Goal: Transaction & Acquisition: Purchase product/service

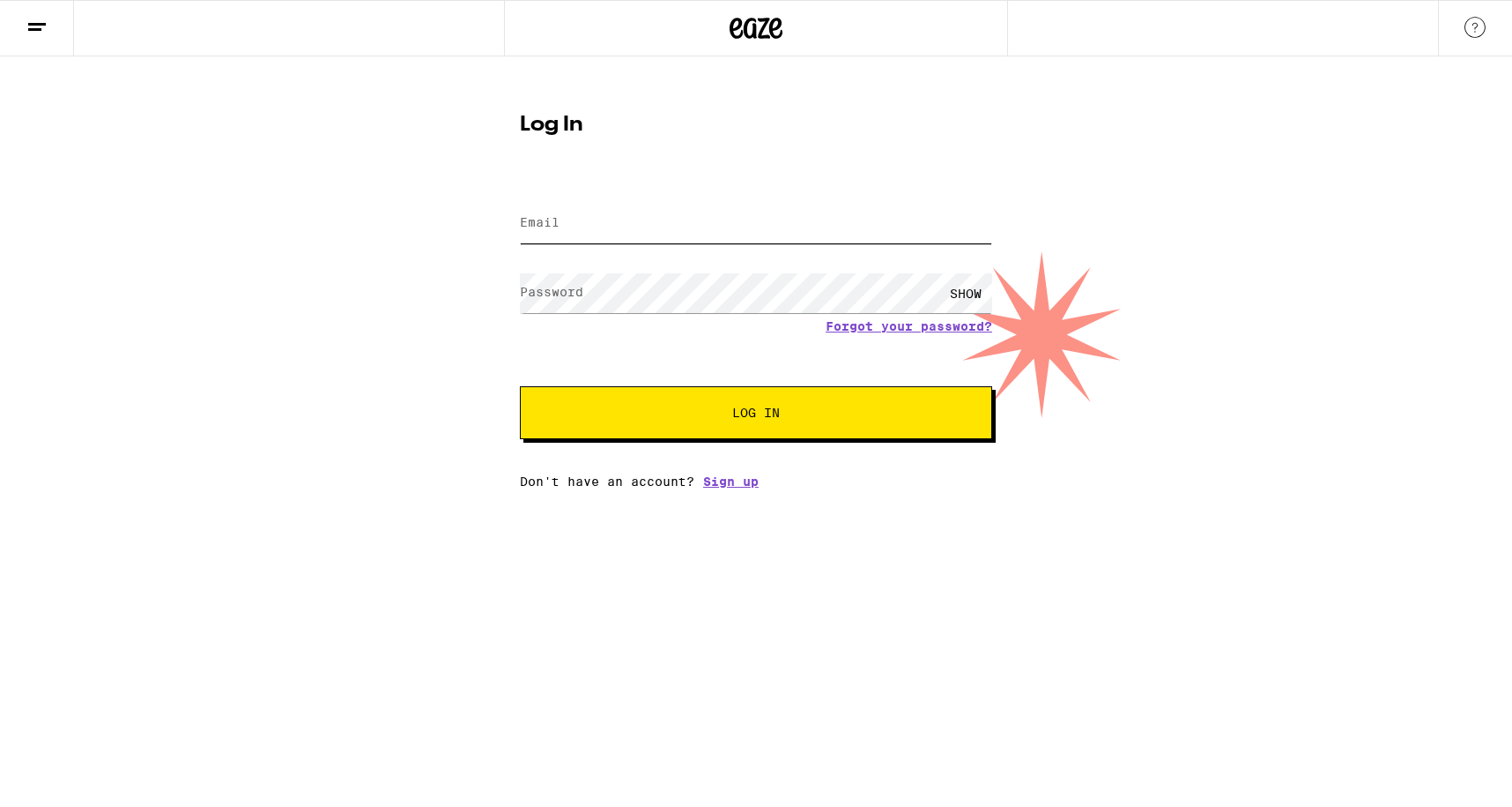
type input "[EMAIL_ADDRESS][DOMAIN_NAME]"
click at [742, 426] on button "Log In" at bounding box center [756, 413] width 473 height 53
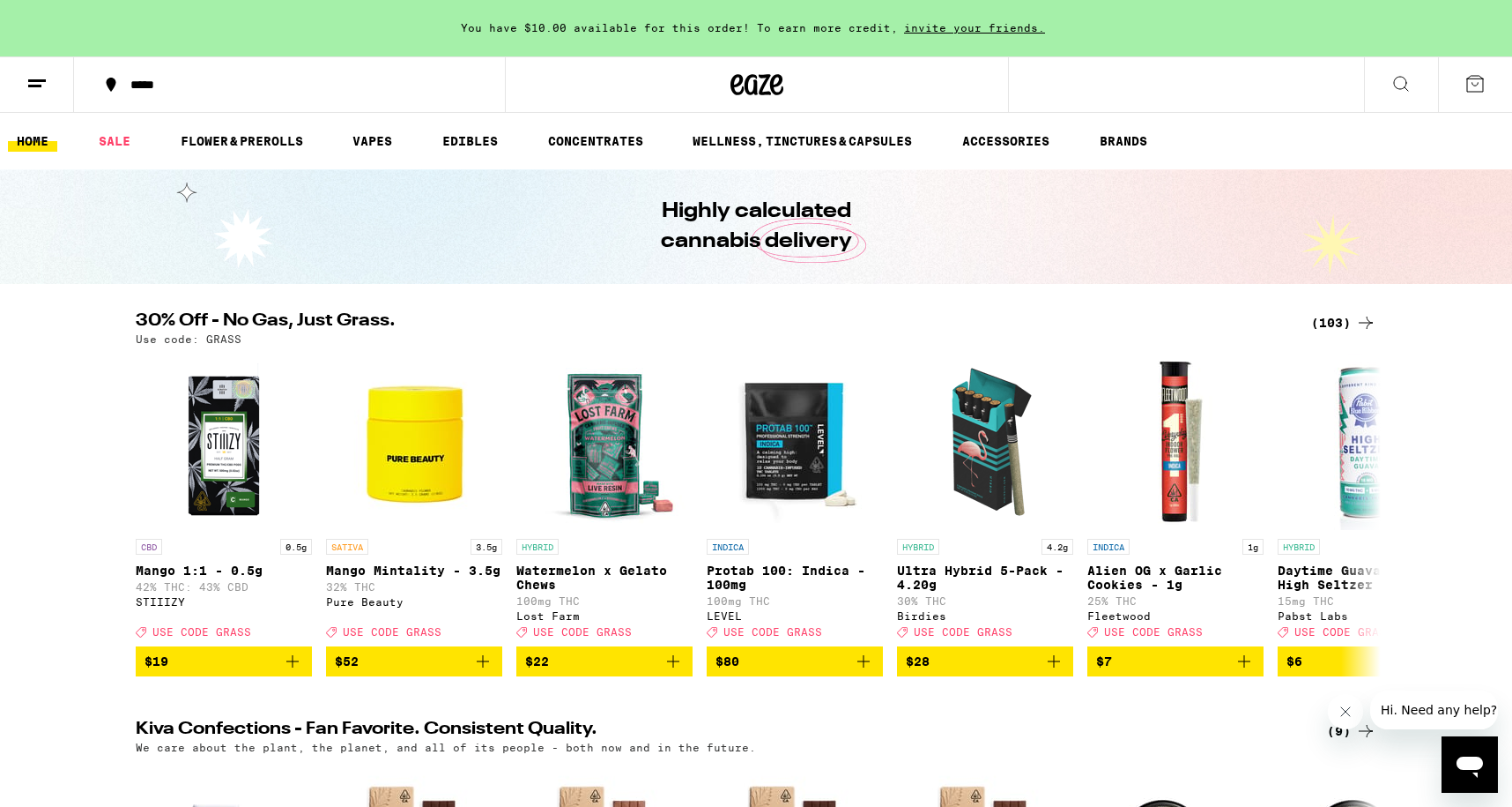
click at [1367, 327] on icon at bounding box center [1365, 323] width 14 height 13
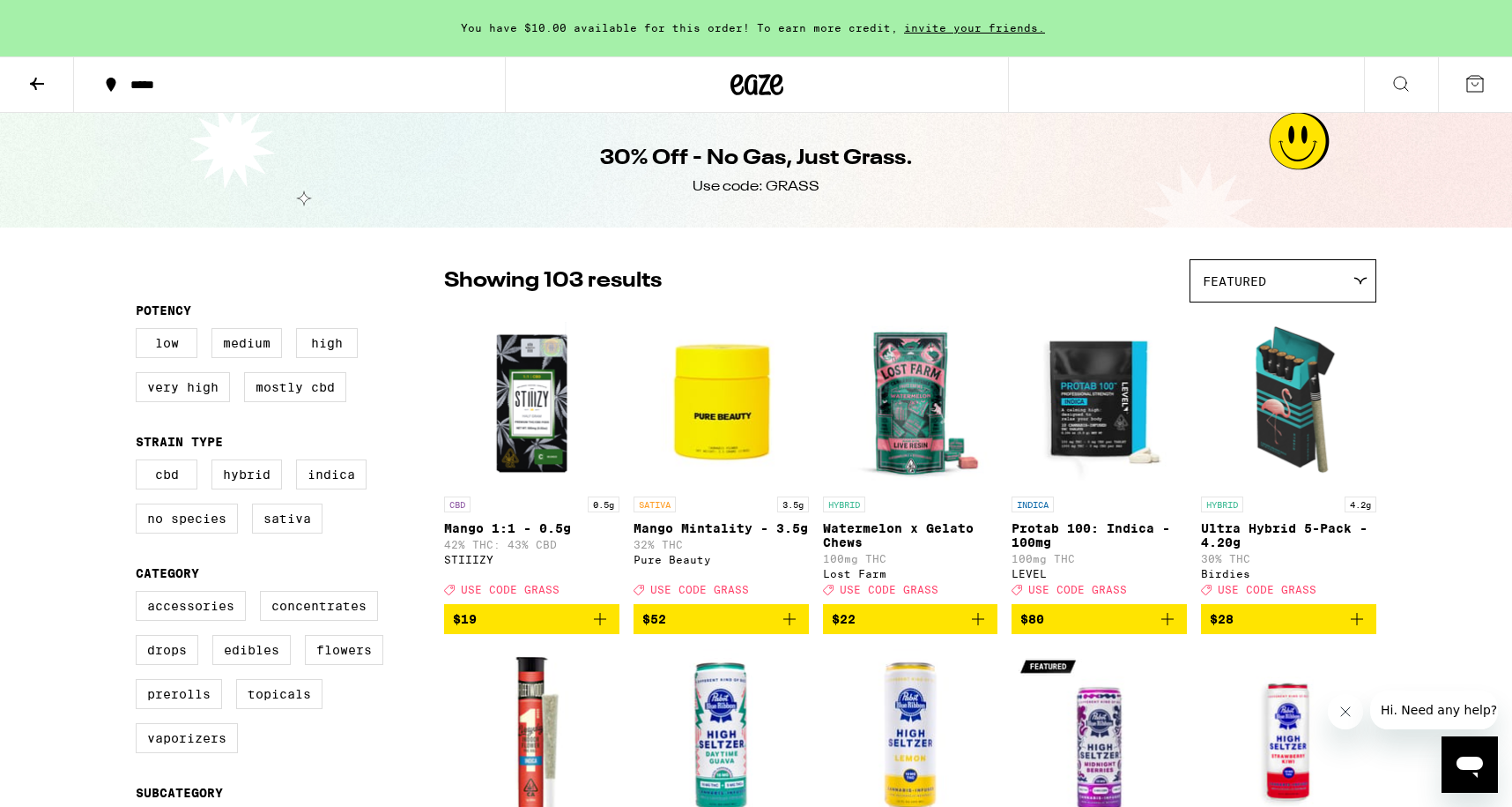
click at [25, 77] on button at bounding box center [36, 85] width 74 height 56
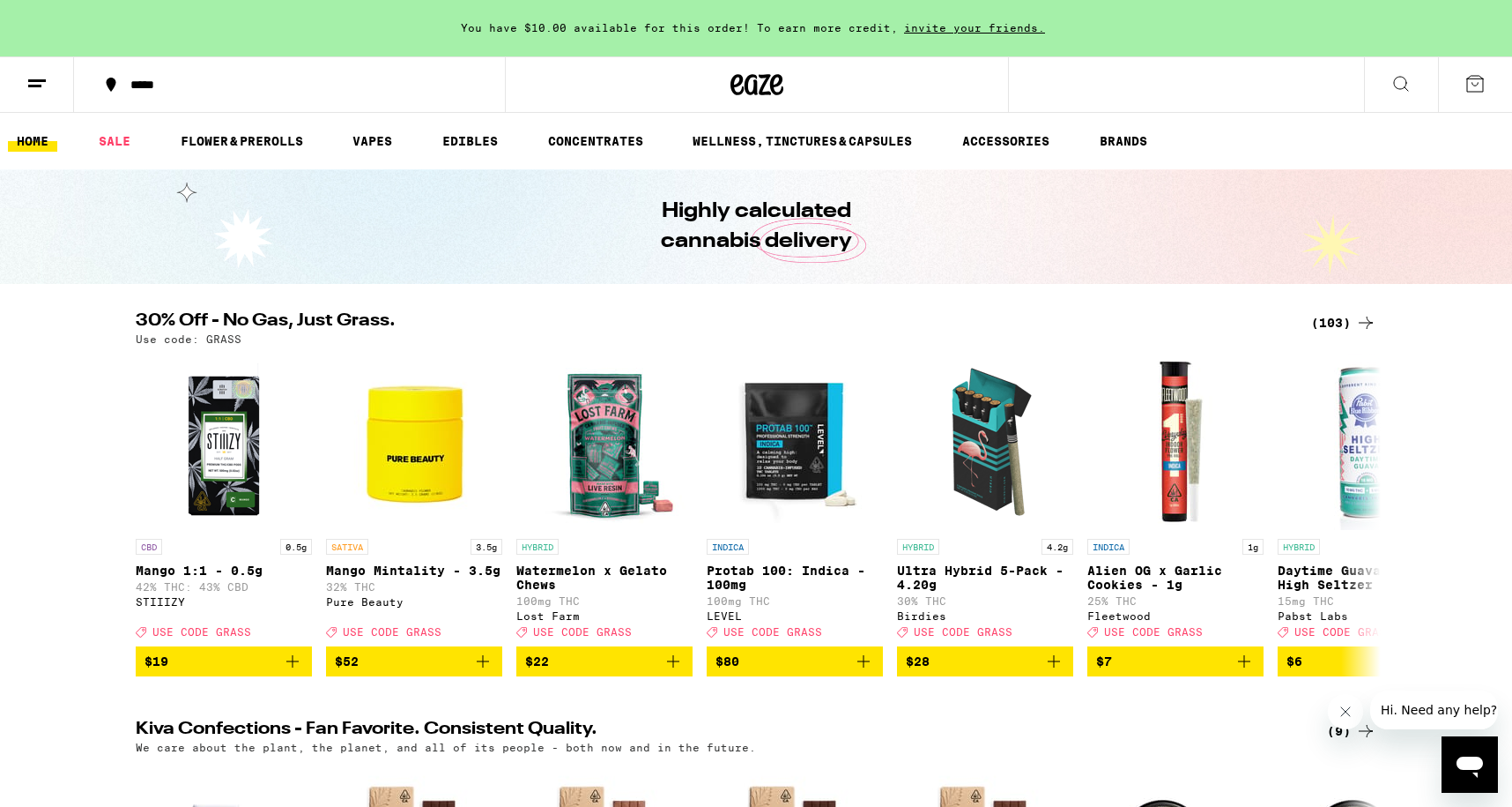
click at [1330, 326] on div "(103)" at bounding box center [1343, 322] width 65 height 21
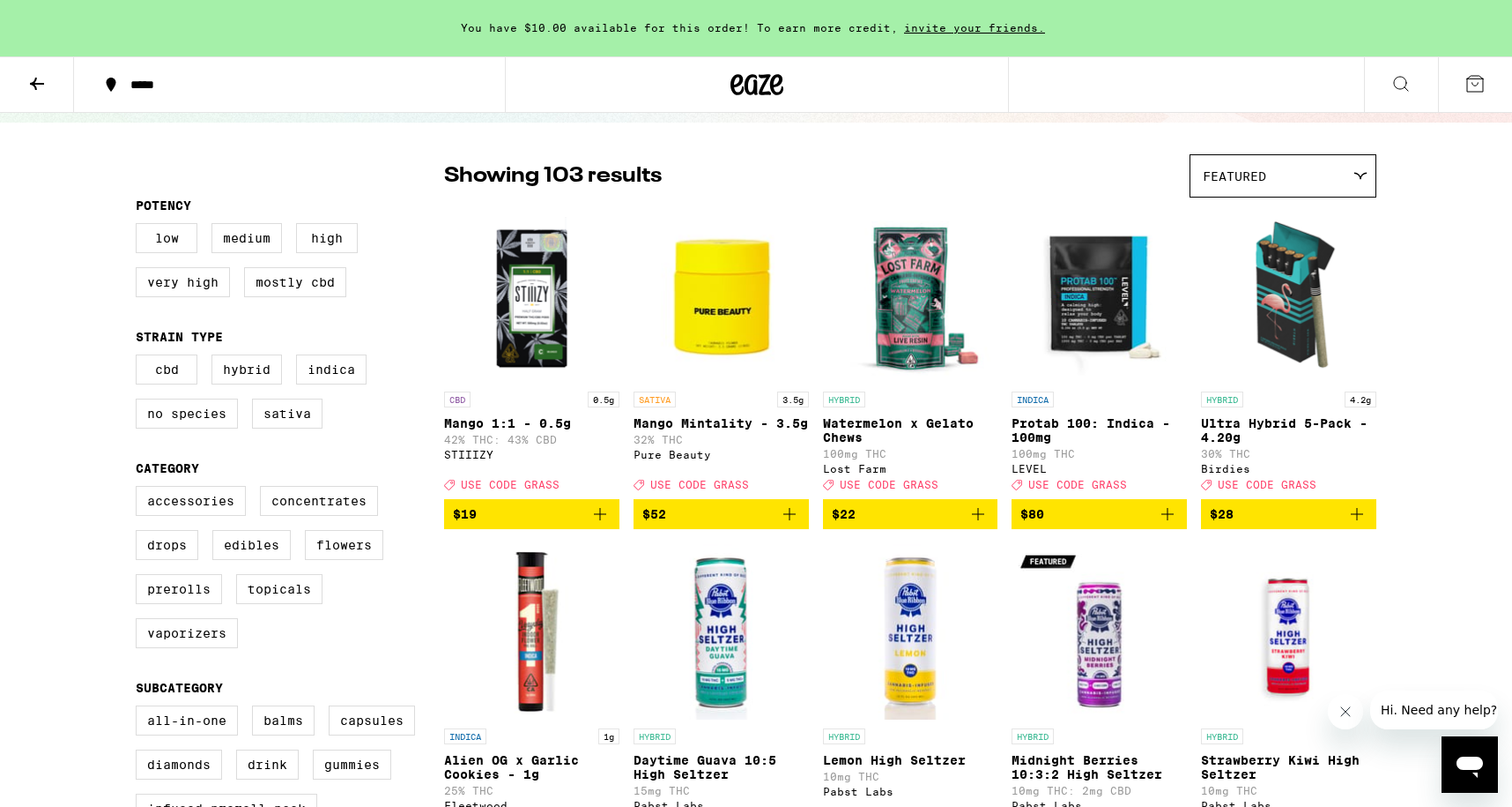
scroll to position [110, 0]
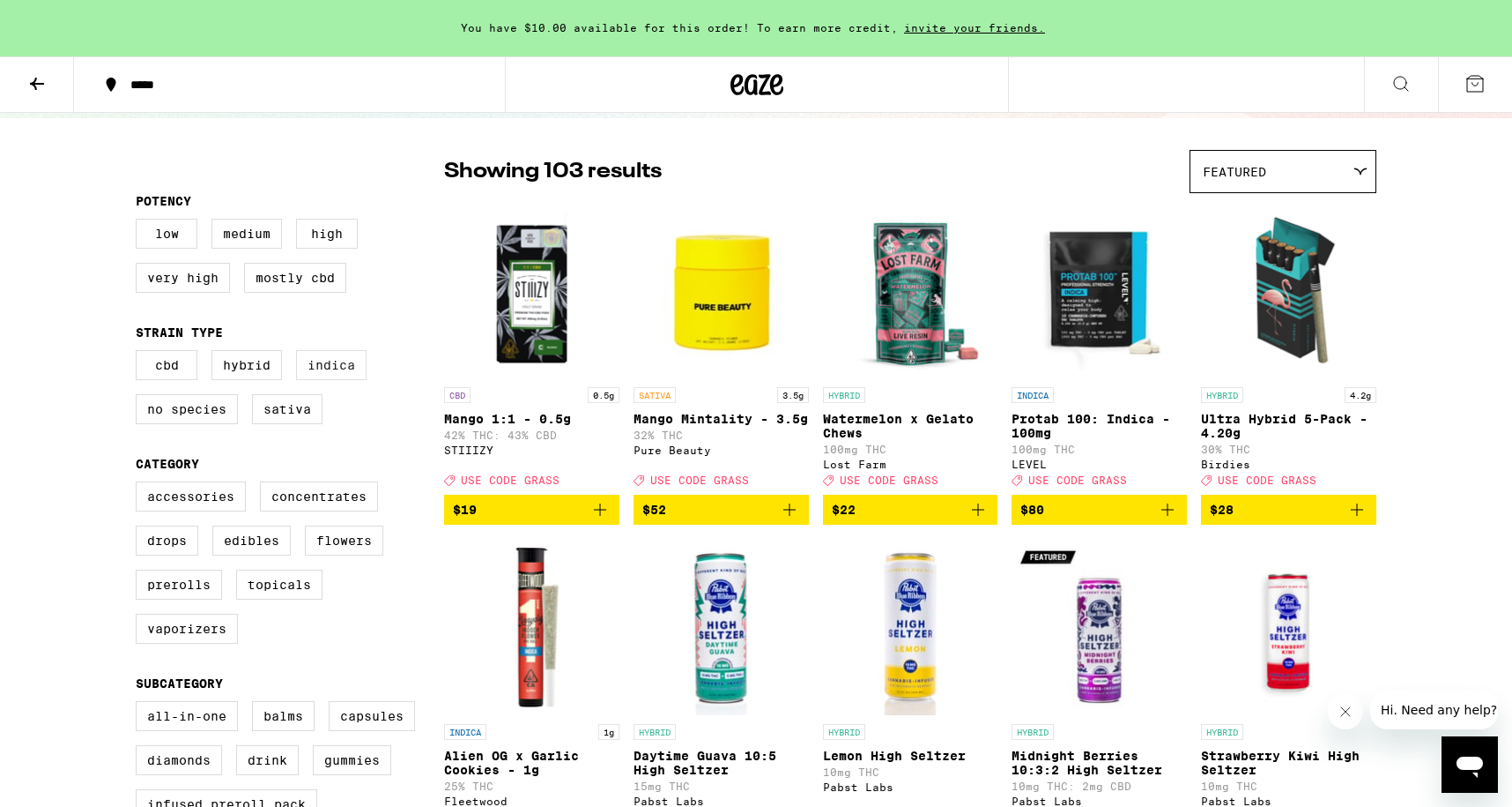
click at [331, 376] on label "Indica" at bounding box center [330, 364] width 70 height 30
click at [141, 353] on input "Indica" at bounding box center [140, 352] width 1 height 1
checkbox input "true"
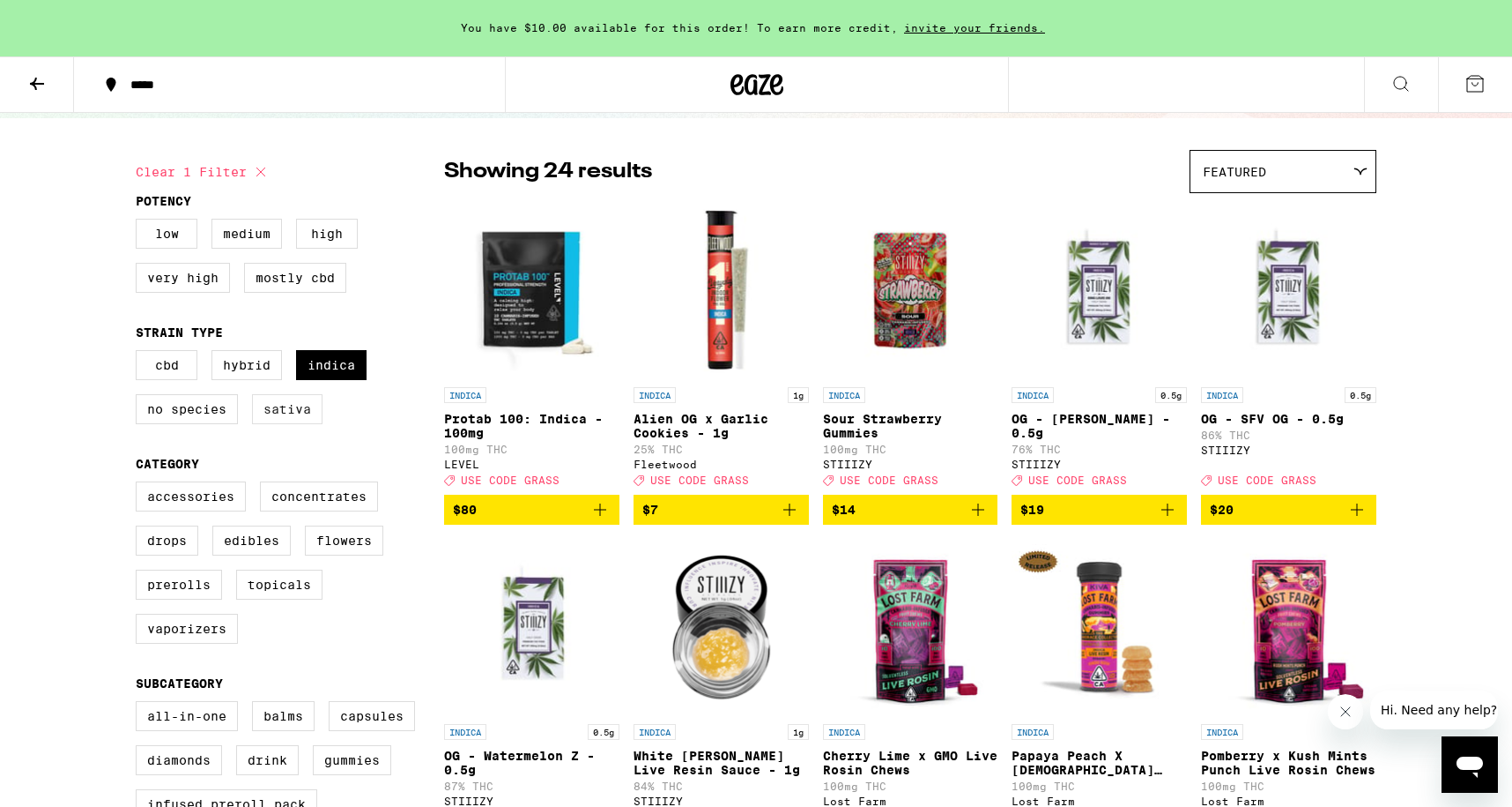
click at [290, 424] on label "Sativa" at bounding box center [287, 409] width 70 height 30
click at [141, 353] on input "Sativa" at bounding box center [140, 352] width 1 height 1
checkbox input "true"
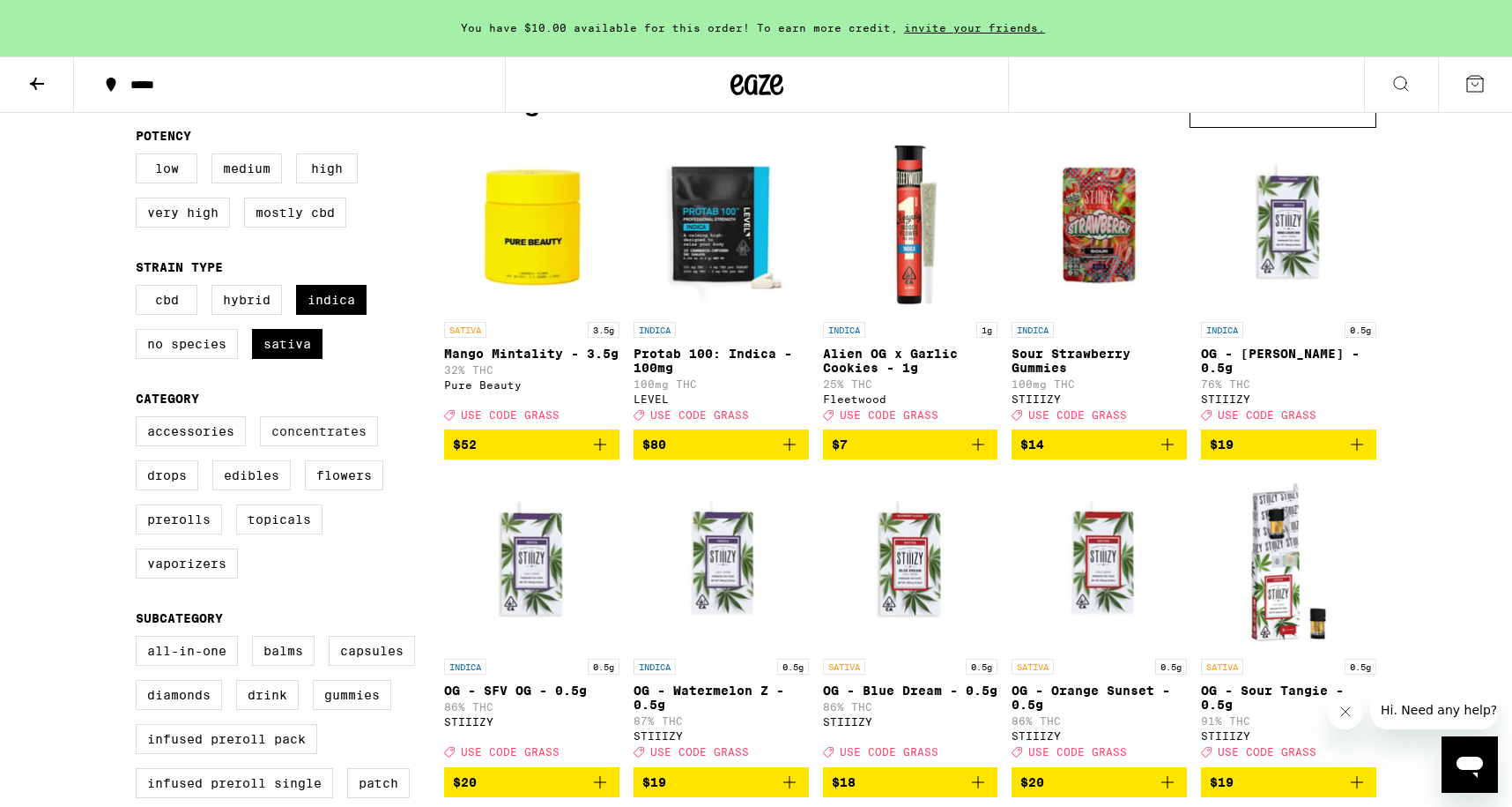
scroll to position [176, 0]
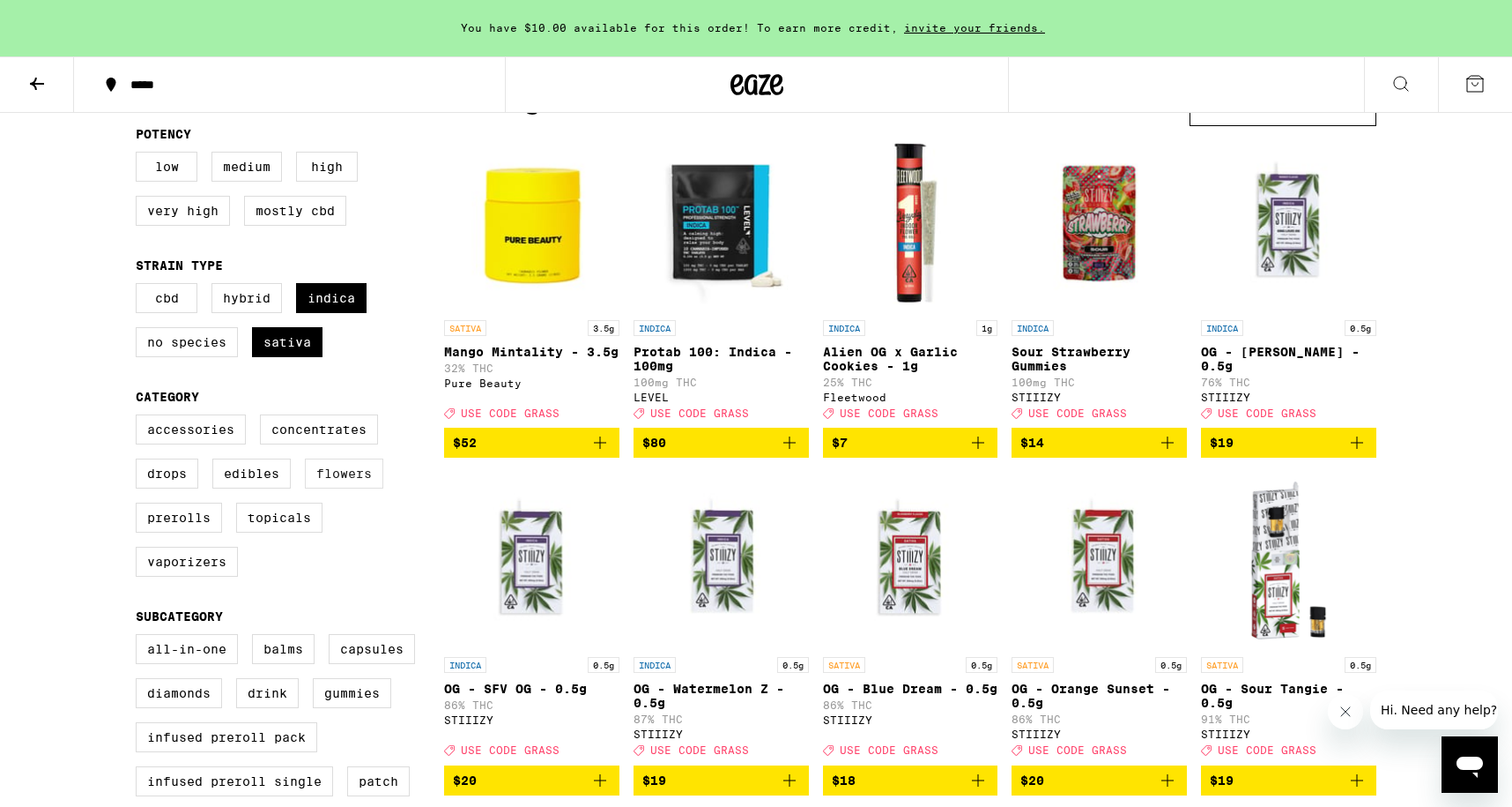
click at [348, 488] on label "Flowers" at bounding box center [344, 473] width 78 height 30
click at [141, 418] on input "Flowers" at bounding box center [140, 417] width 1 height 1
checkbox input "true"
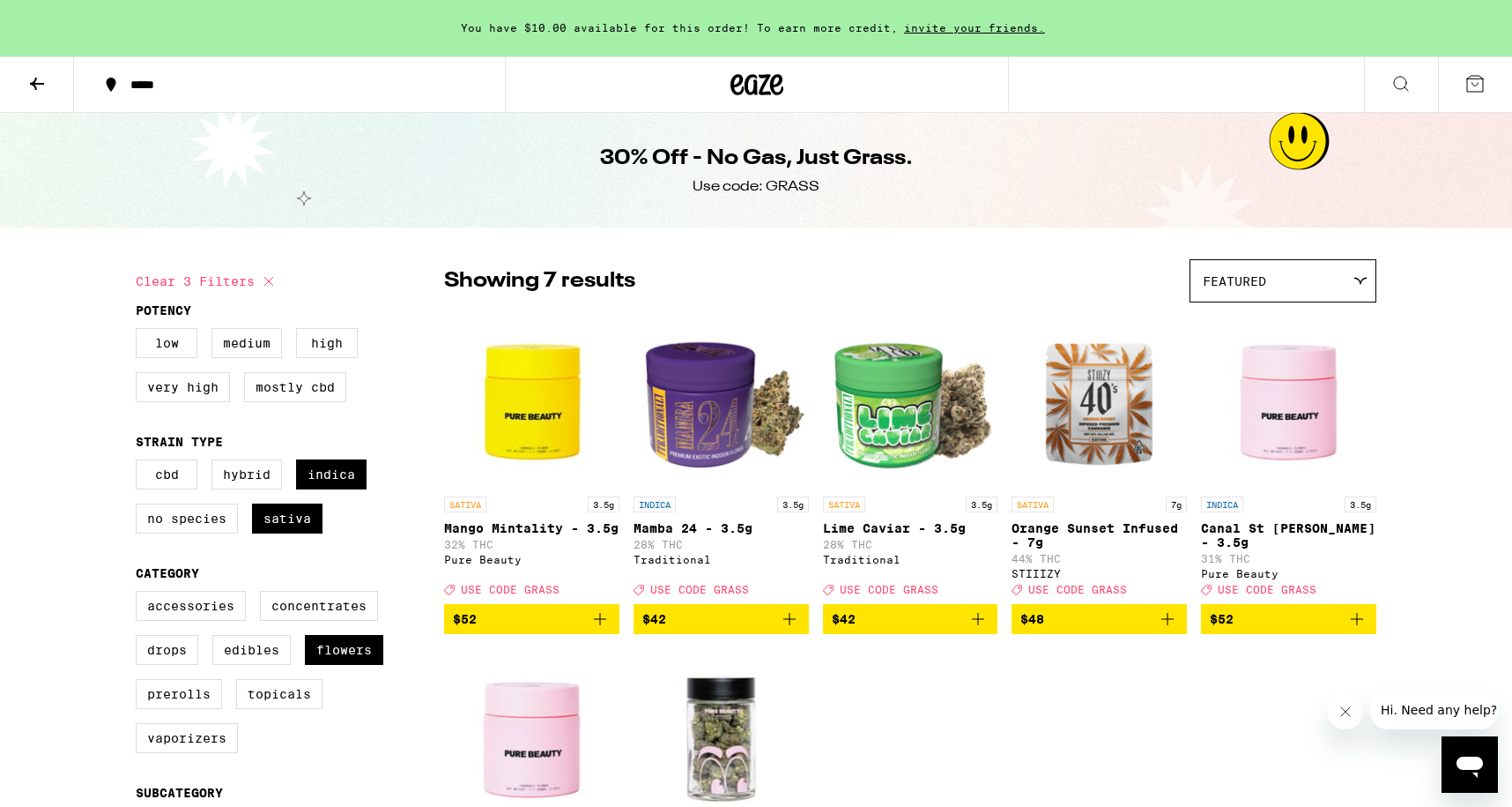
click at [1163, 628] on icon "Add to bag" at bounding box center [1167, 618] width 21 height 21
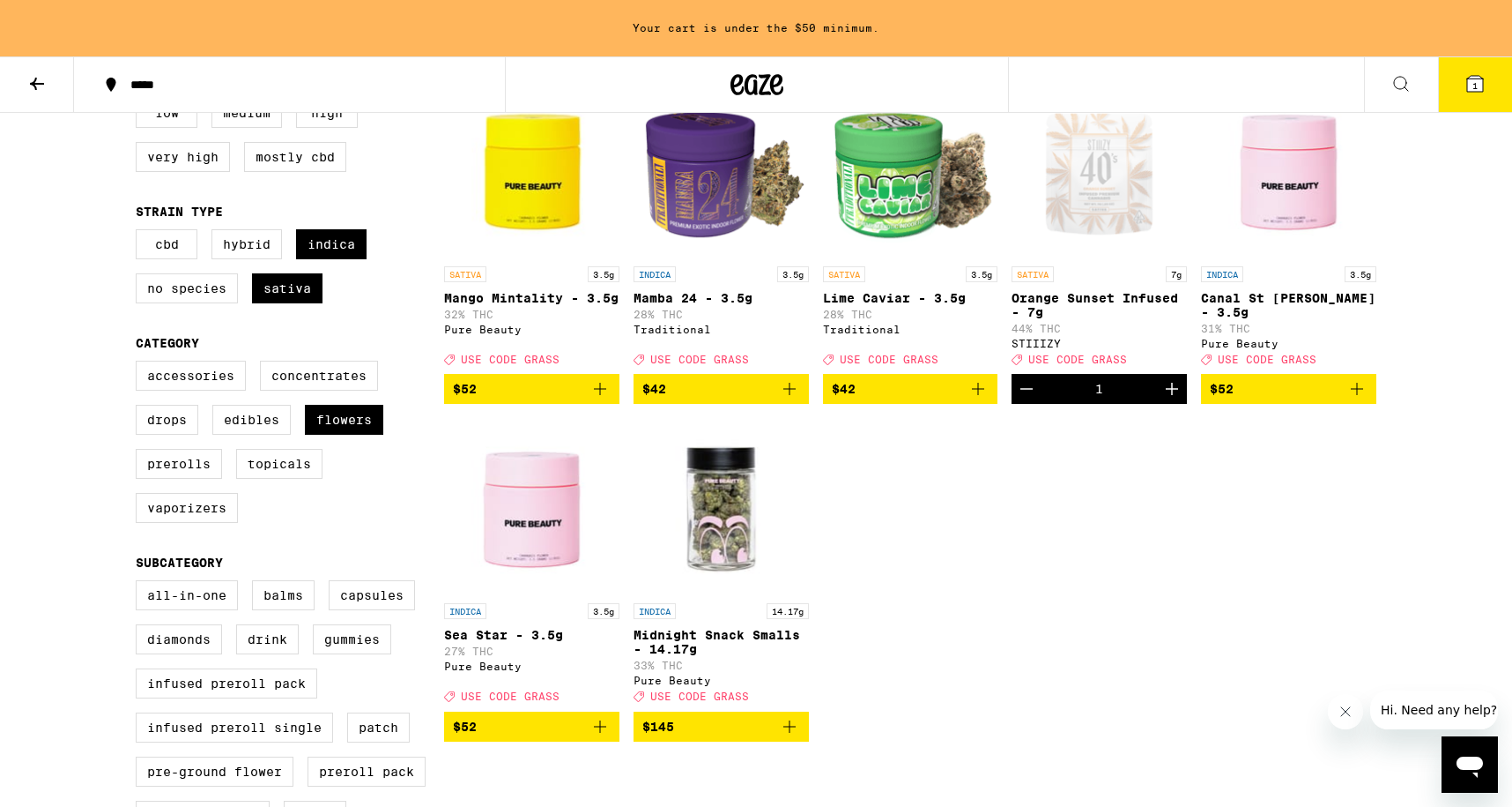
scroll to position [227, 0]
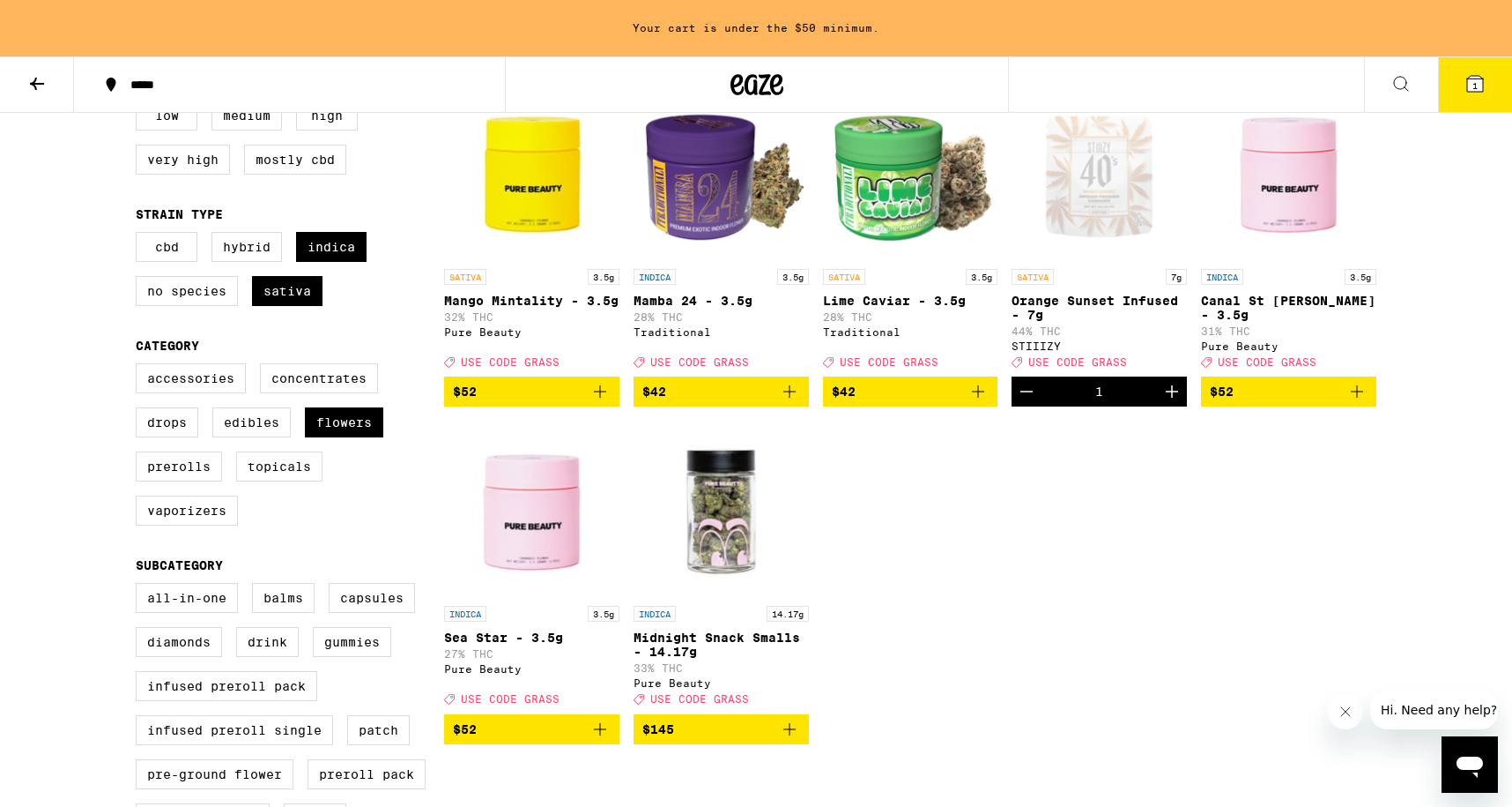
click at [787, 402] on icon "Add to bag" at bounding box center [789, 391] width 21 height 21
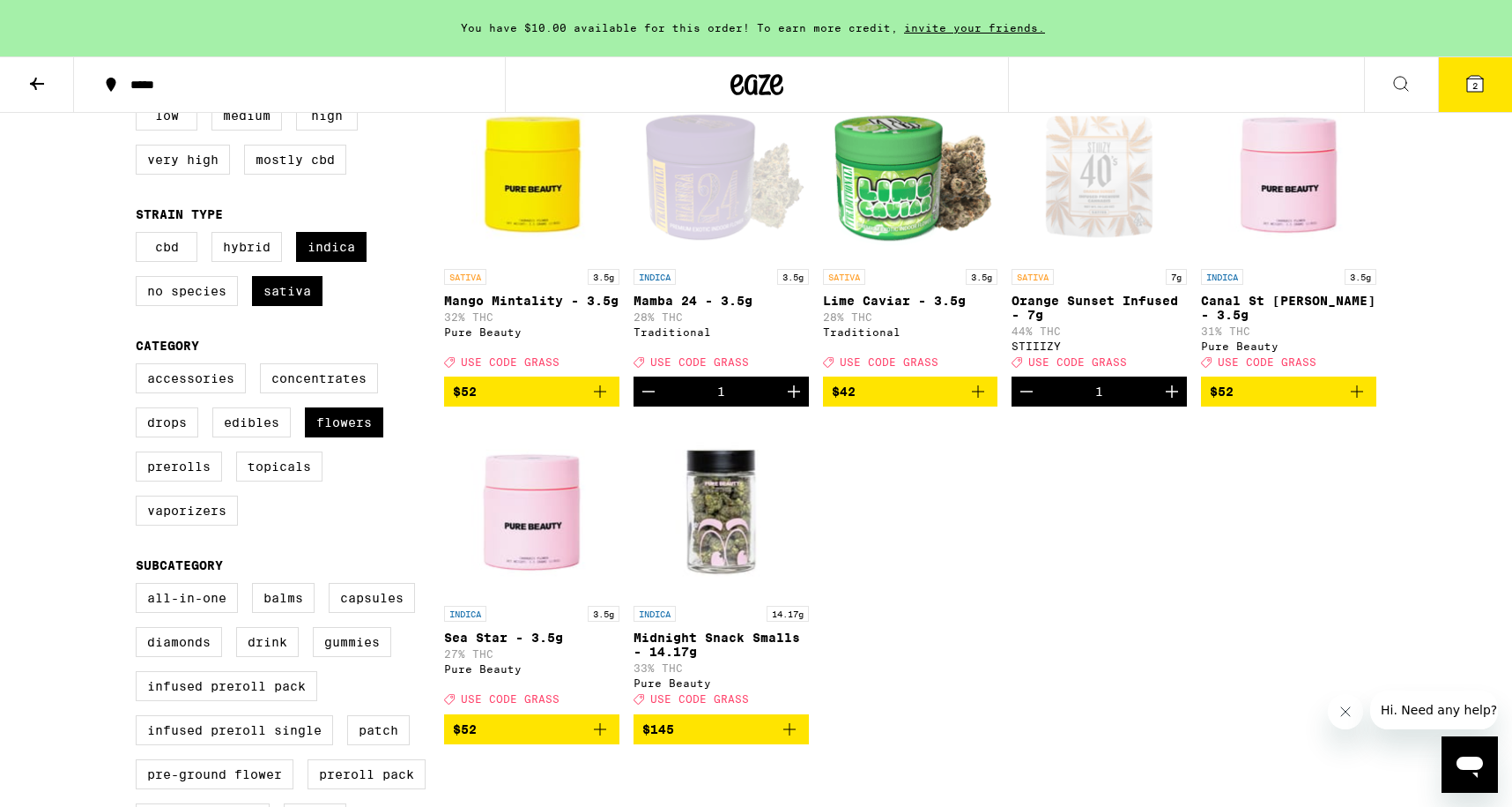
click at [1173, 402] on icon "Increment" at bounding box center [1172, 391] width 21 height 21
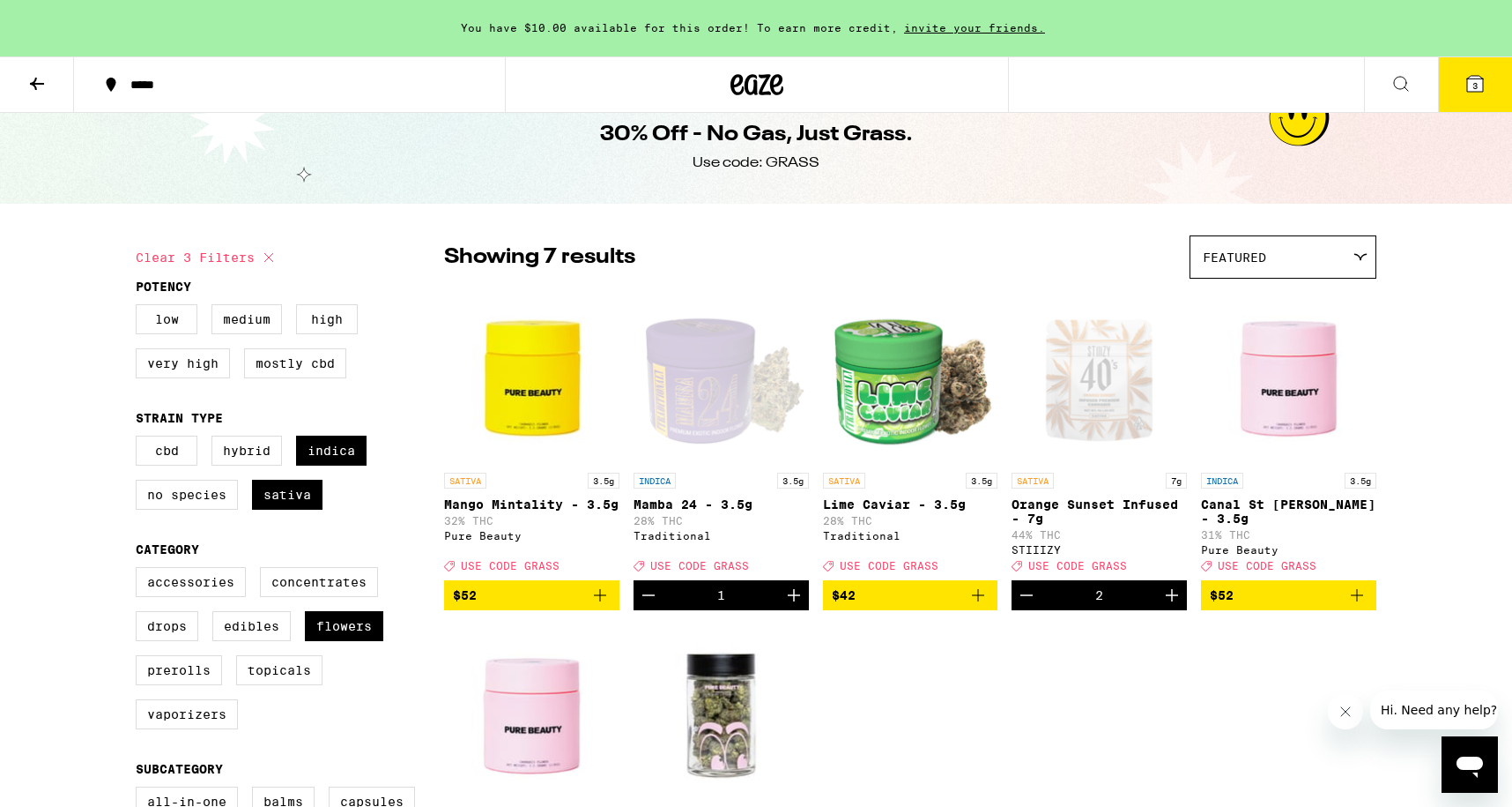
scroll to position [18, 0]
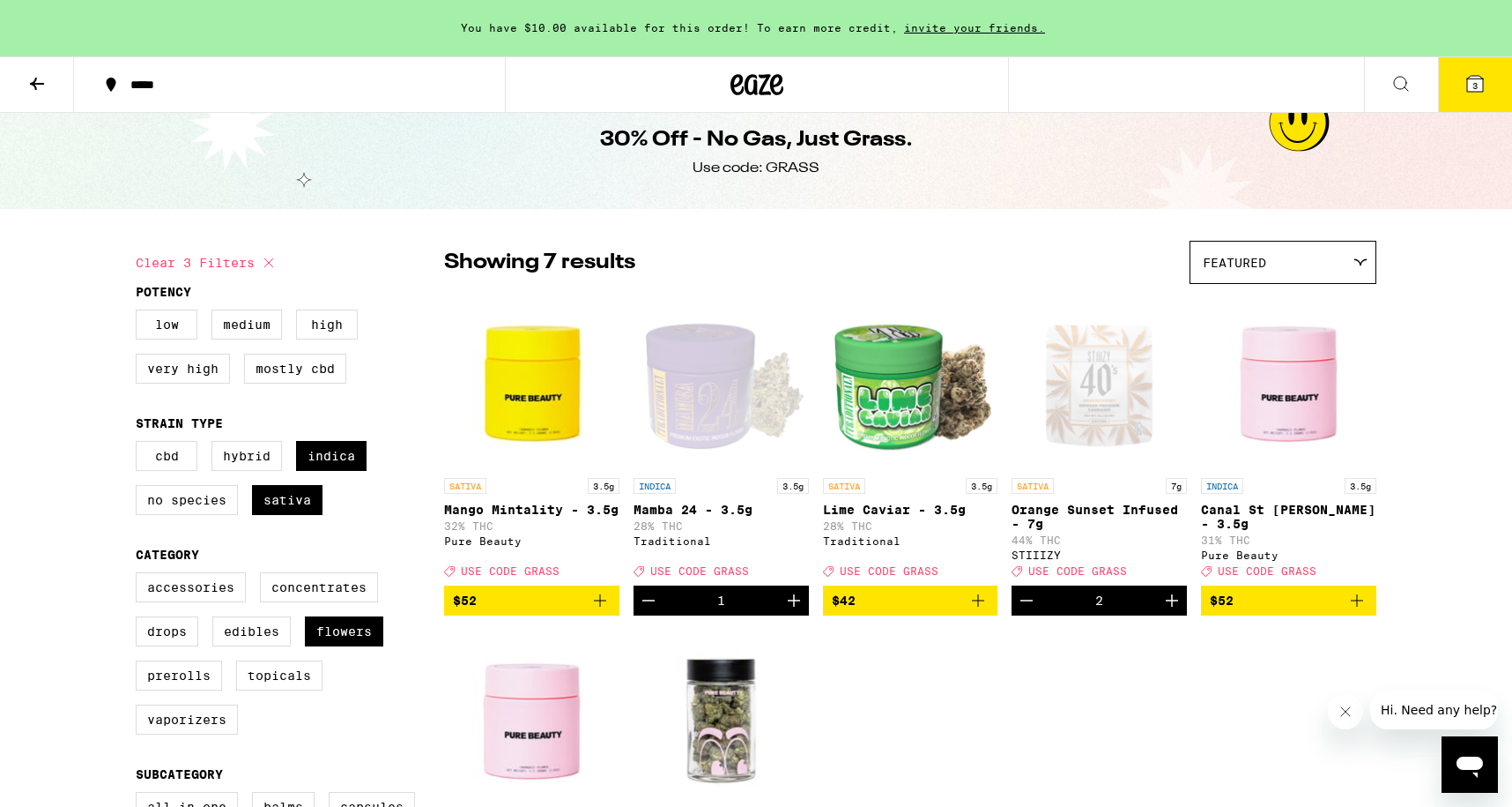
click at [1468, 86] on icon at bounding box center [1475, 83] width 16 height 16
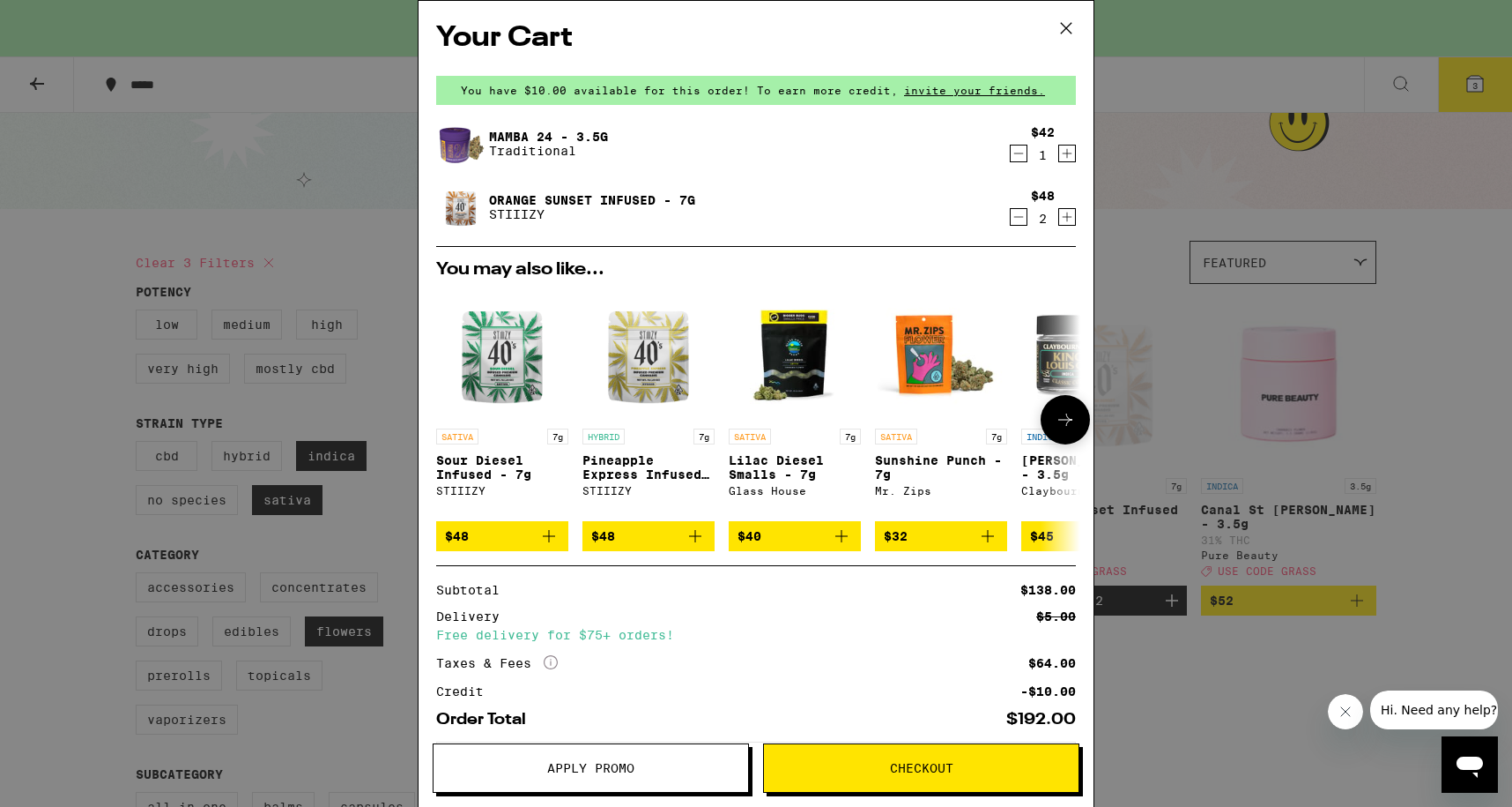
click at [649, 358] on img "Open page for Pineapple Express Infused - 7g from STIIIZY" at bounding box center [648, 353] width 132 height 132
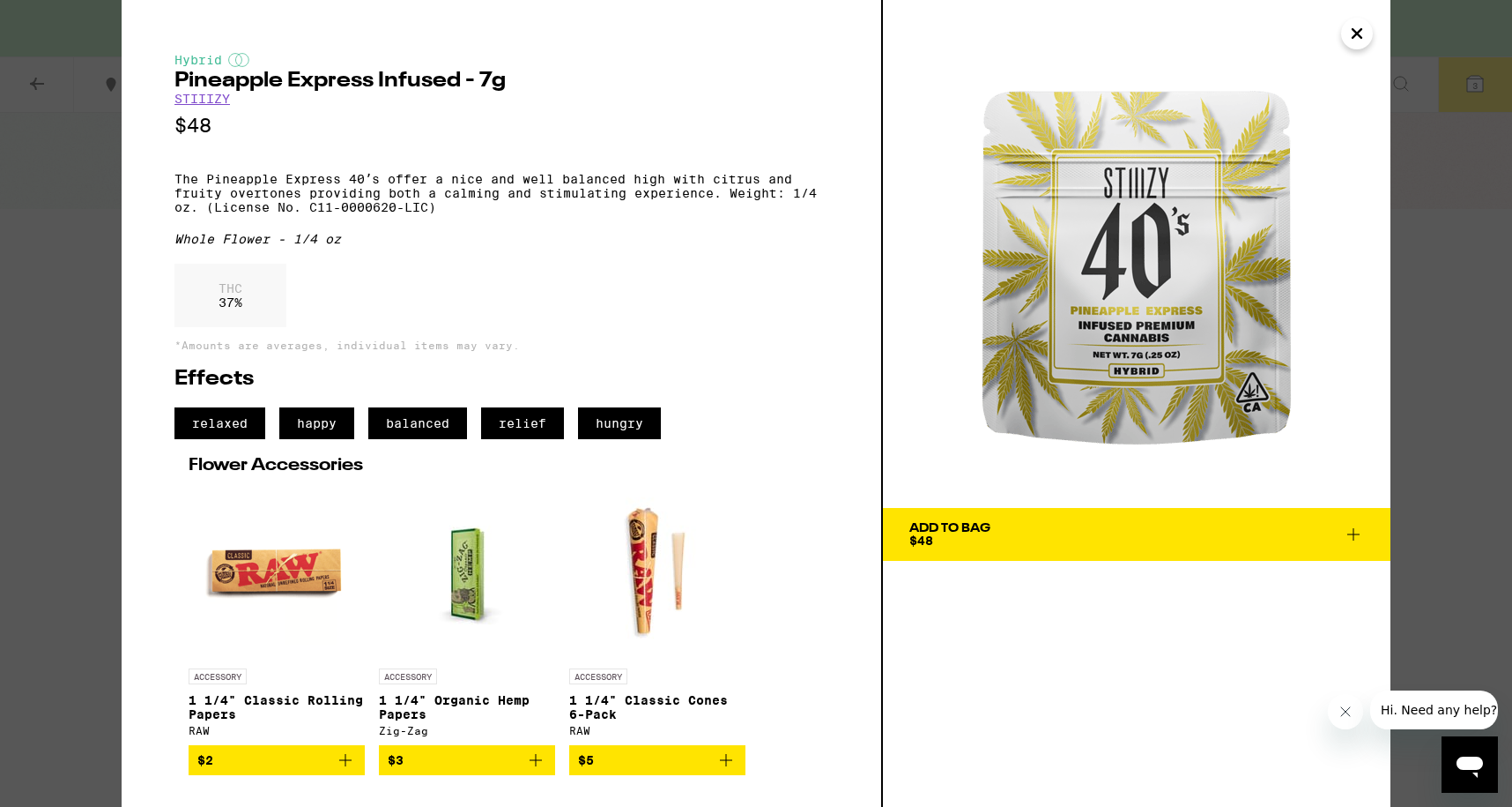
click at [1353, 36] on icon "Close" at bounding box center [1357, 34] width 9 height 9
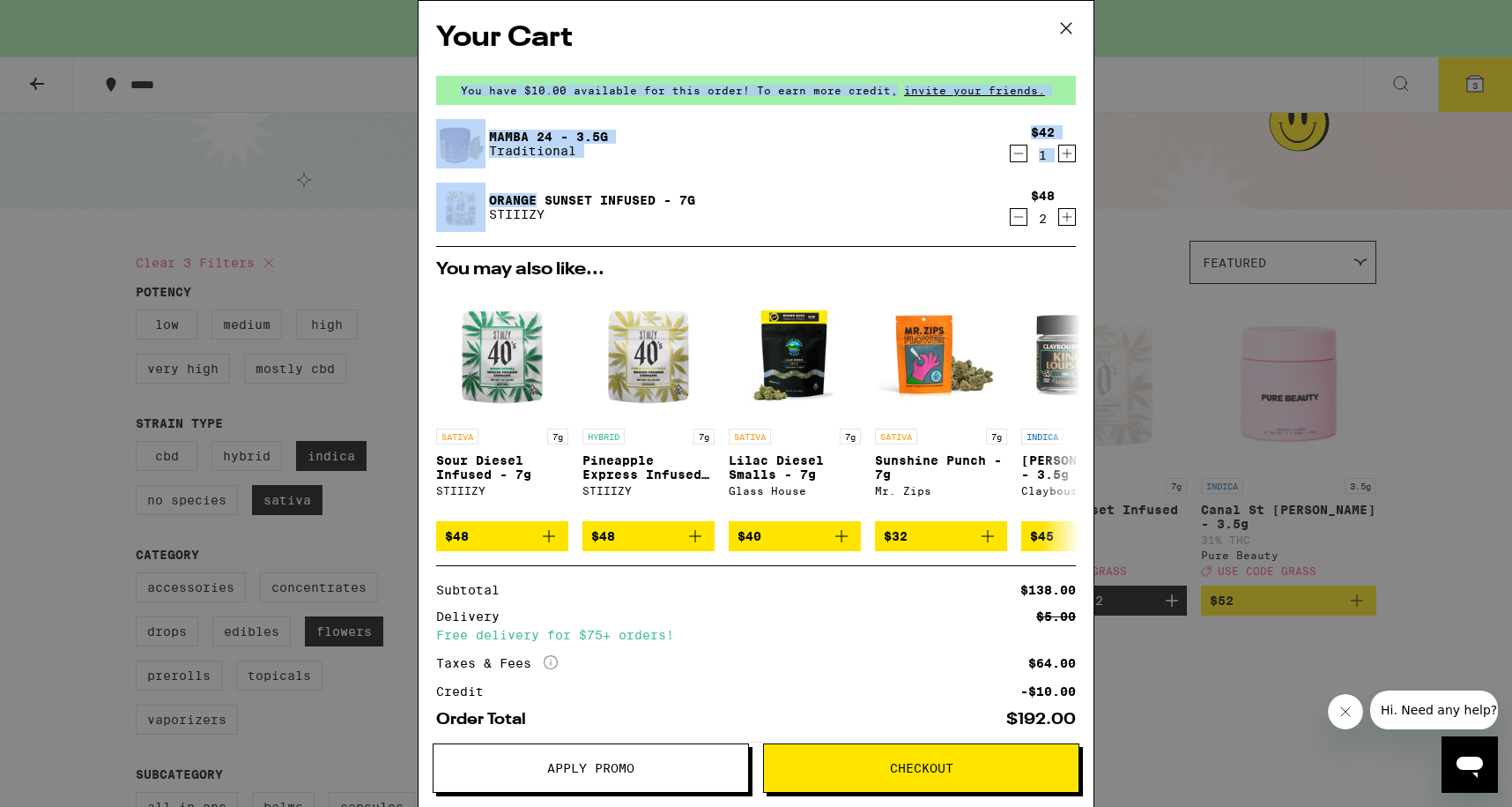
drag, startPoint x: 1353, startPoint y: 36, endPoint x: 772, endPoint y: 172, distance: 596.7
click at [772, 172] on div "Your Cart You have $10.00 available for this order! To earn more credit, invite…" at bounding box center [756, 404] width 1512 height 807
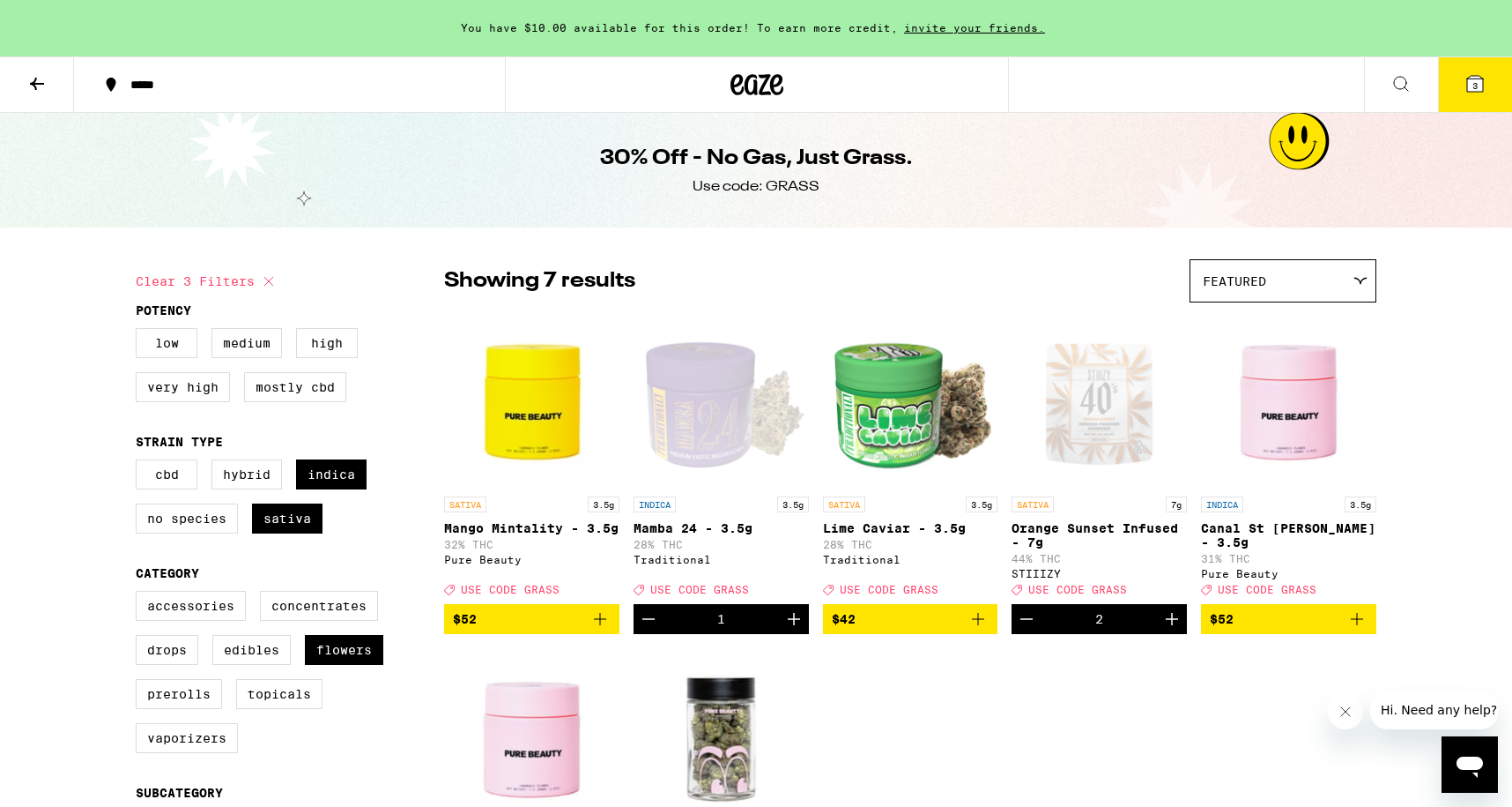
click at [39, 88] on icon at bounding box center [36, 83] width 21 height 21
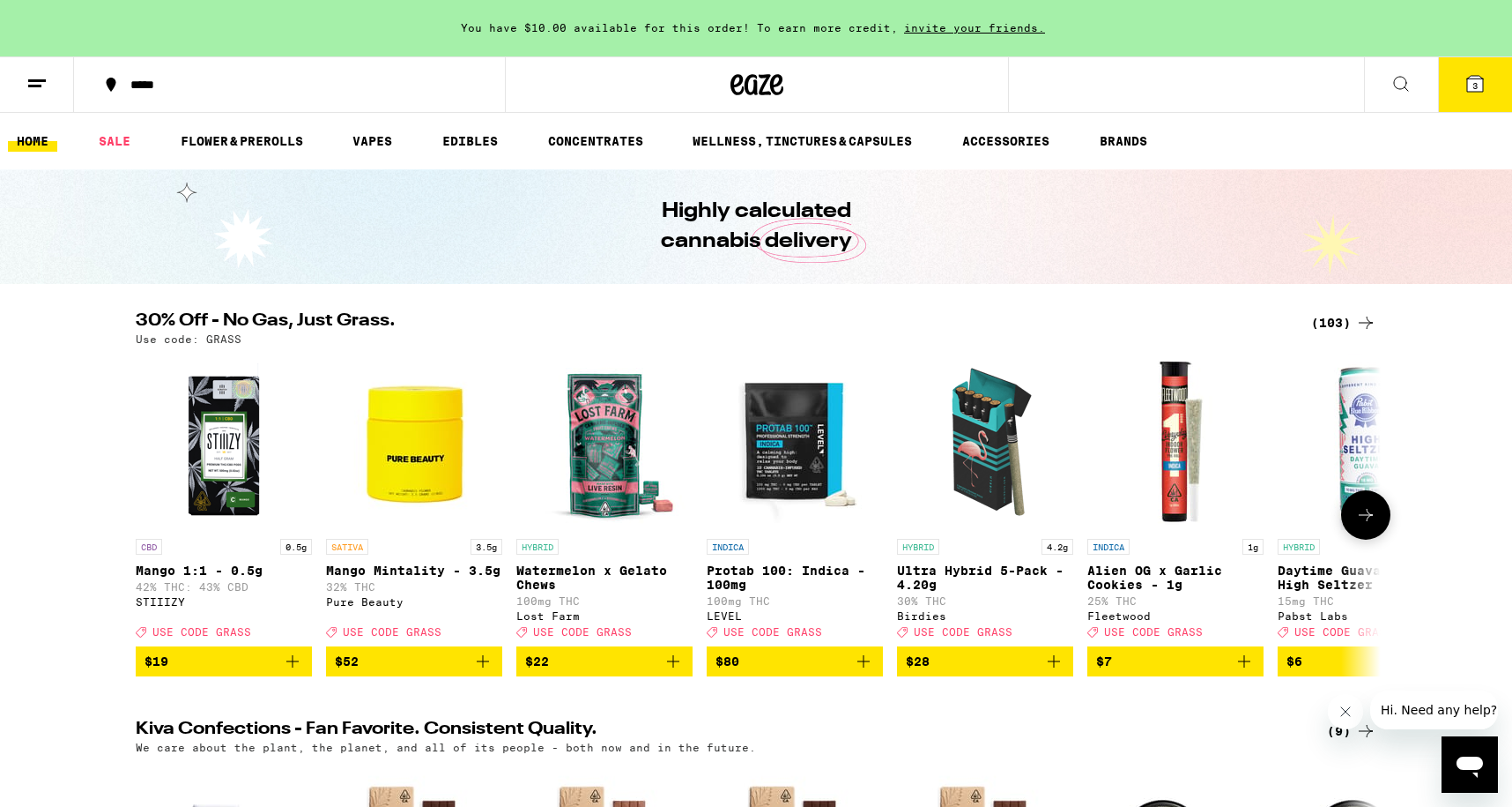
click at [620, 592] on p "Watermelon x Gelato Chews" at bounding box center [604, 577] width 176 height 28
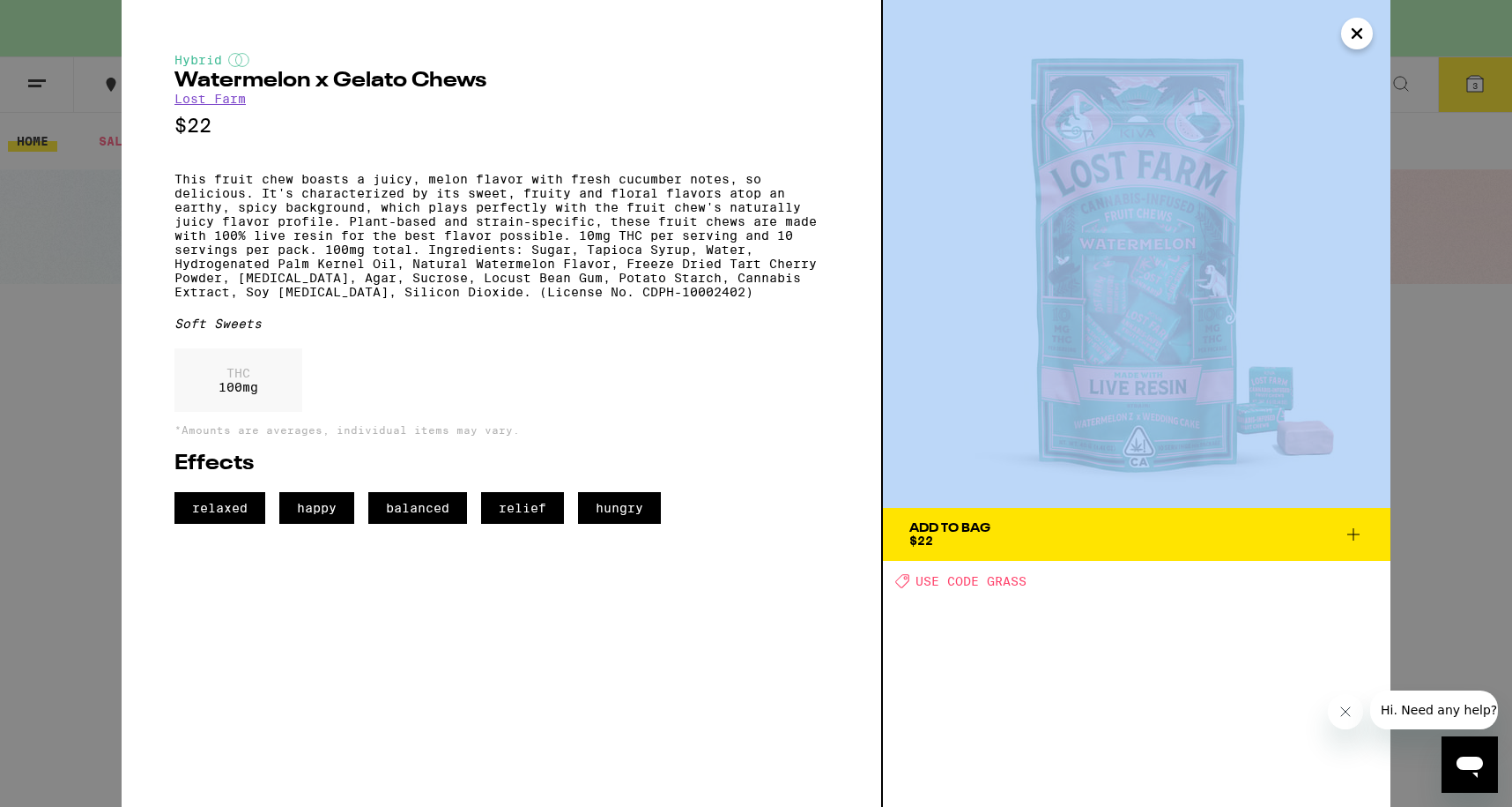
click at [620, 598] on div "Hybrid Watermelon x Gelato Chews Lost Farm $22 This fruit chew boasts a juicy, …" at bounding box center [502, 404] width 761 height 807
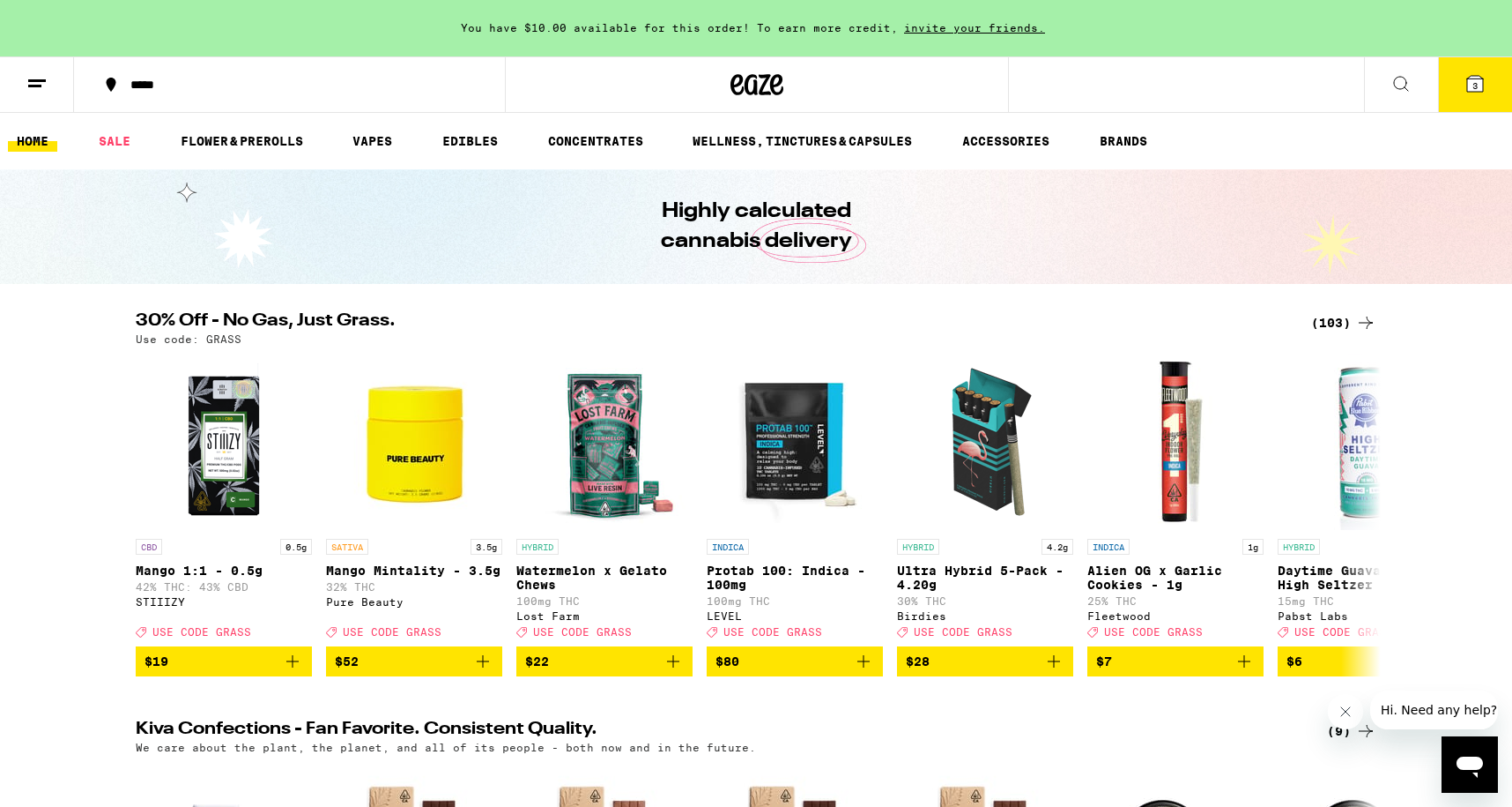
scroll to position [38, 0]
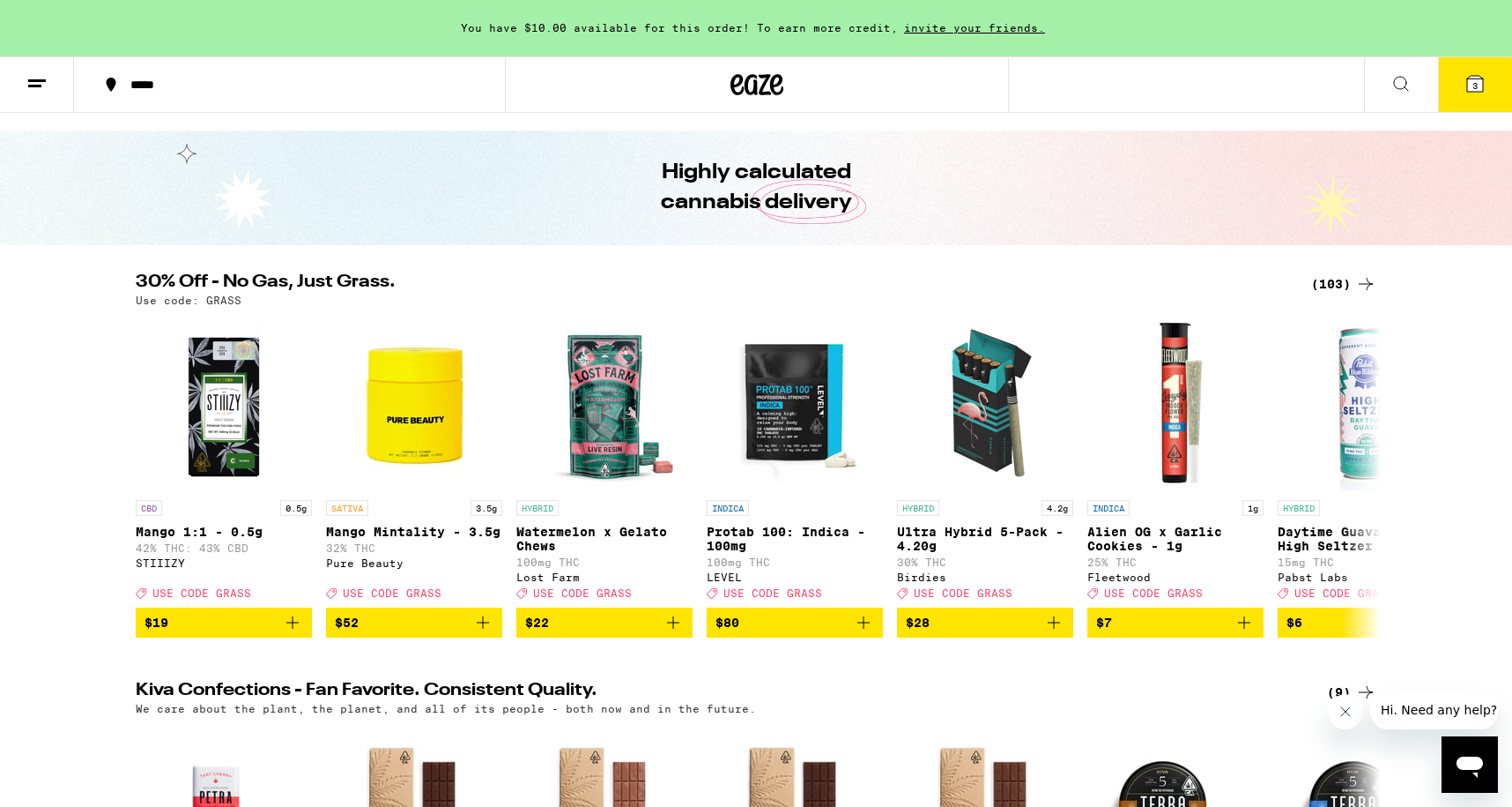
click at [1363, 291] on icon at bounding box center [1365, 283] width 21 height 21
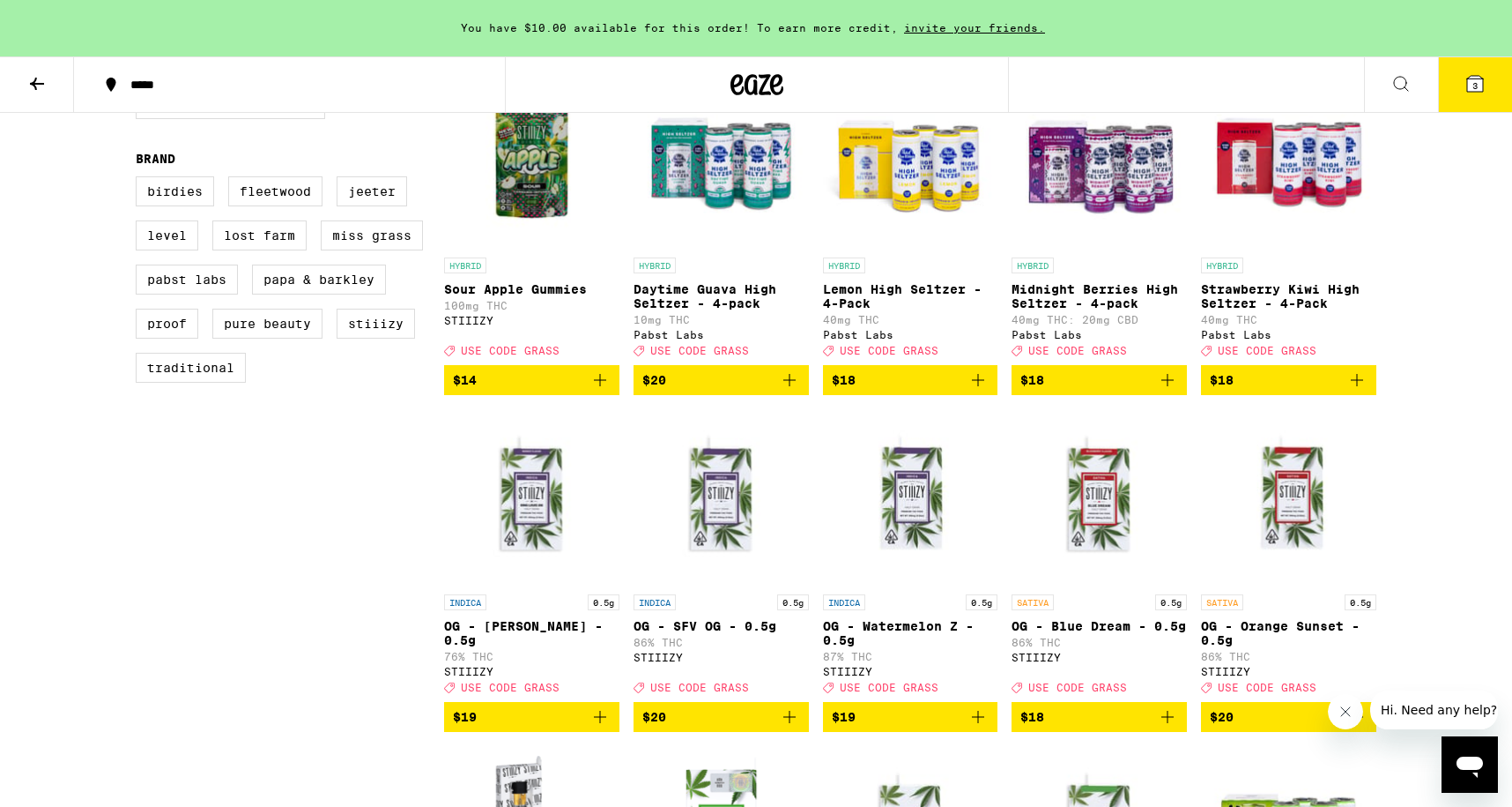
scroll to position [1252, 0]
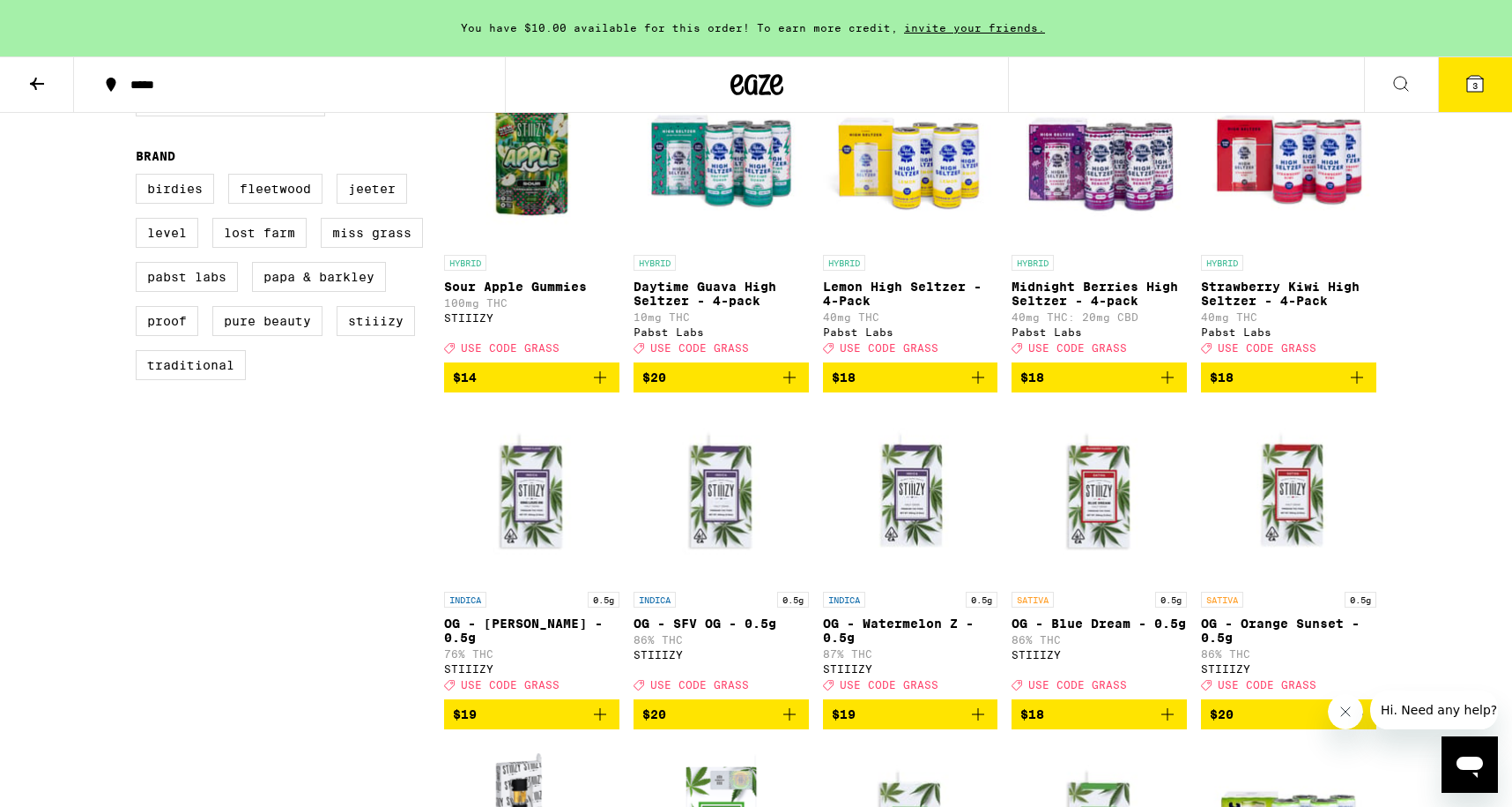
click at [543, 568] on img "Open page for OG - King Louis XIII - 0.5g from STIIIZY" at bounding box center [532, 494] width 175 height 176
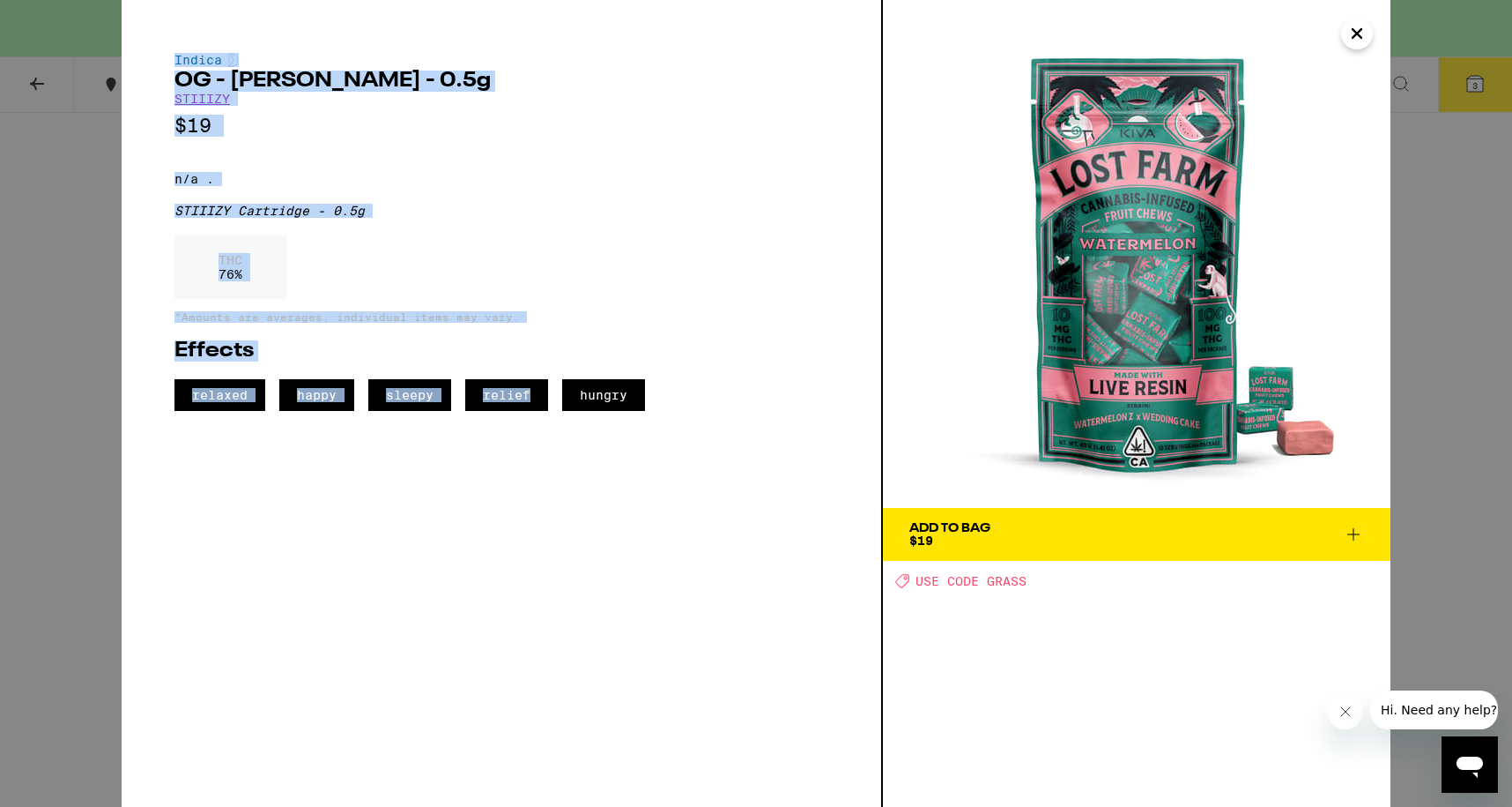
drag, startPoint x: 543, startPoint y: 568, endPoint x: 1351, endPoint y: 34, distance: 968.5
click at [1351, 34] on div "Indica OG - [PERSON_NAME] - 0.5g STIIIZY $19 n/a . STIIIZY Cartridge - 0.5g THC…" at bounding box center [756, 404] width 1269 height 807
click at [1356, 37] on icon "Close" at bounding box center [1356, 33] width 21 height 26
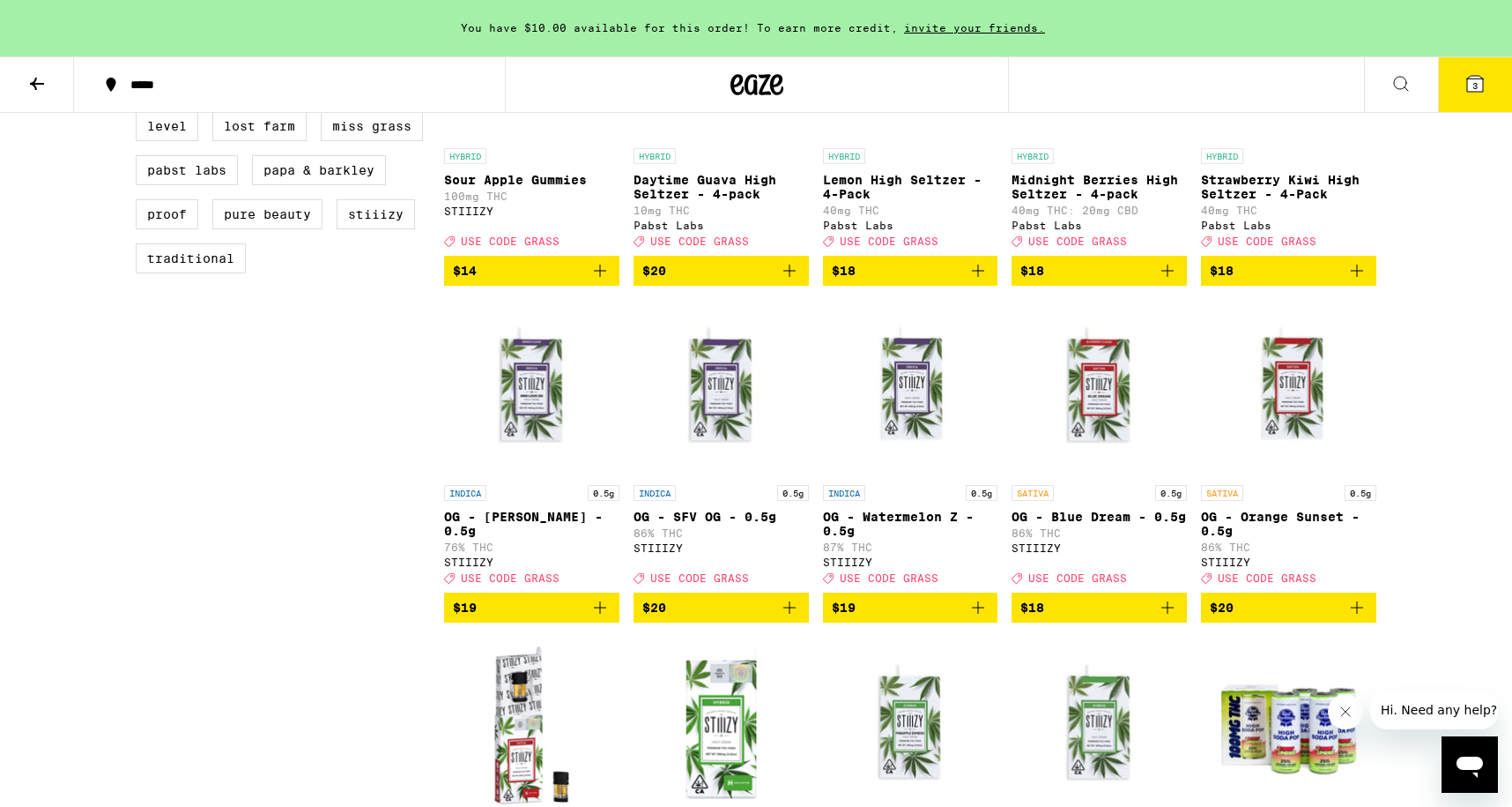
scroll to position [1372, 0]
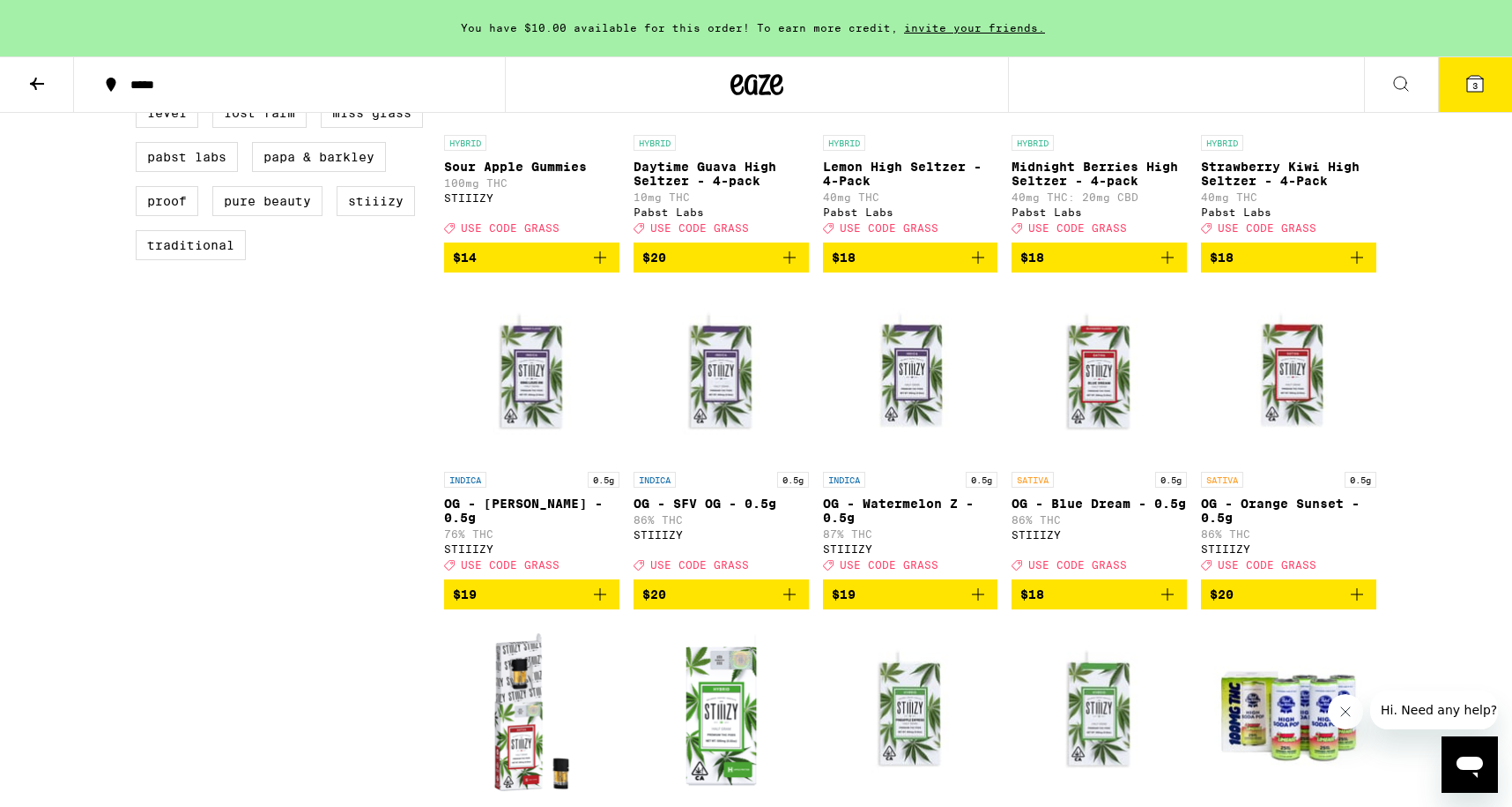
click at [932, 463] on img "Open page for OG - Watermelon Z - 0.5g from STIIIZY" at bounding box center [911, 374] width 175 height 176
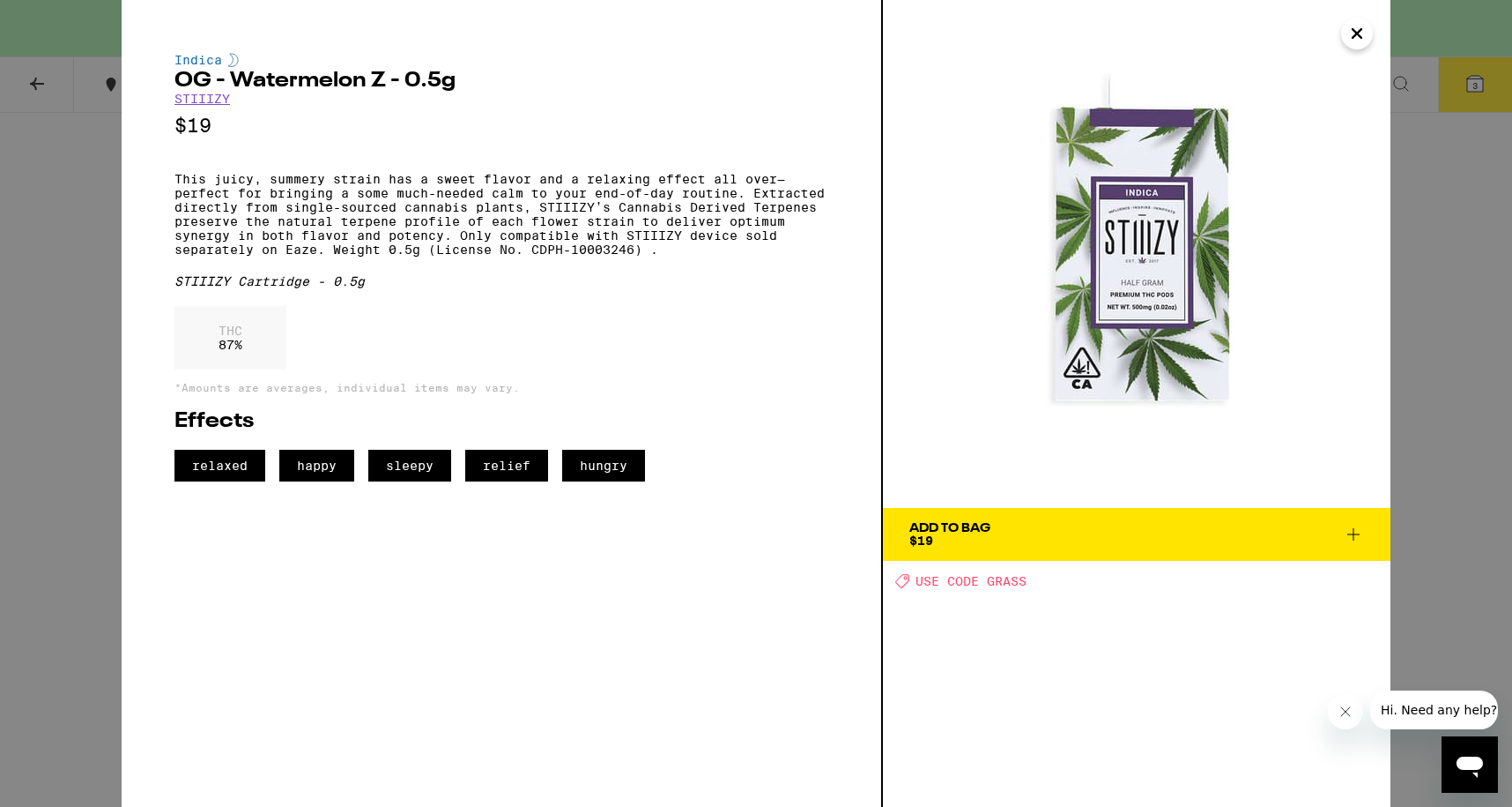
scroll to position [1600, 0]
click at [1423, 707] on span "Hi. Need any help?" at bounding box center [1438, 709] width 116 height 14
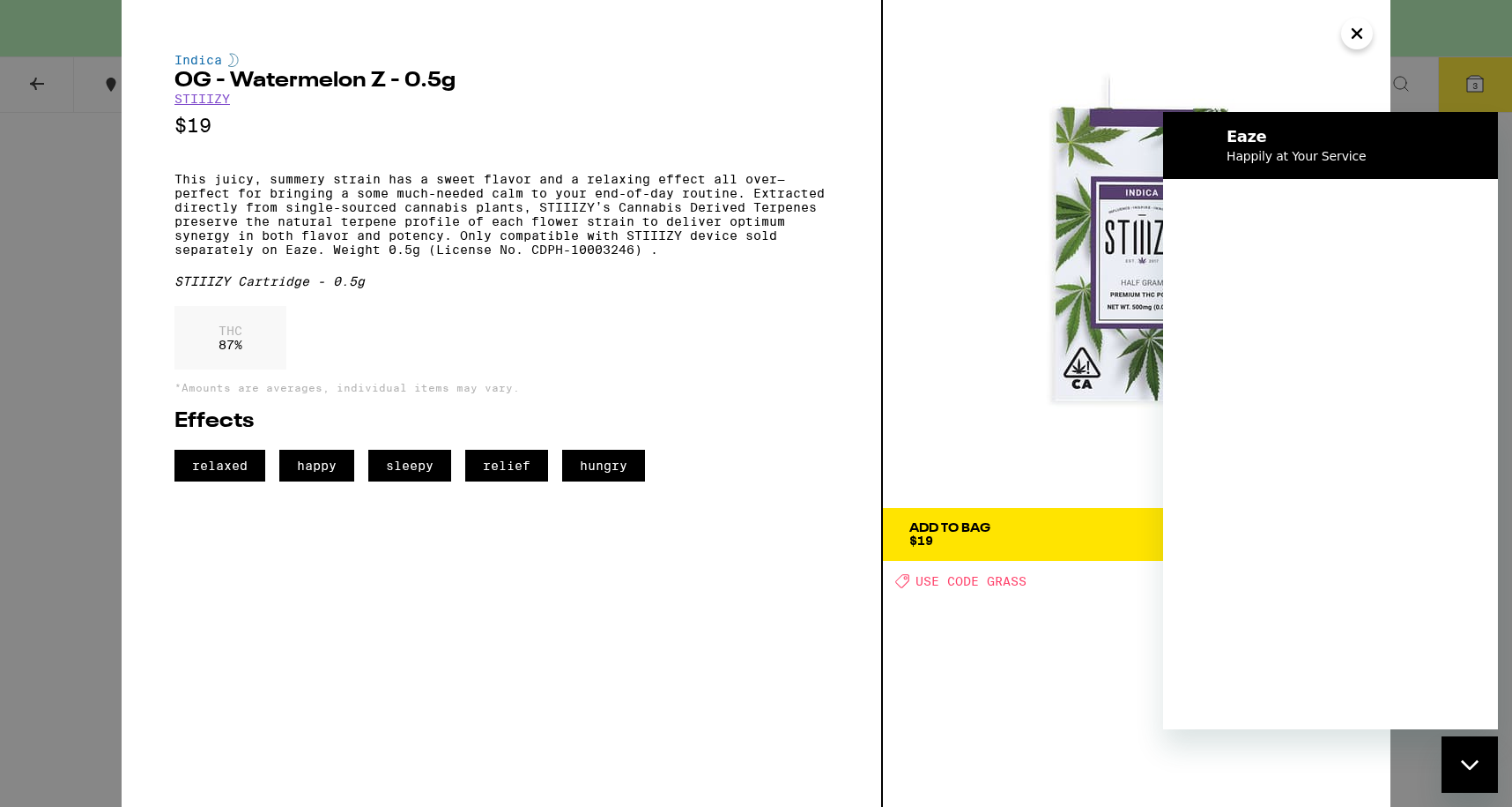
scroll to position [0, 0]
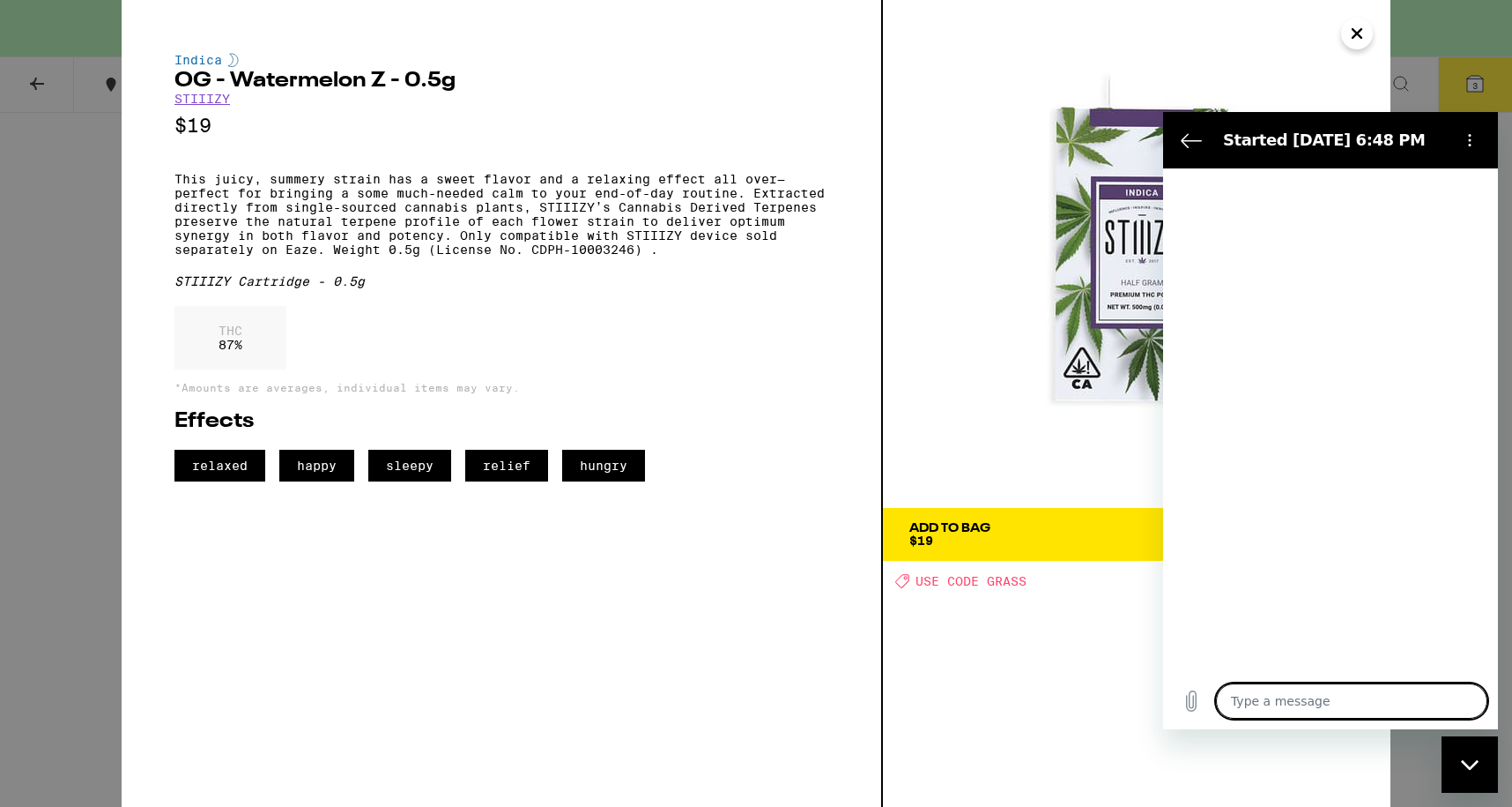
type textarea "x"
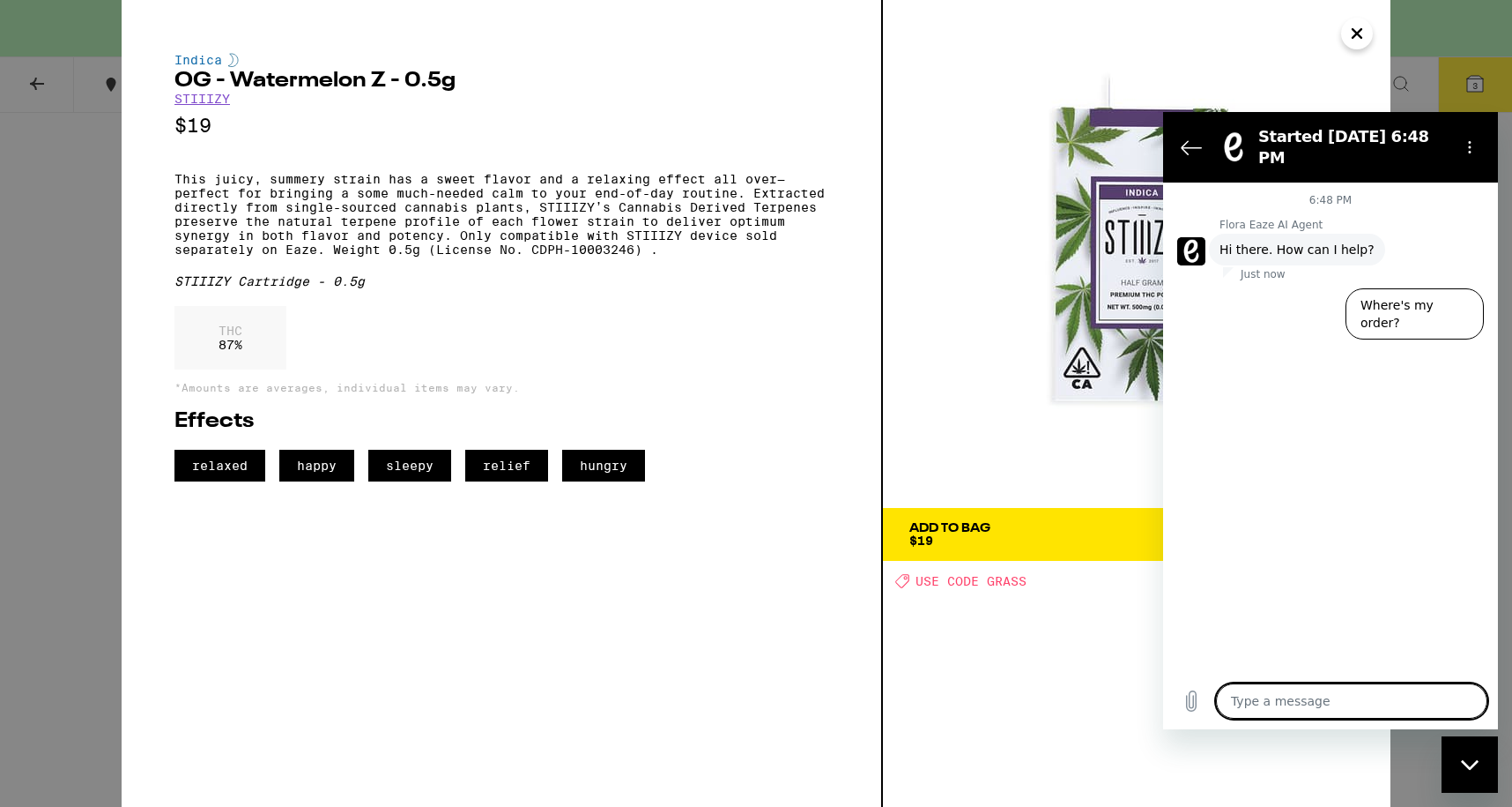
type textarea "A"
type textarea "x"
type textarea "I"
type textarea "x"
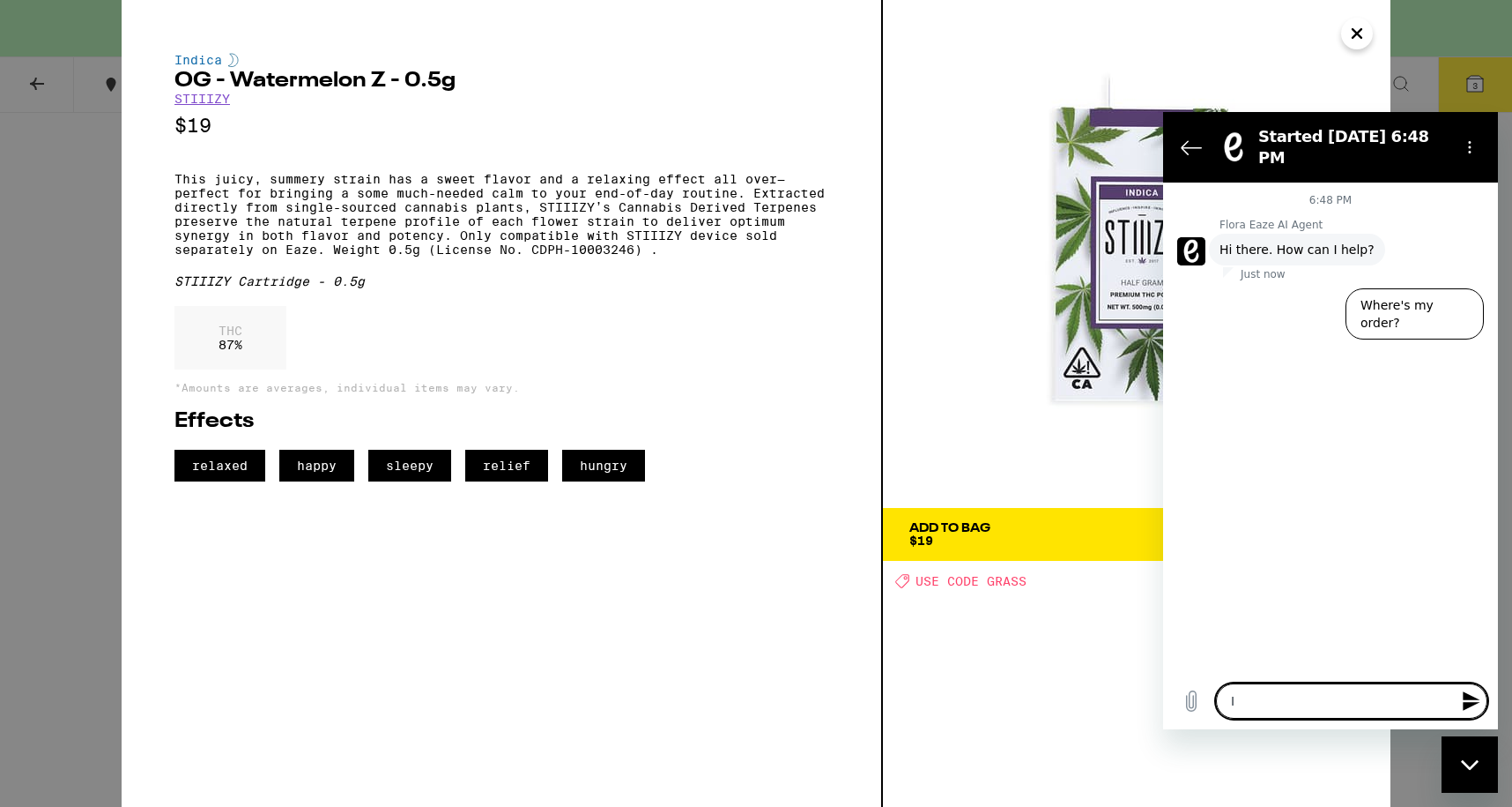
type textarea "Is"
type textarea "x"
type textarea "Is"
type textarea "x"
type textarea "Is O"
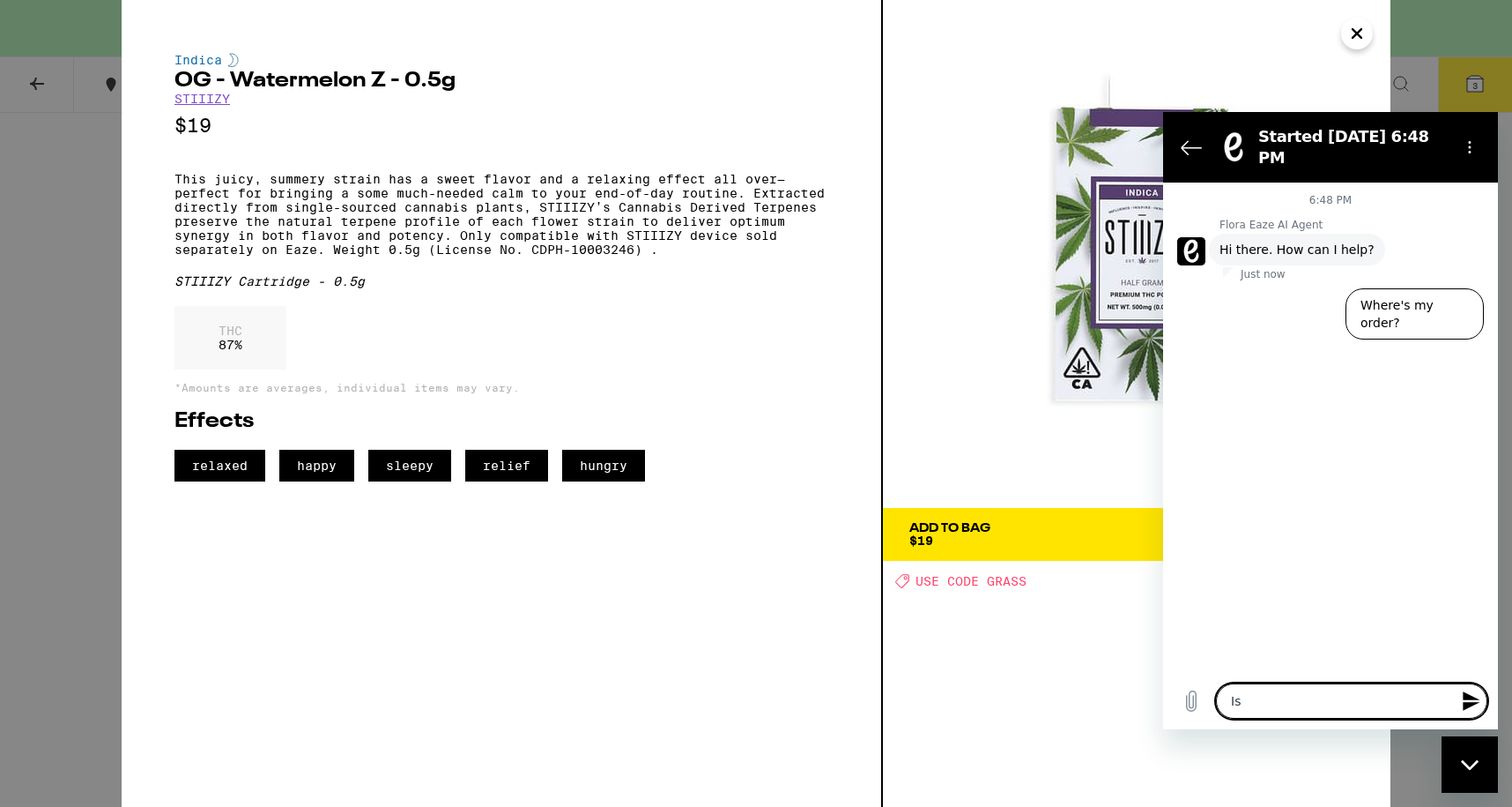
type textarea "x"
type textarea "Is OG"
type textarea "x"
type textarea "Is OGF"
type textarea "x"
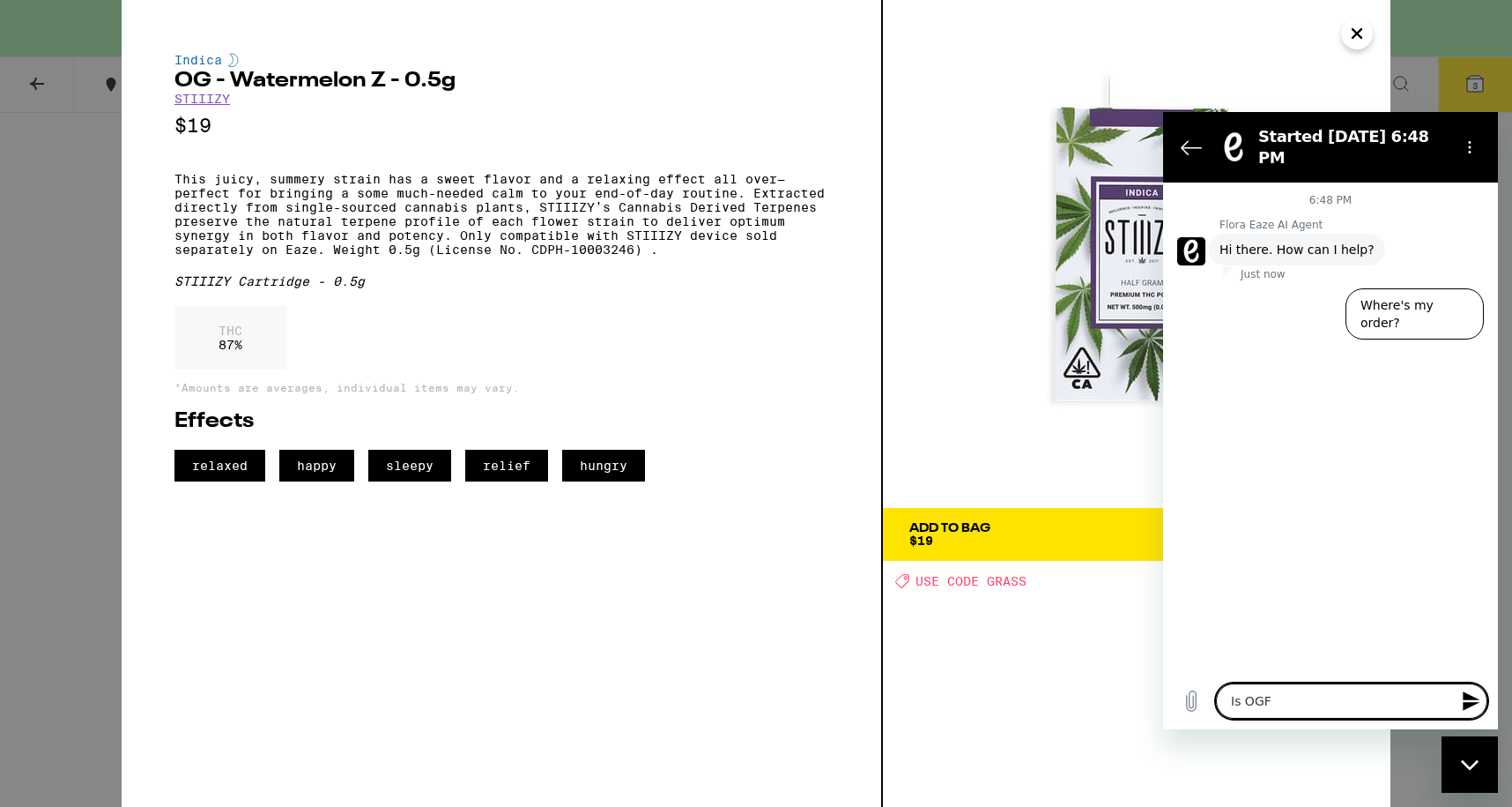
type textarea "Is OGF"
type textarea "x"
type textarea "Is OGF W"
type textarea "x"
type textarea "Is OGF Wa"
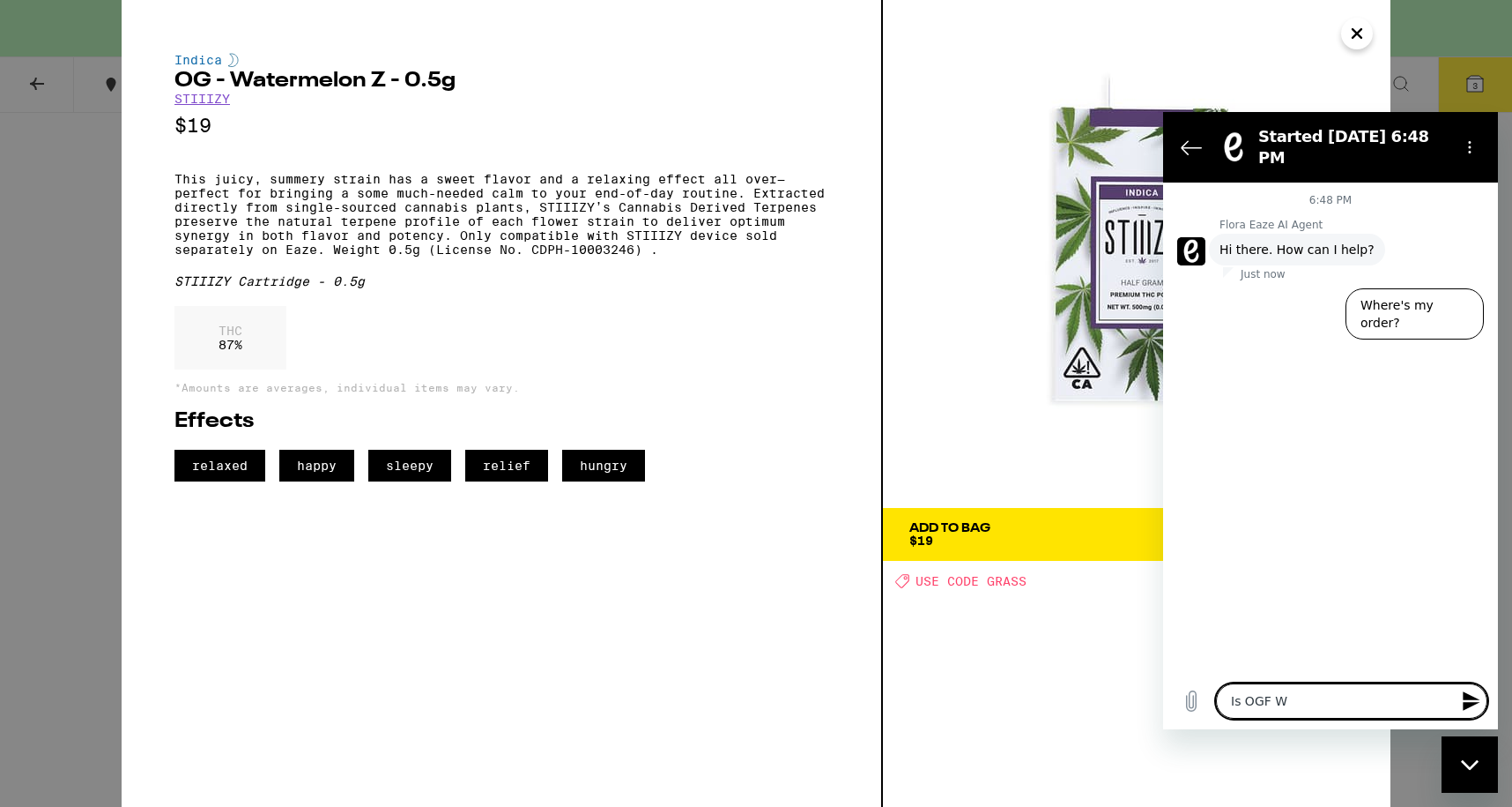
type textarea "x"
type textarea "Is OGF Wat"
type textarea "x"
type textarea "Is OGF Wate"
type textarea "x"
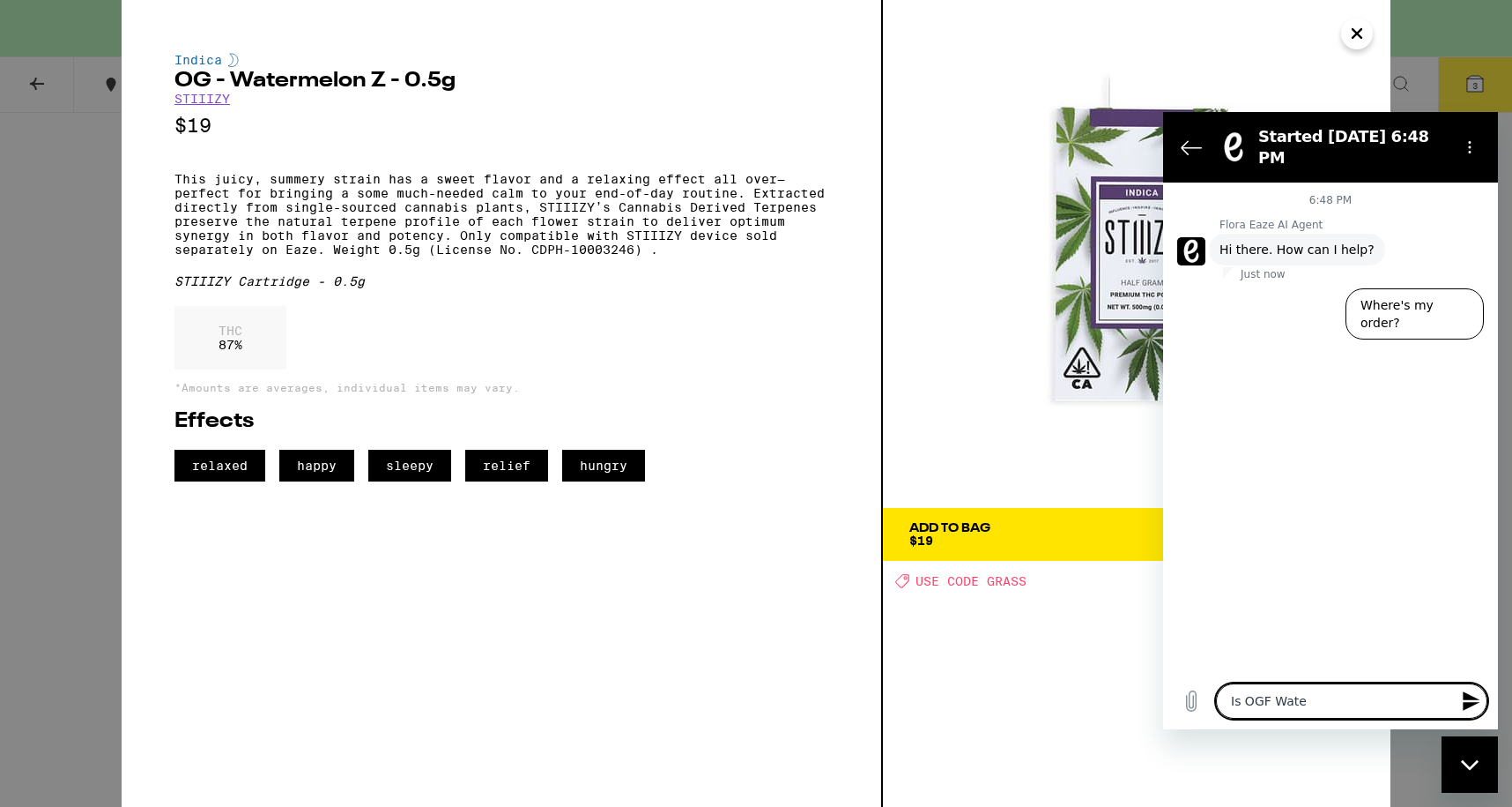
type textarea "Is OGF Water"
type textarea "x"
type textarea "Is OGF Waterm"
type textarea "x"
type textarea "Is OGF Waterme"
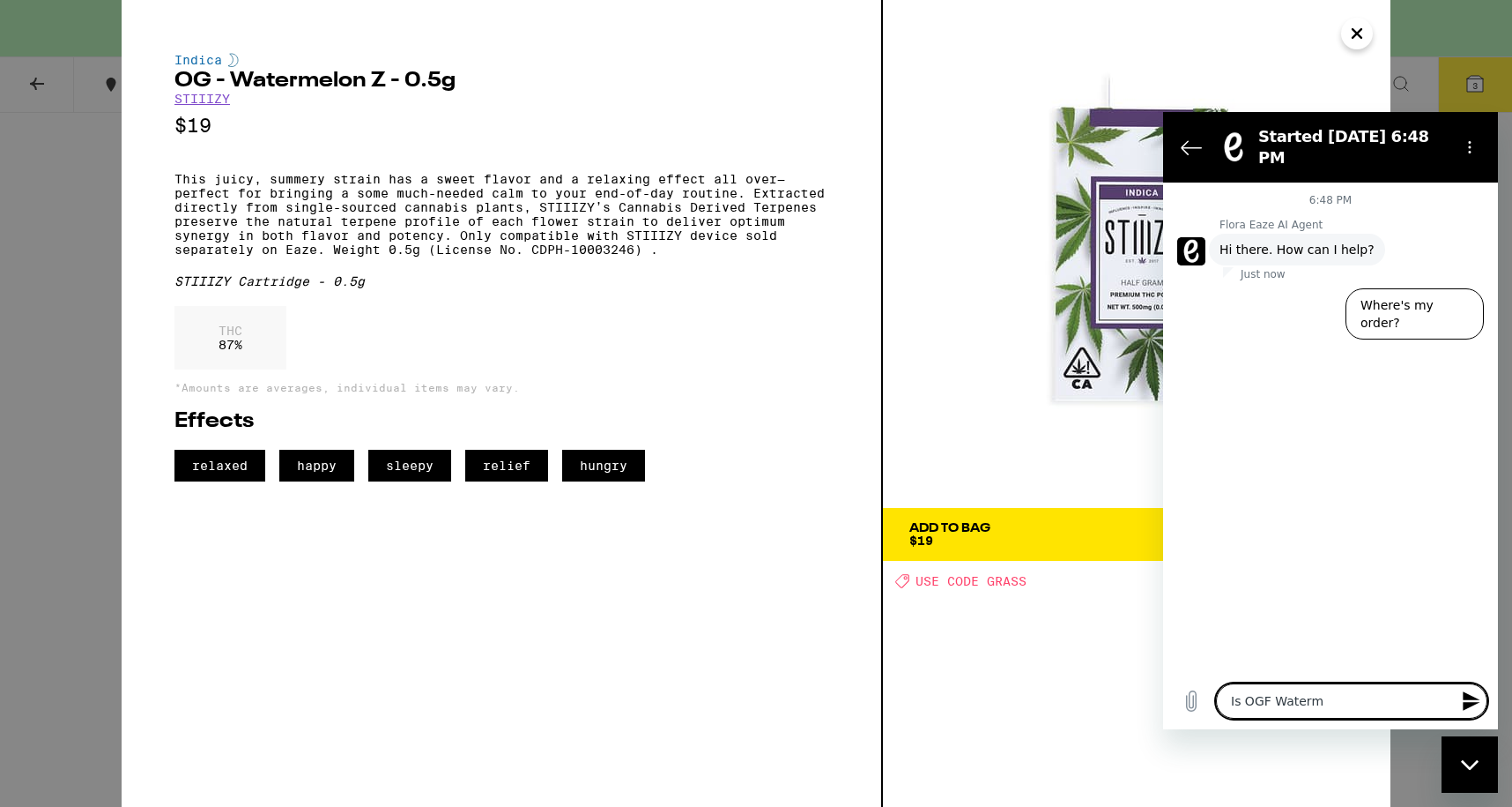
type textarea "x"
type textarea "Is OGF Watermel"
type textarea "x"
type textarea "Is OGF Watermelo"
type textarea "x"
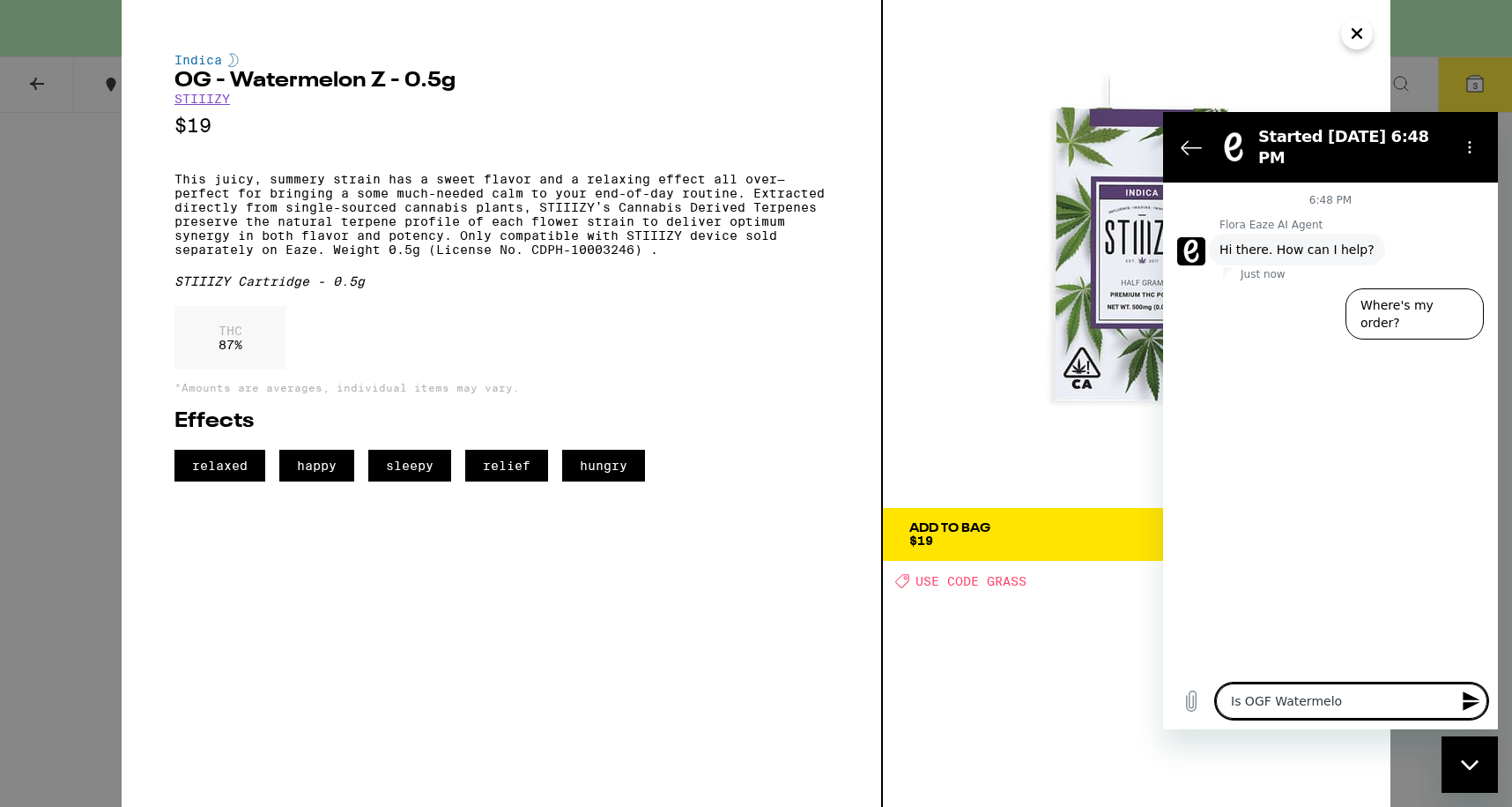
type textarea "Is OGF Watermelon"
type textarea "x"
type textarea "Is OGF Watermelon"
type textarea "x"
type textarea "Is OGF Watermelon Z"
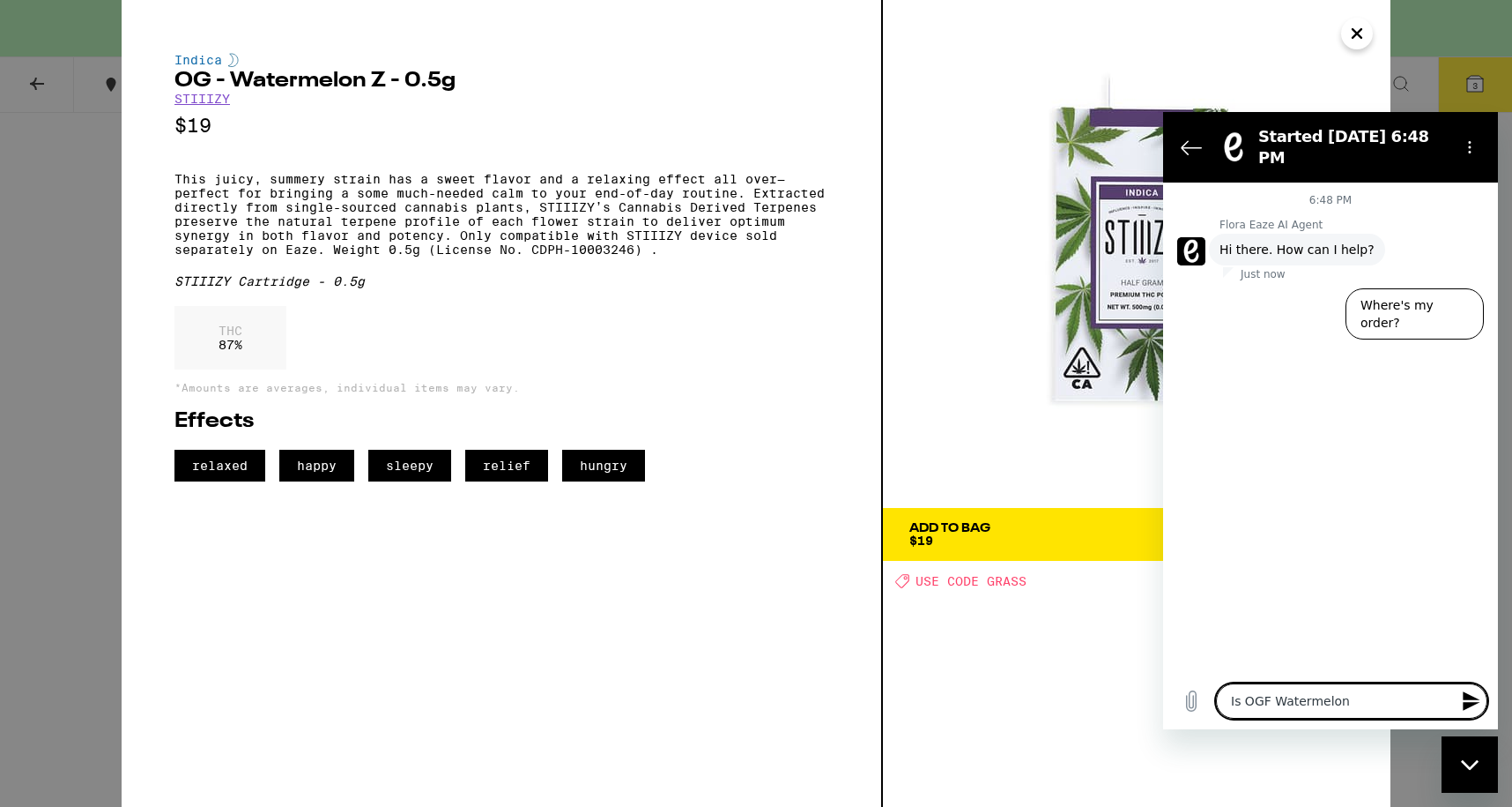
type textarea "x"
type textarea "Is OGF Watermelon Z"
type textarea "x"
type textarea "Is OGF Watermelon Z a"
type textarea "x"
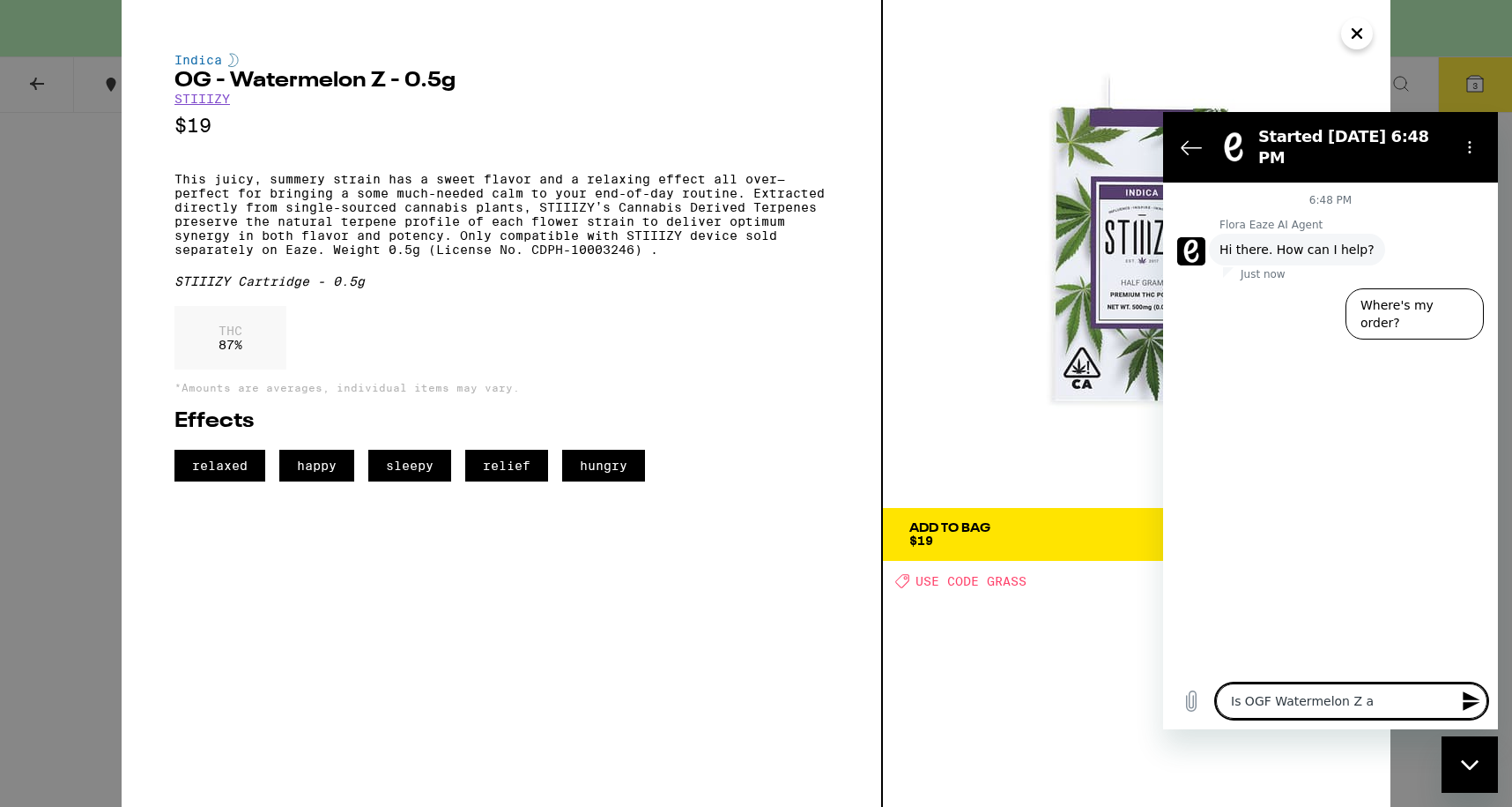
type textarea "Is OGF Watermelon Z a"
type textarea "x"
type textarea "Is OGF Watermelon Z a f"
type textarea "x"
type textarea "Is OGF Watermelon Z a fl"
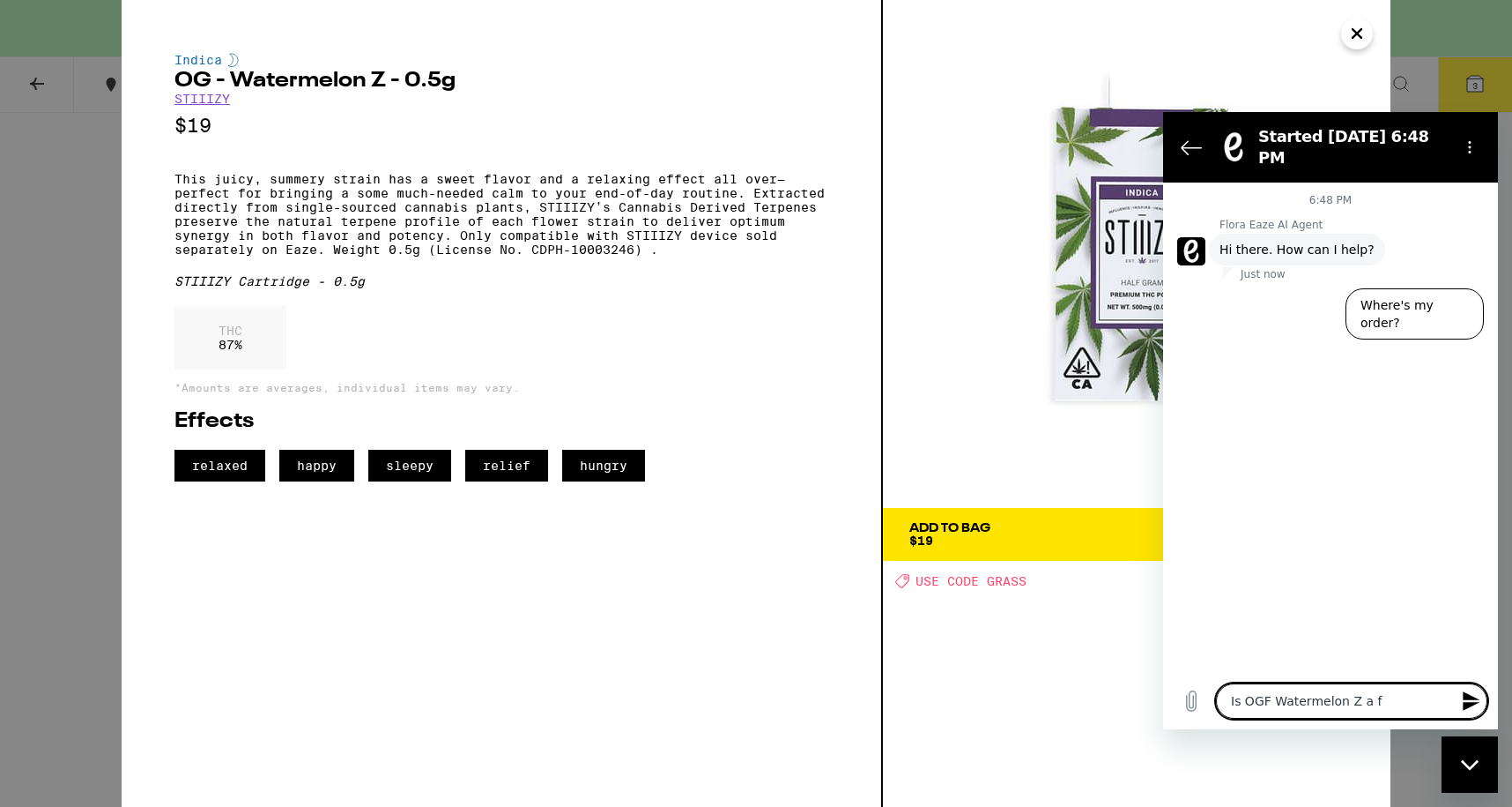
type textarea "x"
type textarea "Is OGF Watermelon Z a flo"
type textarea "x"
type textarea "Is OGF Watermelon Z a flow"
type textarea "x"
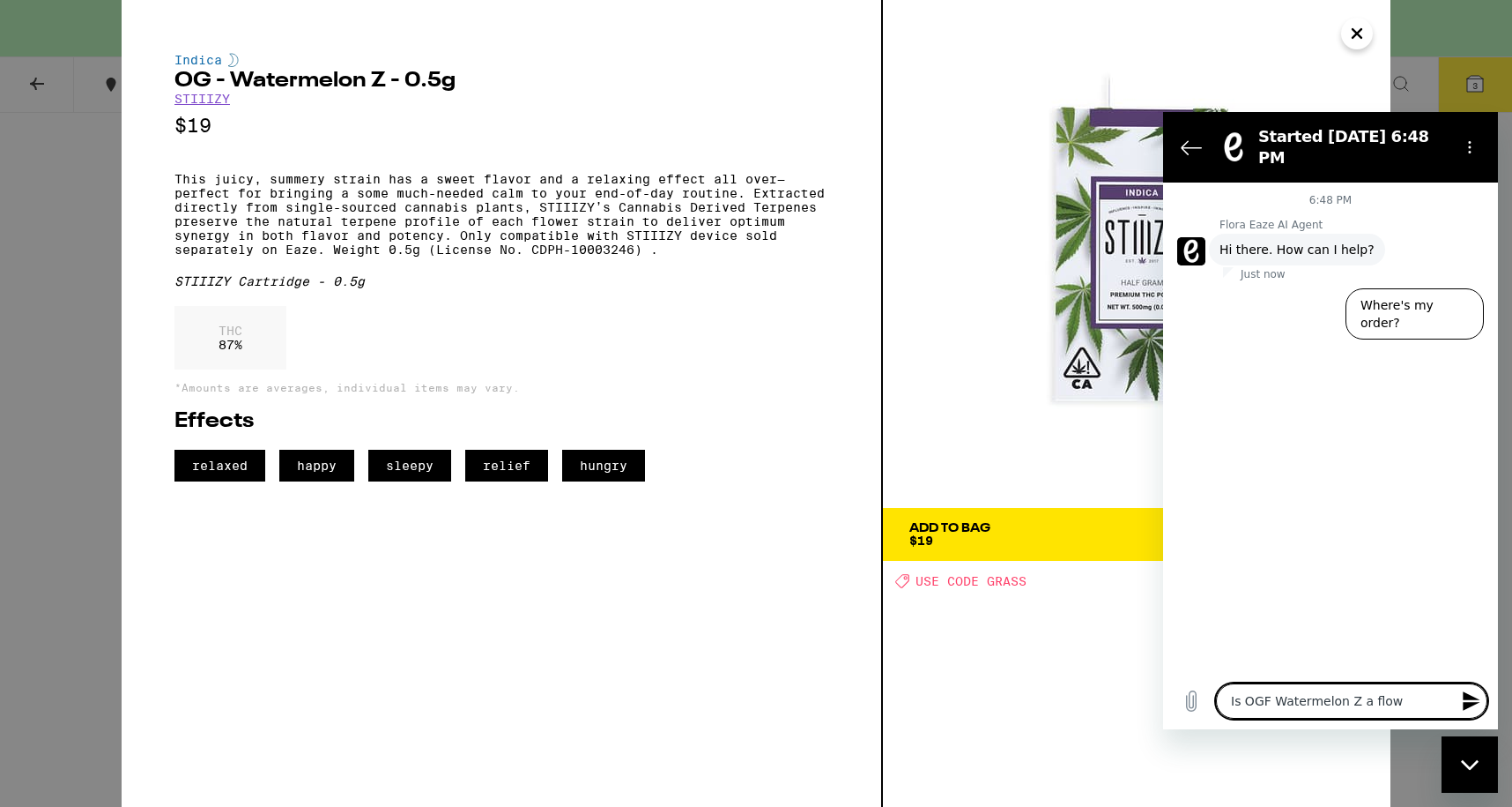
type textarea "Is OGF Watermelon [PERSON_NAME]"
type textarea "x"
type textarea "Is OGF Watermelon Z a flower"
type textarea "x"
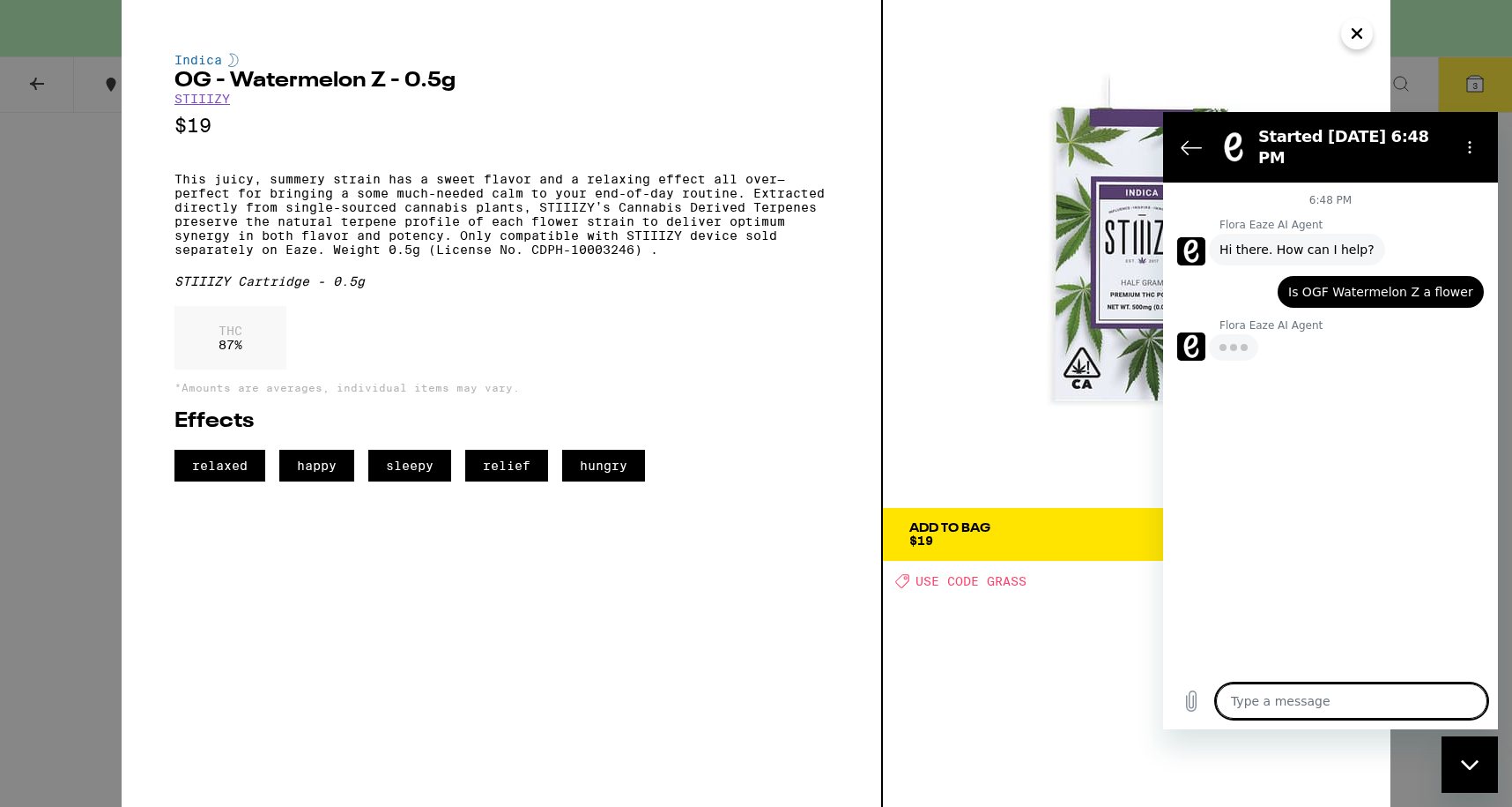
type textarea "x"
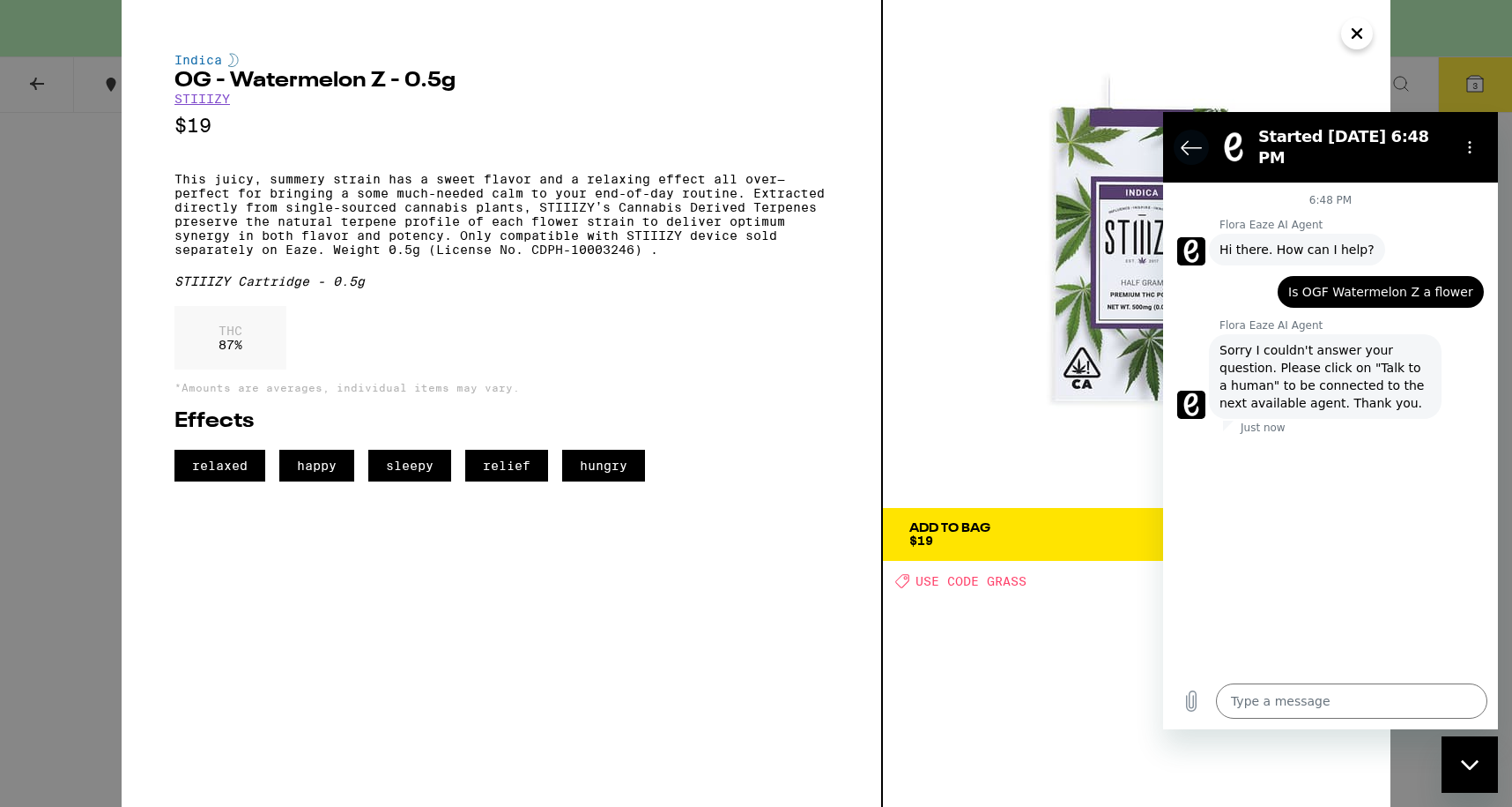
click at [1176, 133] on button "Back to the conversation list" at bounding box center [1191, 147] width 36 height 36
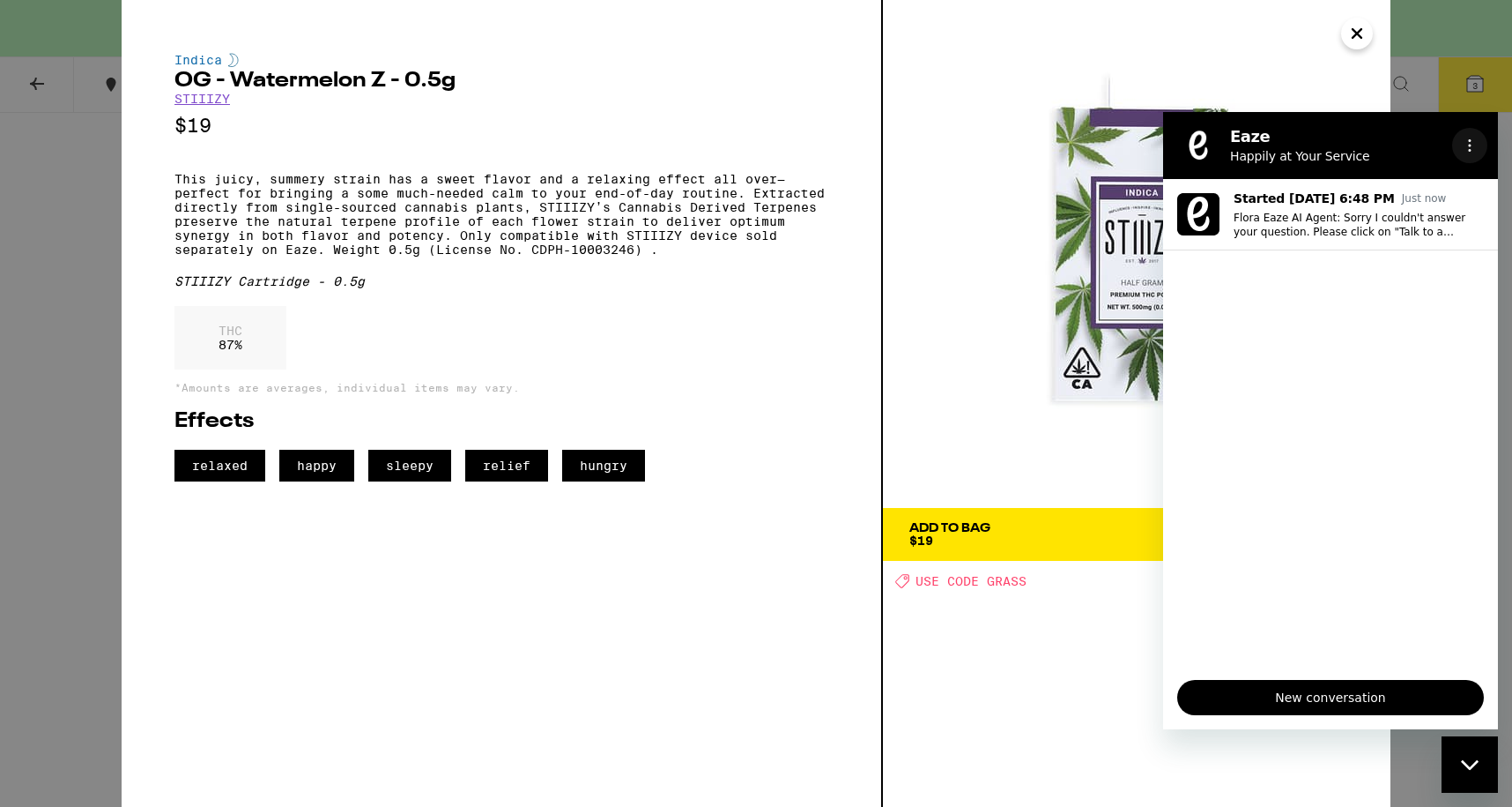
click at [1468, 140] on icon "Options menu" at bounding box center [1469, 145] width 14 height 14
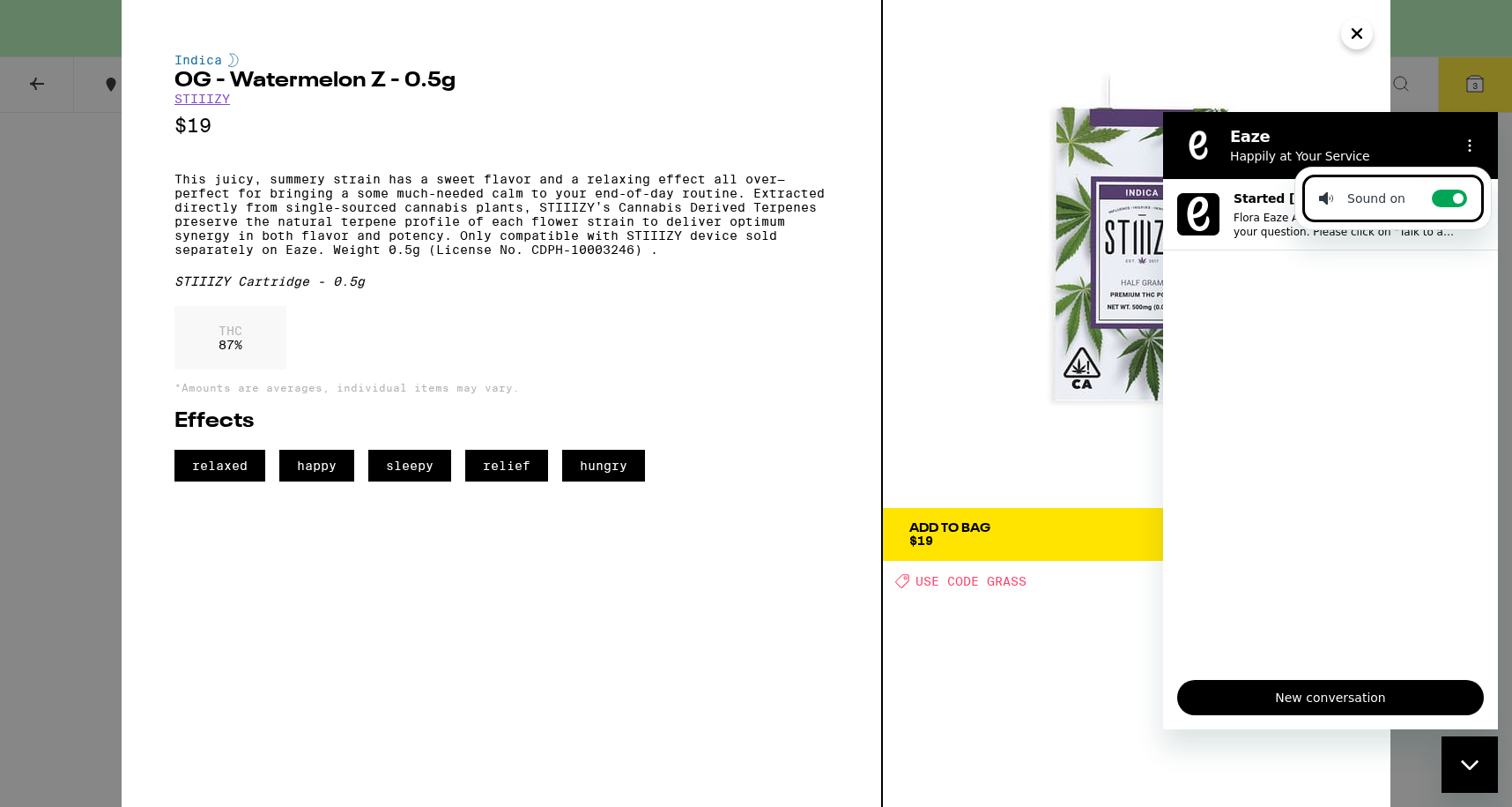
click at [1443, 130] on h2 "Eaze" at bounding box center [1338, 136] width 215 height 21
click at [1358, 34] on icon "Close" at bounding box center [1357, 34] width 9 height 9
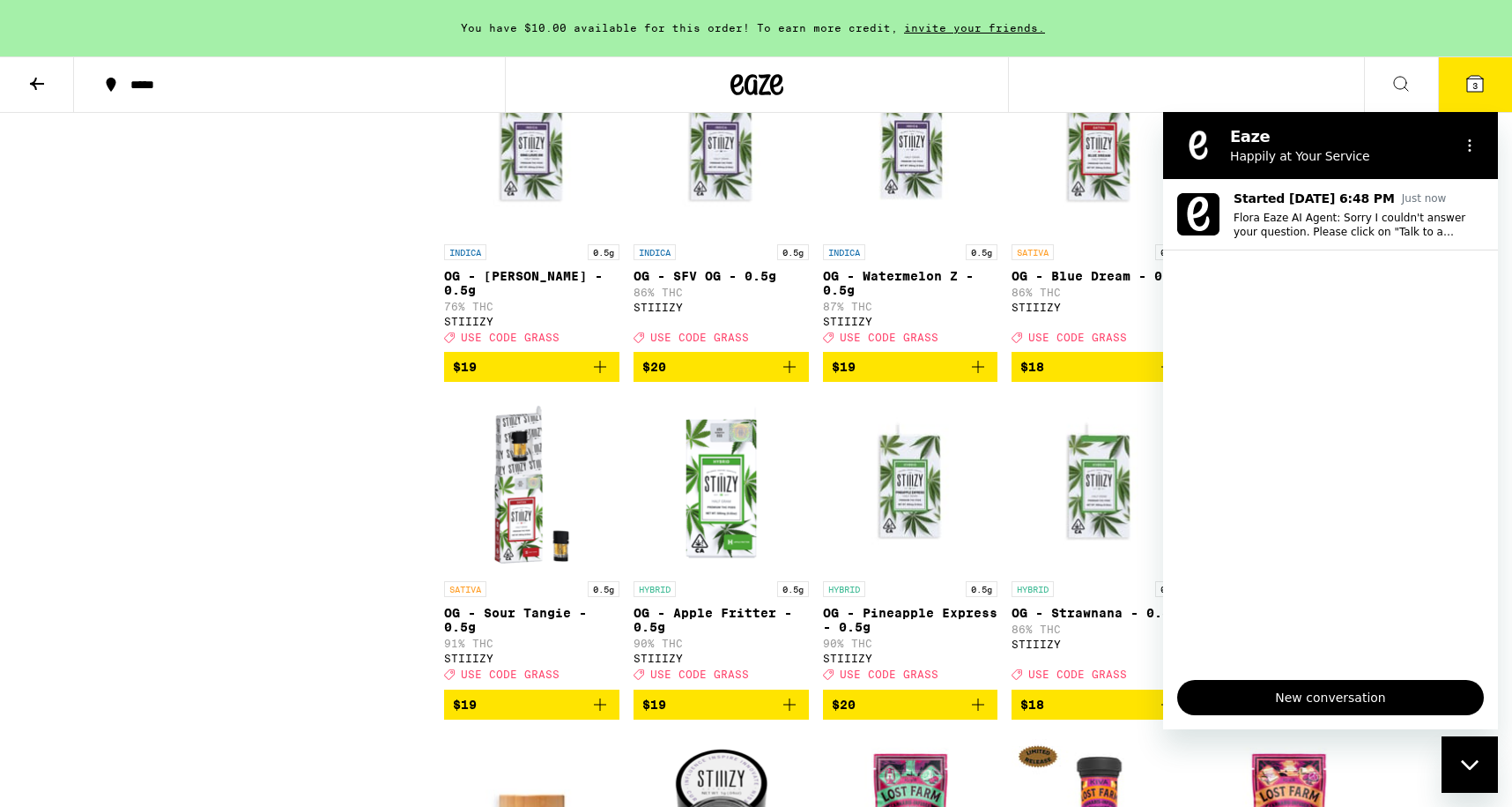
click at [1330, 148] on p "Happily at Your Service" at bounding box center [1338, 155] width 215 height 17
click at [1467, 767] on icon "Close messaging window" at bounding box center [1468, 763] width 17 height 10
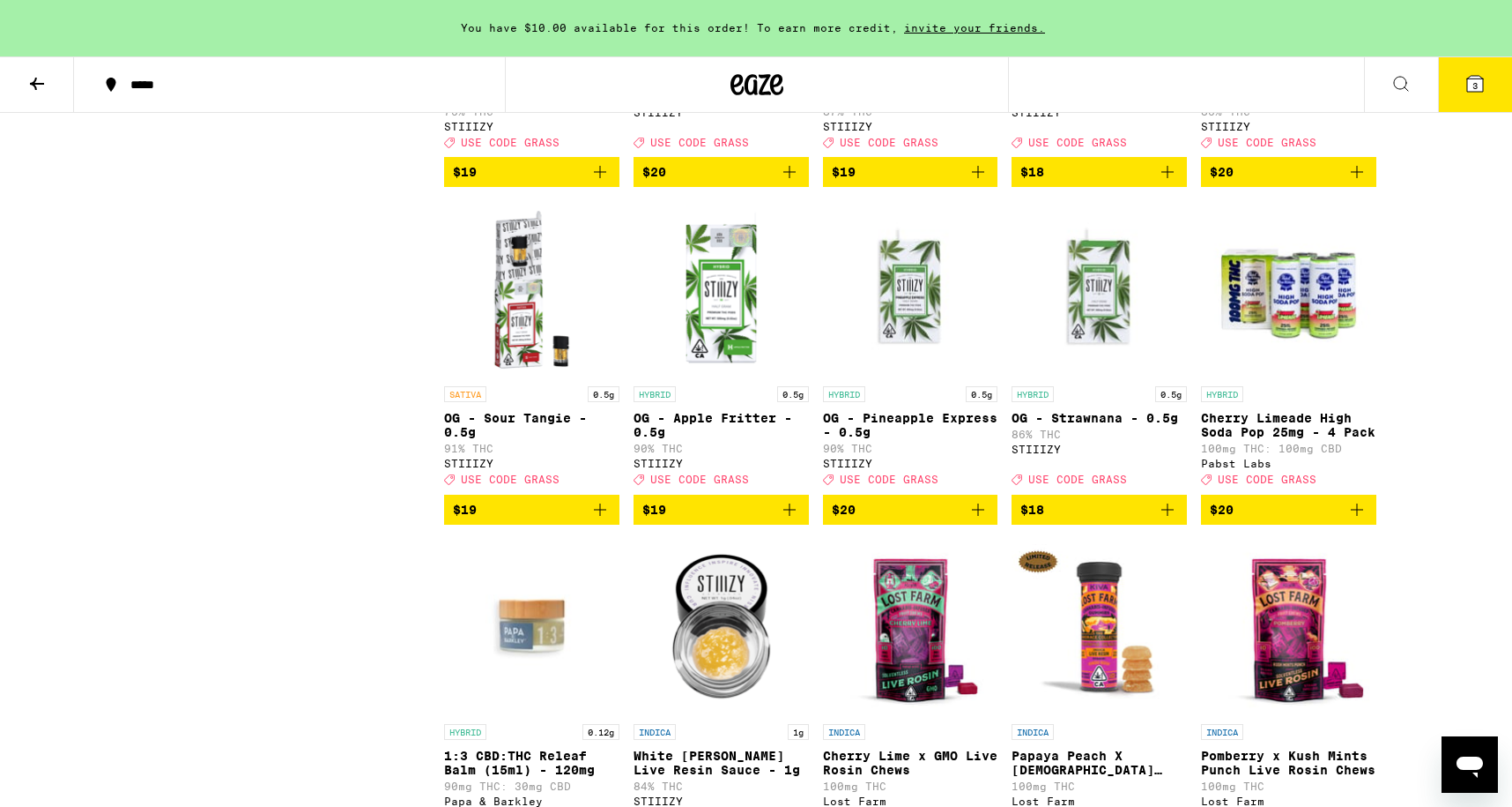
scroll to position [1792, 0]
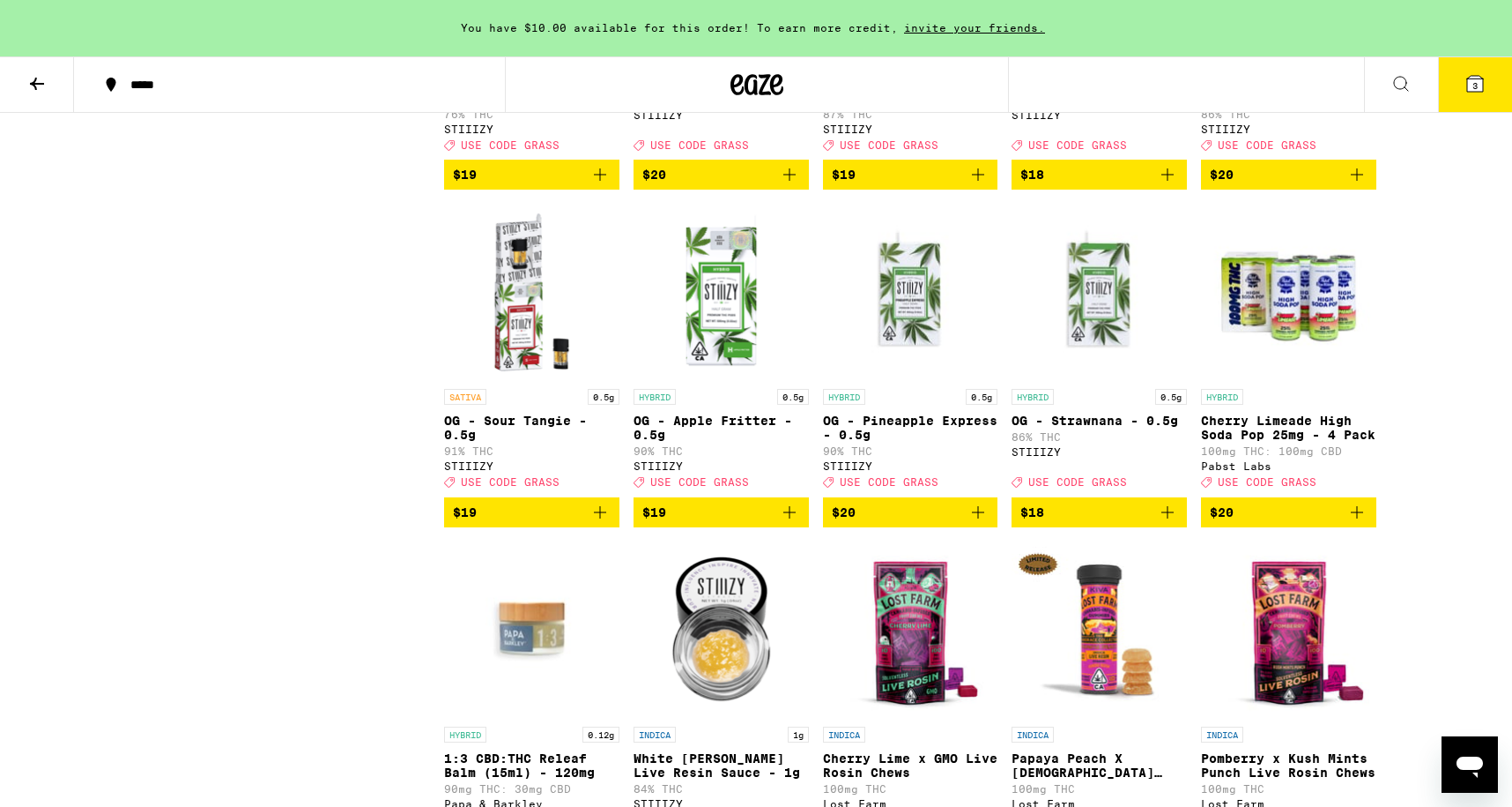
click at [717, 380] on img "Open page for OG - Apple Fritter - 0.5g from STIIIZY" at bounding box center [721, 291] width 175 height 176
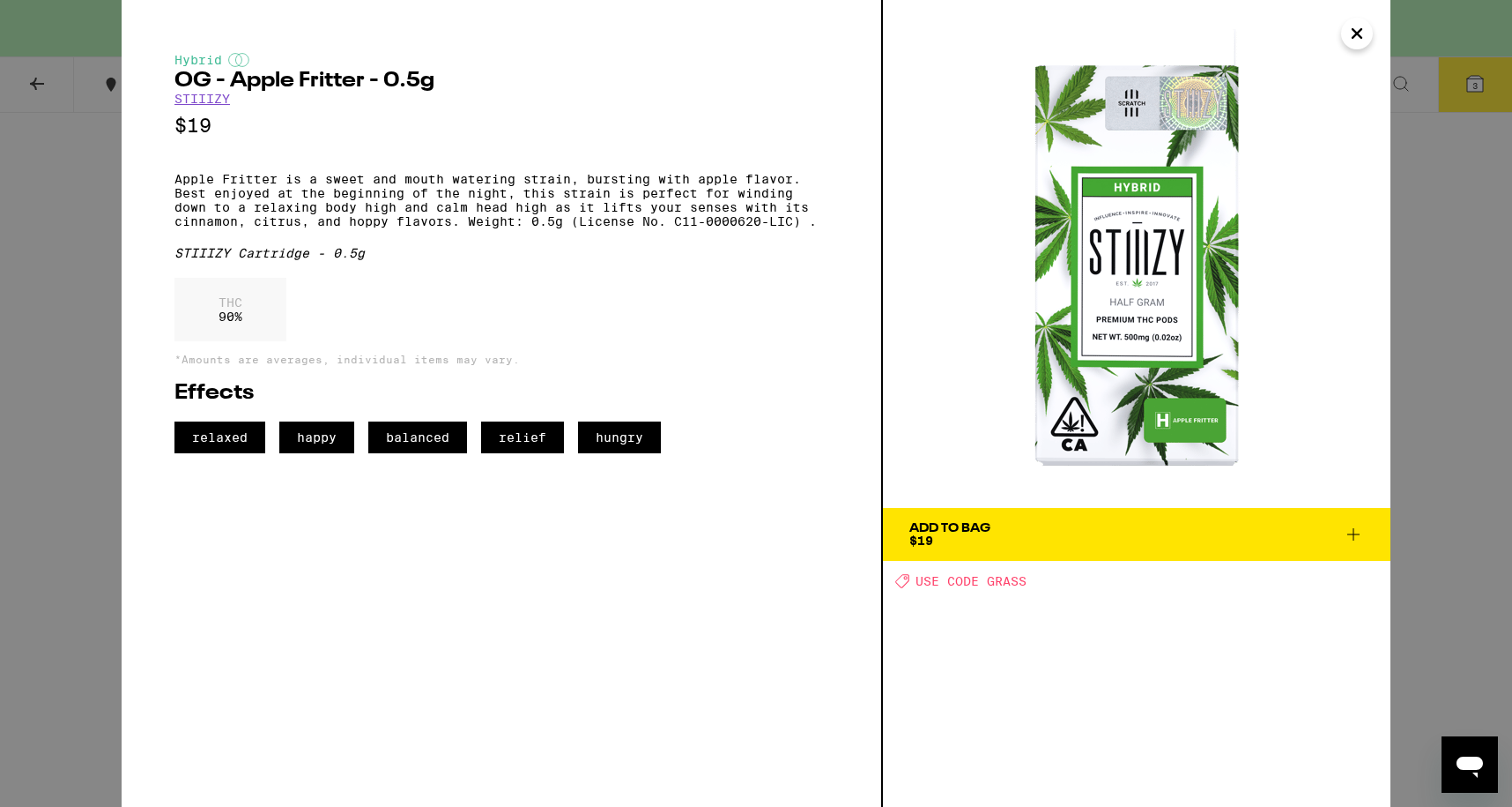
click at [1476, 761] on icon "Open messaging window" at bounding box center [1469, 767] width 26 height 21
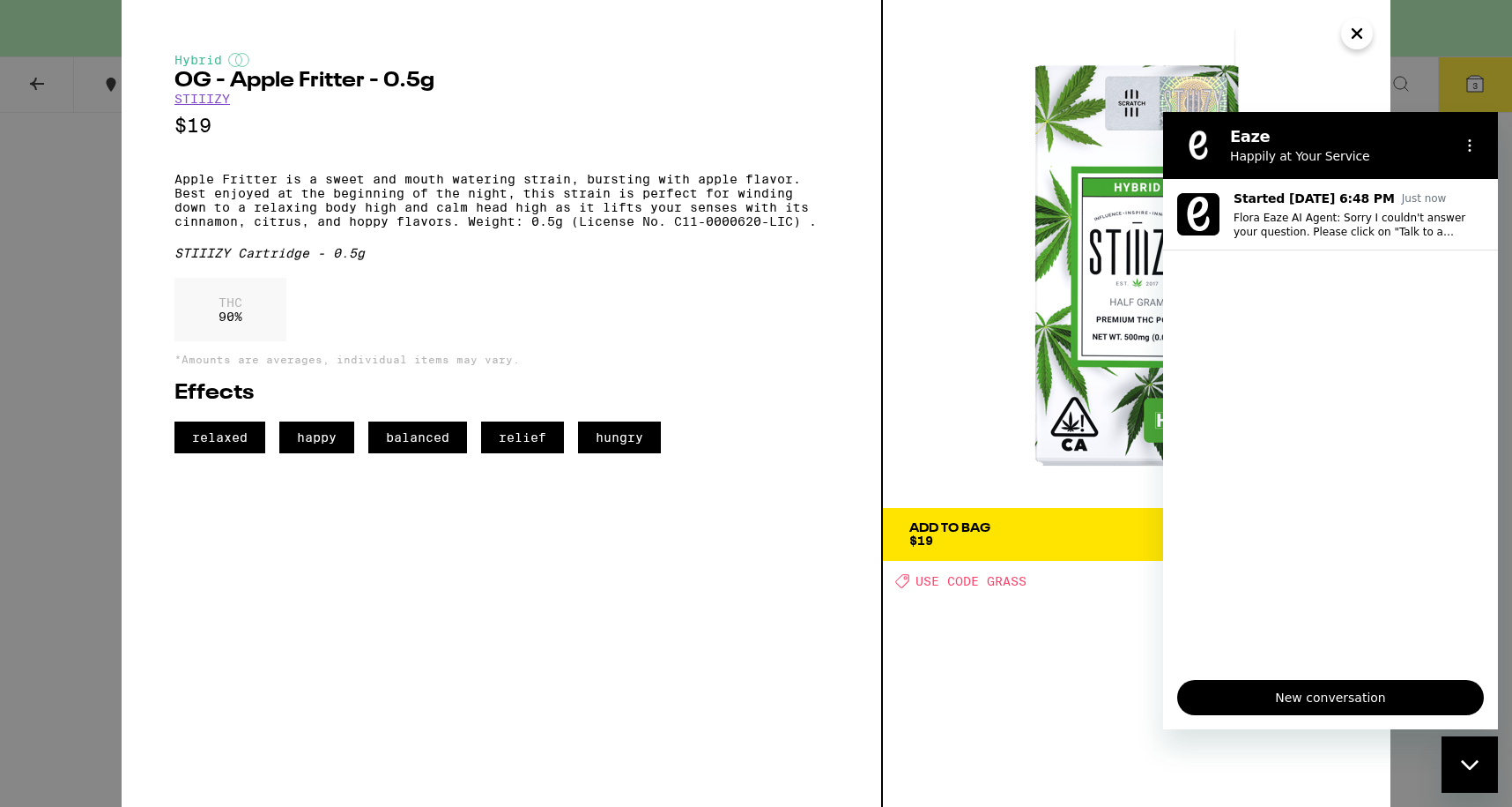
click at [1398, 691] on span "New conversation" at bounding box center [1330, 697] width 276 height 21
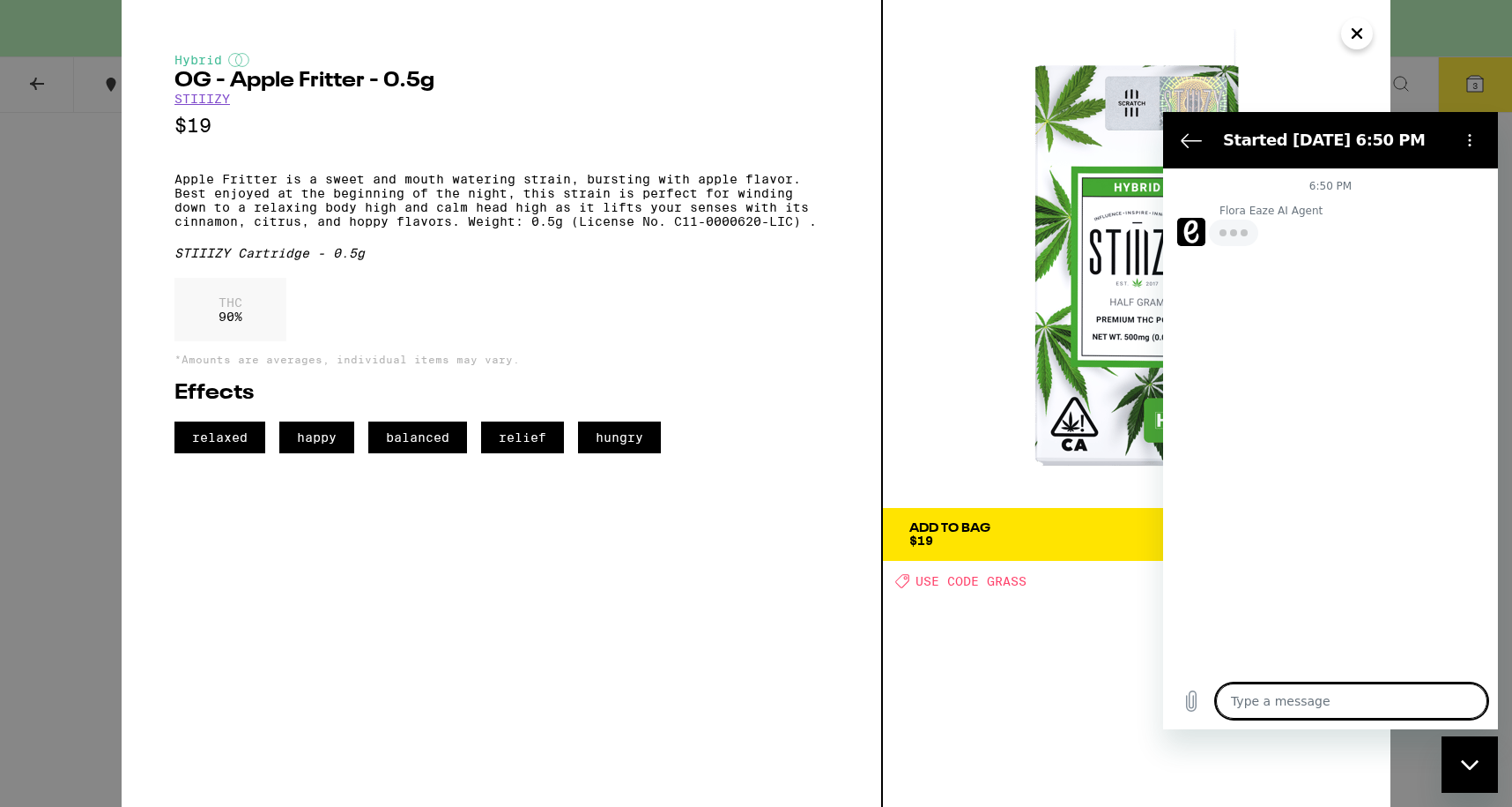
type textarea "x"
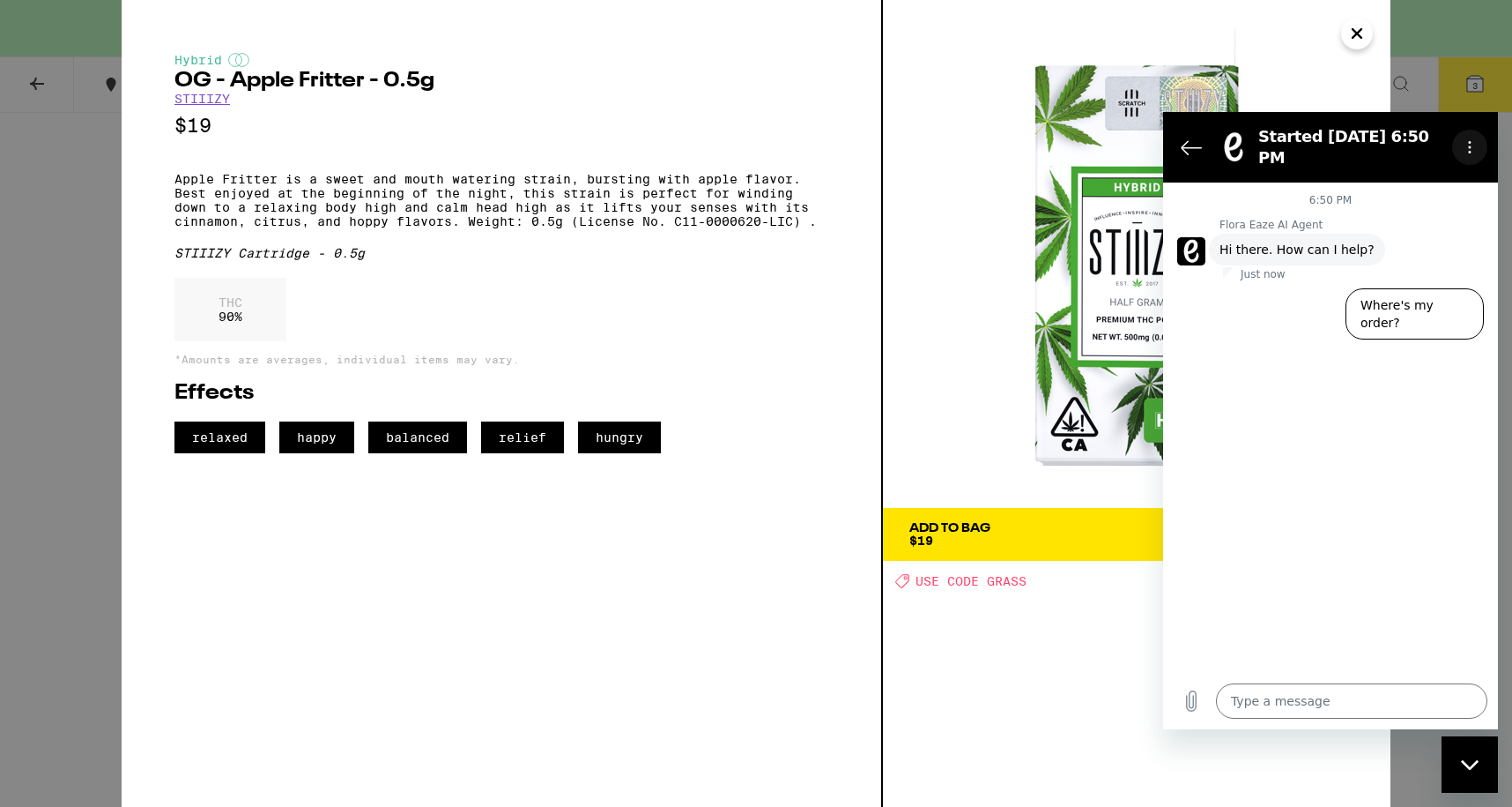
click at [1466, 141] on icon "Options menu" at bounding box center [1469, 147] width 14 height 14
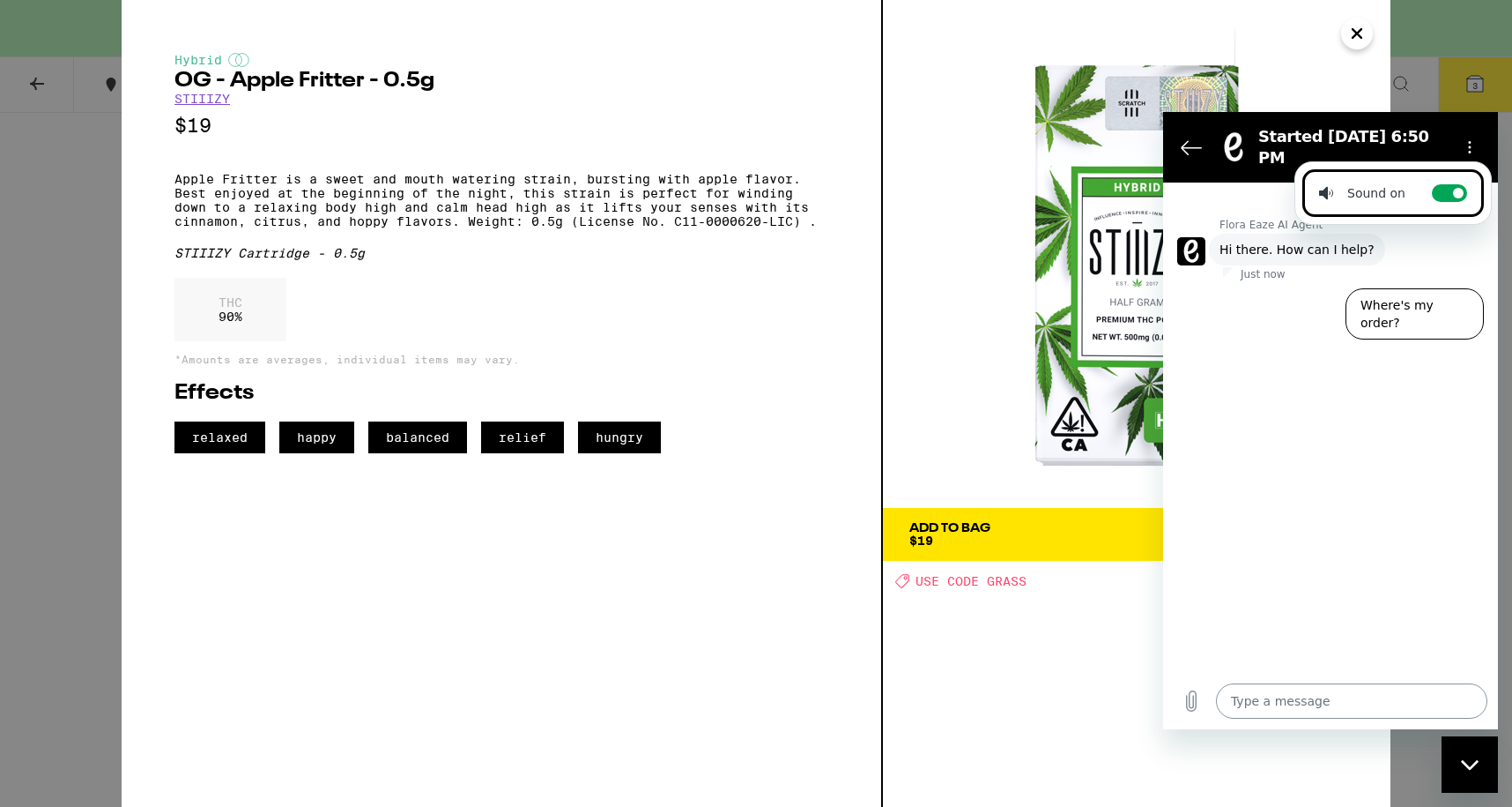
click at [1262, 703] on textarea at bounding box center [1351, 700] width 271 height 36
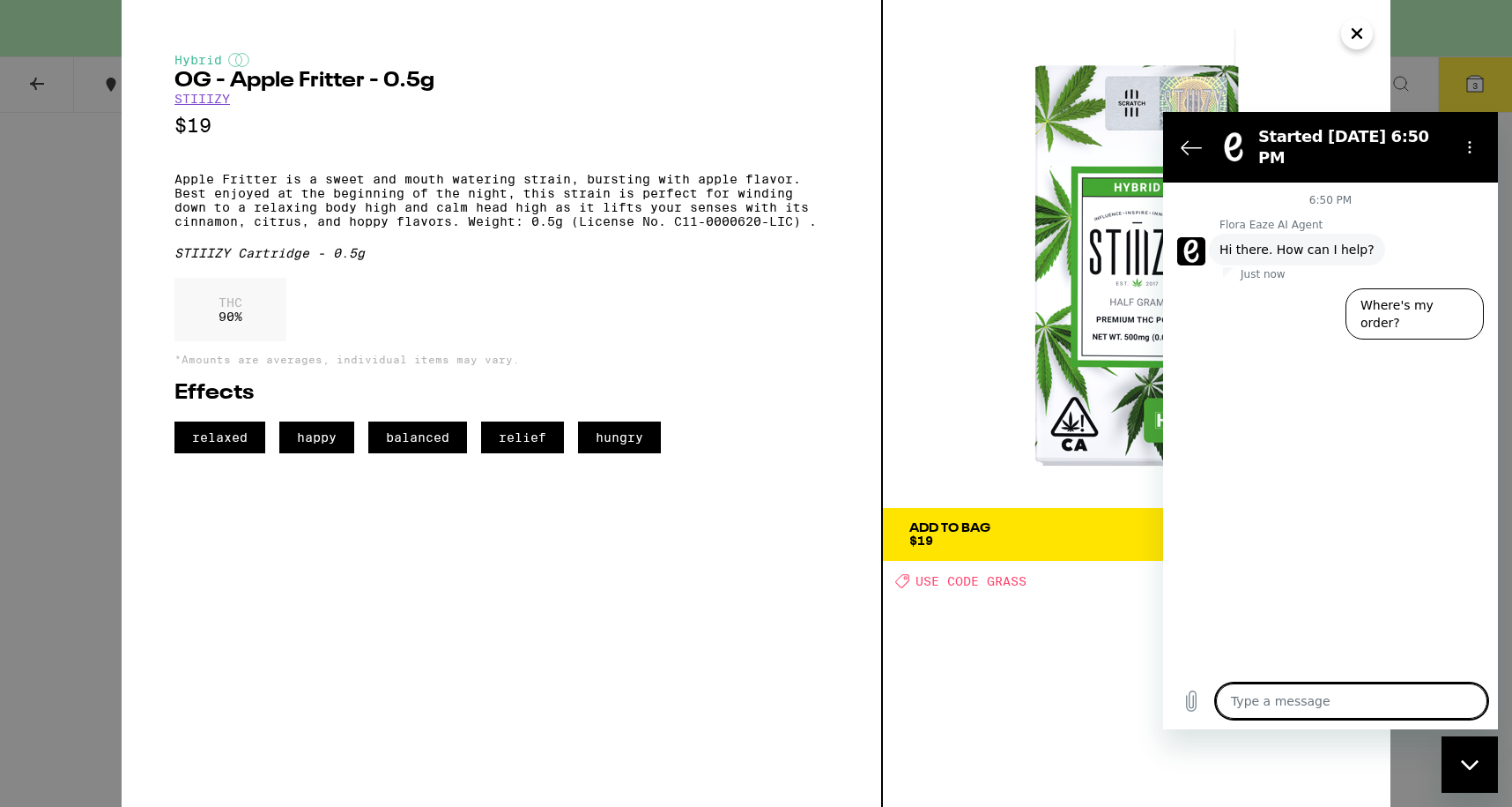
click at [1262, 703] on textarea at bounding box center [1351, 700] width 271 height 36
type textarea "H"
type textarea "x"
type textarea "Hu"
type textarea "x"
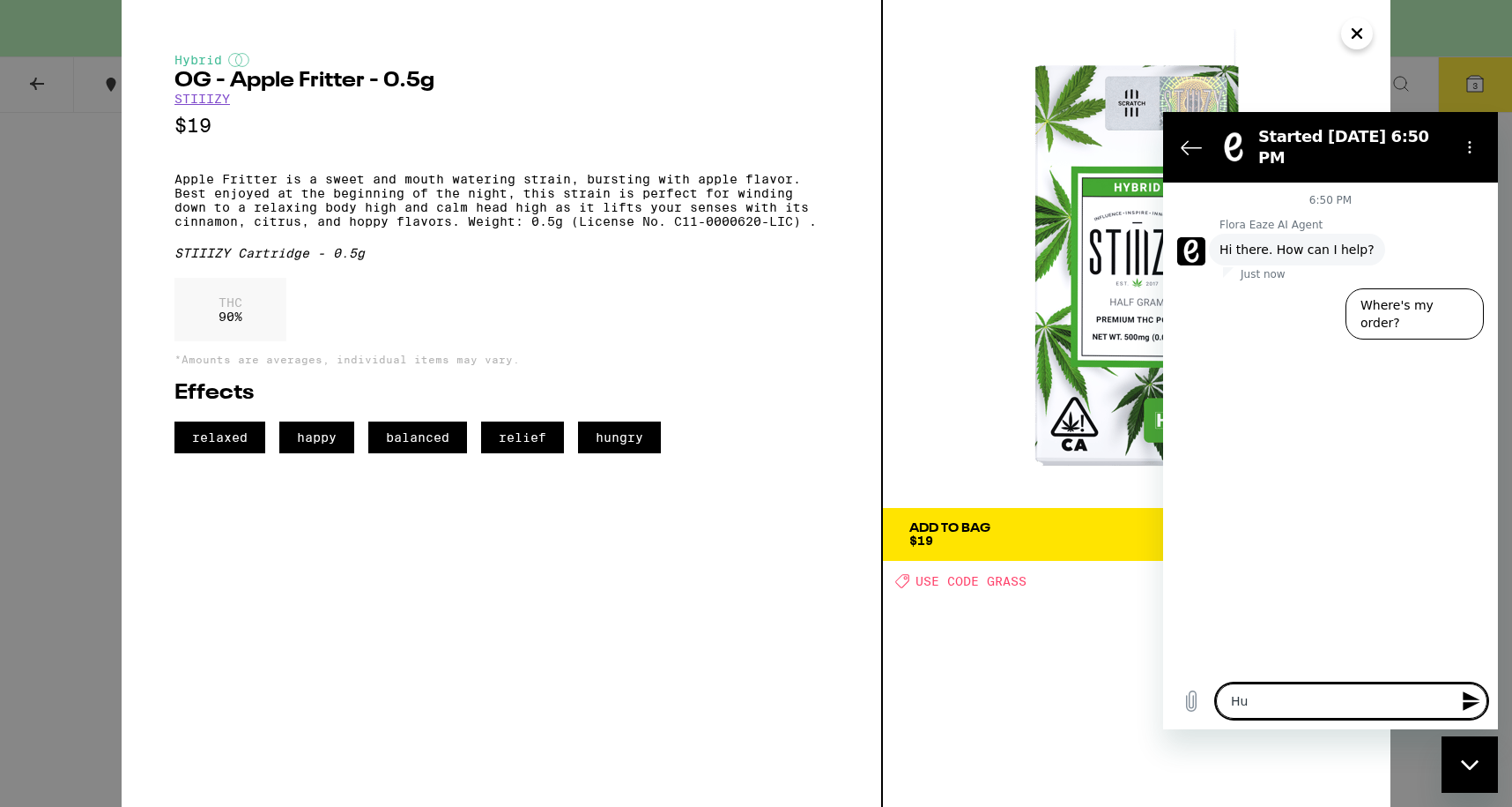
type textarea "Hum"
type textarea "x"
type textarea "Hums"
type textarea "x"
type textarea "Humsn"
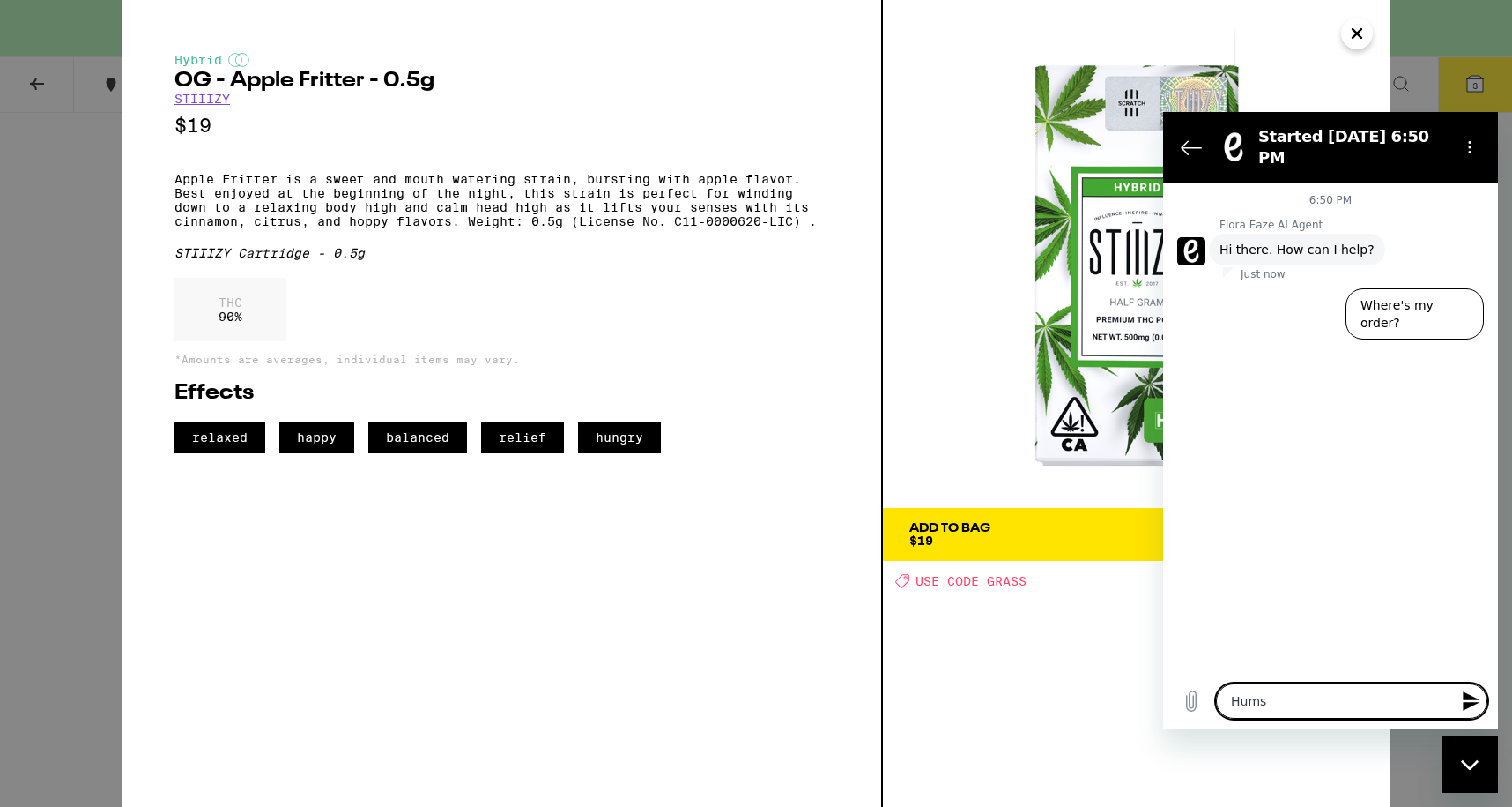
type textarea "x"
type textarea "Hums"
type textarea "x"
type textarea "Hum"
type textarea "x"
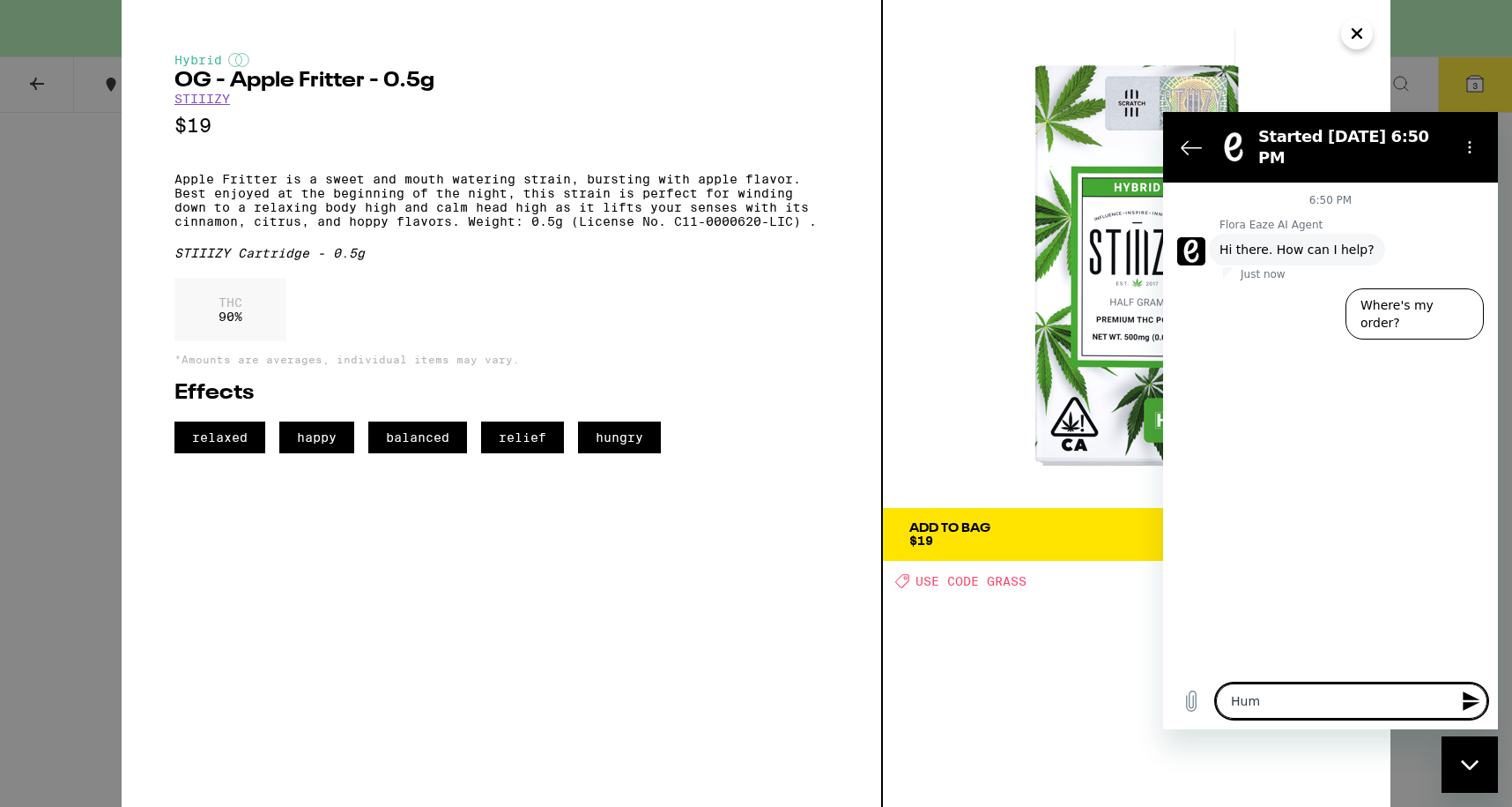
type textarea "Huma"
type textarea "x"
type textarea "Human"
type textarea "x"
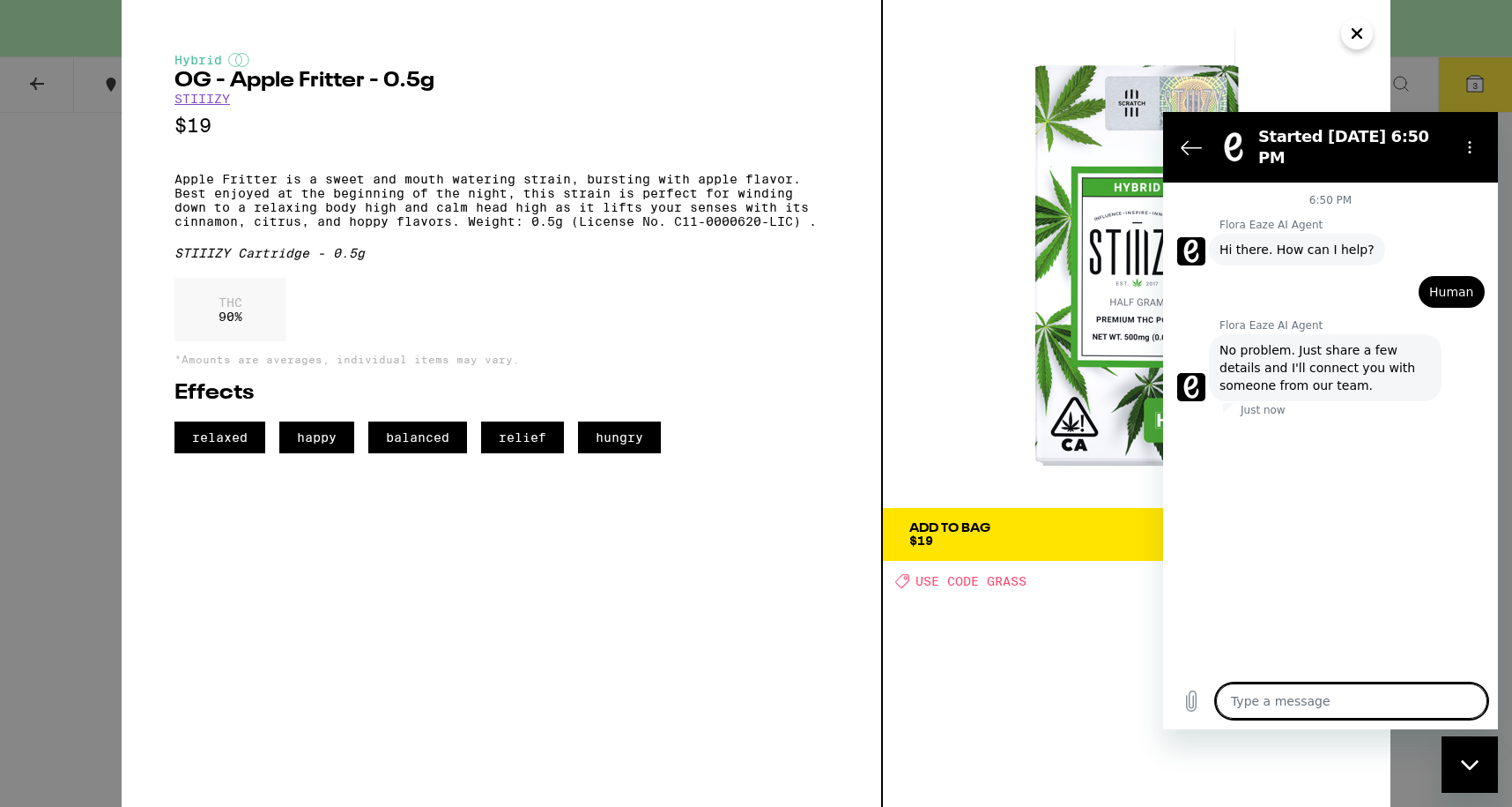
type textarea "x"
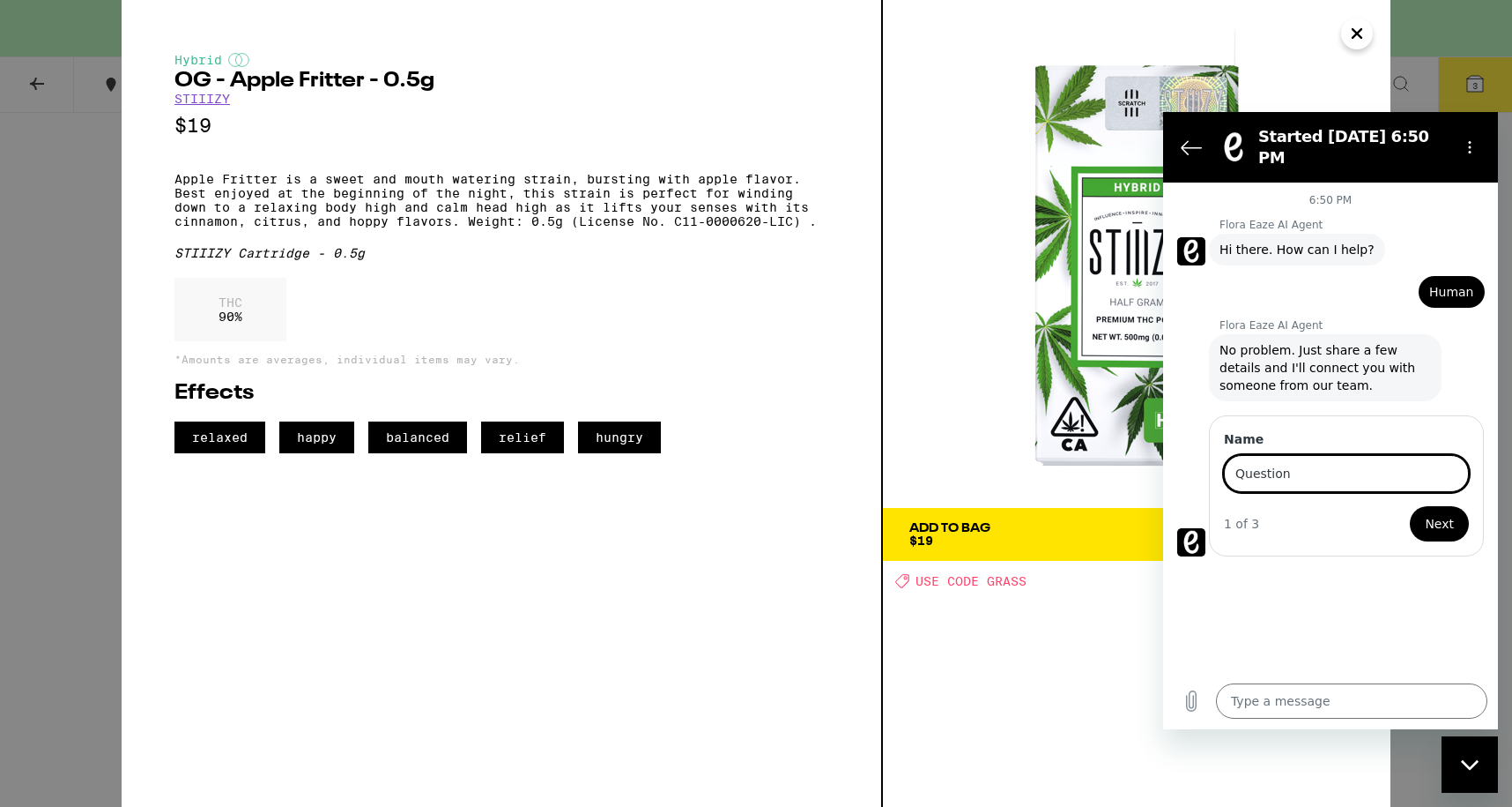
type input "Question"
click at [1410, 506] on button "Next" at bounding box center [1439, 523] width 59 height 36
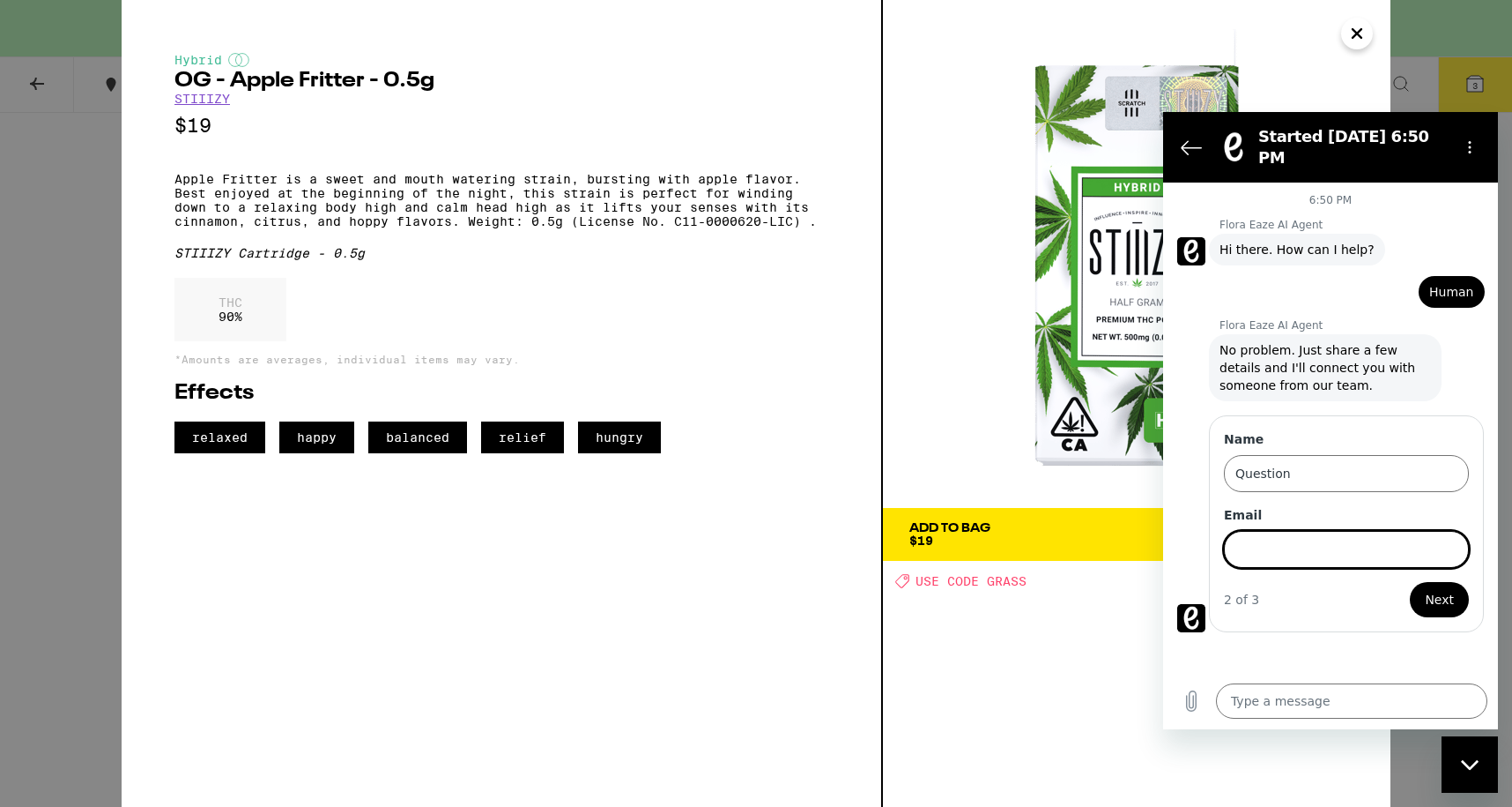
type input "[EMAIL_ADDRESS][DOMAIN_NAME]"
click at [1445, 589] on span "Next" at bounding box center [1439, 599] width 29 height 21
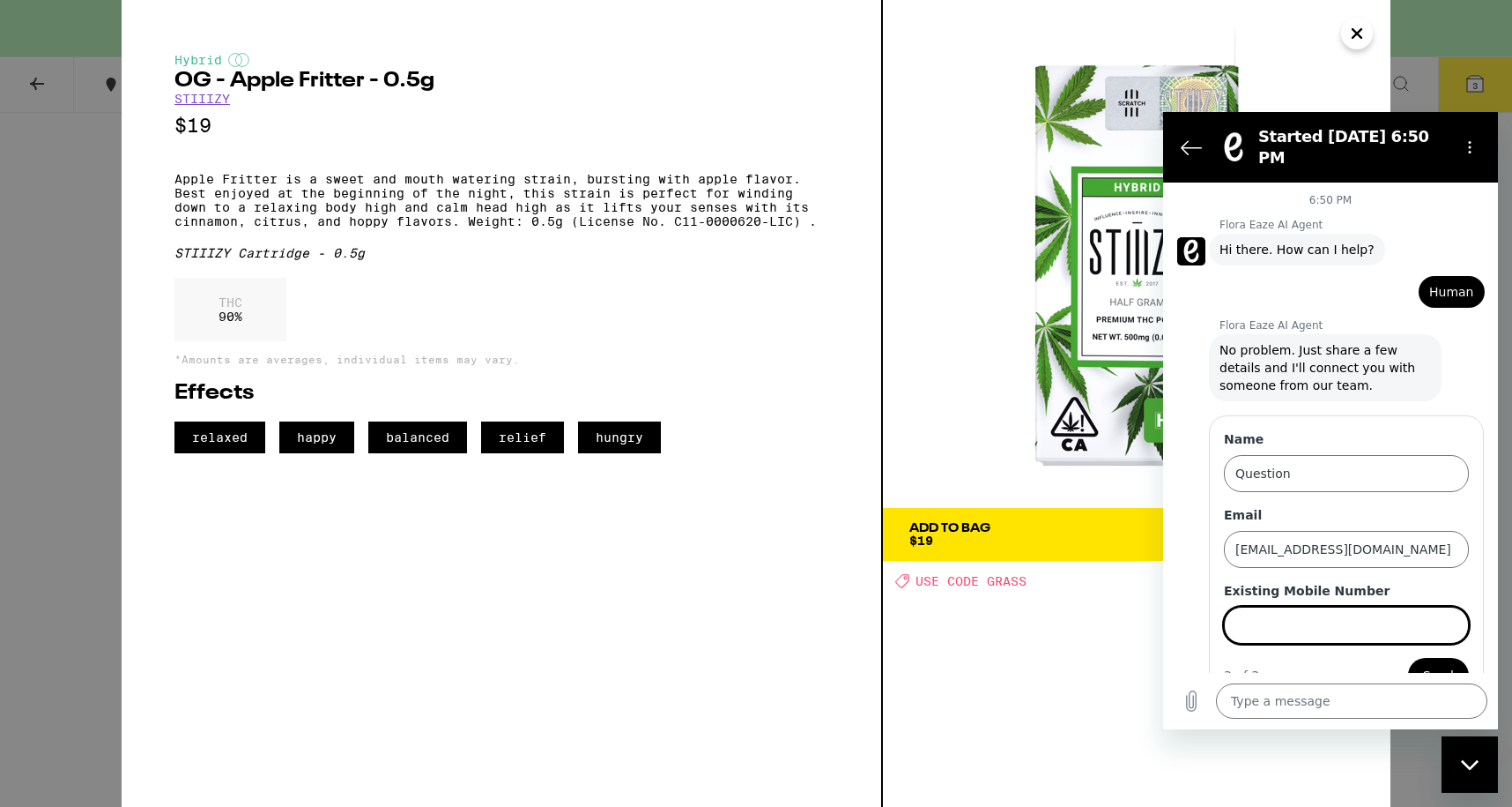
scroll to position [22, 0]
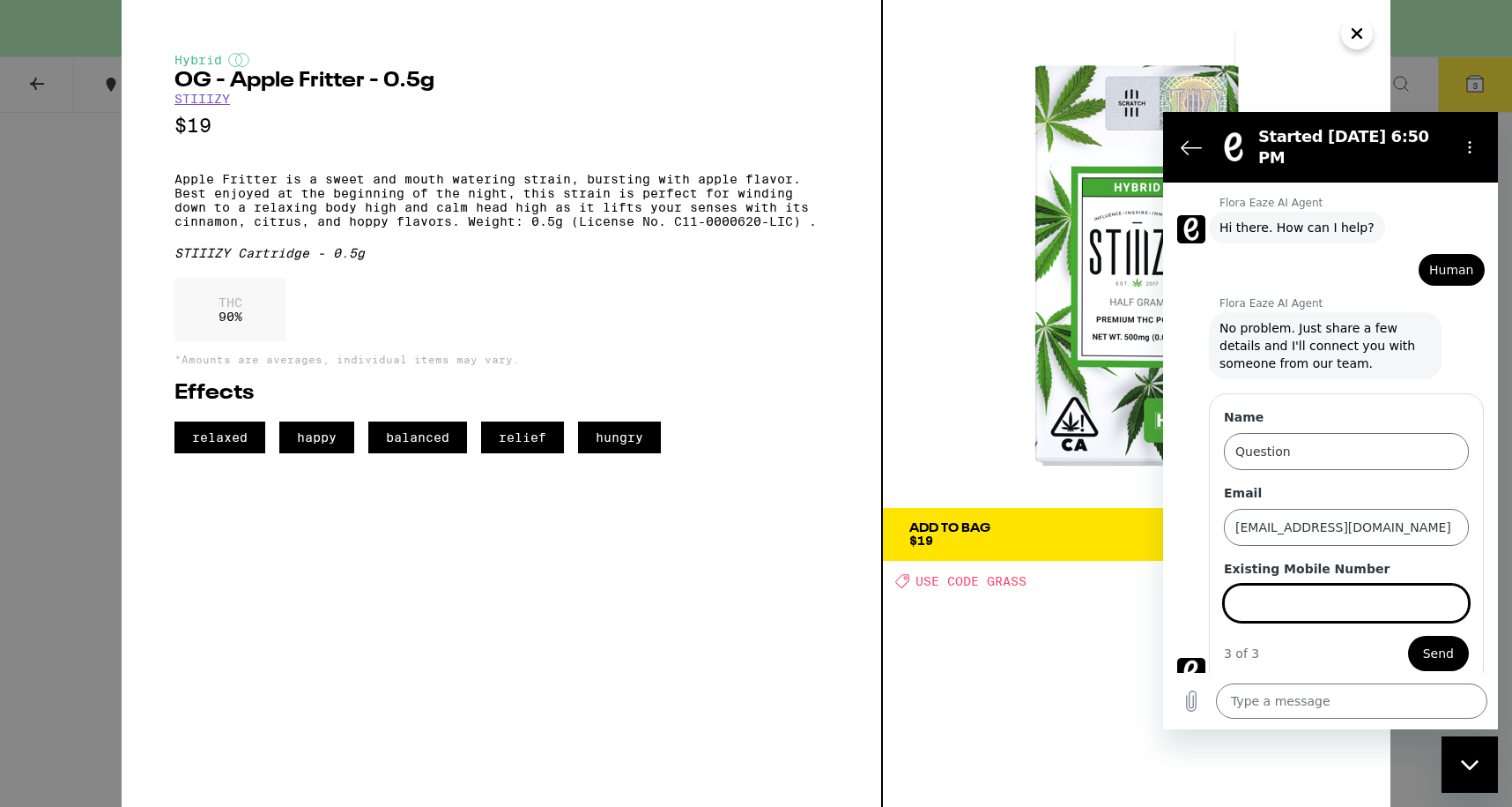
click at [1369, 566] on div "Existing Mobile Number" at bounding box center [1346, 591] width 245 height 62
click at [1369, 584] on input "Existing Mobile Number" at bounding box center [1346, 603] width 245 height 37
type input "[PHONE_NUMBER]"
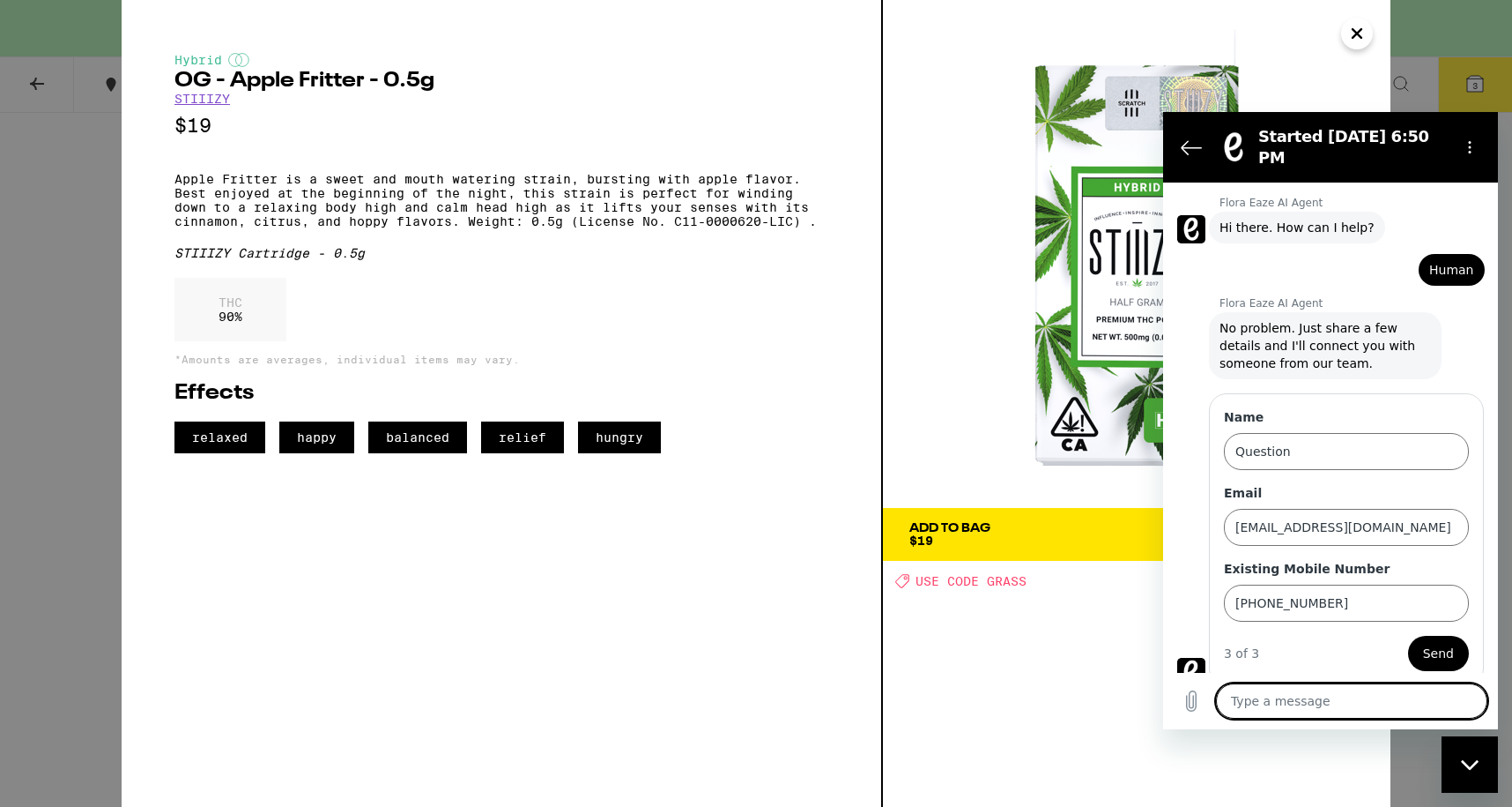
click at [1329, 701] on textarea at bounding box center [1351, 700] width 271 height 36
click at [1439, 643] on span "Send" at bounding box center [1438, 653] width 31 height 21
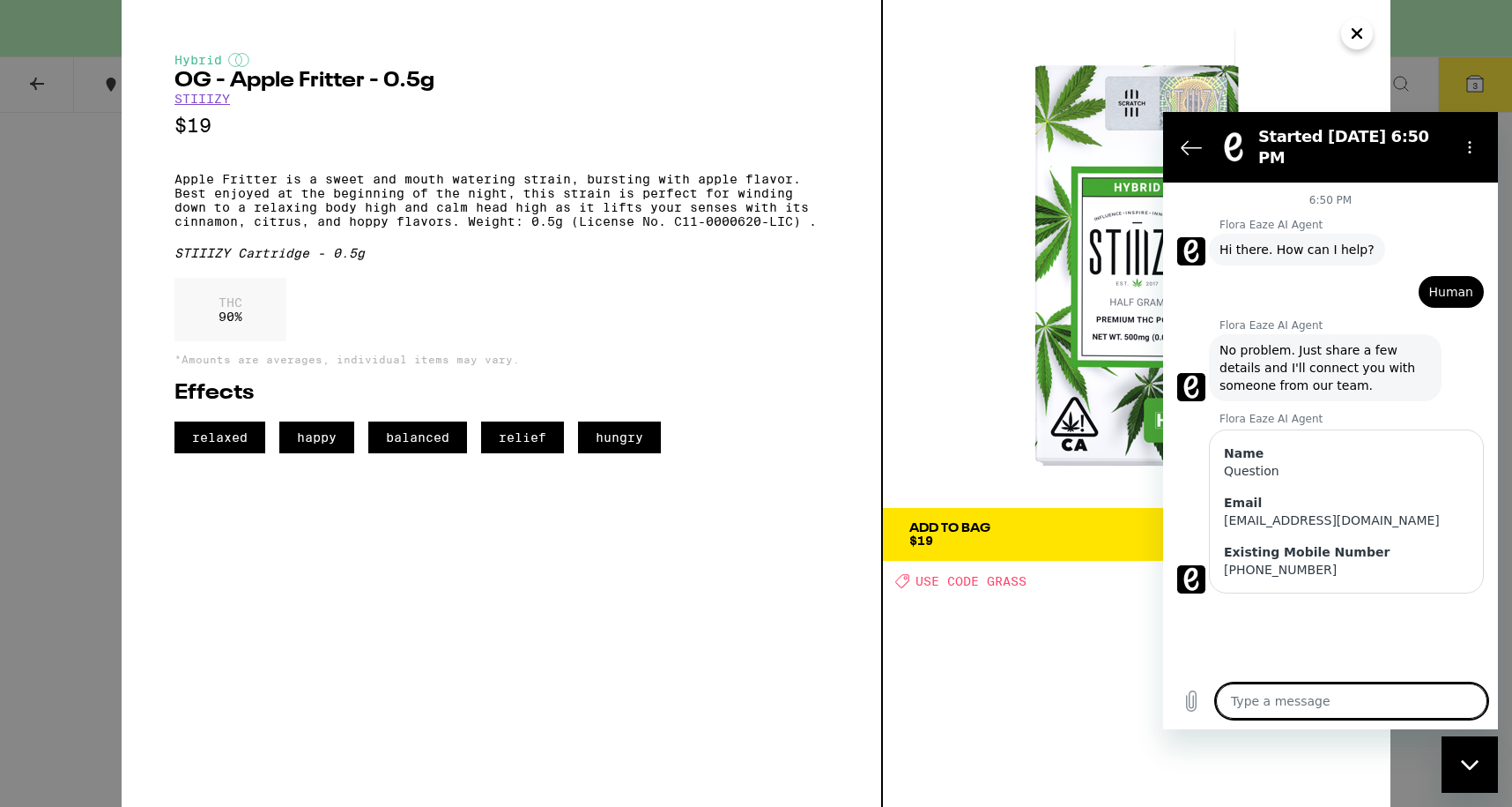
scroll to position [0, 0]
click at [1358, 705] on textarea at bounding box center [1351, 700] width 271 height 36
type textarea "x"
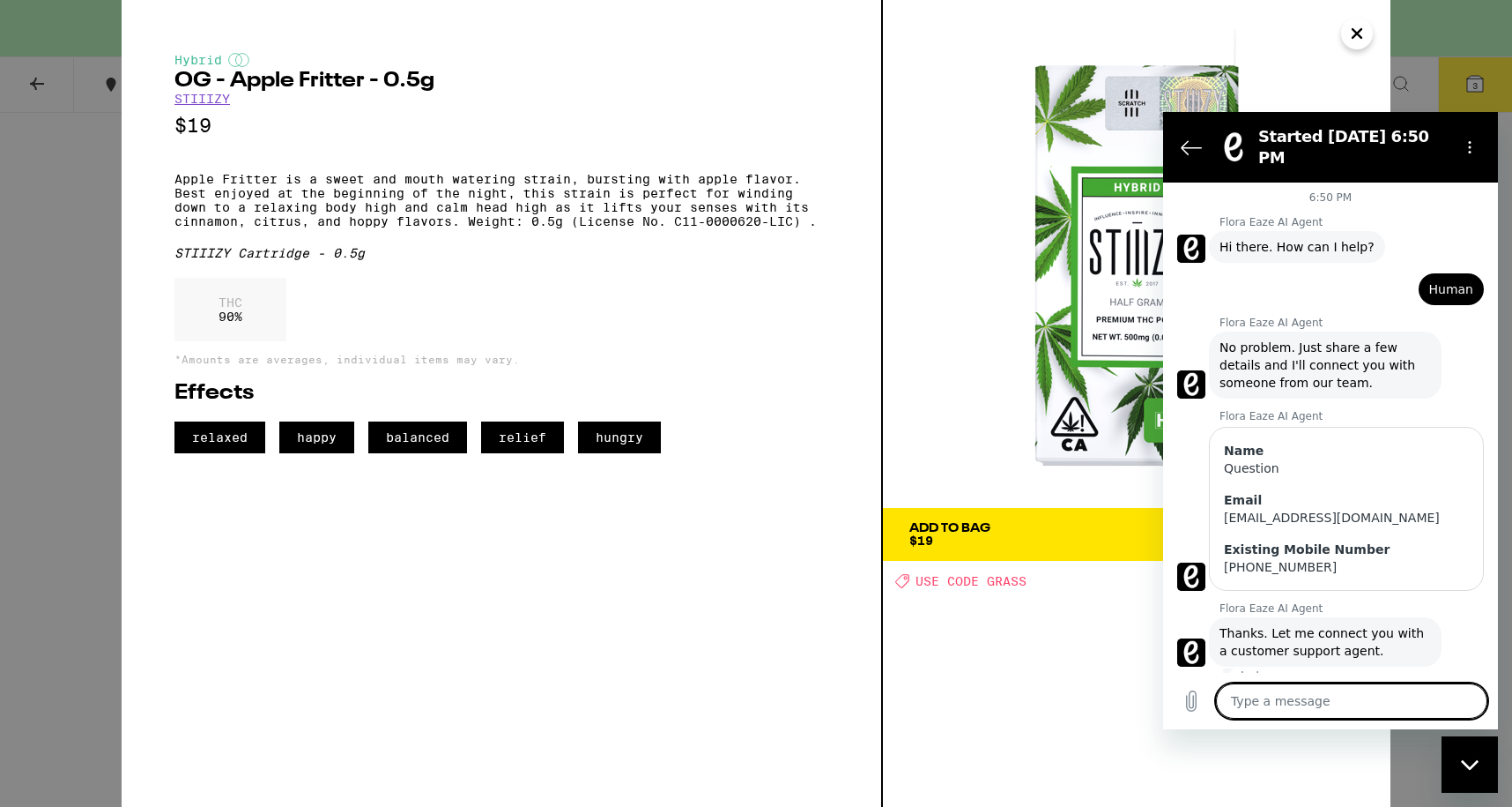
type textarea "W"
type textarea "x"
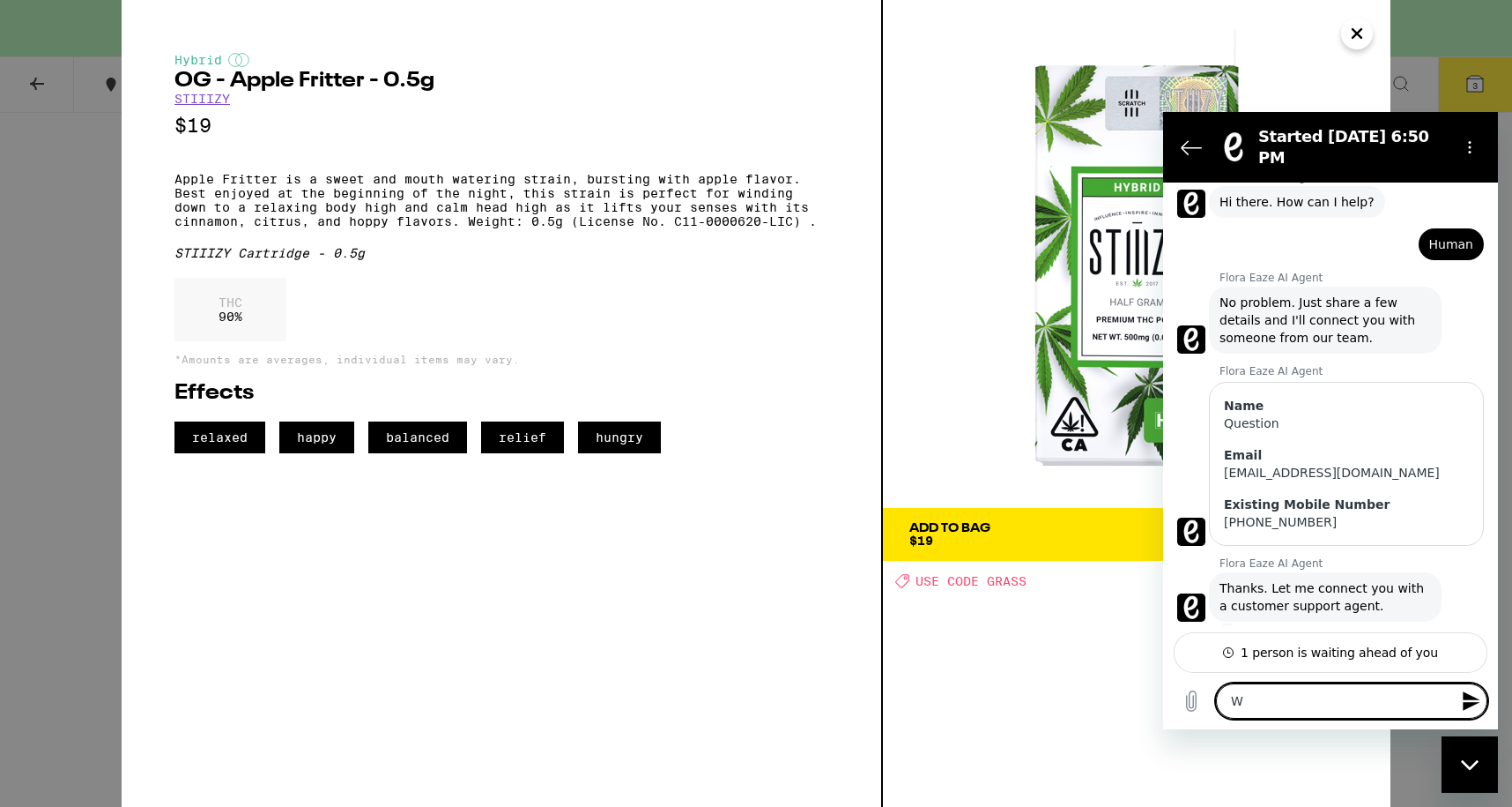
scroll to position [50, 0]
type textarea "WH"
type textarea "x"
type textarea "WHa"
type textarea "x"
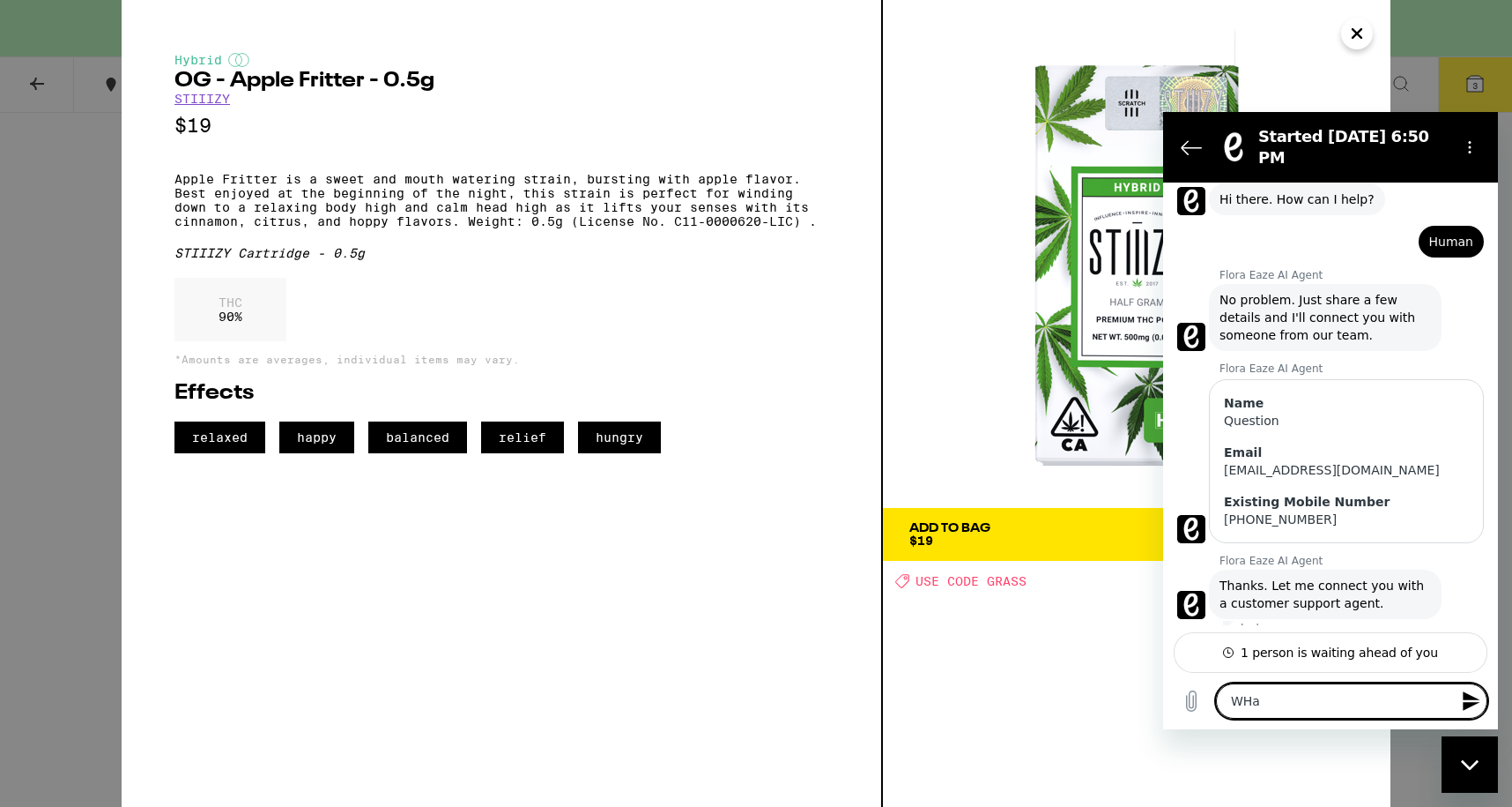
type textarea "WH"
type textarea "x"
type textarea "W"
type textarea "x"
type textarea "Wh"
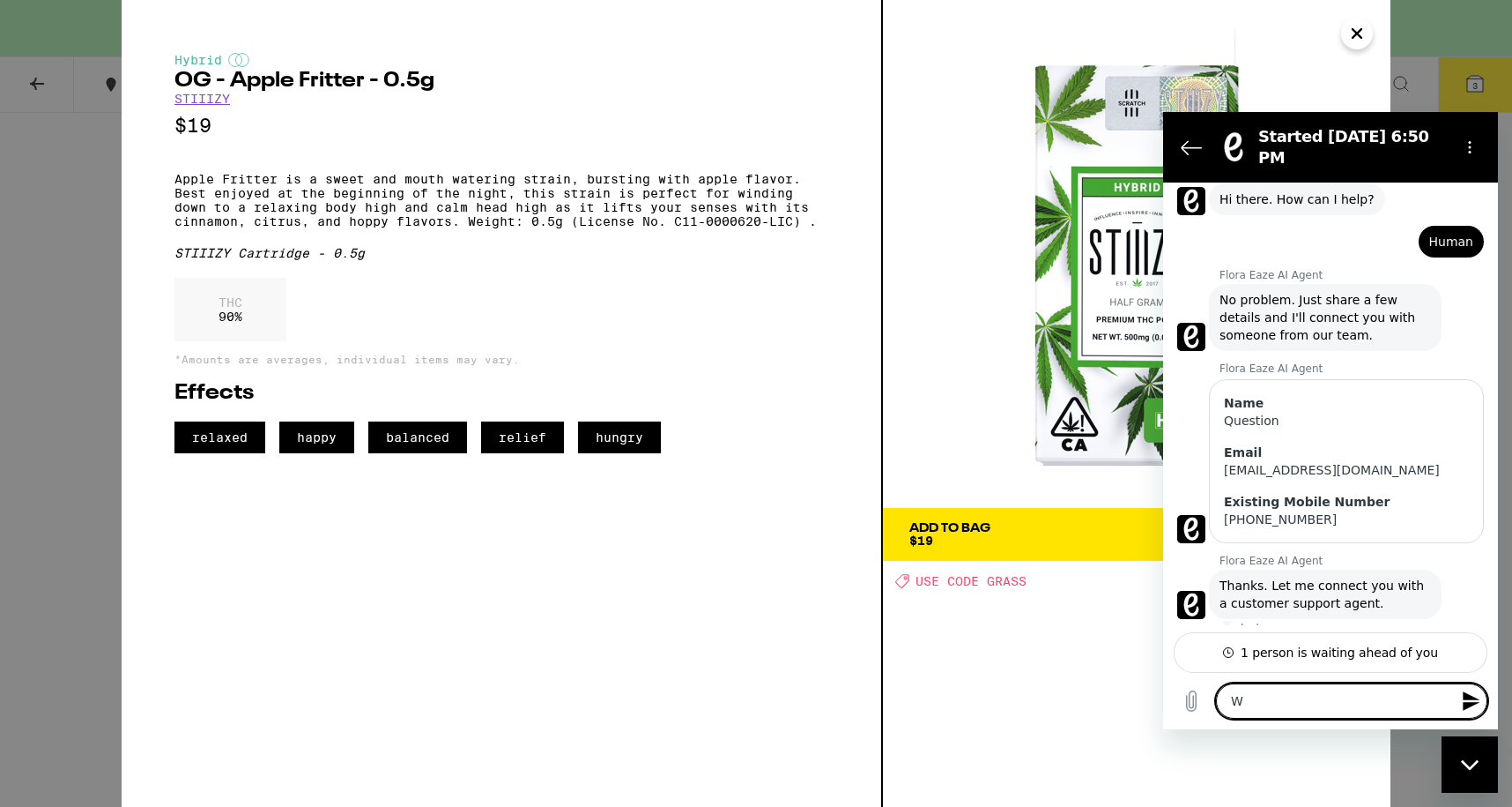
type textarea "x"
type textarea "Wha"
type textarea "x"
type textarea "What"
type textarea "x"
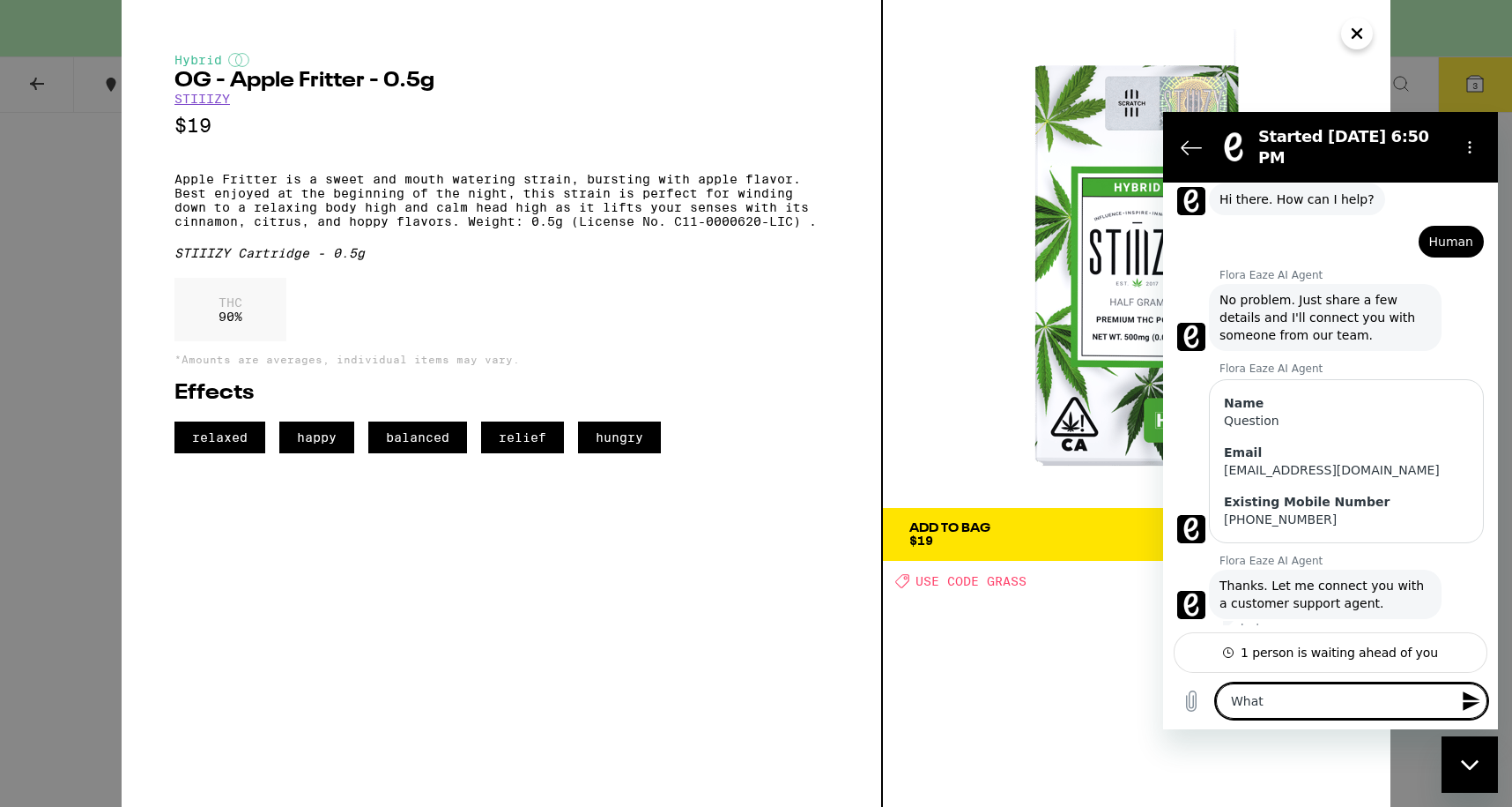
type textarea "What"
type textarea "x"
type textarea "What i"
type textarea "x"
type textarea "What is"
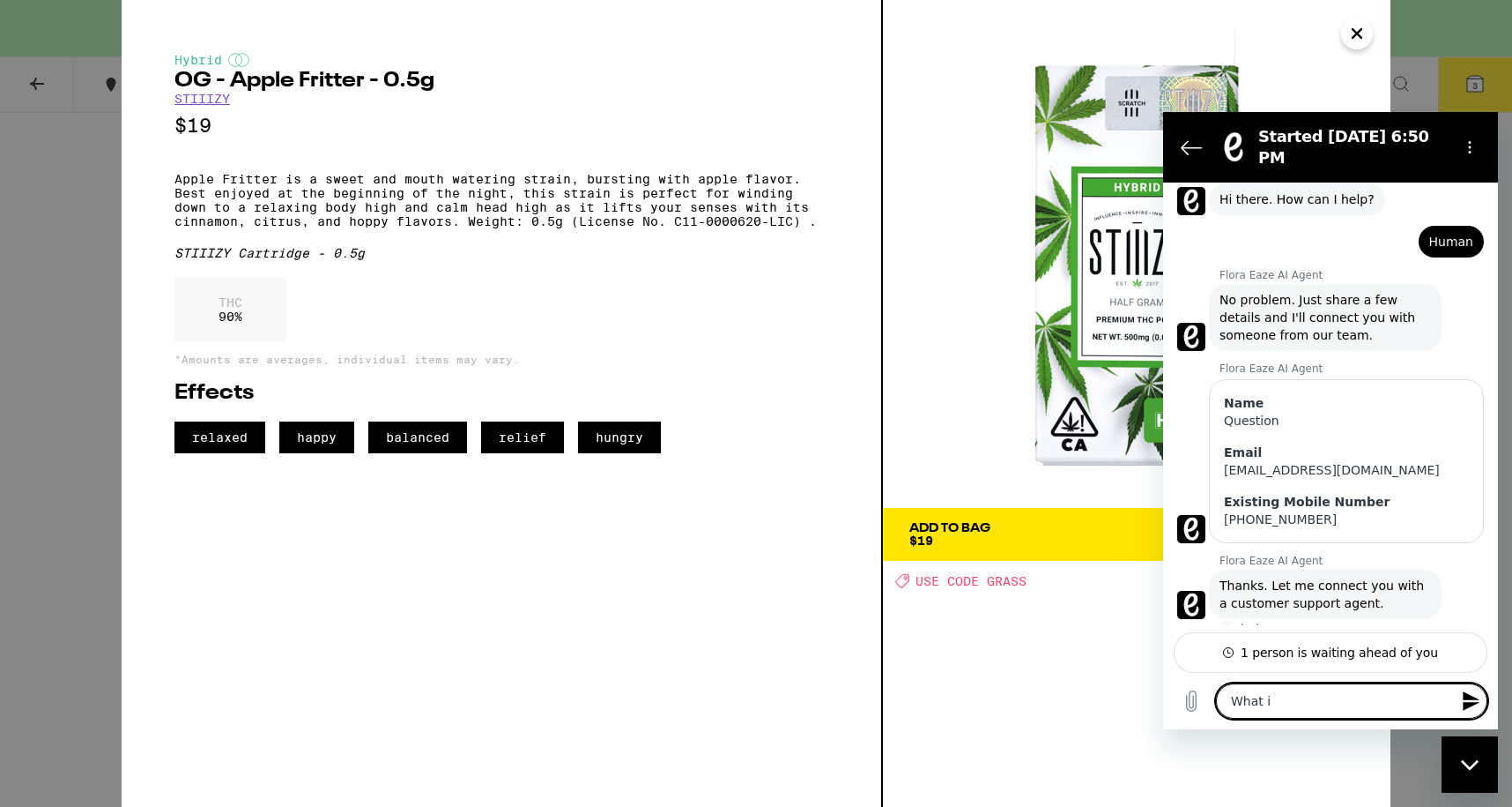
type textarea "x"
type textarea "What is"
type textarea "x"
type textarea "What is t"
type textarea "x"
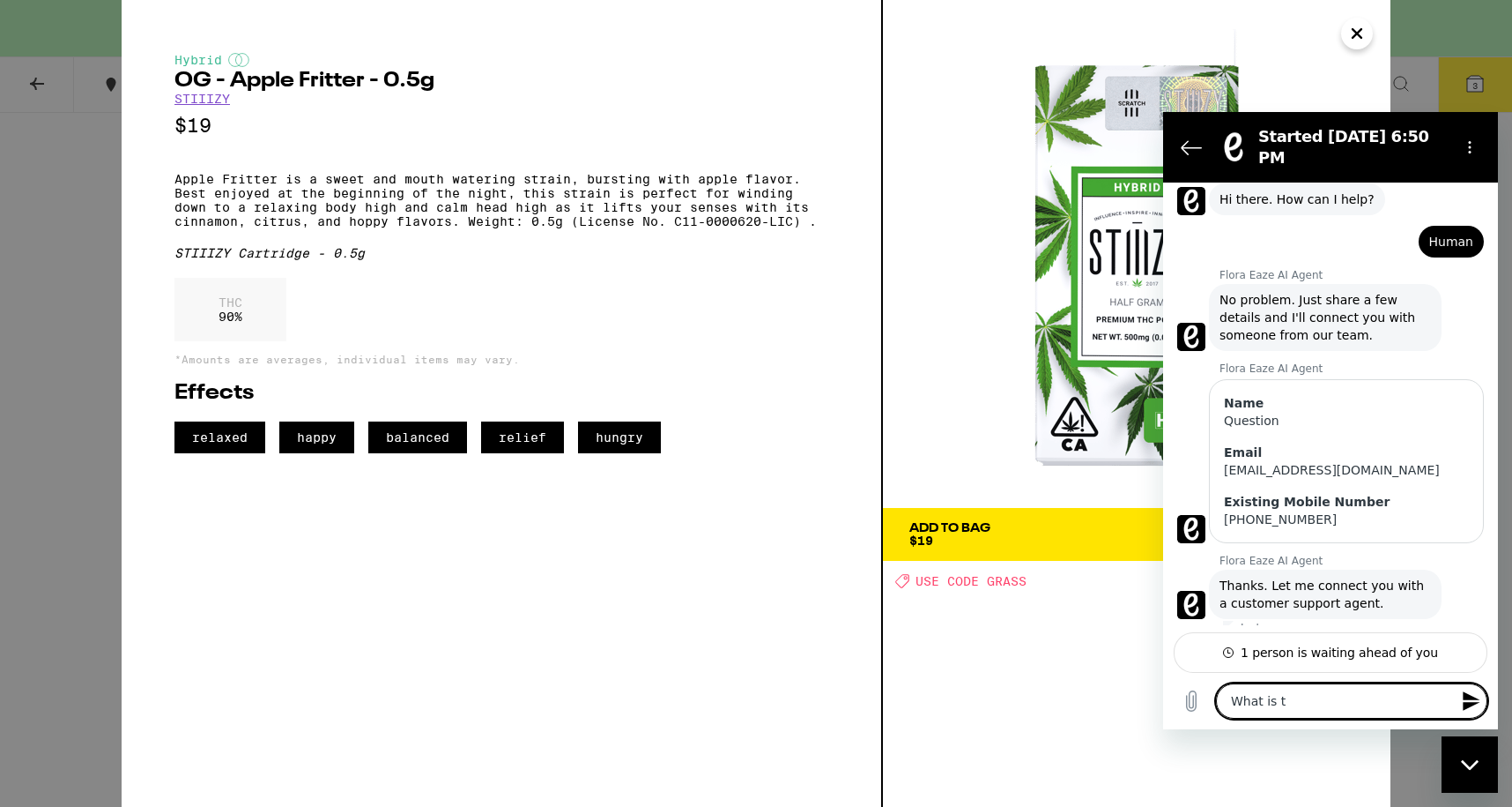
type textarea "What is th"
type textarea "x"
type textarea "What is the"
type textarea "x"
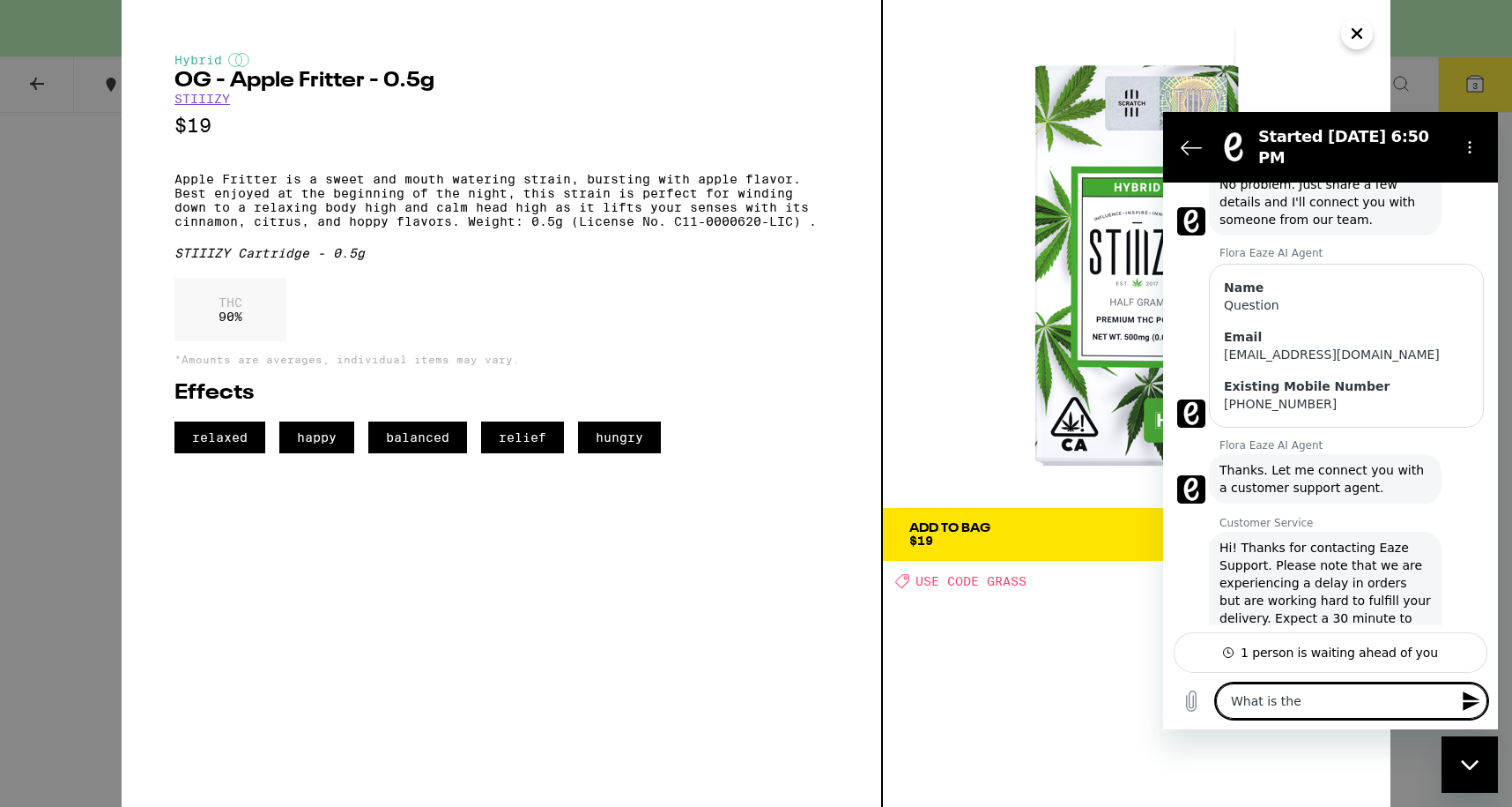
type textarea "What is the"
type textarea "x"
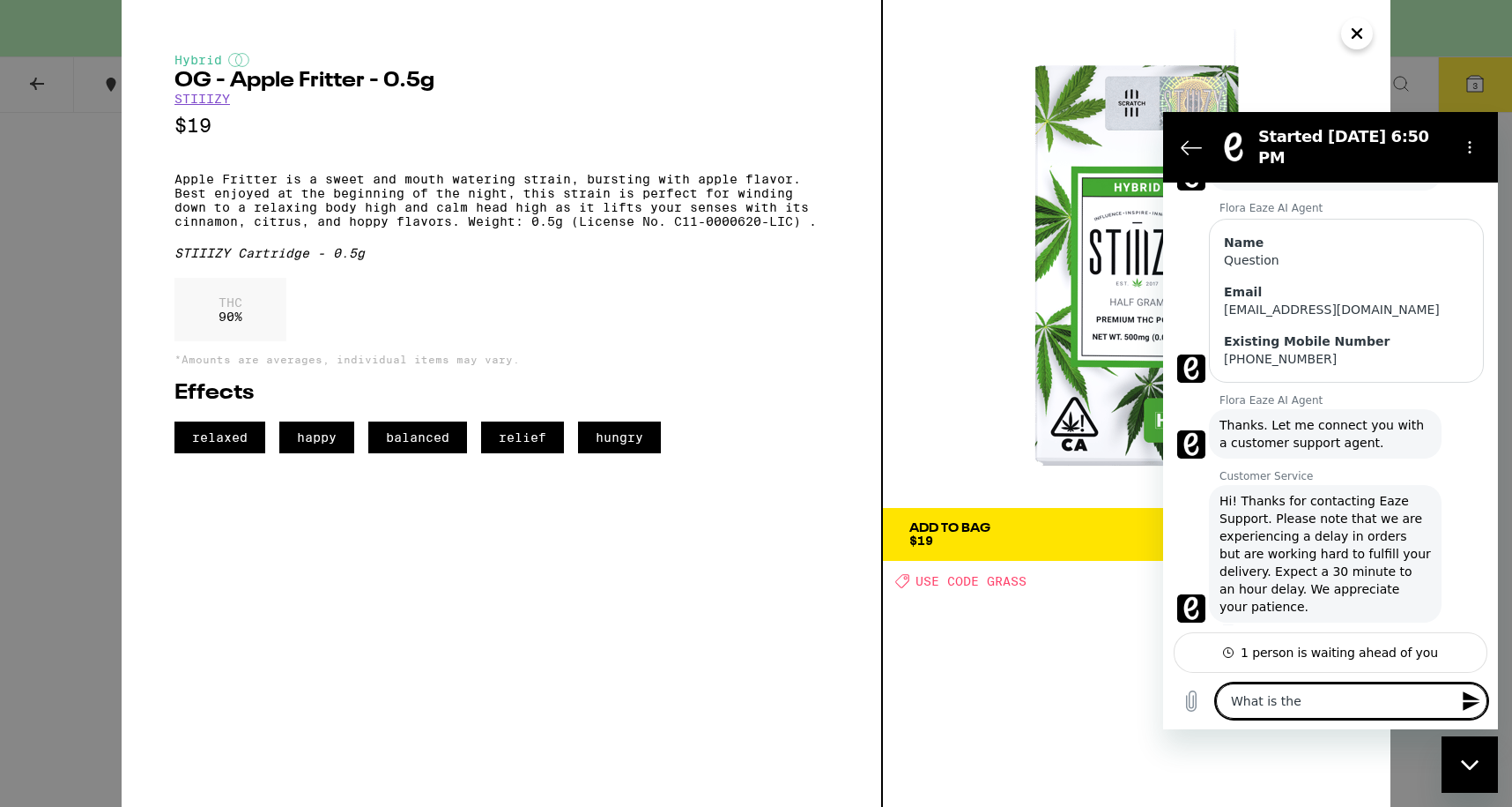
type textarea "What is the O"
type textarea "x"
type textarea "What is the OG"
type textarea "x"
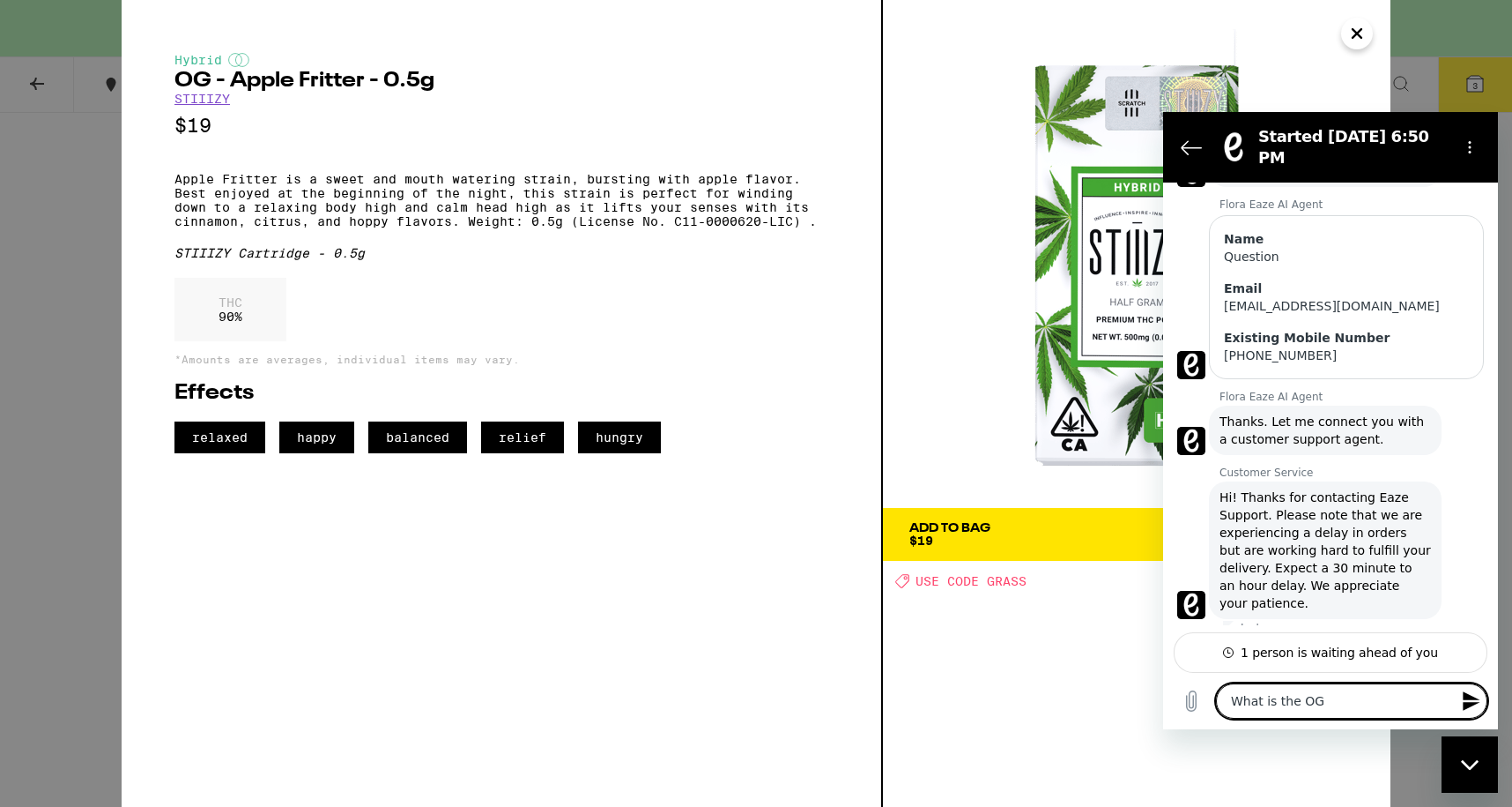
type textarea "What is the OG"
type textarea "x"
type textarea "What is the OG -"
type textarea "x"
type textarea "What is the OG -"
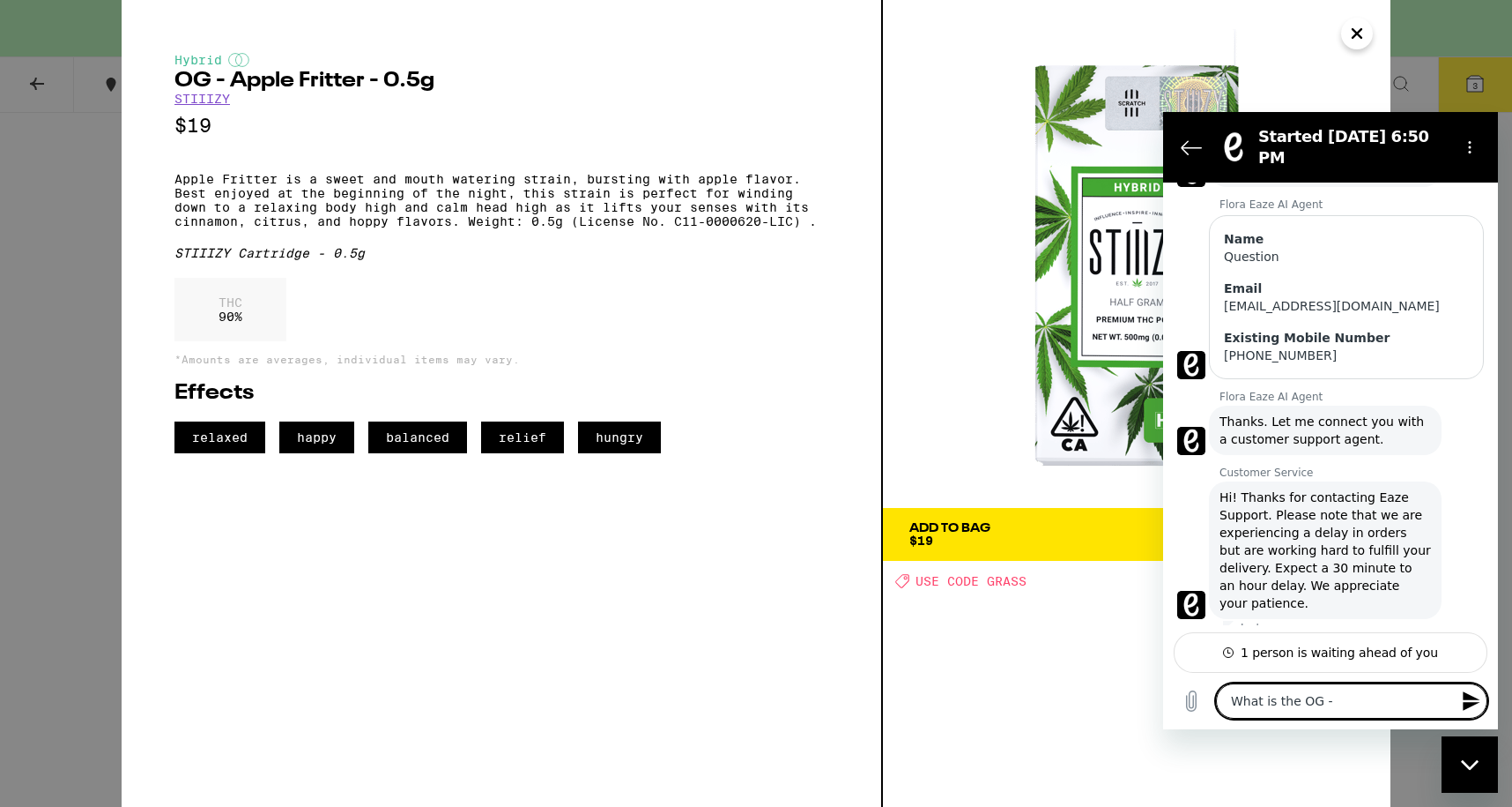
type textarea "x"
type textarea "What is the OG - A"
type textarea "x"
type textarea "What is the OG - Ap"
type textarea "x"
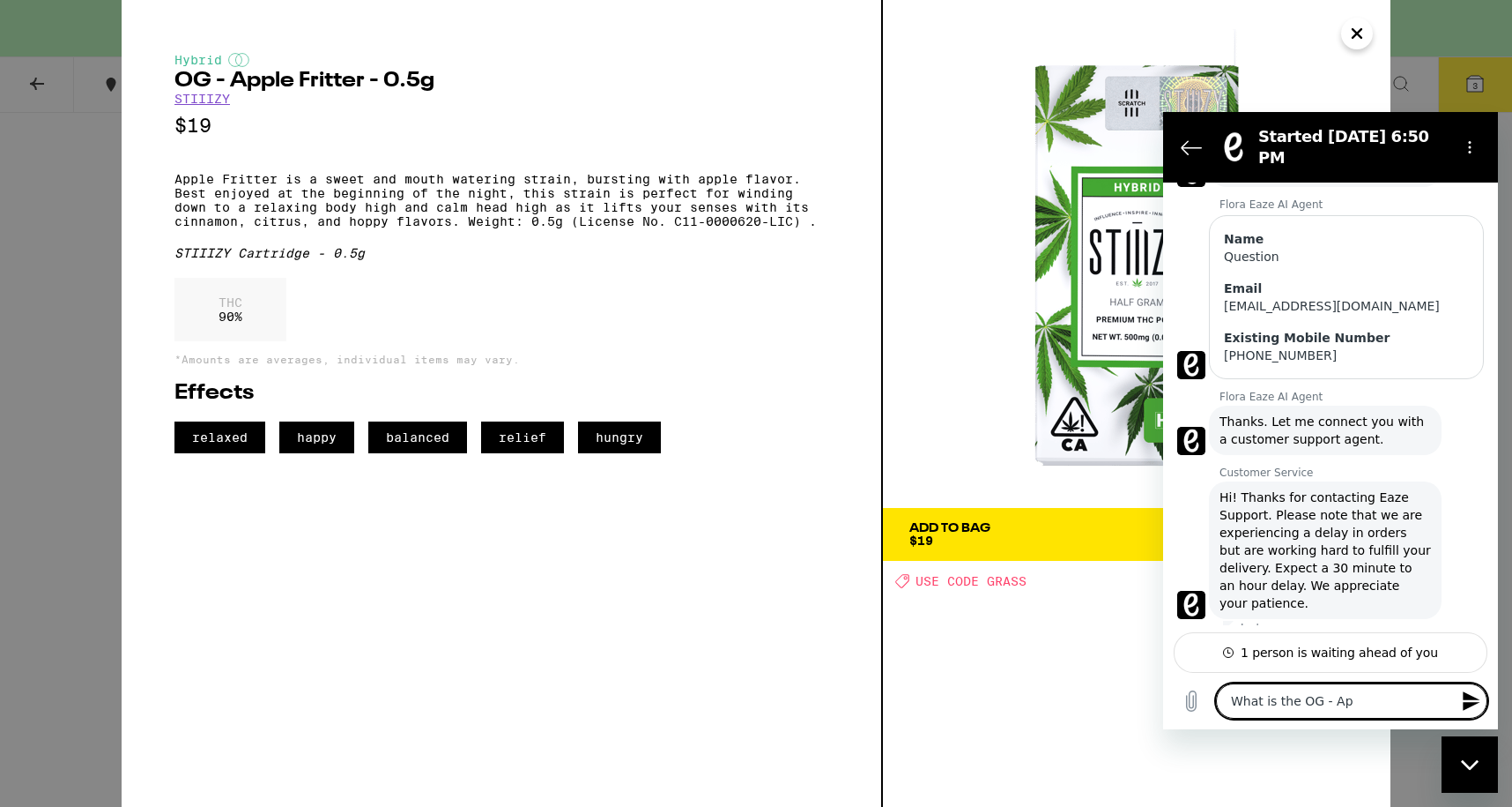
type textarea "What is the OG - App"
type textarea "x"
type textarea "What is the OG - Appl"
type textarea "x"
type textarea "What is the OG - Apple"
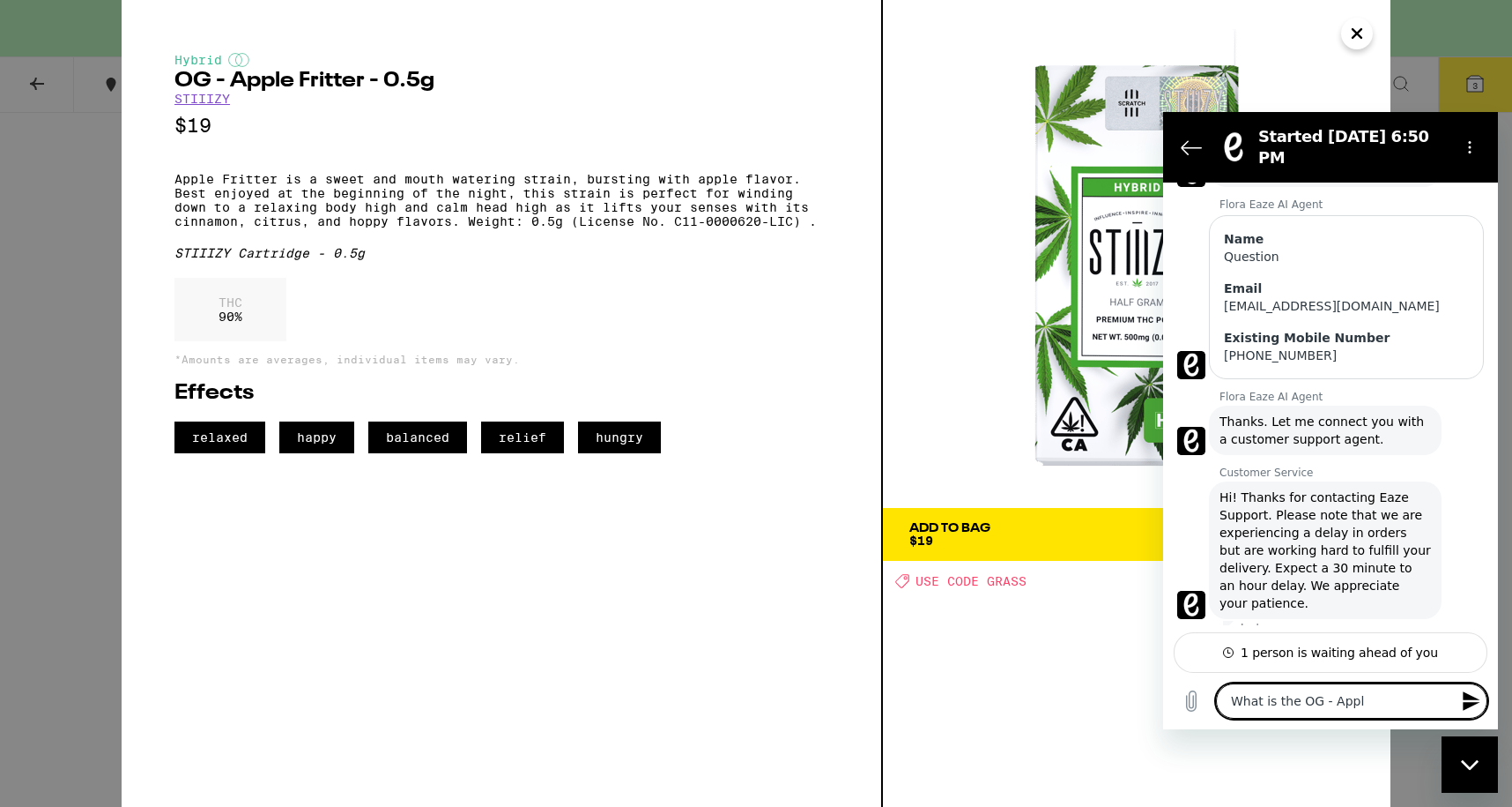
type textarea "x"
type textarea "What is the OG - Apple"
type textarea "x"
type textarea "What is the OG - Apple F"
type textarea "x"
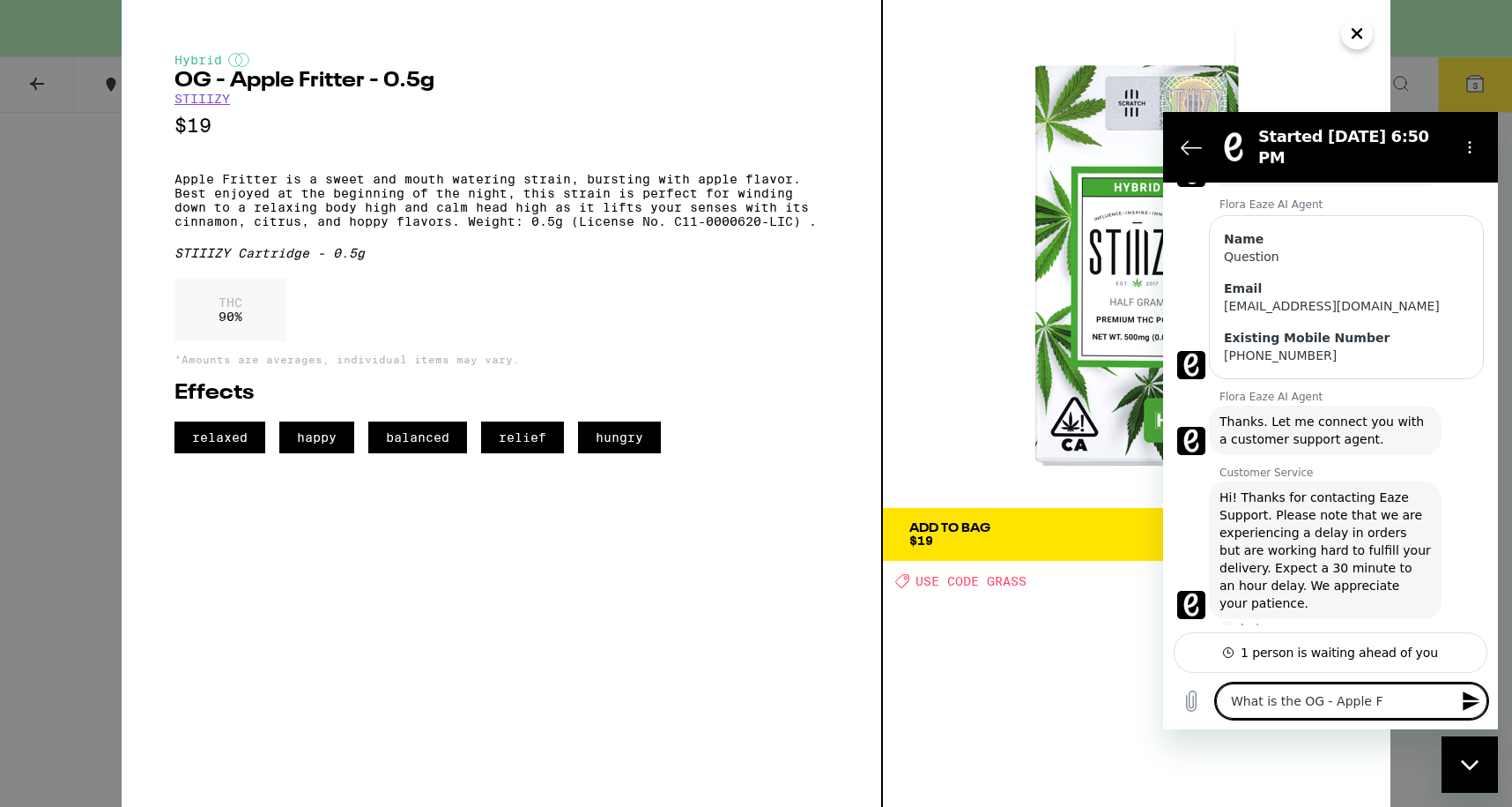
type textarea "What is the OG - Apple Fr"
type textarea "x"
type textarea "What is the OG - Apple Fri"
type textarea "x"
type textarea "What is the OG - Apple Frit"
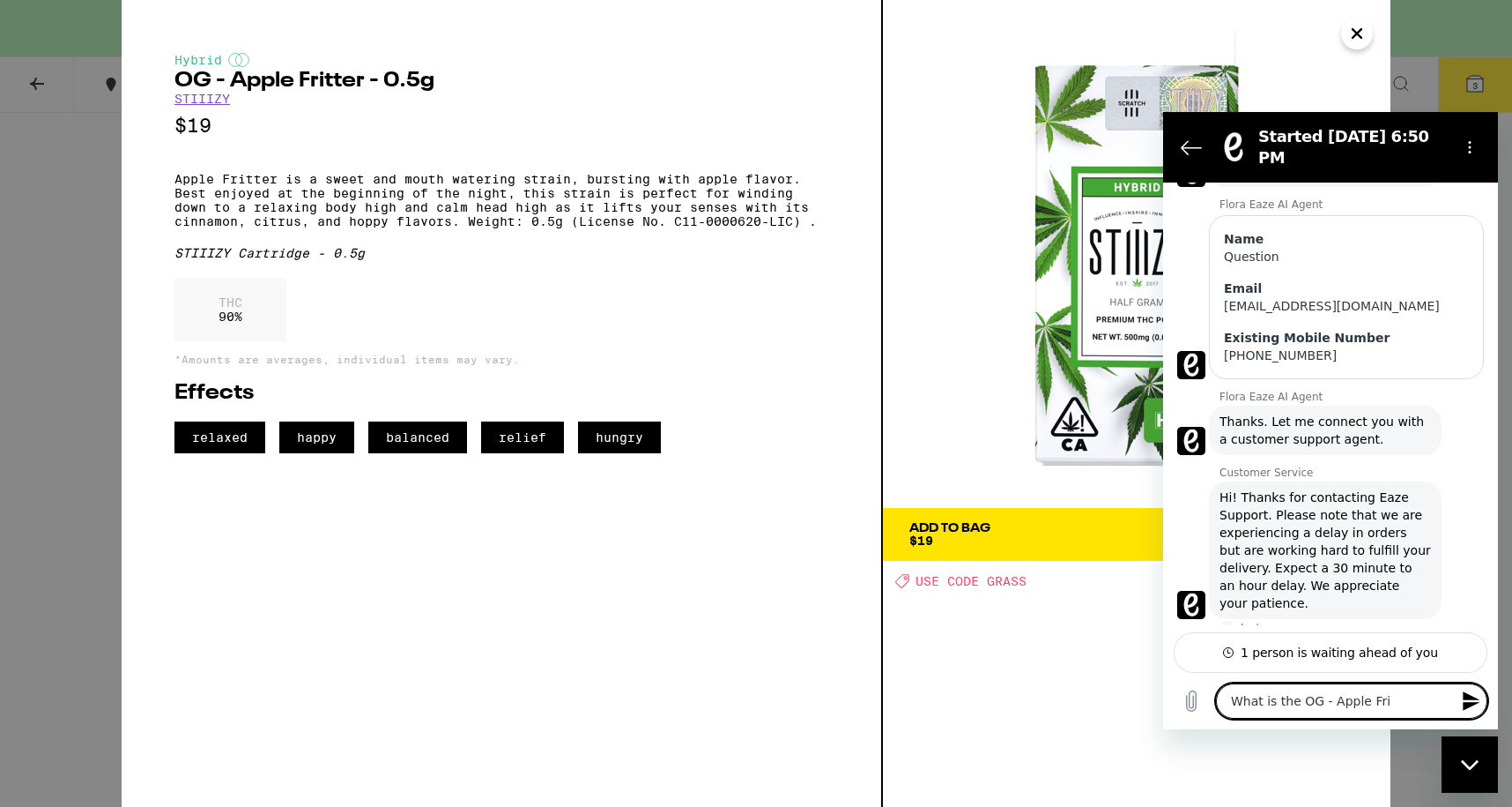
type textarea "x"
type textarea "What is the OG - Apple Fritt"
type textarea "x"
type textarea "What is the OG - Apple Fritte"
type textarea "x"
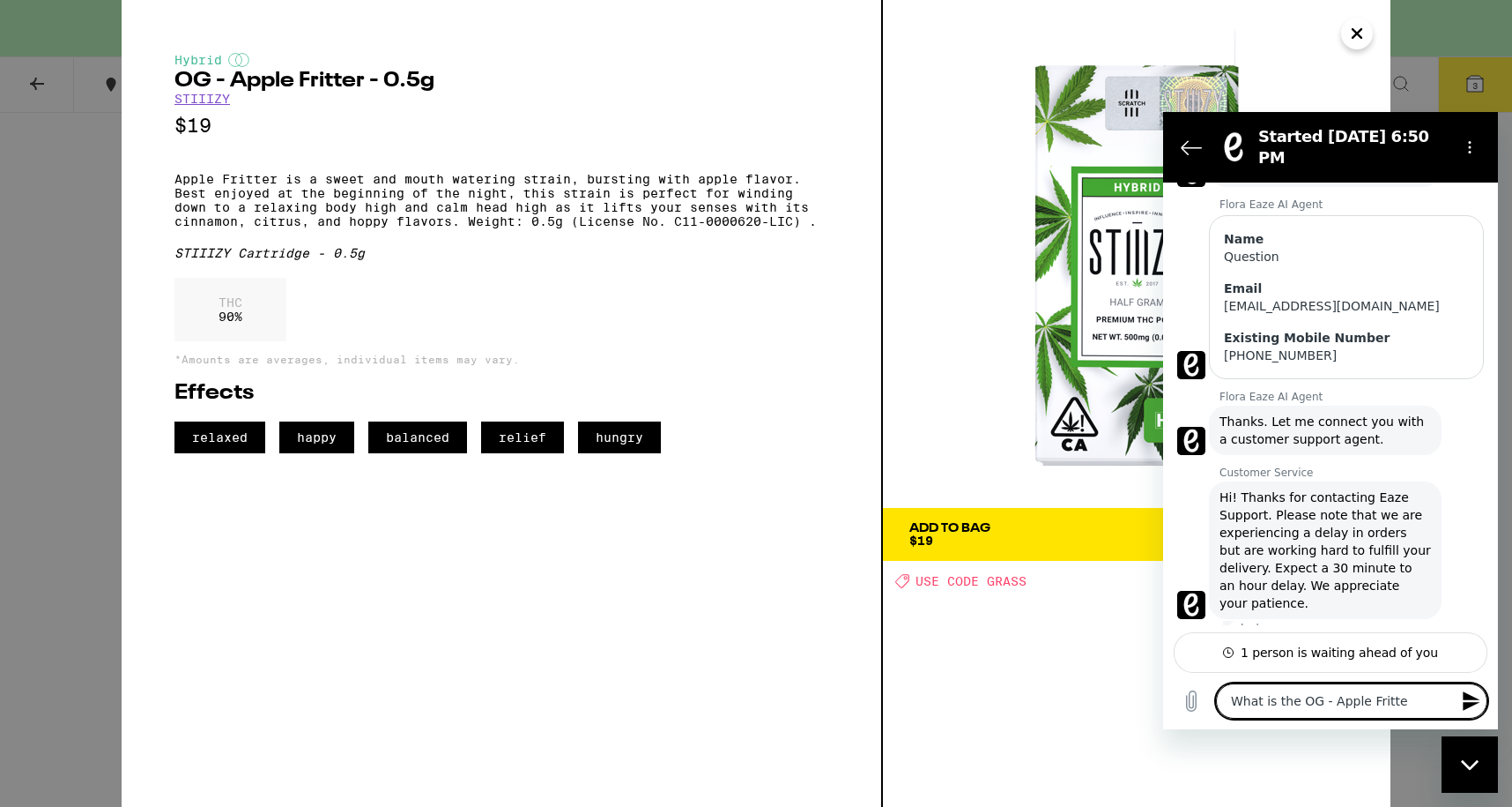
type textarea "What is the OG - Apple Fritter"
type textarea "x"
type textarea "What is the OG - Apple Fritter"
type textarea "x"
type textarea "What is the OG - Apple Fritter -"
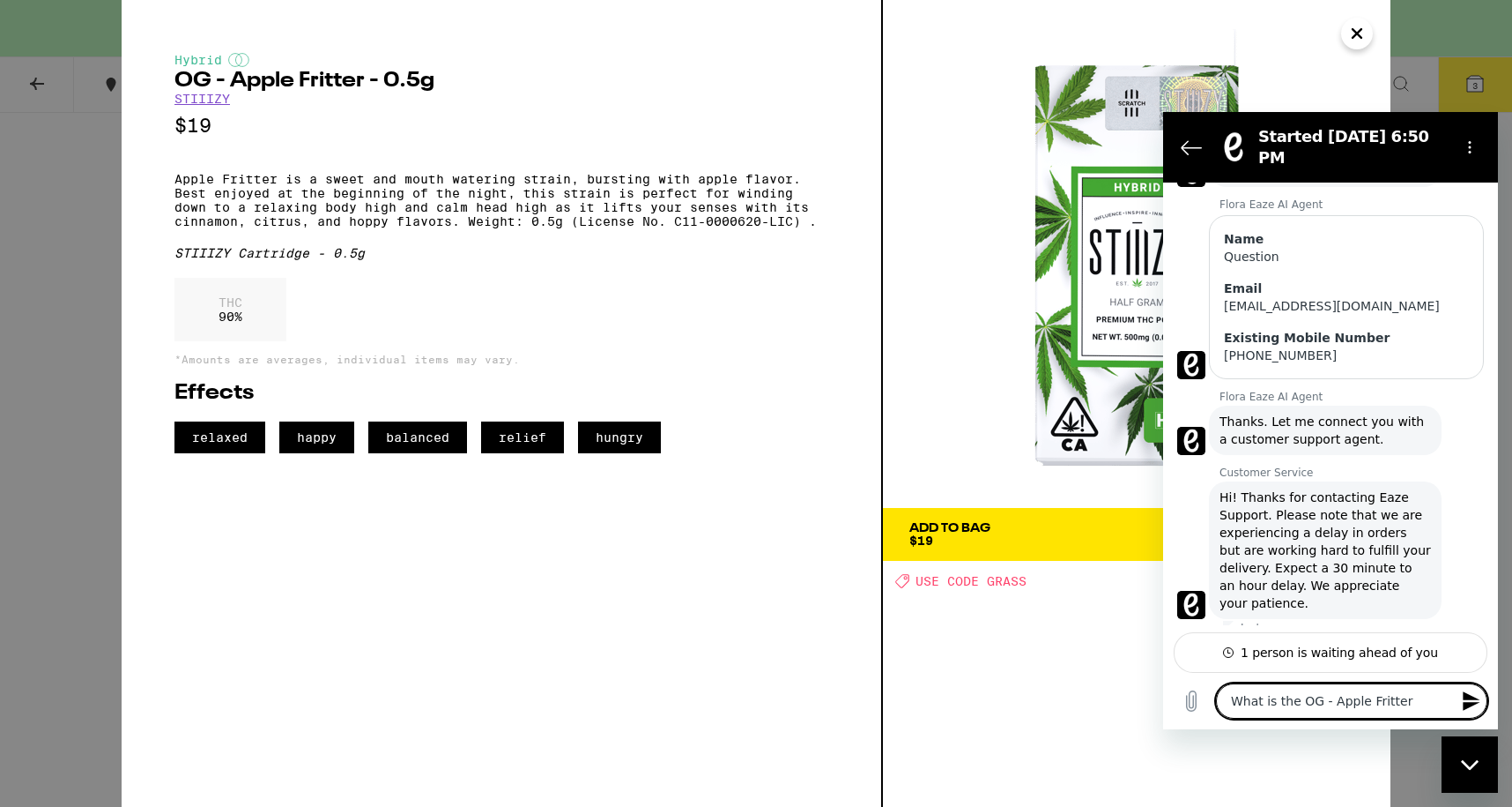
type textarea "x"
type textarea "What is the OG - Apple Fritter -"
type textarea "x"
type textarea "What is the OG - Apple Fritter - 0"
type textarea "x"
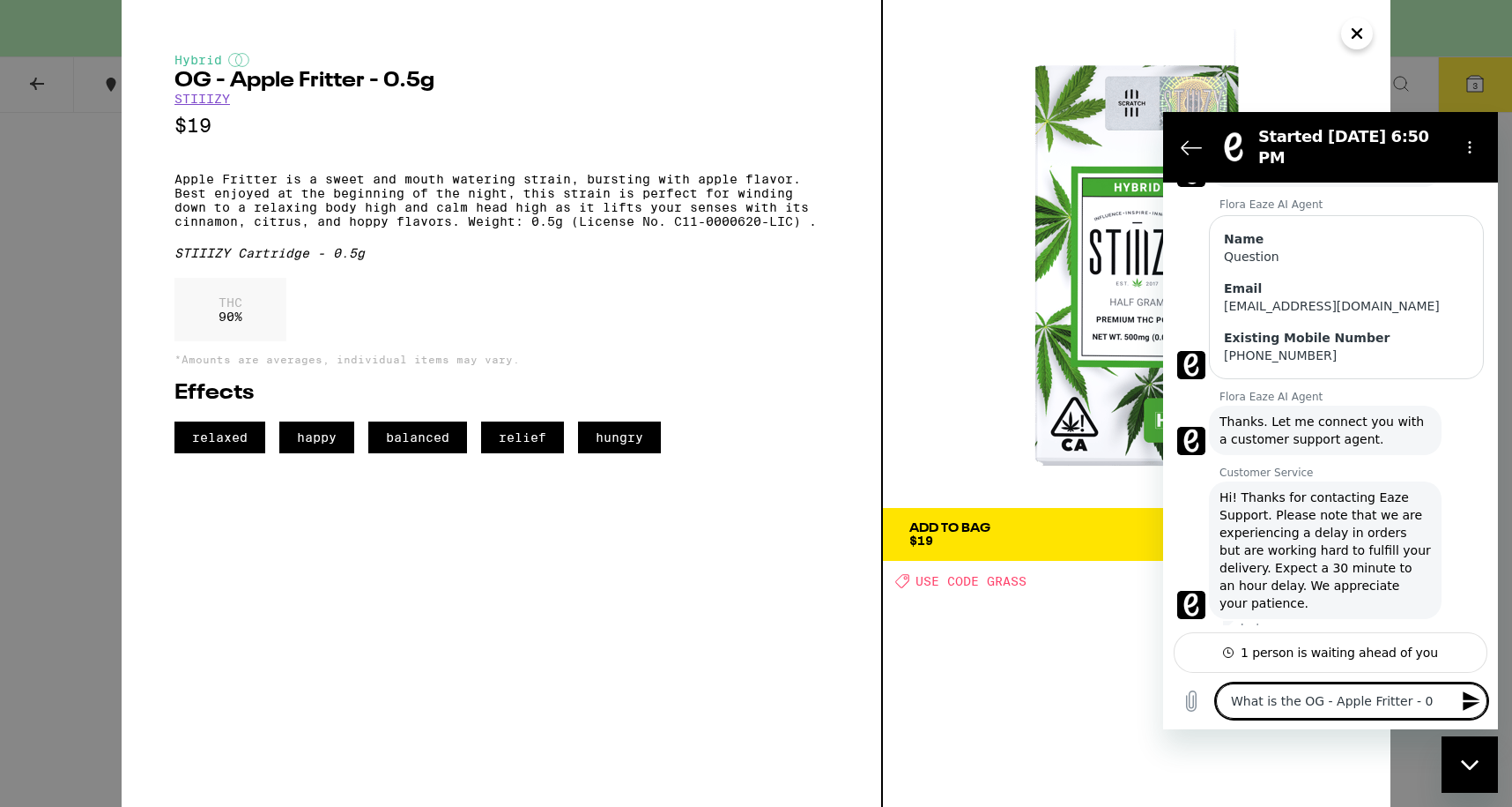
type textarea "What is the OG - Apple Fritter - 0."
type textarea "x"
type textarea "What is the OG - Apple Fritter - 0.5"
type textarea "x"
type textarea "What is the OG - Apple Fritter - 0.5"
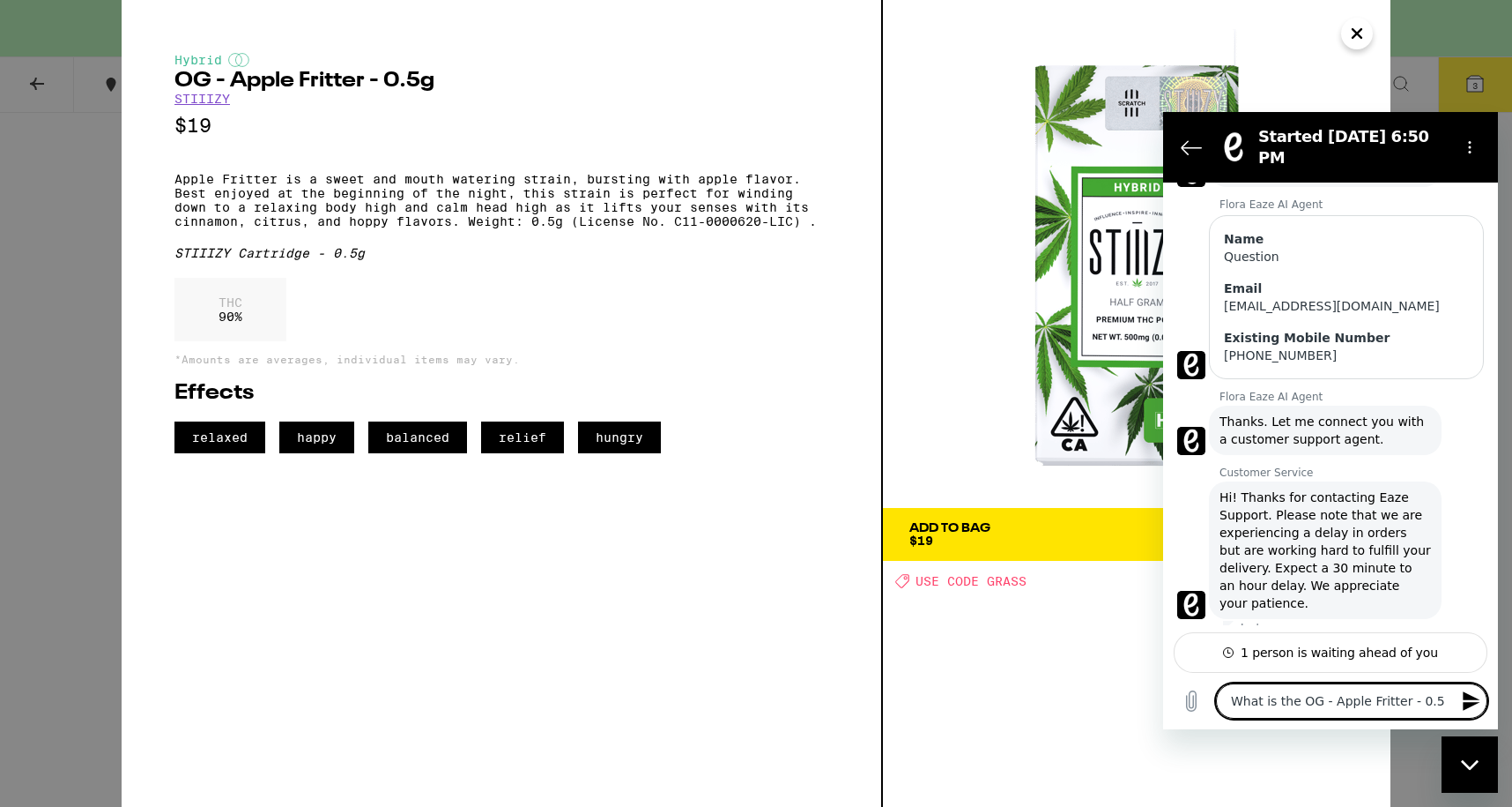
type textarea "x"
type textarea "What is the OG - Apple Fritter - 0.5 a"
type textarea "x"
type textarea "What is the OG - Apple Fritter - 0.5 an"
type textarea "x"
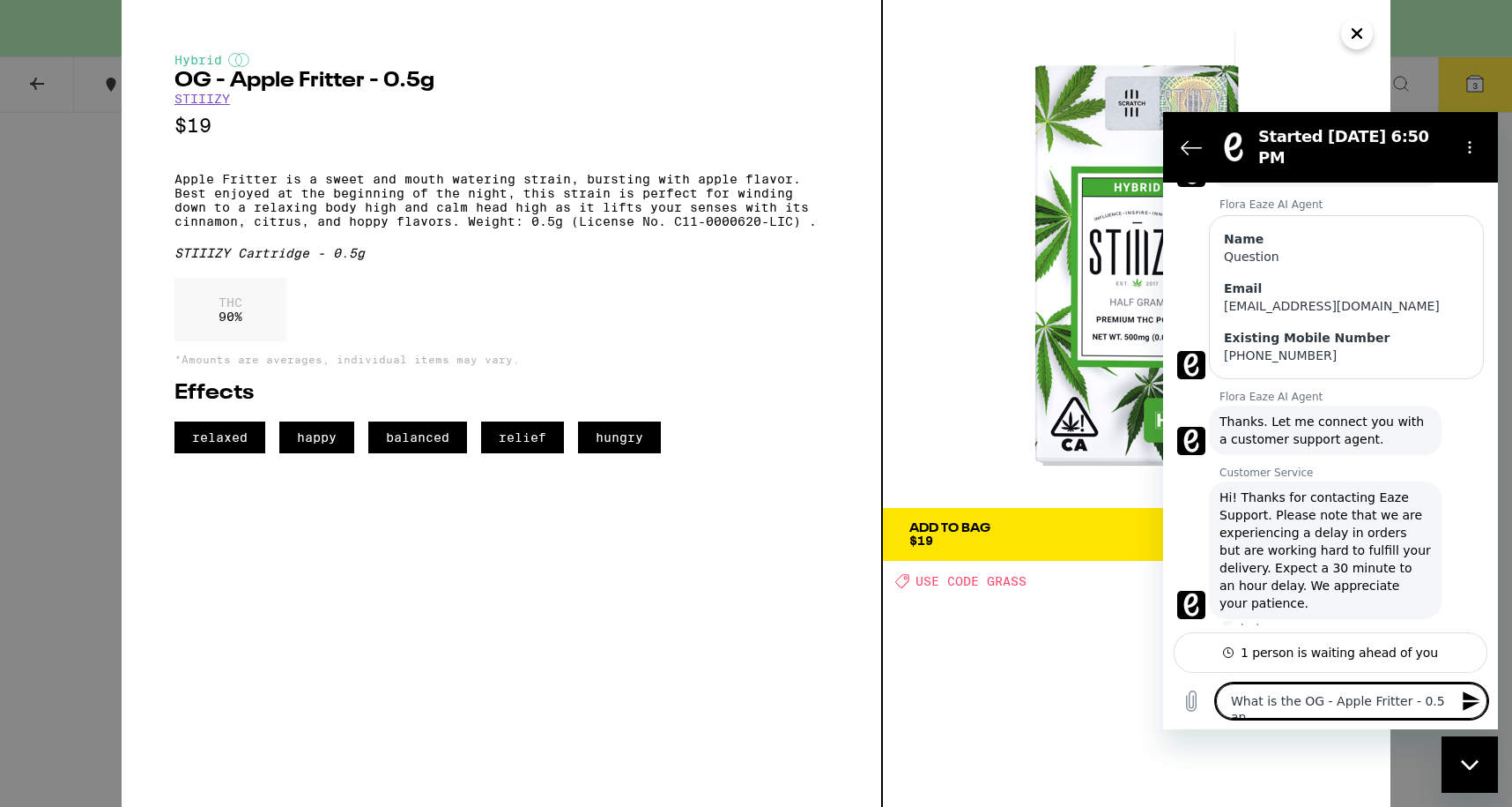
type textarea "What is the OG - Apple Fritter - 0.5 and"
type textarea "x"
type textarea "What is the OG - Apple Fritter - 0.5 and"
type textarea "x"
type textarea "What is the OG - Apple Fritter - 0.5 and t"
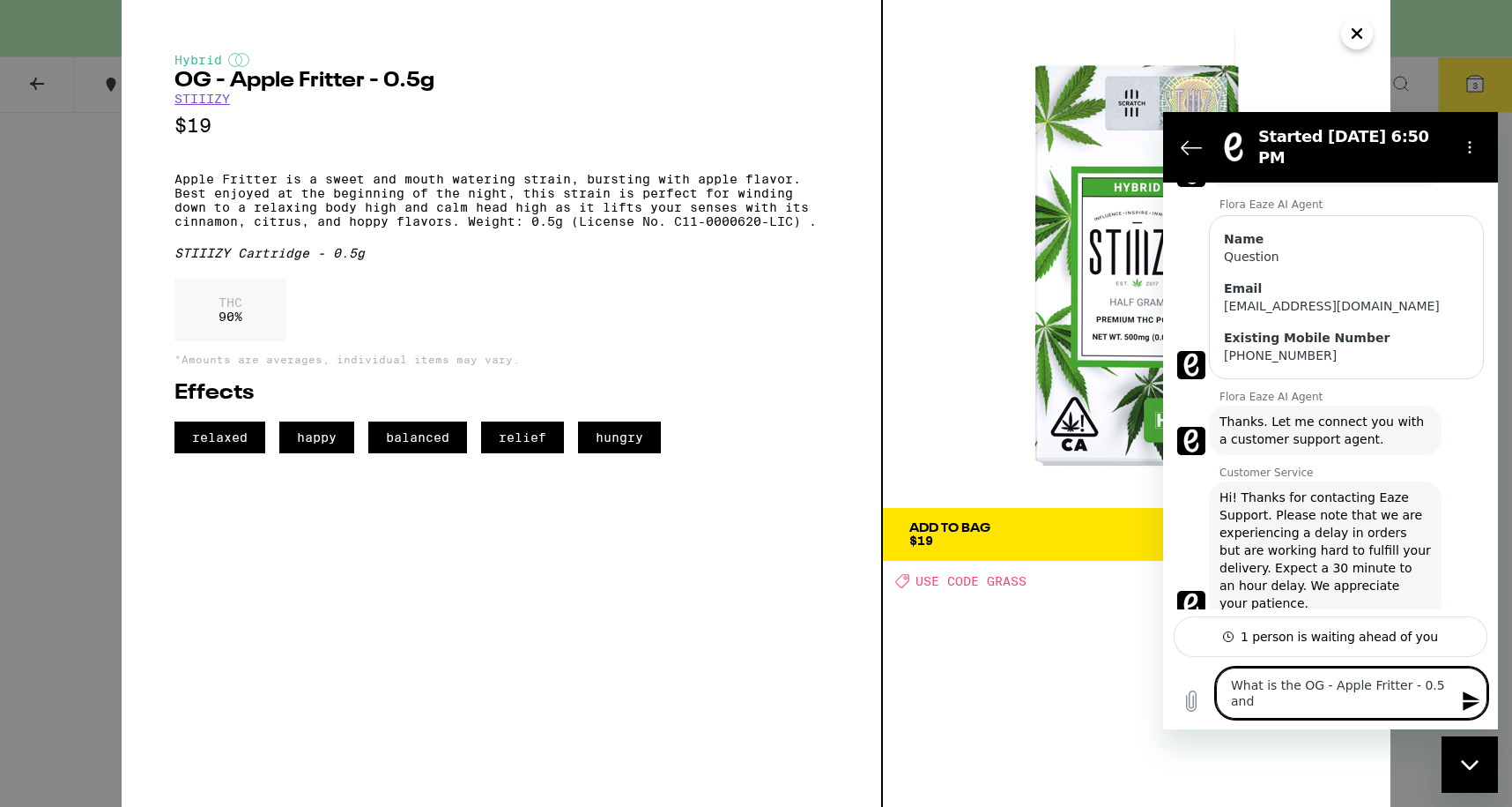
type textarea "x"
type textarea "What is the OG - Apple Fritter - 0.5 and th"
type textarea "x"
type textarea "What is the OG - Apple Fritter - 0.5 and the"
type textarea "x"
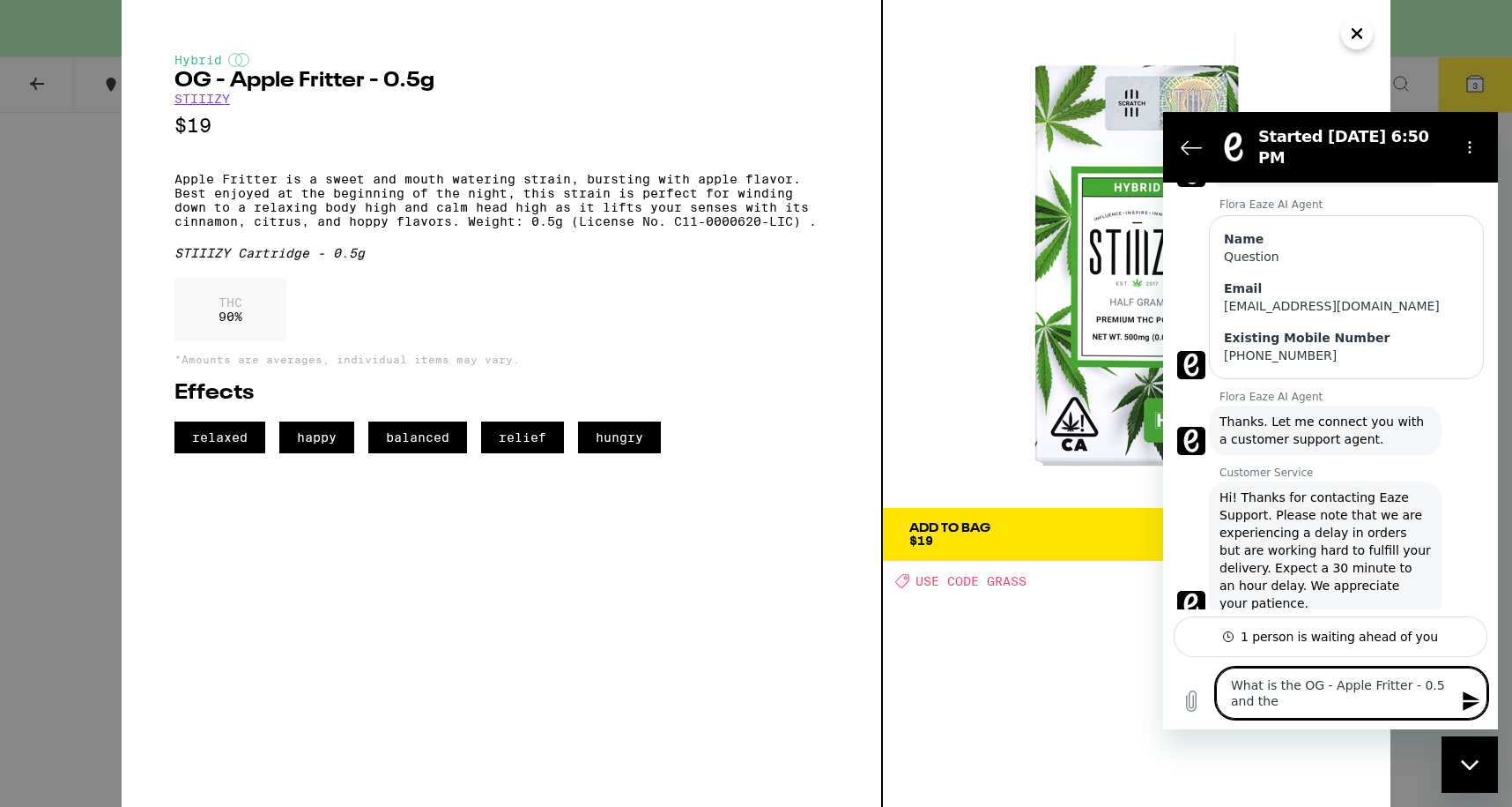
type textarea "What is the OG - Apple Fritter - 0.5 and the"
type textarea "x"
type textarea "What is the OG - Apple Fritter - 0.5 and the l"
type textarea "x"
type textarea "What is the OG - Apple Fritter - 0.5 and the li"
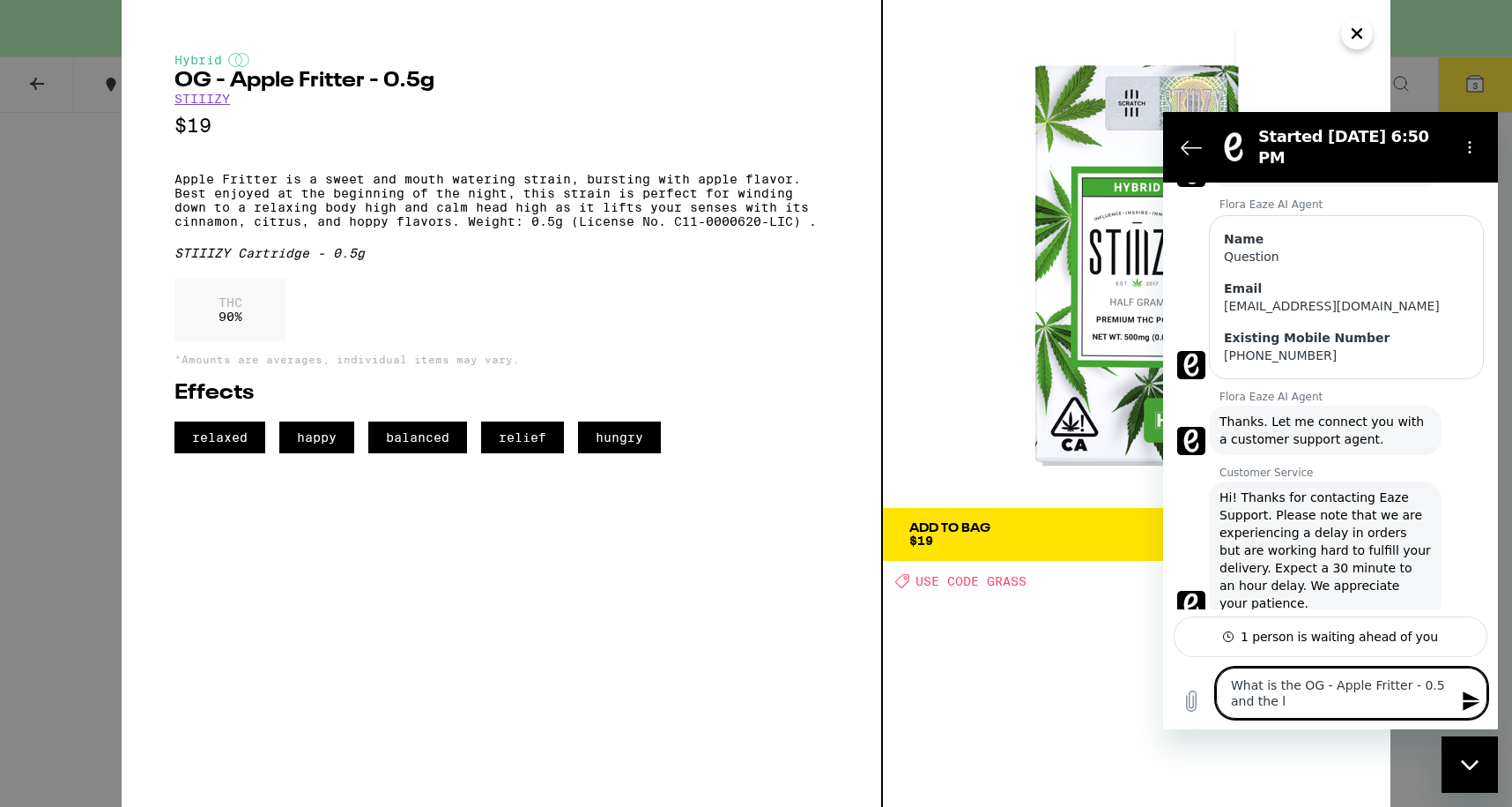
type textarea "x"
type textarea "What is the OG - Apple Fritter - 0.5 and the lik"
type textarea "x"
type textarea "What is the OG - Apple Fritter - 0.5 and the like"
type textarea "x"
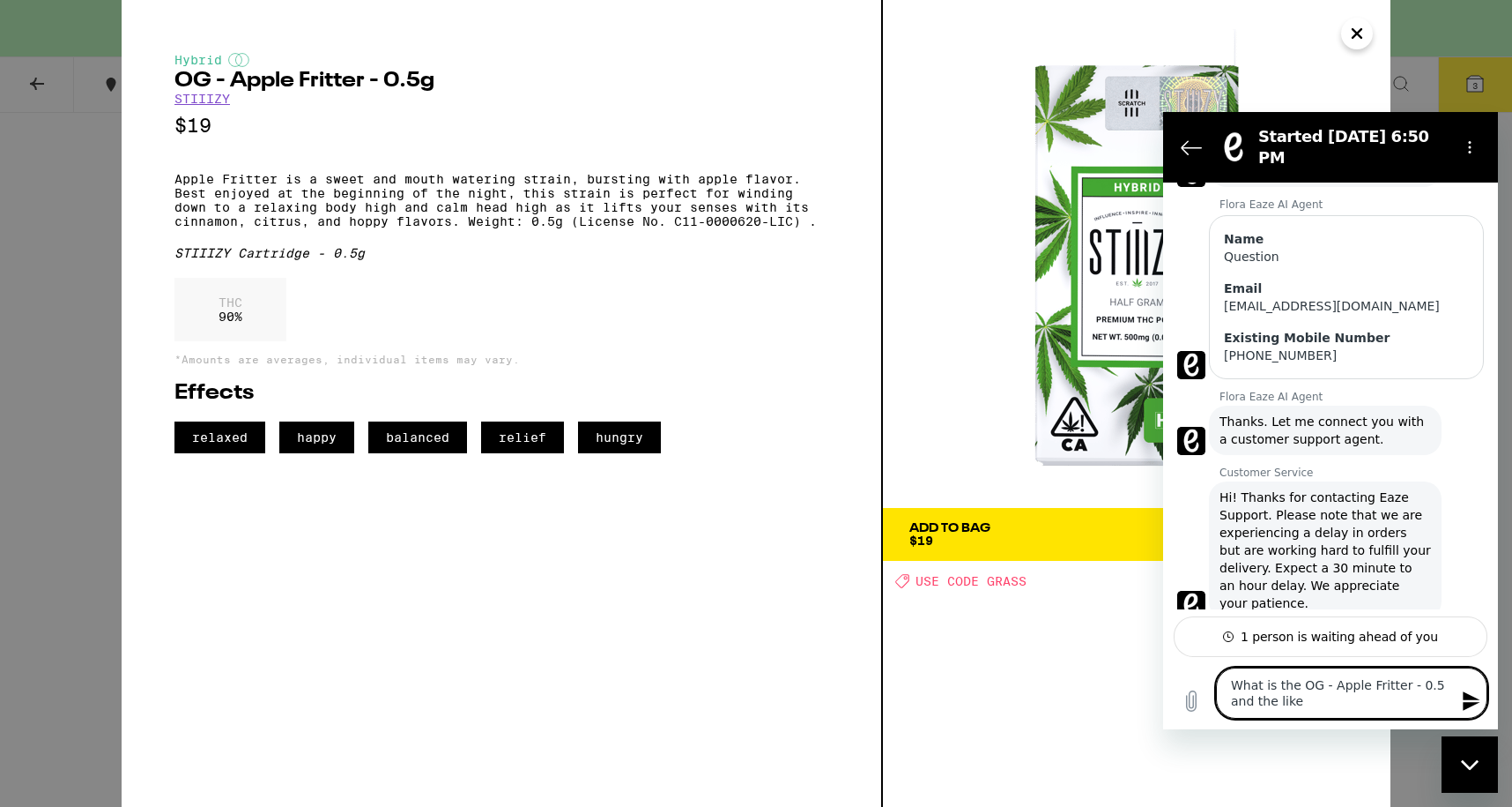
type textarea "What is the OG - Apple Fritter - 0.5 and the like?"
drag, startPoint x: 1231, startPoint y: 680, endPoint x: 1231, endPoint y: 752, distance: 72.0
click at [1231, 729] on html "Started [DATE] 6:50 PM 6:50 PM Flora Eaze AI Agent Flora Eaze AI Agent says: Hi…" at bounding box center [1330, 421] width 335 height 617
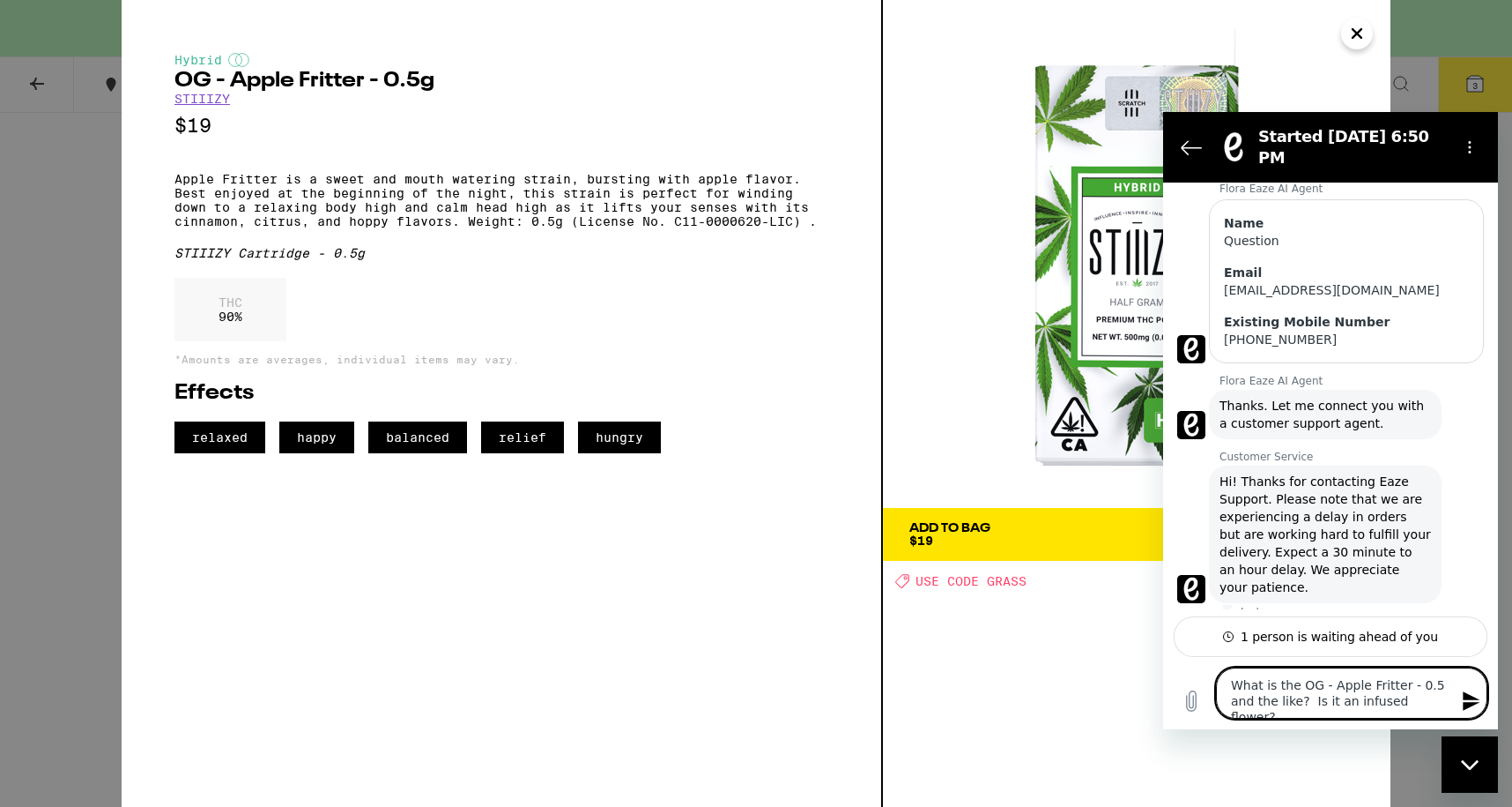
click at [626, 293] on div "Hybrid OG - Apple Fritter - 0.5g STIIIZY $19 Apple Fritter is a sweet and mouth…" at bounding box center [501, 253] width 653 height 400
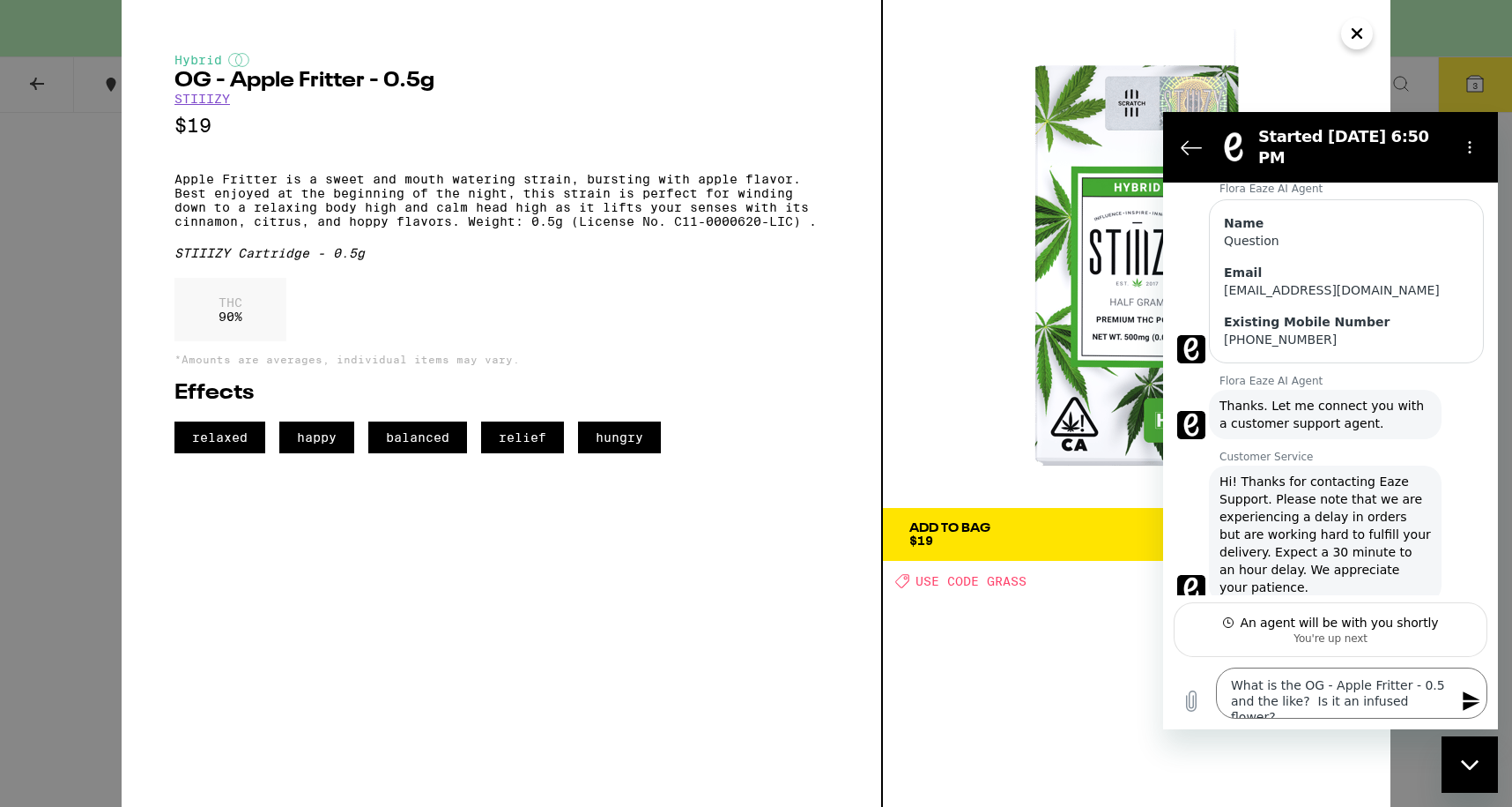
scroll to position [244, 0]
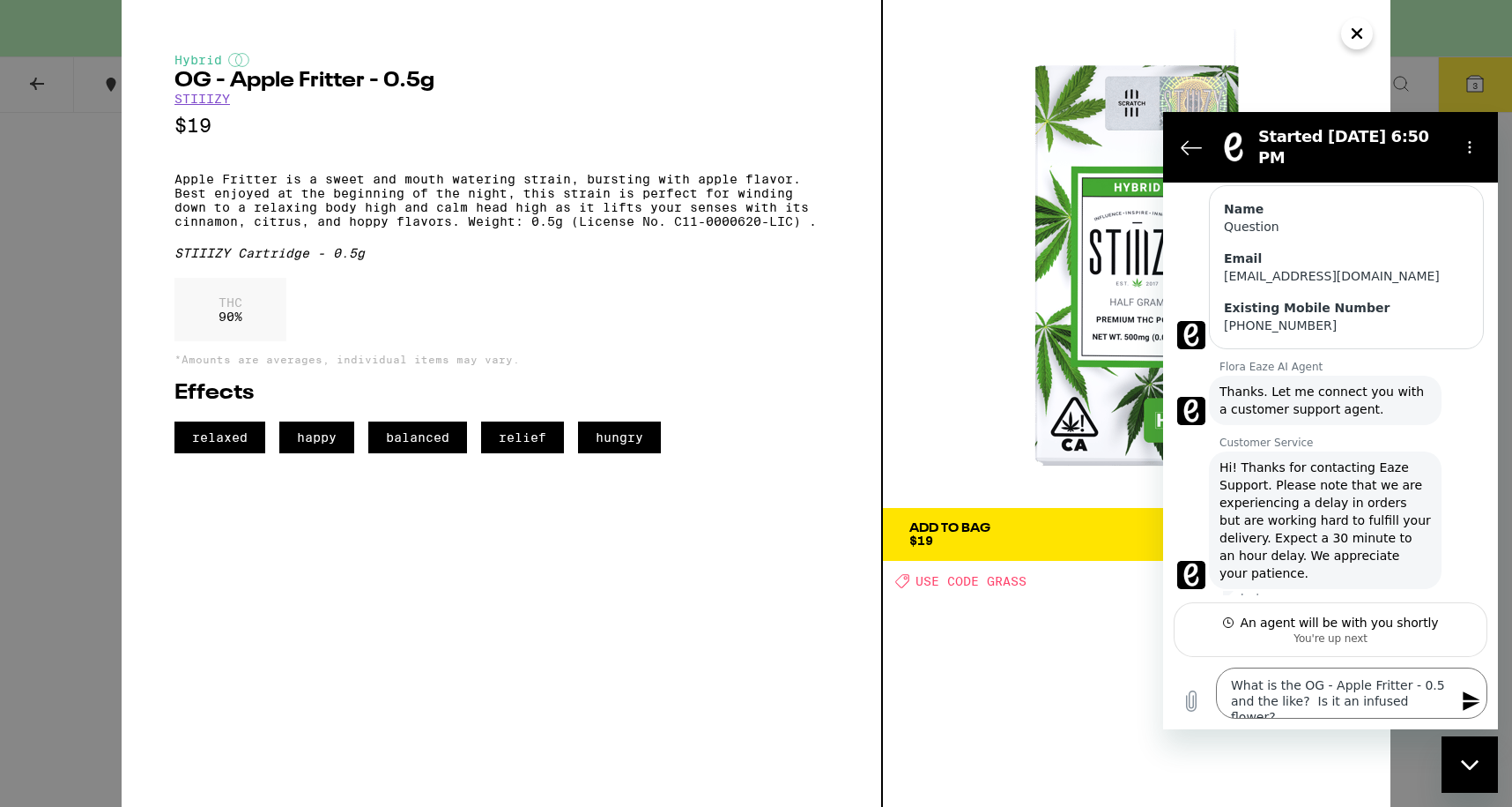
click at [1469, 704] on icon "Send message" at bounding box center [1471, 700] width 16 height 19
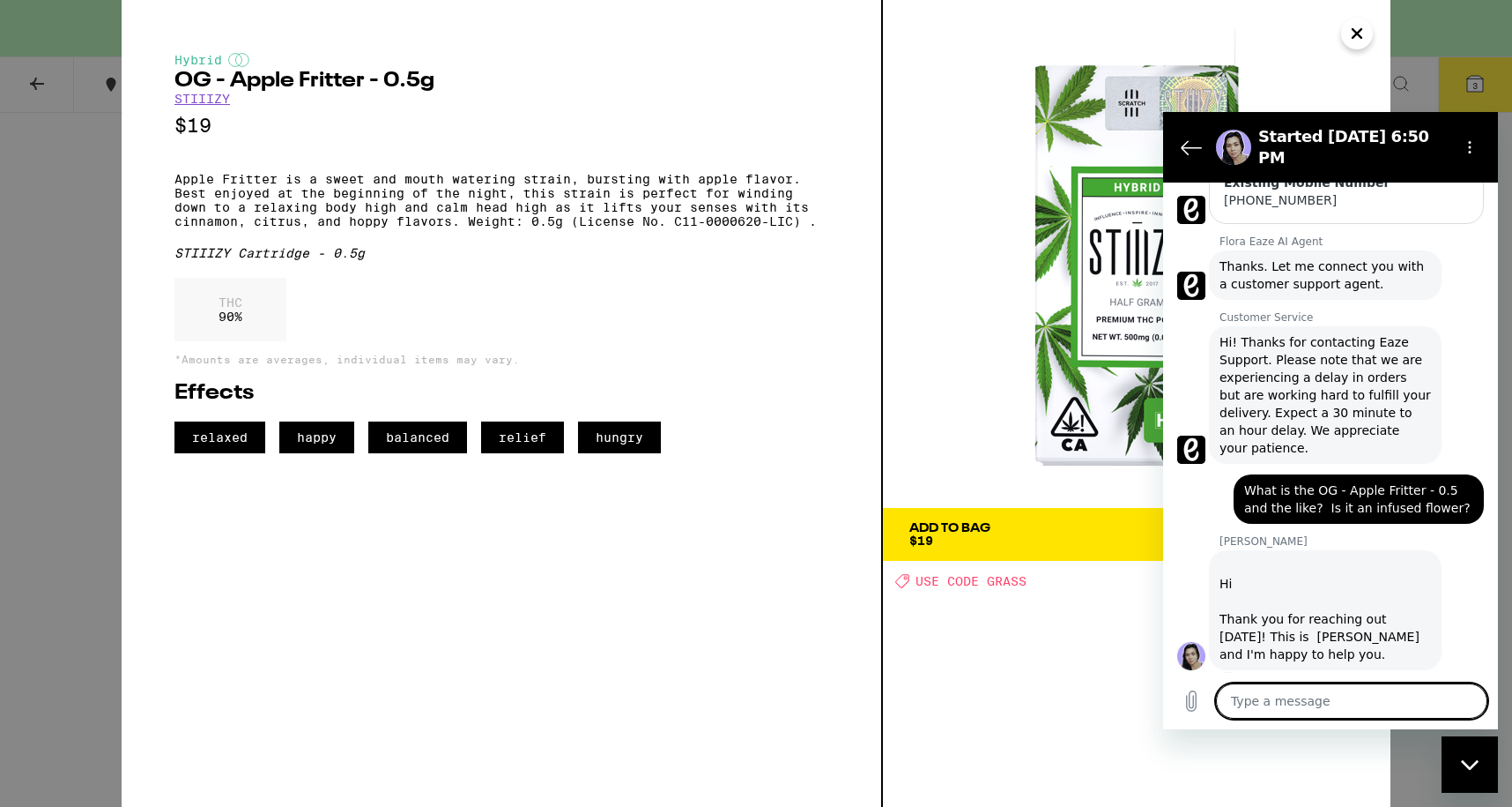
scroll to position [372, 0]
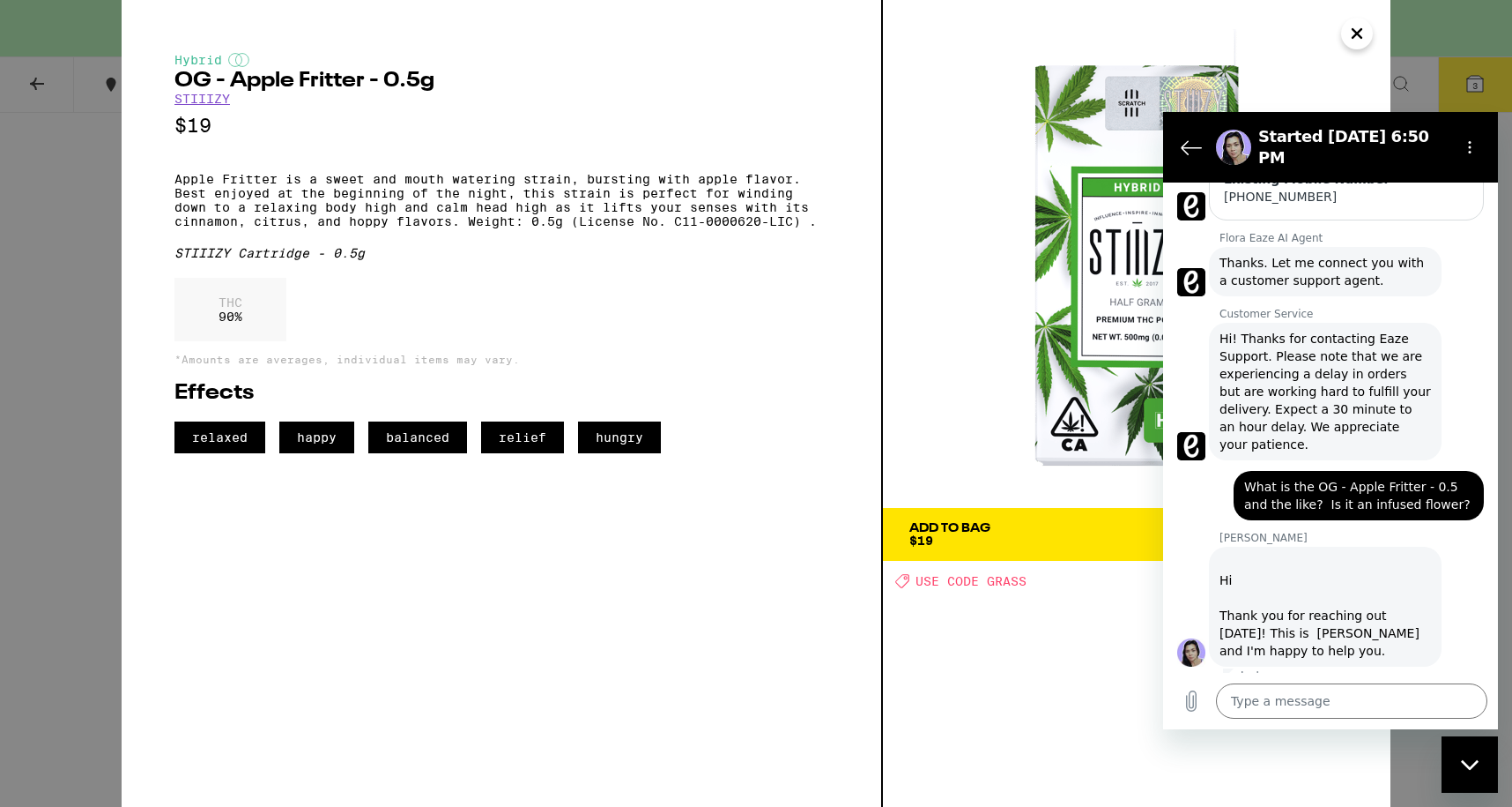
click at [1372, 388] on span "Hi! Thanks for contacting Eaze Support. Please note that we are experiencing a …" at bounding box center [1325, 391] width 212 height 123
click at [1263, 698] on textarea at bounding box center [1351, 700] width 271 height 36
paste textarea "What is the OG - Apple Fritter - 0.5 and the like? Is it an infused flower?"
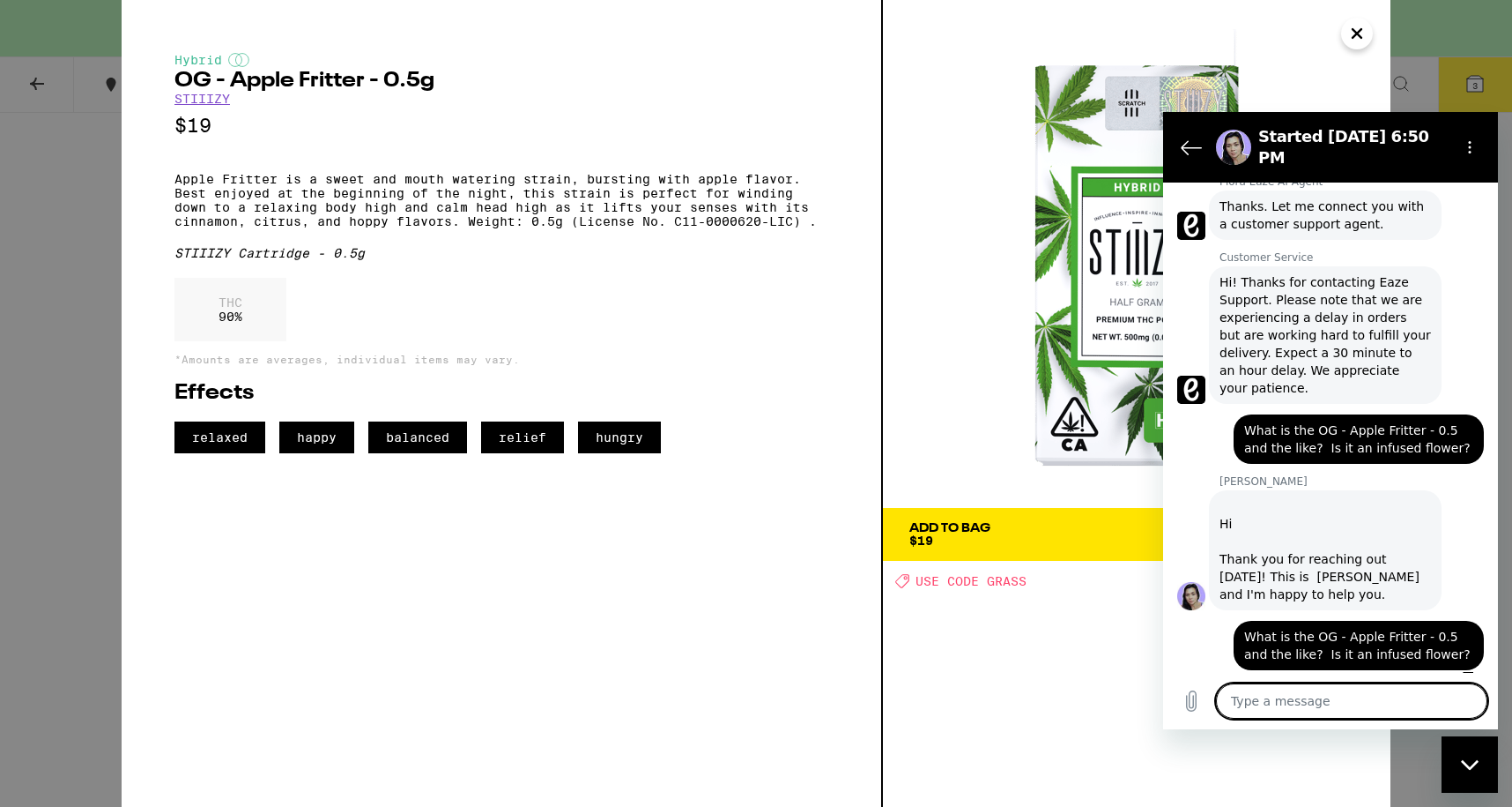
scroll to position [433, 0]
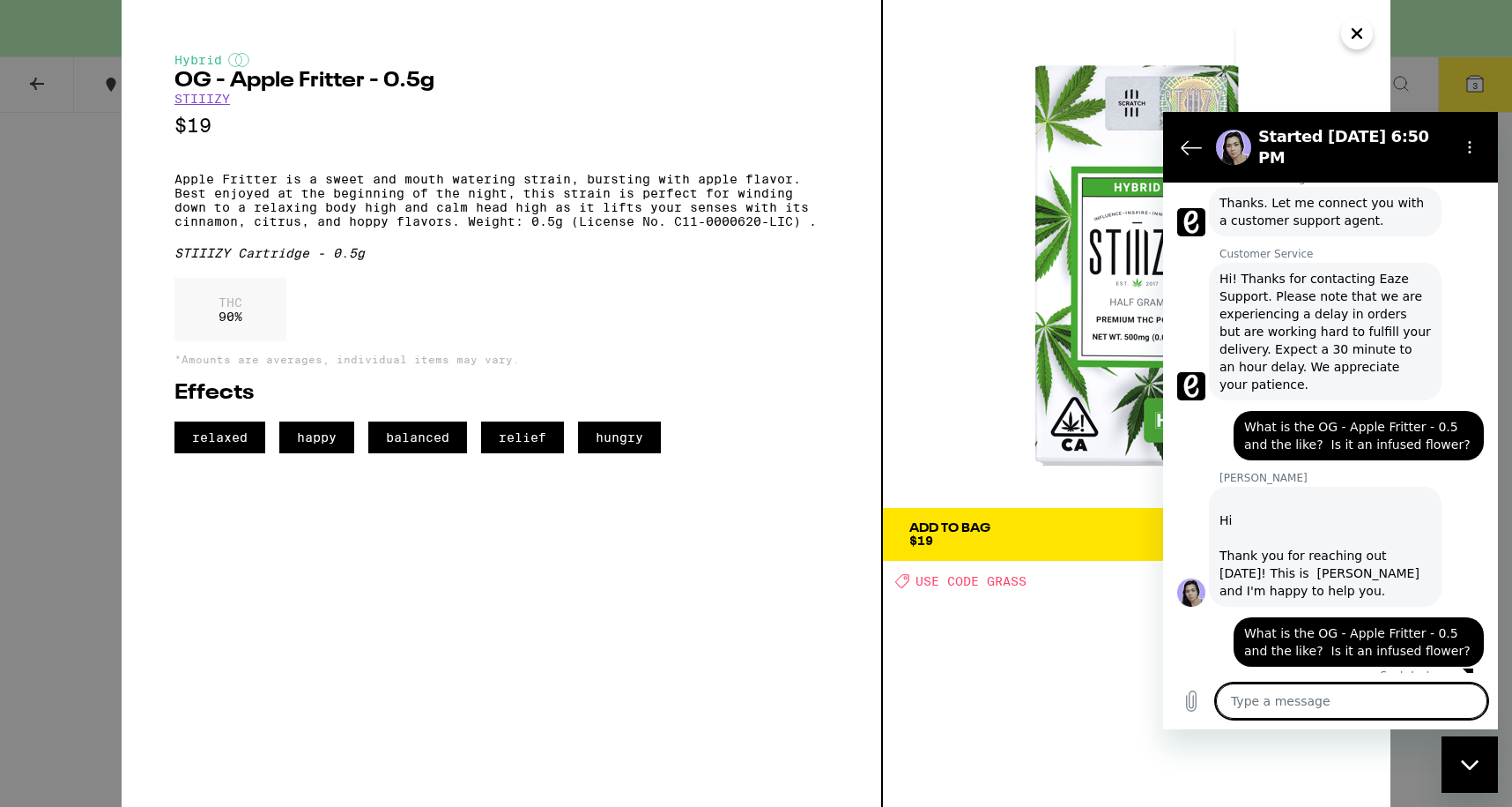
click at [28, 79] on div "Hybrid OG - Apple Fritter - 0.5g STIIIZY $19 Apple Fritter is a sweet and mouth…" at bounding box center [756, 404] width 1512 height 807
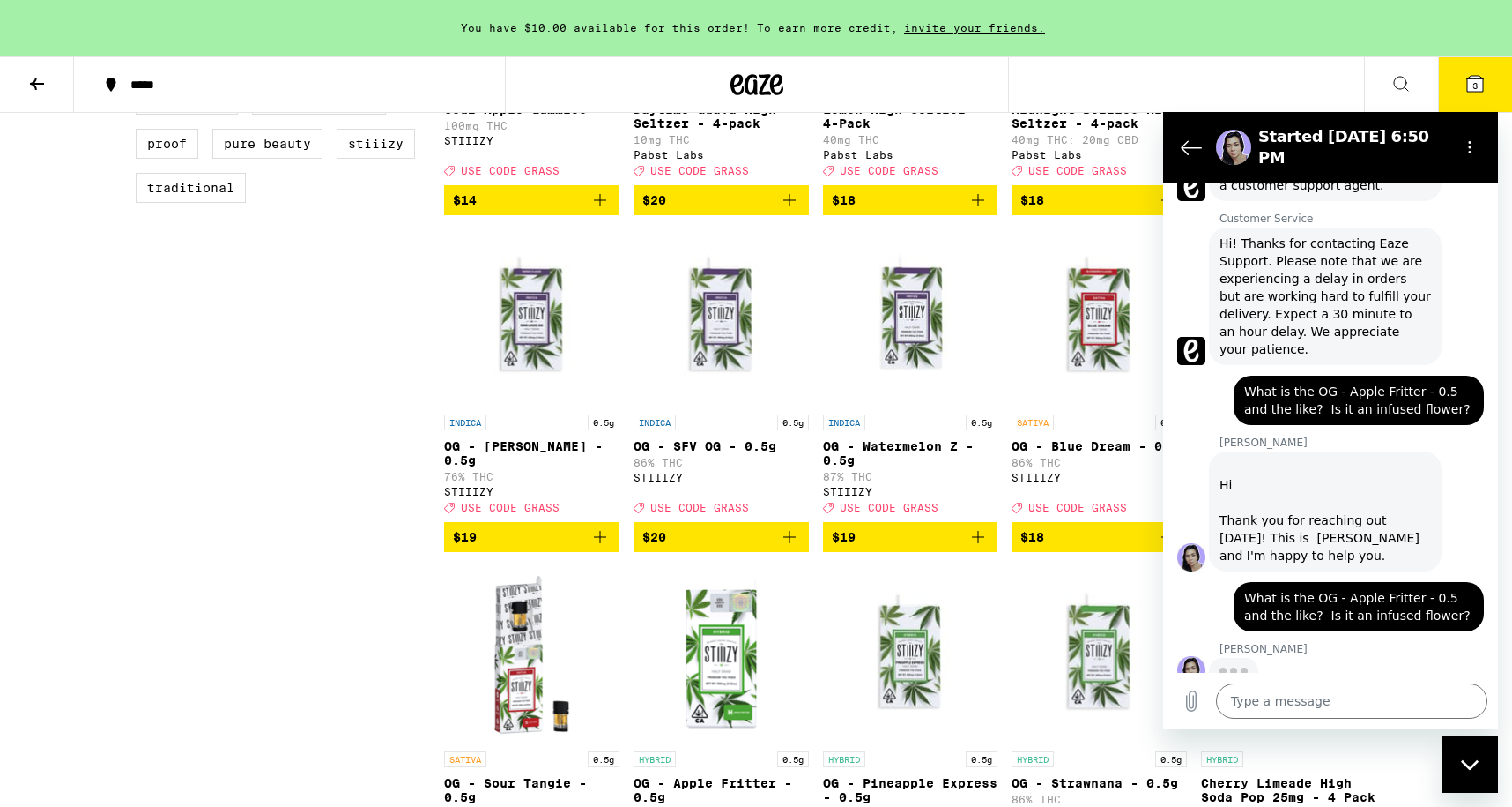
scroll to position [466, 0]
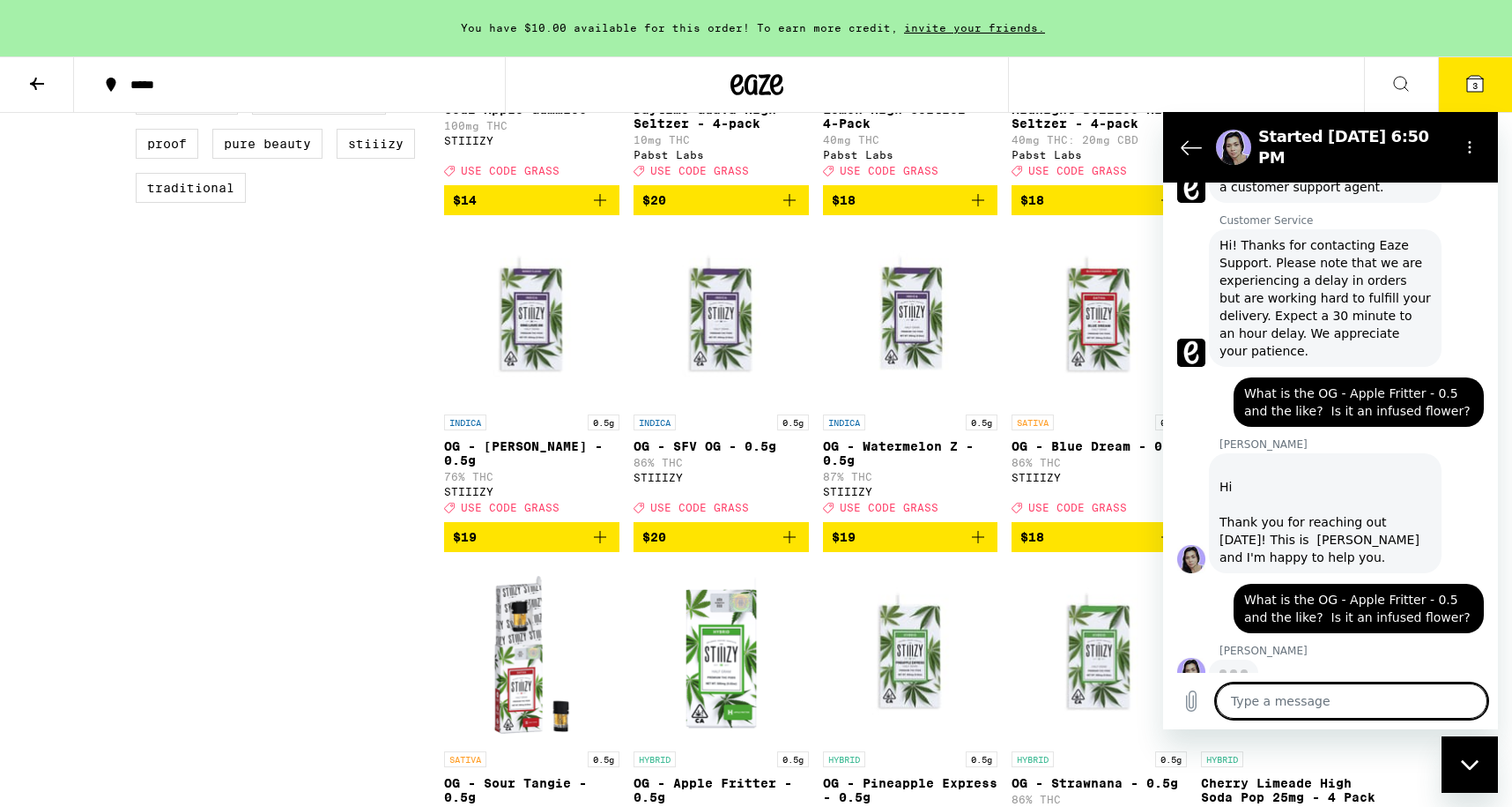
click at [1285, 706] on textarea at bounding box center [1351, 700] width 271 height 36
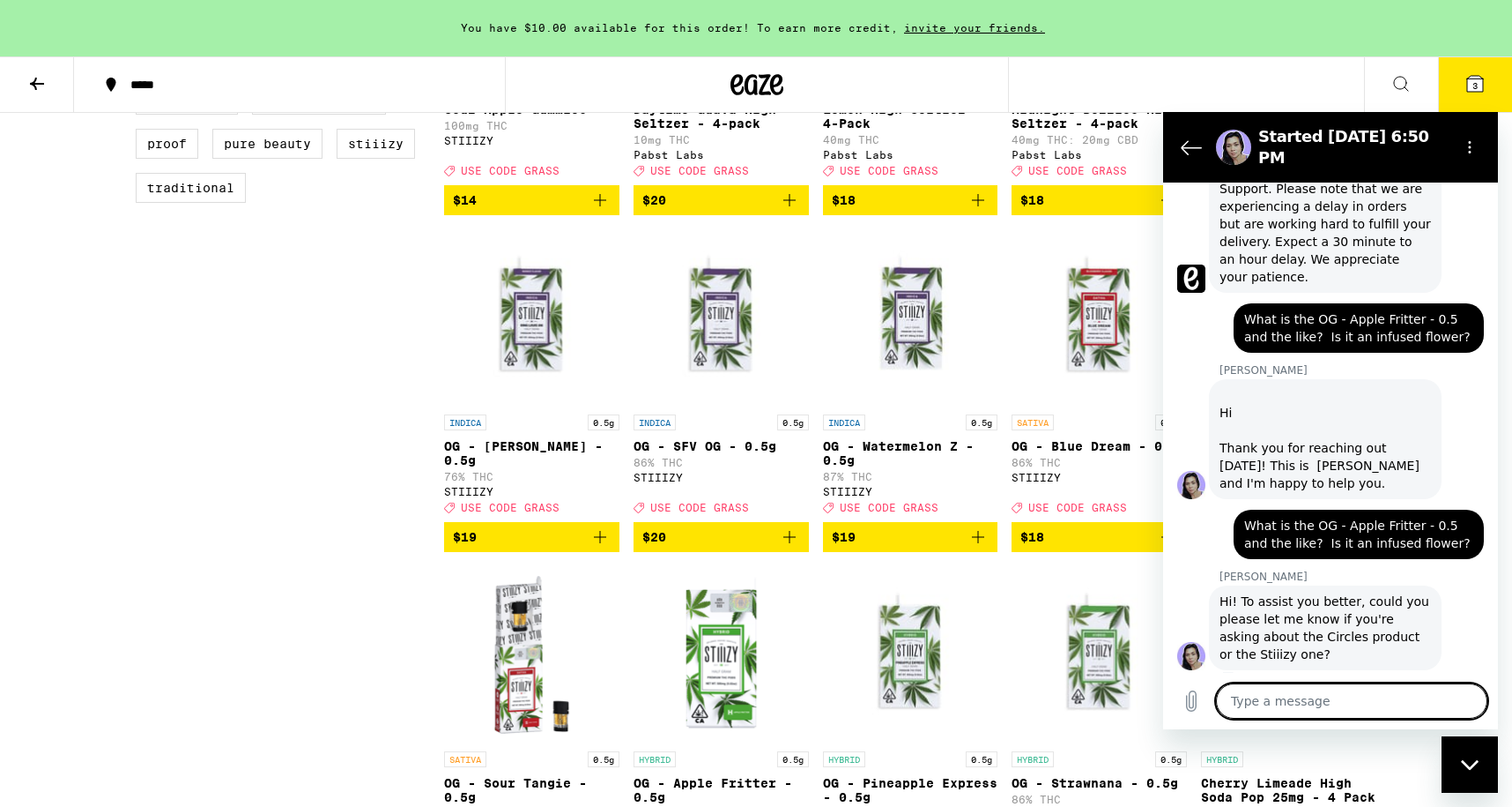
scroll to position [544, 0]
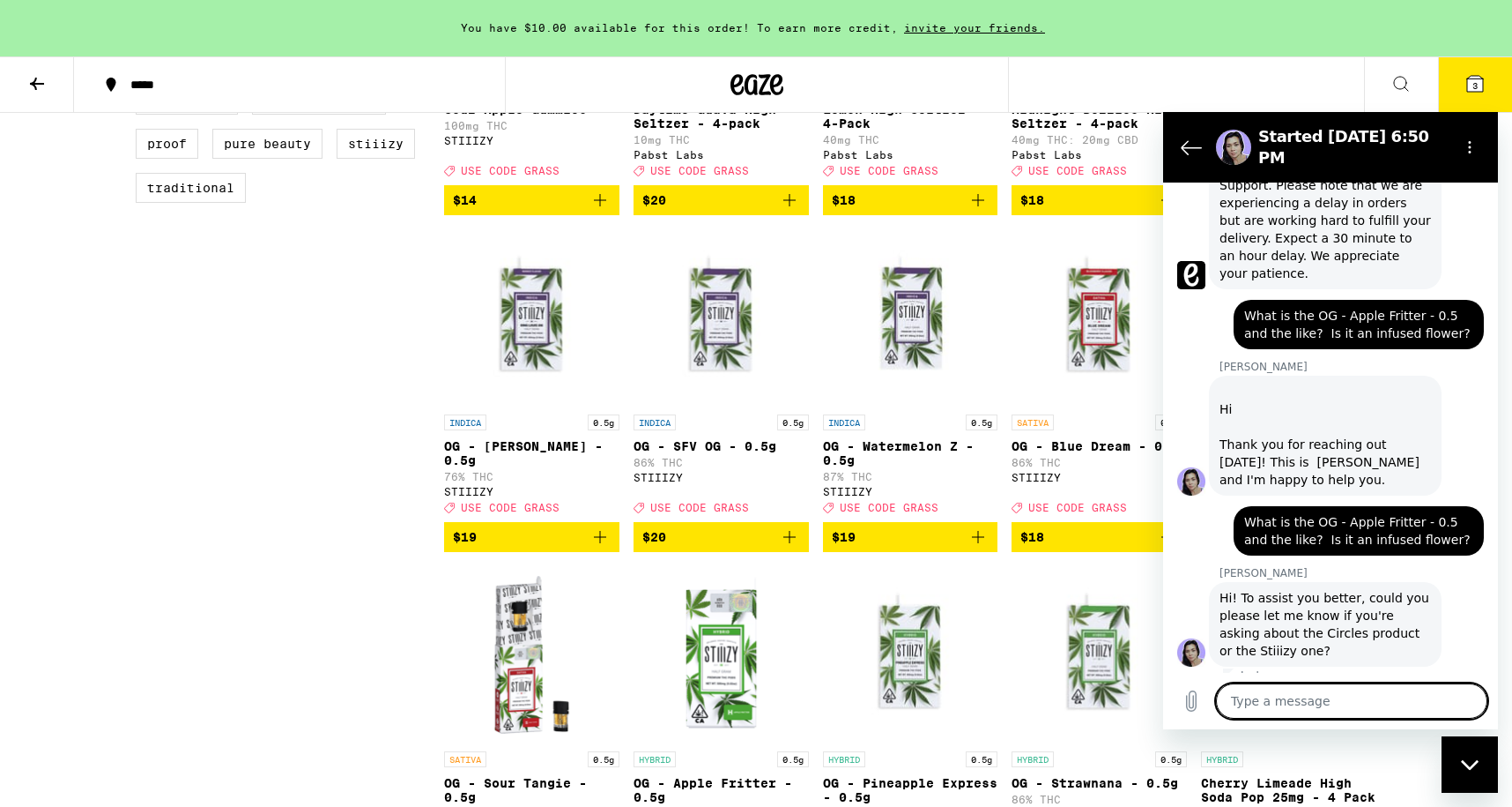
click at [1280, 701] on textarea at bounding box center [1351, 700] width 271 height 36
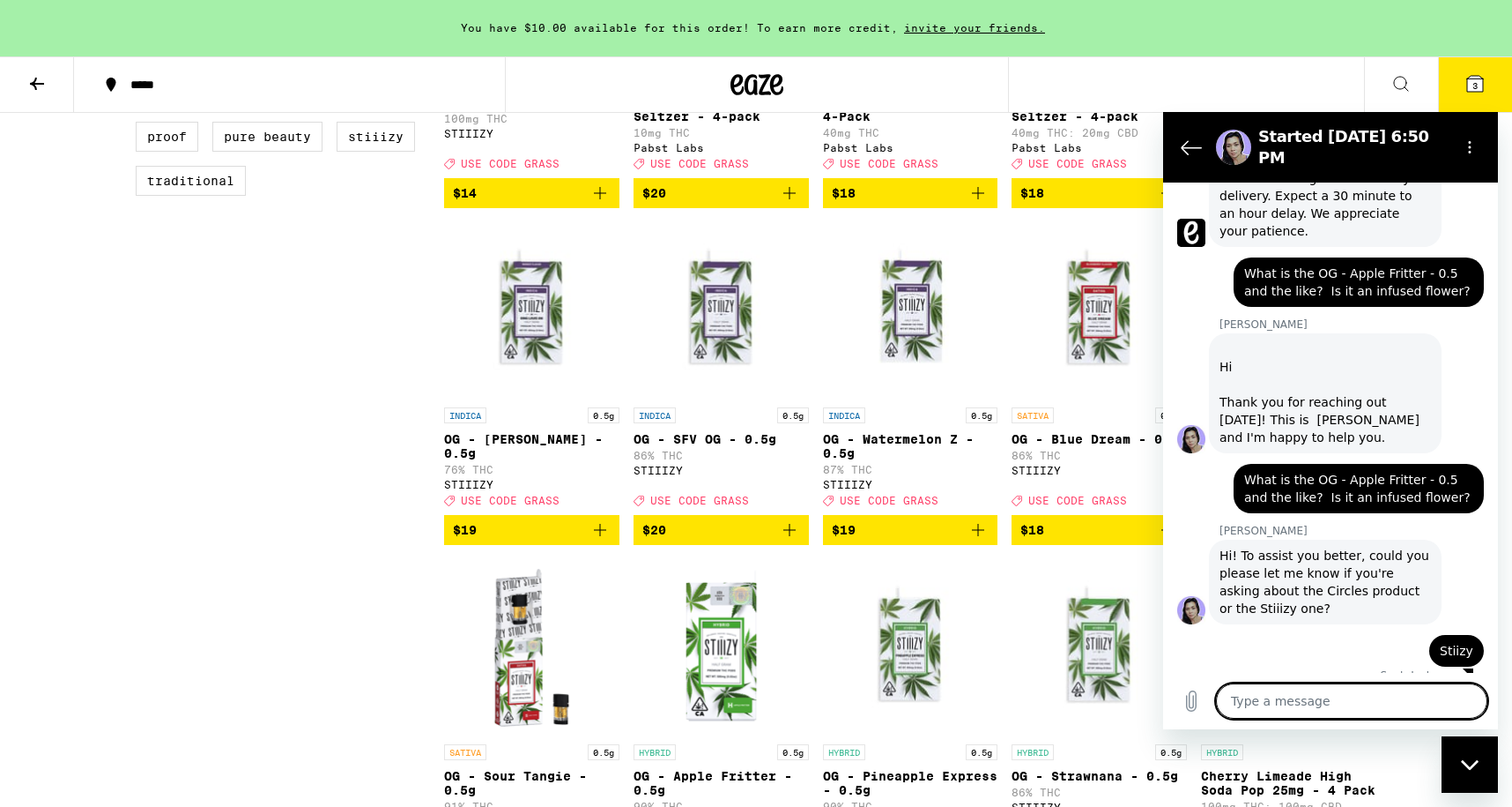
scroll to position [1442, 0]
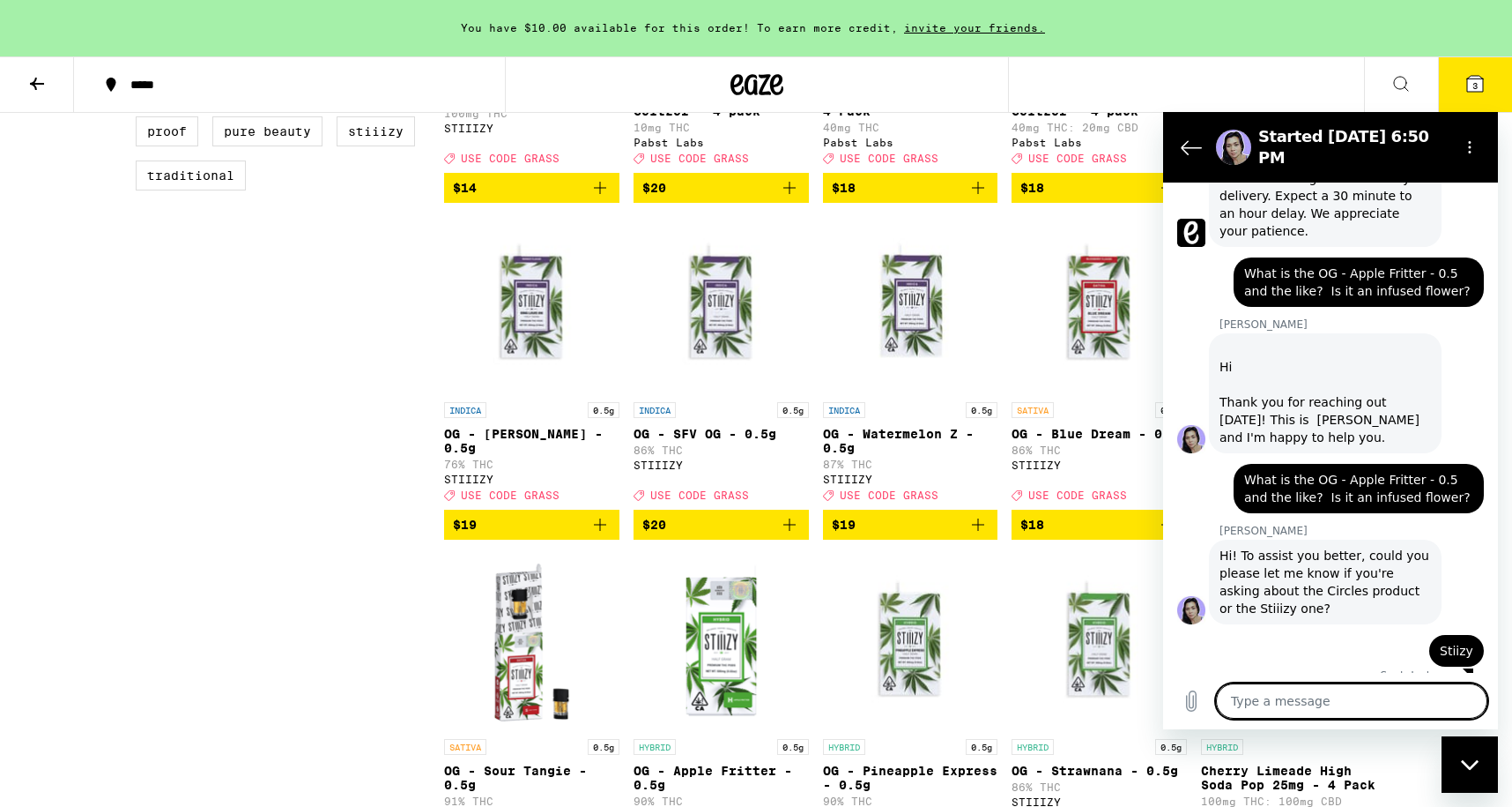
click at [1060, 632] on img "Open page for OG - Strawnana - 0.5g from STIIIZY" at bounding box center [1100, 641] width 175 height 176
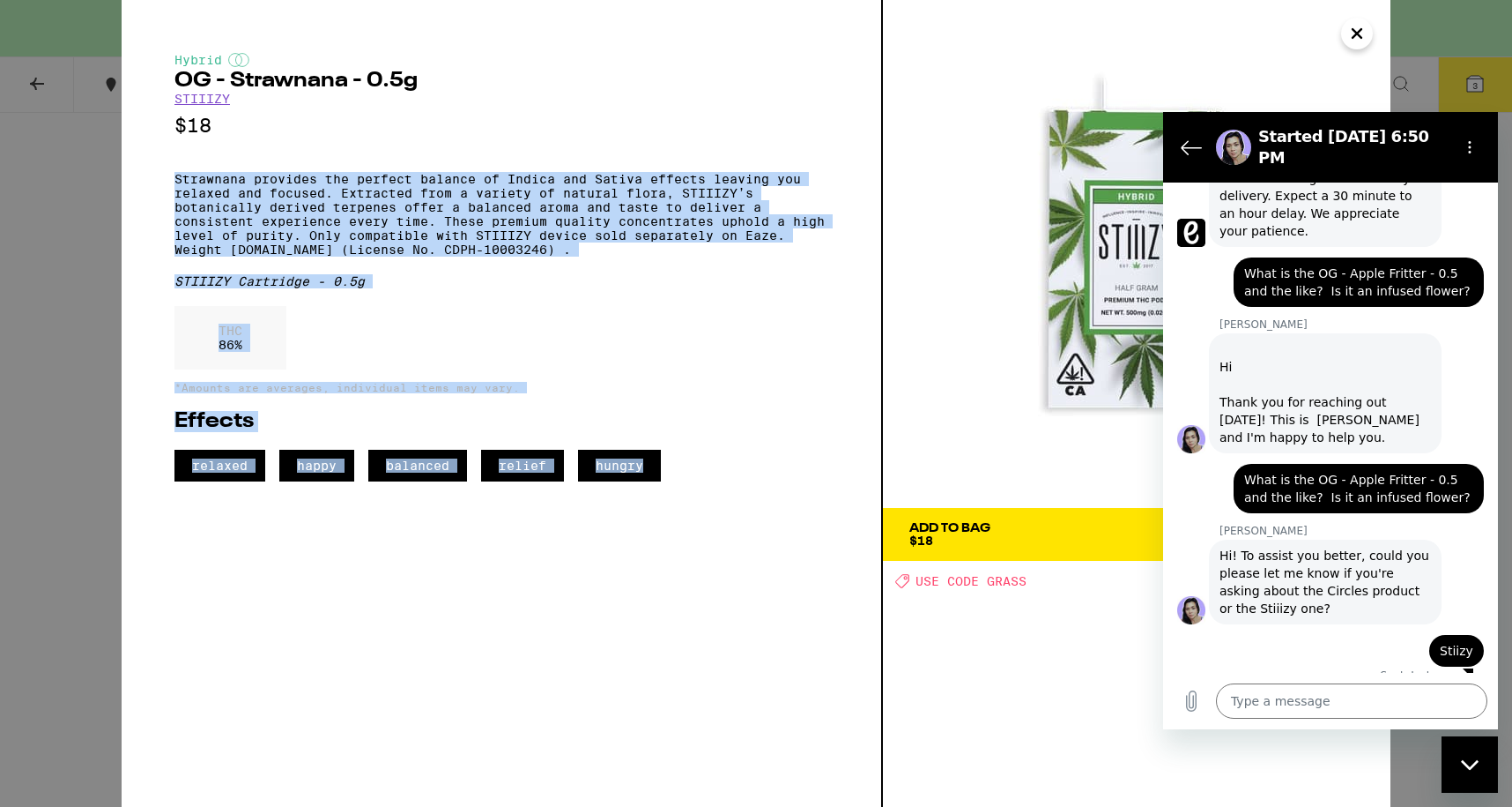
drag, startPoint x: 769, startPoint y: 582, endPoint x: 302, endPoint y: 150, distance: 636.2
click at [302, 150] on div "Hybrid OG - Strawnana - 0.5g STIIIZY $18 Strawnana provides the perfect balance…" at bounding box center [502, 404] width 761 height 807
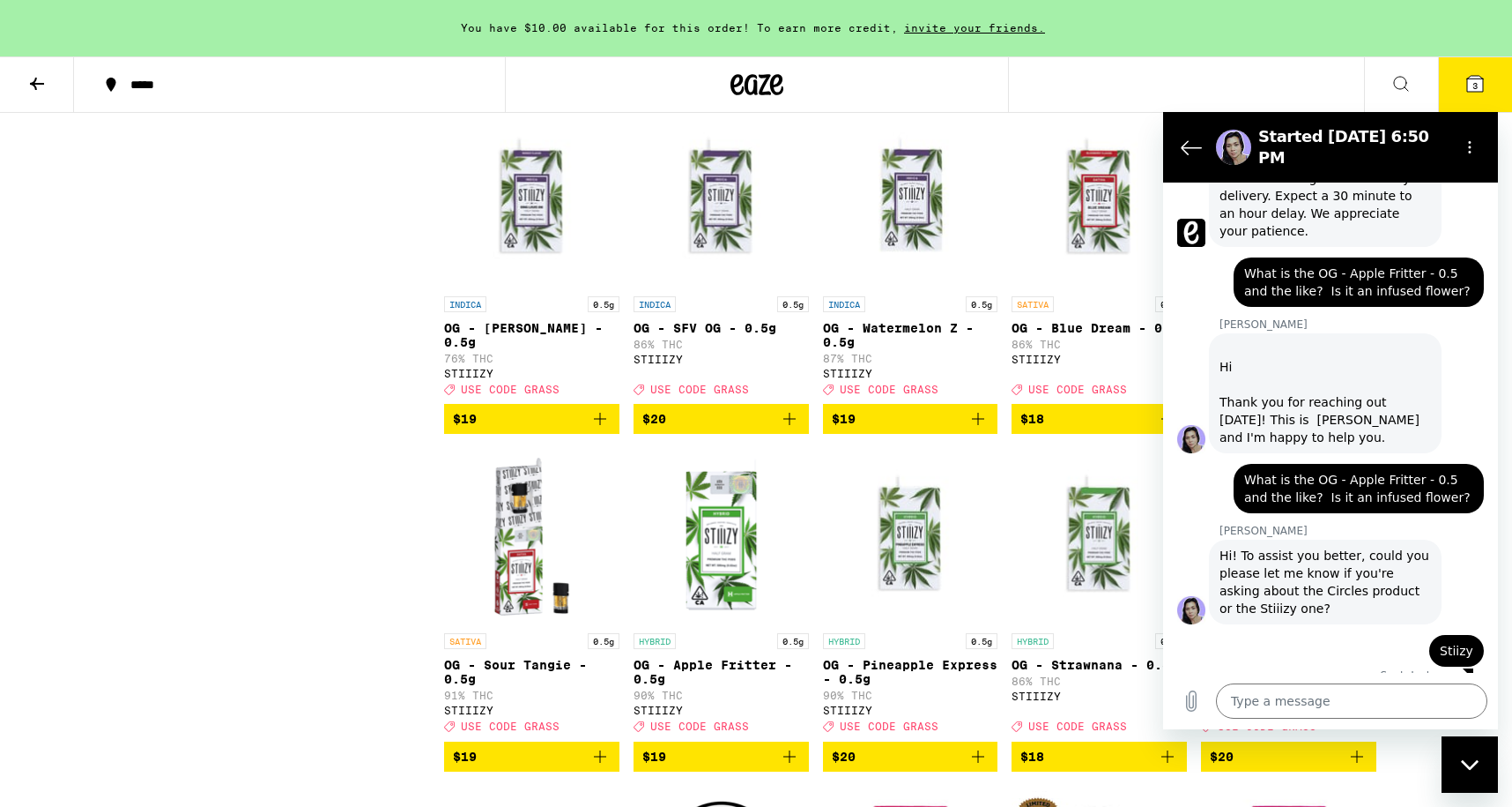
click at [718, 572] on img "Open page for OG - Apple Fritter - 0.5g from STIIIZY" at bounding box center [721, 536] width 175 height 176
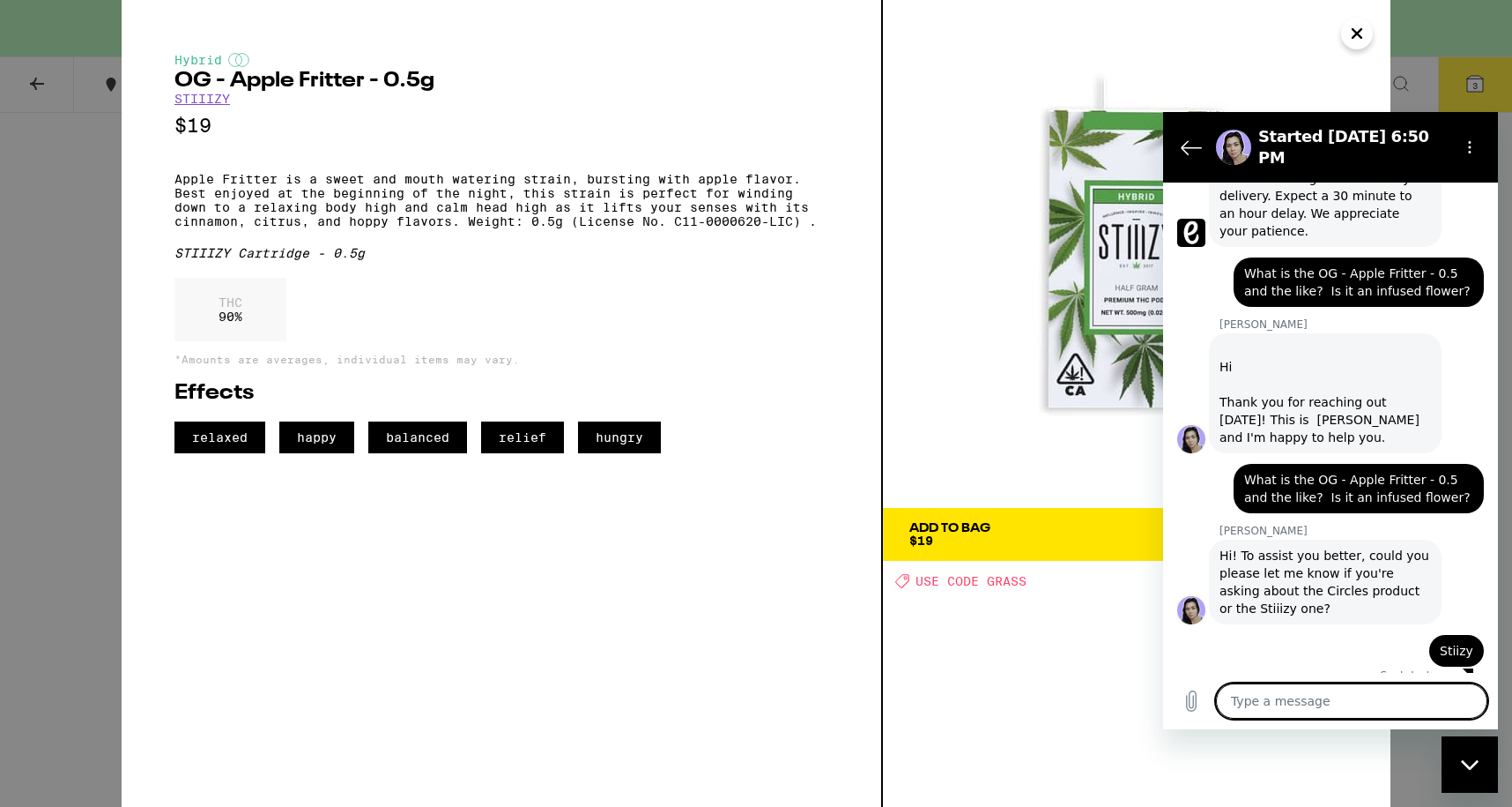
click at [1308, 706] on textarea at bounding box center [1351, 700] width 271 height 36
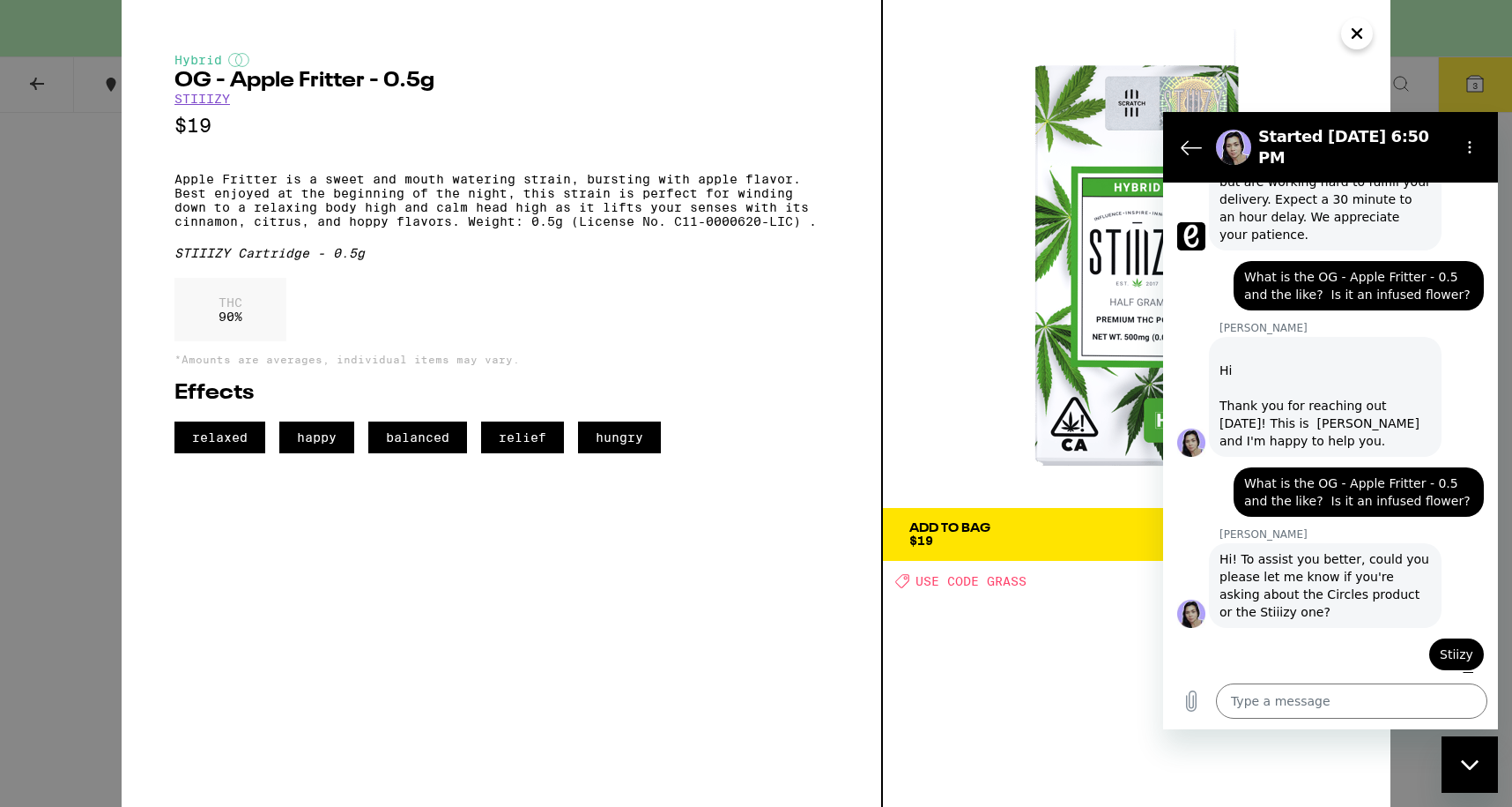
scroll to position [586, 0]
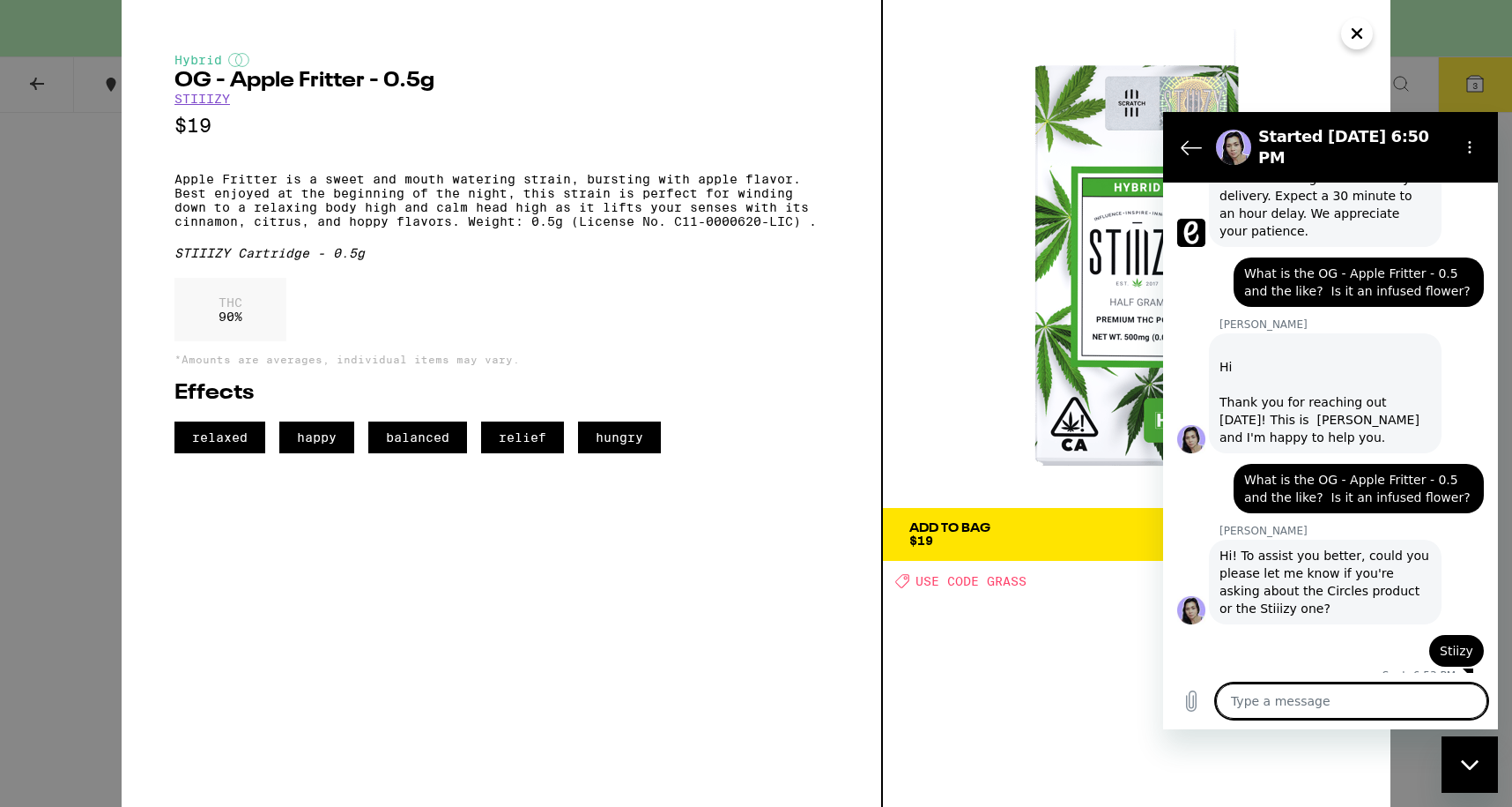
click at [1244, 704] on textarea at bounding box center [1351, 700] width 271 height 36
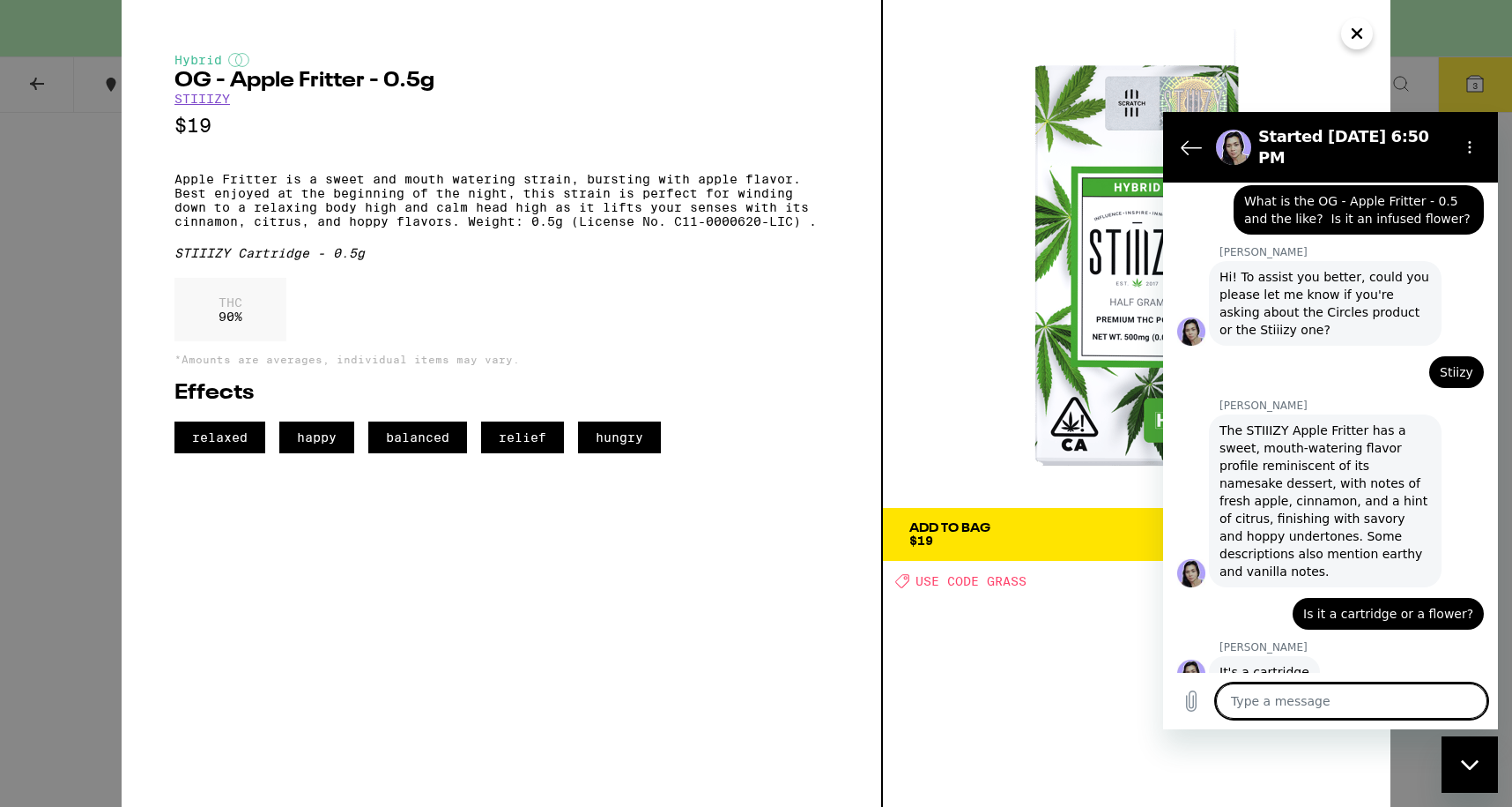
scroll to position [868, 0]
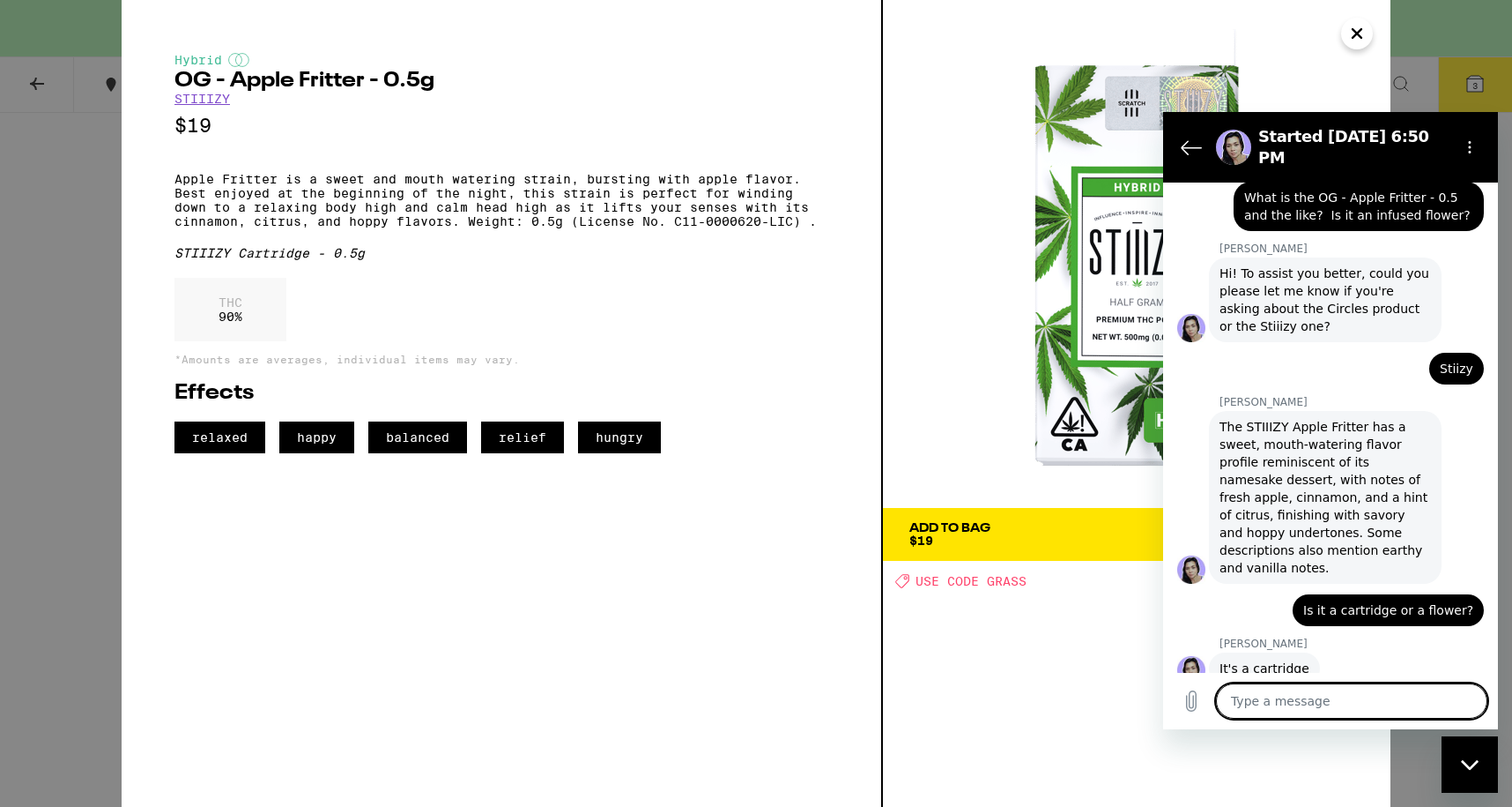
click at [1355, 699] on textarea at bounding box center [1351, 700] width 271 height 36
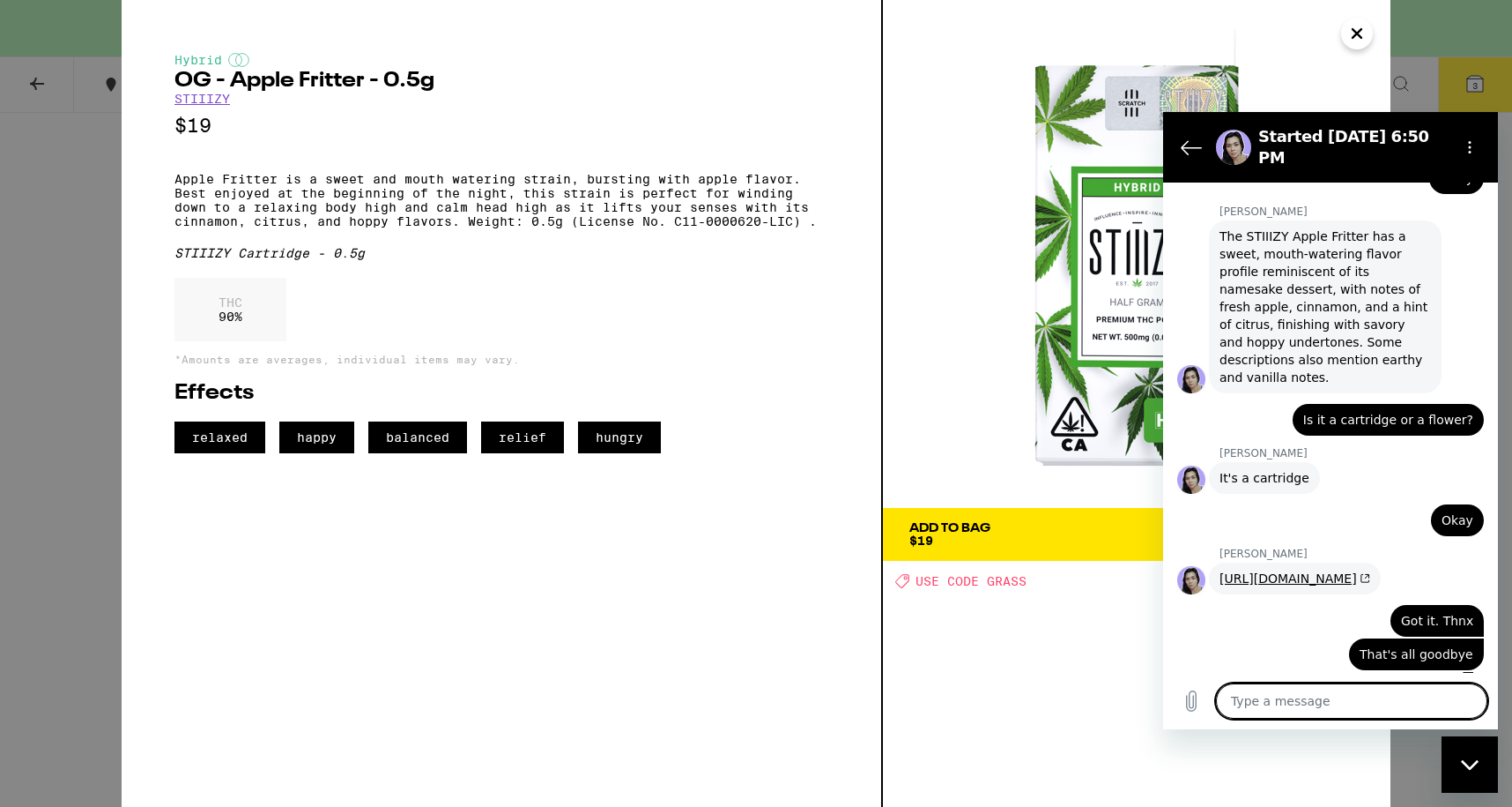
scroll to position [1063, 0]
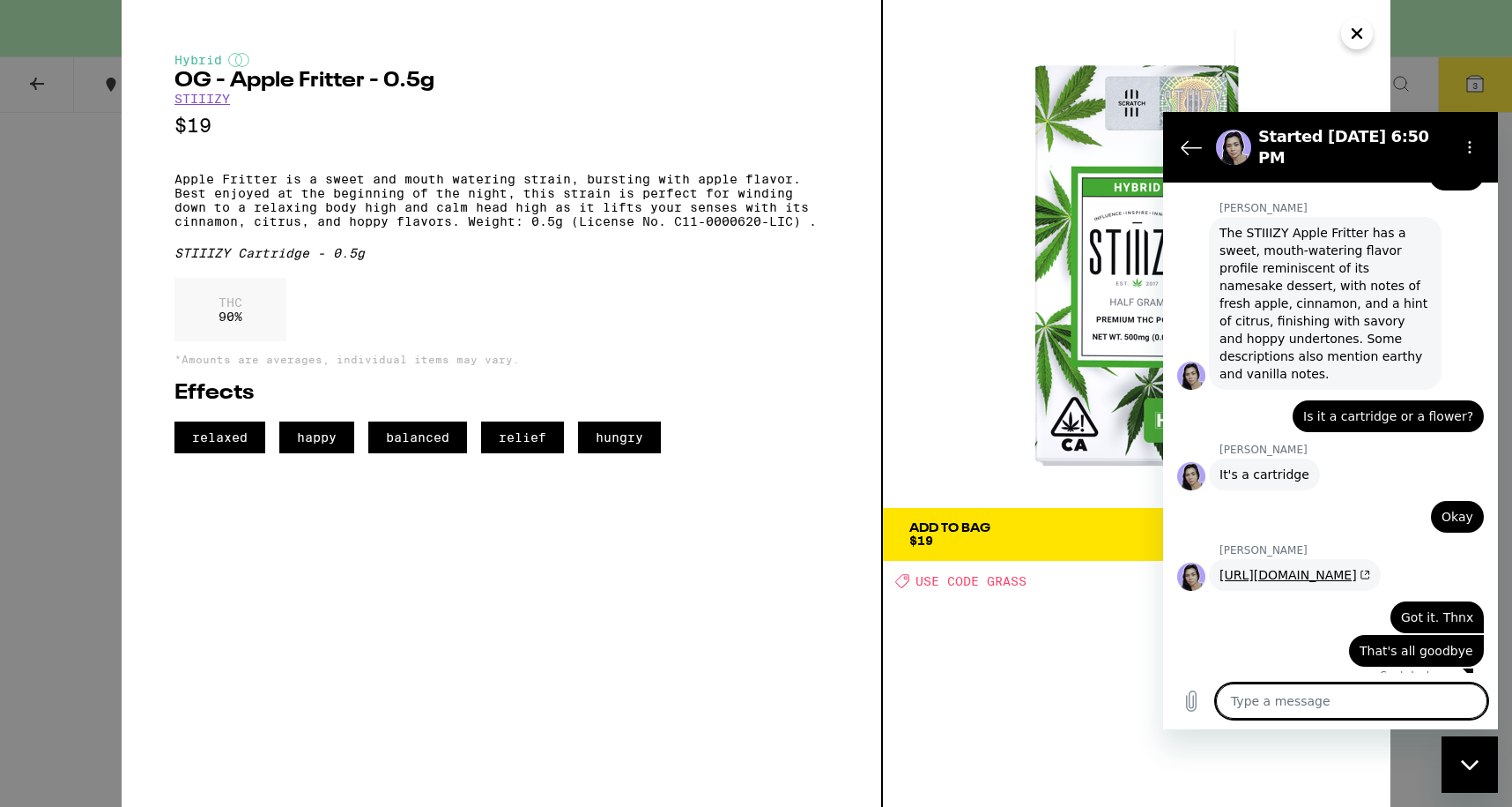
click at [1442, 776] on button "Close messaging window" at bounding box center [1470, 764] width 57 height 57
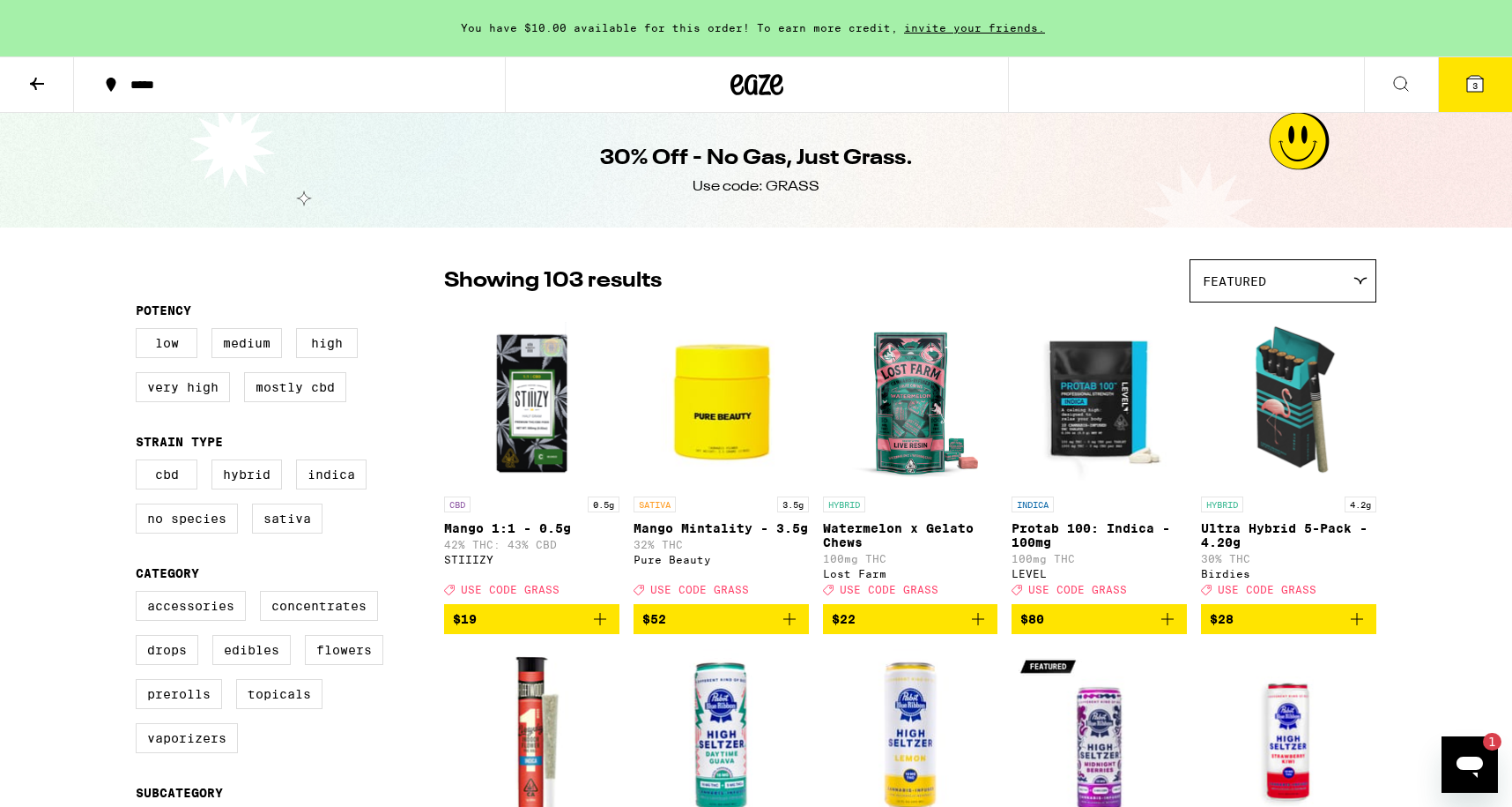
click at [1472, 734] on div "1" at bounding box center [1484, 740] width 36 height 17
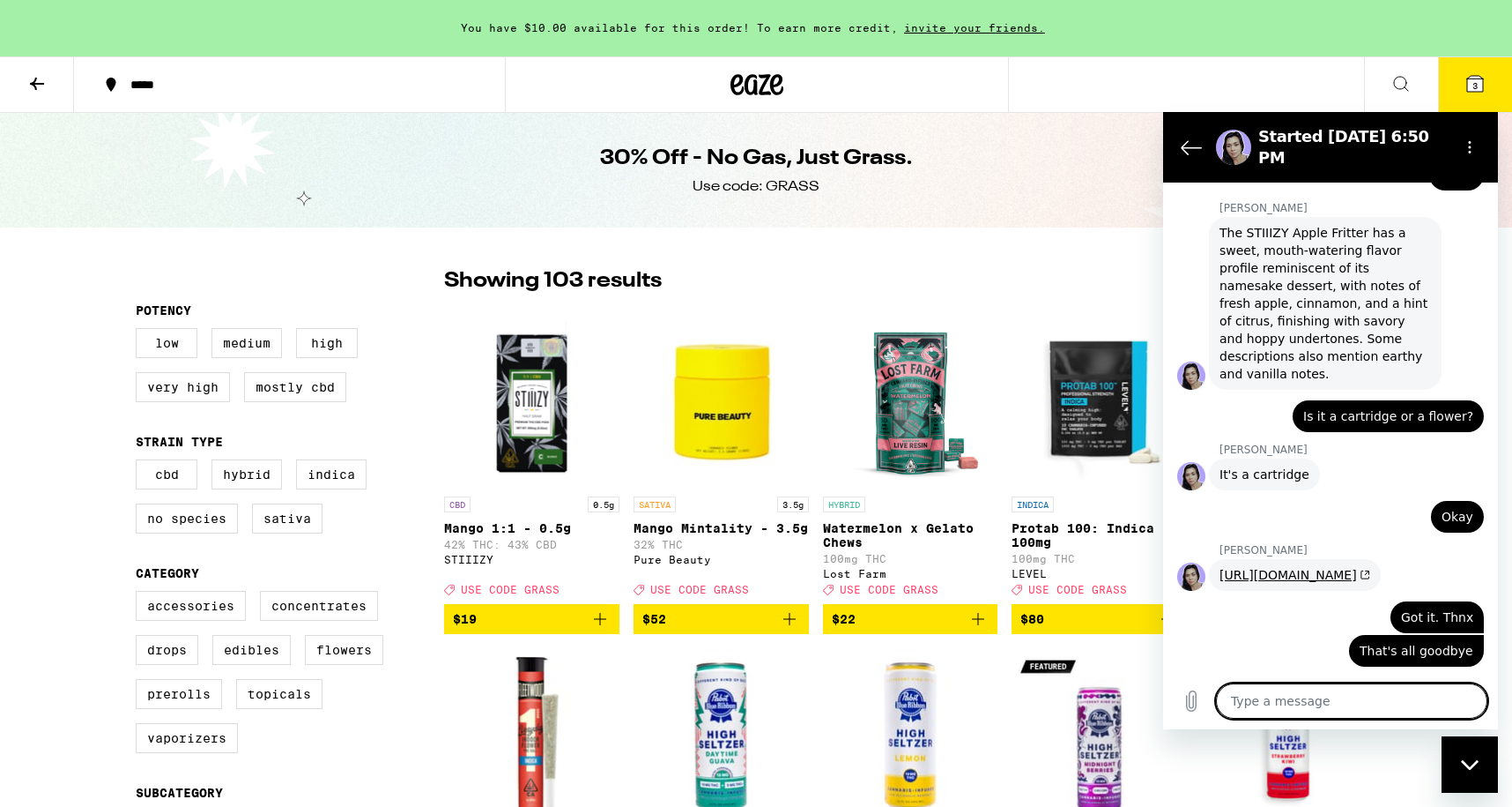
click at [1415, 692] on textarea at bounding box center [1351, 700] width 271 height 36
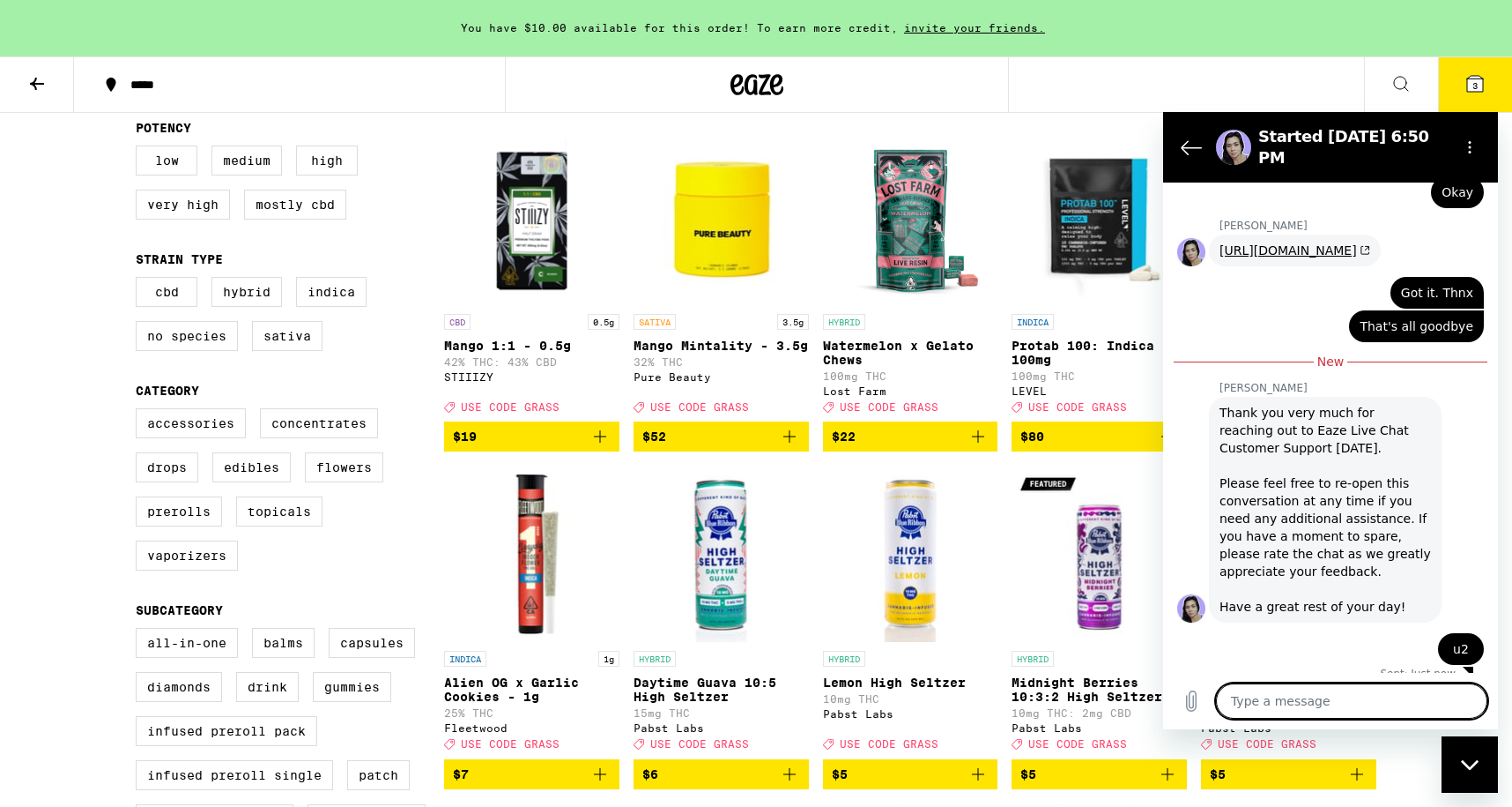
scroll to position [1385, 0]
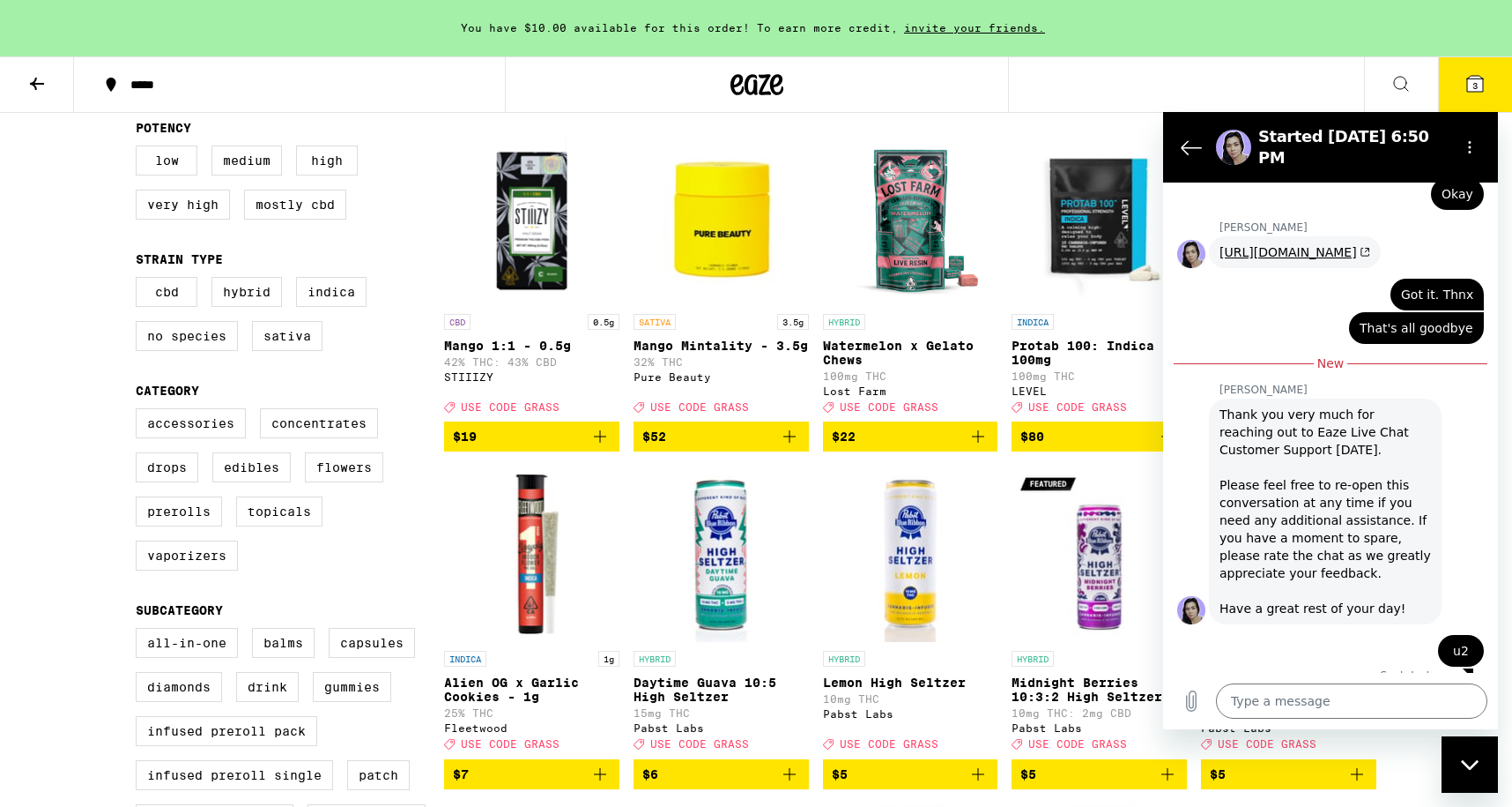
click at [1319, 81] on div "***** 3" at bounding box center [756, 85] width 1512 height 57
click at [1184, 147] on icon "Back to the conversation list" at bounding box center [1191, 147] width 21 height 21
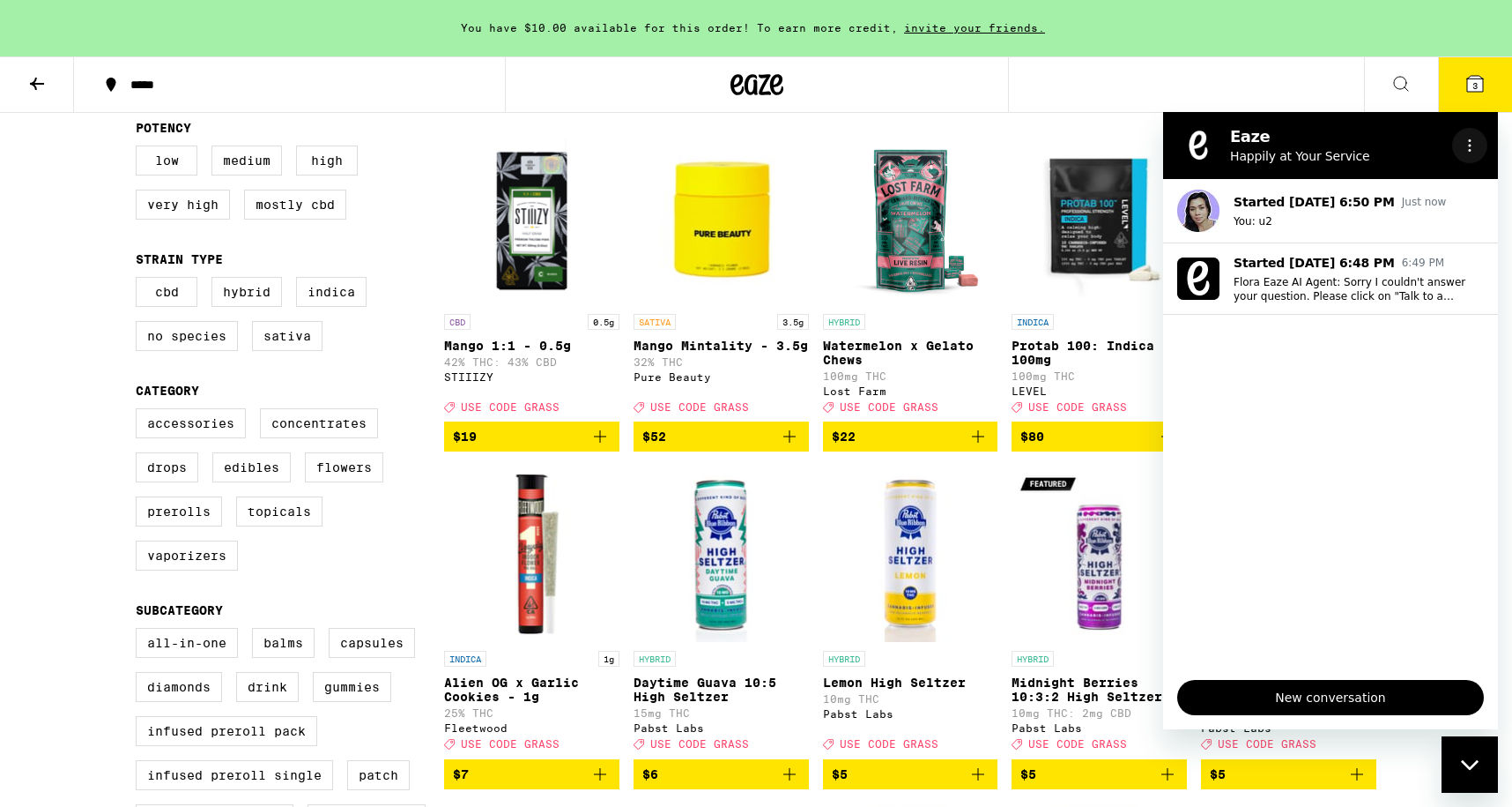
click at [1469, 147] on icon "Options menu" at bounding box center [1469, 145] width 14 height 14
click at [1084, 71] on div "***** 3" at bounding box center [756, 85] width 1512 height 57
click at [1457, 774] on div "Close messaging window" at bounding box center [1470, 764] width 53 height 53
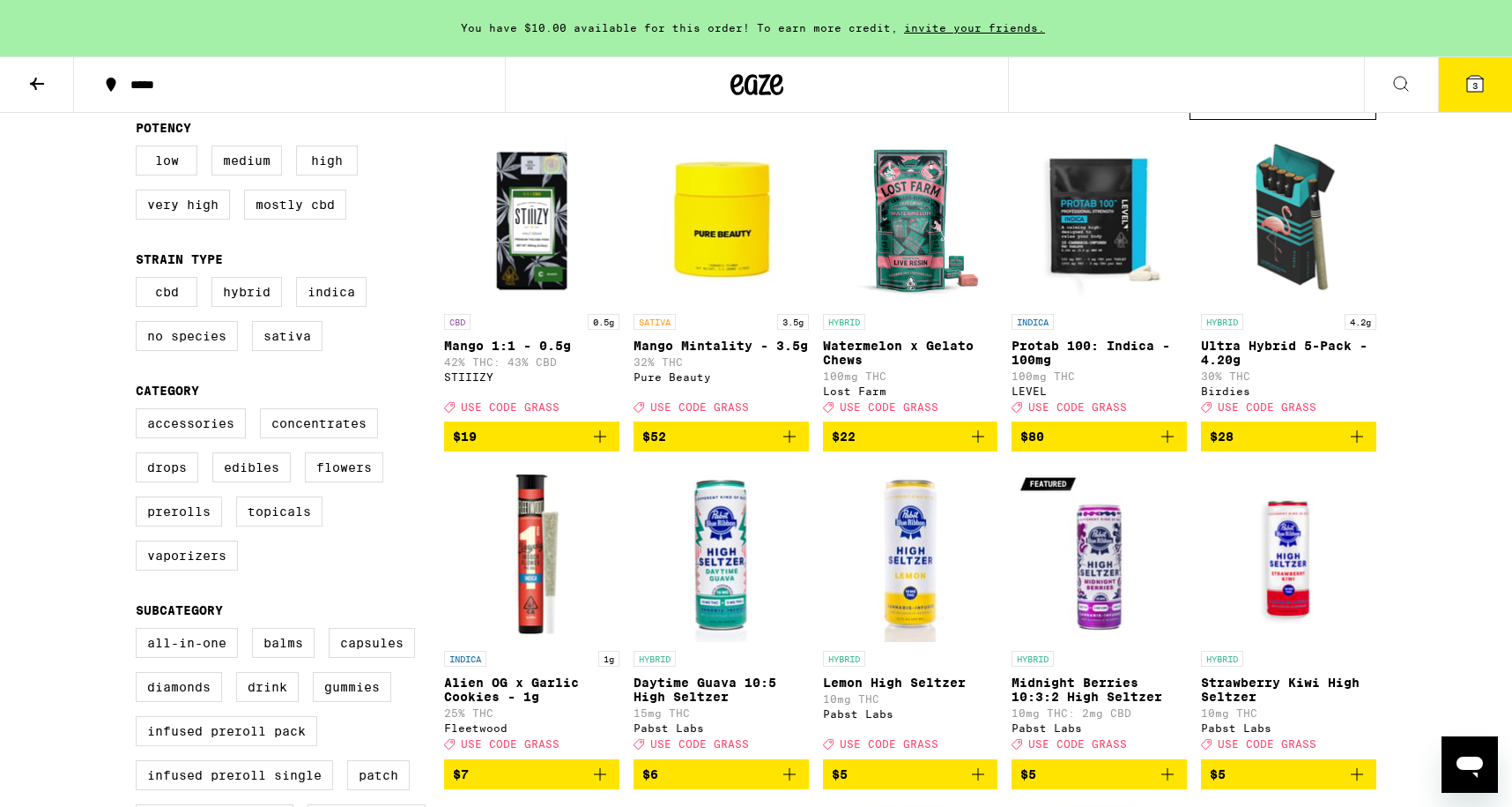
click at [725, 341] on p "Mango Mintality - 3.5g" at bounding box center [721, 345] width 175 height 14
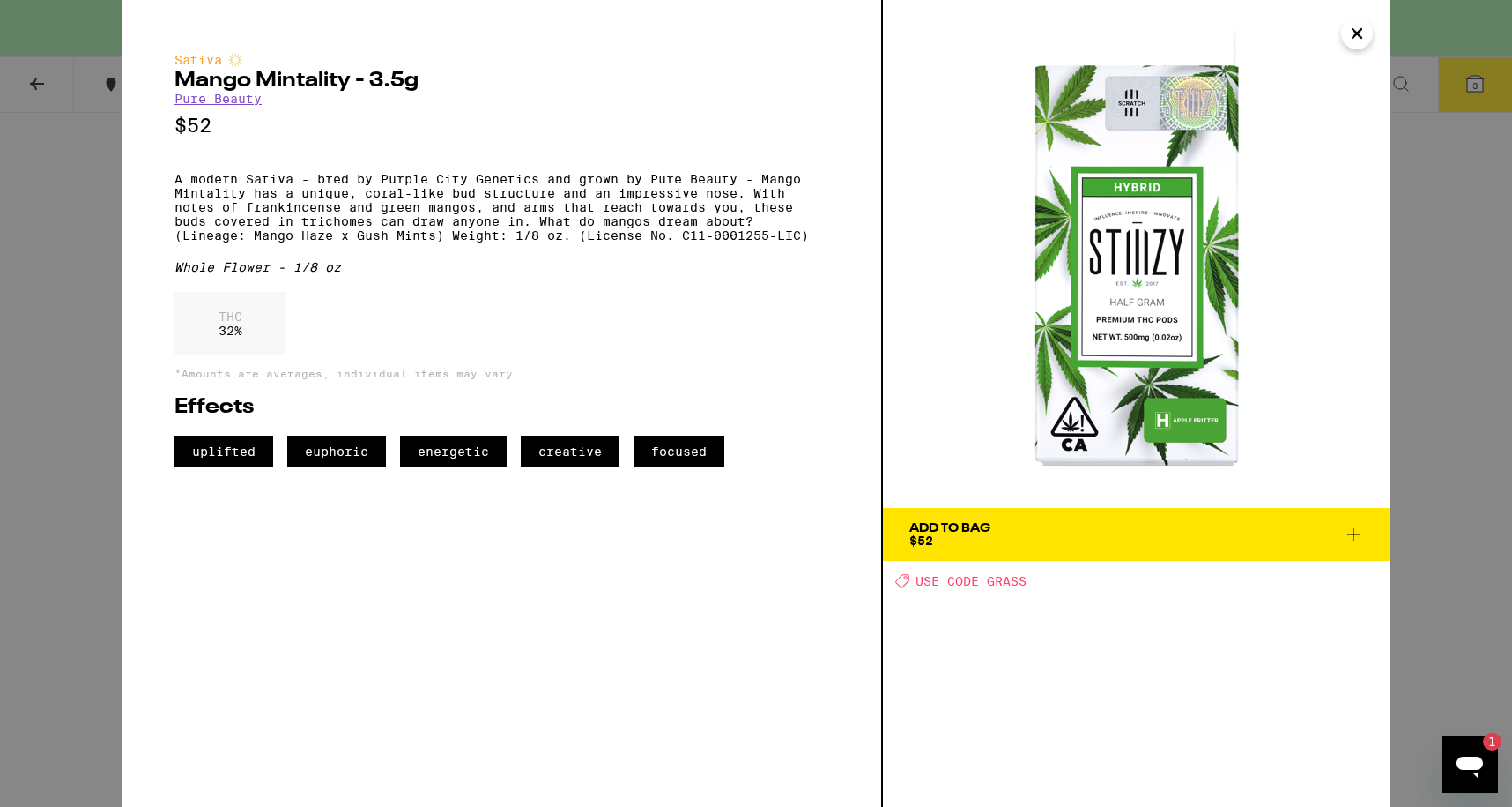
click at [1356, 32] on icon "Close" at bounding box center [1357, 34] width 9 height 9
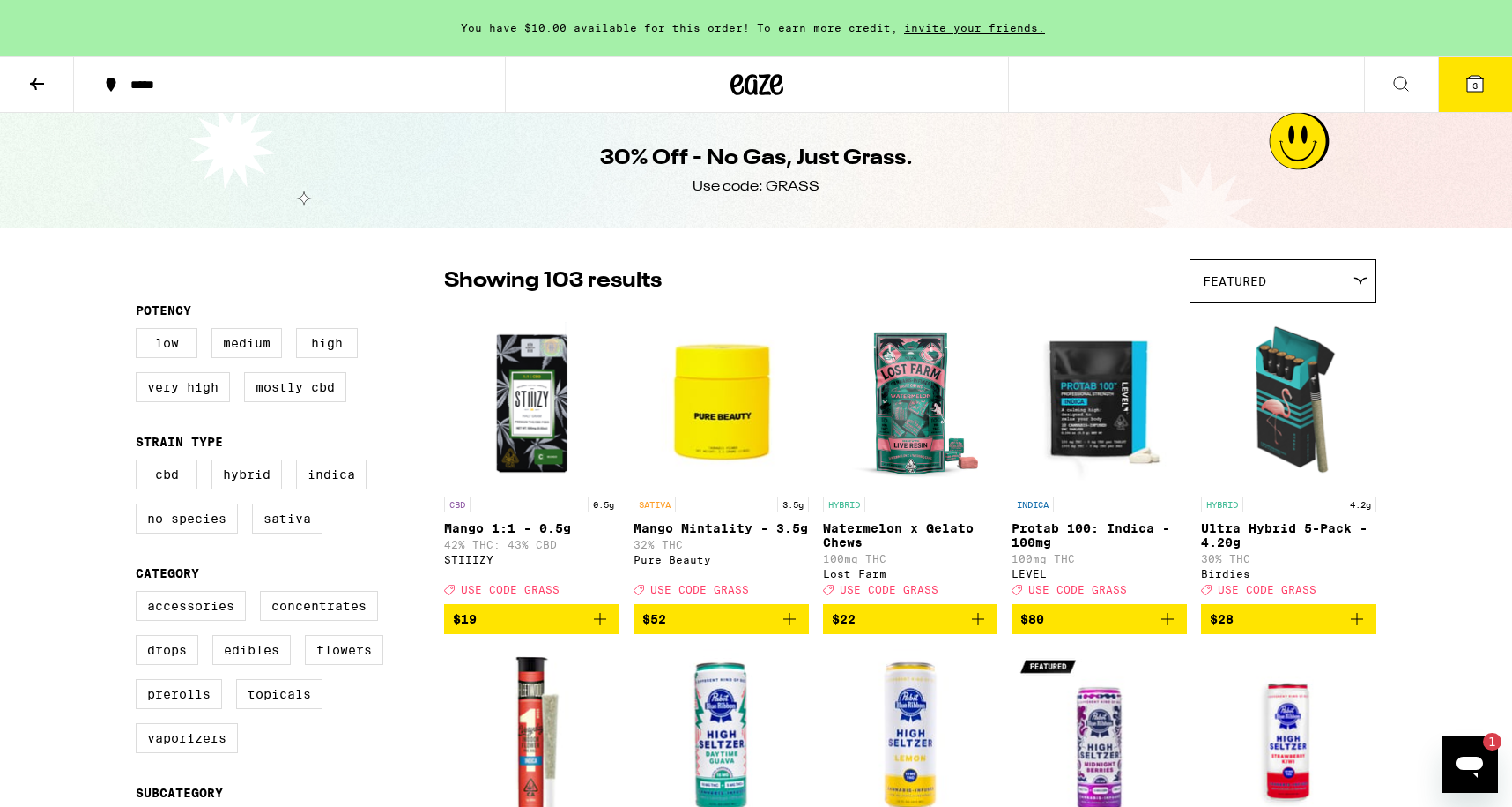
click at [23, 79] on button at bounding box center [36, 85] width 74 height 56
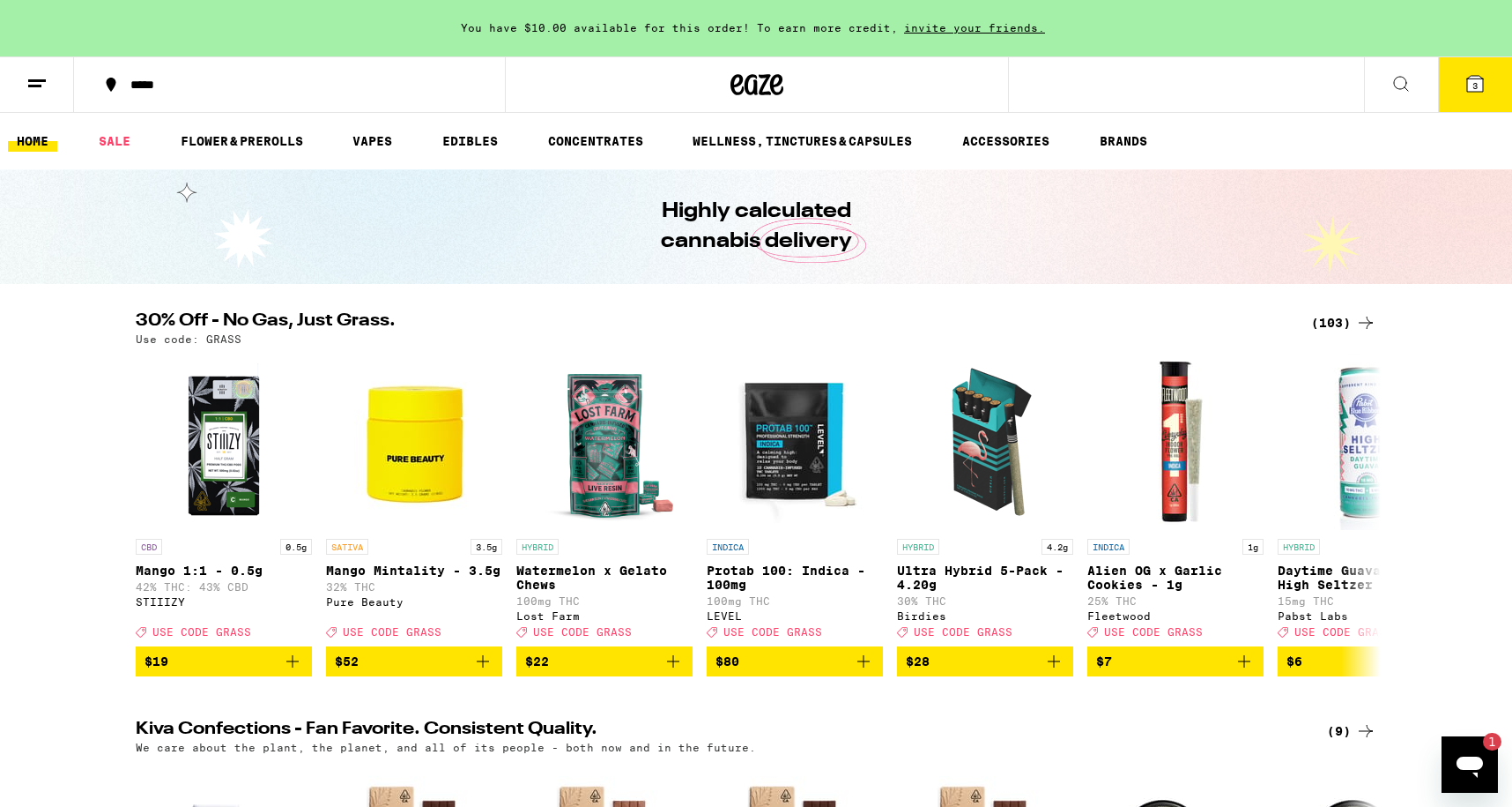
click at [1330, 327] on div "(103)" at bounding box center [1343, 322] width 65 height 21
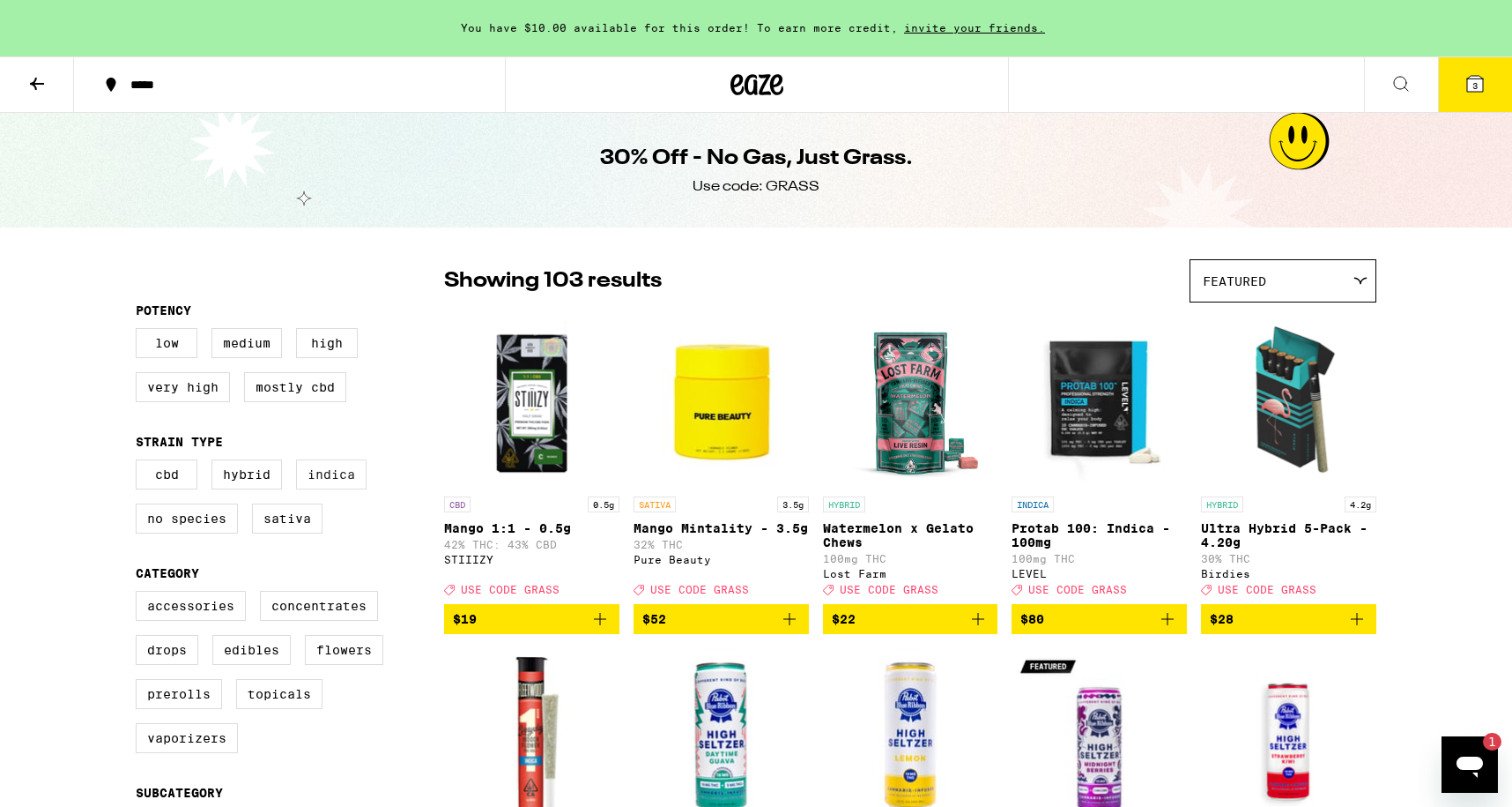
click at [316, 482] on label "Indica" at bounding box center [330, 474] width 70 height 30
click at [141, 463] on input "Indica" at bounding box center [140, 462] width 1 height 1
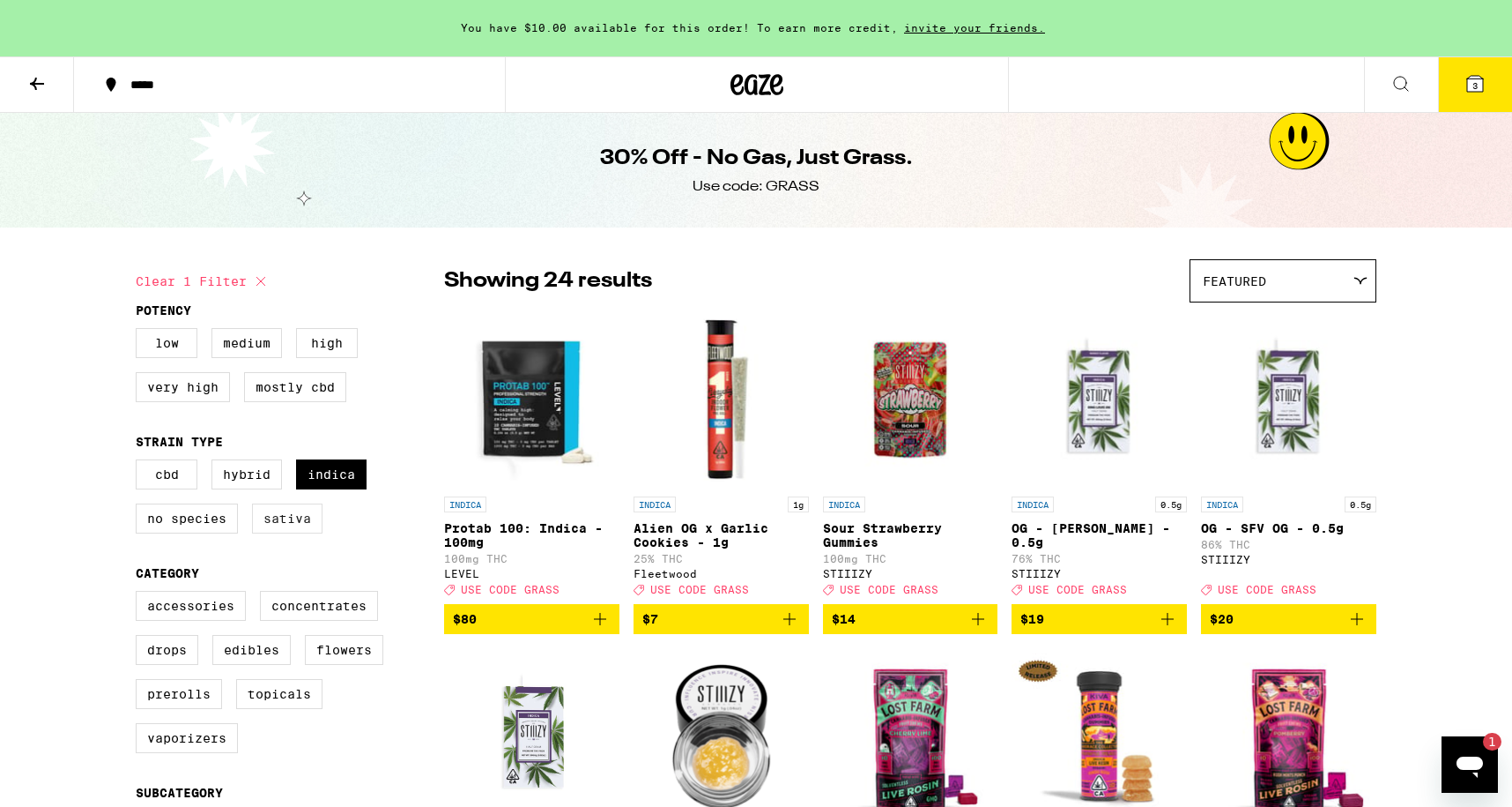
click at [291, 528] on label "Sativa" at bounding box center [287, 518] width 70 height 30
click at [141, 463] on input "Sativa" at bounding box center [140, 462] width 1 height 1
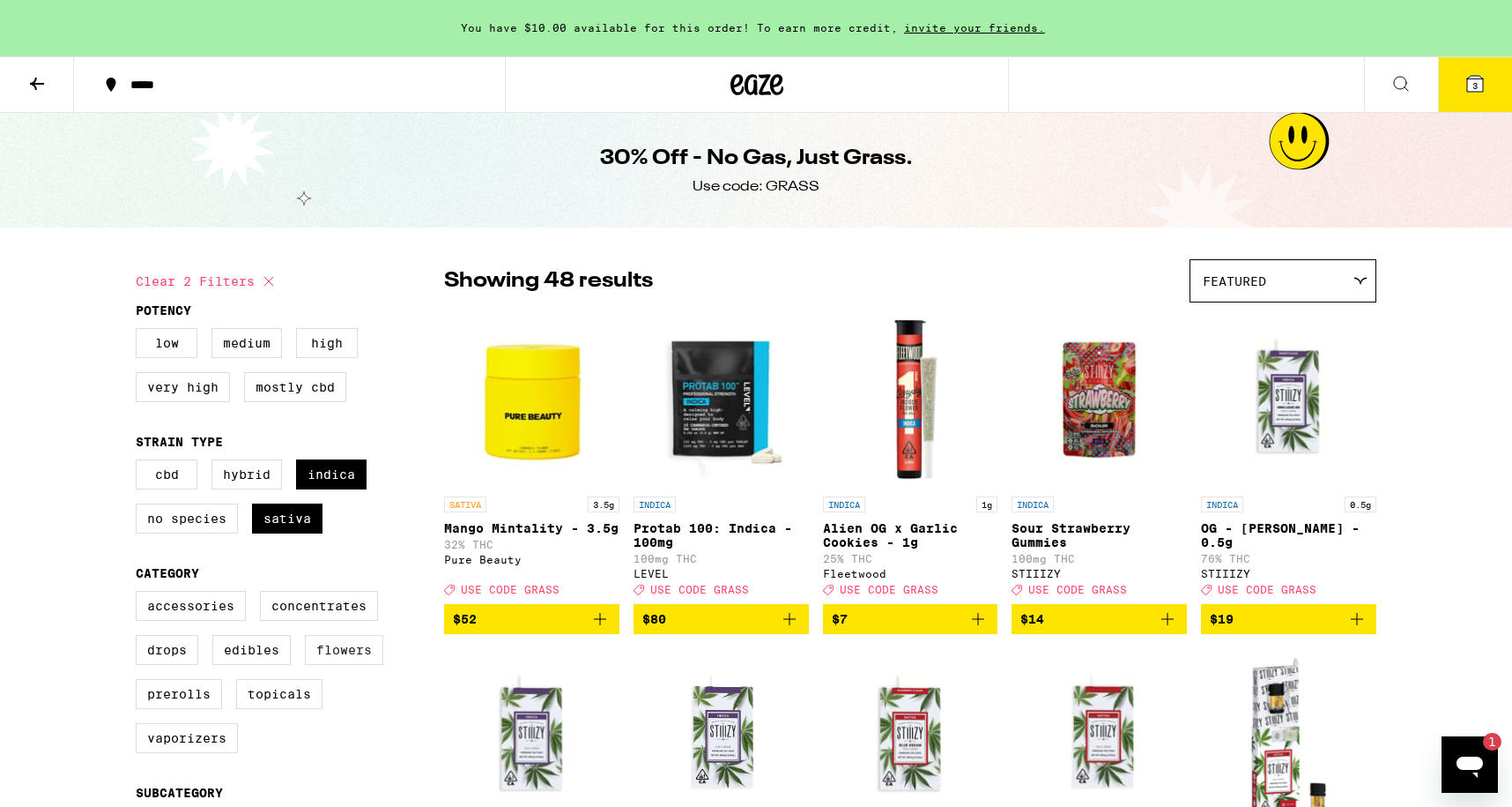
click at [340, 663] on label "Flowers" at bounding box center [344, 649] width 78 height 30
click at [141, 594] on input "Flowers" at bounding box center [140, 593] width 1 height 1
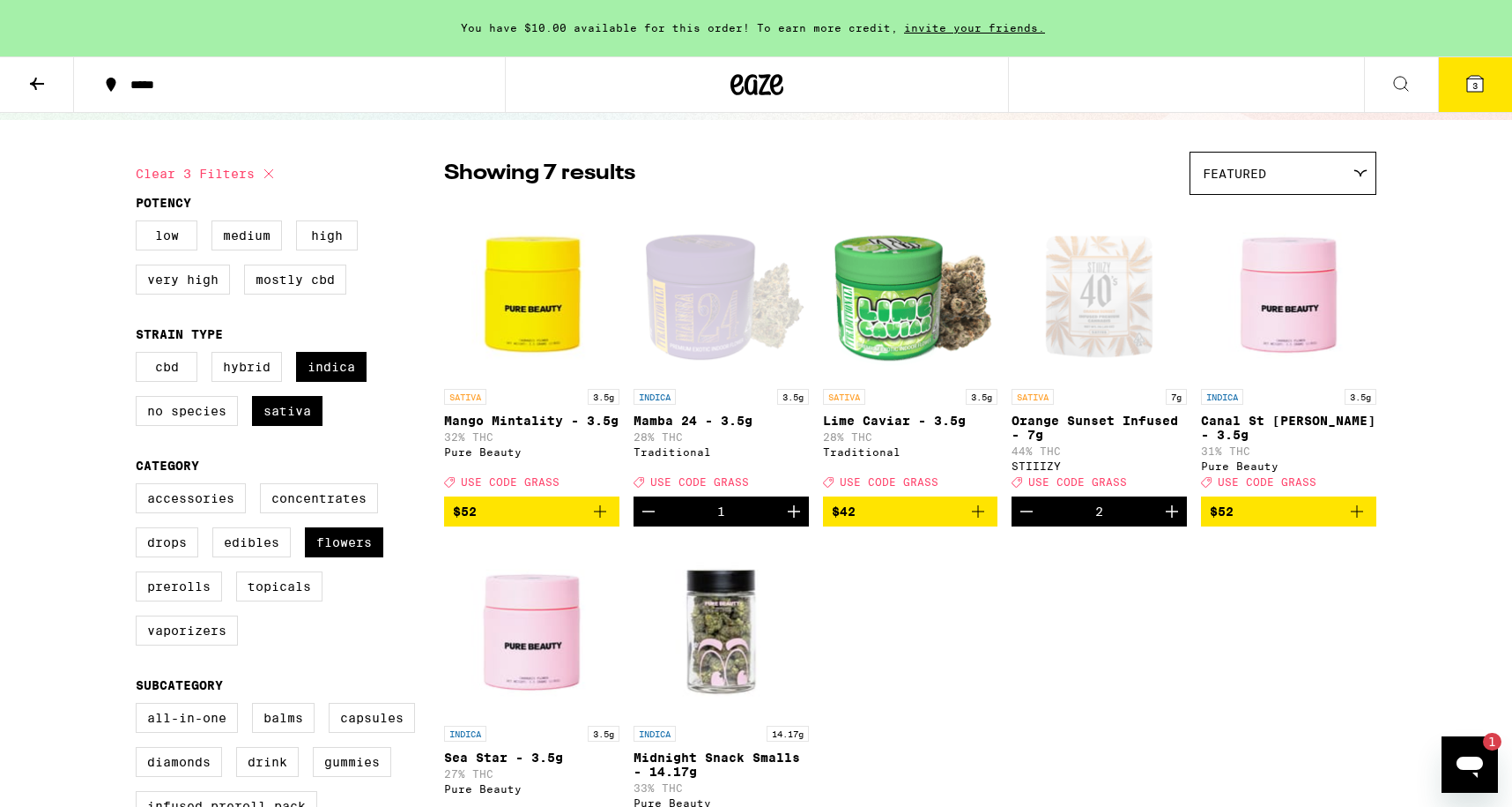
scroll to position [109, 0]
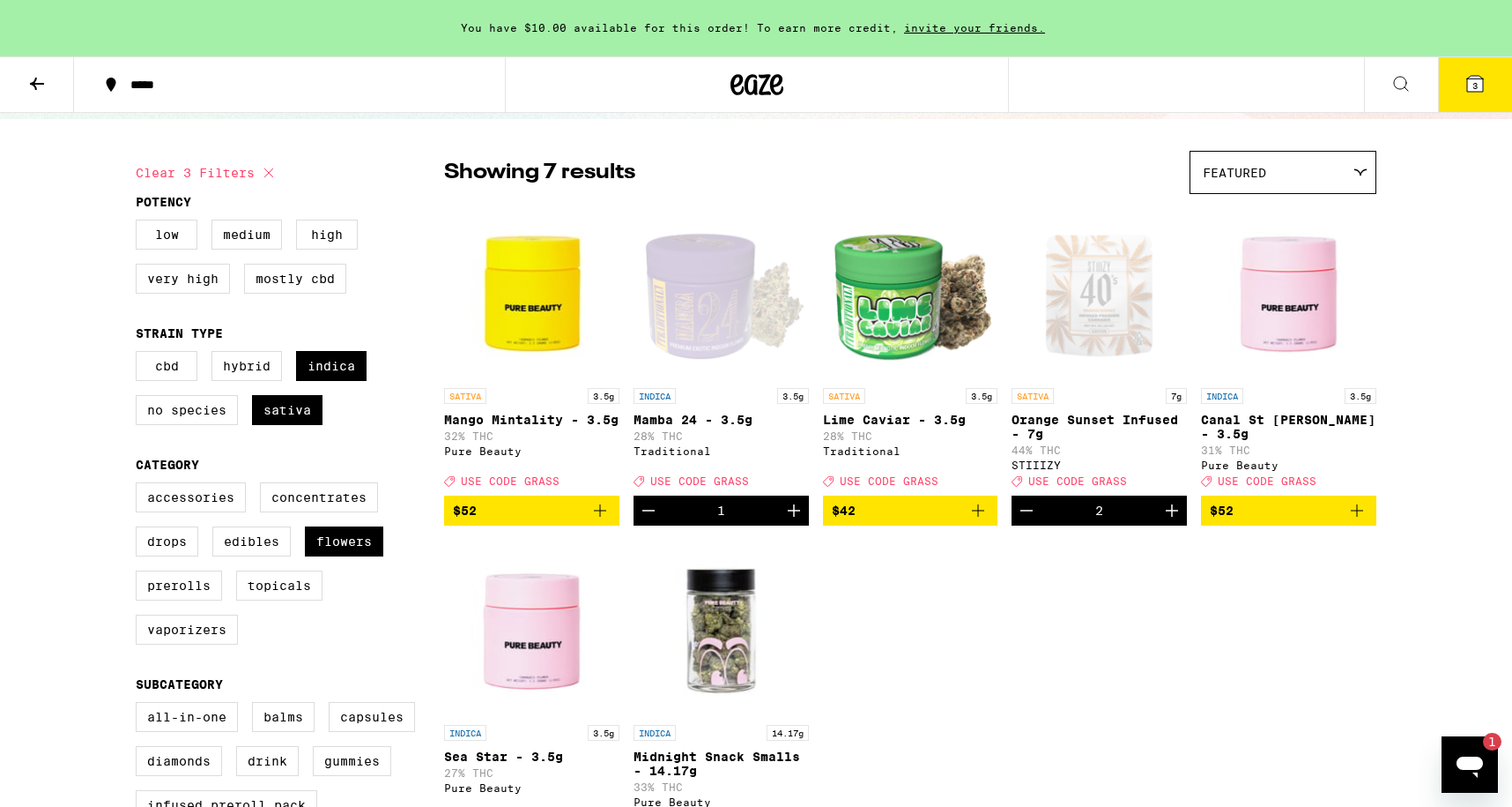
click at [1023, 520] on icon "Decrement" at bounding box center [1026, 510] width 21 height 21
click at [1478, 85] on icon at bounding box center [1475, 83] width 16 height 16
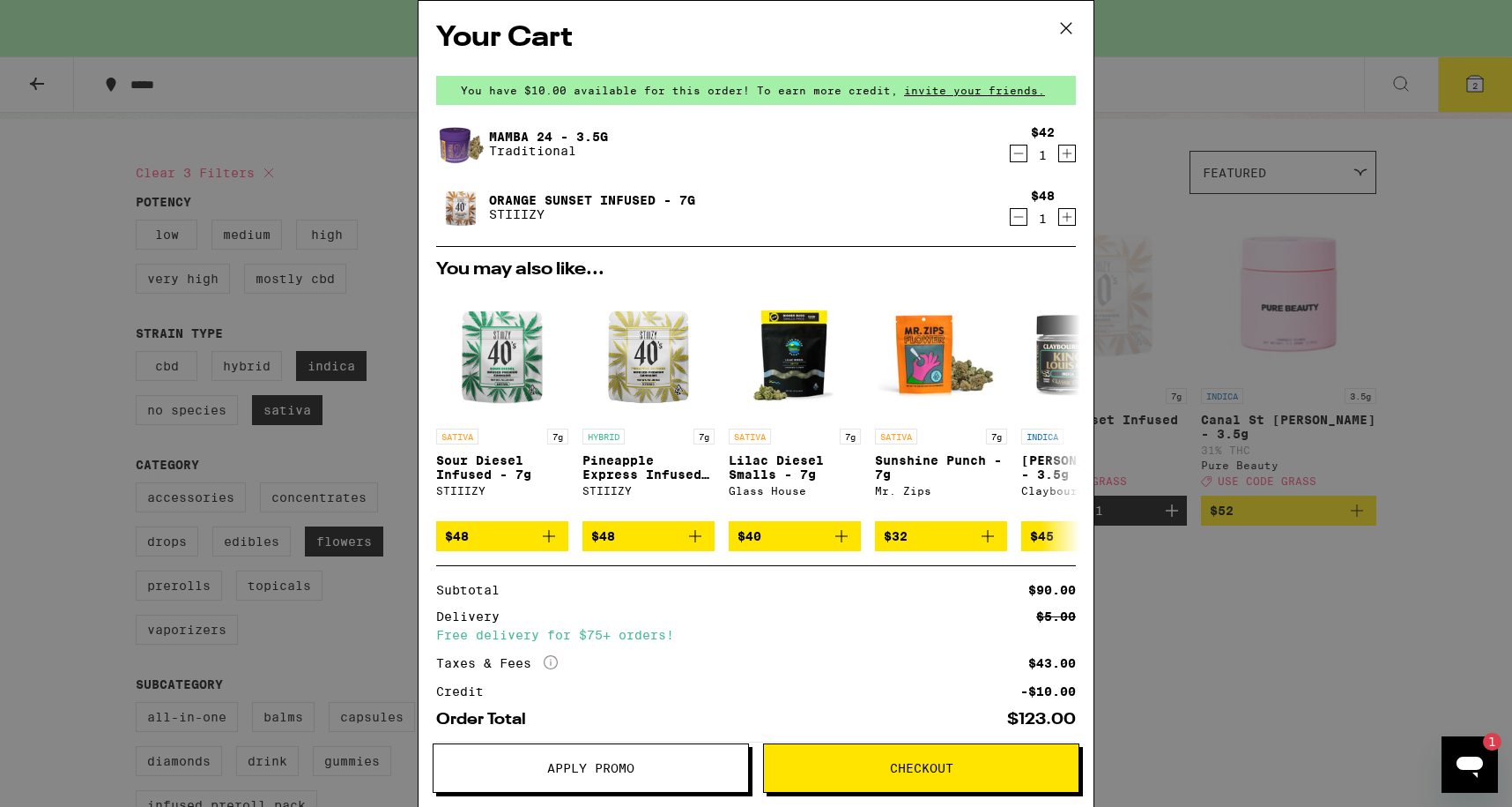
click at [678, 759] on button "Apply Promo" at bounding box center [590, 768] width 317 height 49
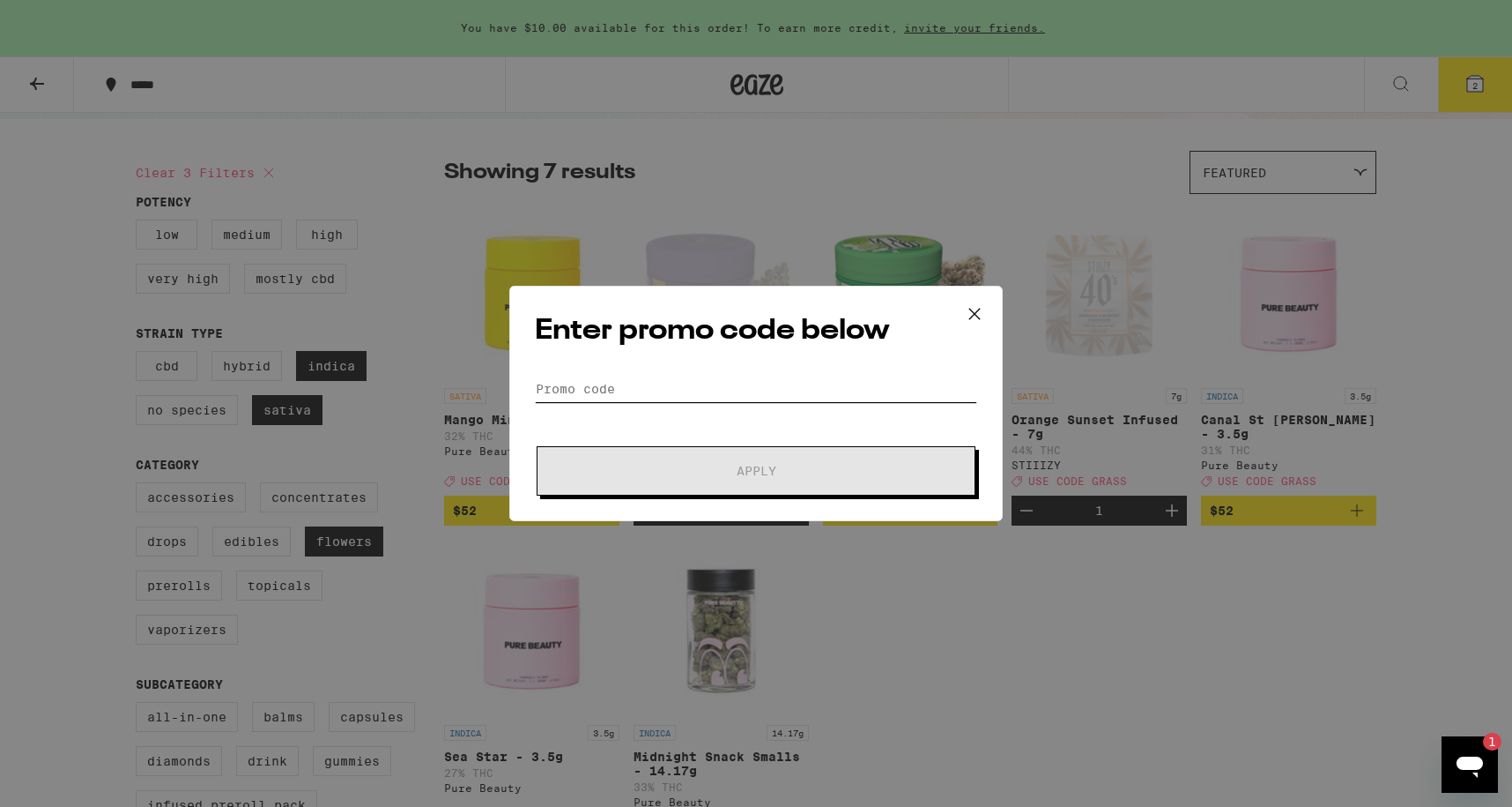
click at [601, 394] on input "Promo Code" at bounding box center [756, 388] width 443 height 26
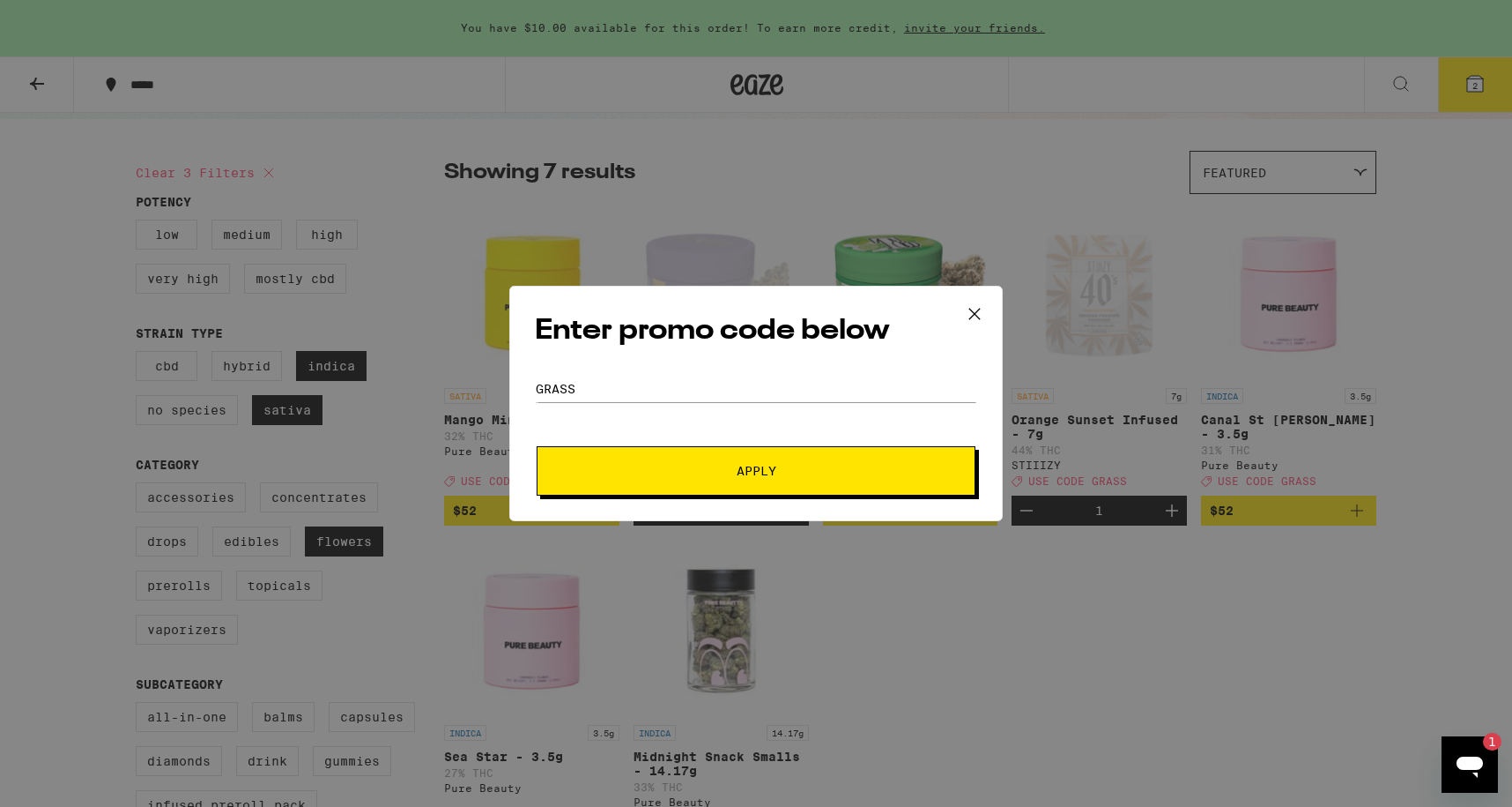
click at [811, 465] on span "Apply" at bounding box center [756, 471] width 318 height 13
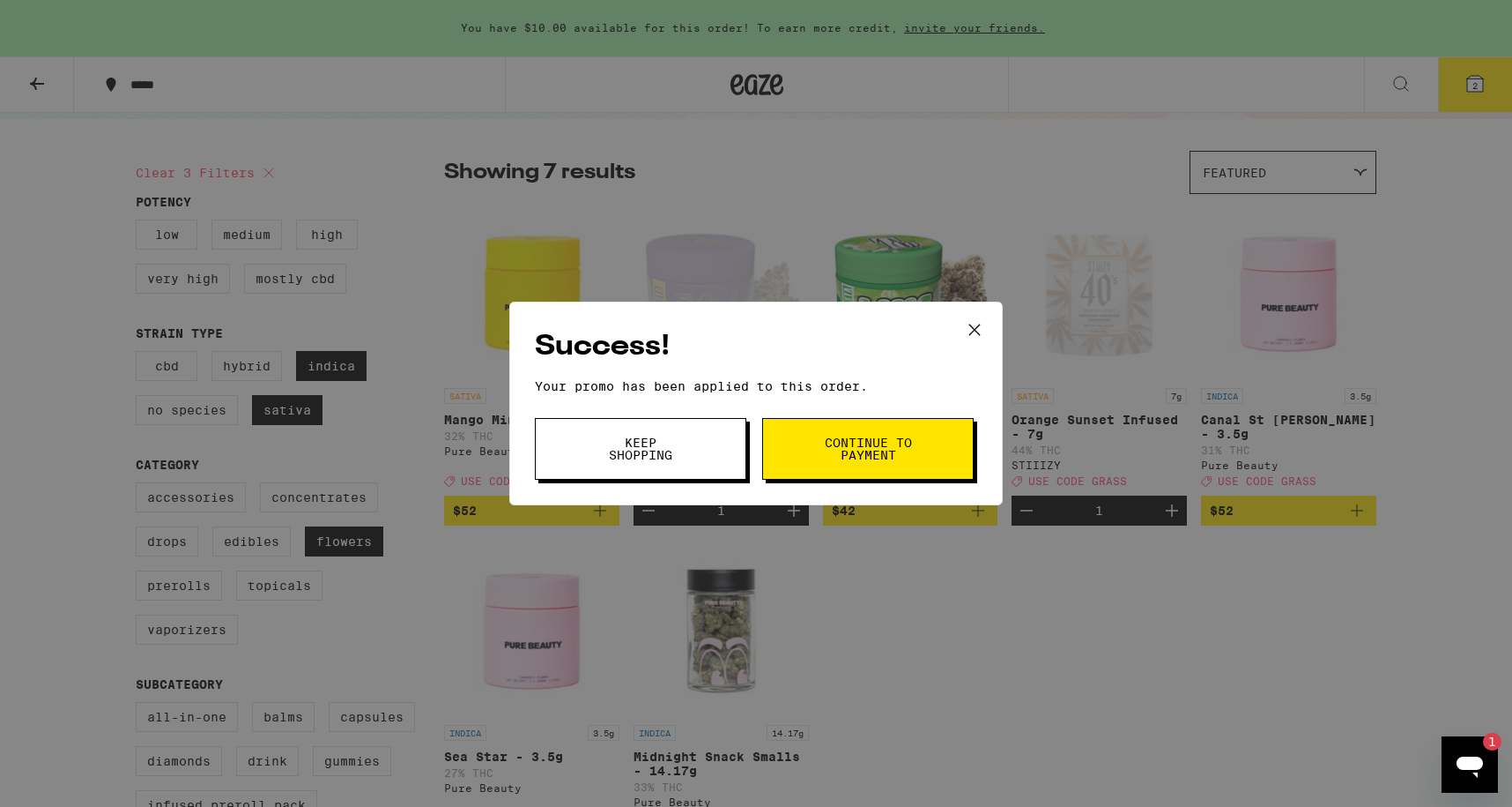
click at [879, 466] on button "Continue to payment" at bounding box center [868, 449] width 212 height 62
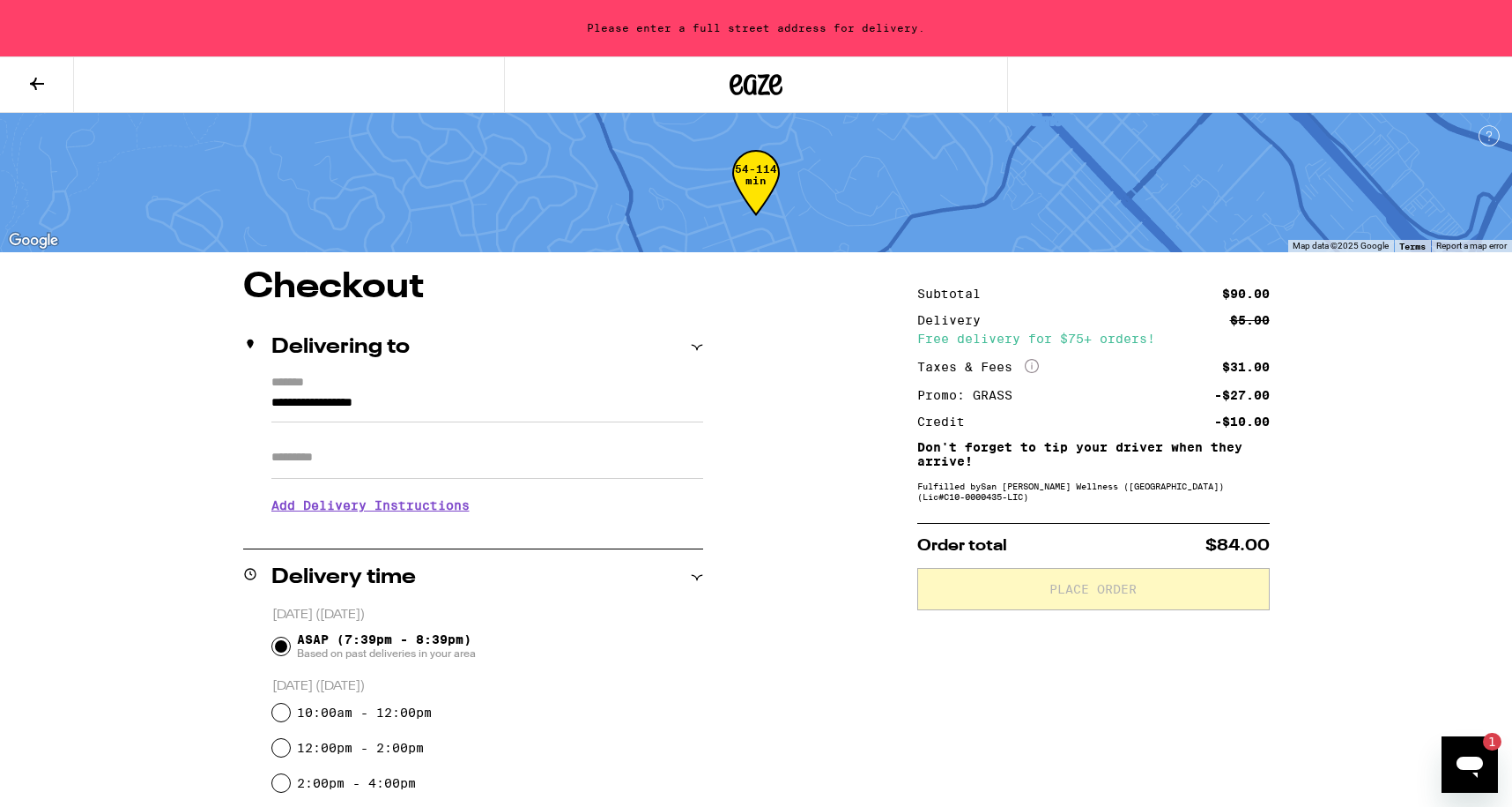
click at [879, 676] on div "**********" at bounding box center [756, 766] width 1269 height 994
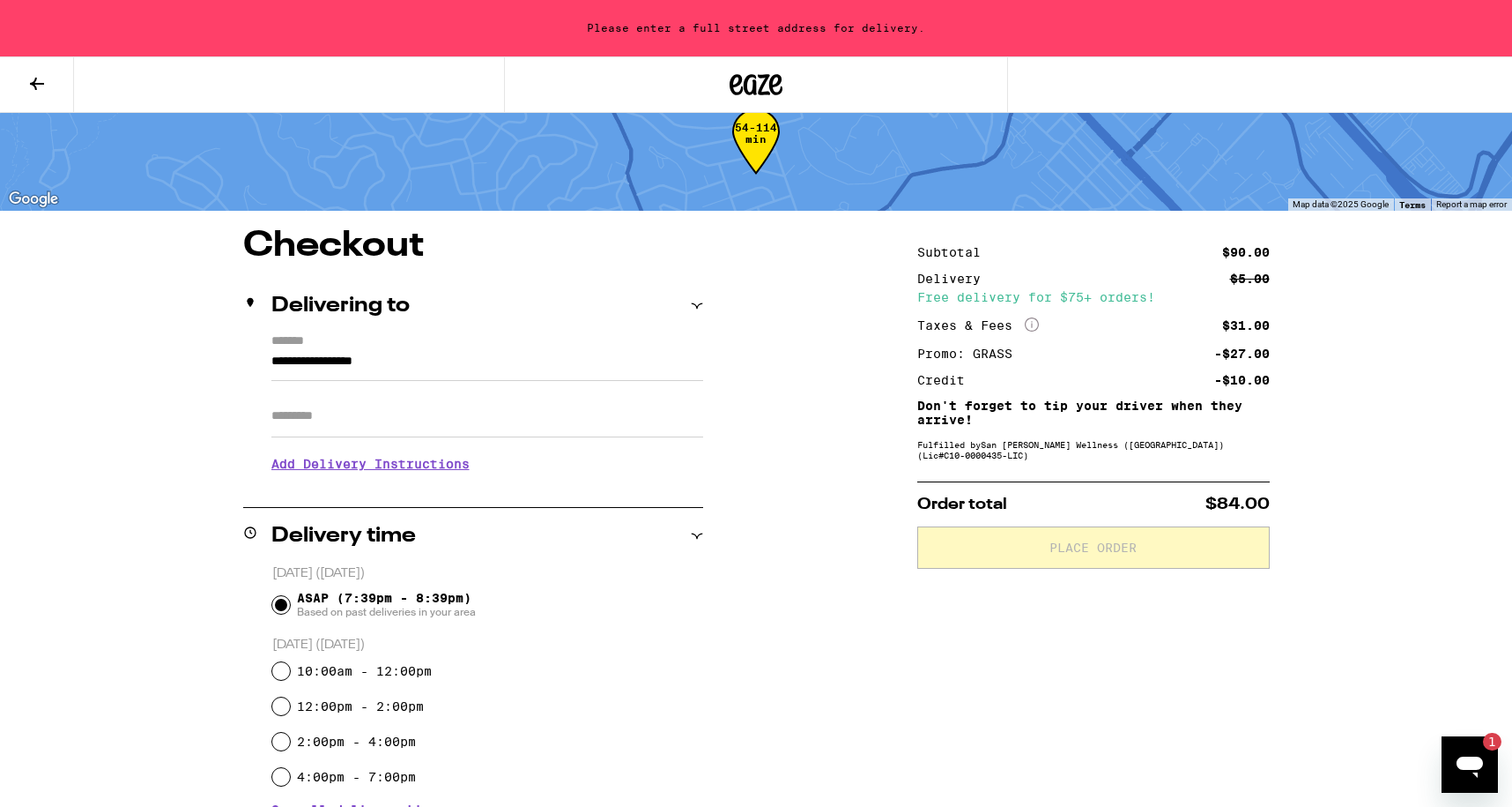
scroll to position [45, 0]
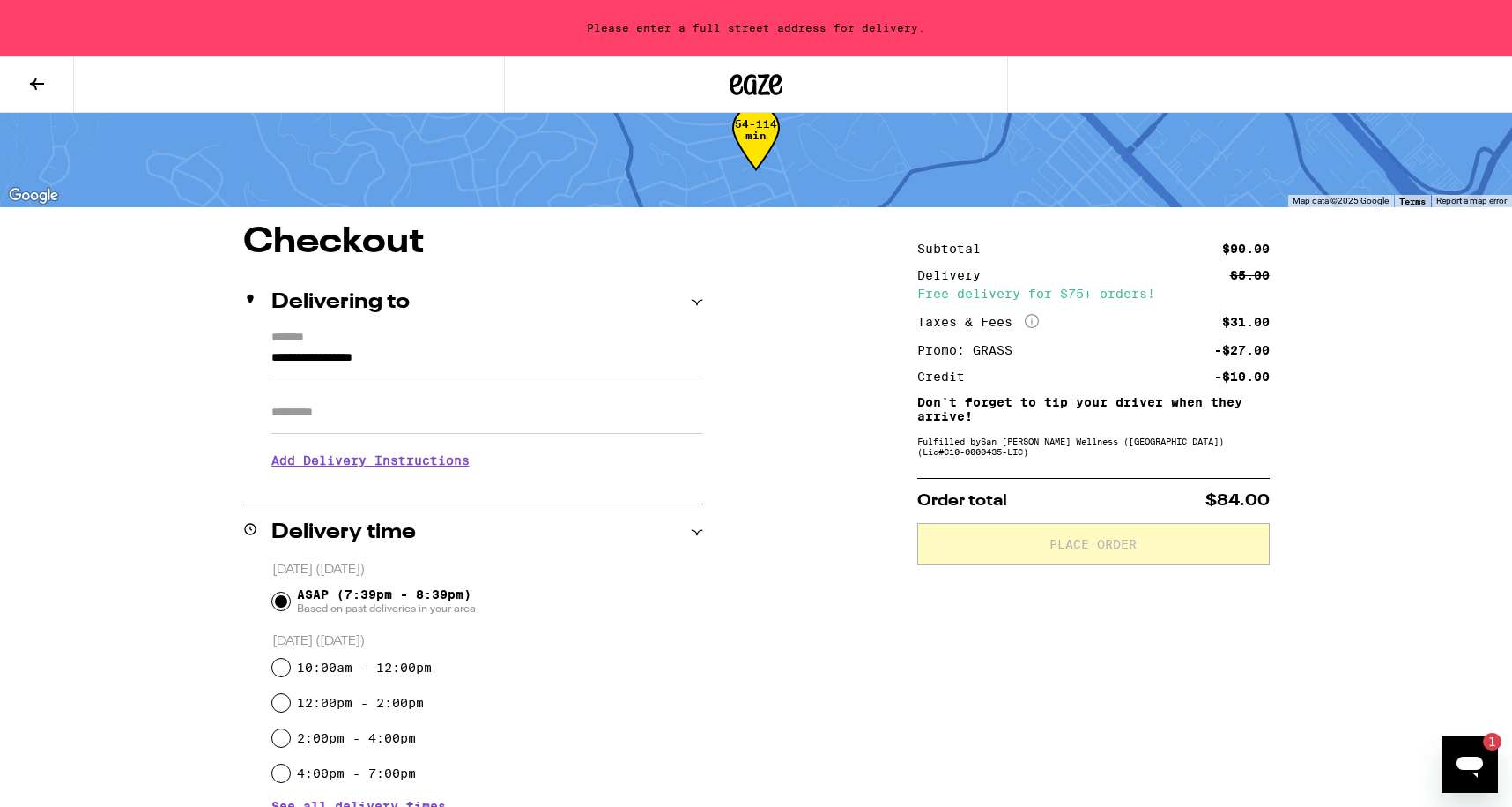
click at [29, 87] on icon at bounding box center [36, 83] width 21 height 21
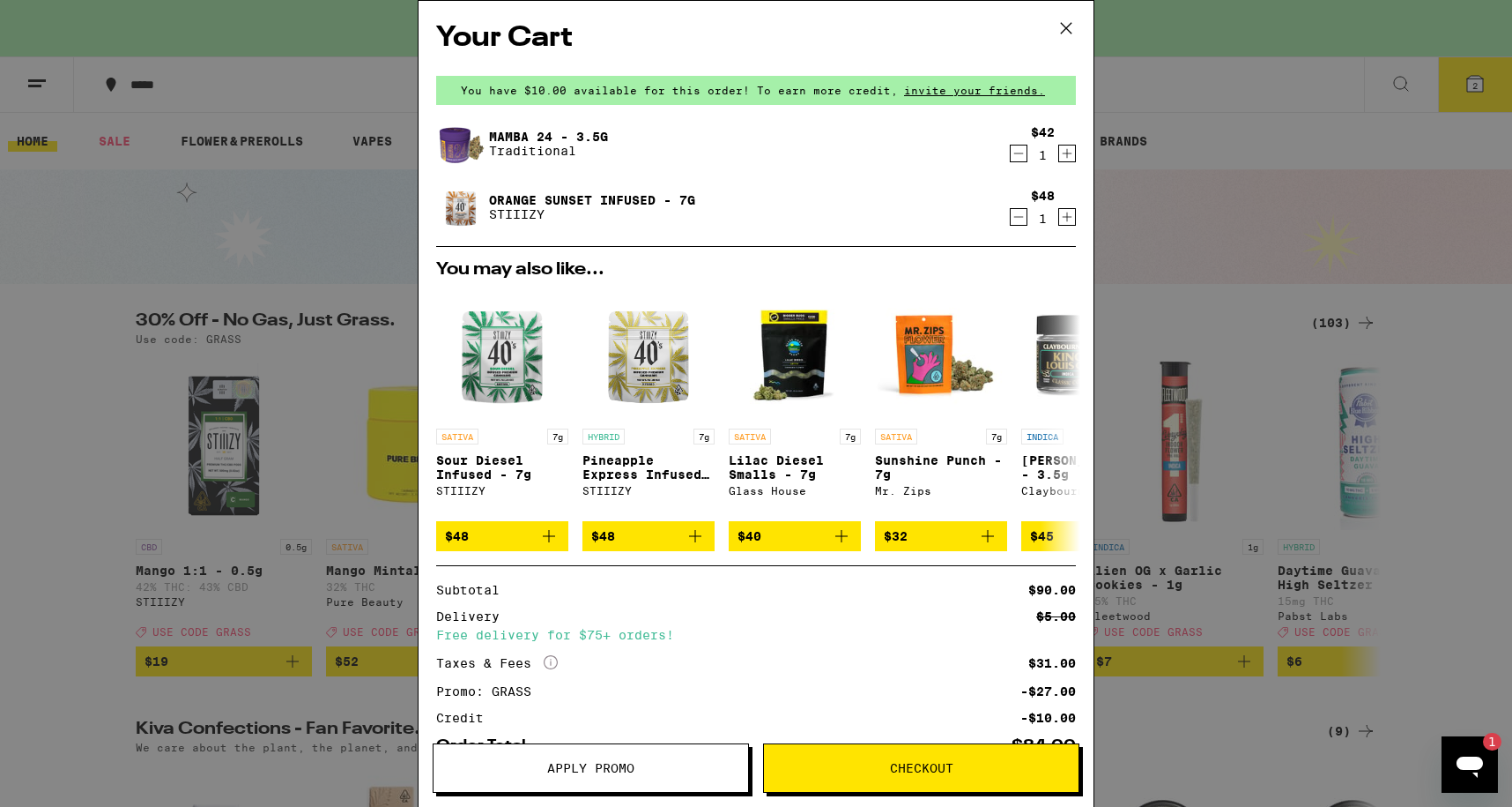
click at [514, 132] on link "Mamba 24 - 3.5g" at bounding box center [548, 136] width 119 height 14
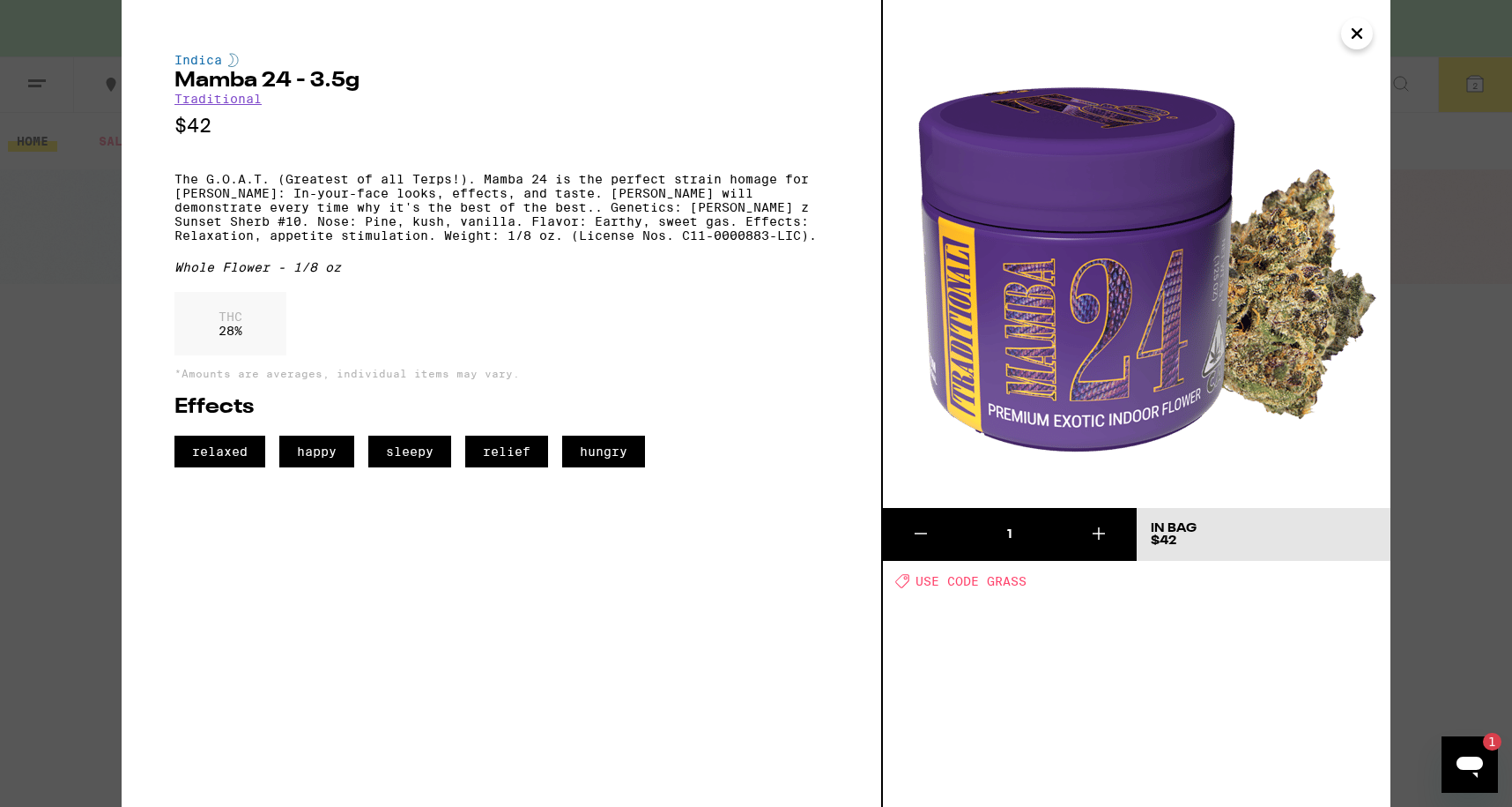
click at [1349, 37] on icon "Close" at bounding box center [1356, 33] width 21 height 26
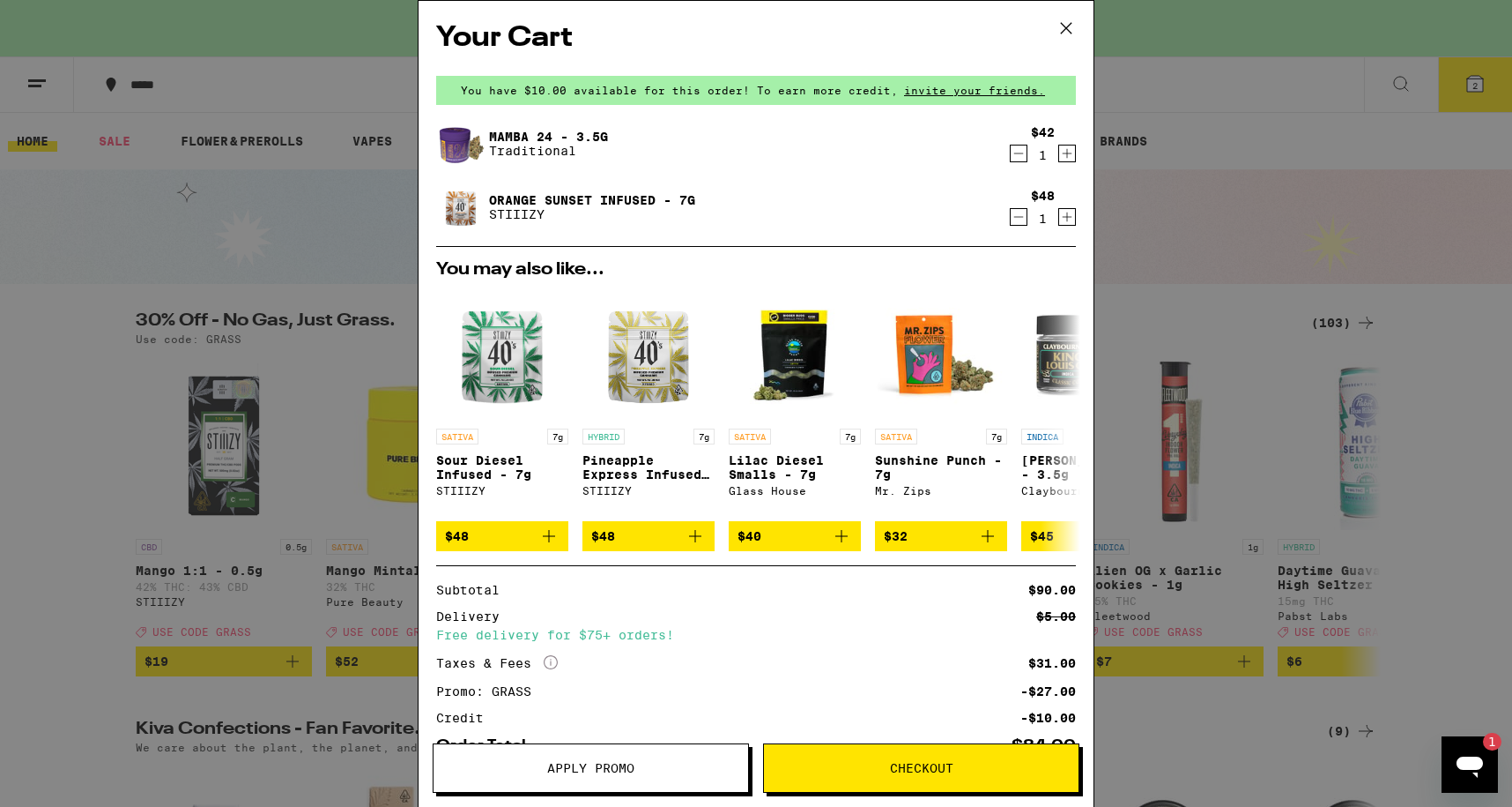
click at [938, 761] on span "Checkout" at bounding box center [922, 768] width 64 height 13
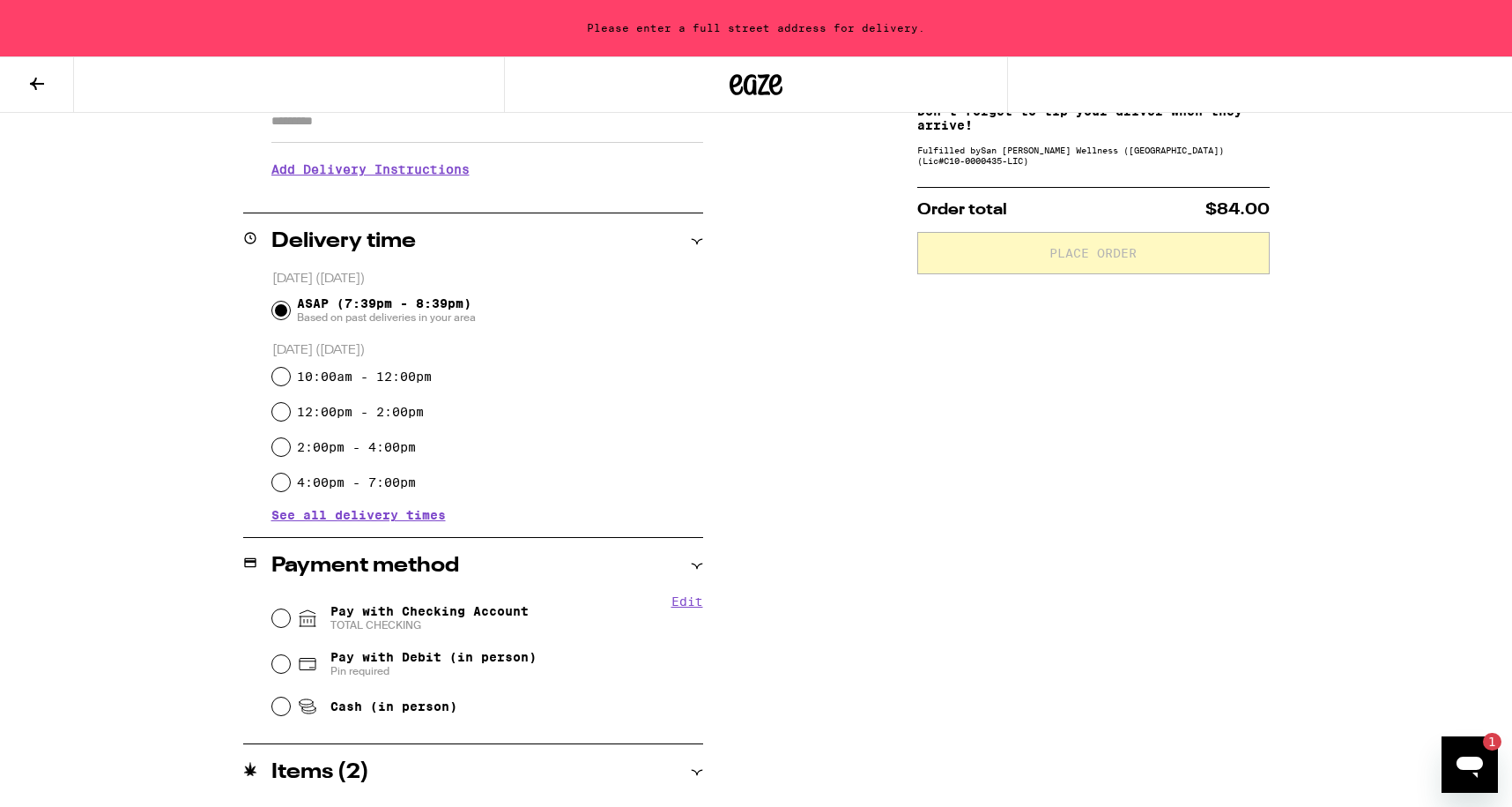
scroll to position [342, 0]
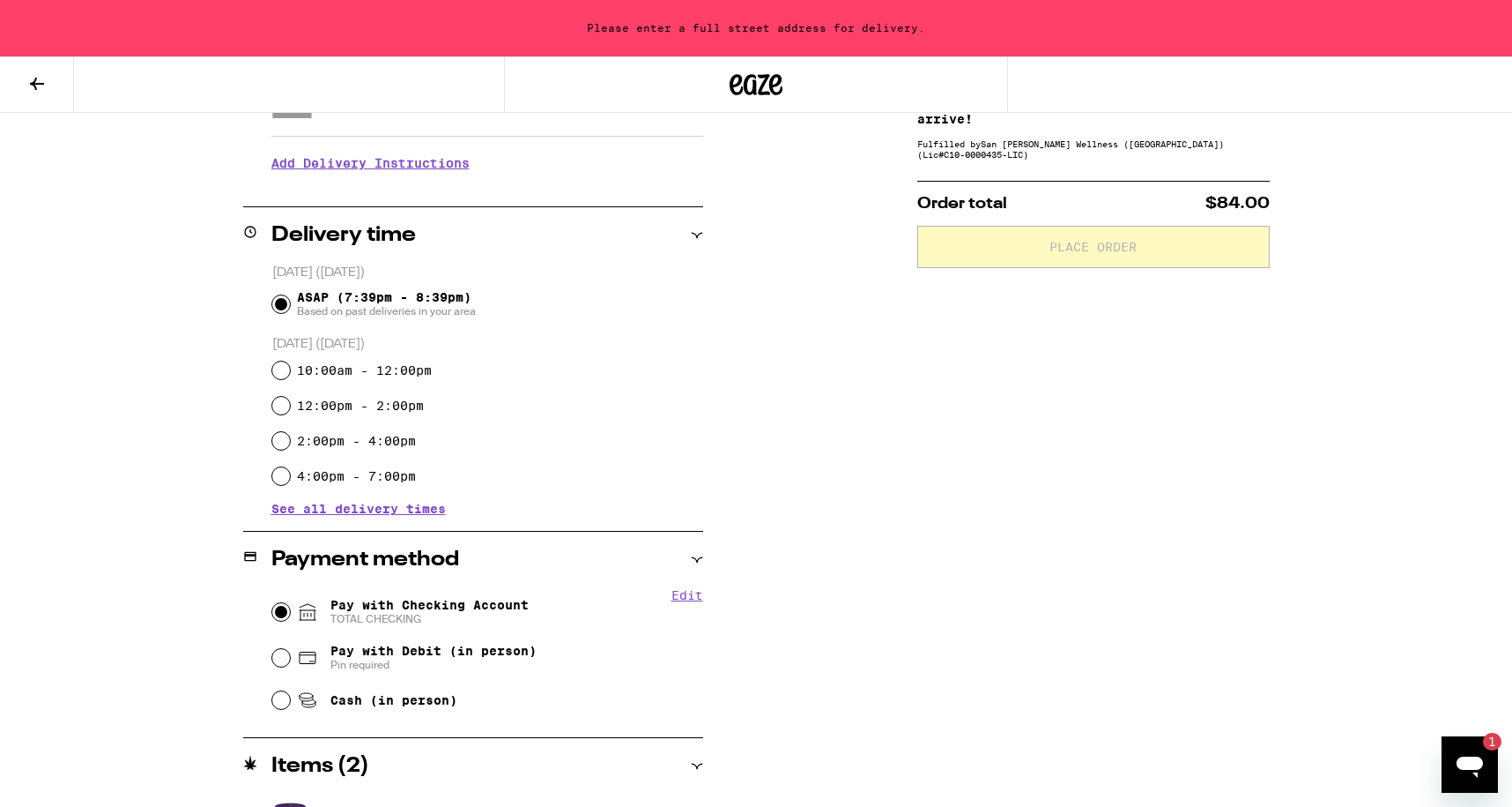
click at [286, 612] on input "Pay with Checking Account TOTAL CHECKING" at bounding box center [280, 611] width 17 height 17
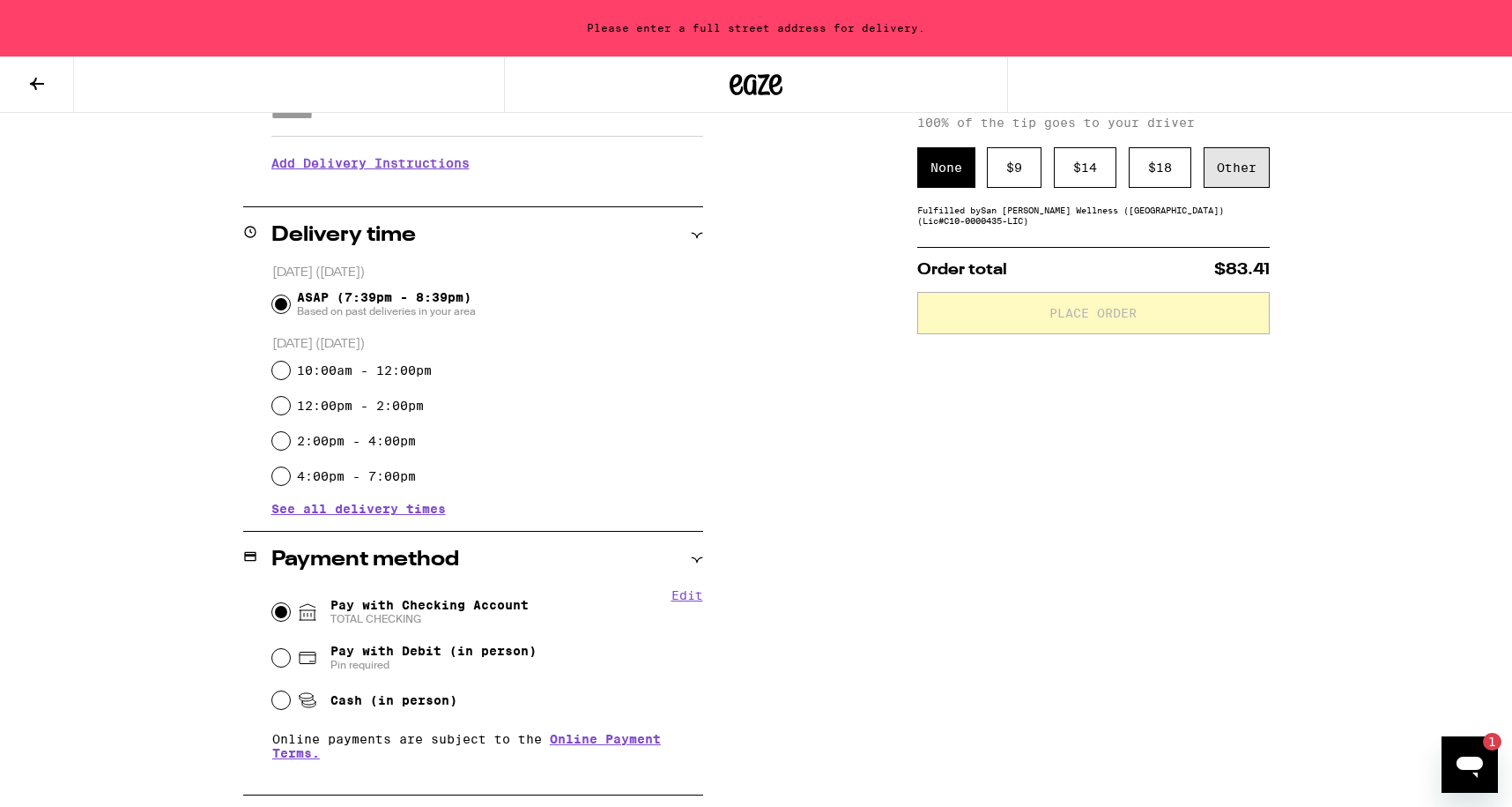
click at [1222, 177] on div "Other" at bounding box center [1236, 167] width 66 height 40
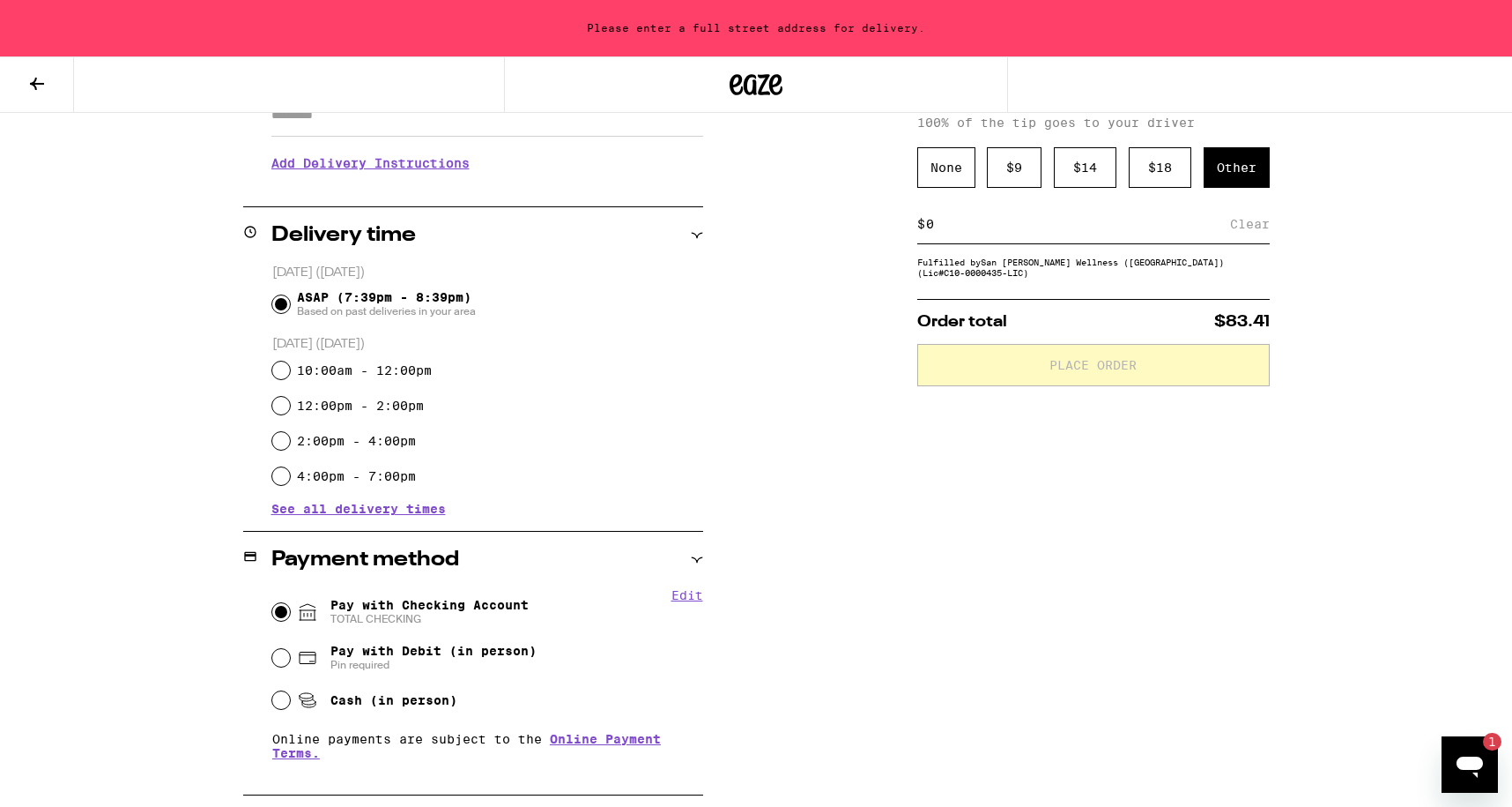
drag, startPoint x: 954, startPoint y: 222, endPoint x: 904, endPoint y: 222, distance: 50.0
click at [904, 222] on div "**********" at bounding box center [756, 454] width 1269 height 1052
click at [1257, 224] on div "Save" at bounding box center [1254, 224] width 32 height 38
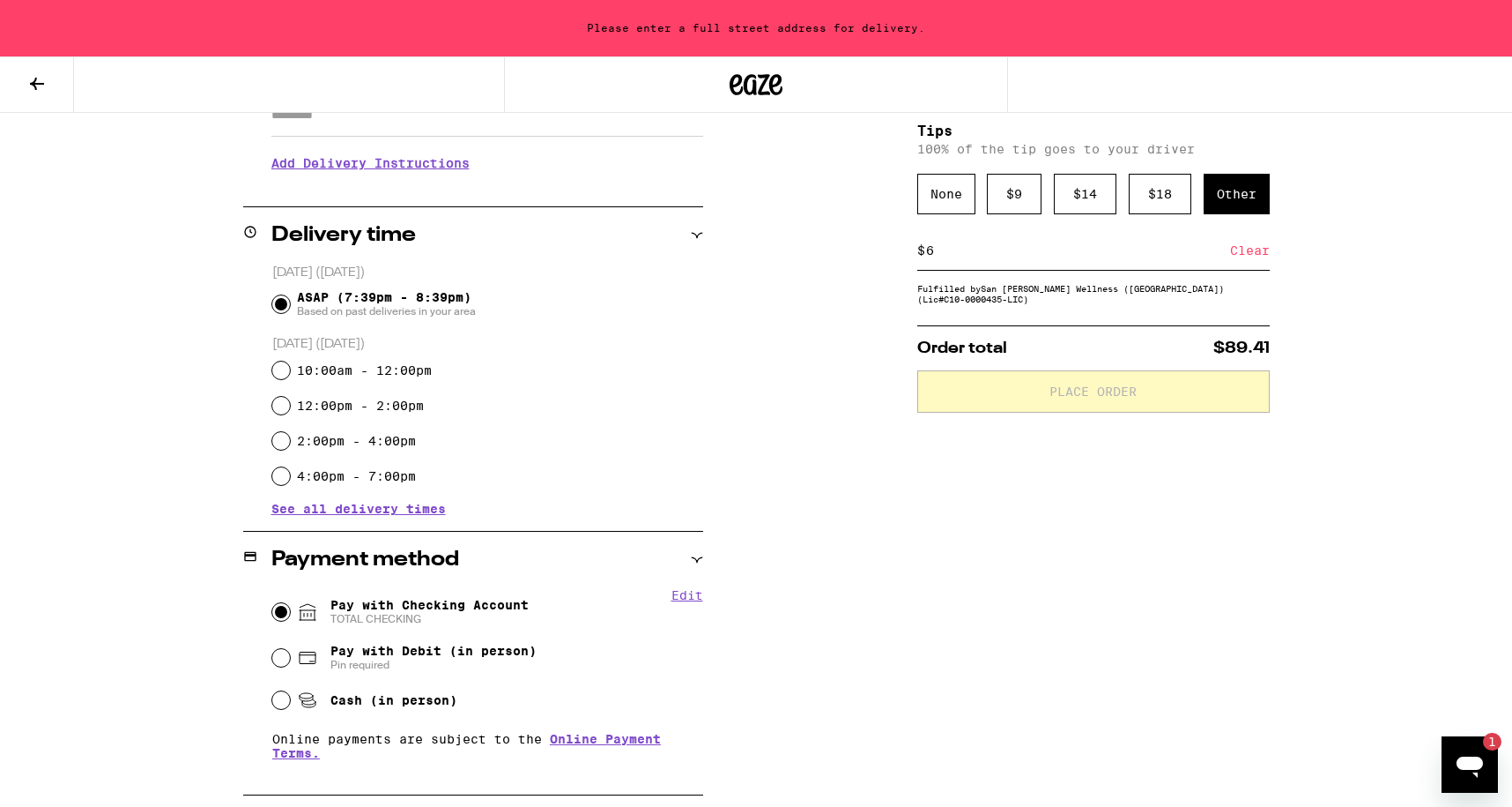
click at [1254, 209] on div "Other" at bounding box center [1236, 194] width 66 height 40
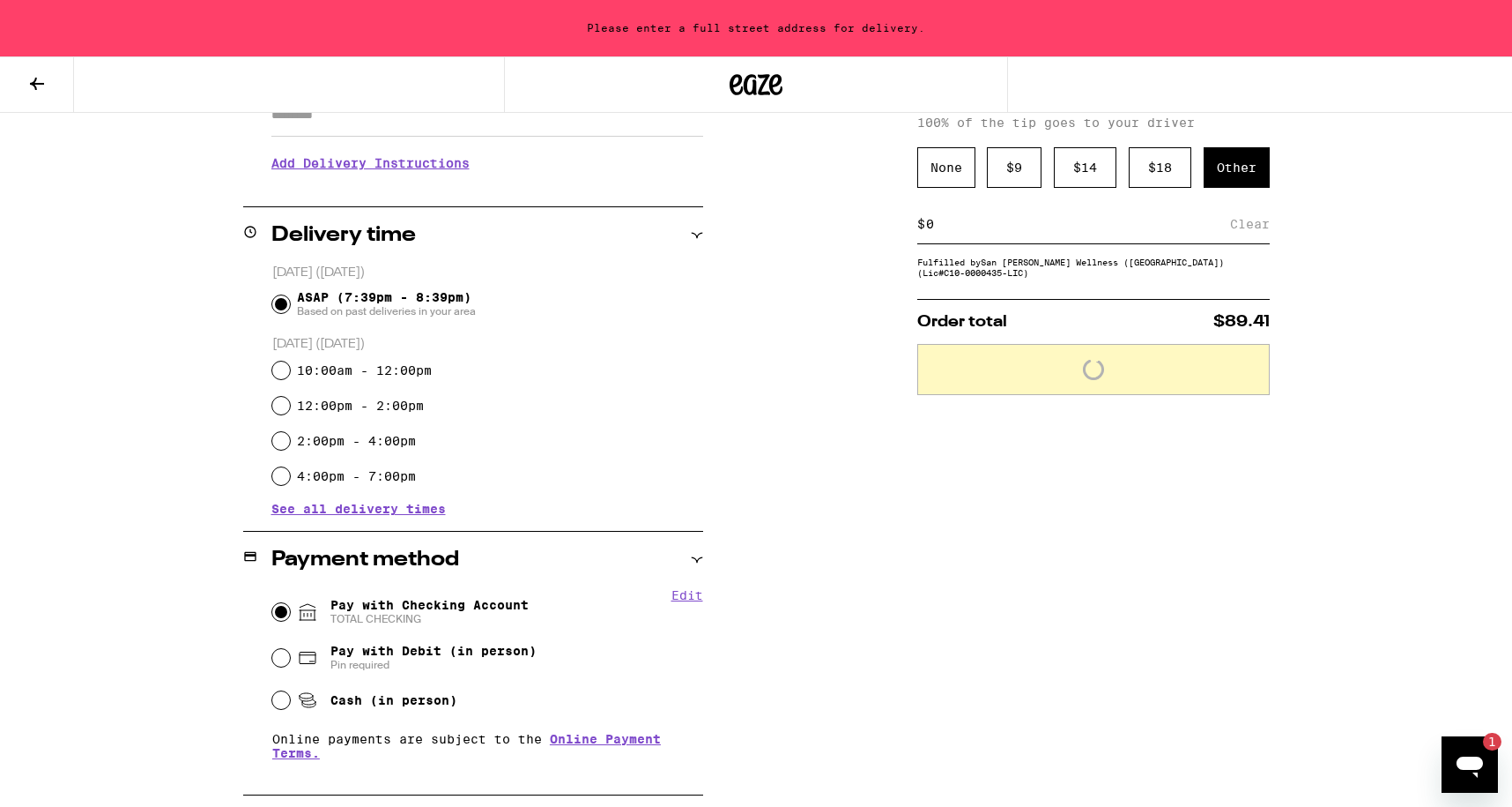
click at [987, 222] on input at bounding box center [1078, 224] width 305 height 16
click at [1246, 228] on div "Save" at bounding box center [1254, 224] width 32 height 38
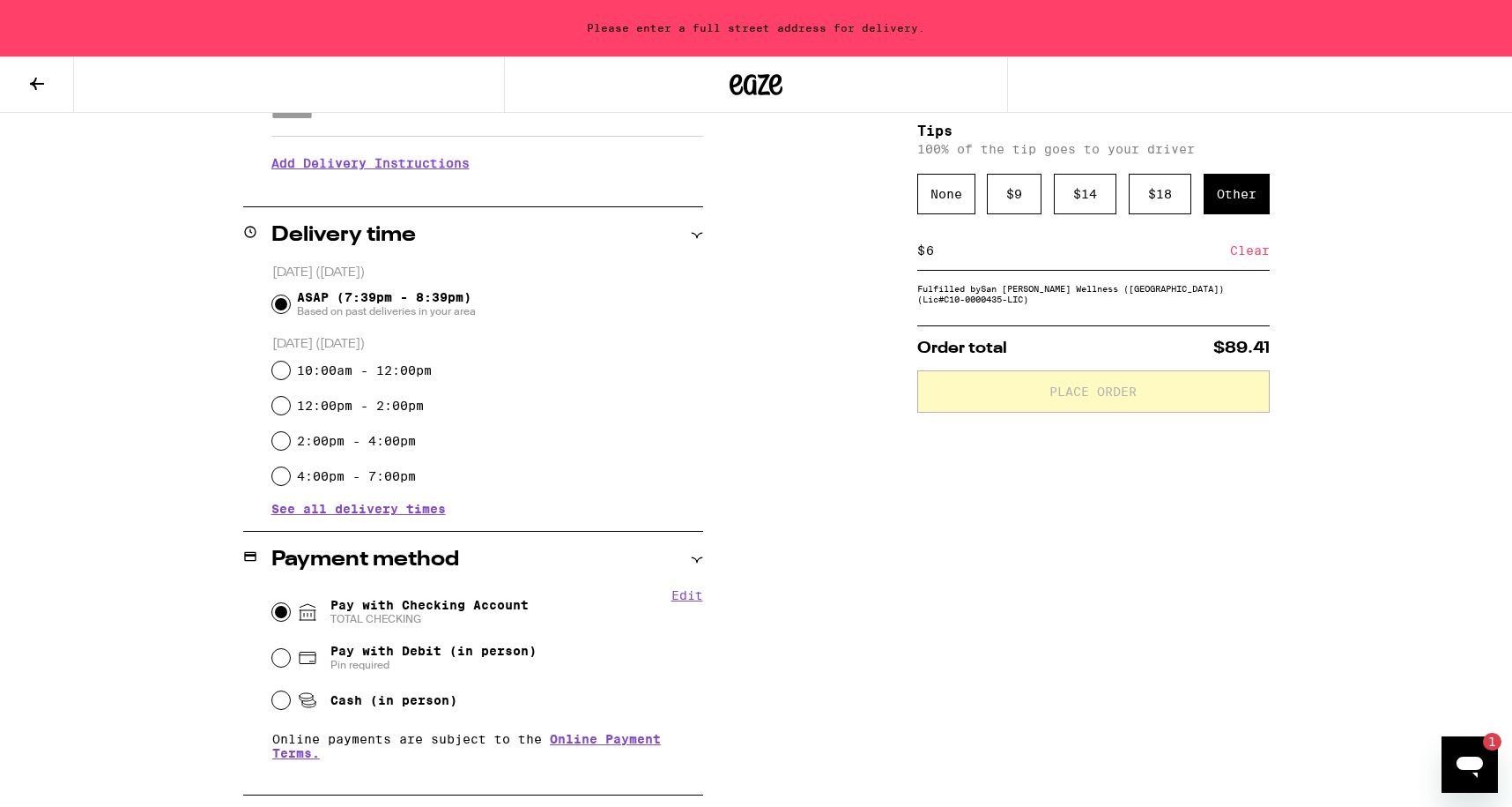
click at [558, 122] on input "Apt/Suite" at bounding box center [486, 115] width 432 height 42
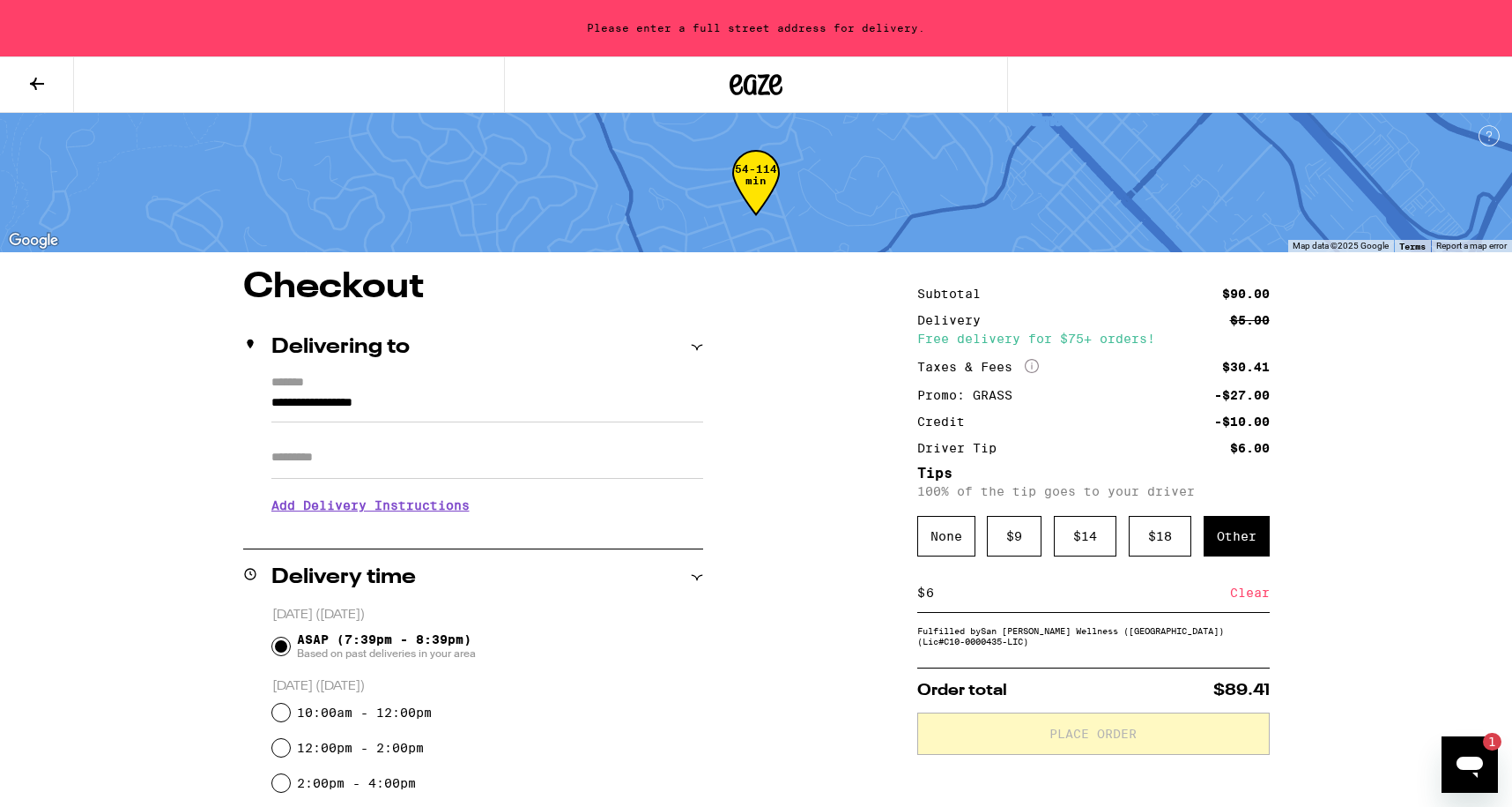
click at [382, 450] on input "Apt/Suite" at bounding box center [486, 457] width 432 height 42
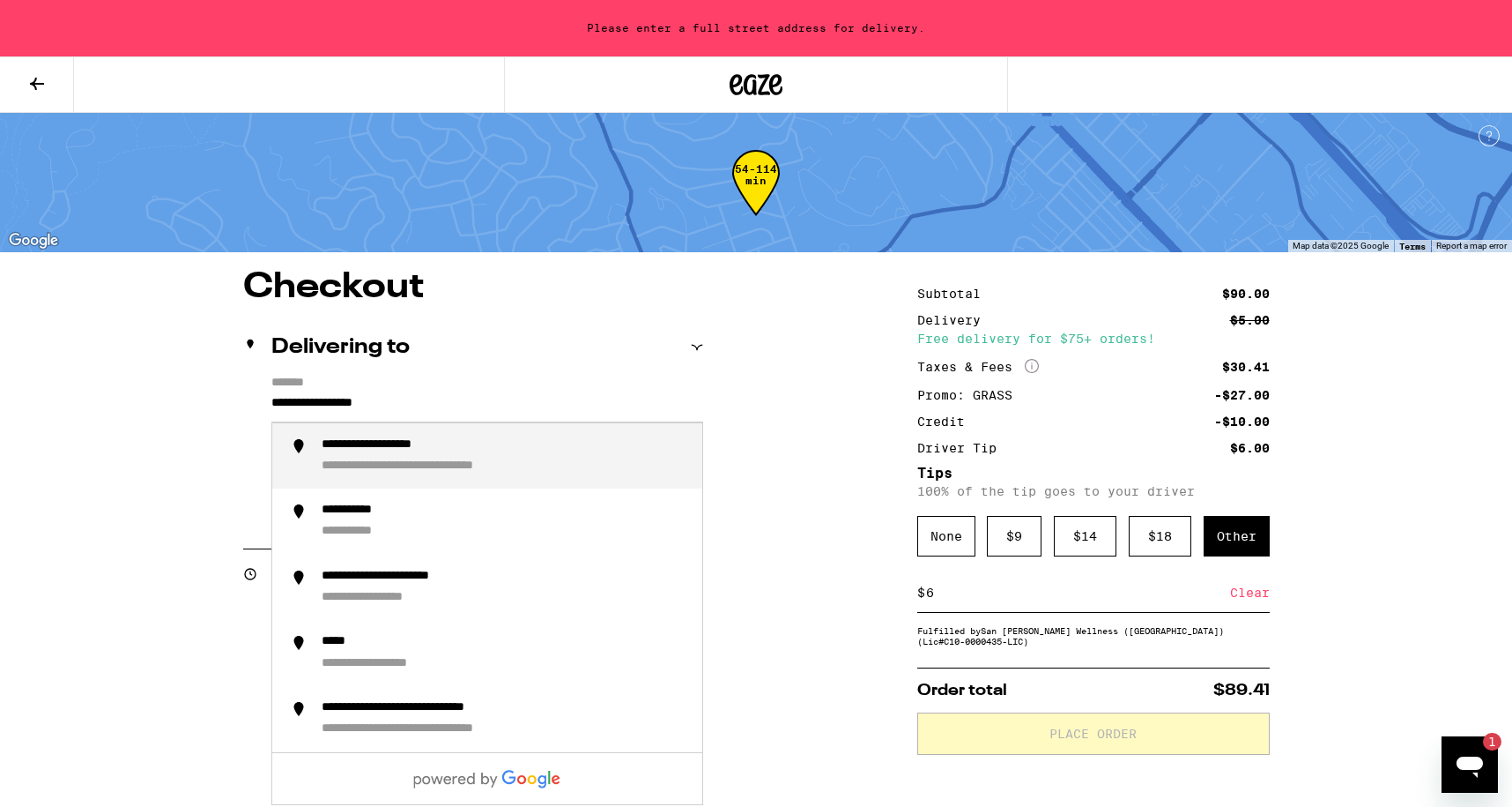
drag, startPoint x: 433, startPoint y: 397, endPoint x: -44, endPoint y: 387, distance: 477.1
click at [0, 387] on html "**********" at bounding box center [756, 660] width 1512 height 1321
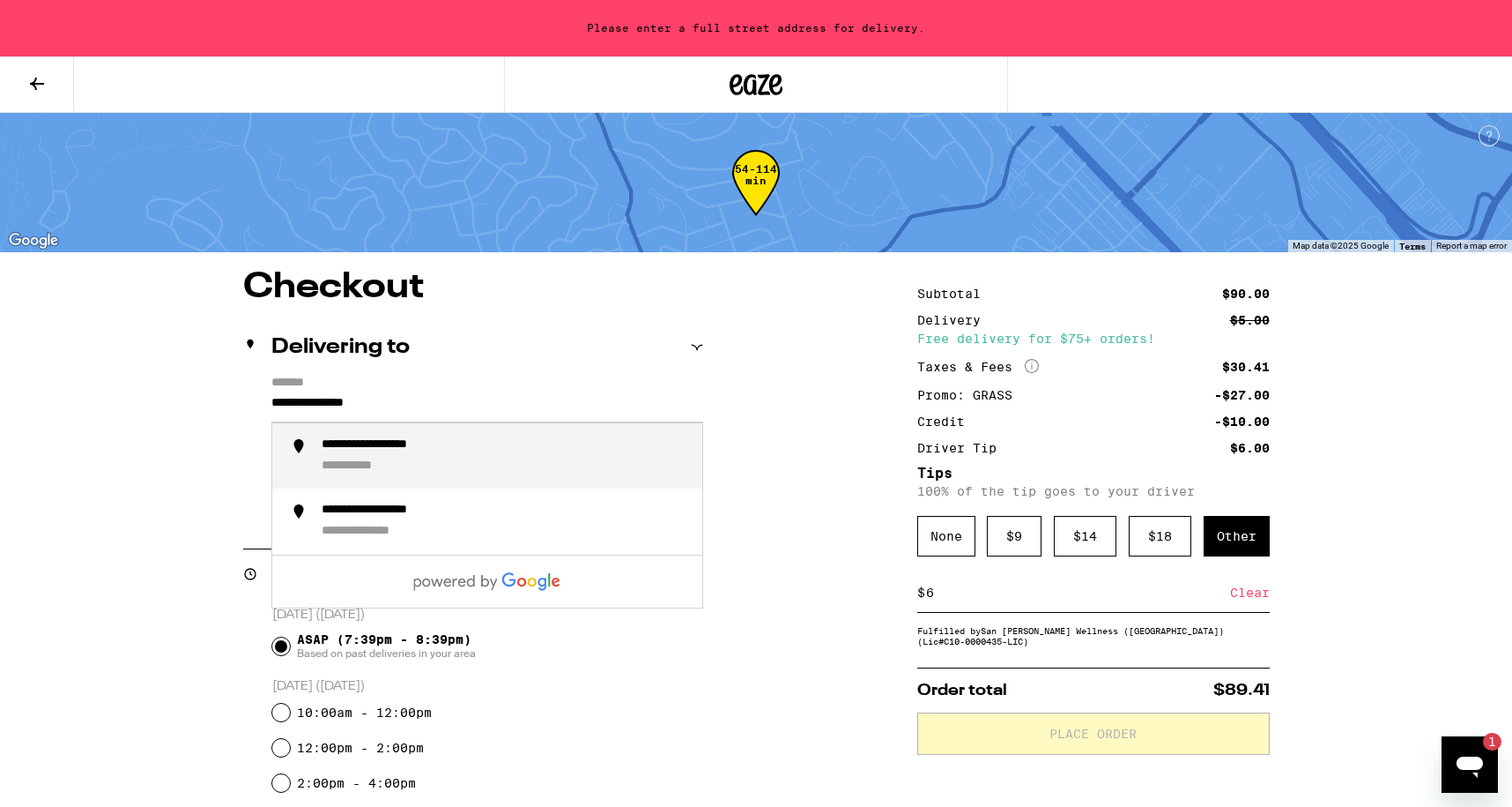
click at [382, 457] on div "**********" at bounding box center [505, 456] width 367 height 38
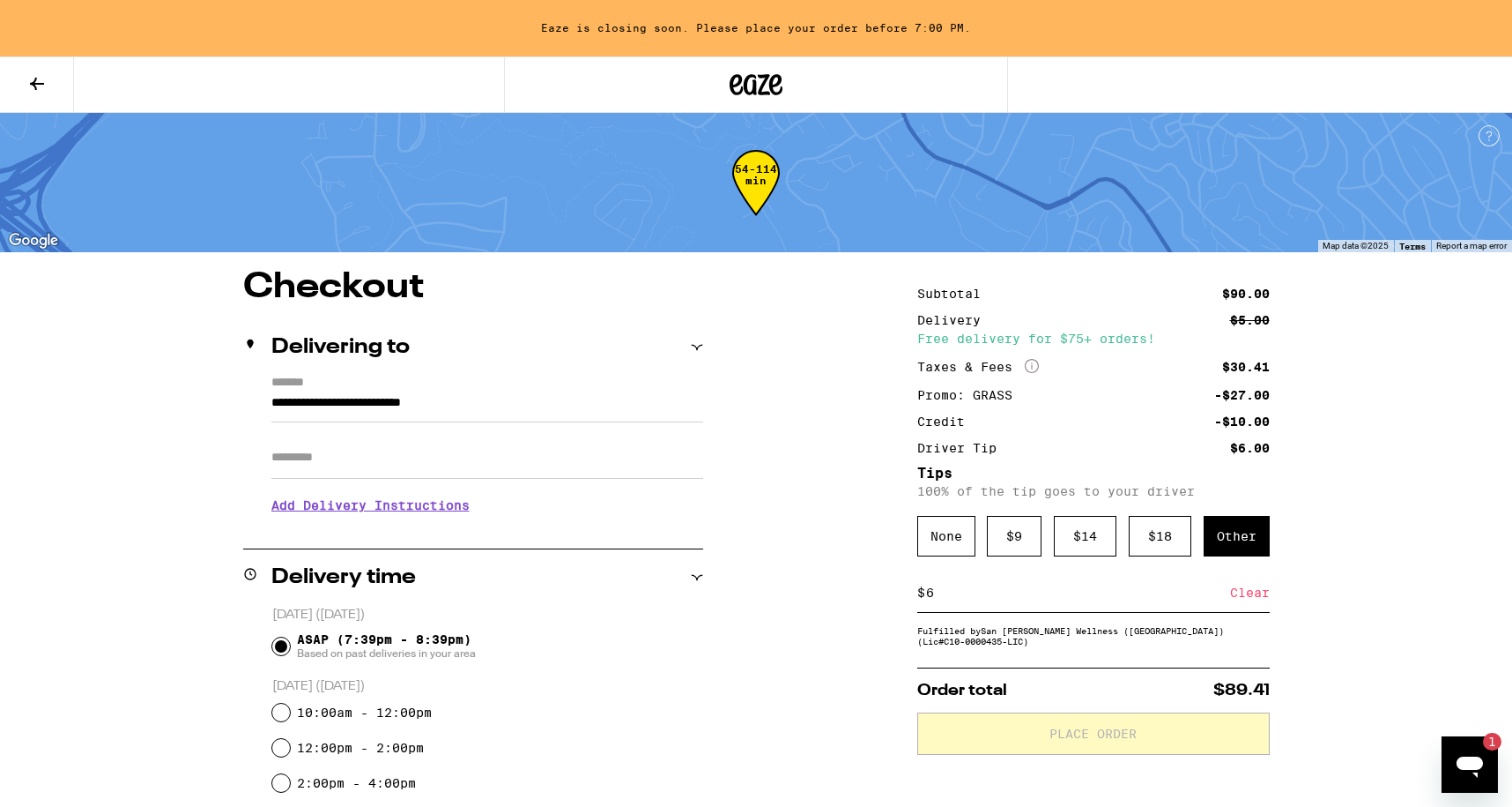
click at [397, 466] on input "Apt/Suite" at bounding box center [486, 457] width 432 height 42
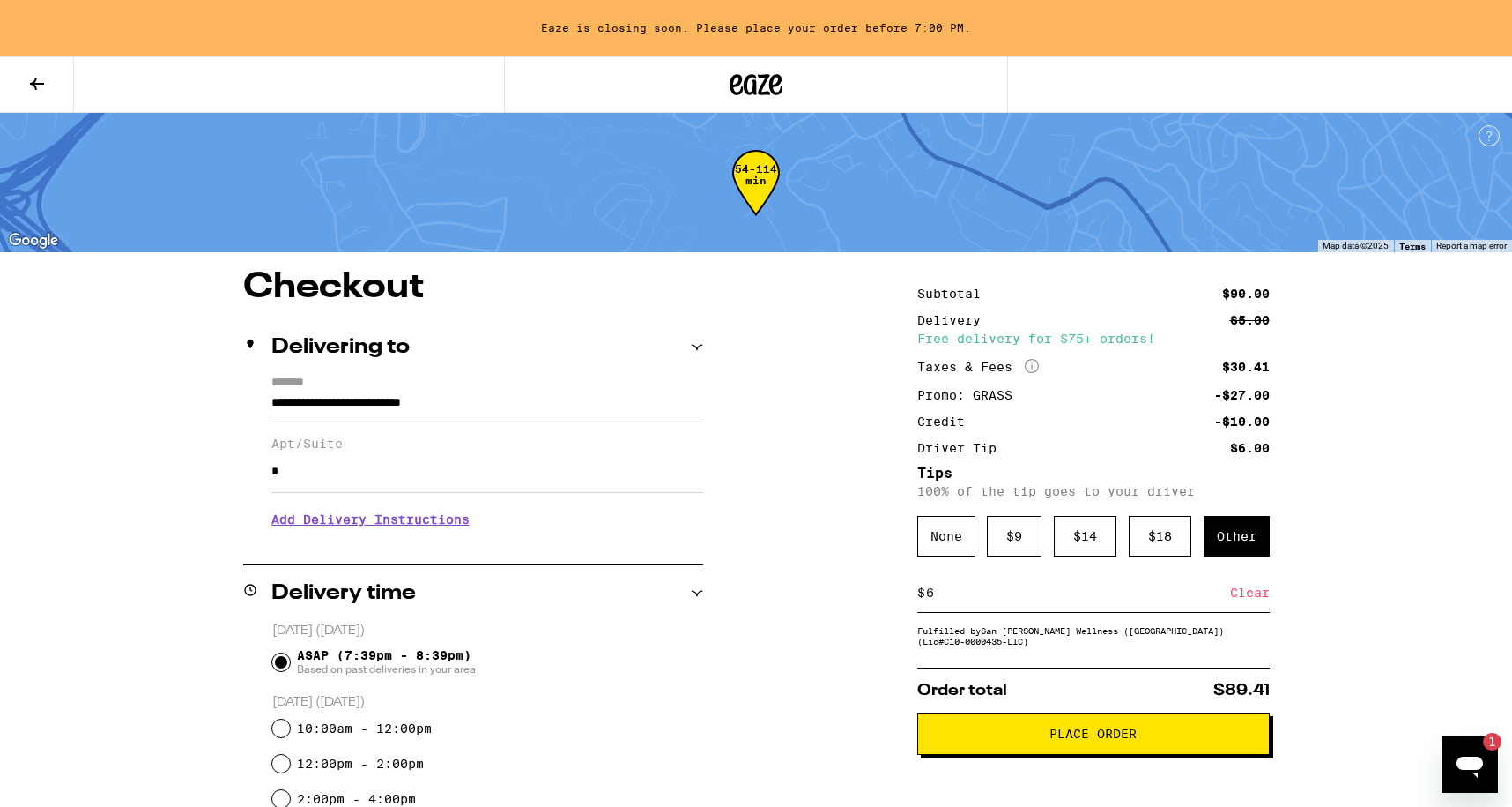
click at [429, 525] on h3 "Add Delivery Instructions" at bounding box center [486, 519] width 432 height 40
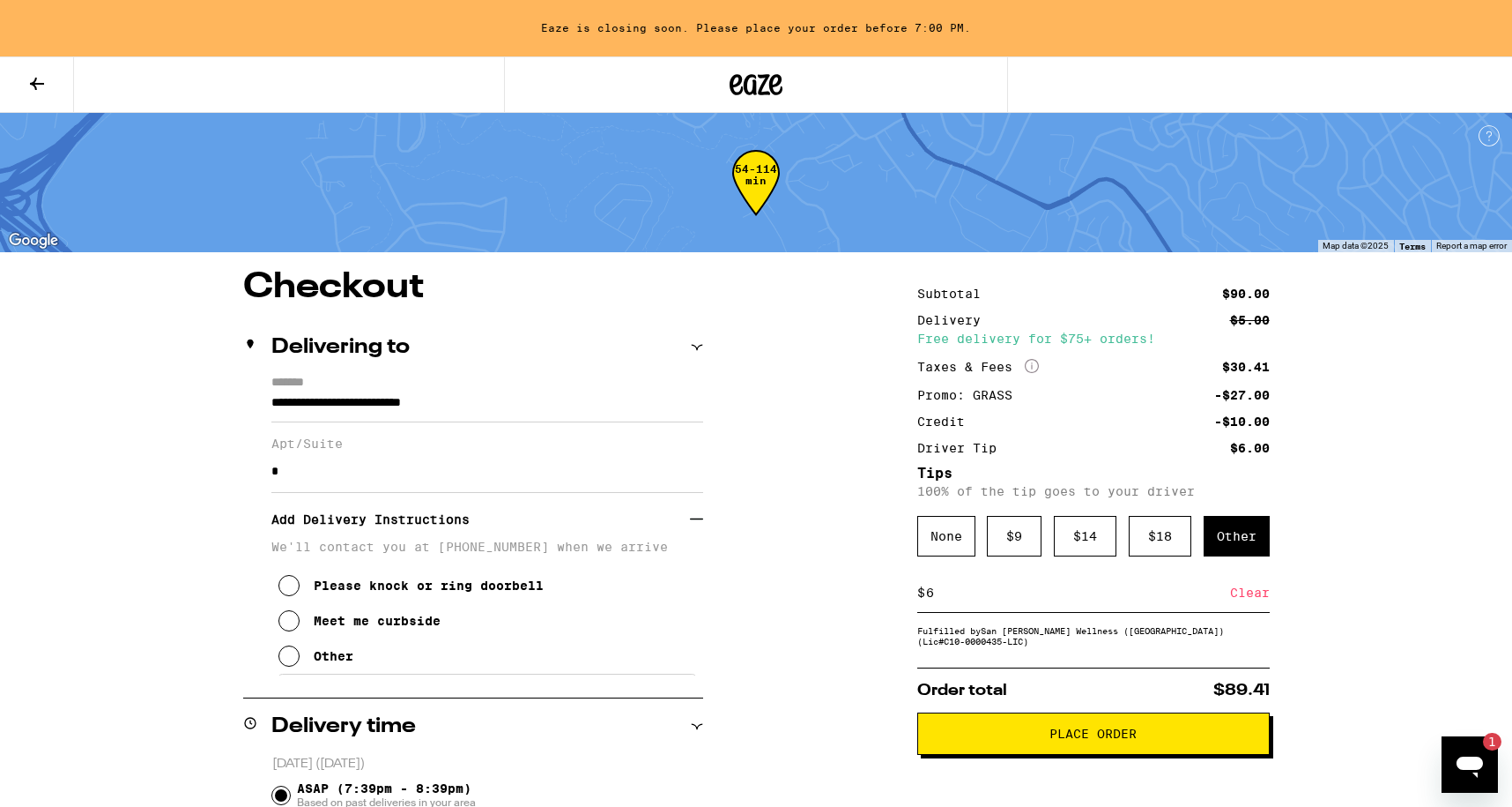
click at [291, 666] on icon at bounding box center [288, 655] width 21 height 21
click at [308, 703] on textarea "Enter any other delivery instructions you want driver to know" at bounding box center [487, 715] width 420 height 83
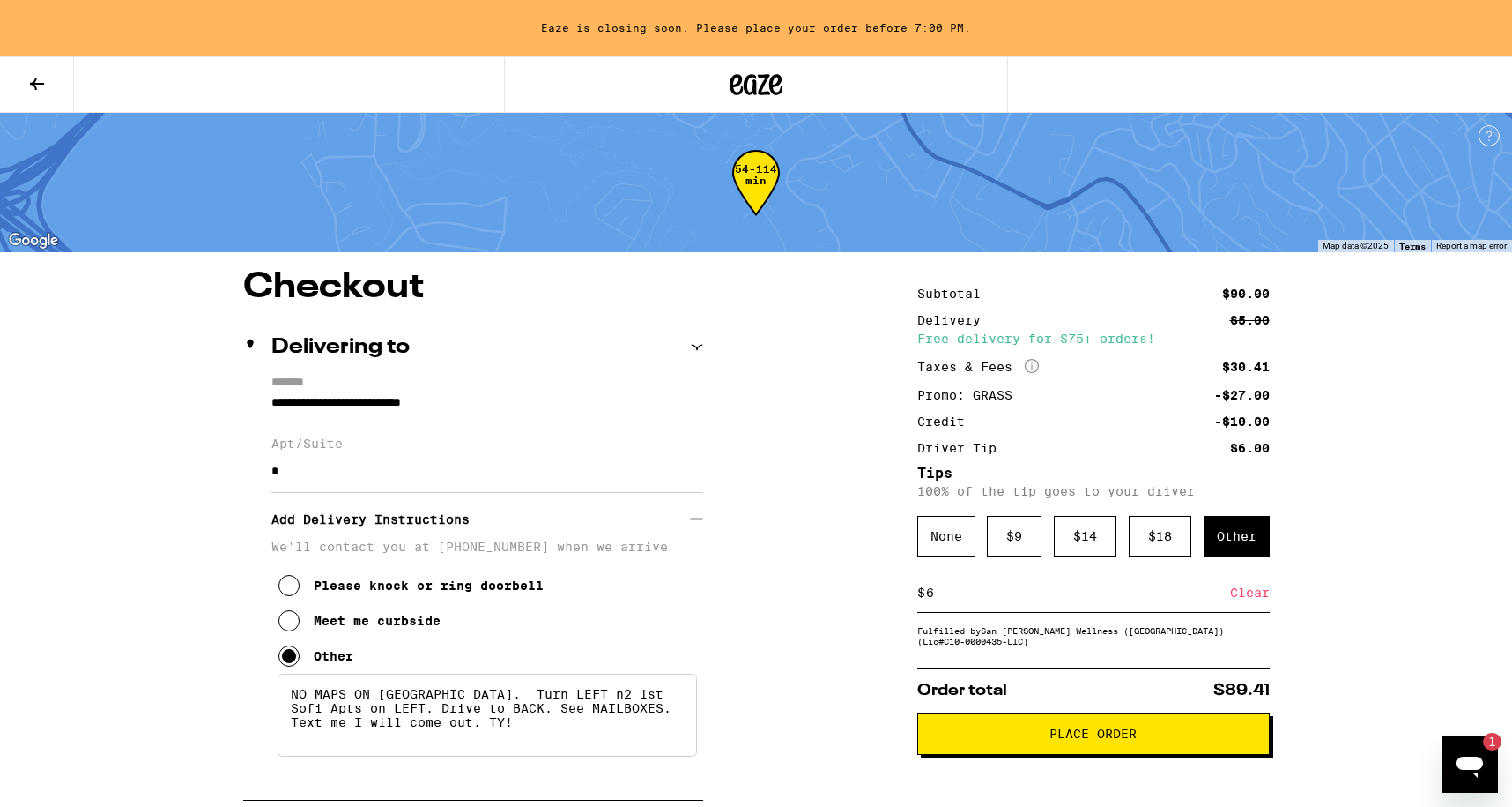
click at [1133, 739] on span "Place Order" at bounding box center [1093, 734] width 88 height 13
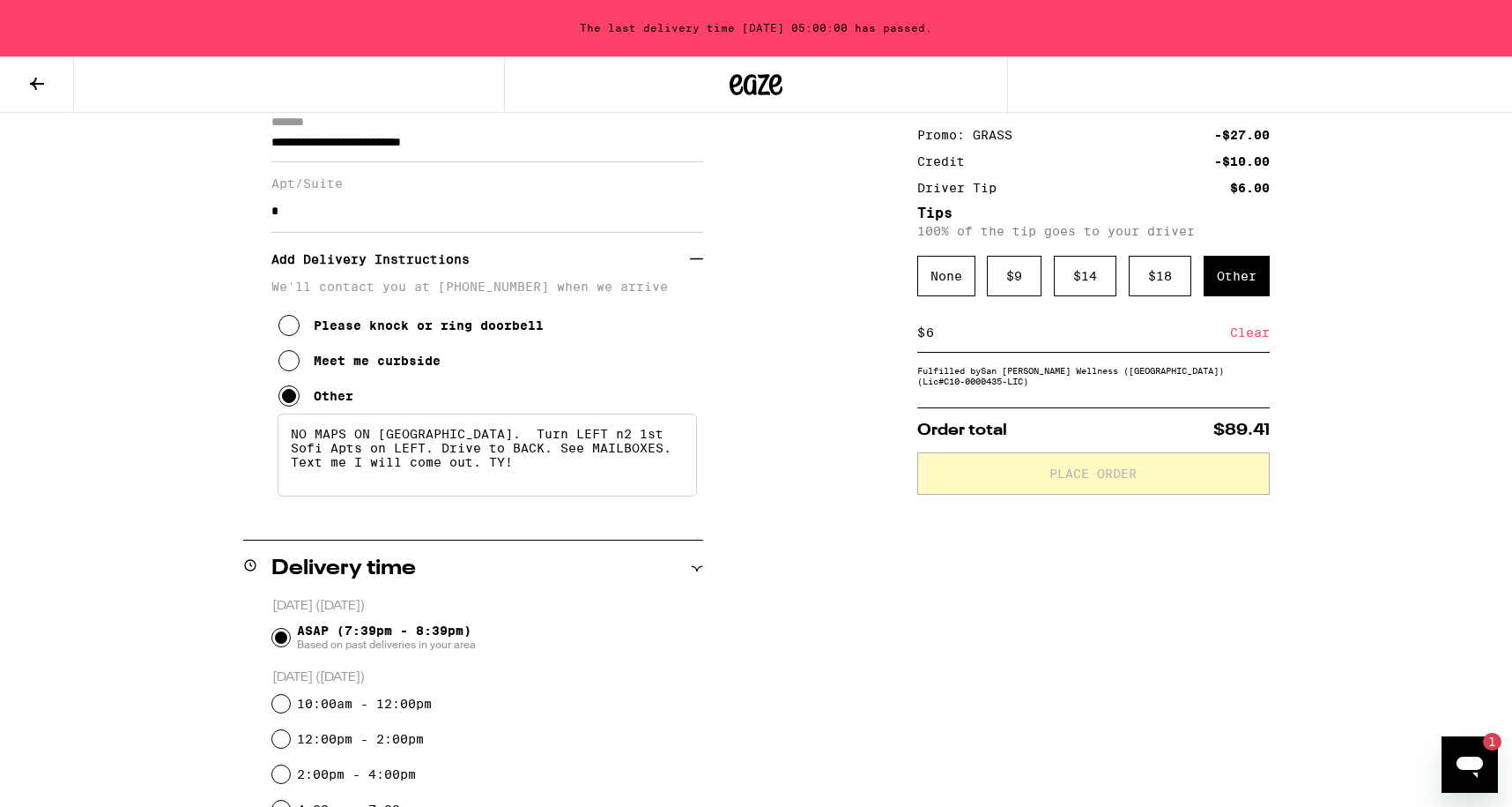
scroll to position [269, 0]
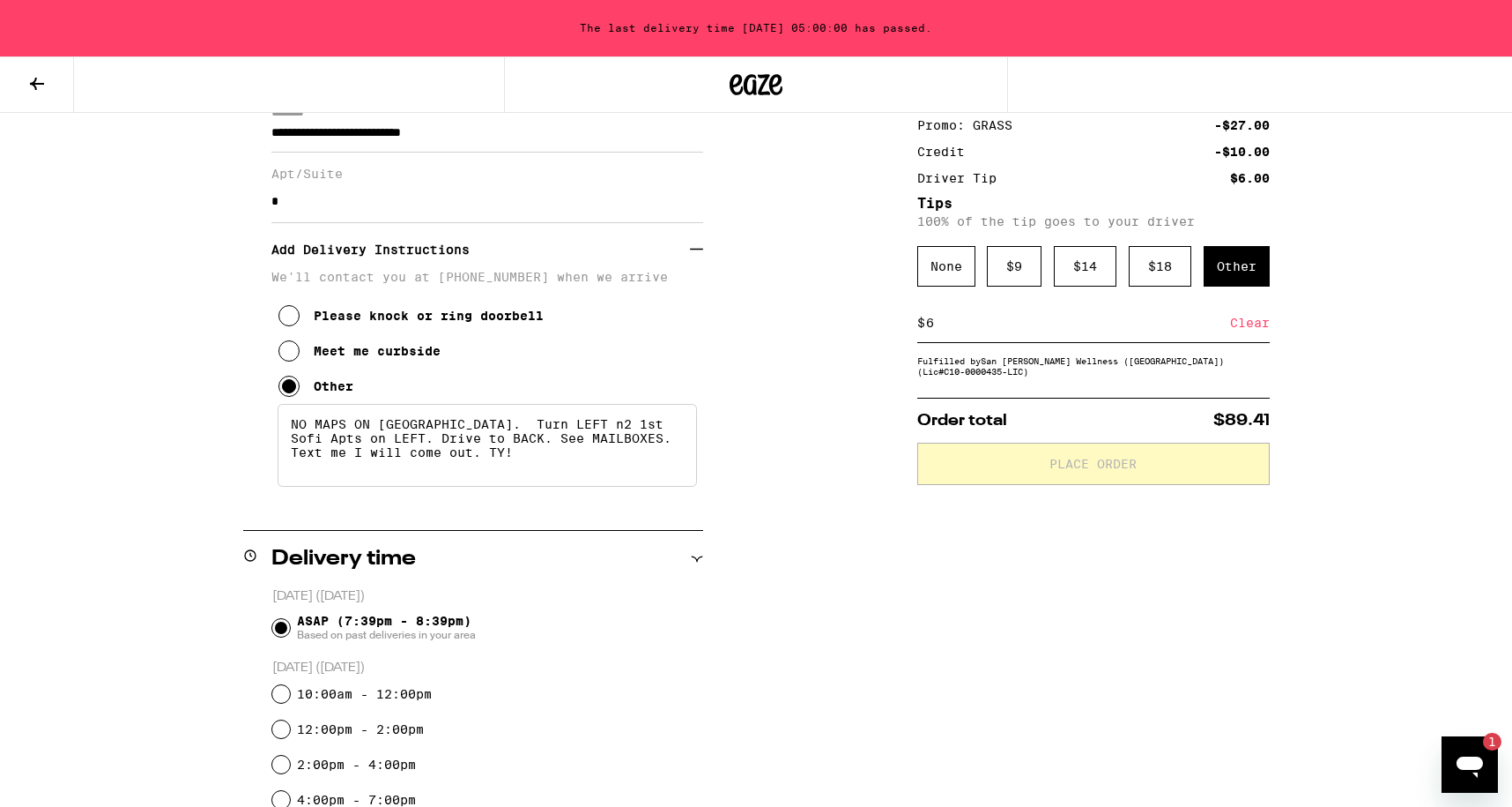
click at [662, 626] on div "ASAP (7:39pm - 8:39pm) Based on past deliveries in your area" at bounding box center [487, 627] width 431 height 46
click at [1239, 729] on div "Subtotal $90.00 Delivery $5.00 Free delivery for $75+ orders! Taxes & Fees More…" at bounding box center [1093, 651] width 352 height 1303
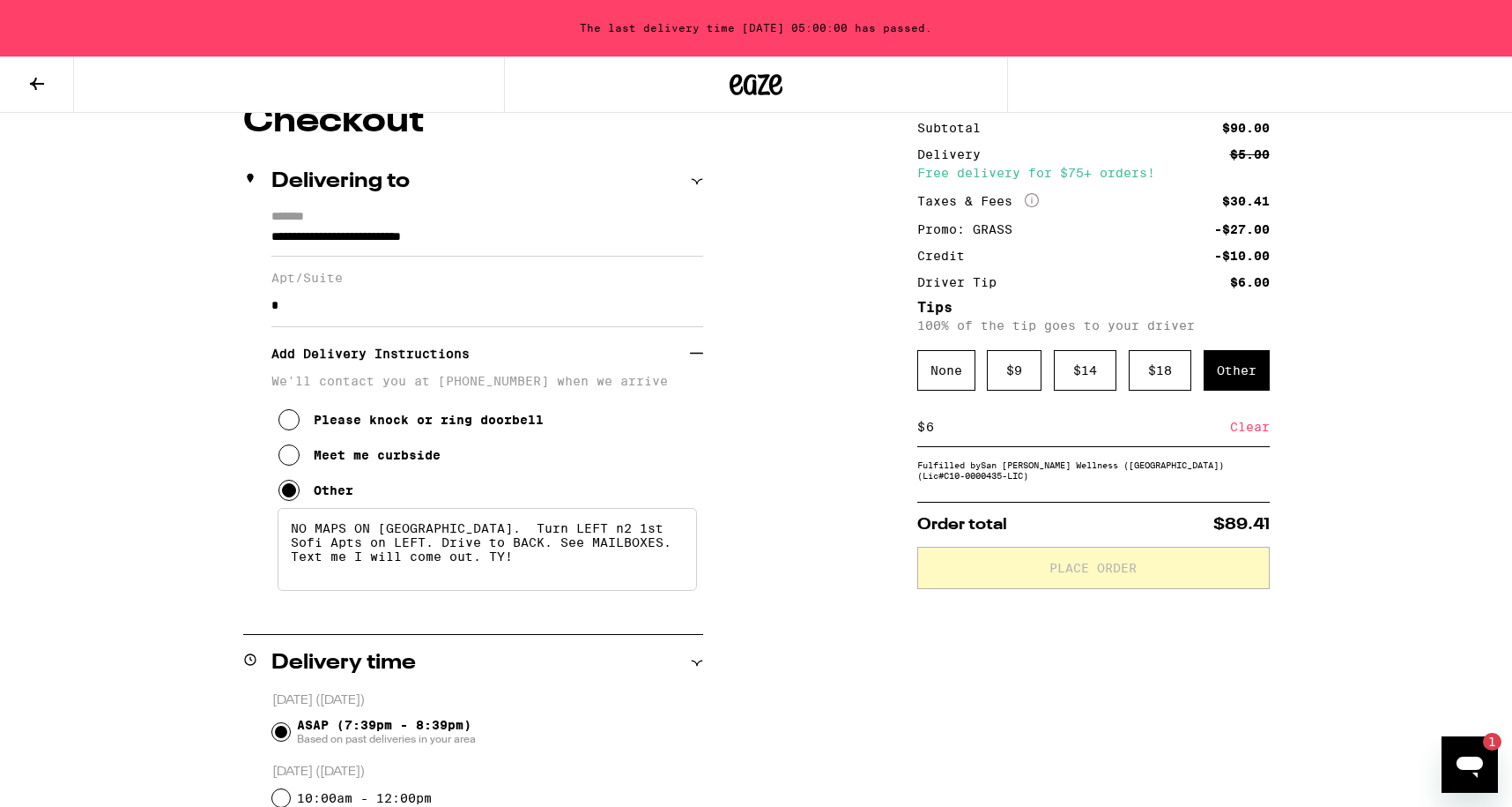
scroll to position [190, 0]
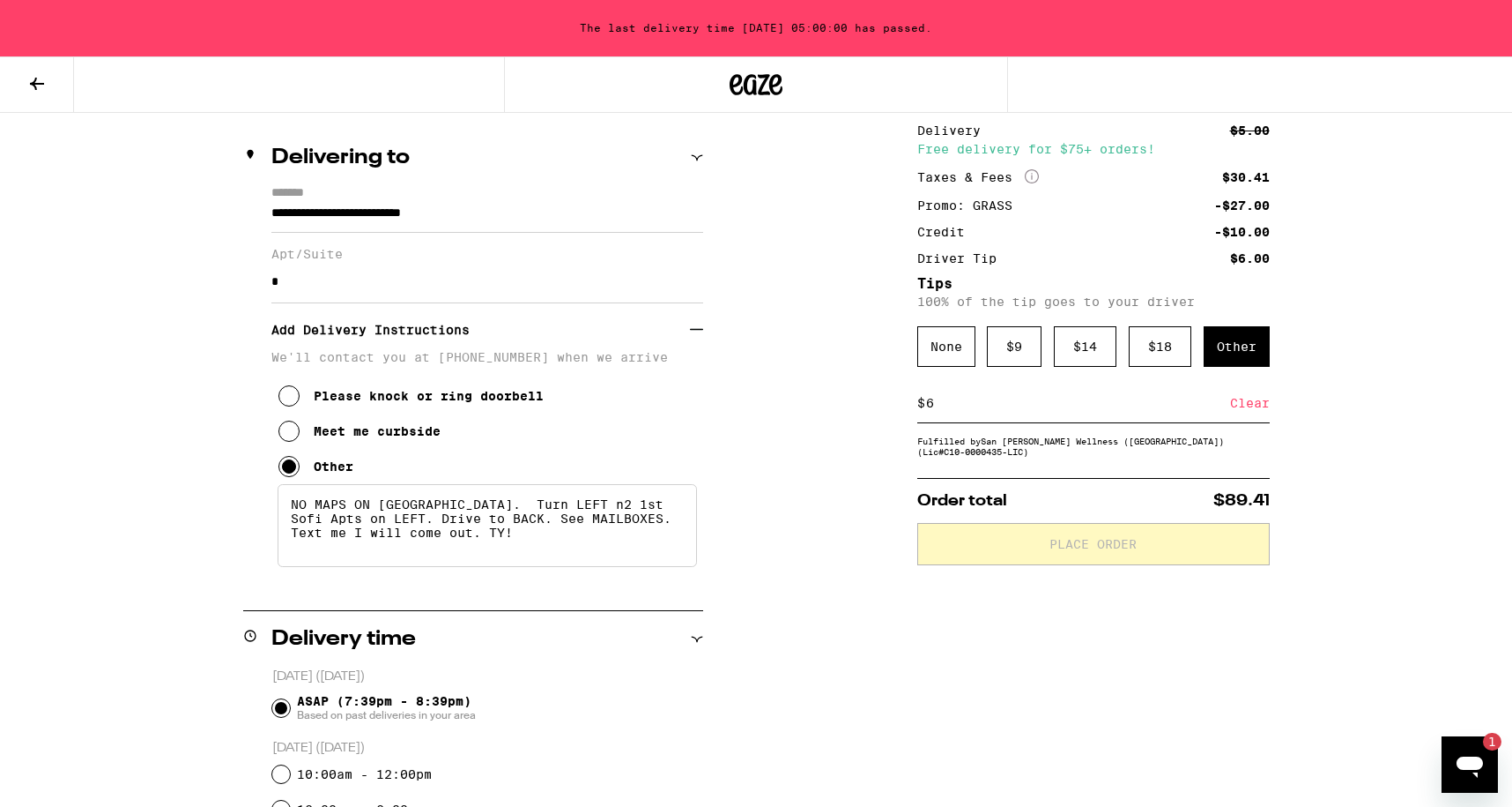
click at [1465, 764] on icon "Open messaging window, 1 unread message" at bounding box center [1469, 767] width 26 height 21
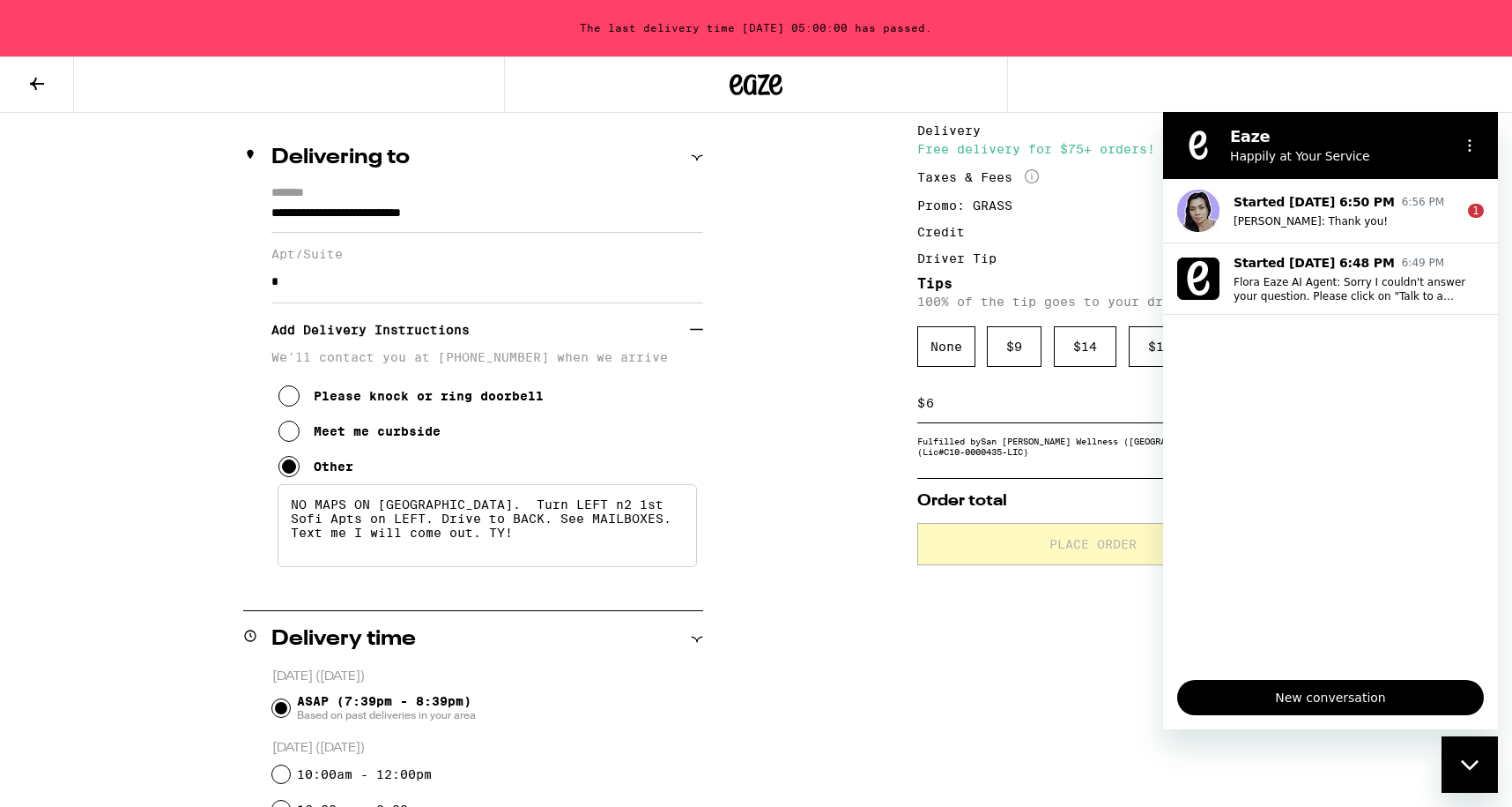
click at [1363, 693] on span "New conversation" at bounding box center [1330, 697] width 276 height 21
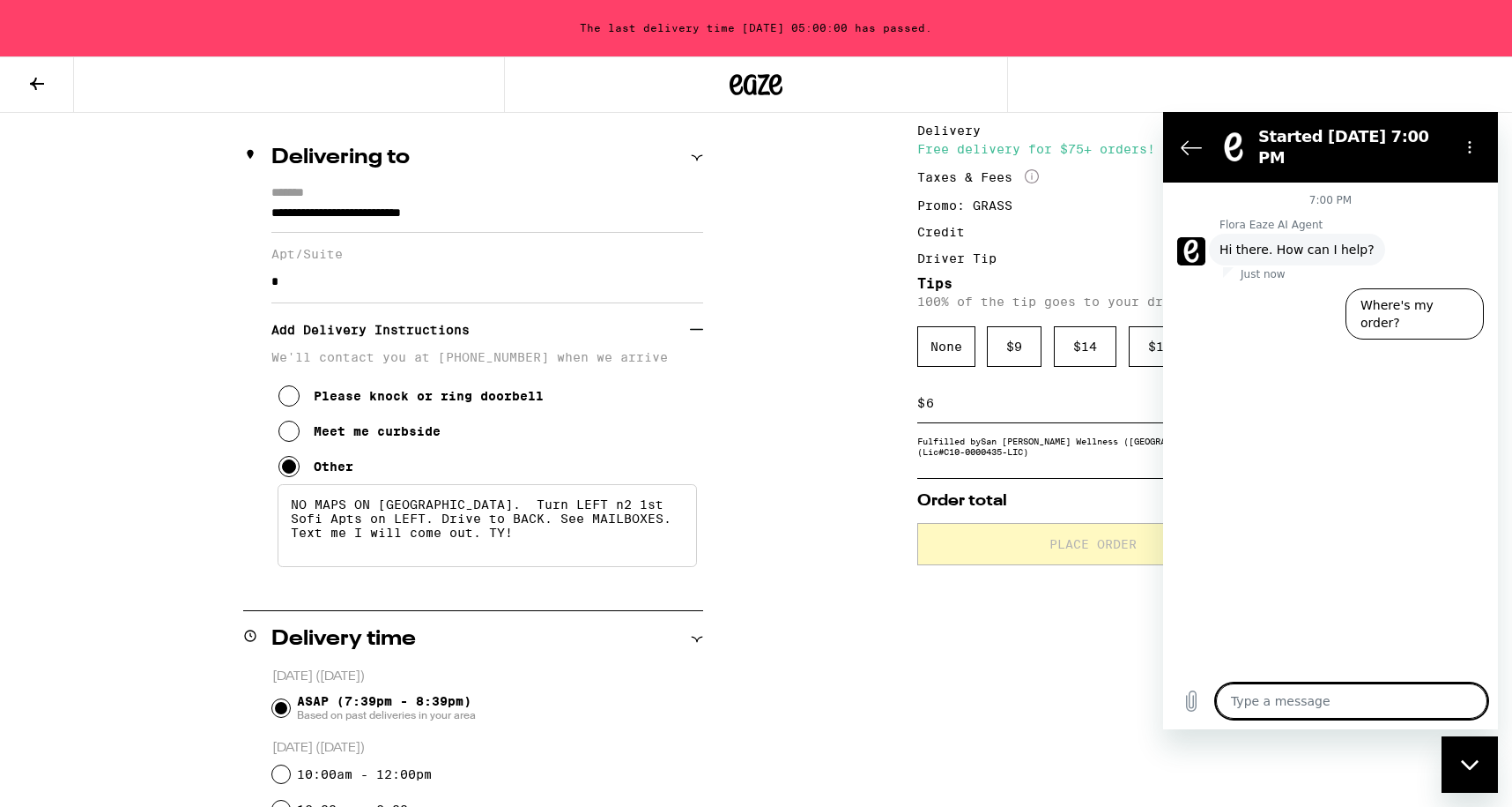
click at [1356, 694] on textarea at bounding box center [1351, 700] width 271 height 36
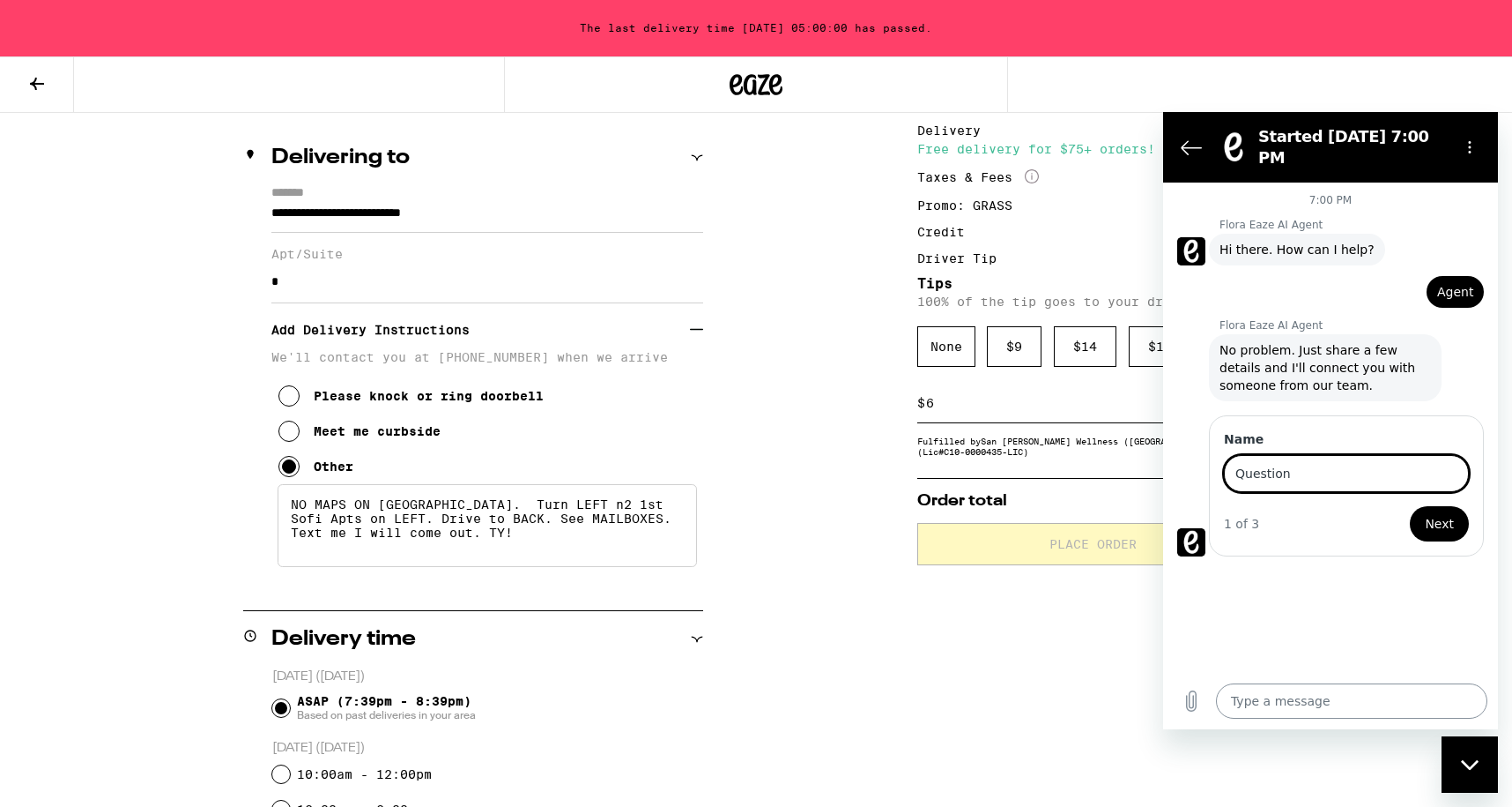
click at [1410, 506] on button "Next" at bounding box center [1439, 523] width 59 height 36
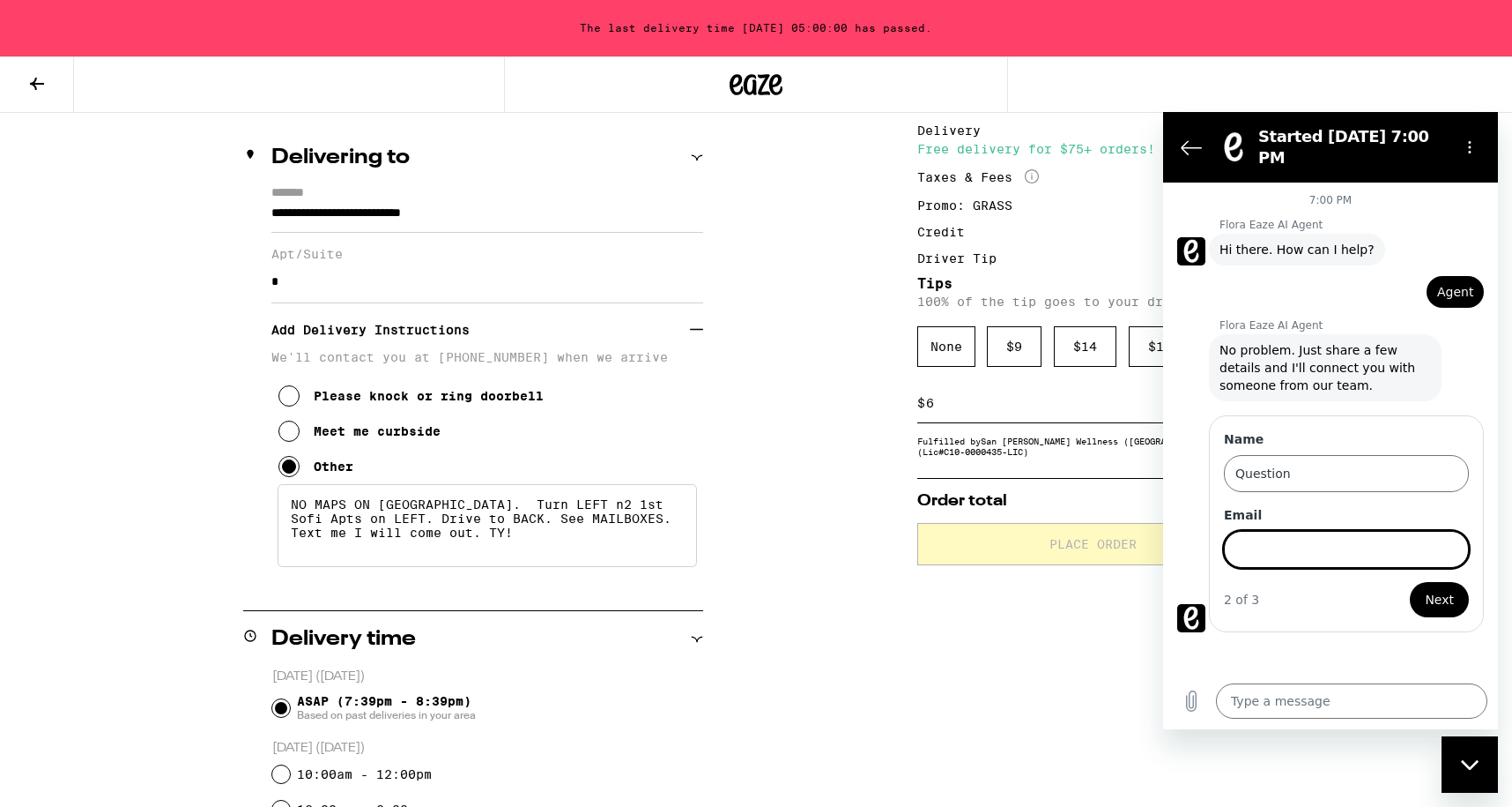
click at [808, 682] on div "**********" at bounding box center [756, 731] width 1269 height 1303
drag, startPoint x: 288, startPoint y: 515, endPoint x: 296, endPoint y: 628, distance: 113.3
click at [296, 628] on div "**********" at bounding box center [474, 731] width 460 height 1303
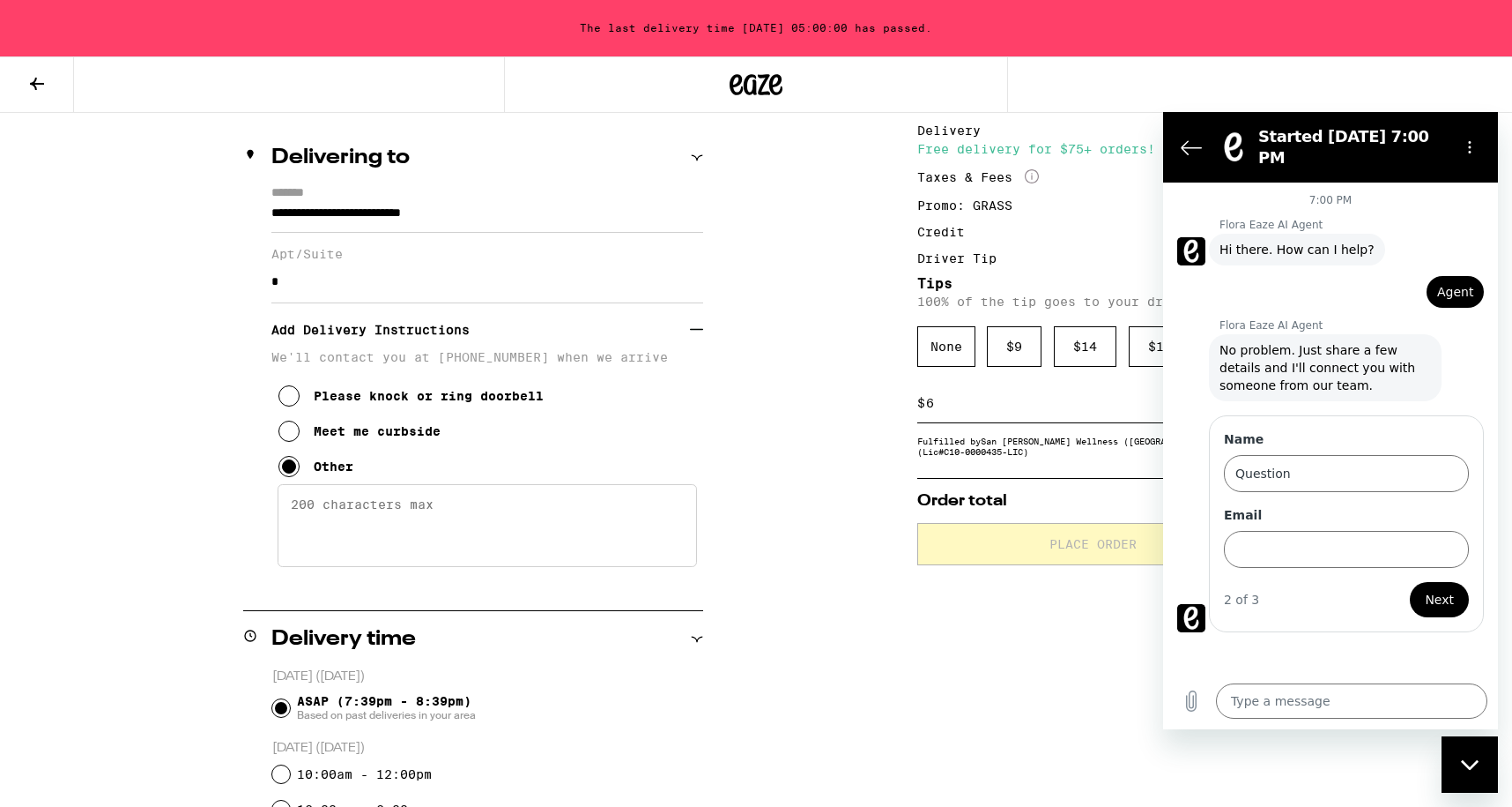
drag, startPoint x: 572, startPoint y: 25, endPoint x: 960, endPoint y: 34, distance: 388.1
click at [960, 34] on div "The last delivery time [DATE] 05:00:00 has passed." at bounding box center [756, 28] width 1512 height 57
copy div "The last delivery time [DATE] 05:00:00 has passed."
click at [880, 645] on div "**********" at bounding box center [756, 731] width 1269 height 1303
click at [1288, 530] on input "Email" at bounding box center [1346, 549] width 245 height 37
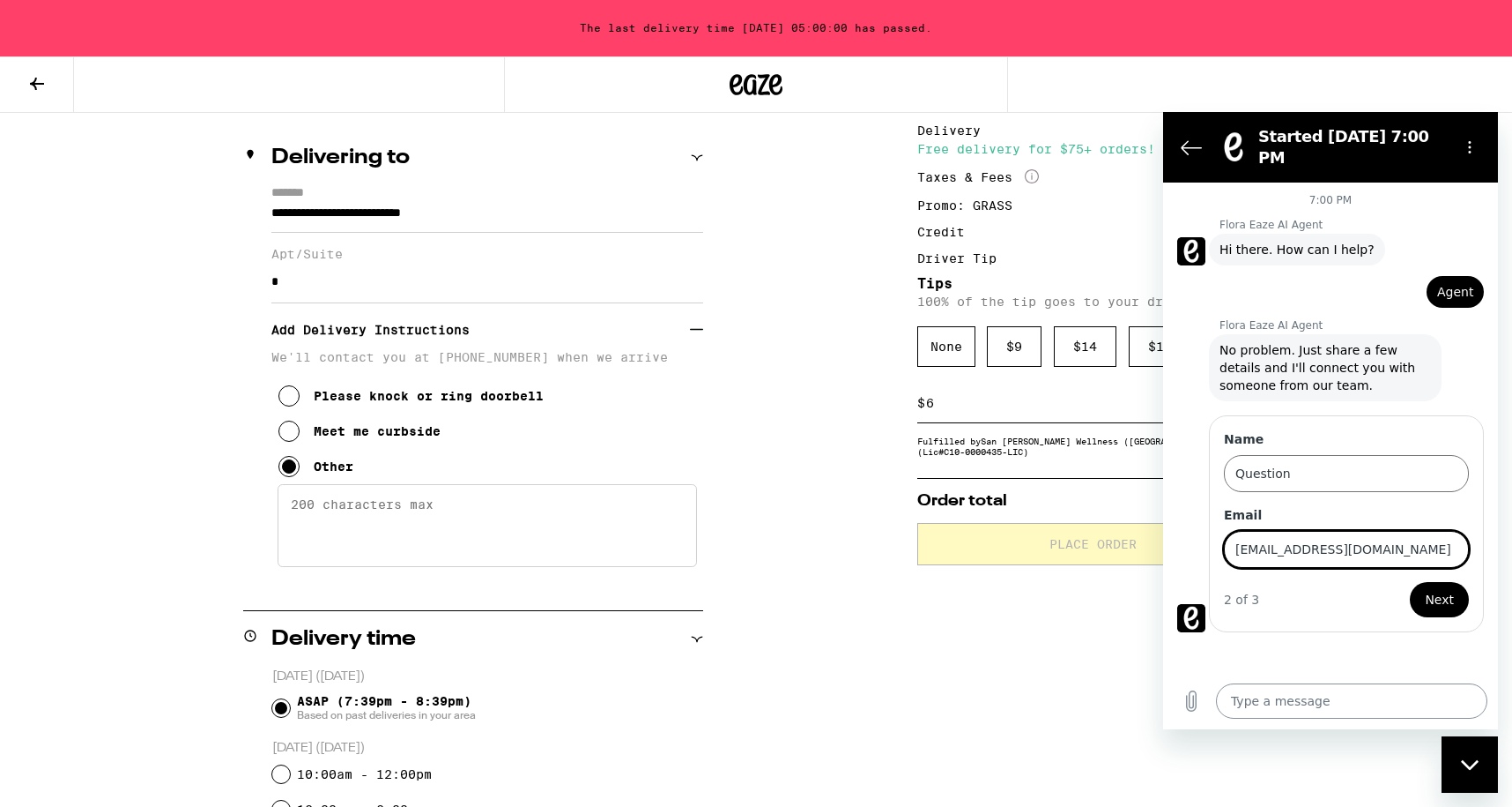
click at [1317, 702] on textarea at bounding box center [1351, 700] width 271 height 36
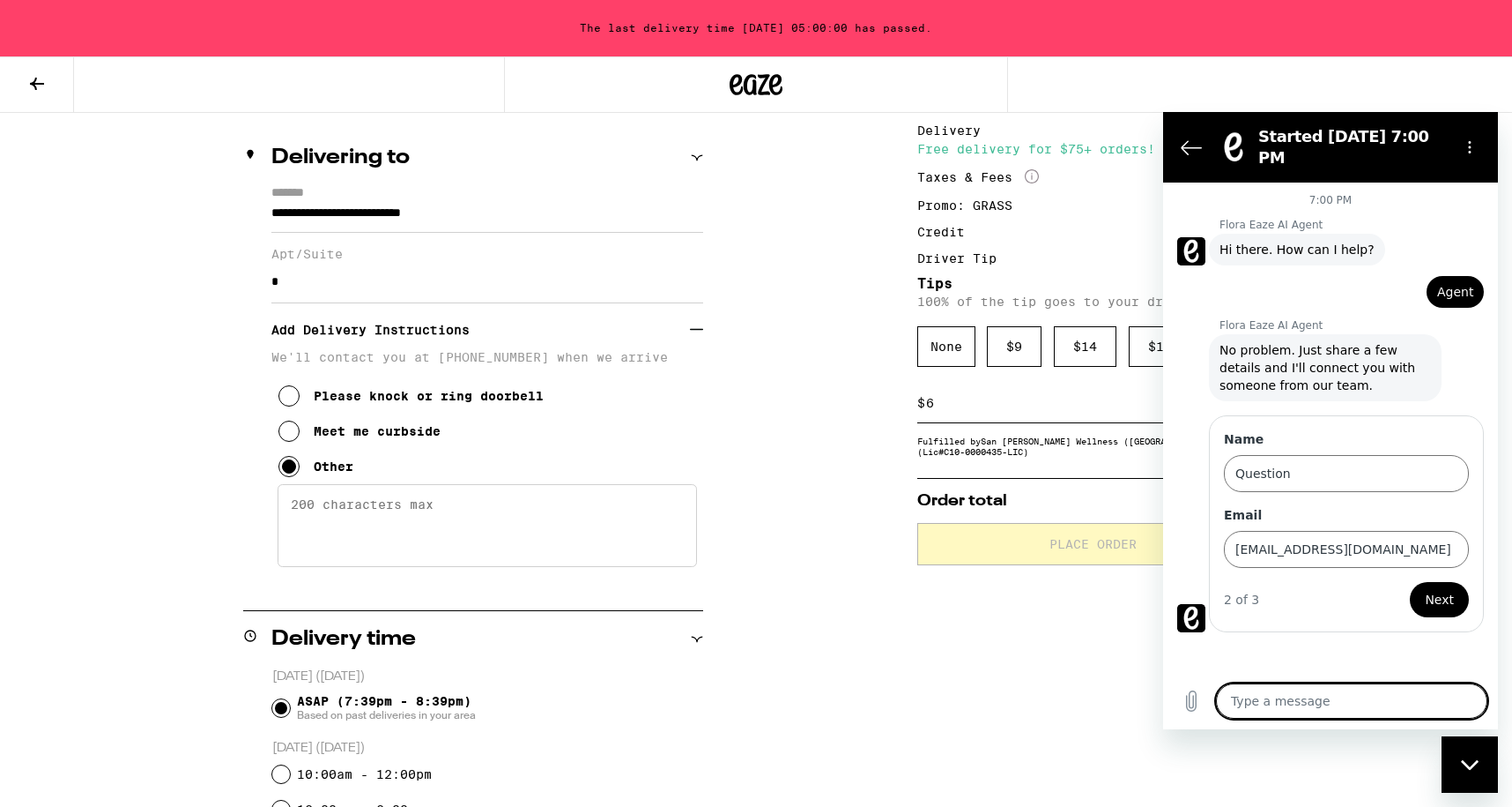
click at [1426, 589] on span "Next" at bounding box center [1439, 599] width 29 height 21
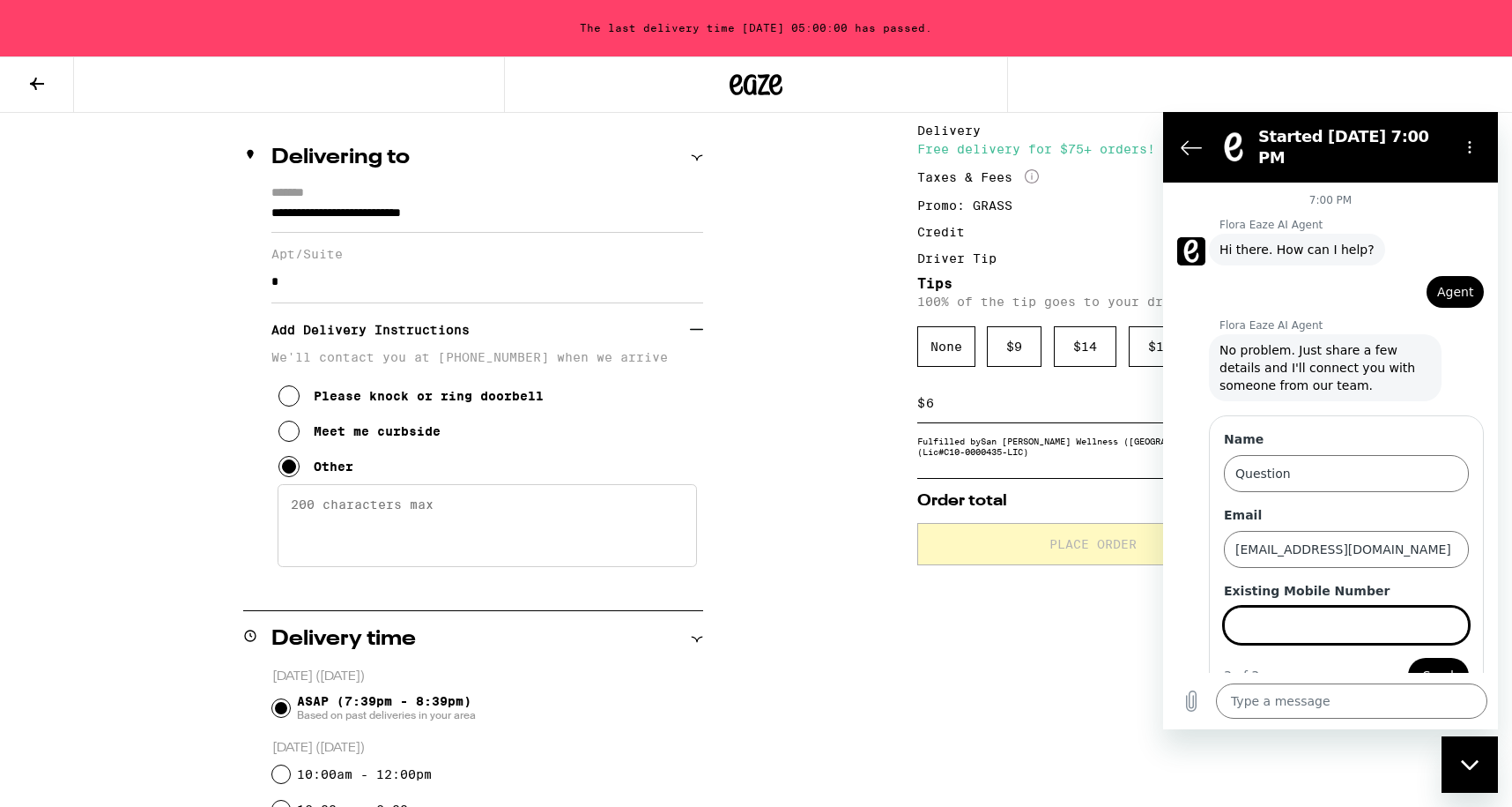
scroll to position [22, 0]
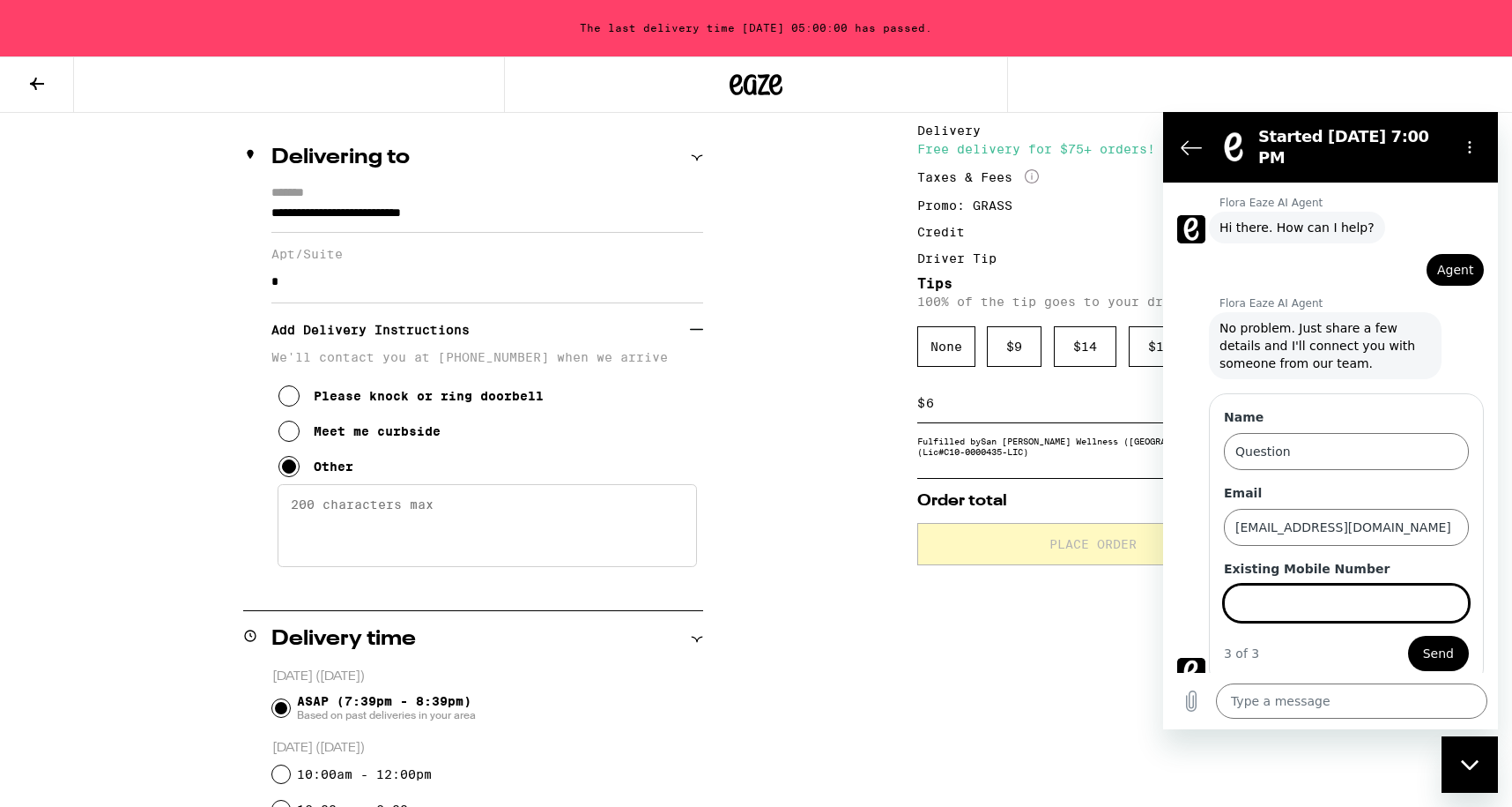
click at [1378, 584] on input "Existing Mobile Number" at bounding box center [1346, 603] width 245 height 37
click at [1408, 635] on button "Send" at bounding box center [1438, 653] width 61 height 36
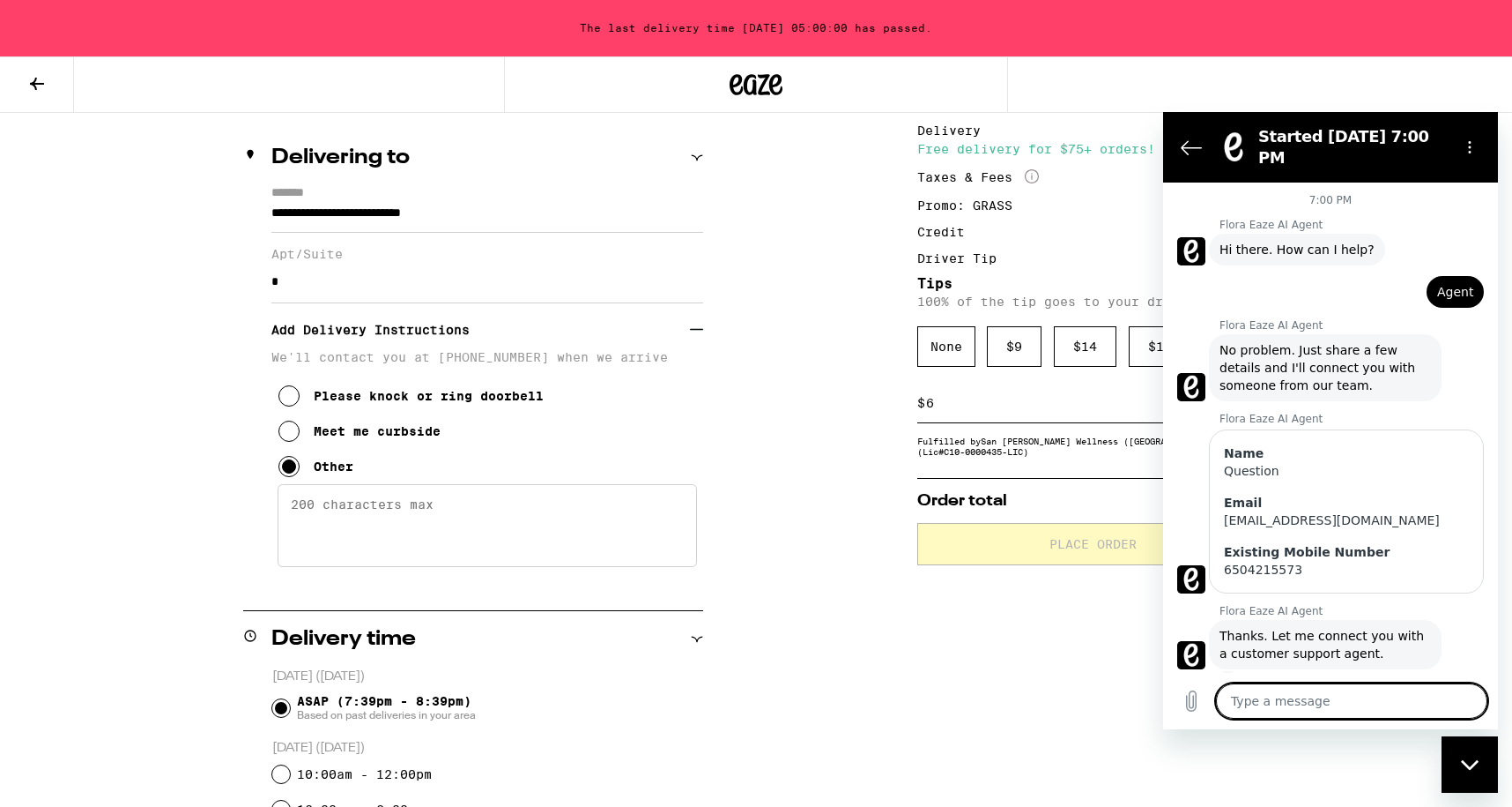
scroll to position [3, 0]
click at [1310, 707] on textarea at bounding box center [1351, 700] width 271 height 36
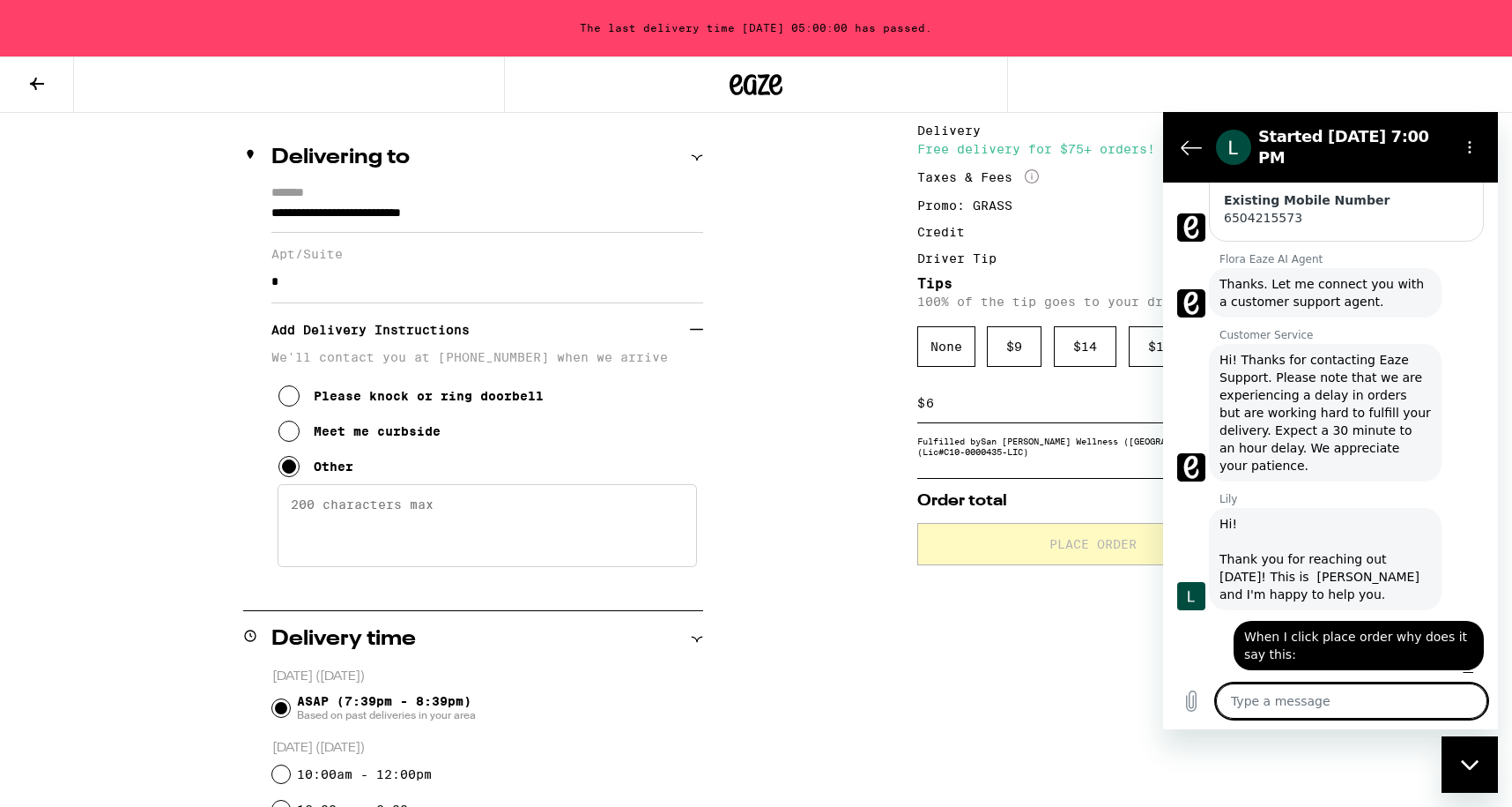
scroll to position [355, 0]
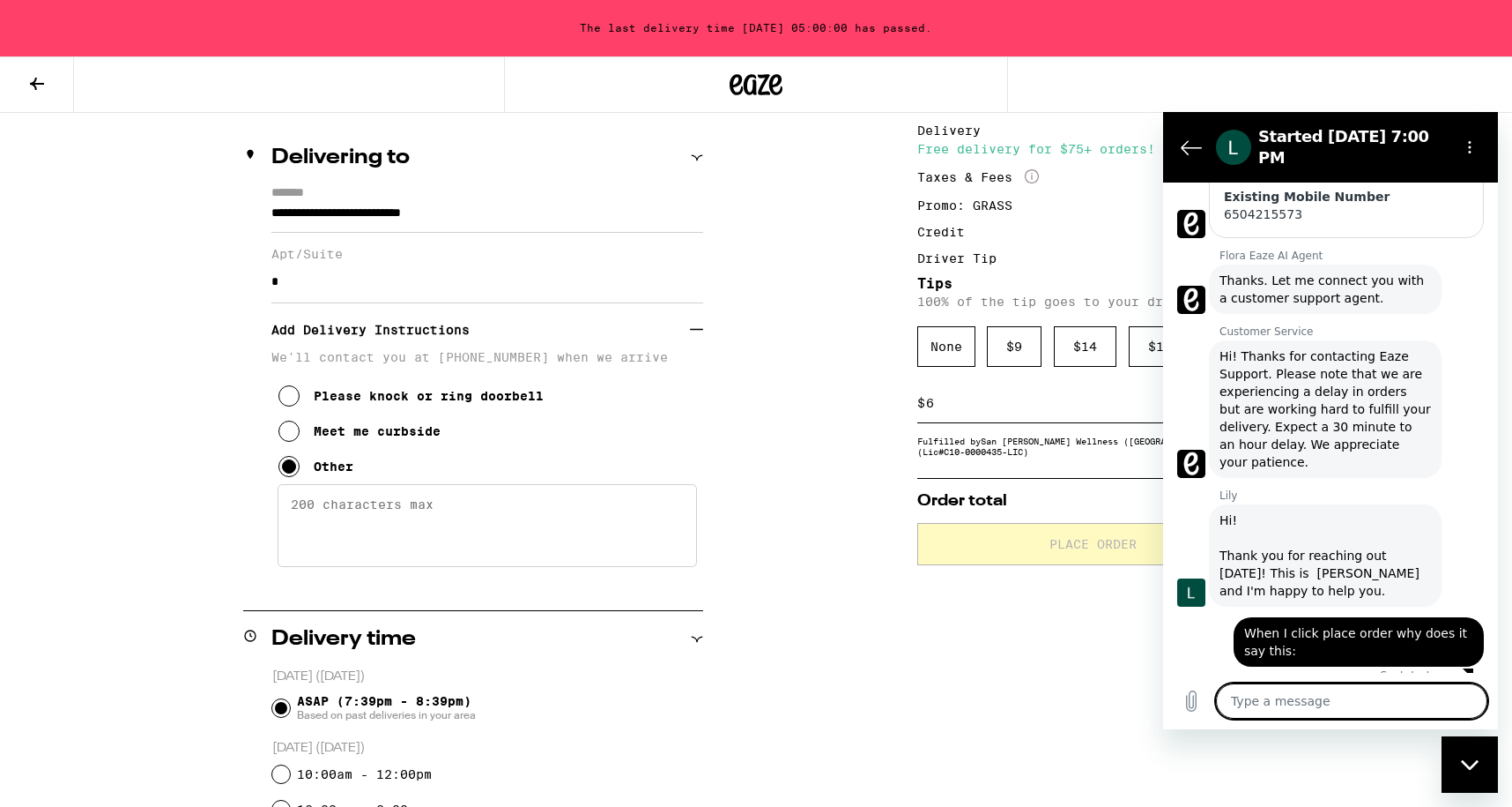
paste textarea "The last delivery time [DATE] 05:00:00 has passed."
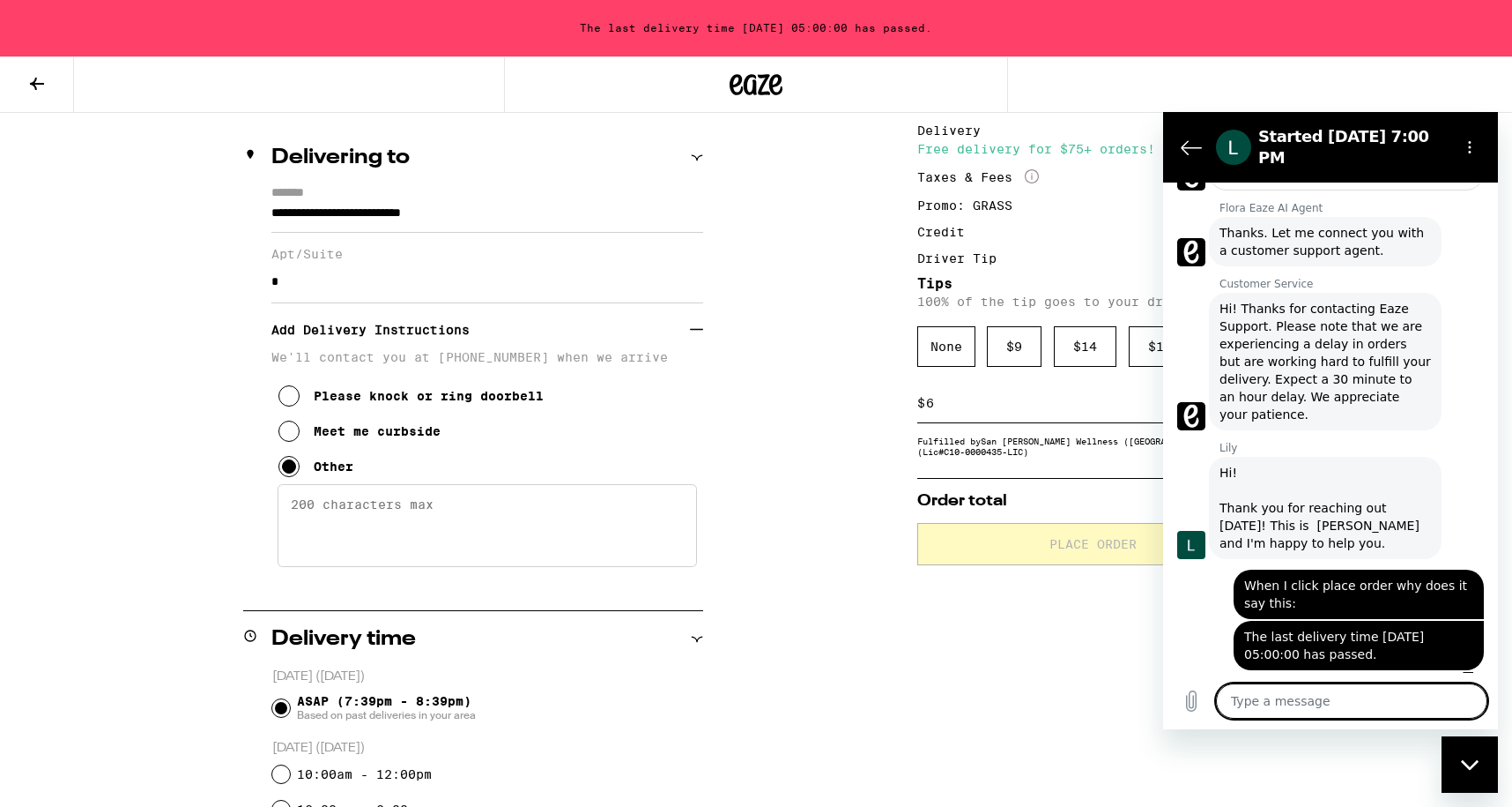
scroll to position [406, 0]
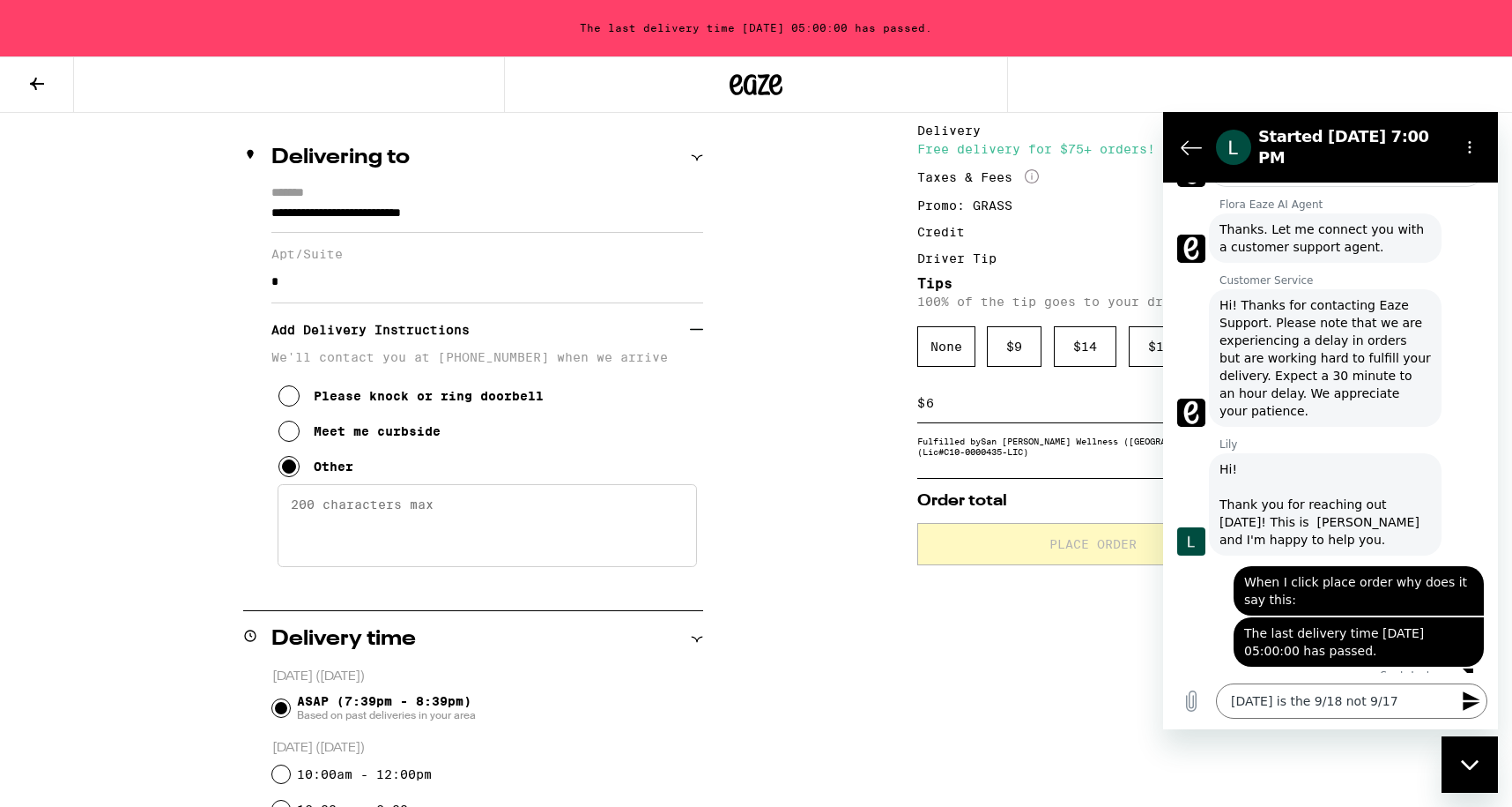
click at [1467, 698] on icon "Send message" at bounding box center [1471, 700] width 16 height 19
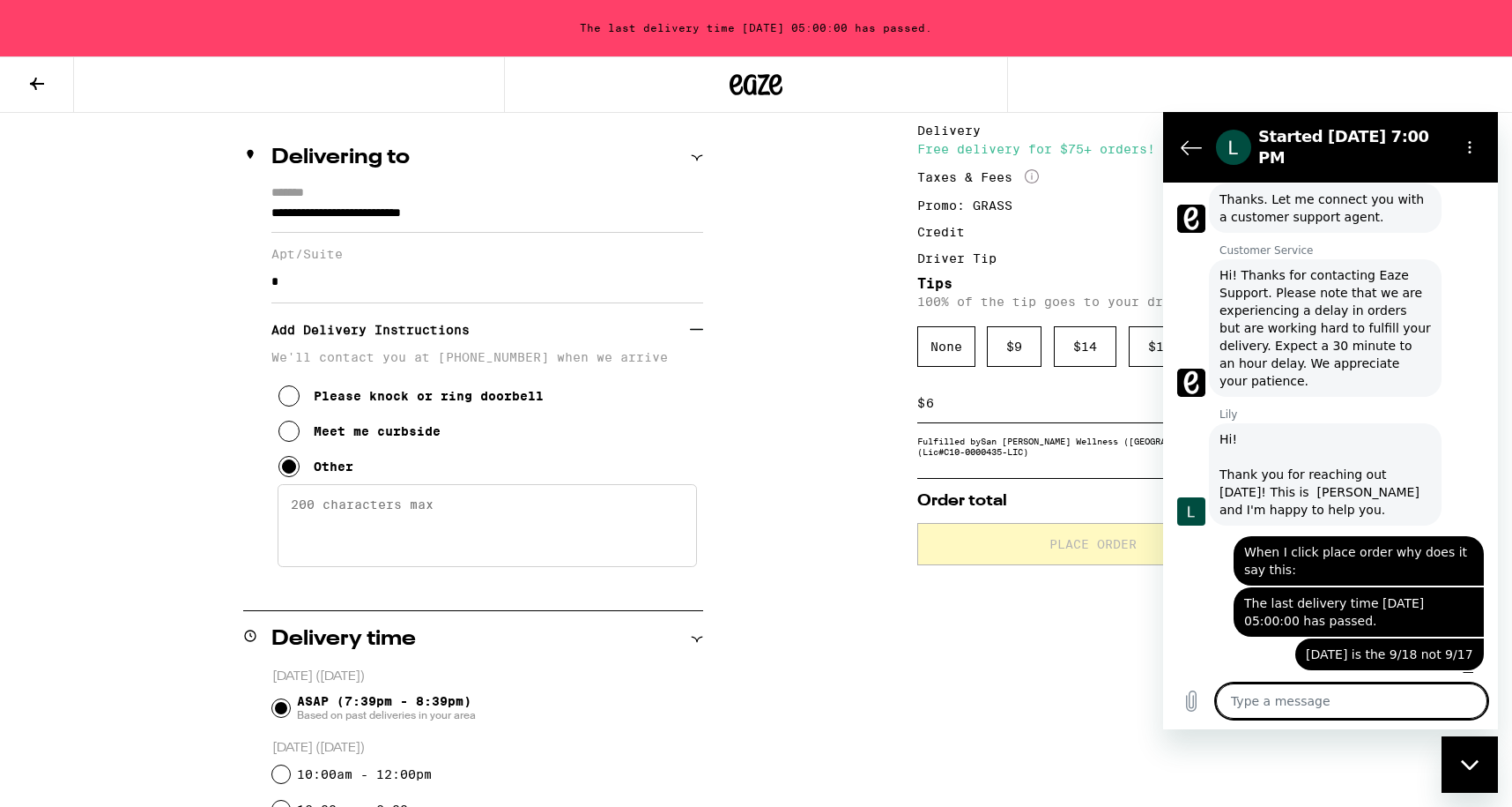
scroll to position [440, 0]
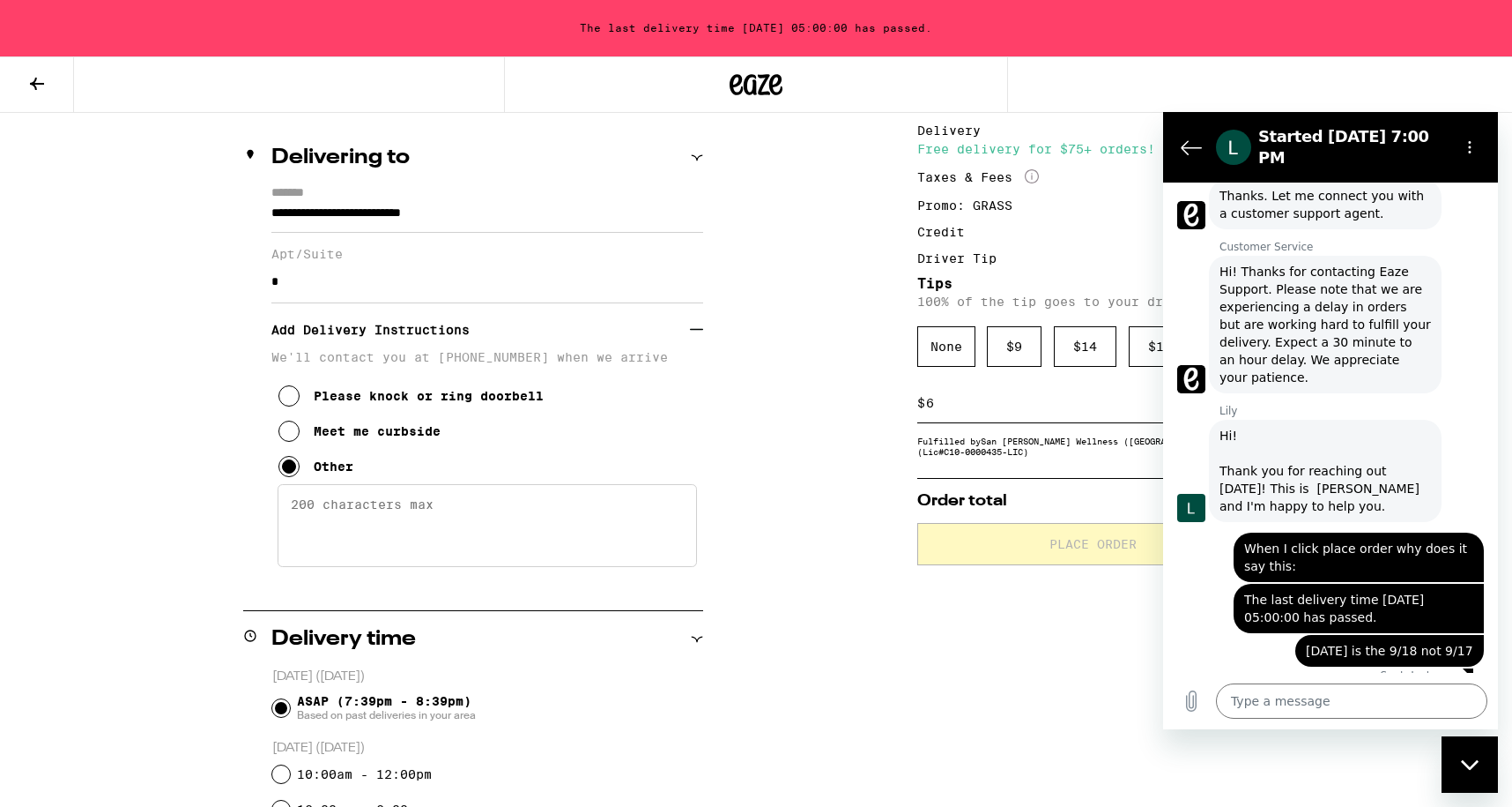
click at [1079, 738] on div "Subtotal $90.00 Delivery $5.00 Free delivery for $75+ orders! Taxes & Fees More…" at bounding box center [1093, 731] width 352 height 1303
click at [1435, 96] on div at bounding box center [756, 85] width 1512 height 57
click at [1293, 692] on textarea at bounding box center [1351, 700] width 271 height 36
click at [1346, 43] on div "The last delivery time [DATE] 05:00:00 has passed." at bounding box center [756, 28] width 1512 height 57
click at [737, 206] on div "**********" at bounding box center [756, 731] width 1269 height 1303
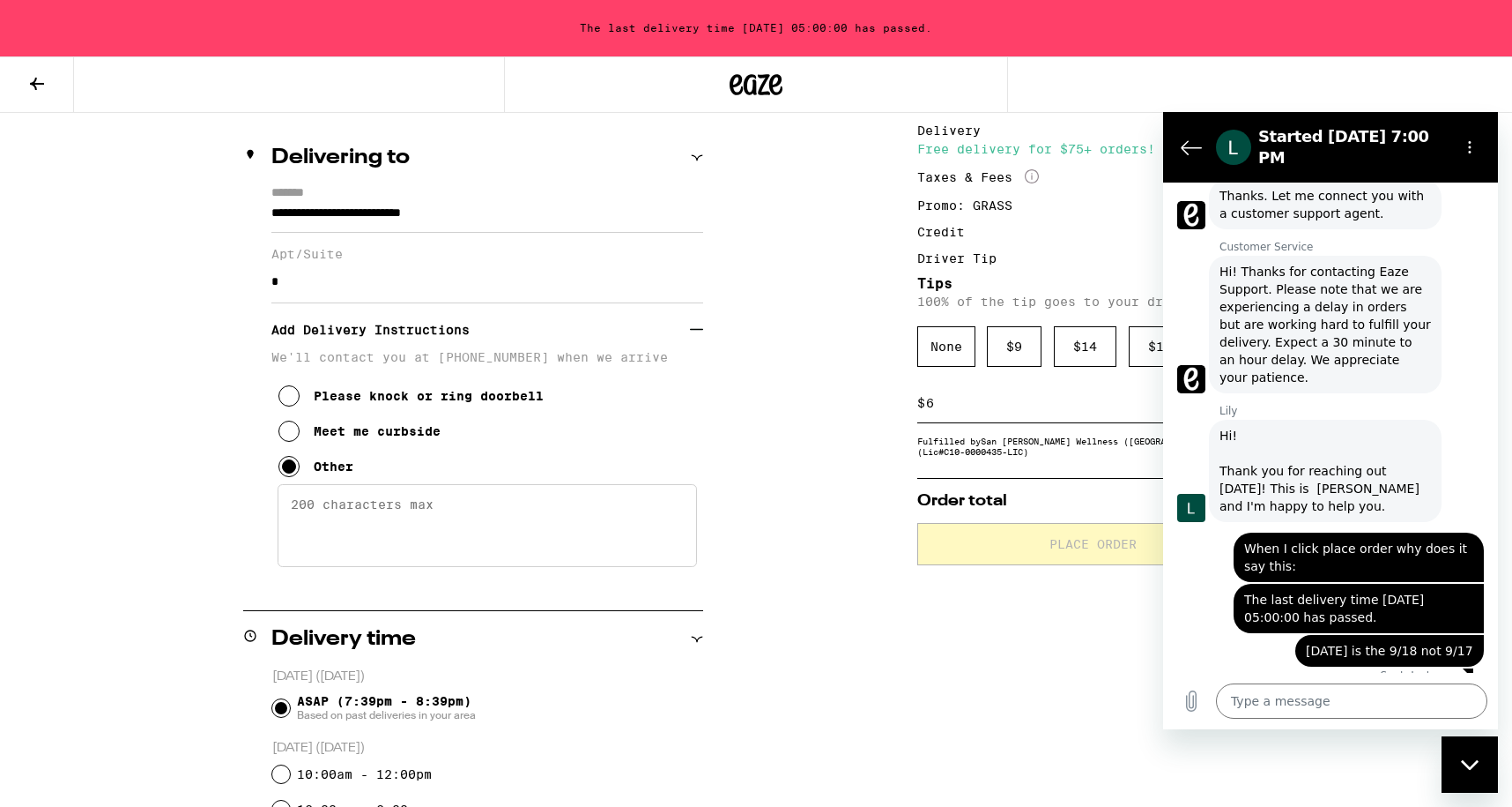
click at [718, 568] on div "**********" at bounding box center [756, 731] width 1269 height 1303
click at [1030, 706] on div "Subtotal $90.00 Delivery $5.00 Free delivery for $75+ orders! Taxes & Fees More…" at bounding box center [1093, 731] width 352 height 1303
click at [1097, 693] on div "Subtotal $90.00 Delivery $5.00 Free delivery for $75+ orders! Taxes & Fees More…" at bounding box center [1093, 731] width 352 height 1303
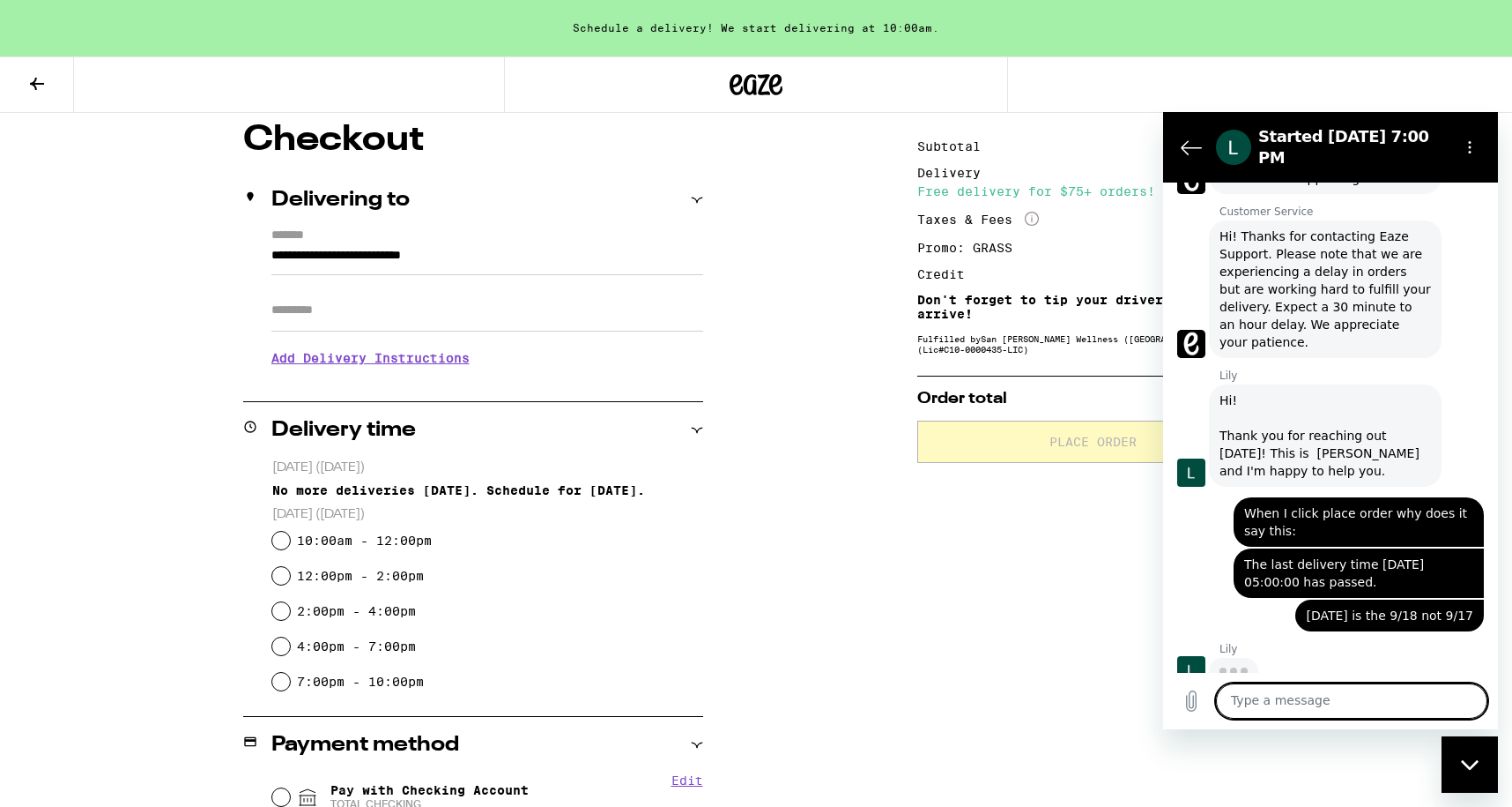
scroll to position [474, 0]
click at [1250, 699] on textarea at bounding box center [1351, 700] width 271 height 36
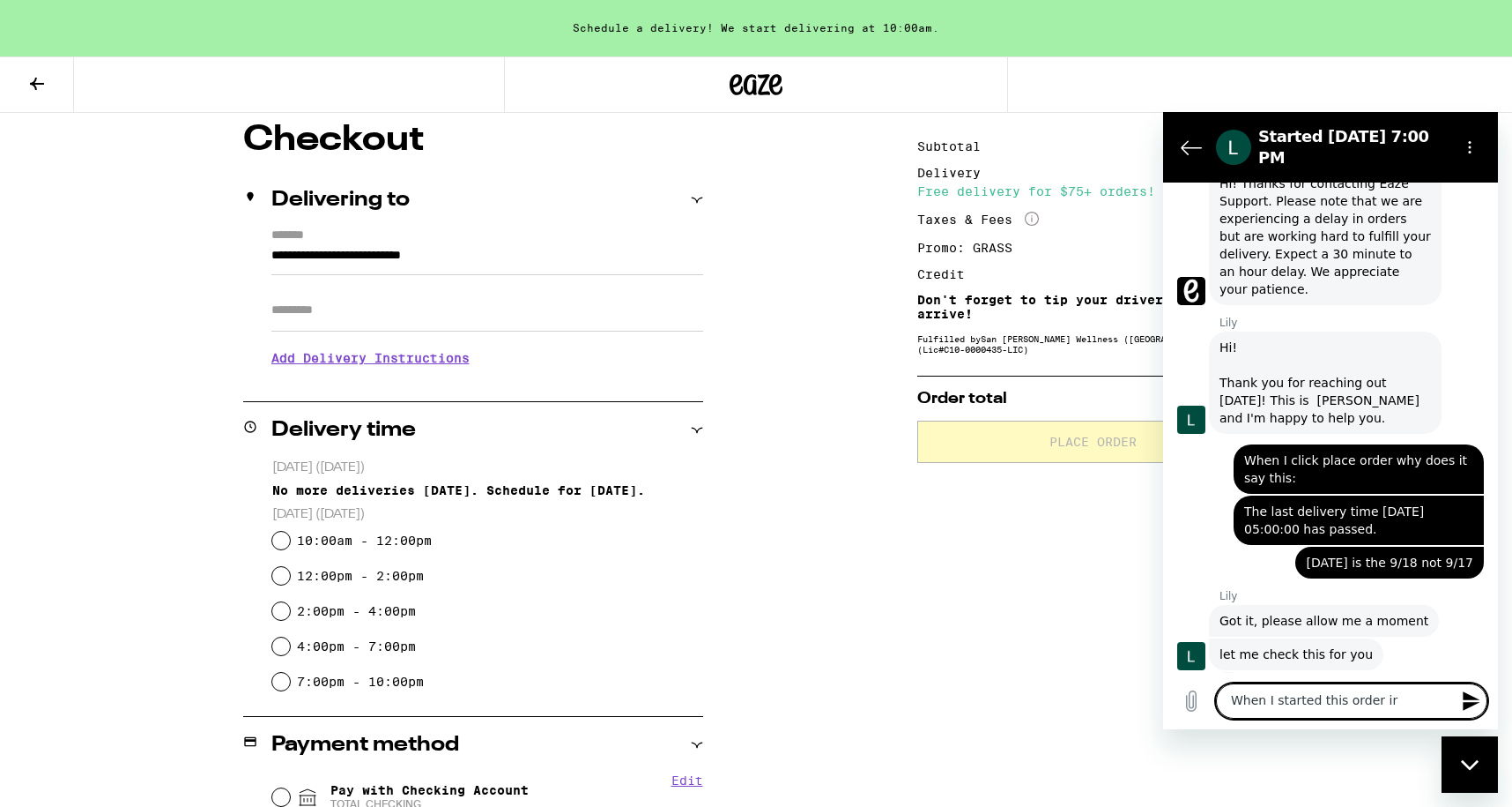
scroll to position [531, 0]
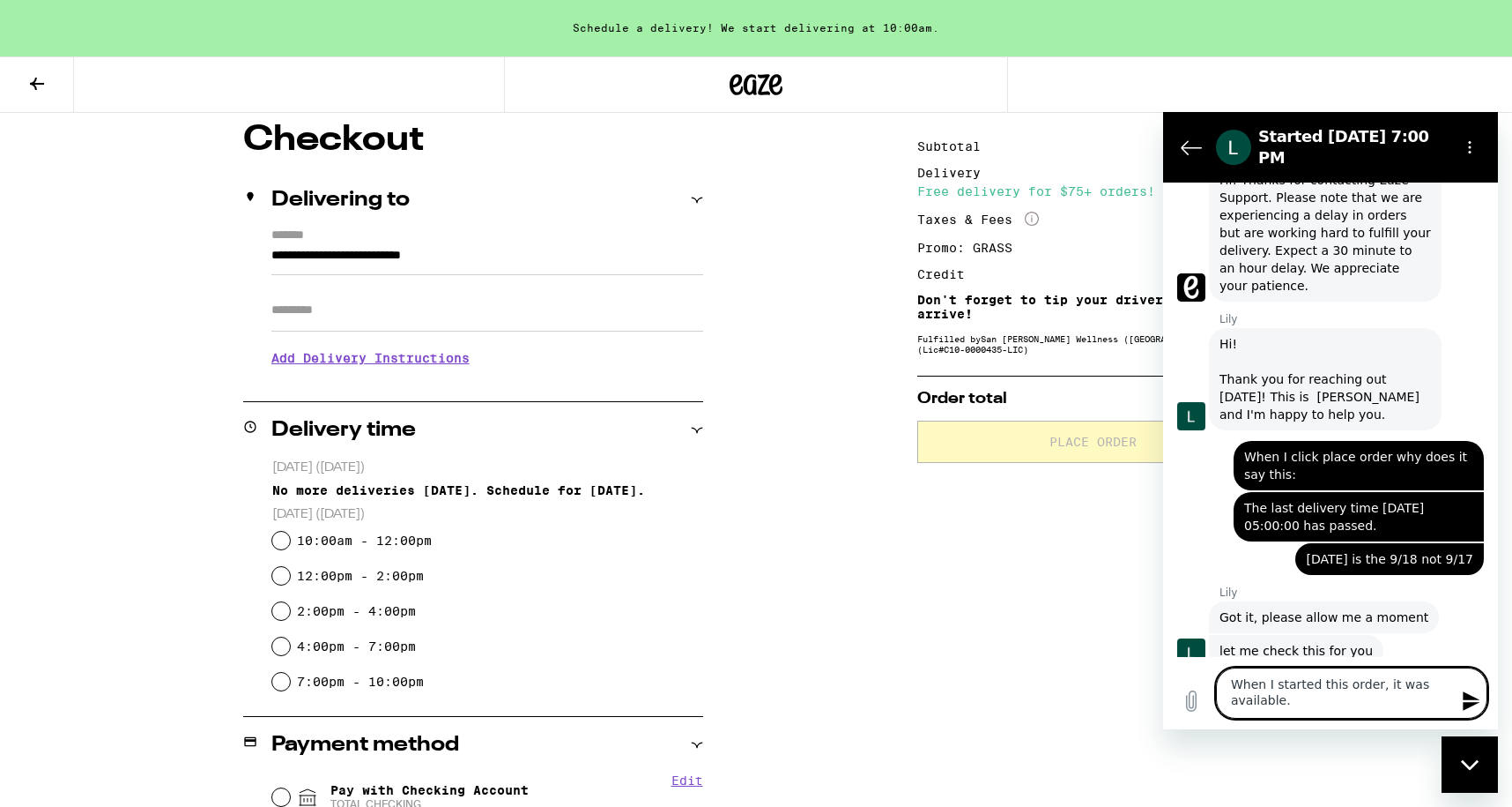
type textarea "When I started this order, it was available."
click at [1470, 697] on icon "Send message" at bounding box center [1471, 700] width 16 height 19
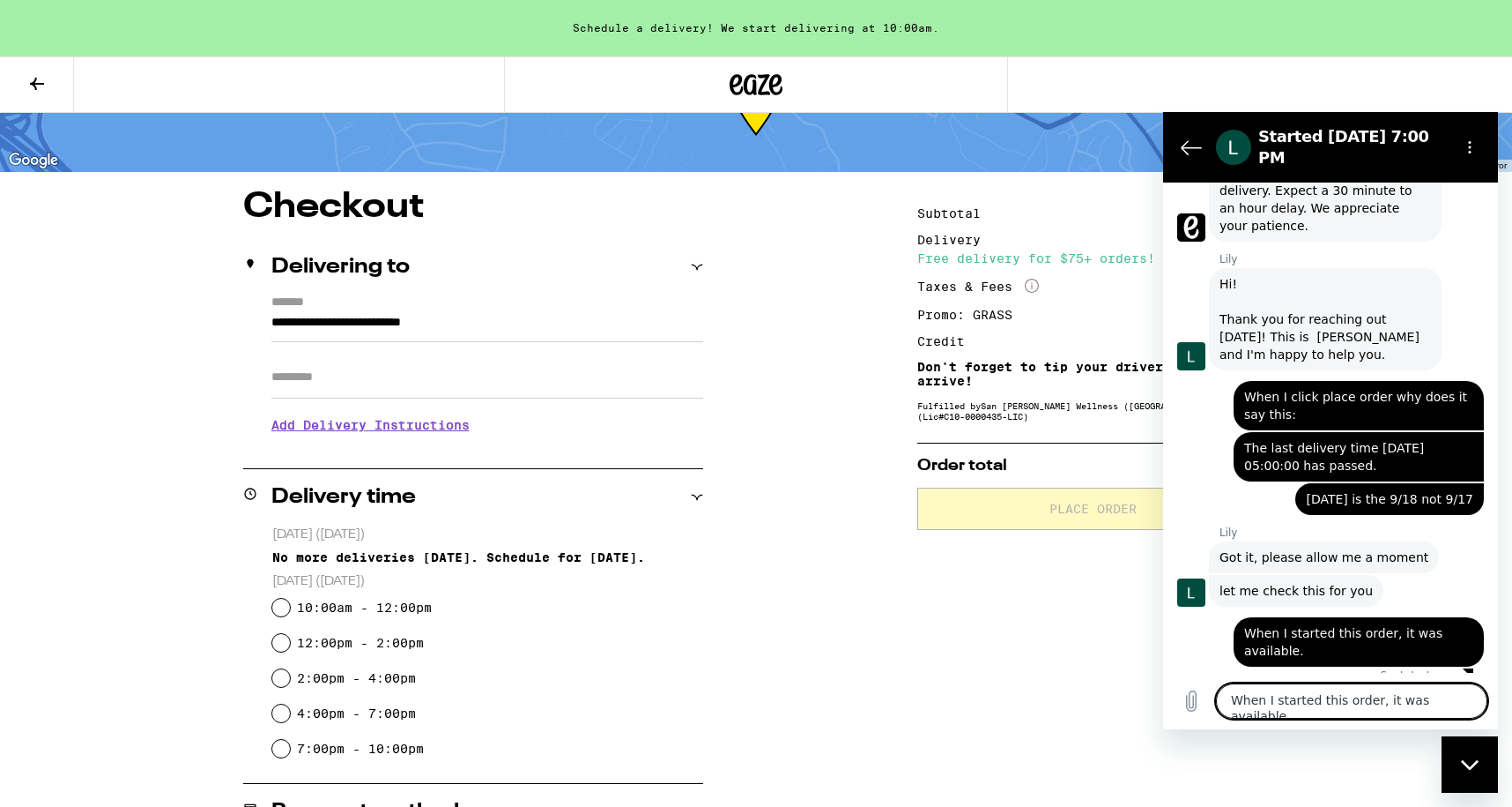
scroll to position [21, 0]
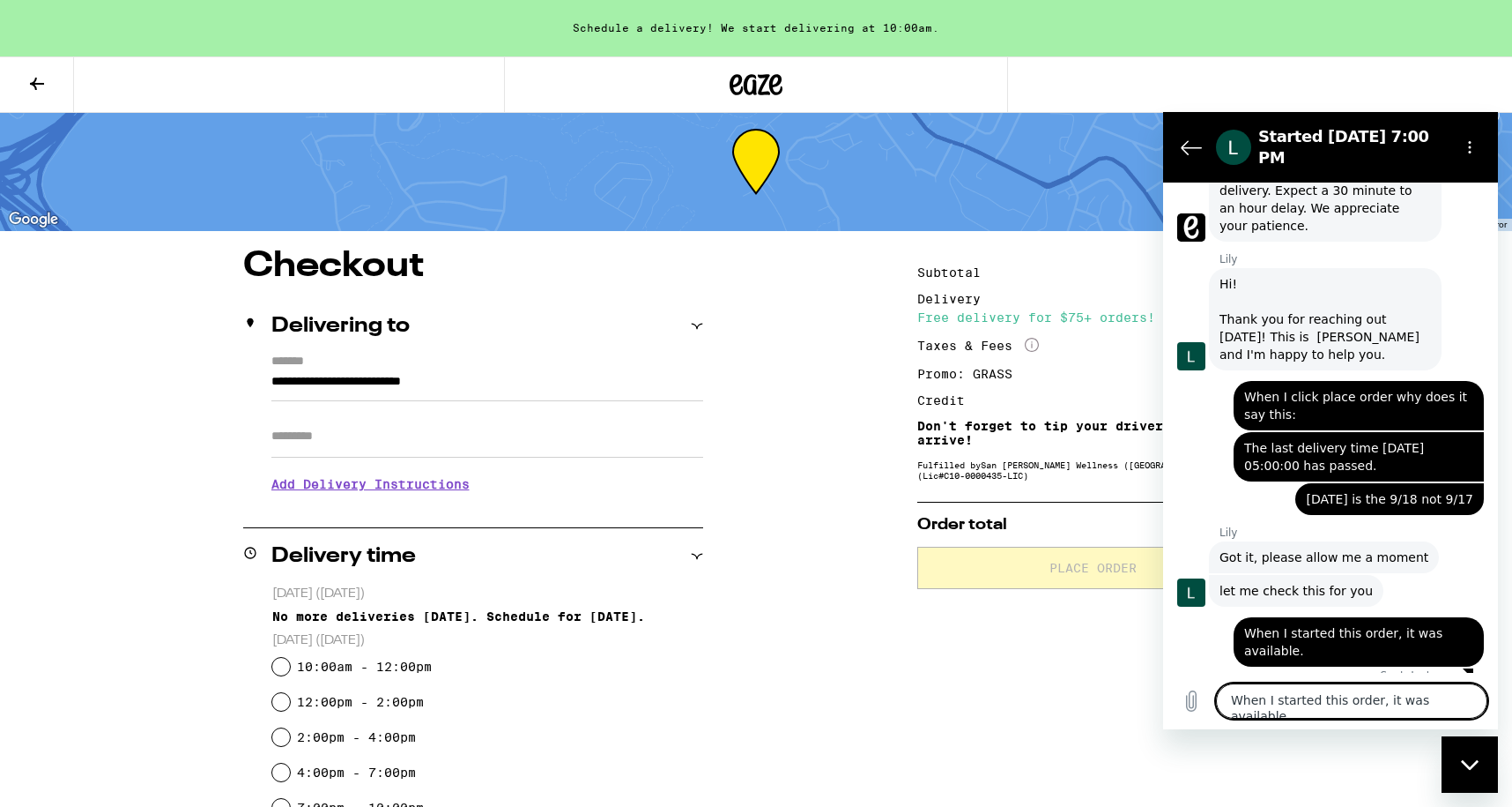
click at [1269, 703] on textarea "When I started this order, it was available." at bounding box center [1351, 700] width 271 height 36
click at [1356, 701] on textarea "Now it has changed to no more deliveries." at bounding box center [1351, 693] width 271 height 51
type textarea "Now it has changed to no more deliveries."
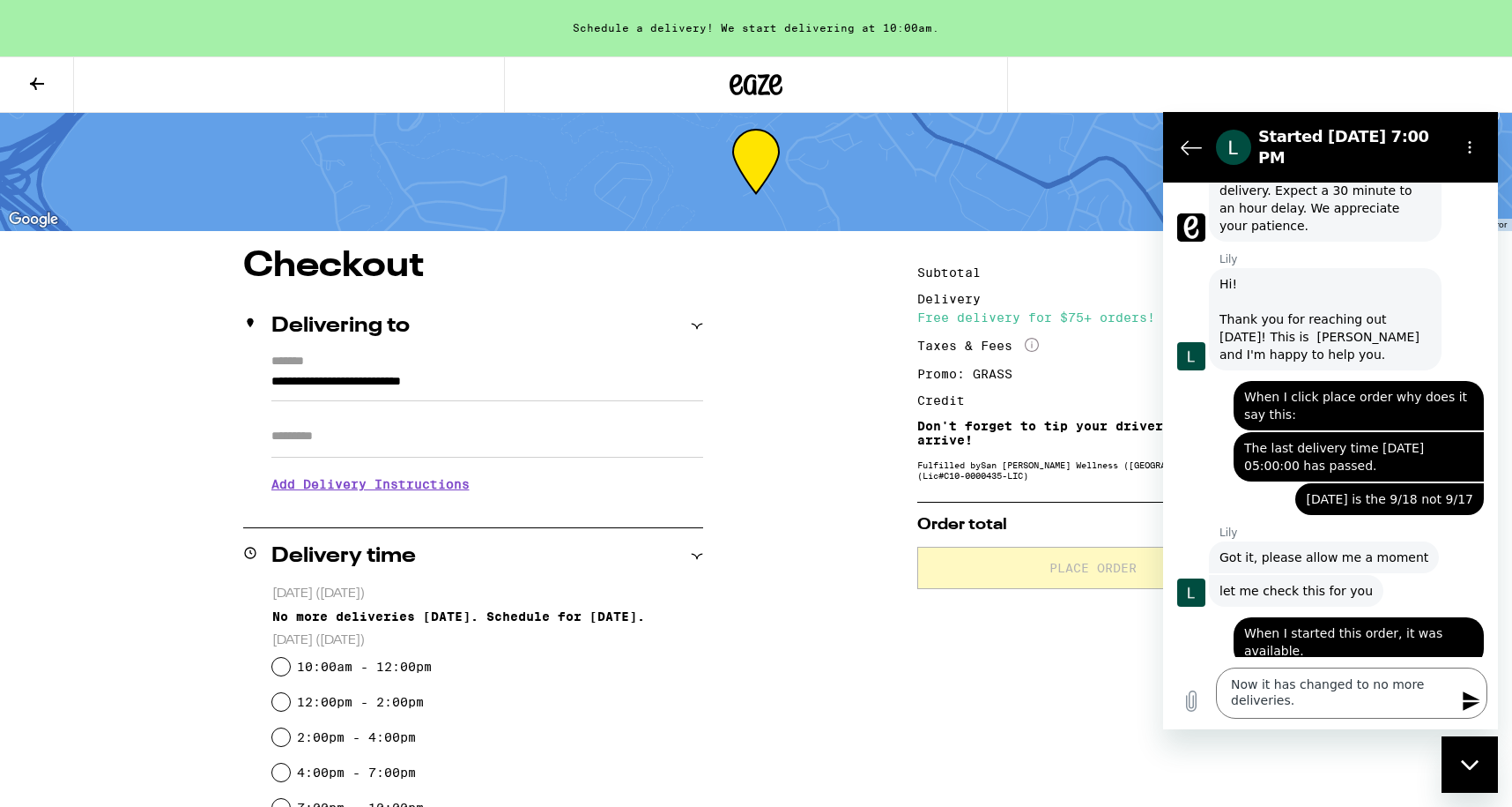
click at [1476, 697] on icon "Send message" at bounding box center [1471, 700] width 21 height 21
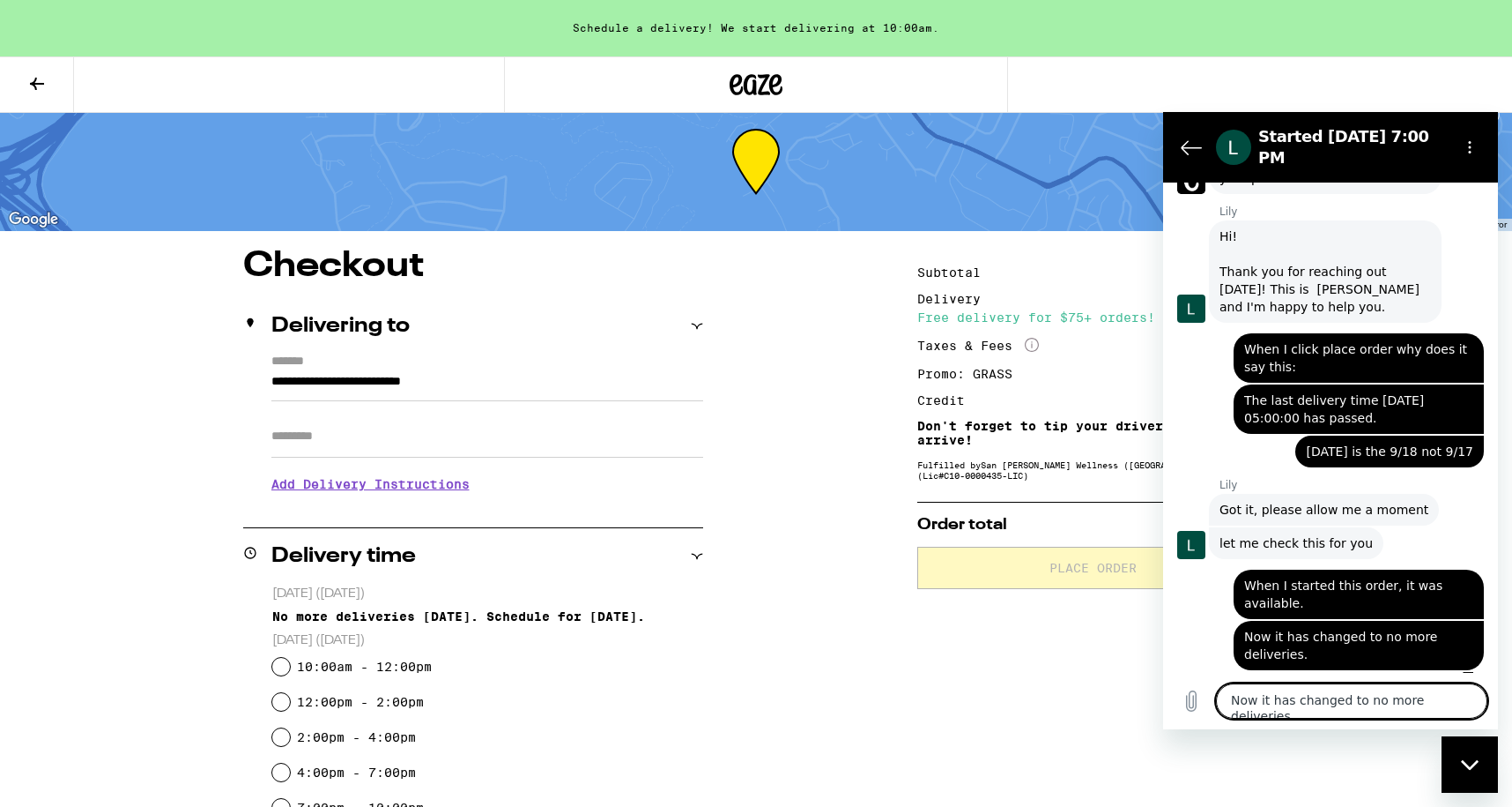
scroll to position [643, 0]
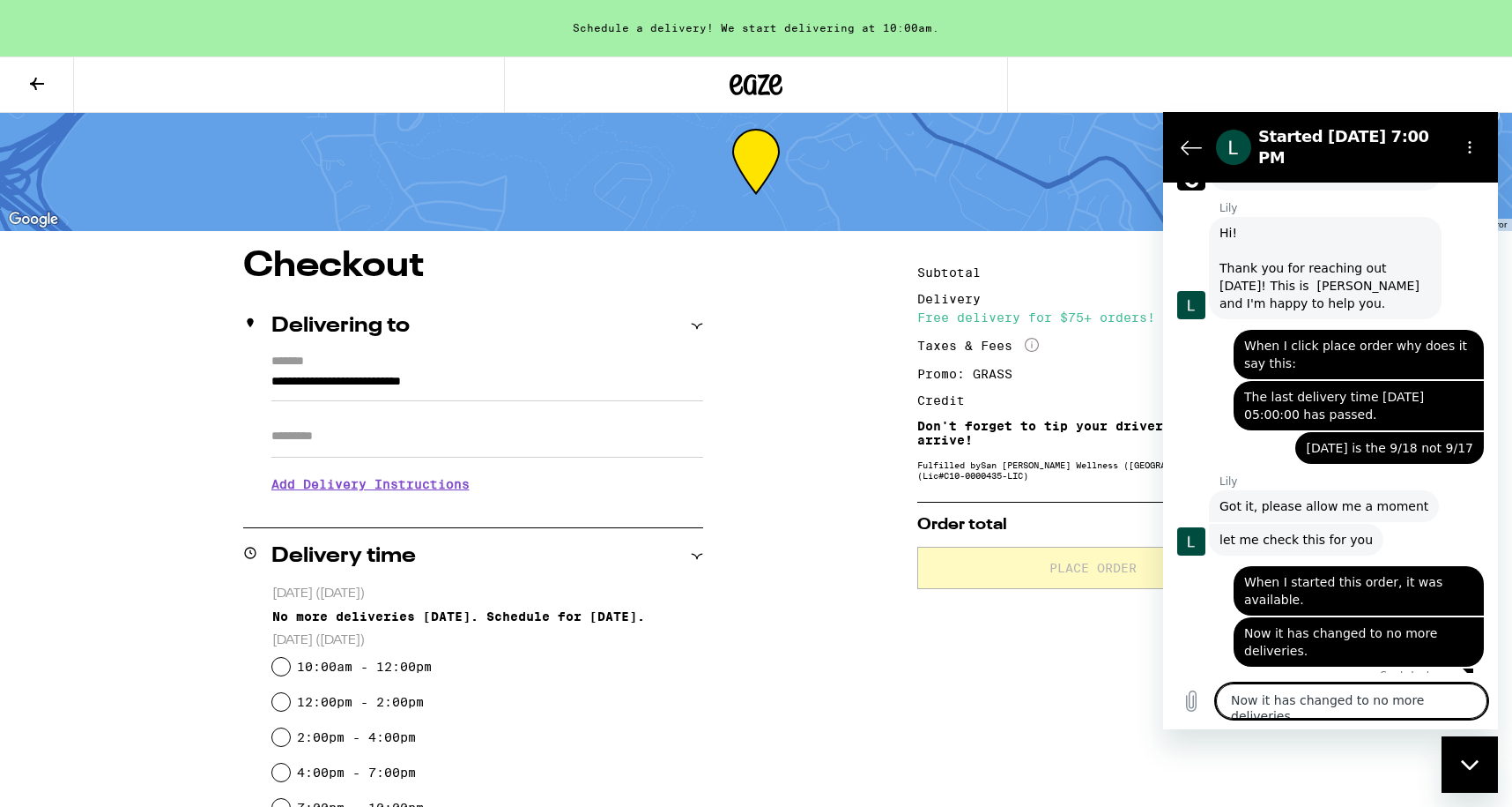
click at [1339, 706] on textarea "Now it has changed to no more deliveries." at bounding box center [1351, 700] width 271 height 36
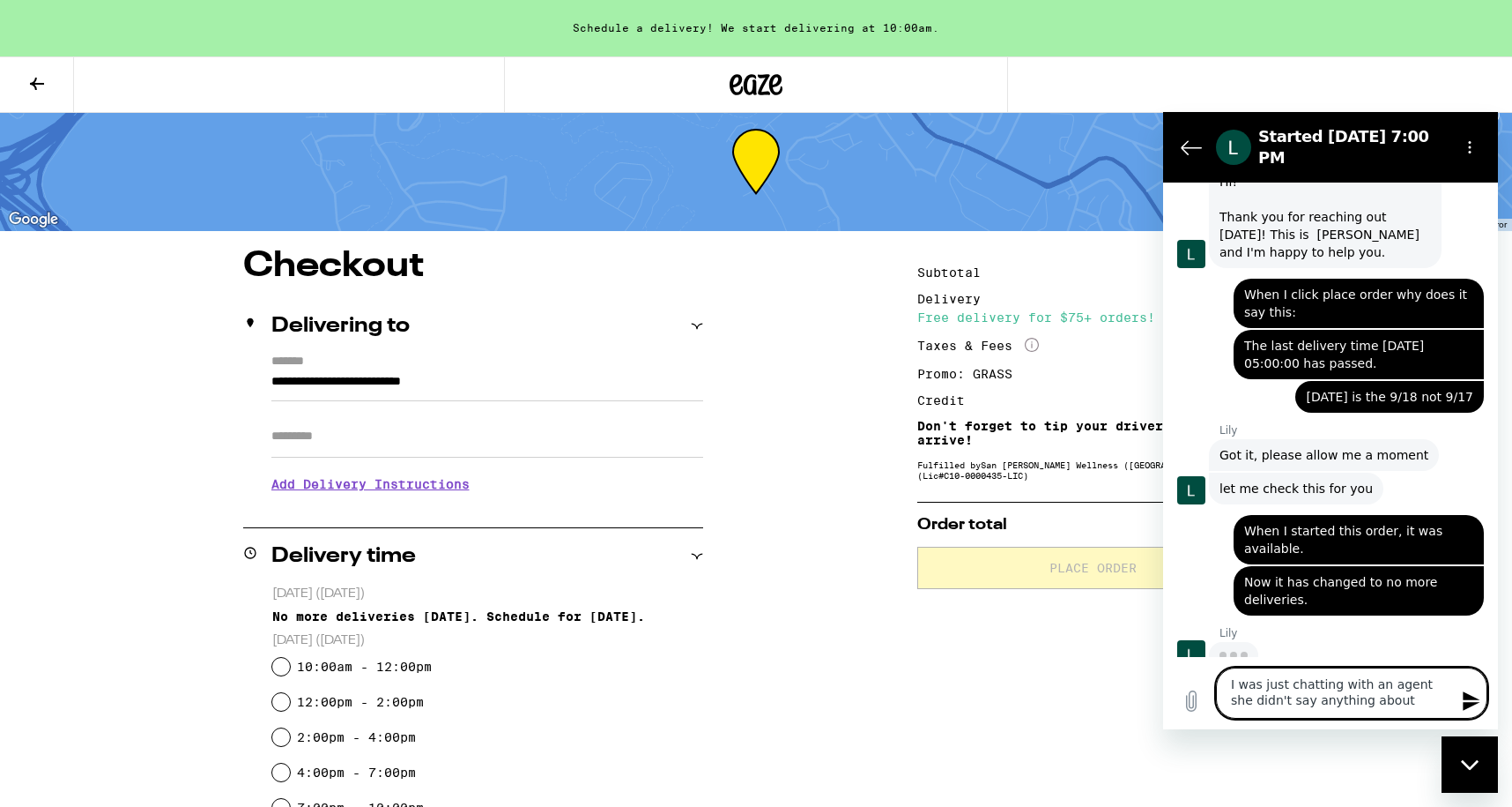
scroll to position [692, 0]
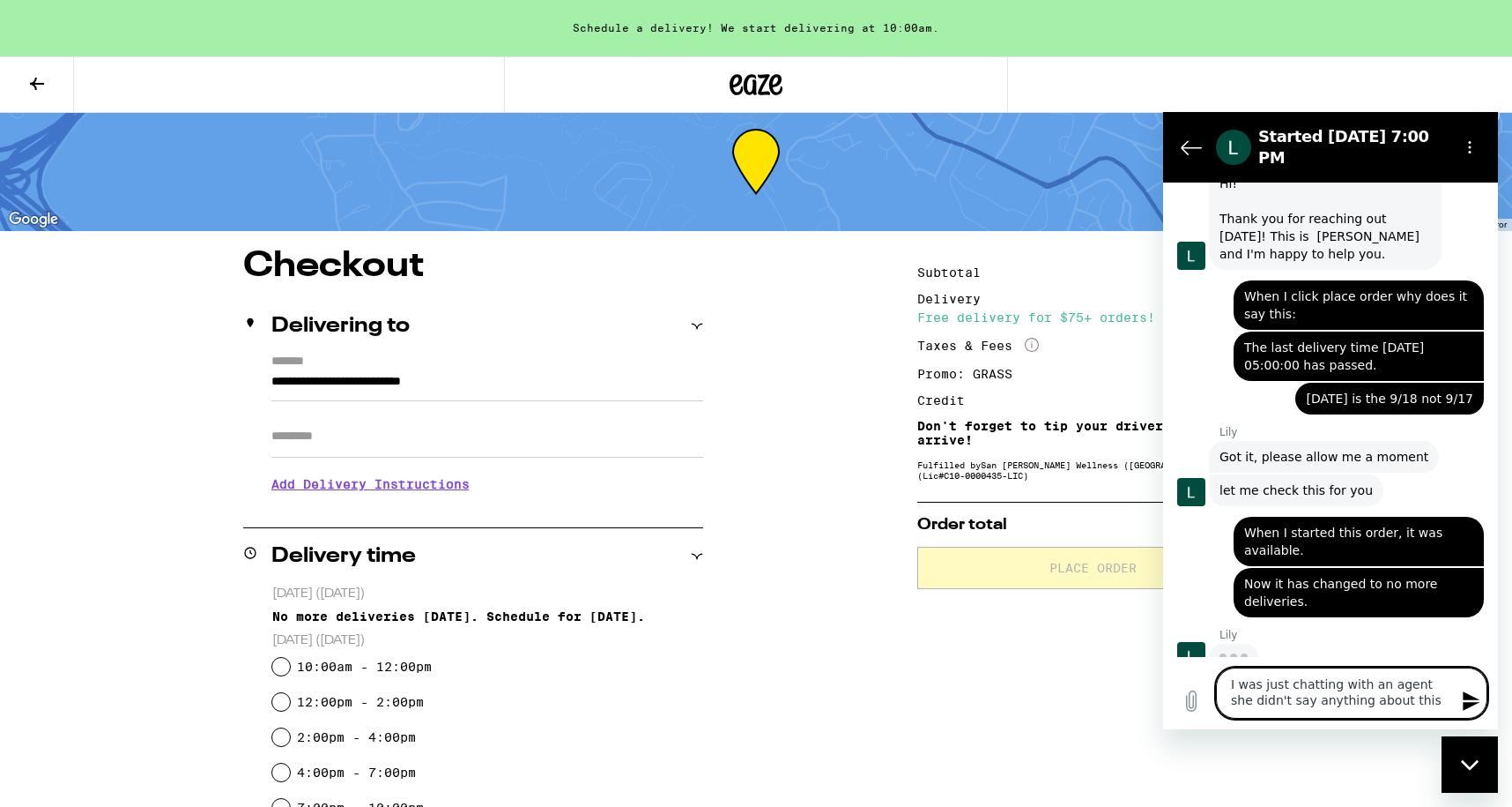
type textarea "I was just chatting with an agent she didn't say anything about this"
click at [1474, 699] on icon "Send message" at bounding box center [1471, 700] width 16 height 19
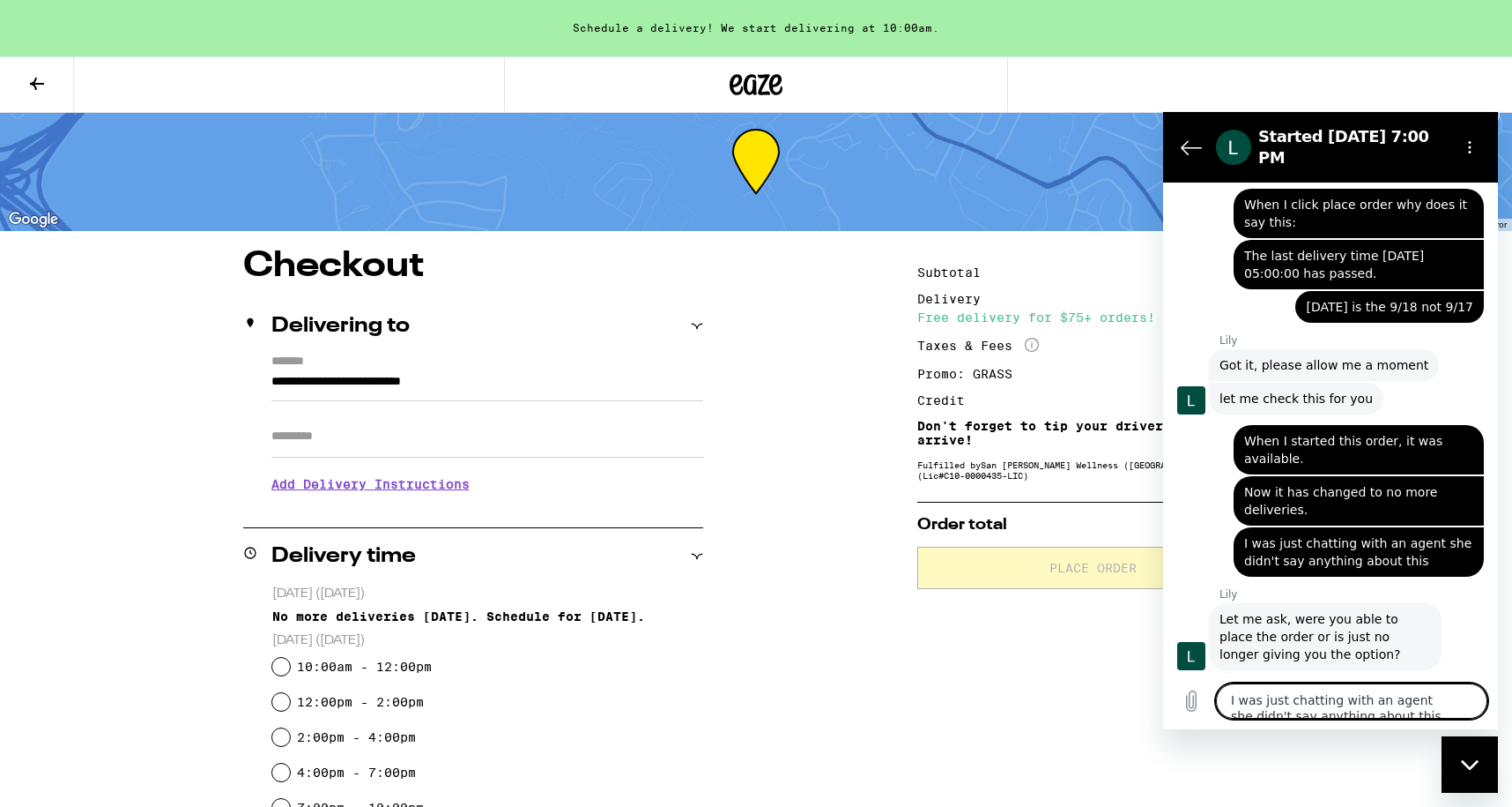
scroll to position [787, 0]
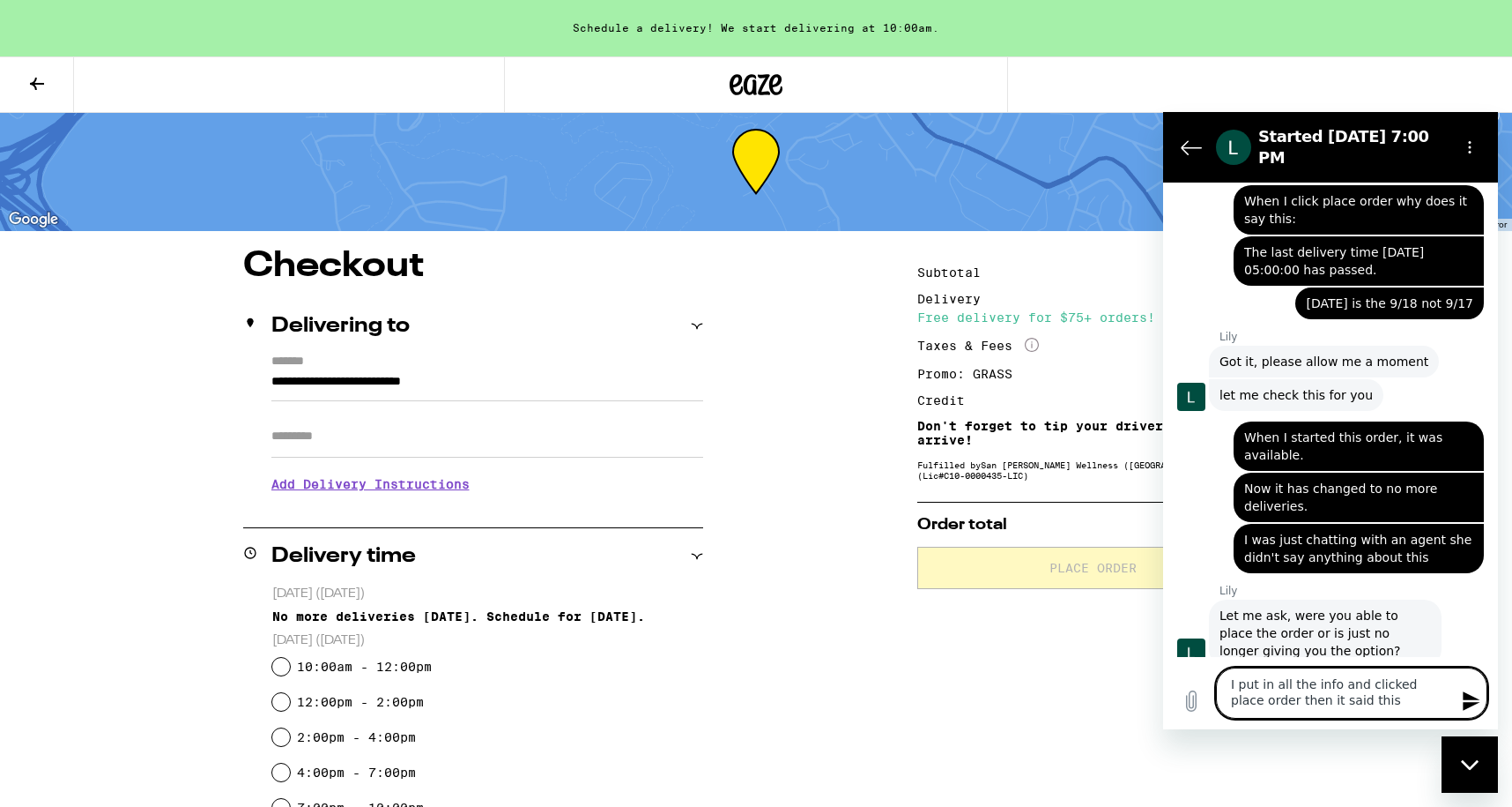
type textarea "I put in all the info and clicked place order then it said this:"
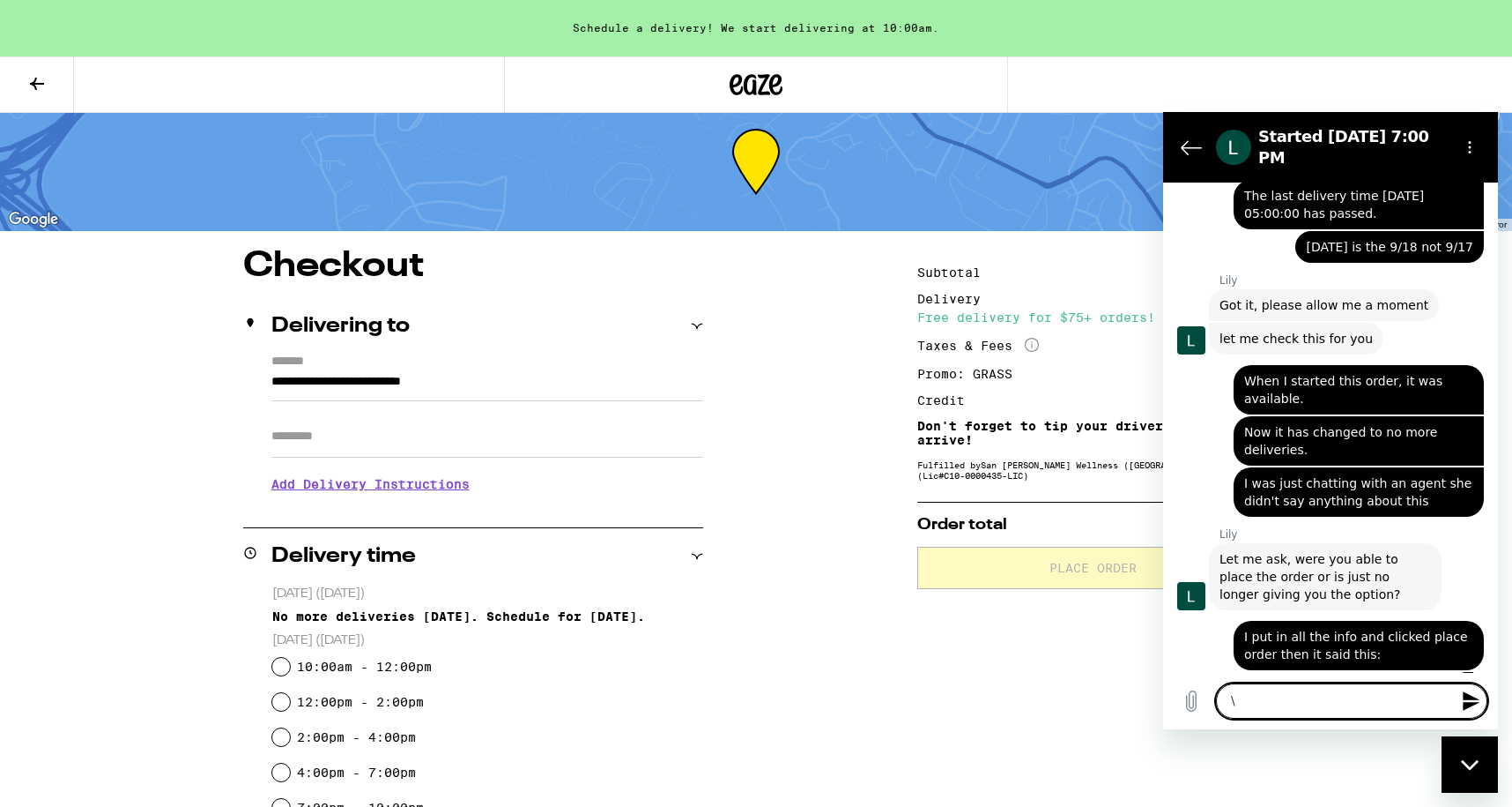
paste textarea "The last delivery time [DATE] 05:00:00 has passed."
type textarea "\The last delivery time 09/17/2025 05:00:00 has passed."
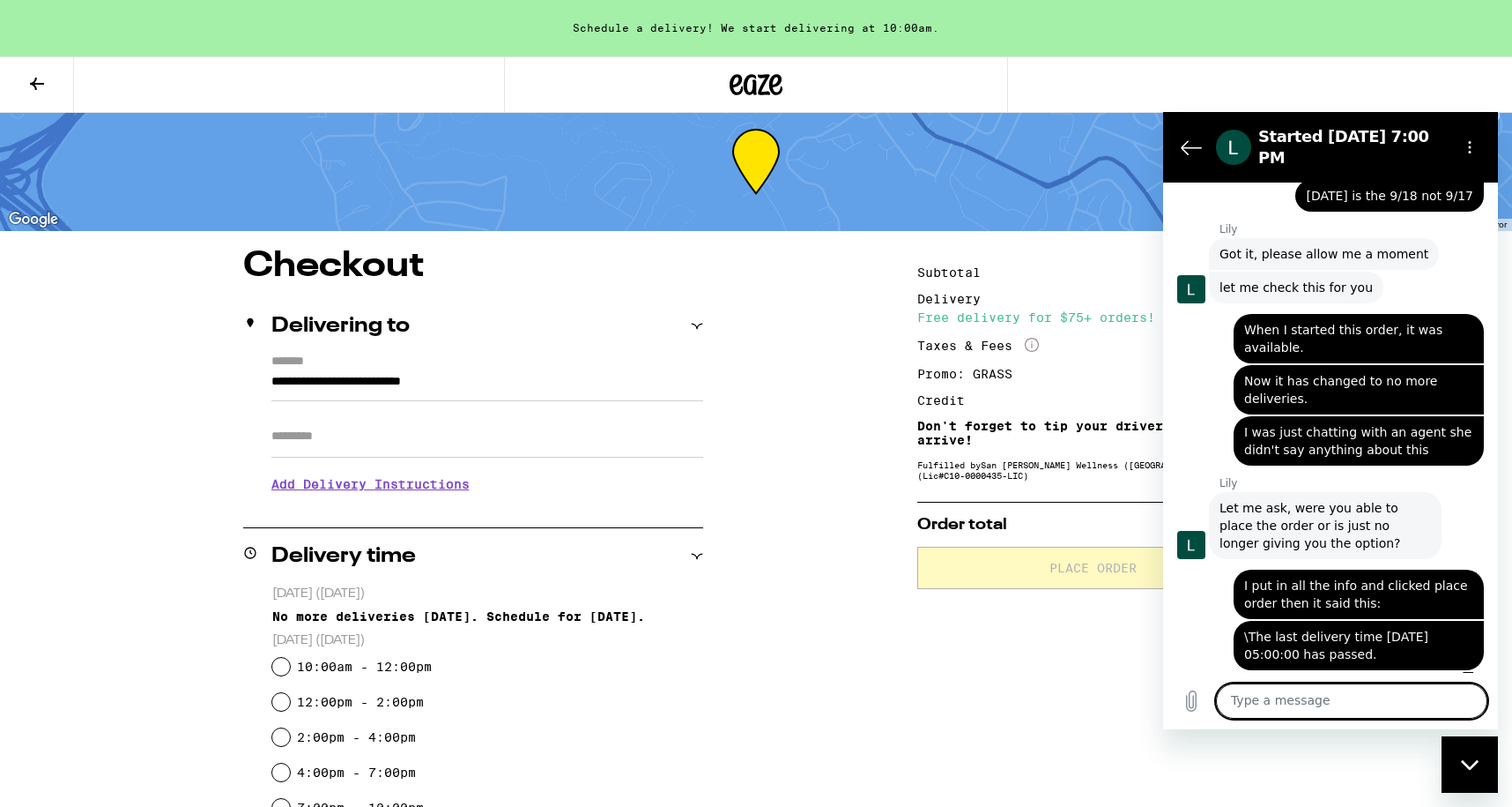
scroll to position [898, 0]
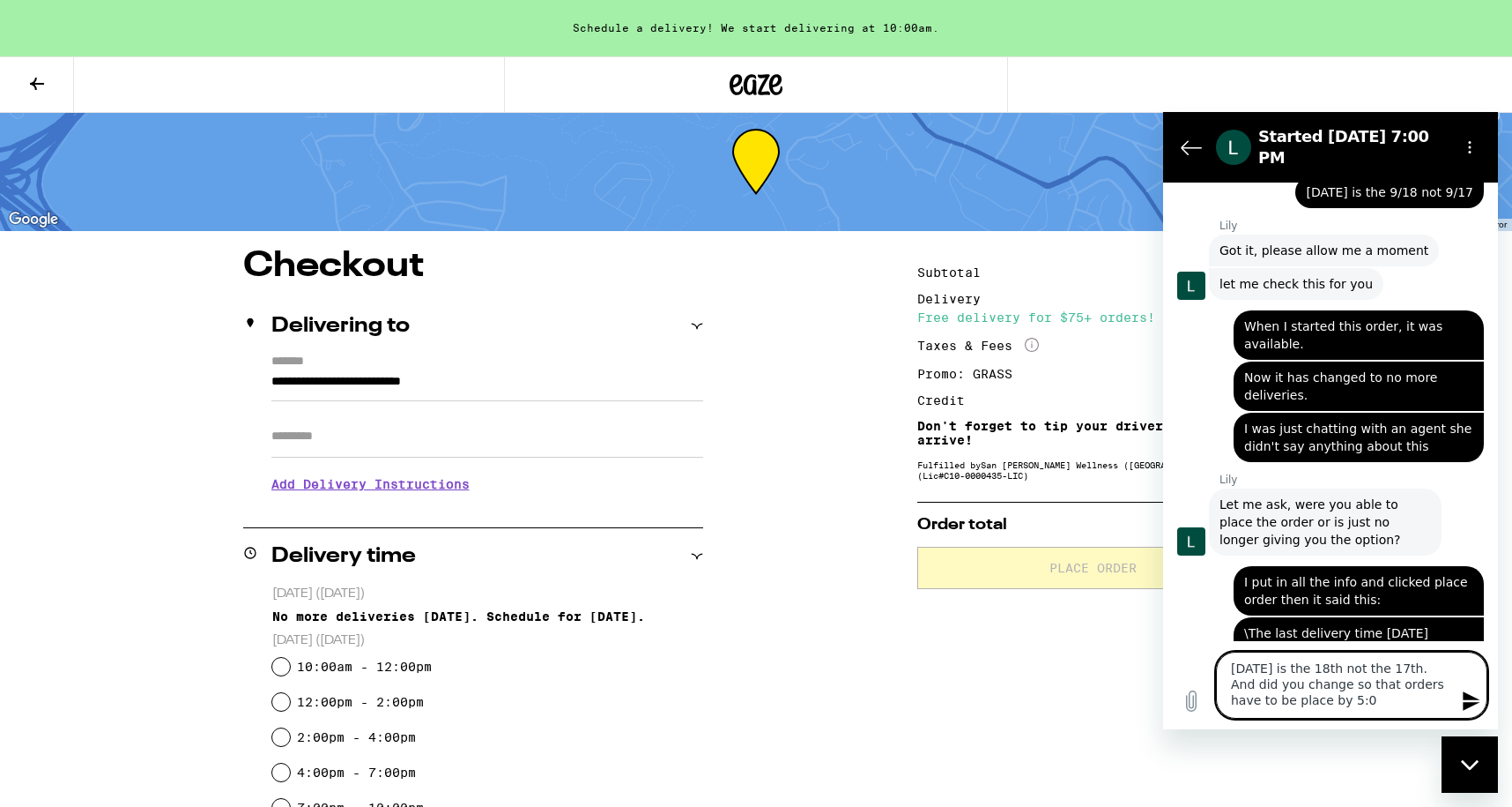
type textarea "Today is the 18th not the 17th. And did you change so that orders have to be pl…"
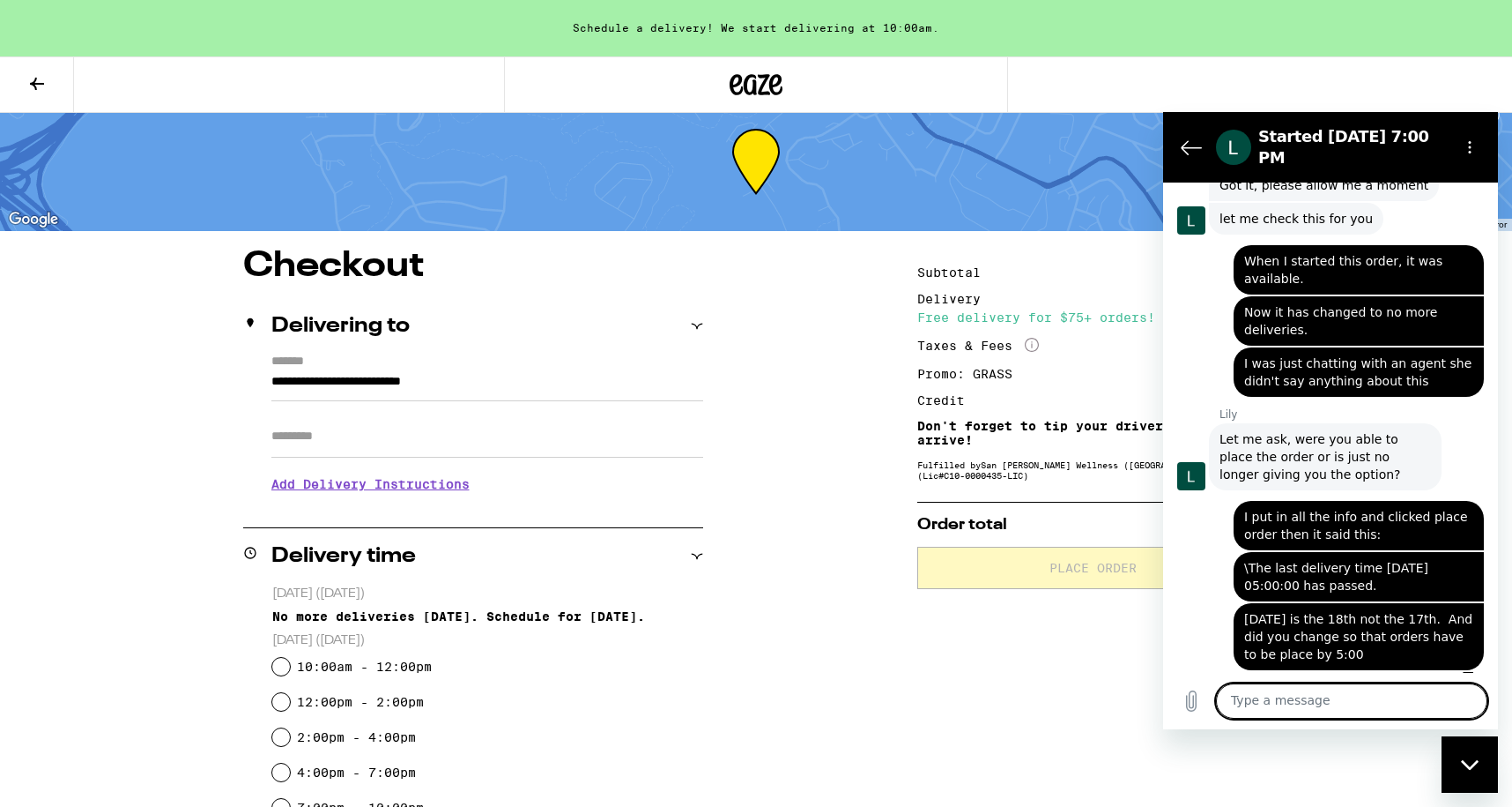
scroll to position [967, 0]
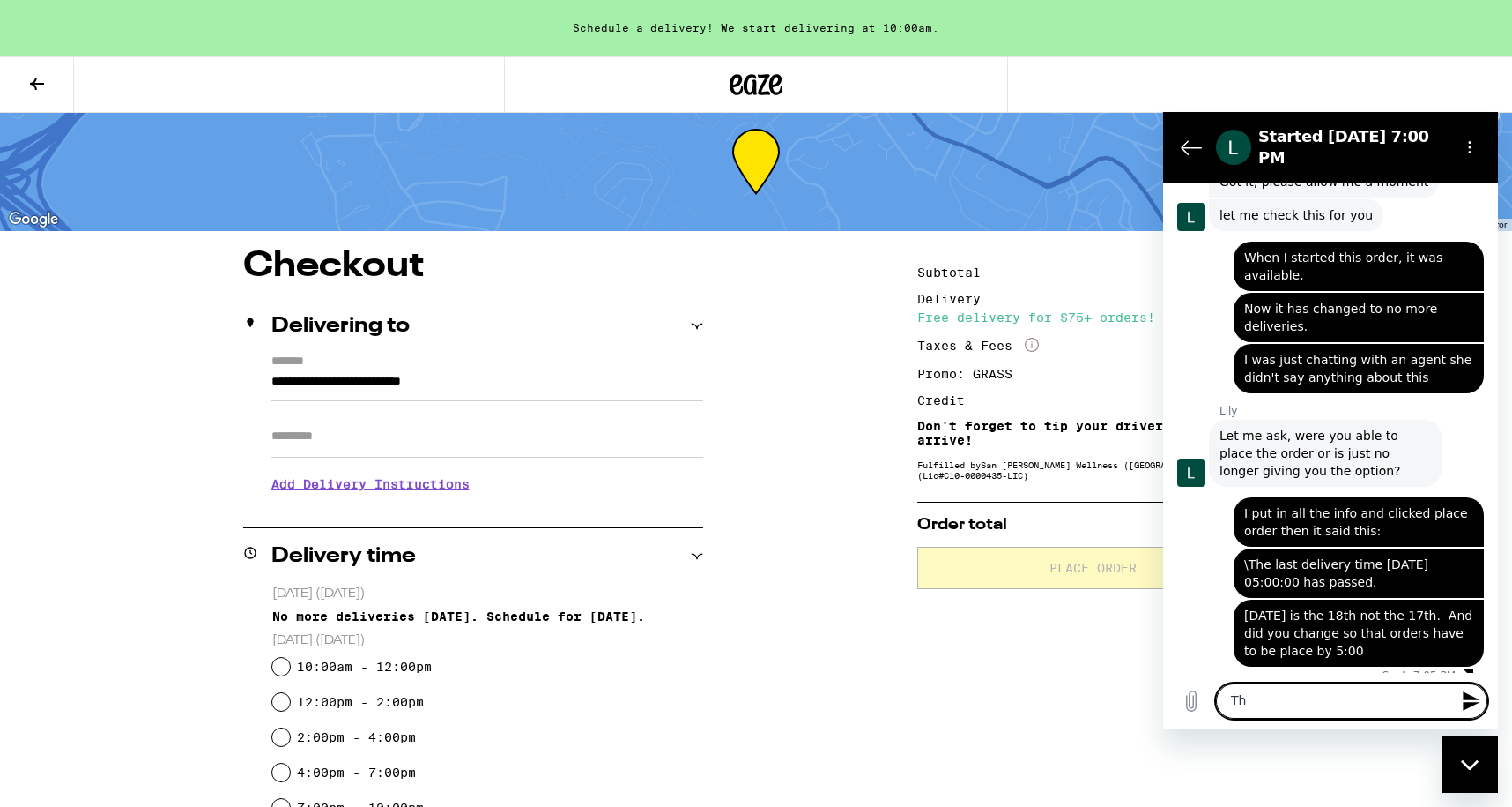
type textarea "T"
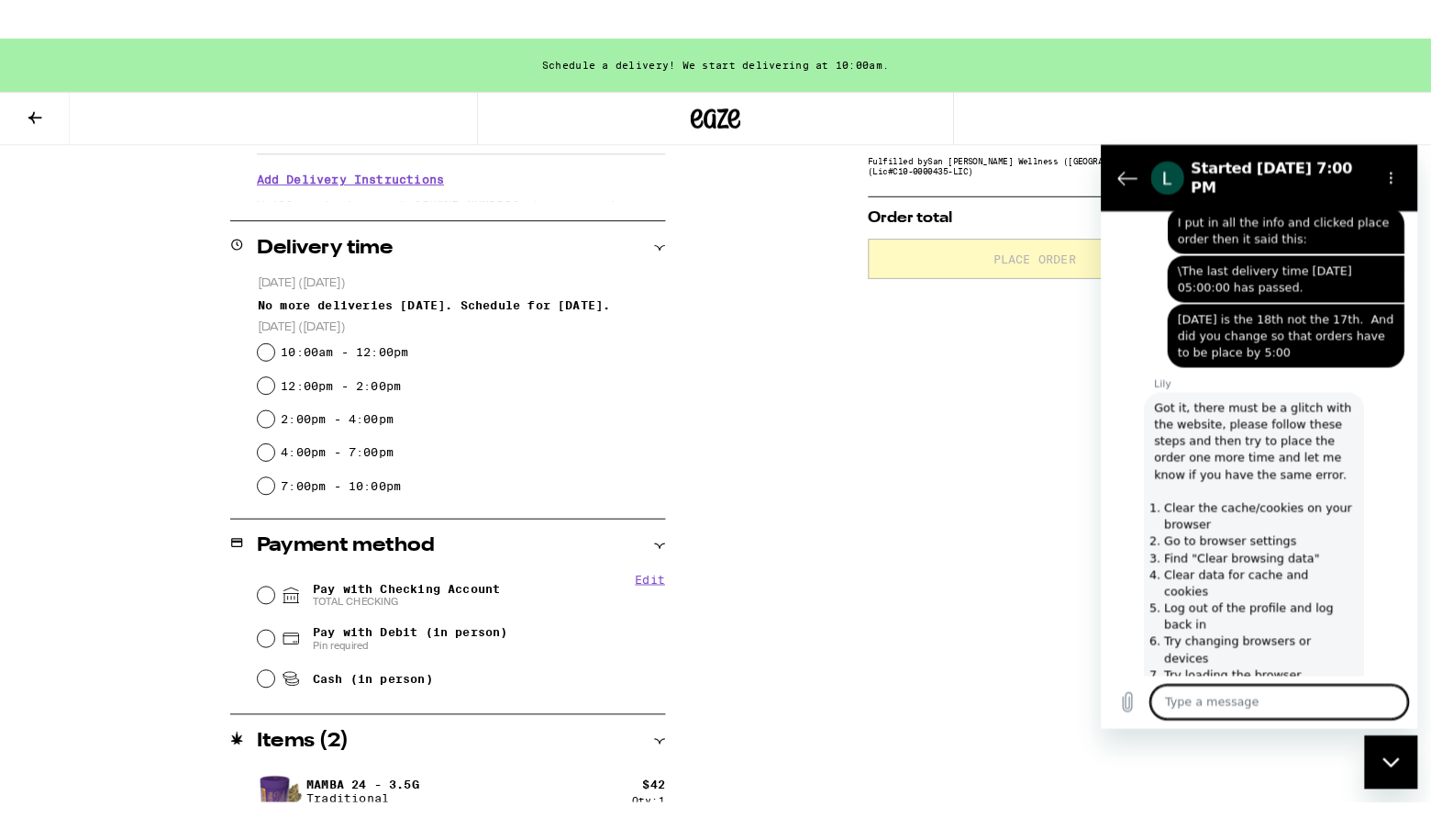
scroll to position [1343, 0]
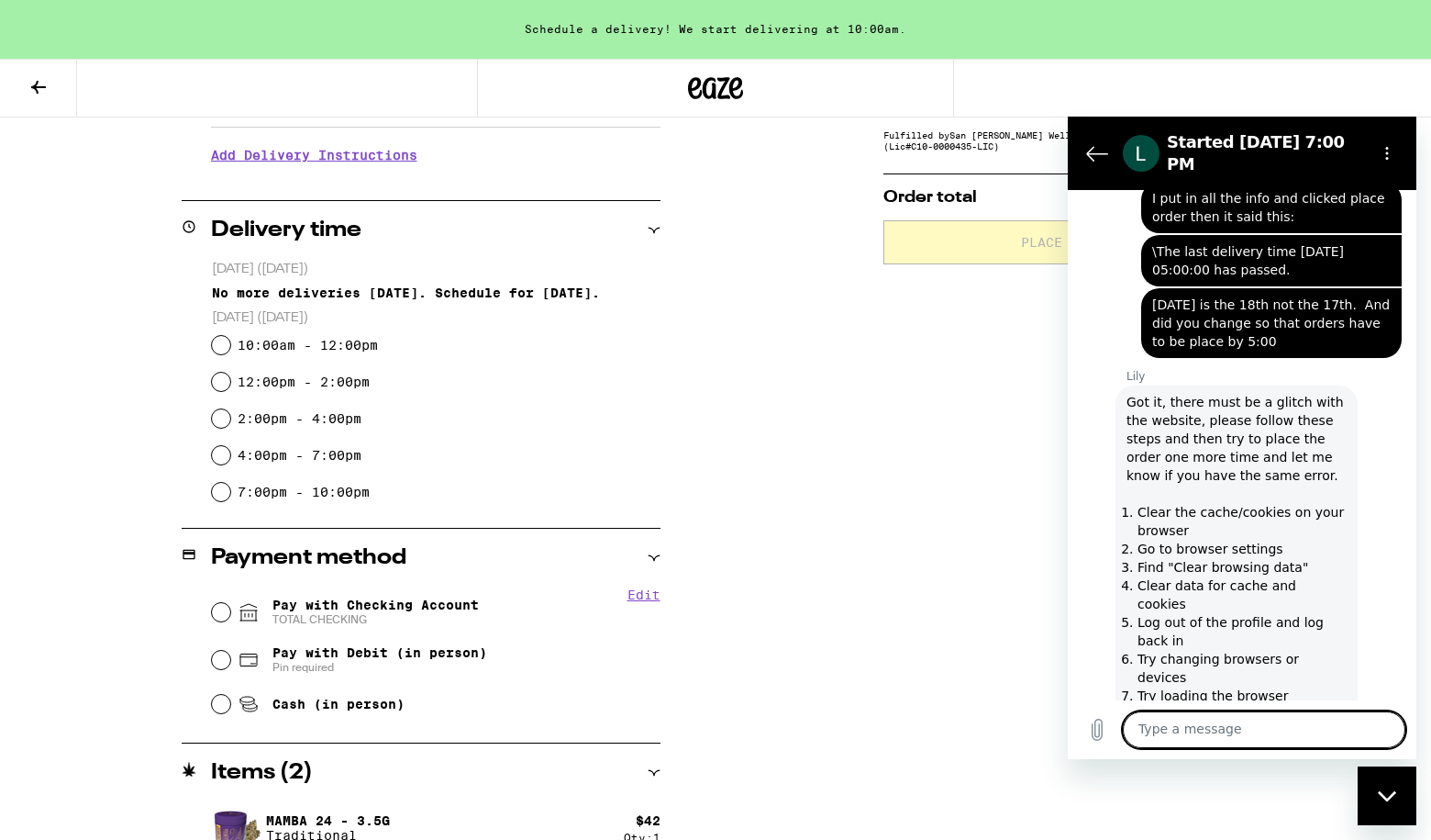
click at [1183, 721] on textarea at bounding box center [1264, 729] width 282 height 37
type textarea "W"
type textarea "C"
type textarea "Hold On!"
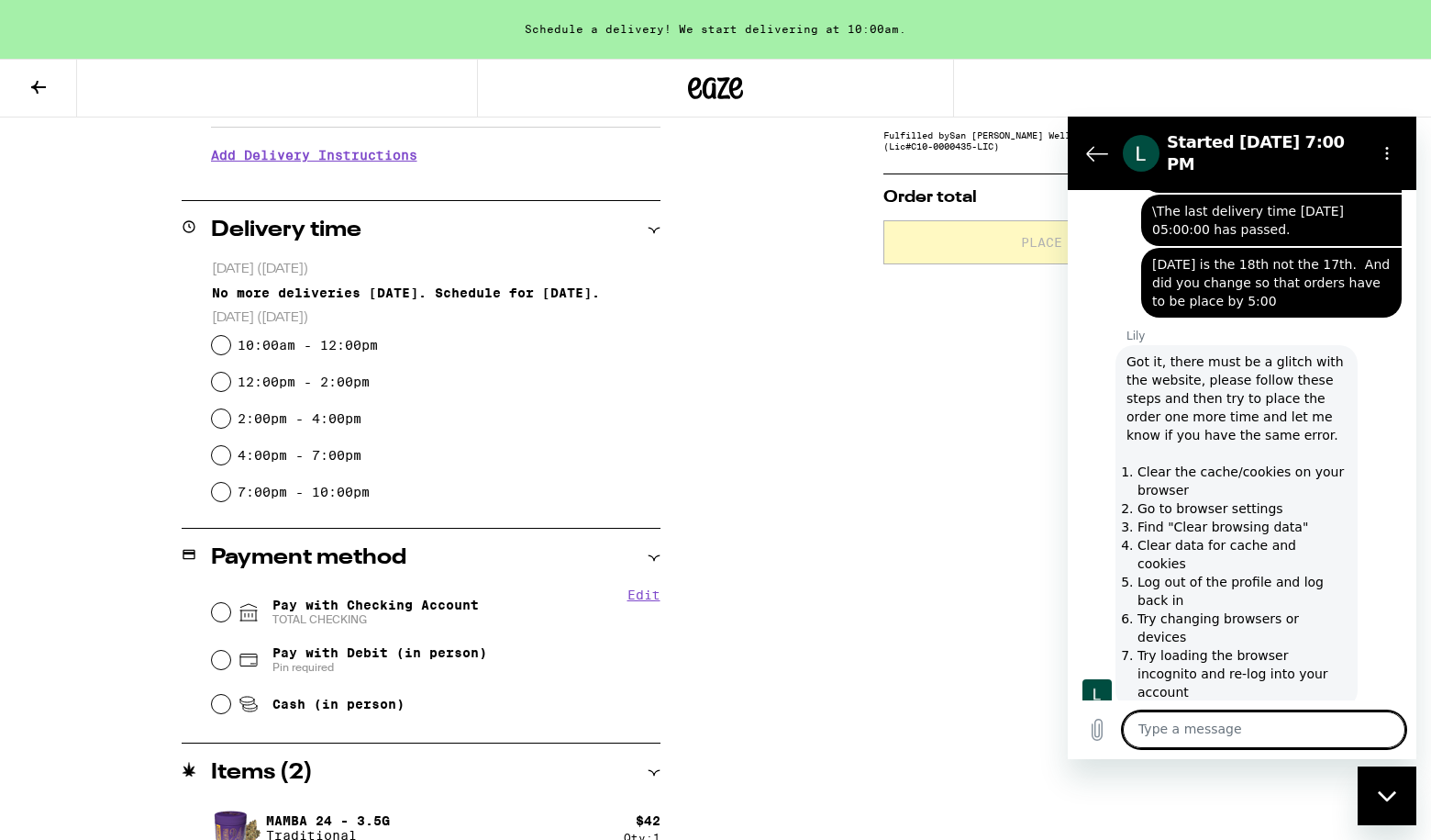
scroll to position [1386, 0]
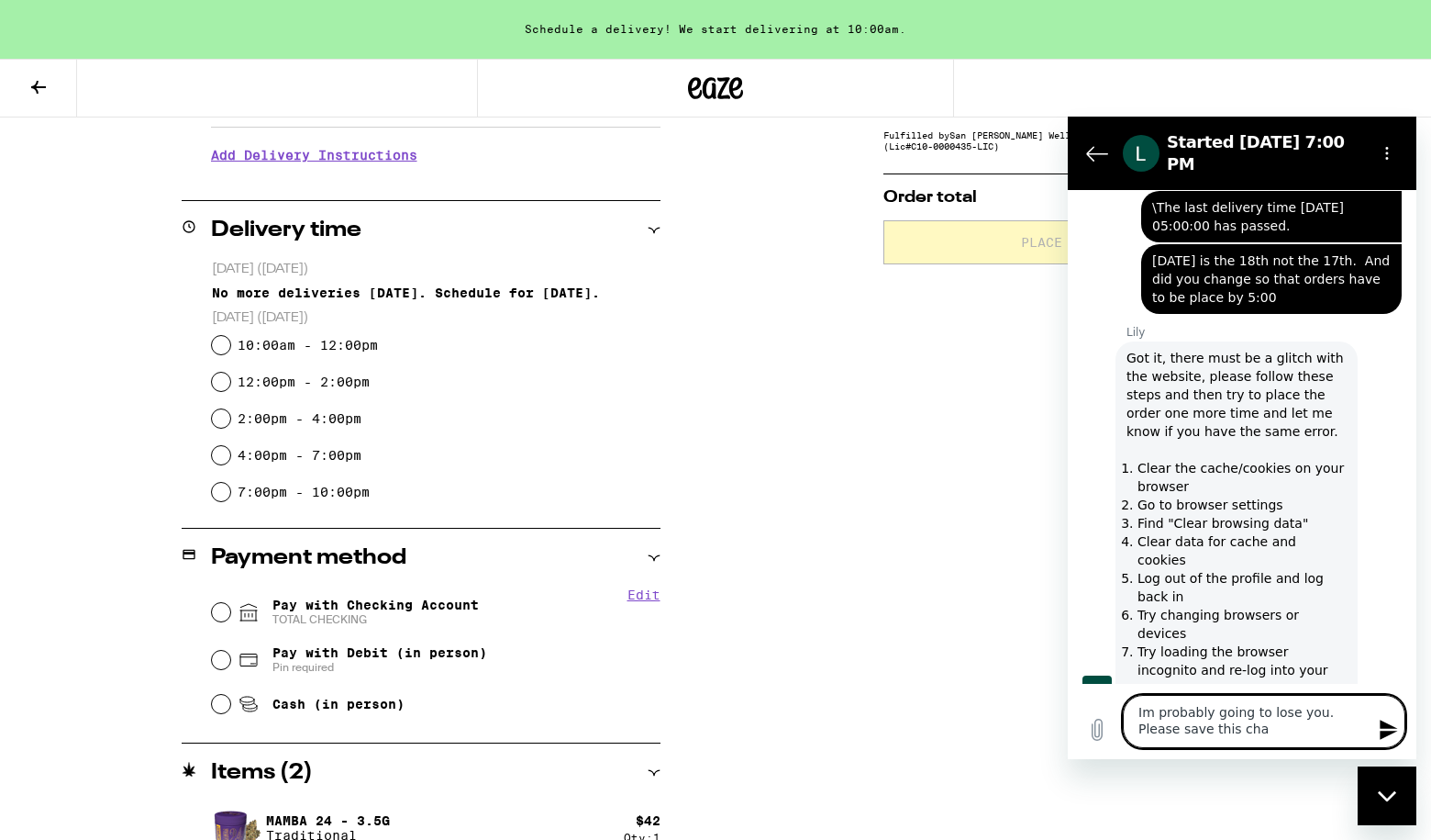
type textarea "Im probably going to lose you. Please save this chat"
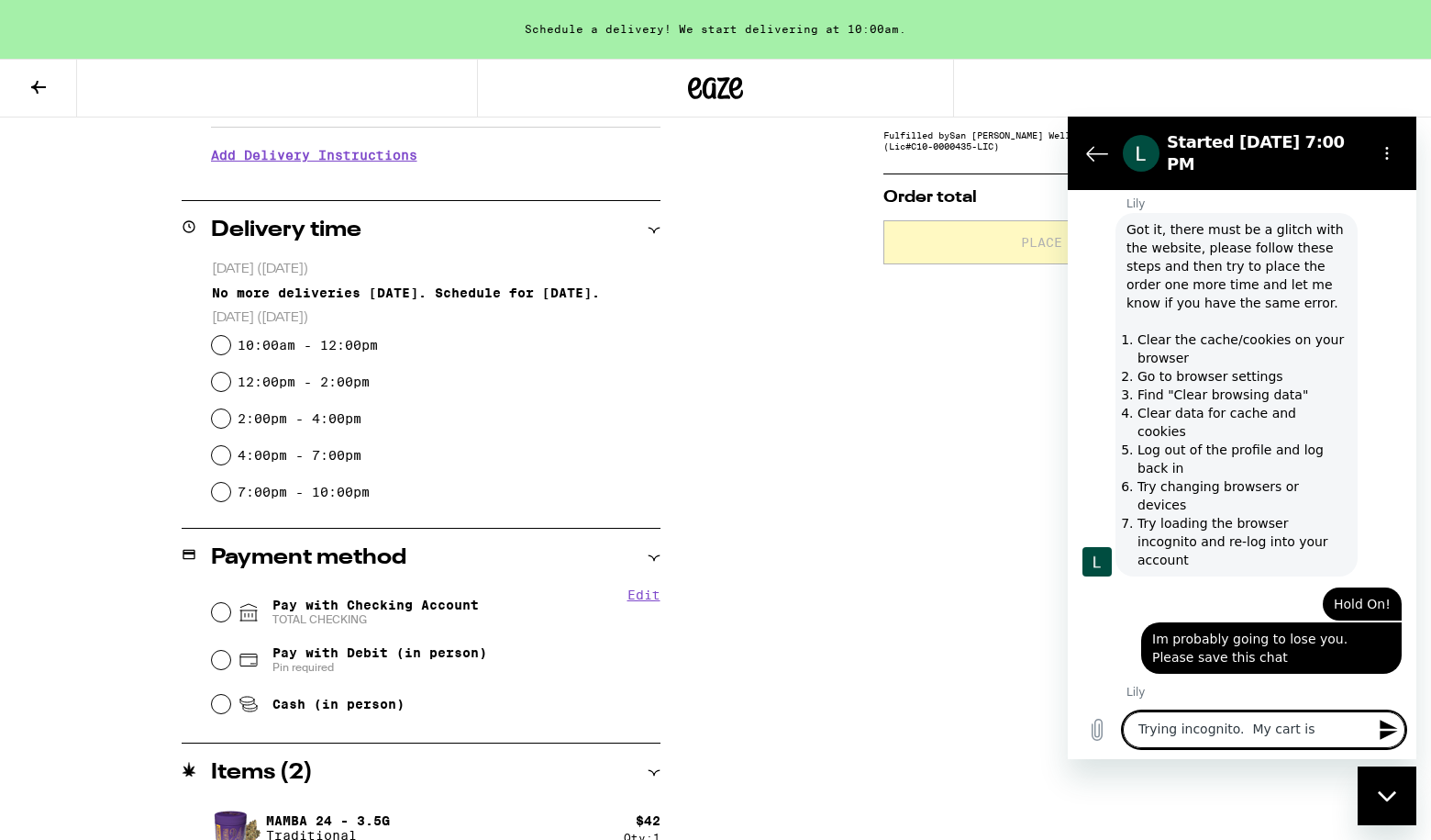
scroll to position [1518, 0]
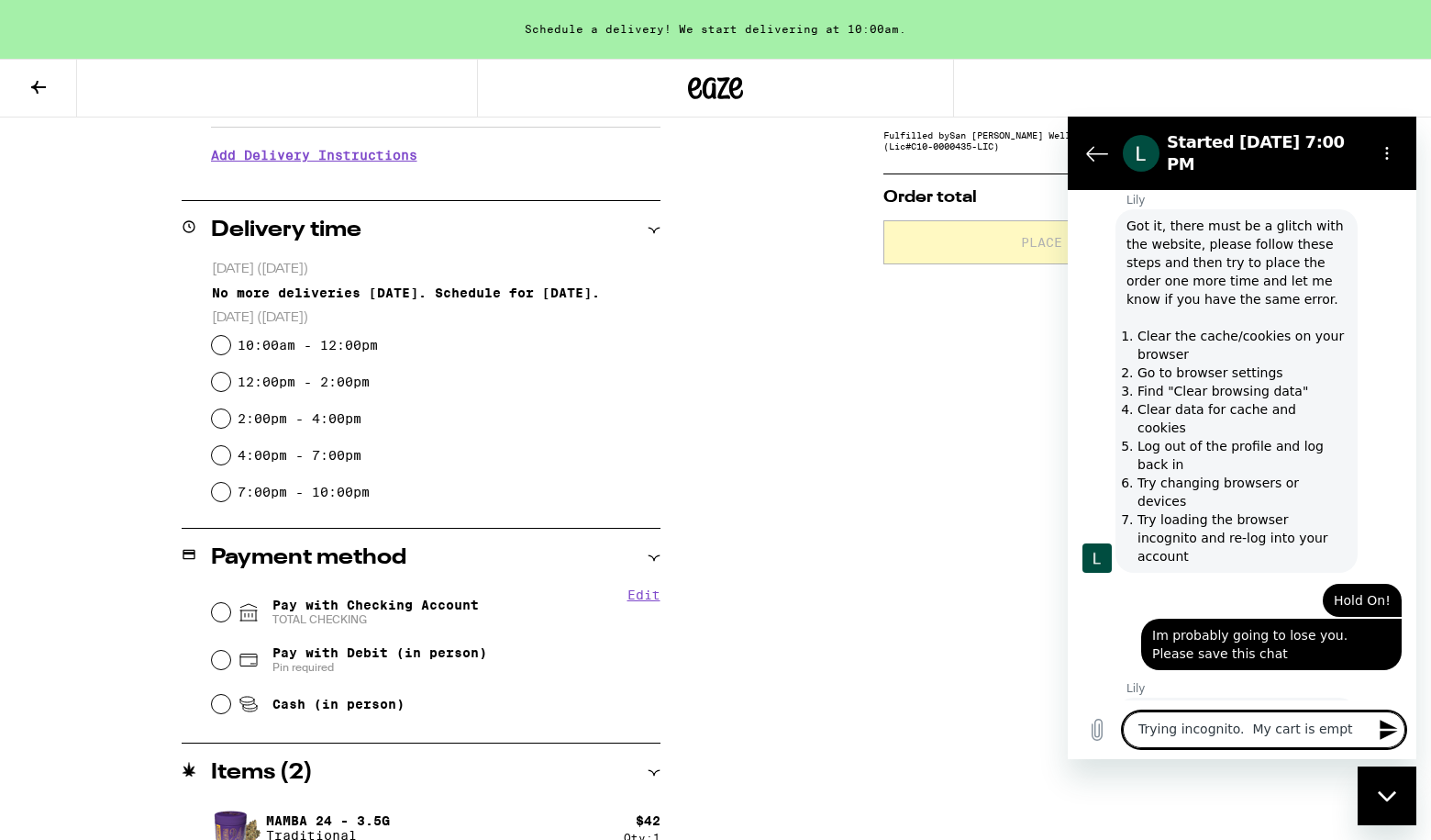
type textarea "Trying incognito. My cart is empty"
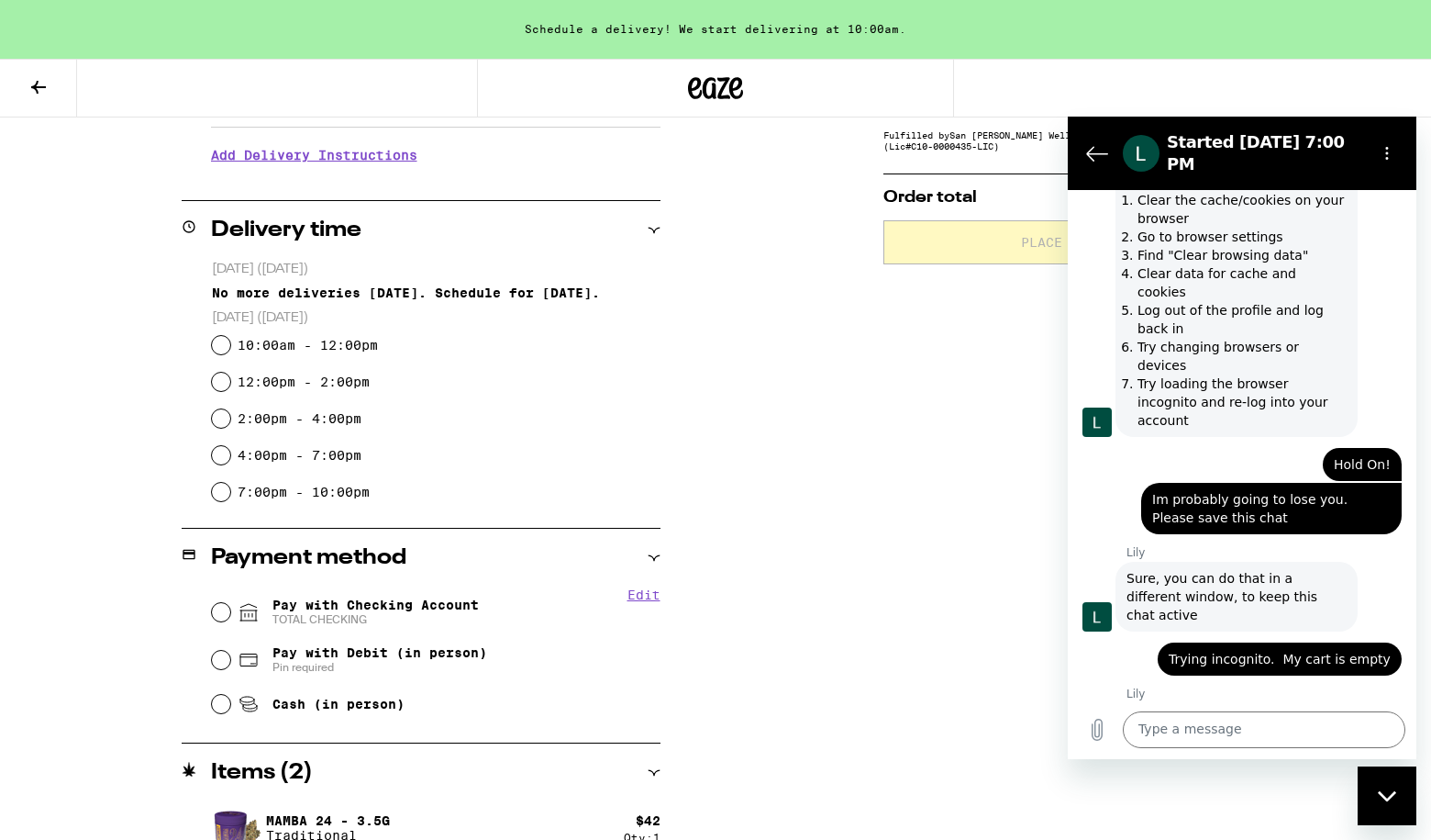
scroll to position [1658, 0]
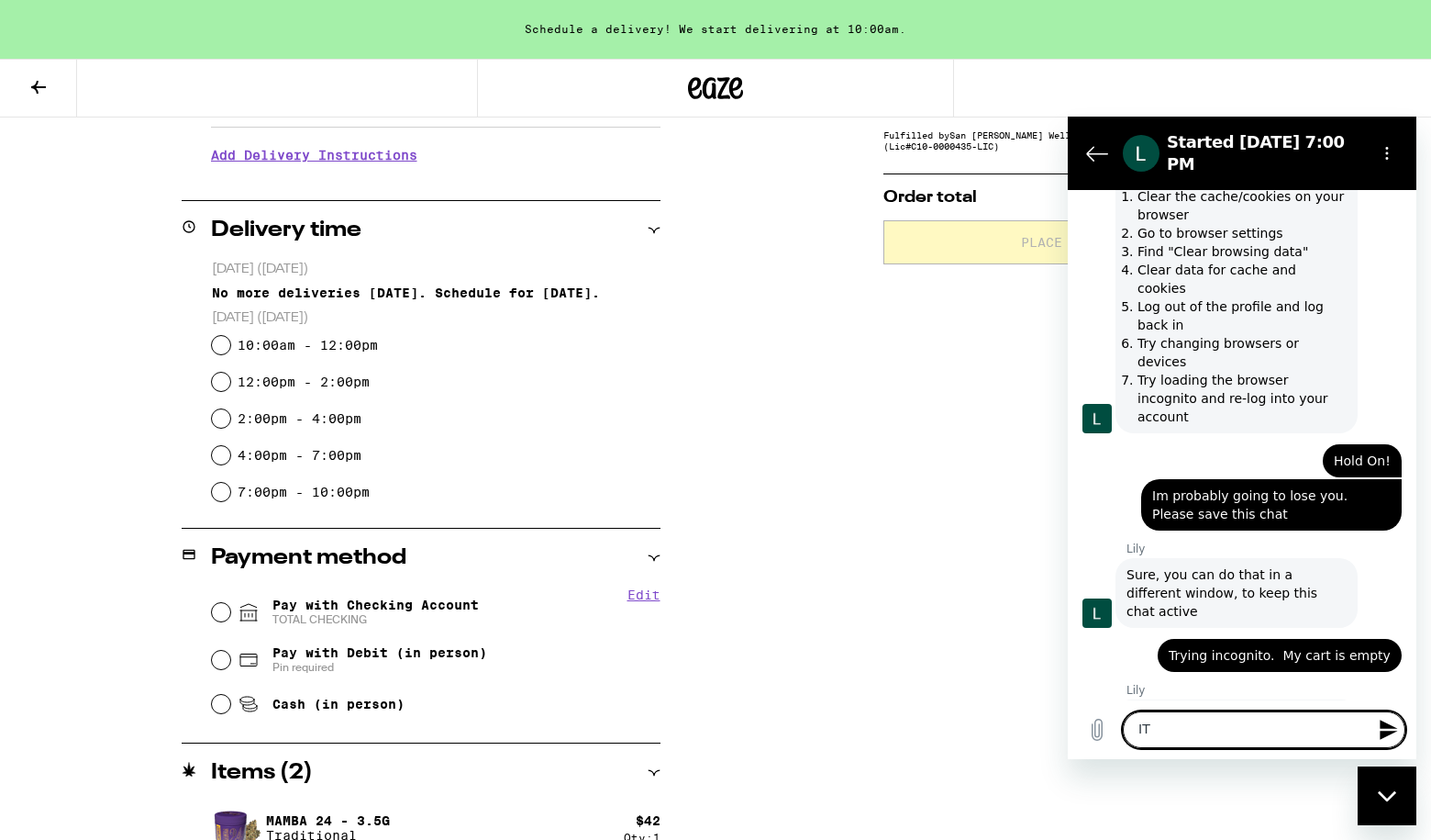
type textarea "I"
type textarea "I have tp put it in"
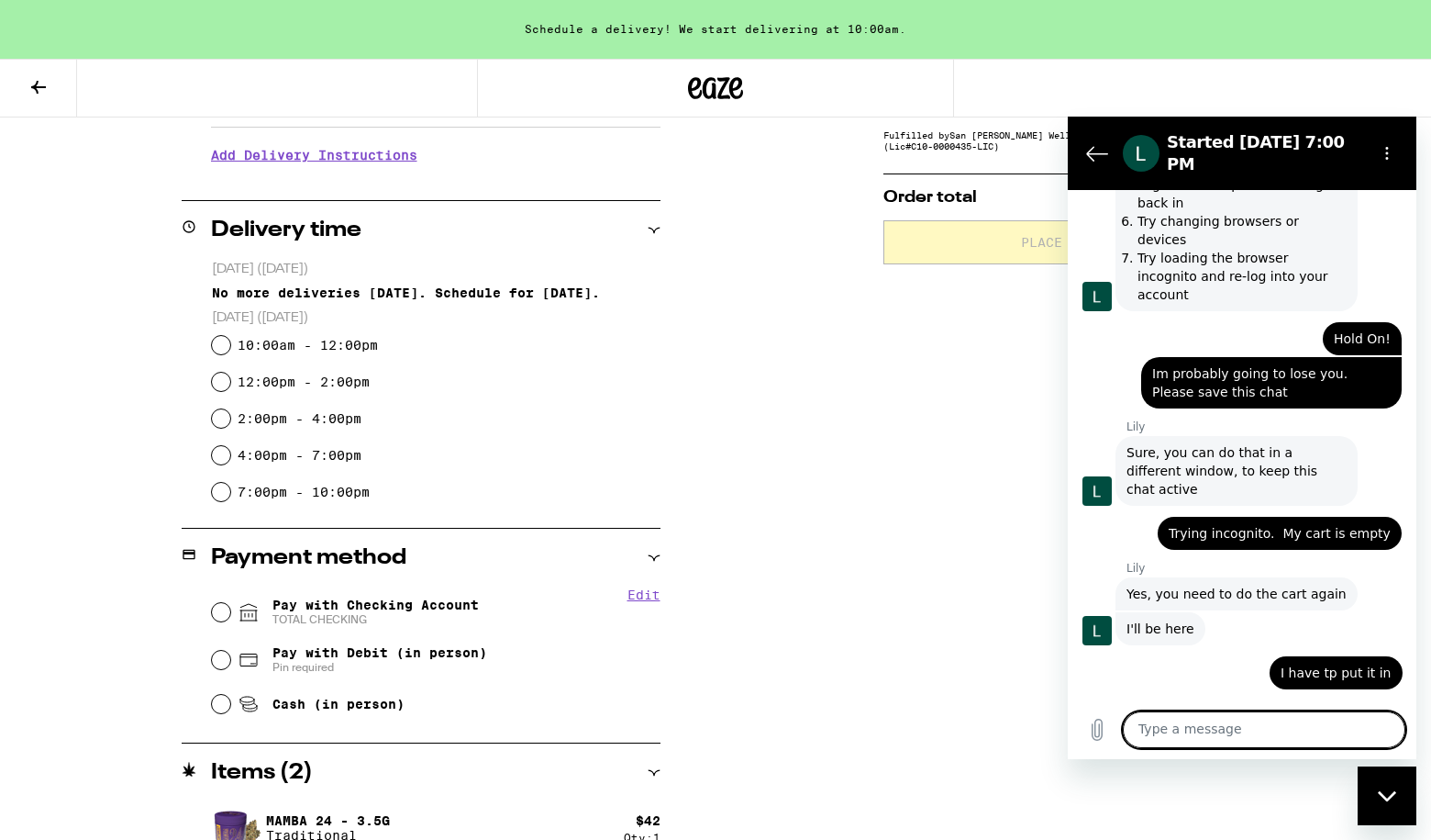
scroll to position [1781, 0]
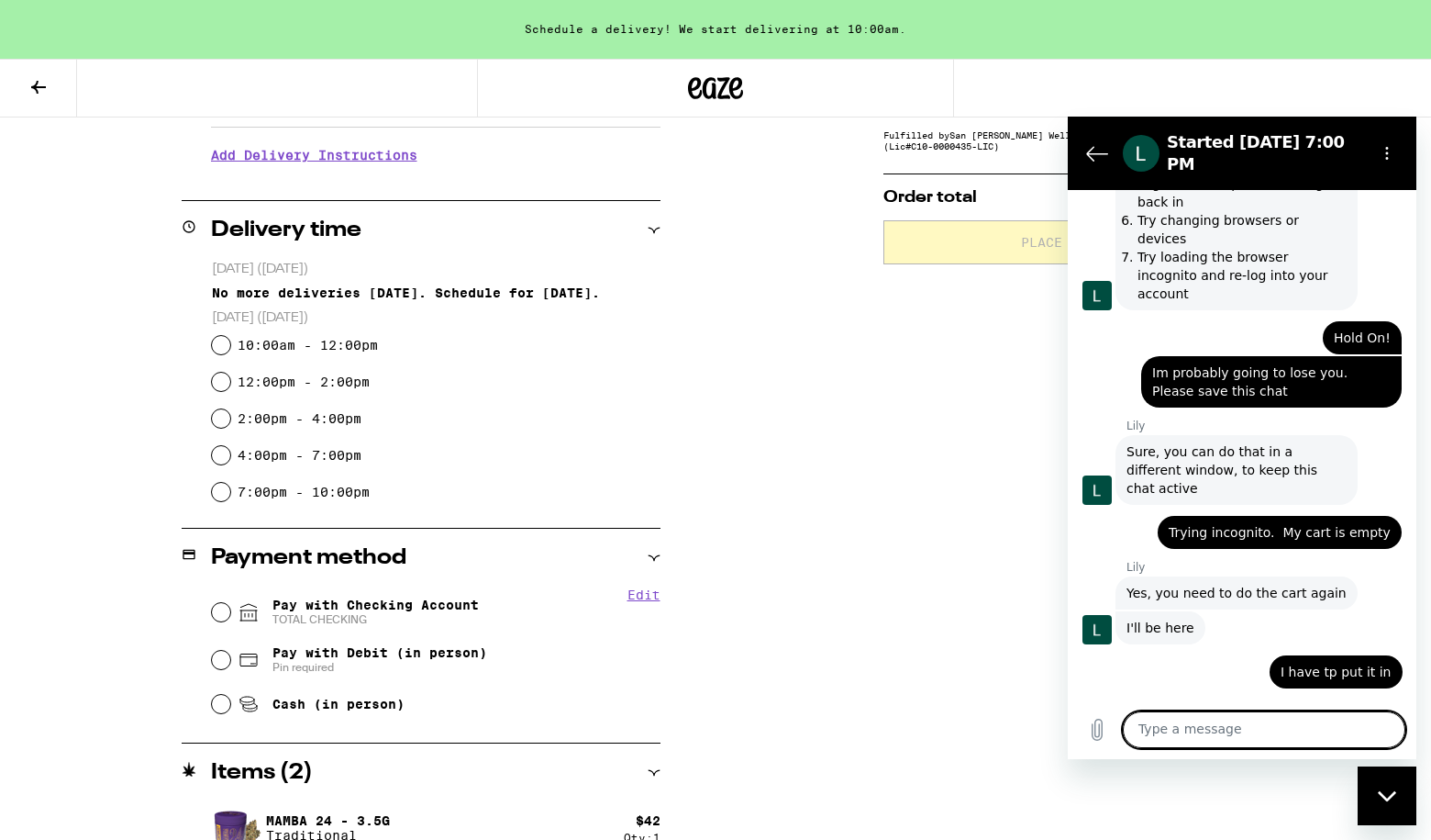
click at [1187, 719] on textarea at bounding box center [1264, 729] width 282 height 37
type textarea "different error."
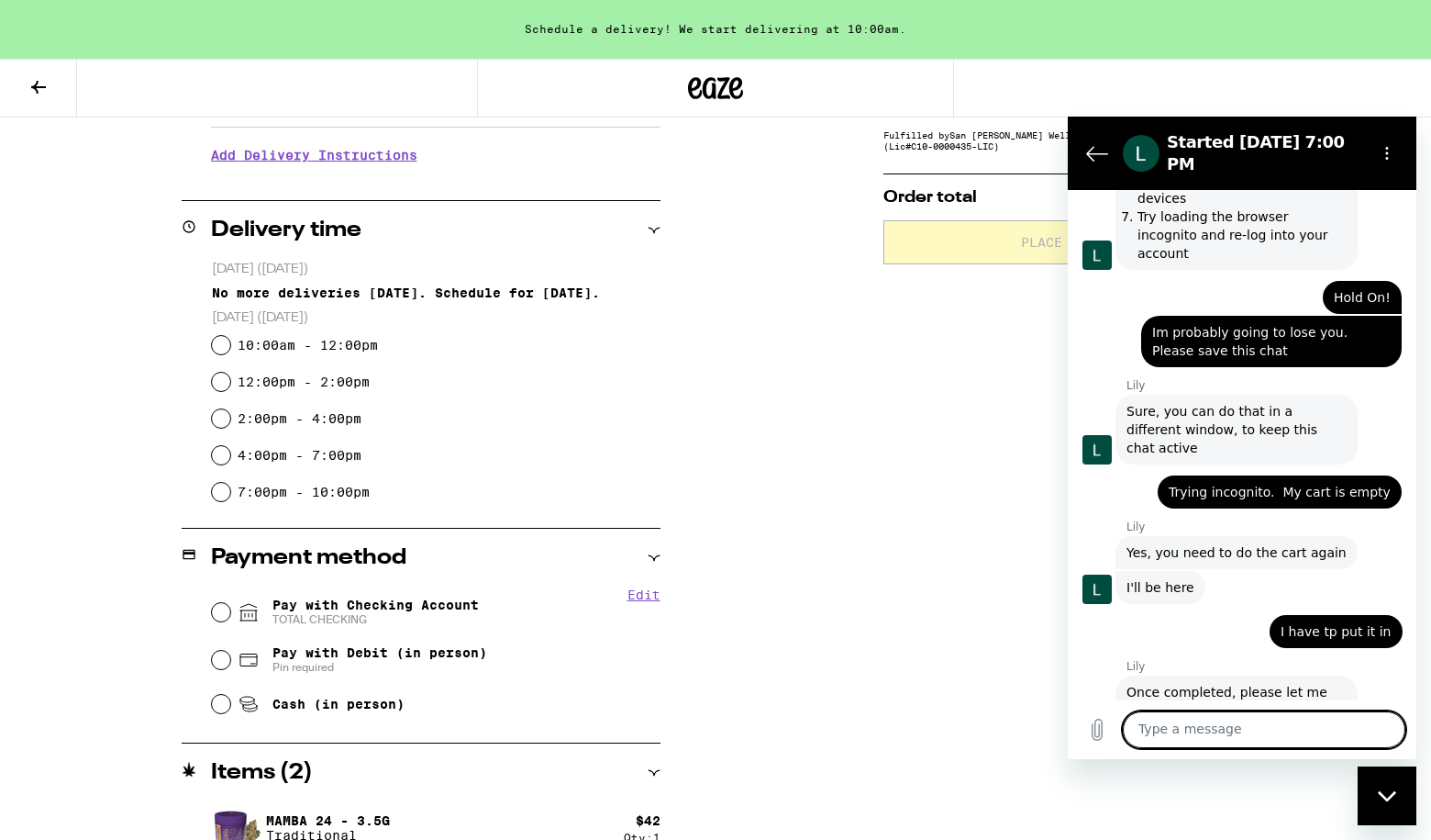
scroll to position [1825, 0]
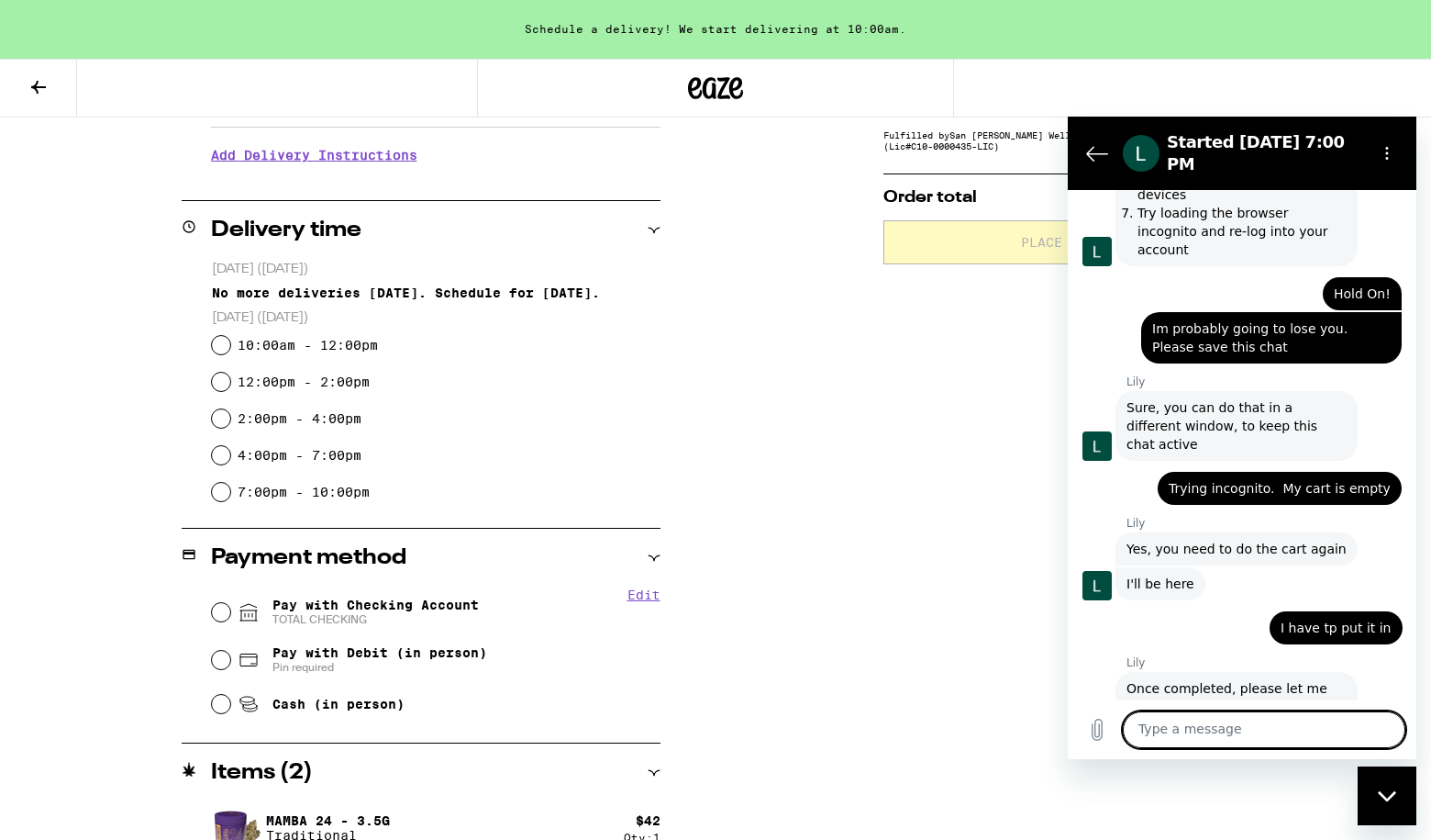
paste textarea "Schedule a delivery! We start delivering at 10:00am."
type textarea "Schedule a delivery! We start delivering at 10:00am."
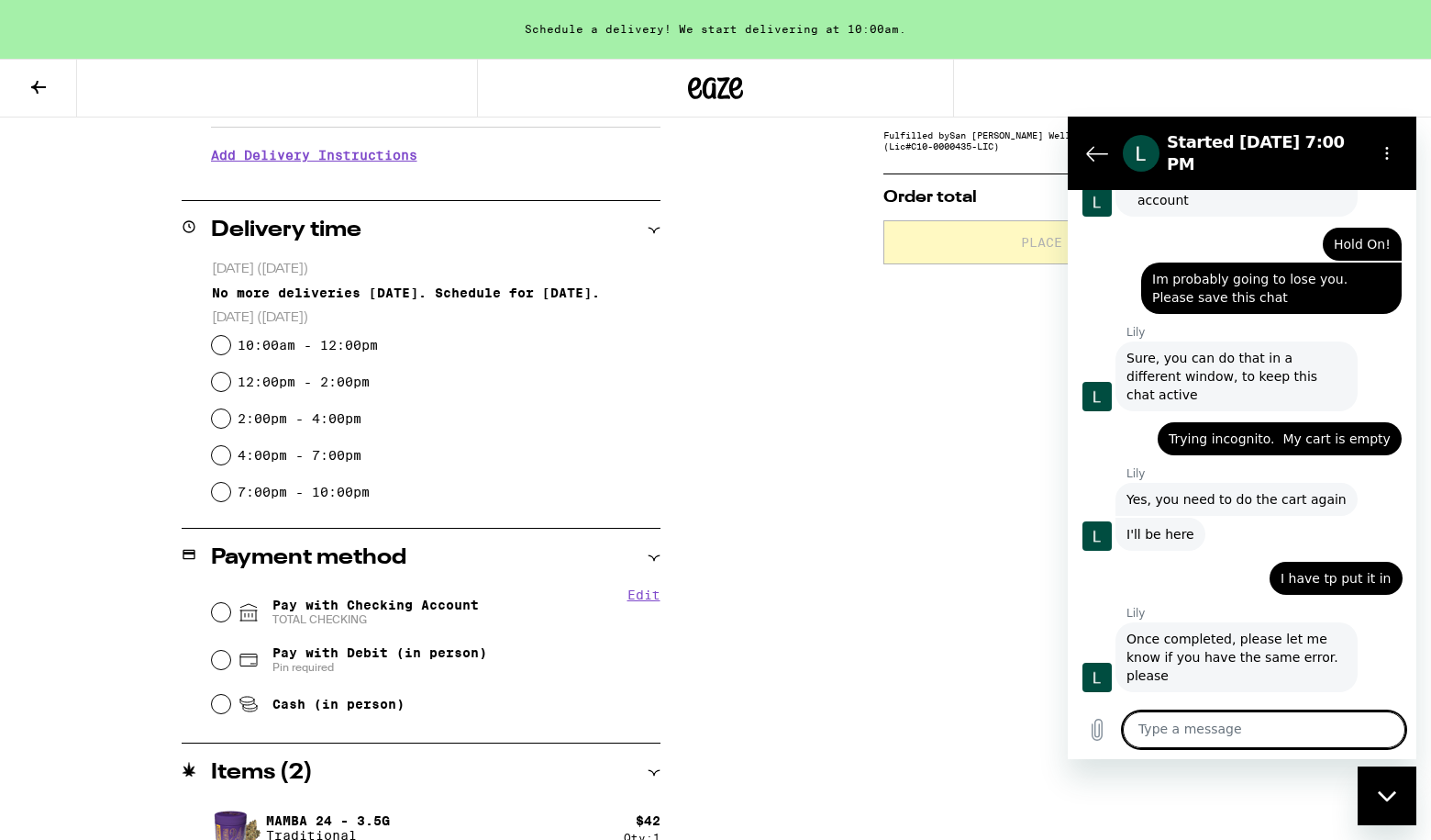
scroll to position [1879, 0]
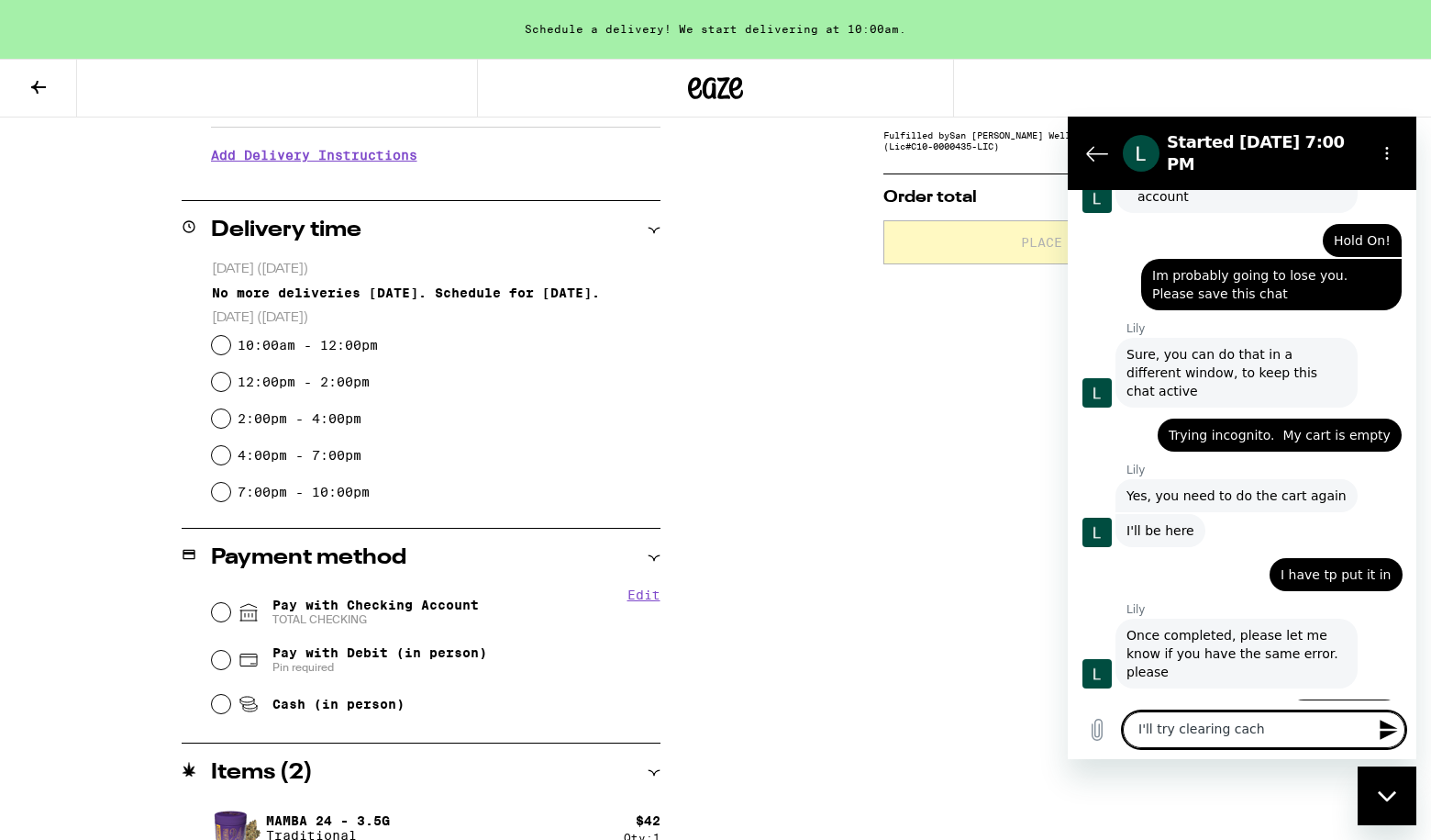
type textarea "I'll try clearing cache"
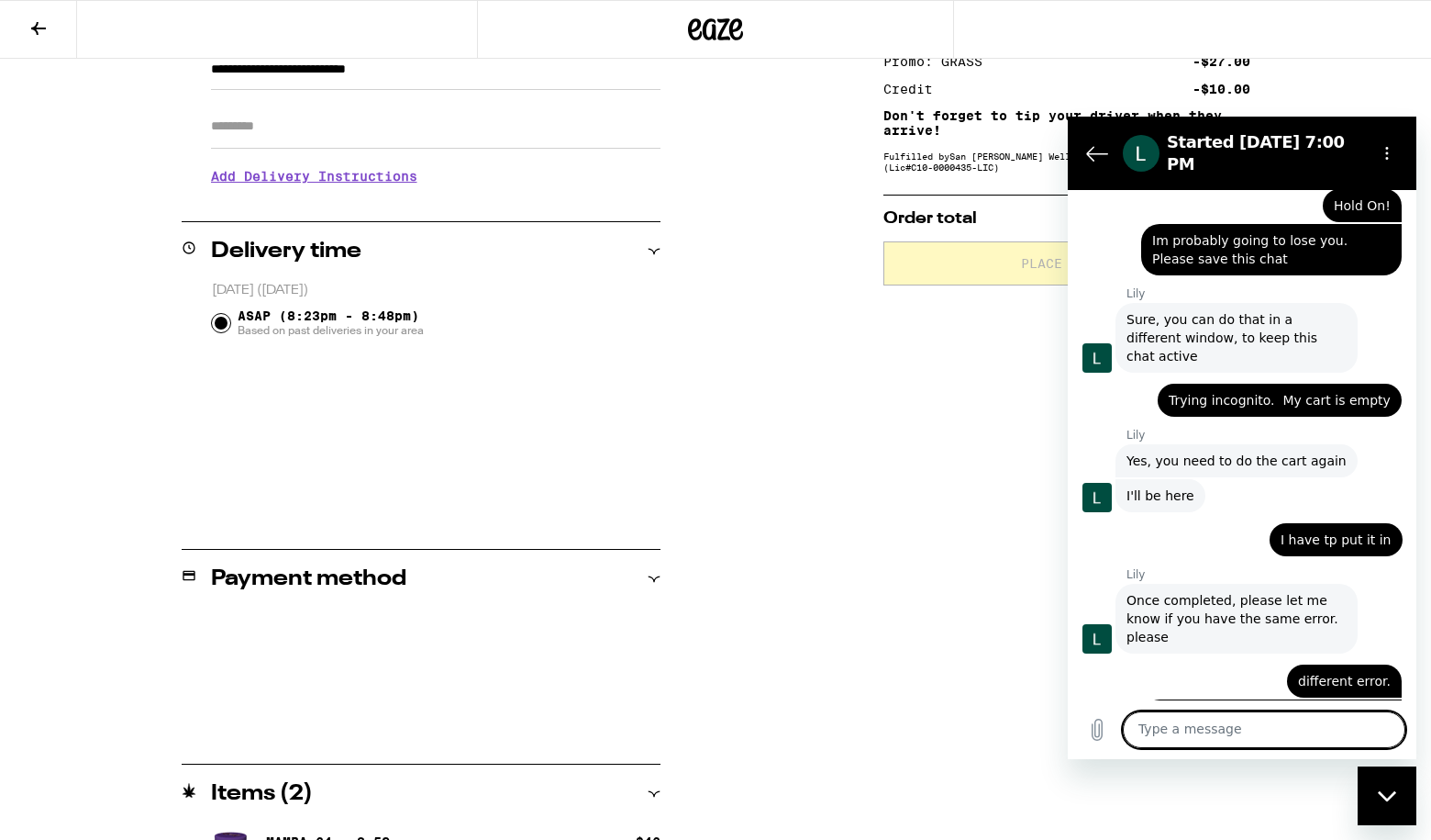
scroll to position [0, 0]
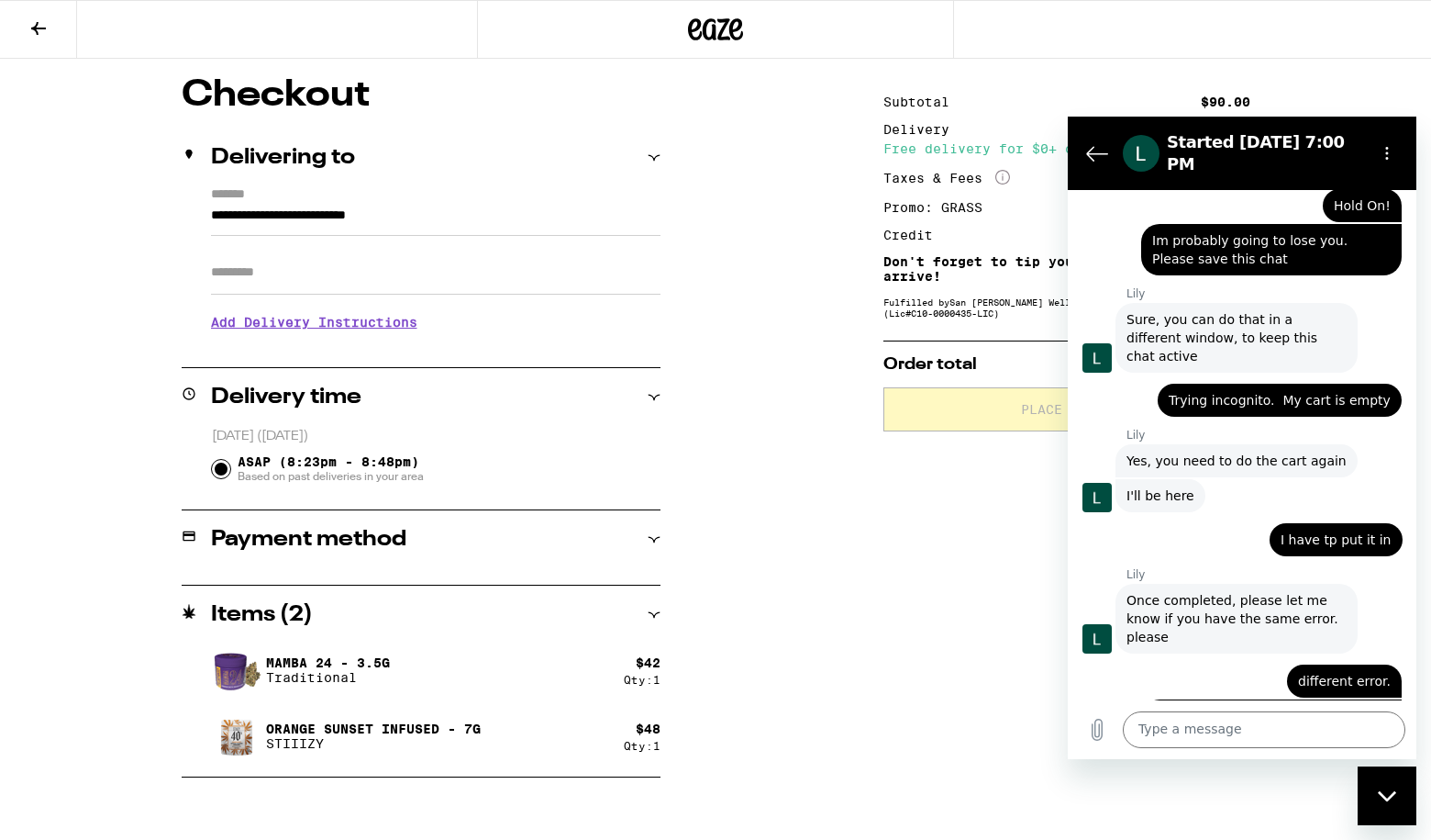
click at [773, 393] on div "**********" at bounding box center [716, 427] width 1322 height 700
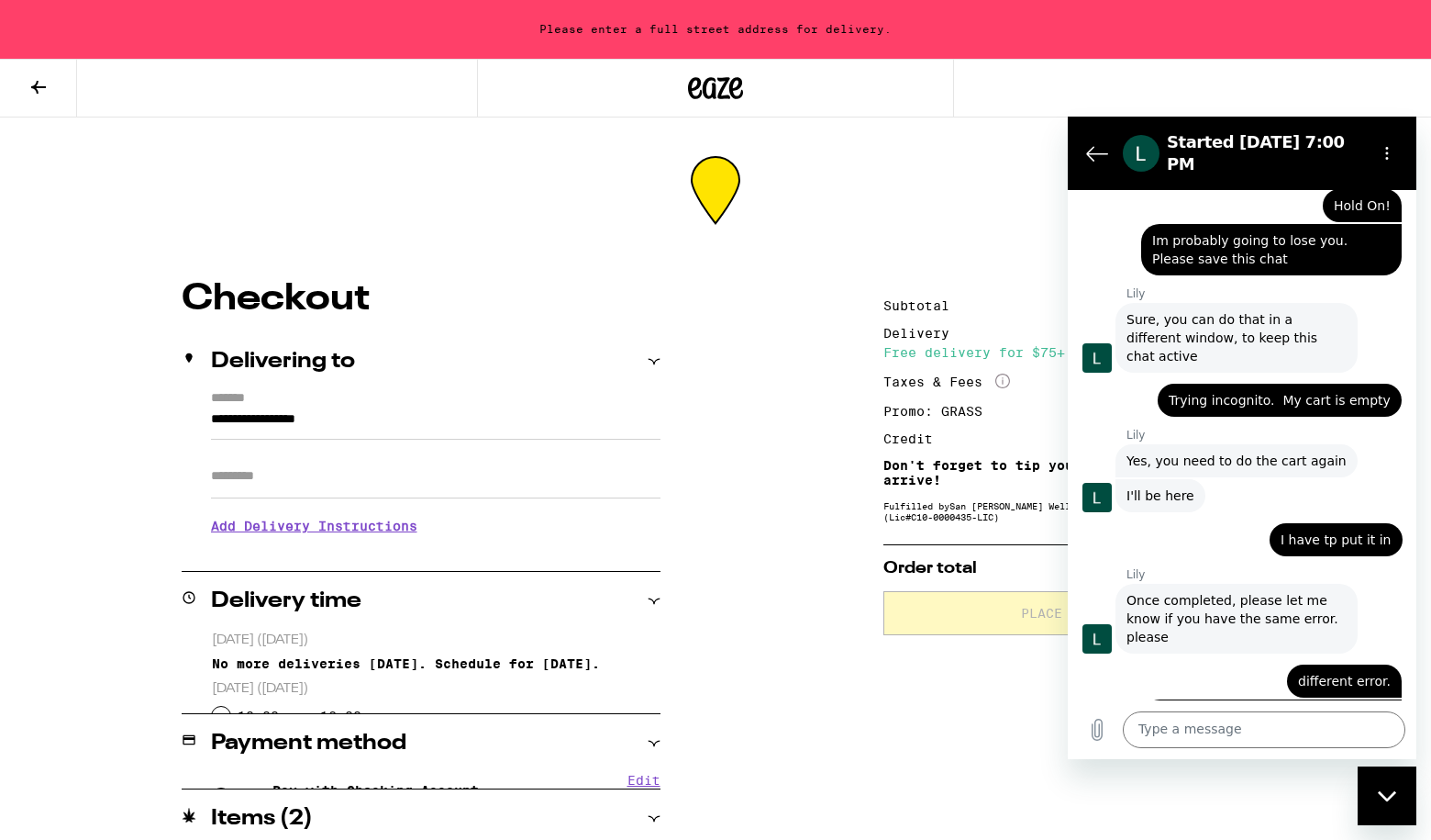
type input "**********"
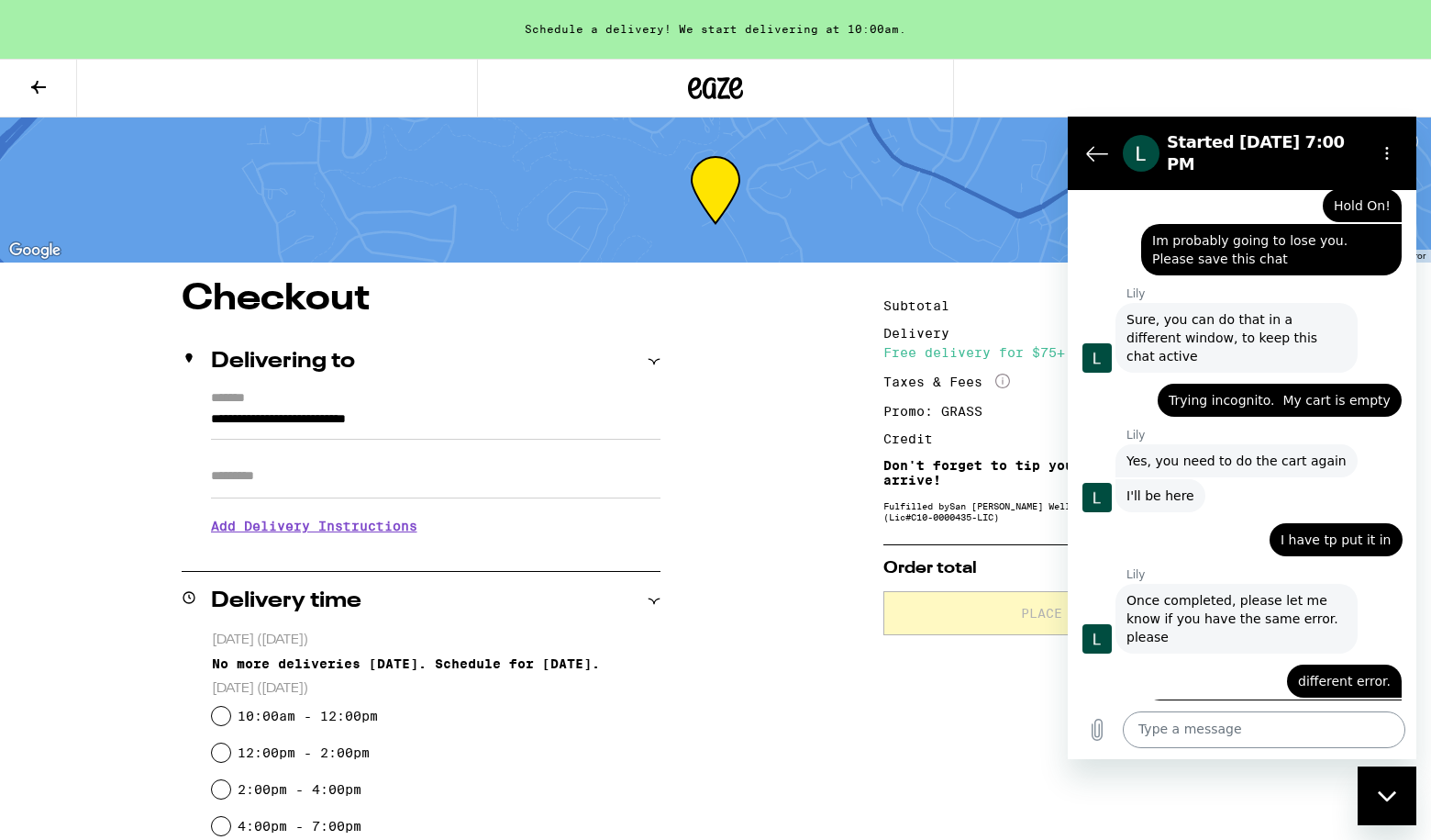
click at [1186, 730] on textarea at bounding box center [1264, 729] width 282 height 37
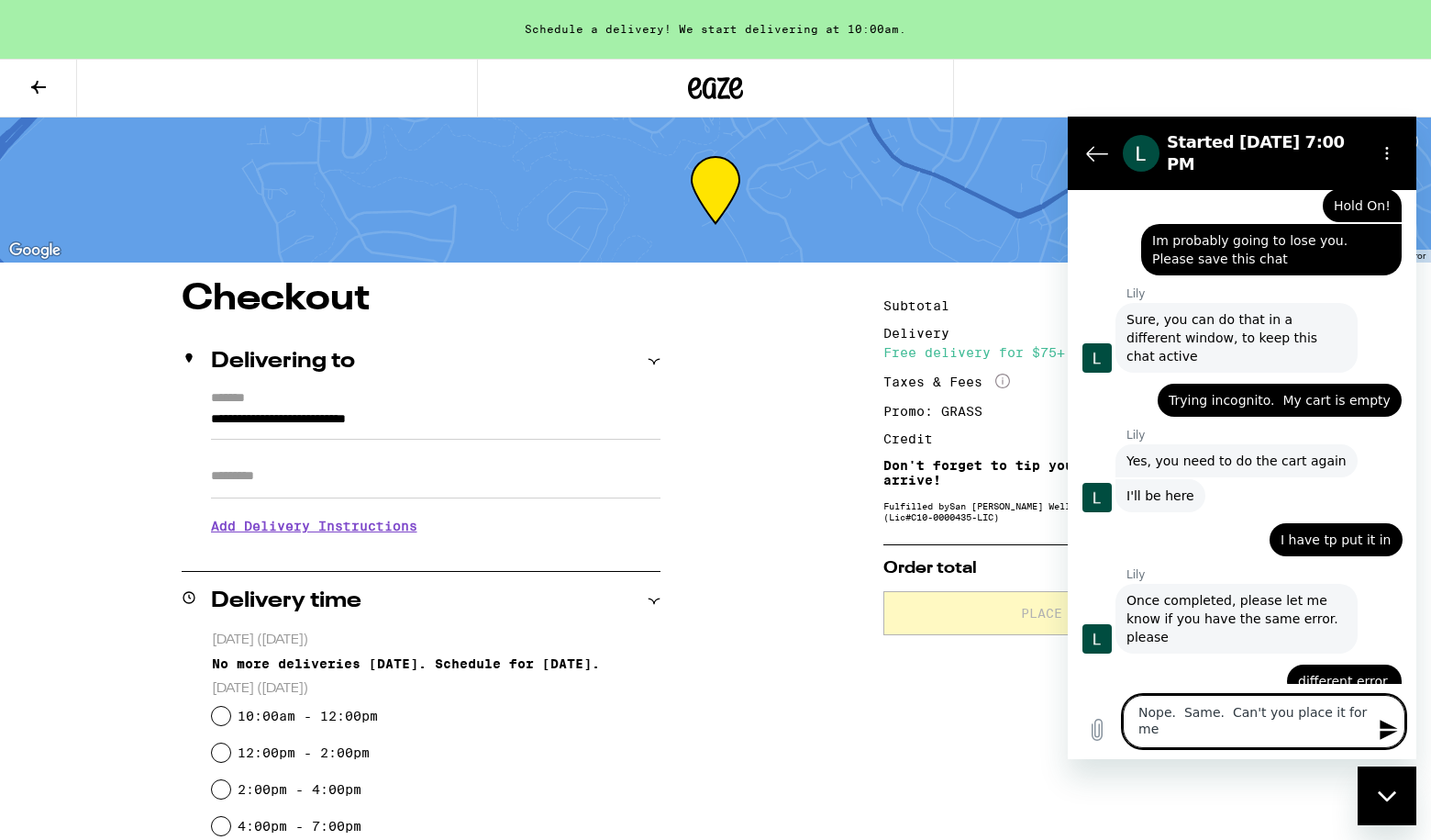
type textarea "Nope. Same. Can't you place it for me?"
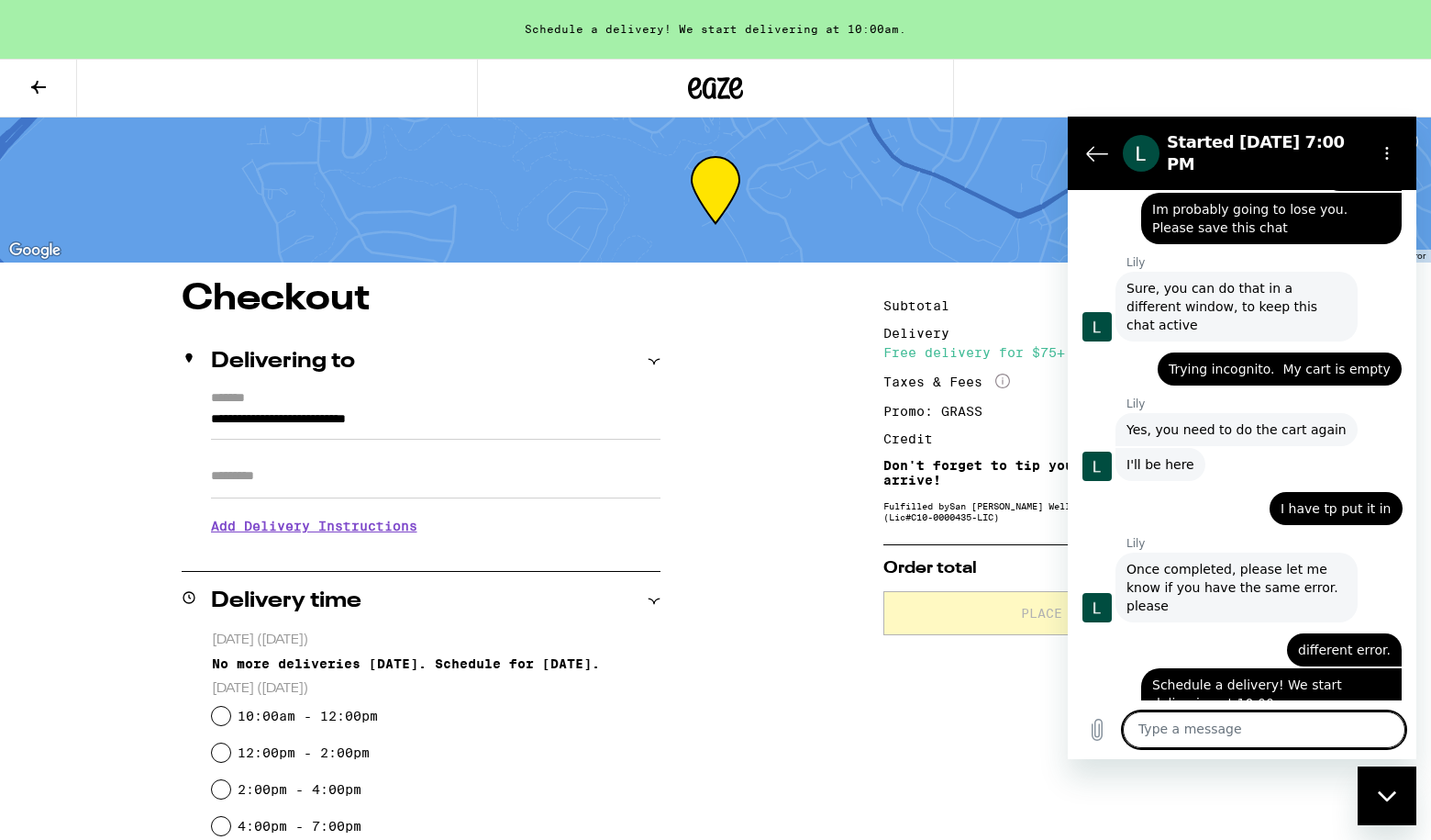
paste textarea "Schedule a delivery! We start delivering at 10:00am."
type textarea "Schedule a delivery! We start delivering at 10:00am."
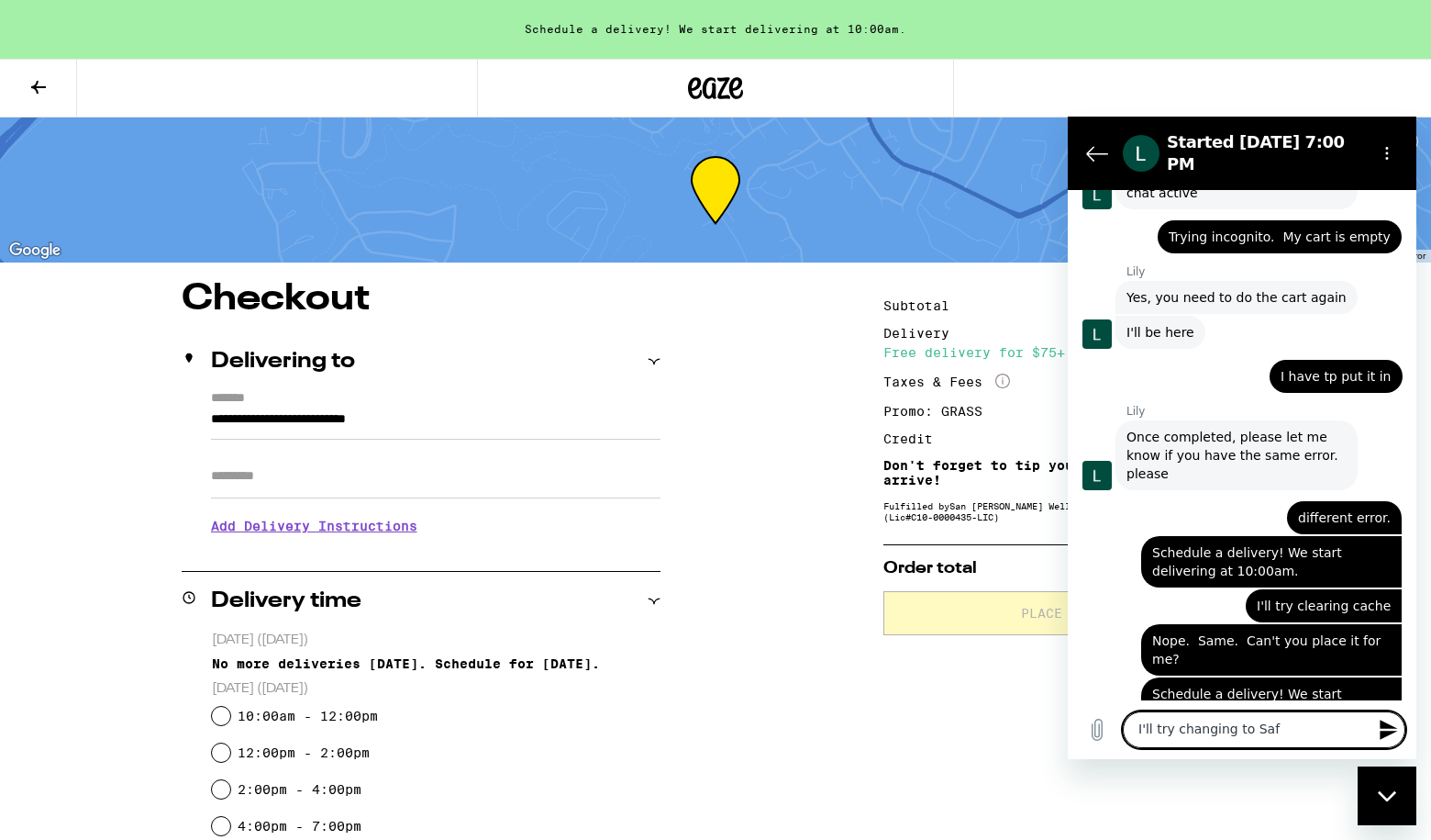
scroll to position [2080, 0]
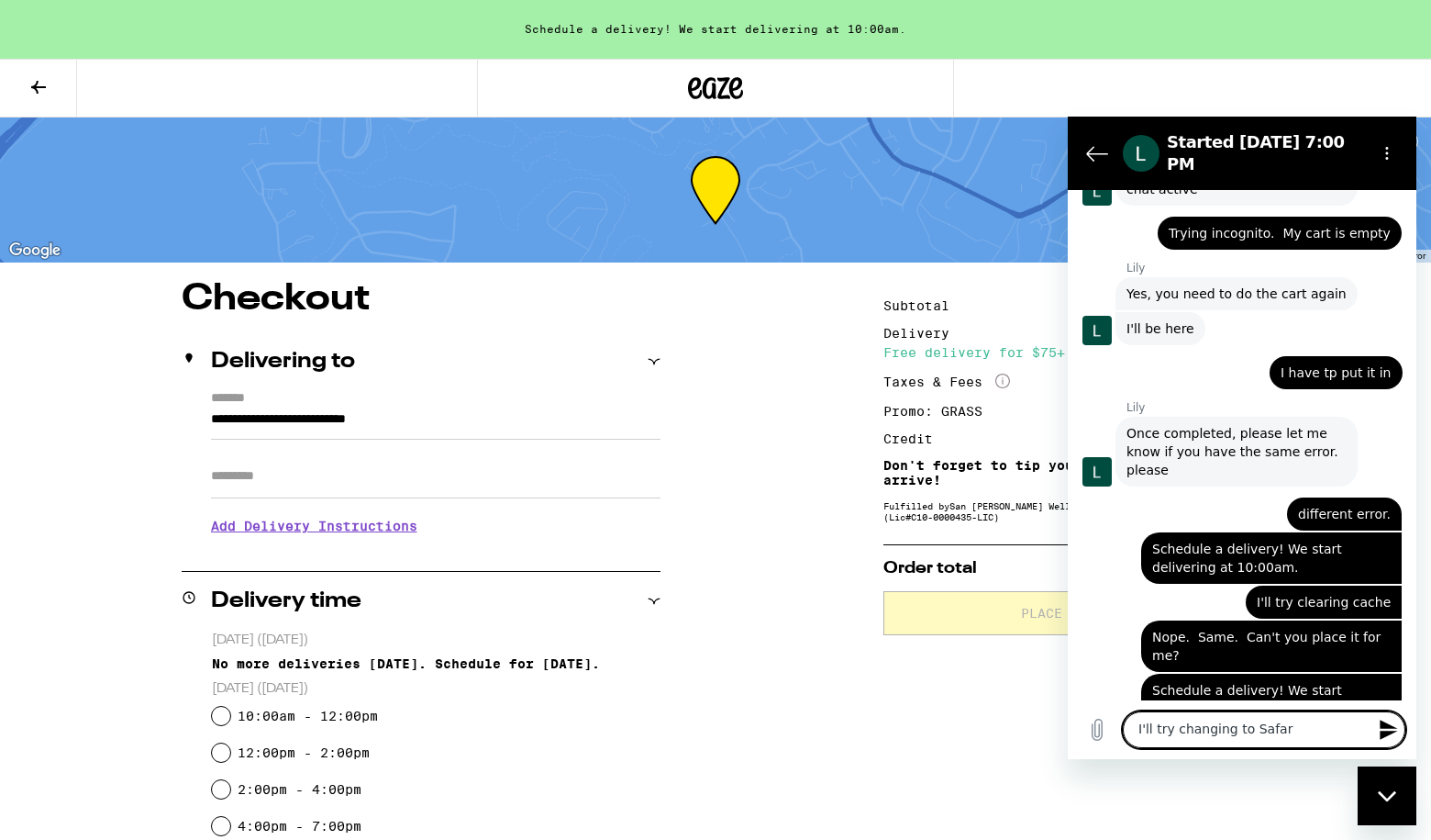
type textarea "I'll try changing to Safari"
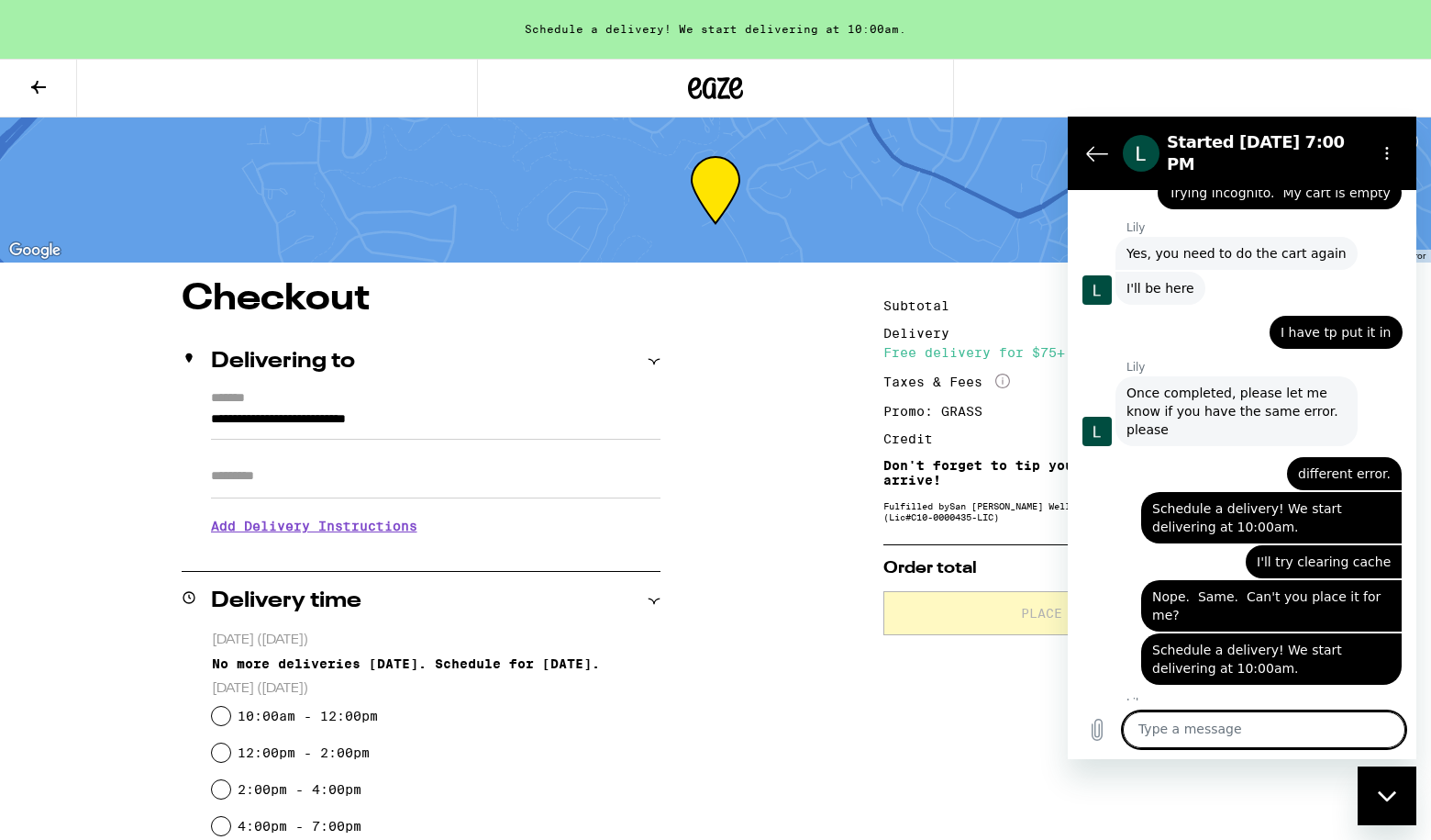
scroll to position [2124, 0]
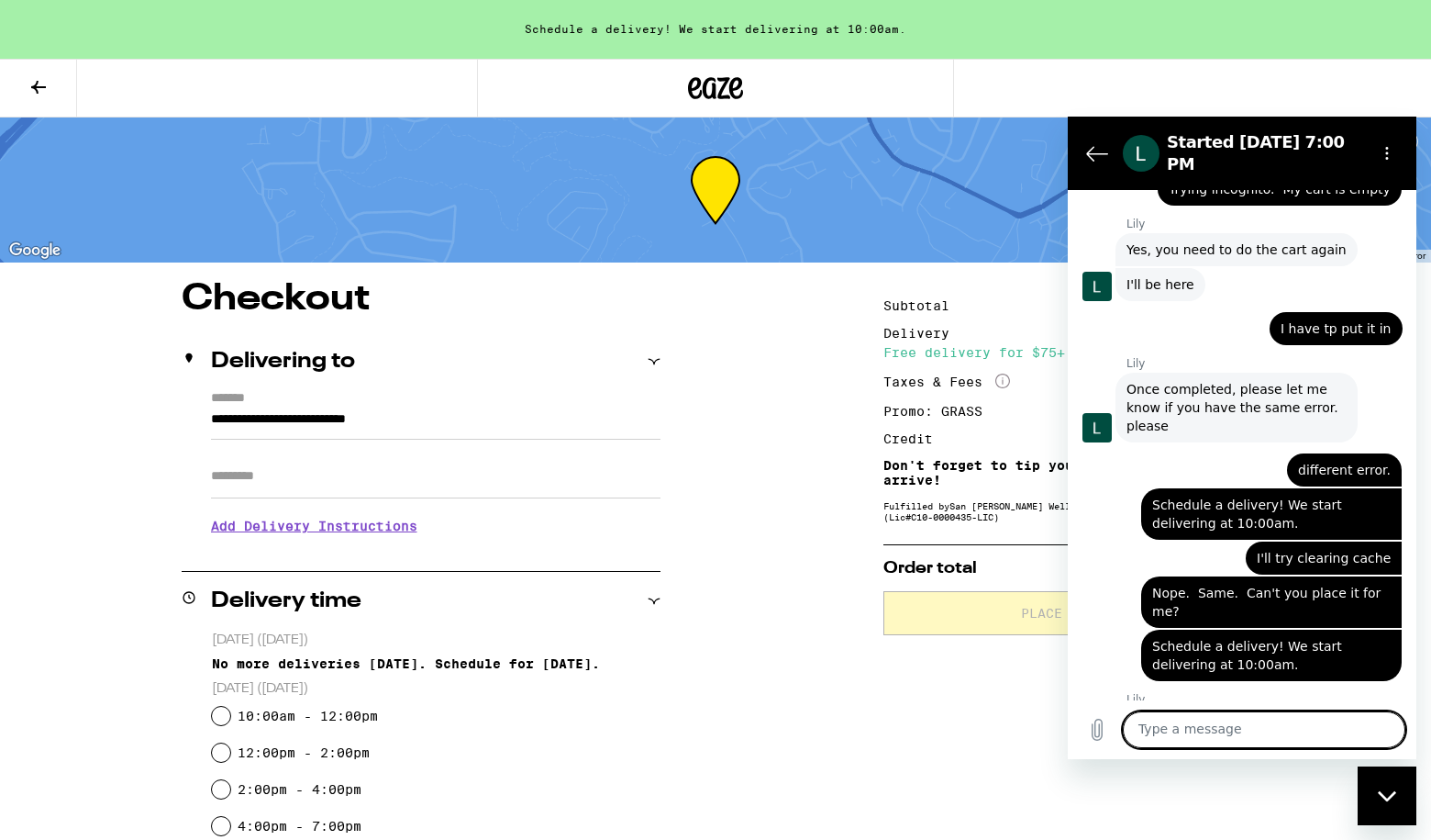
click at [1181, 733] on textarea at bounding box center [1264, 729] width 282 height 37
paste textarea "Schedule a delivery! We start delivering at 10:00am."
type textarea "Schedule a delivery! We start delivering at 10:00am."
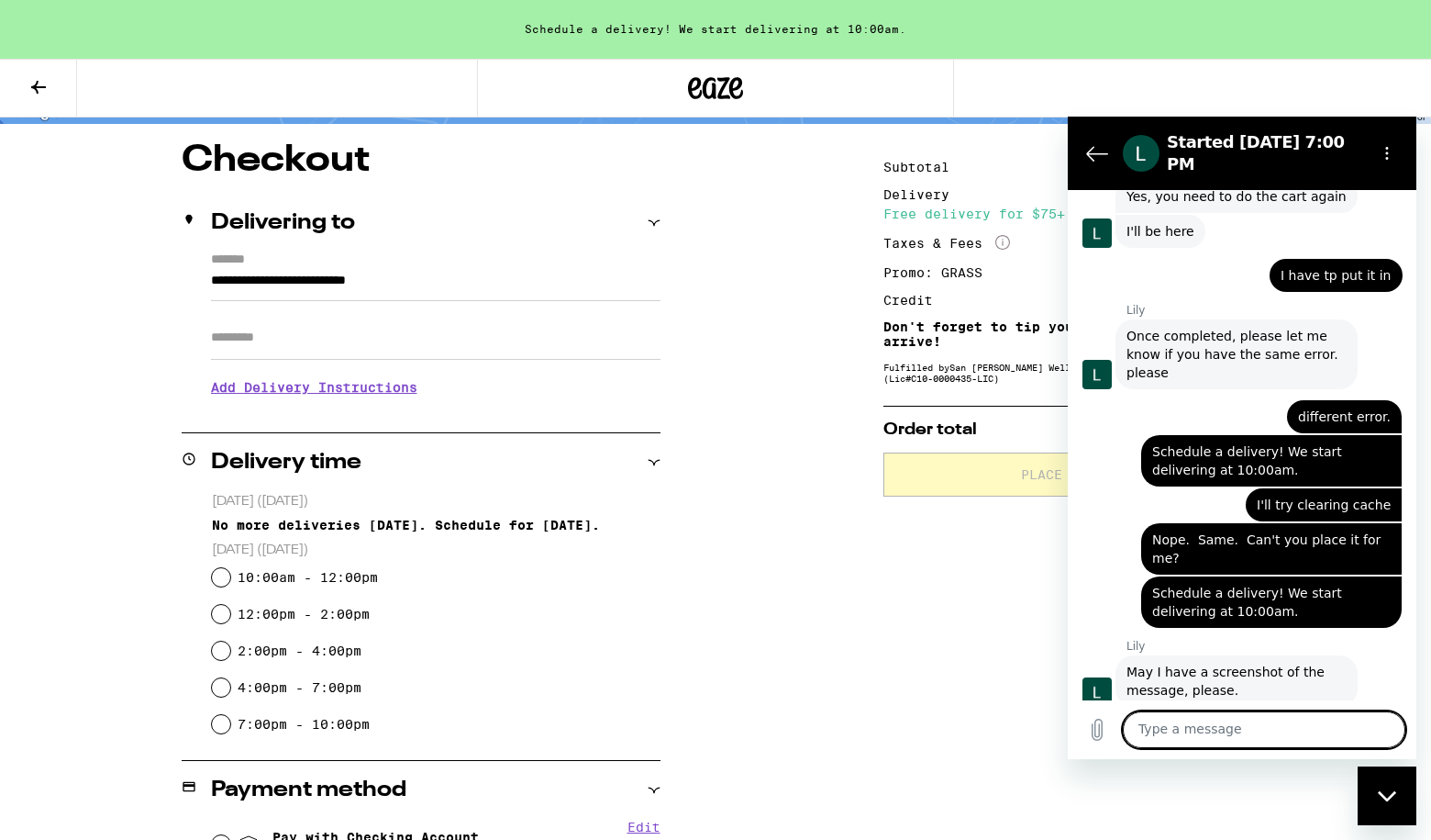
scroll to position [138, 0]
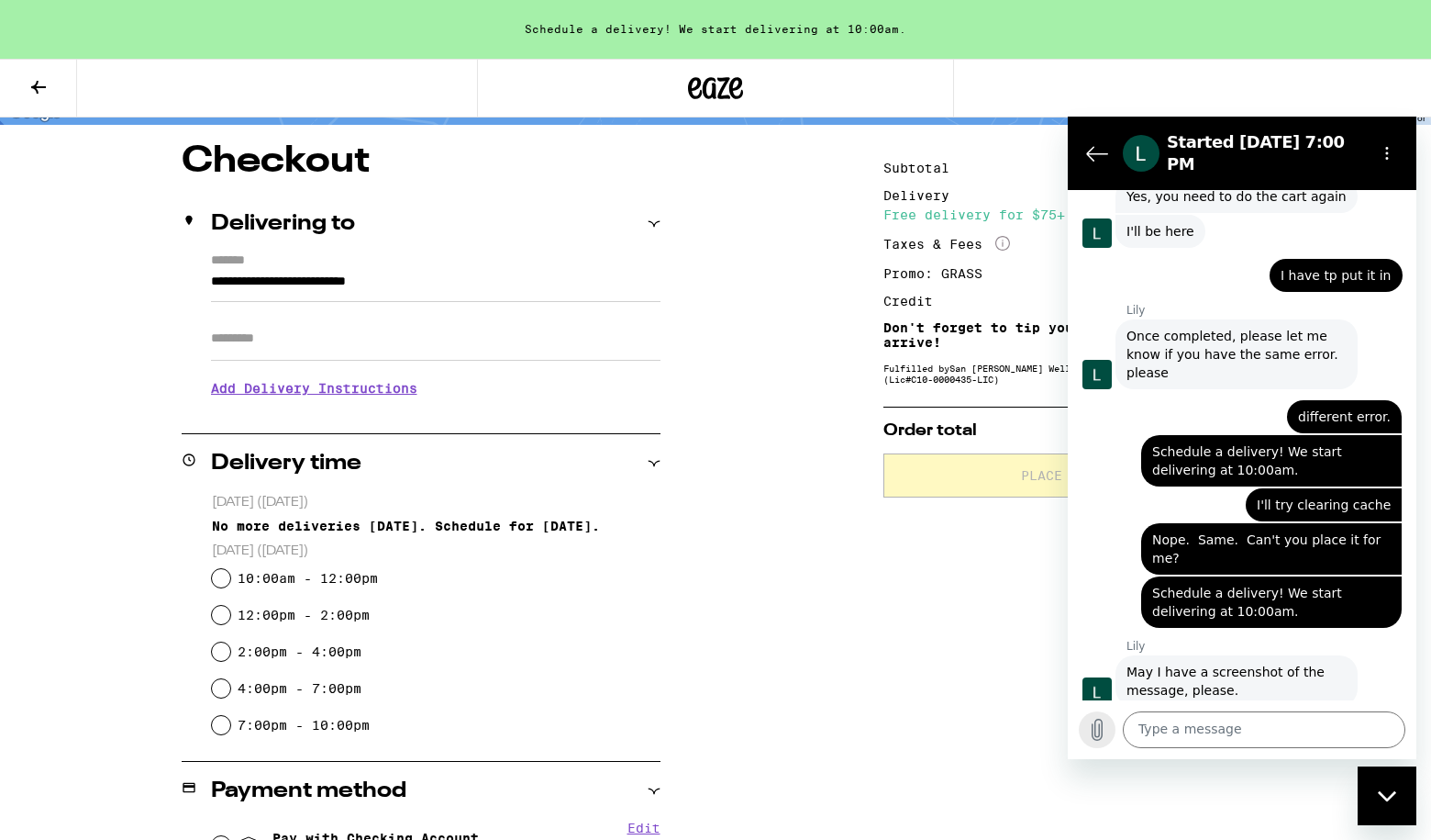
click at [1096, 725] on icon "Upload file" at bounding box center [1097, 730] width 10 height 21
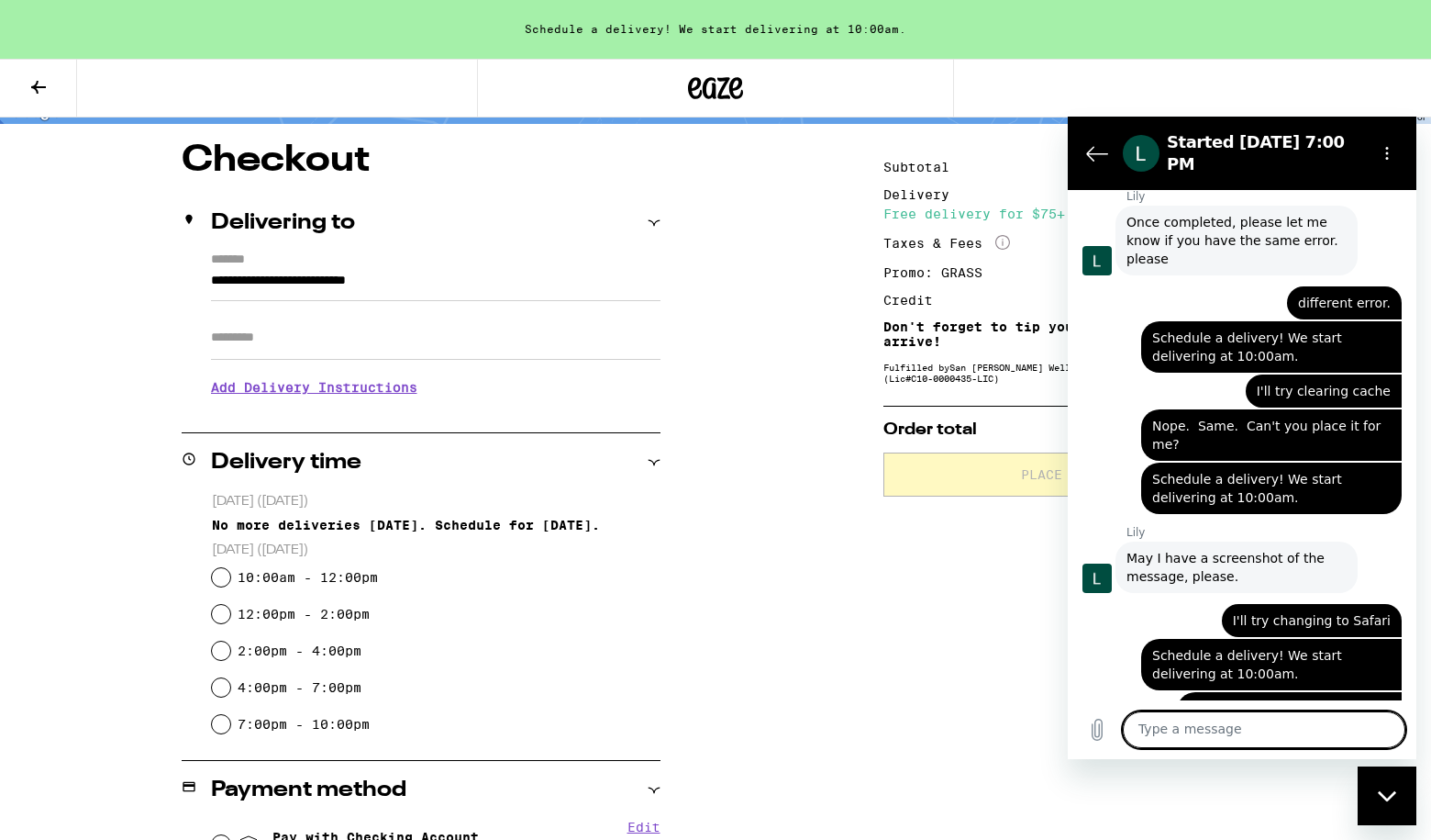
scroll to position [2220, 0]
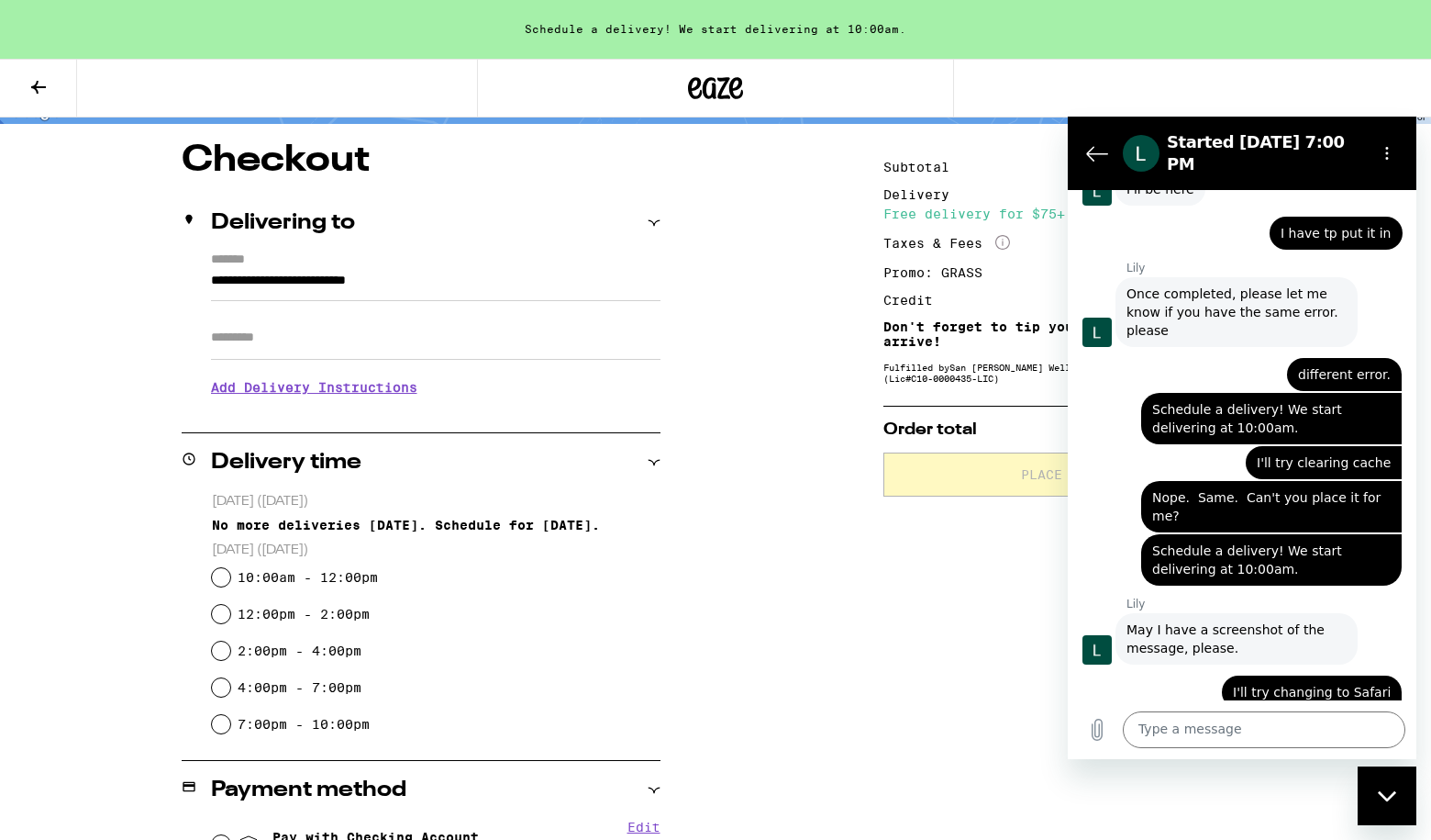
click at [983, 16] on div "Schedule a delivery! We start delivering at 10:00am." at bounding box center [716, 29] width 1431 height 59
click at [1097, 727] on icon "Upload file" at bounding box center [1097, 729] width 22 height 22
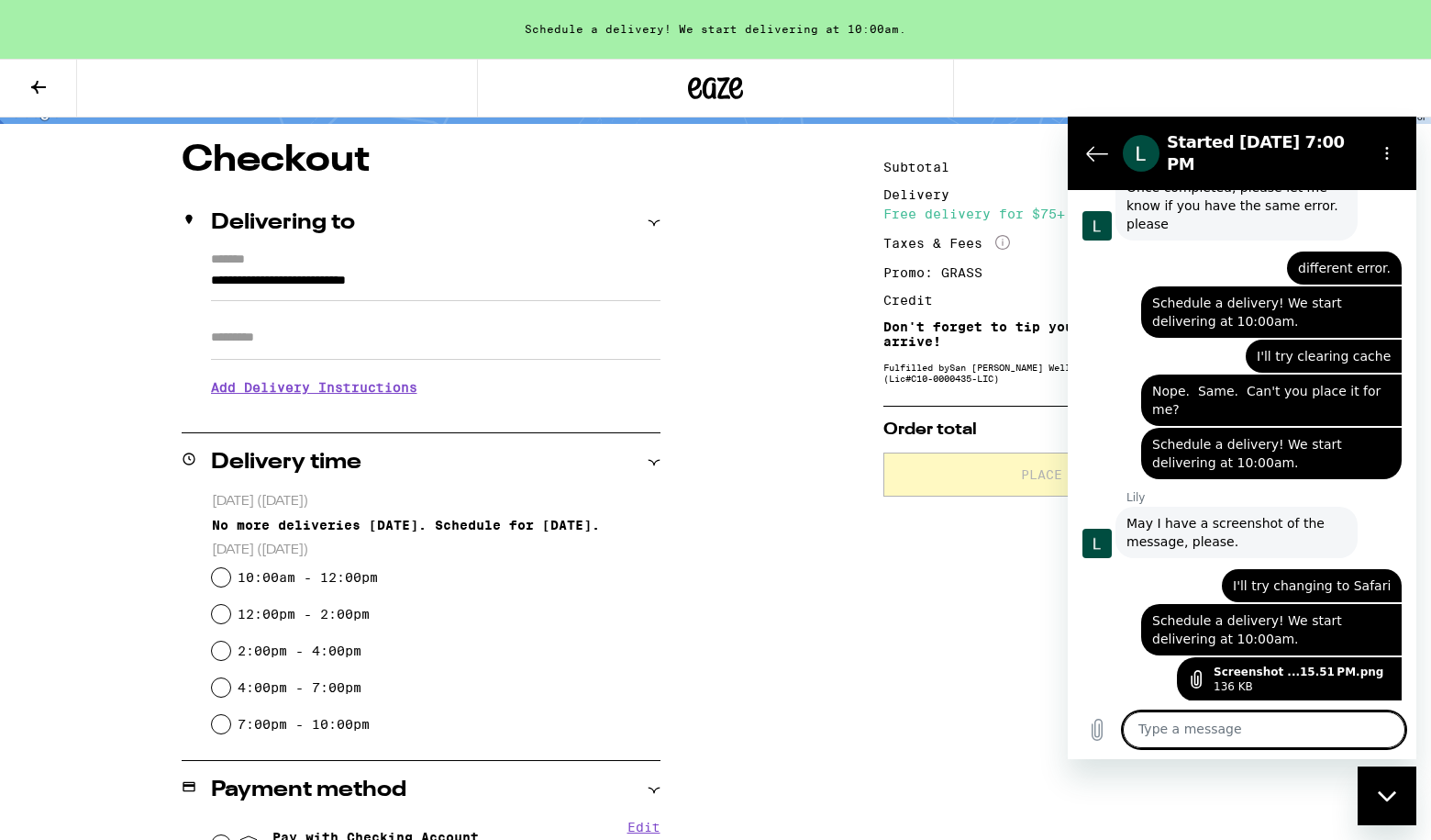
scroll to position [2330, 0]
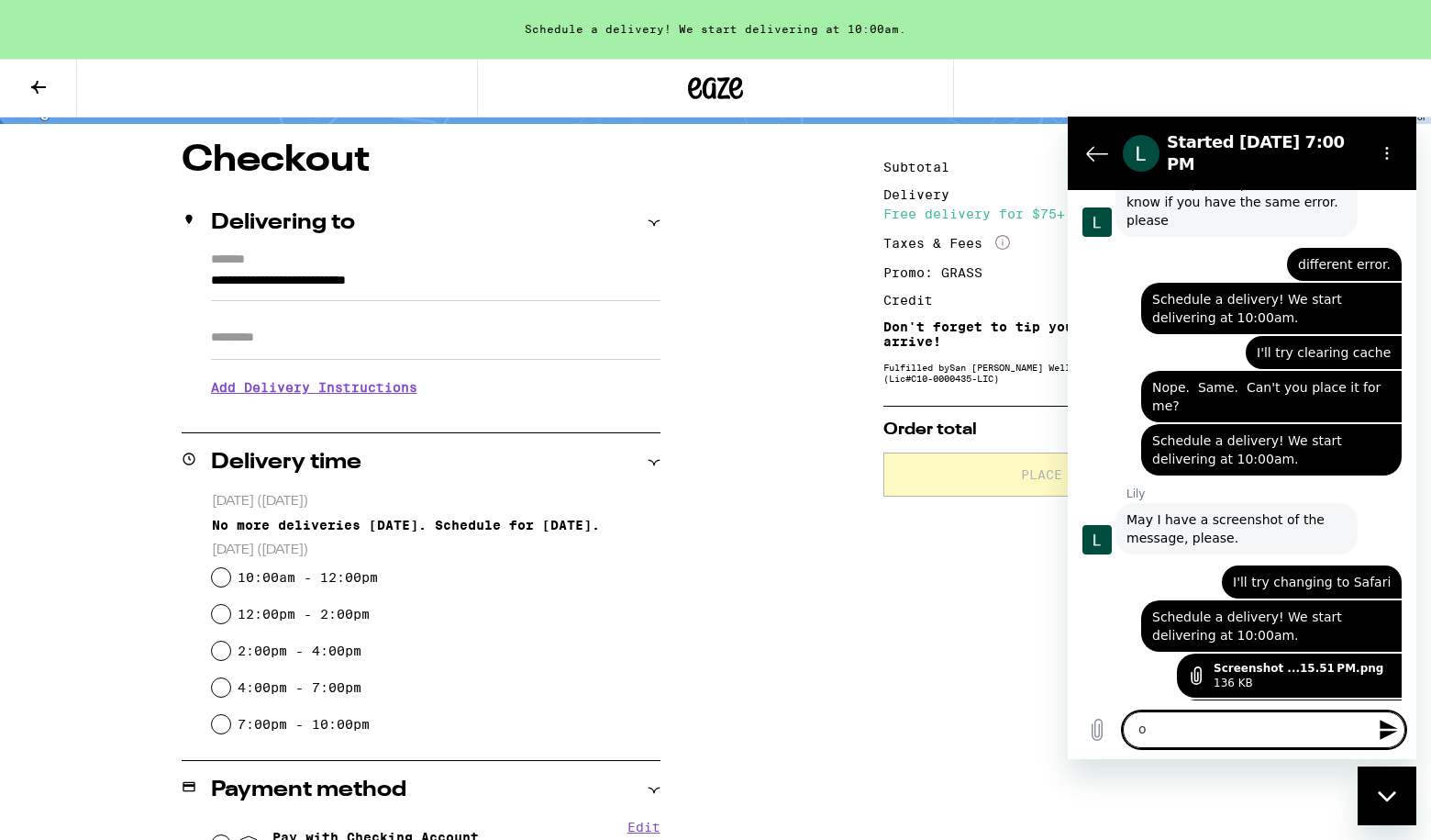
type textarea "ok"
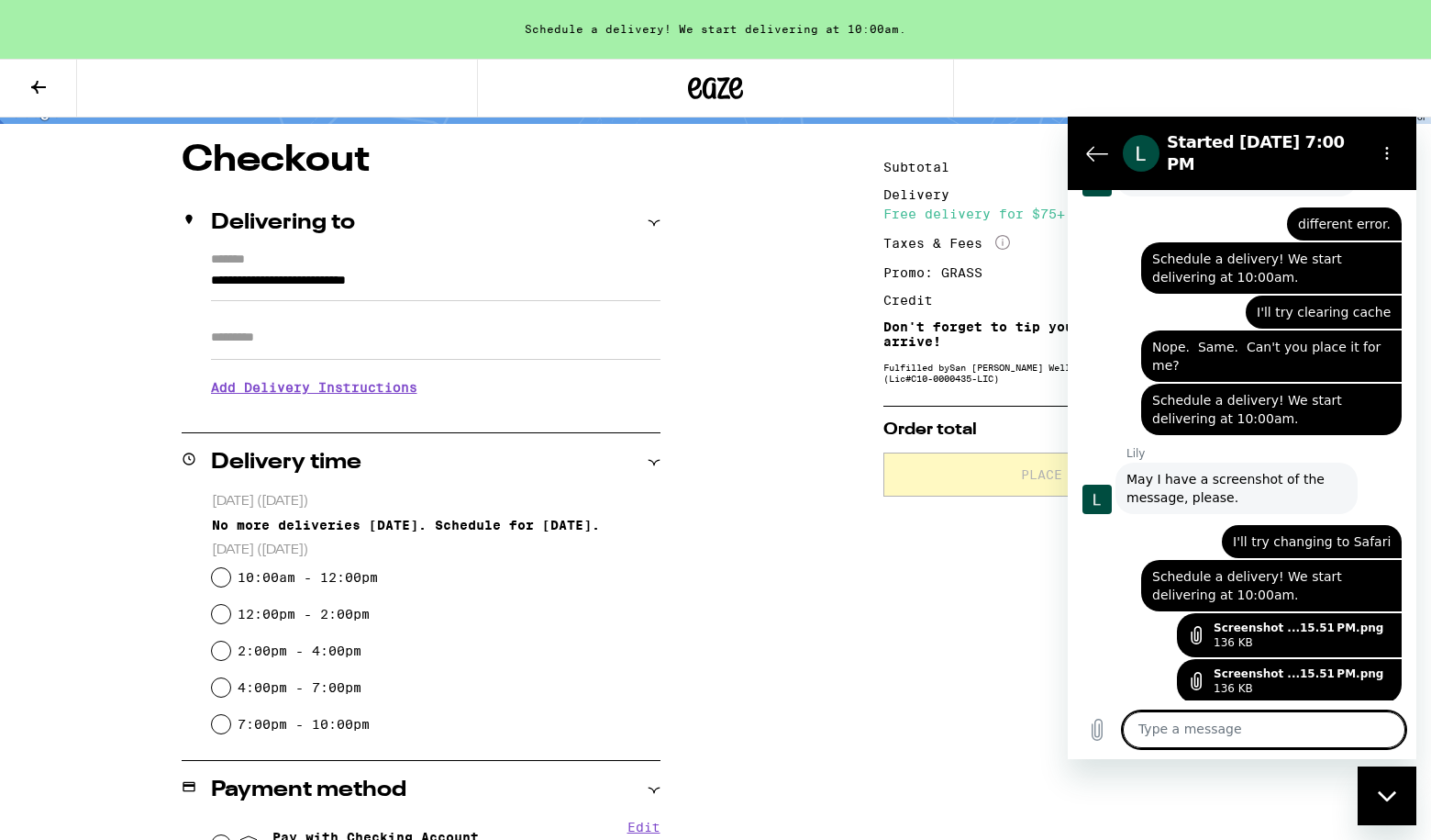
scroll to position [2374, 0]
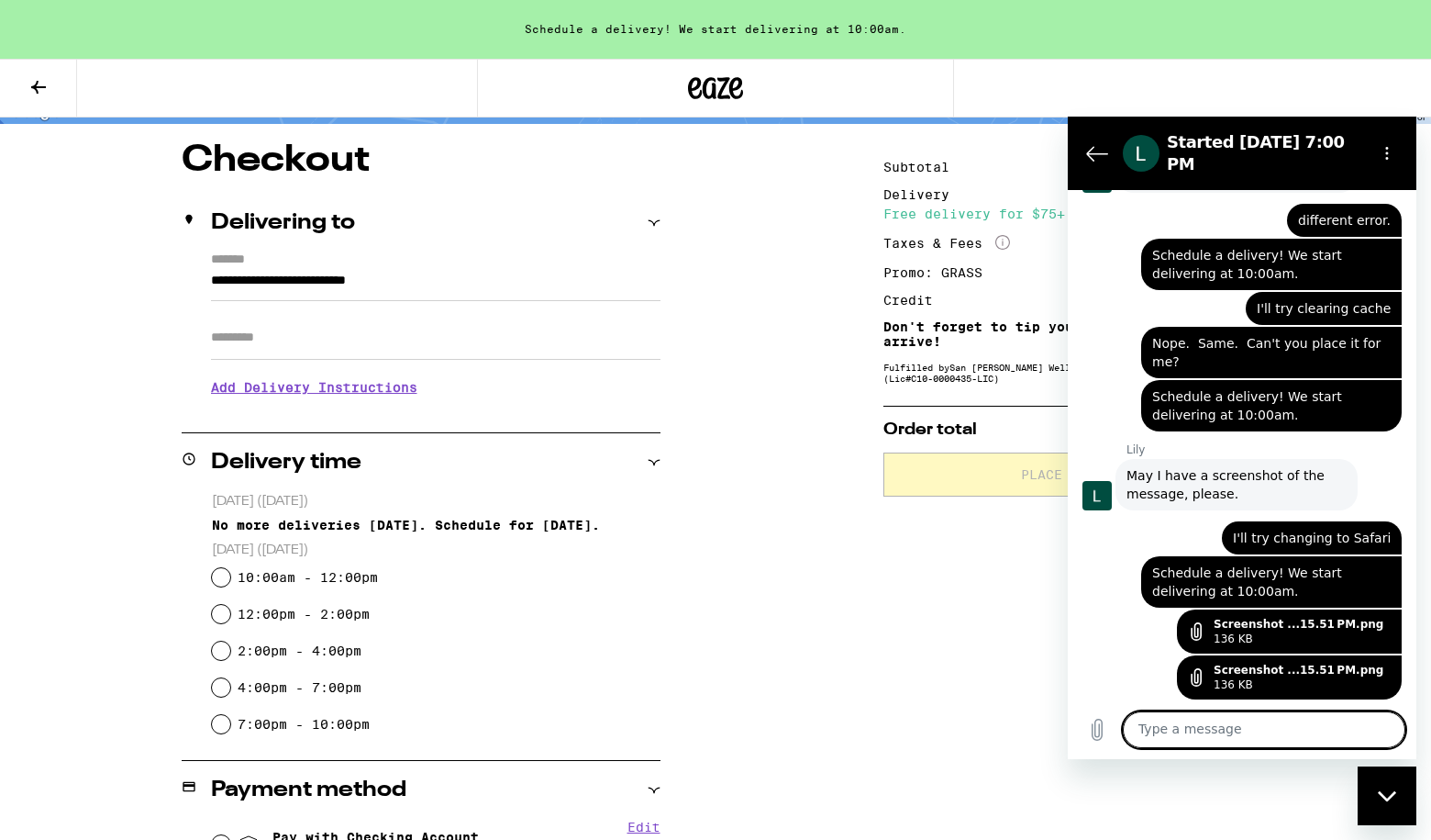
click at [1155, 731] on textarea at bounding box center [1264, 729] width 282 height 37
type textarea "Full screen"
click at [1091, 727] on icon "Upload file" at bounding box center [1097, 729] width 22 height 22
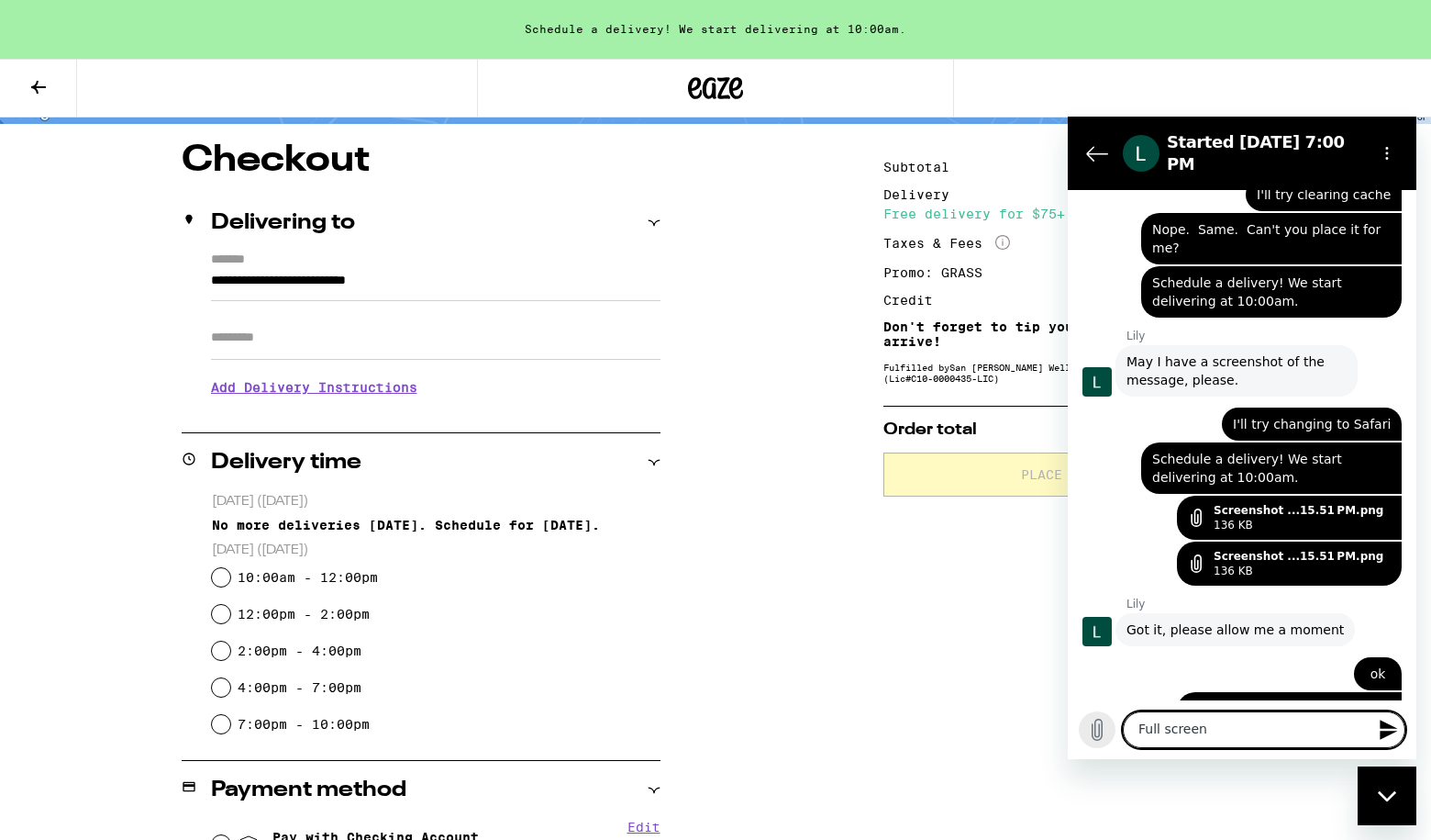
scroll to position [2416, 0]
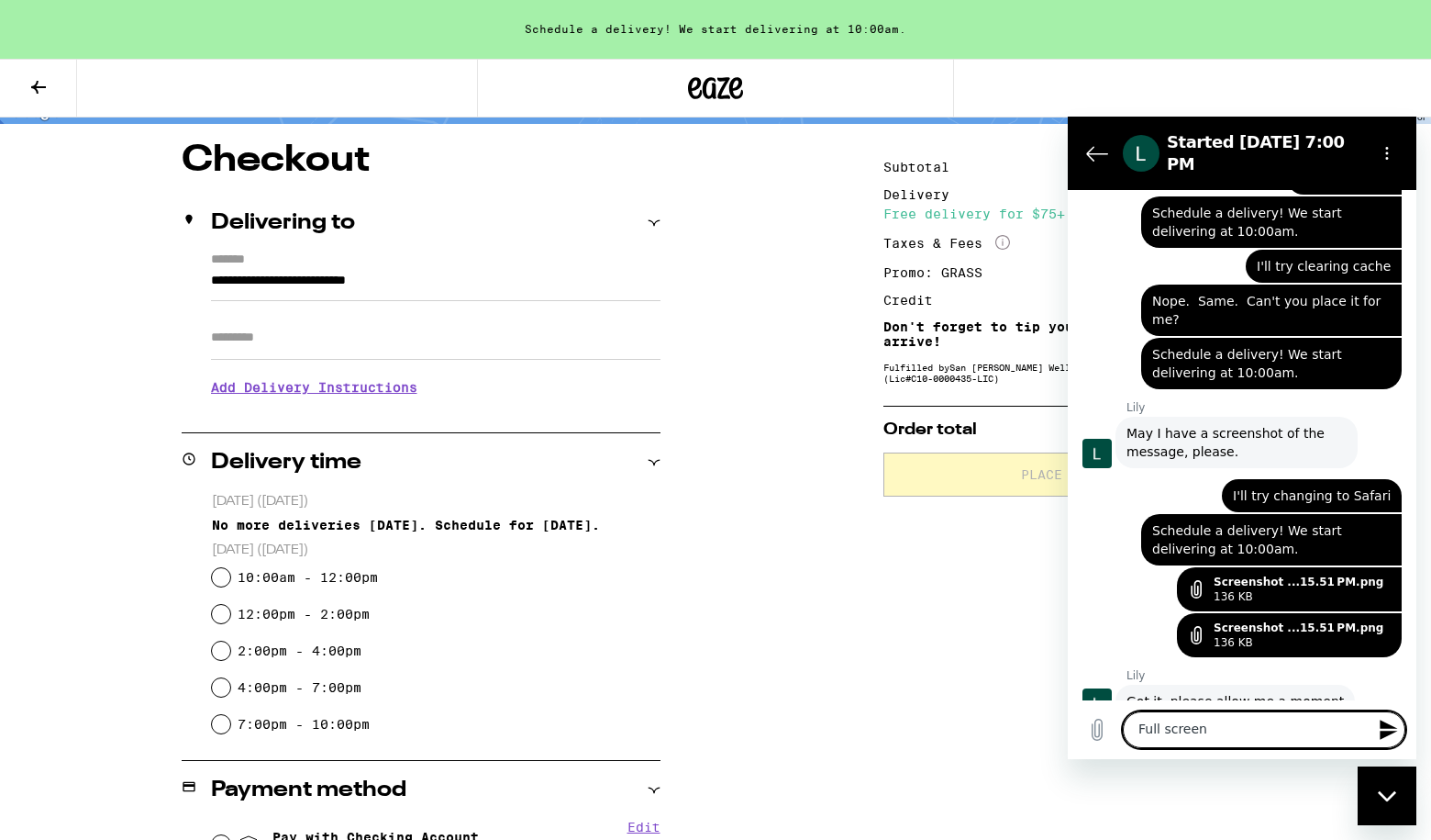
click at [1390, 727] on icon "Send message" at bounding box center [1388, 729] width 17 height 20
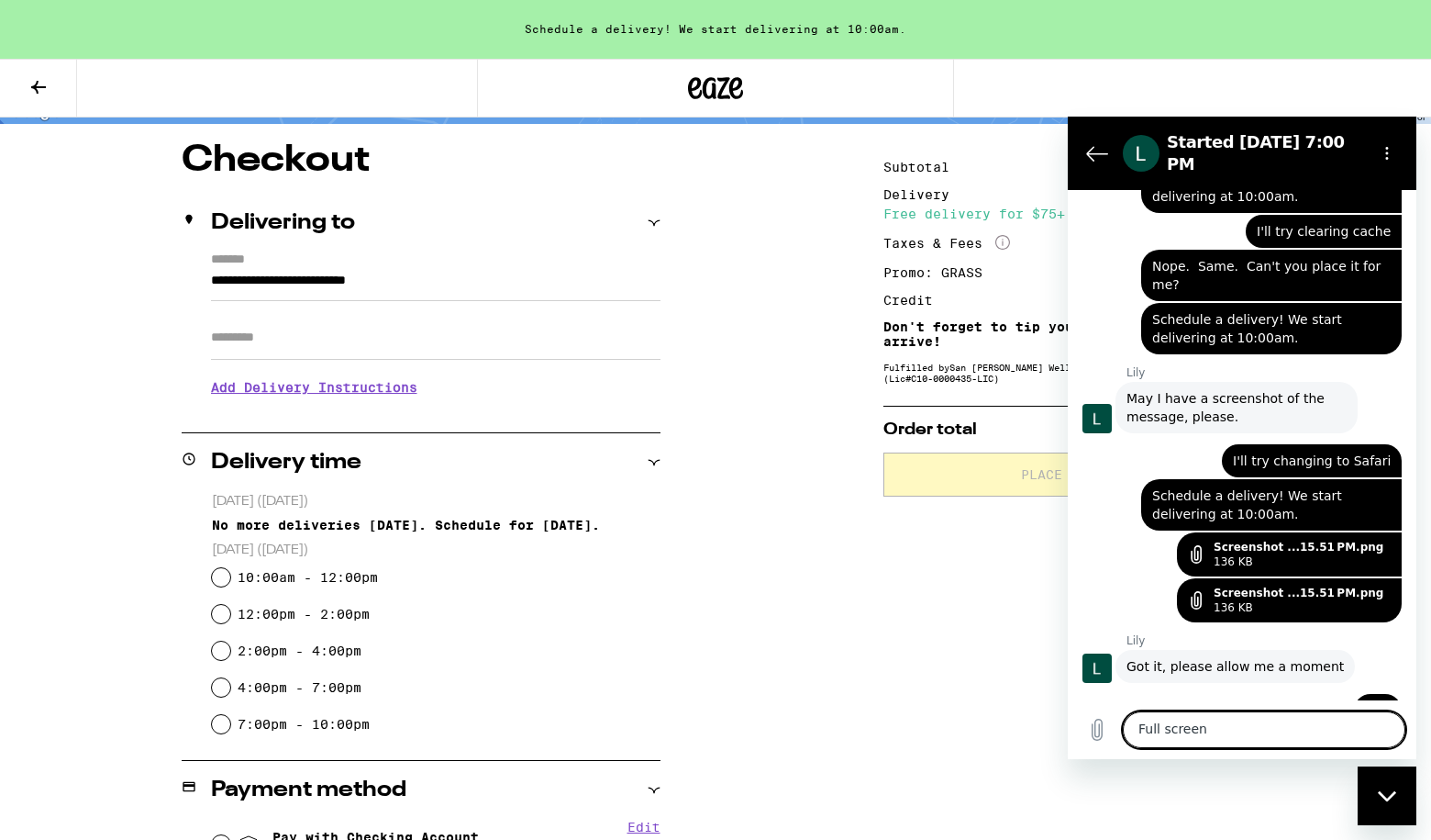
scroll to position [2454, 0]
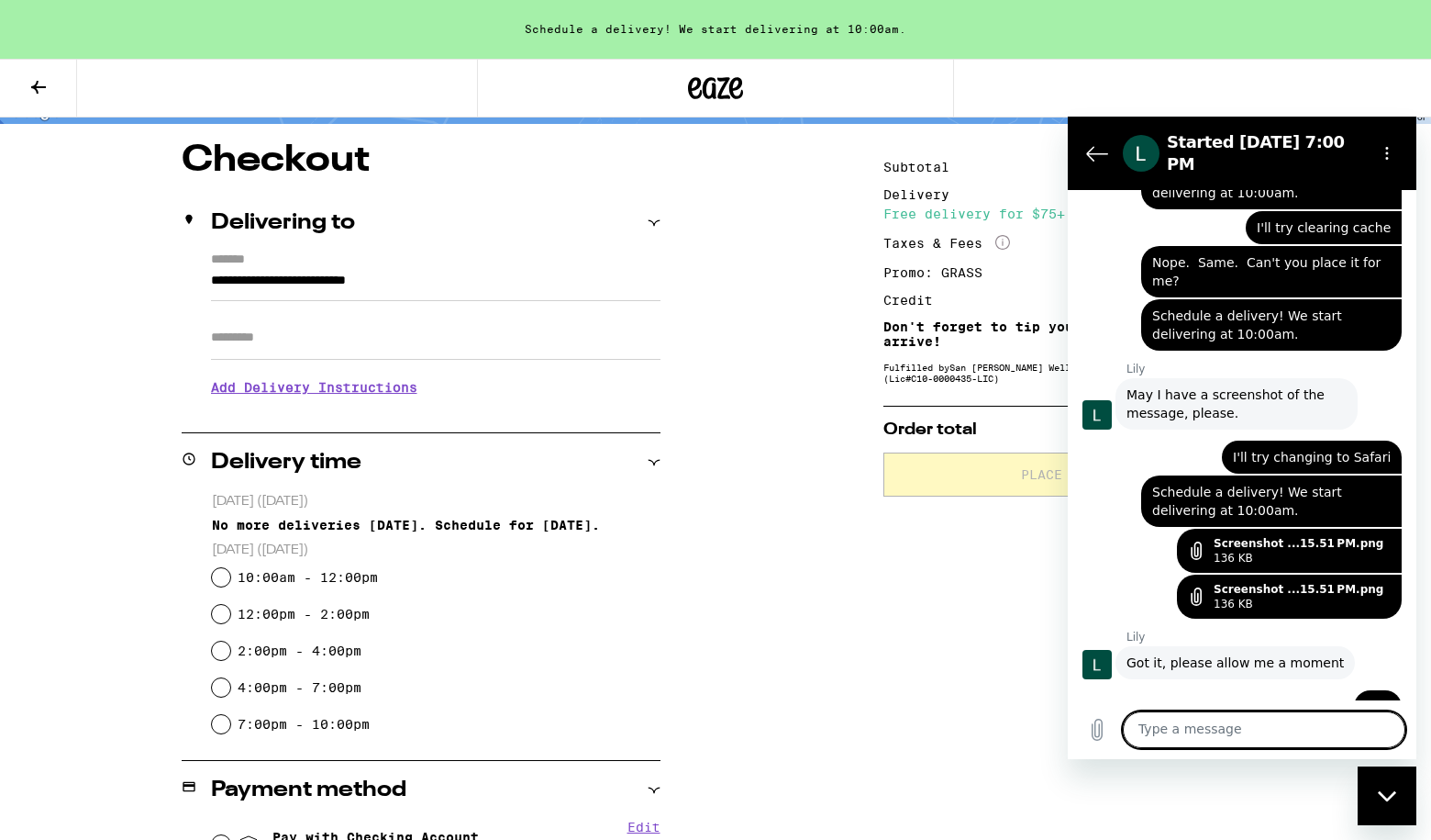
type textarea "I"
type textarea "Checking Safari"
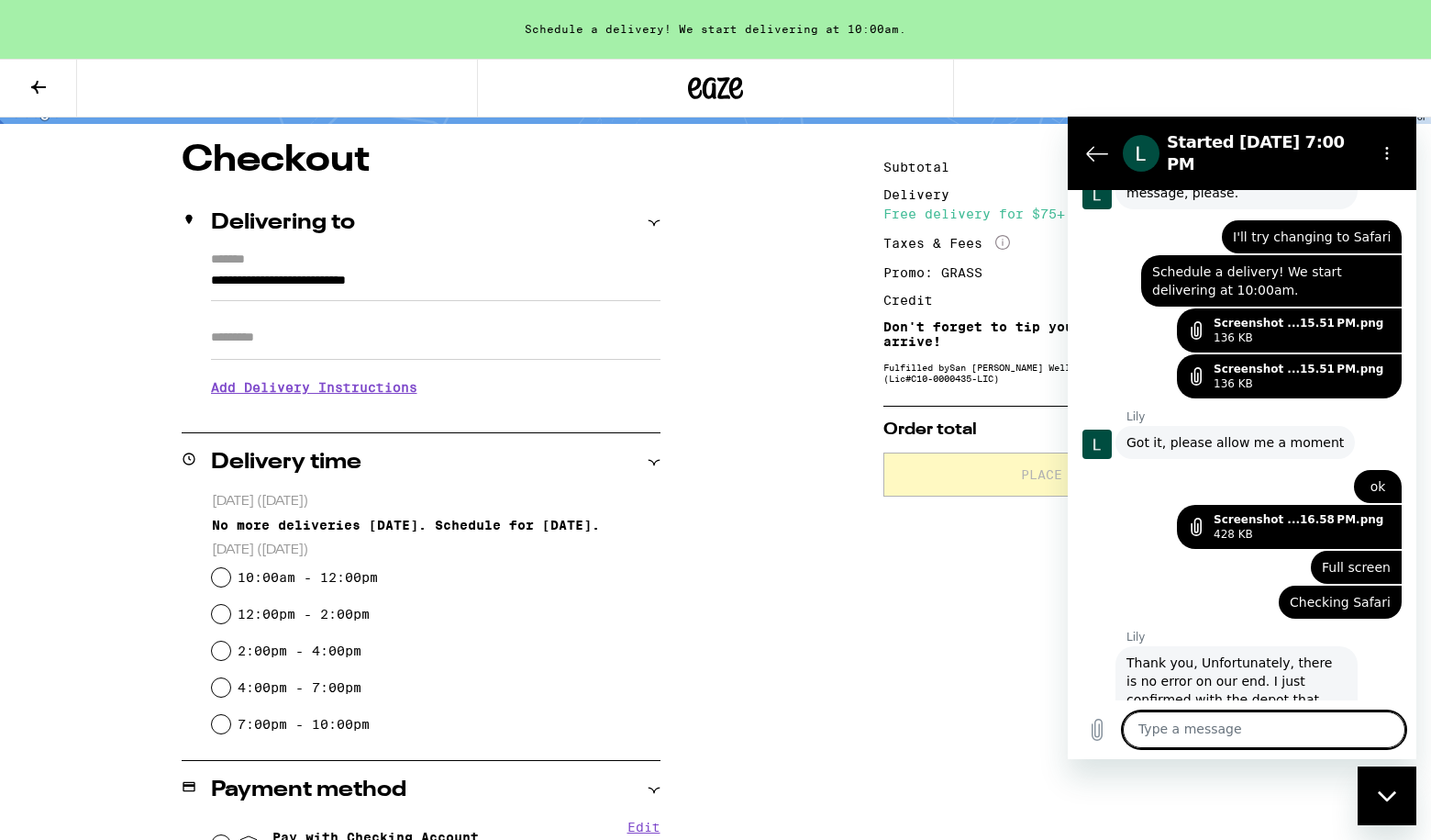
scroll to position [2697, 0]
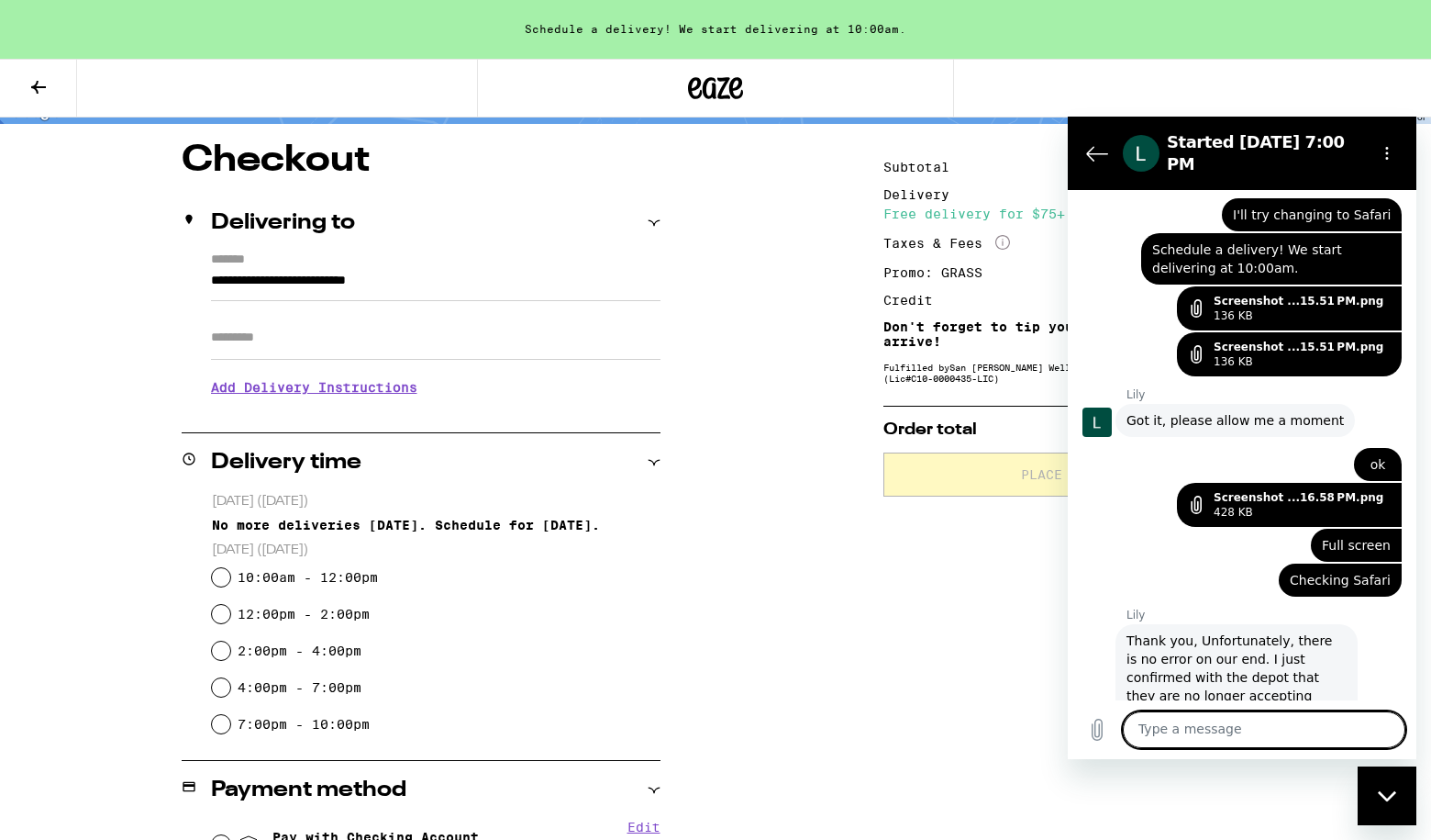
click at [1256, 735] on textarea at bounding box center [1264, 729] width 282 height 37
type textarea "What is the cut-off time to order?"
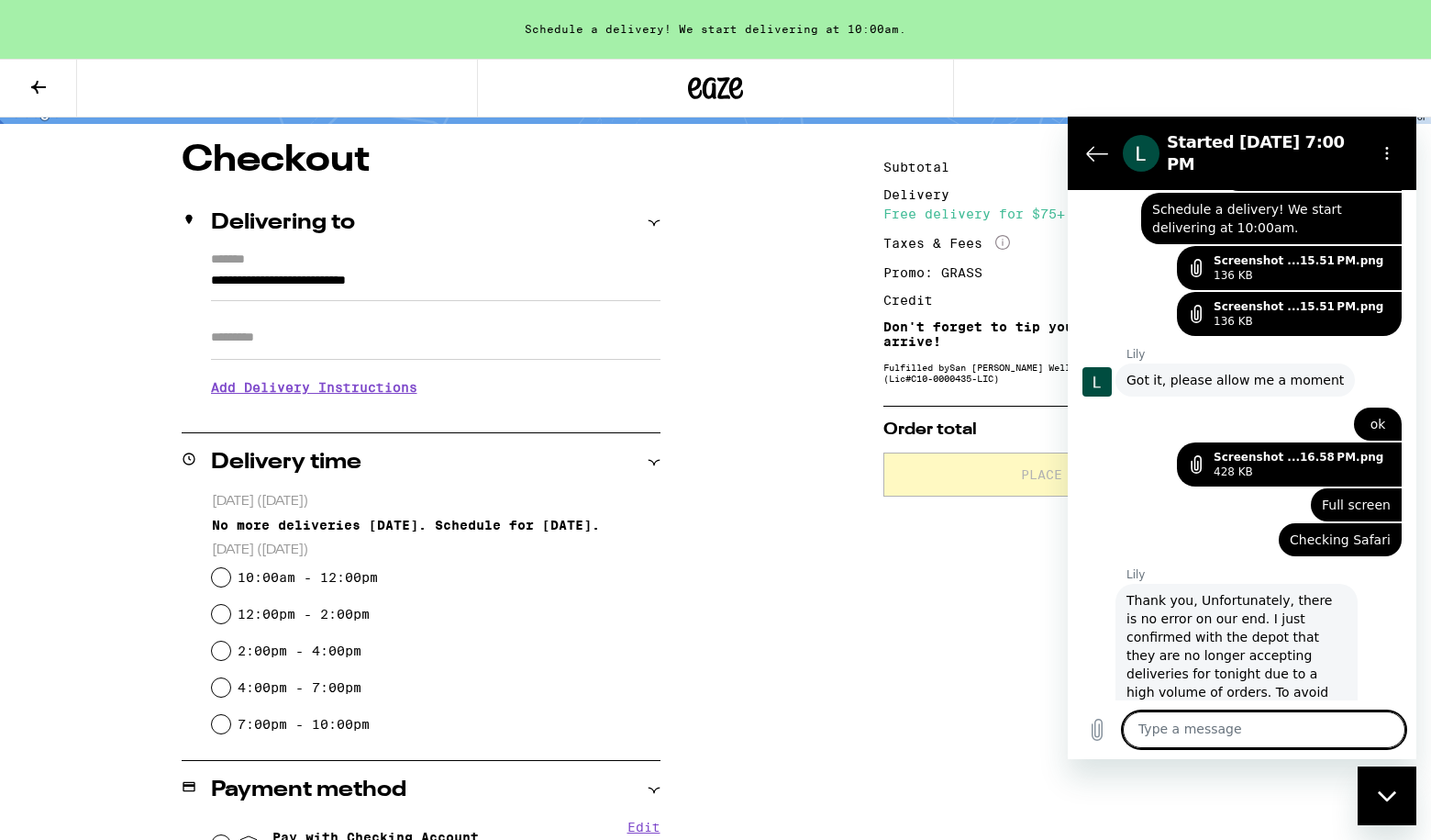
scroll to position [2740, 0]
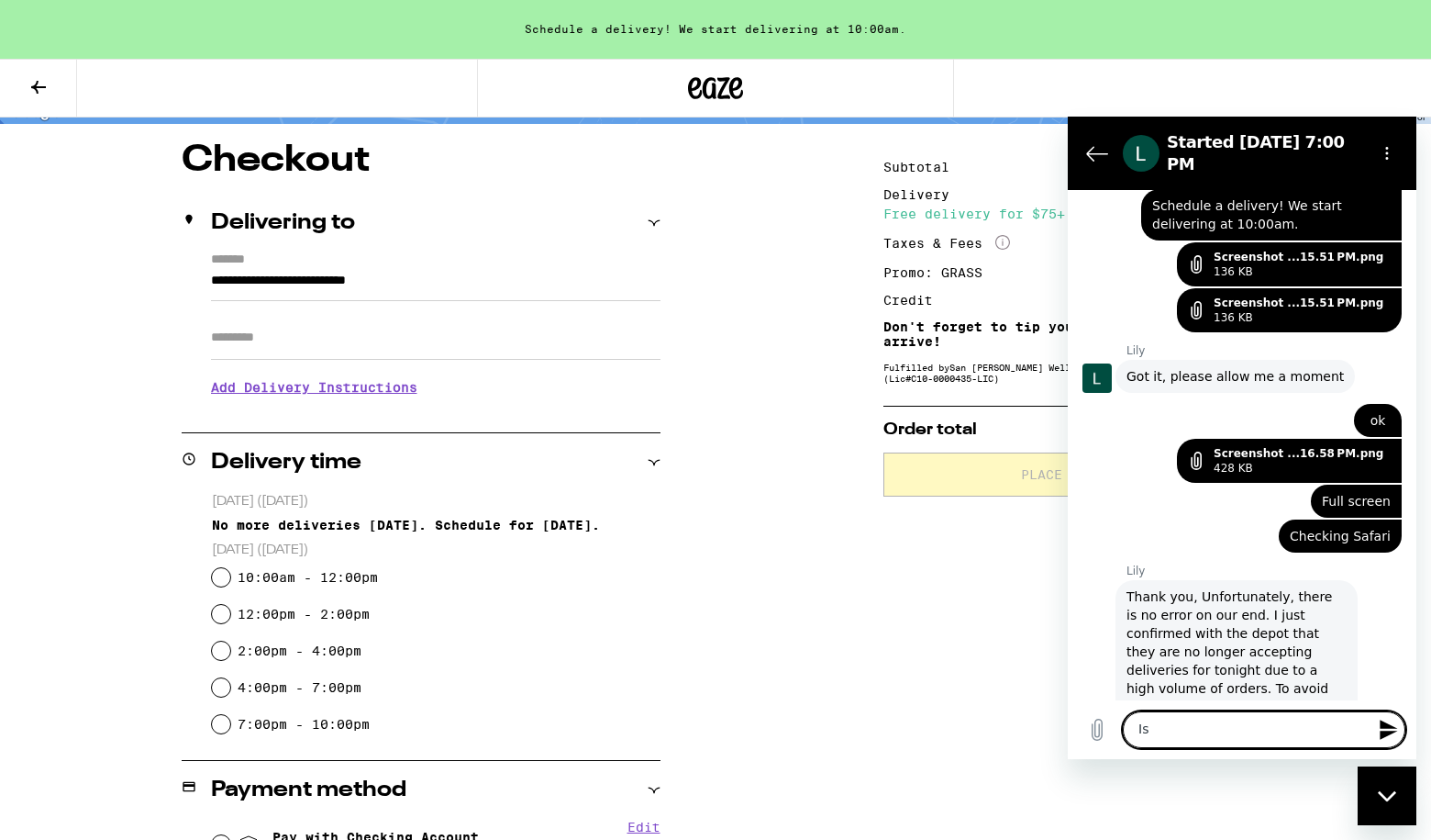
type textarea "I"
type textarea "Has it changed to 7pm?"
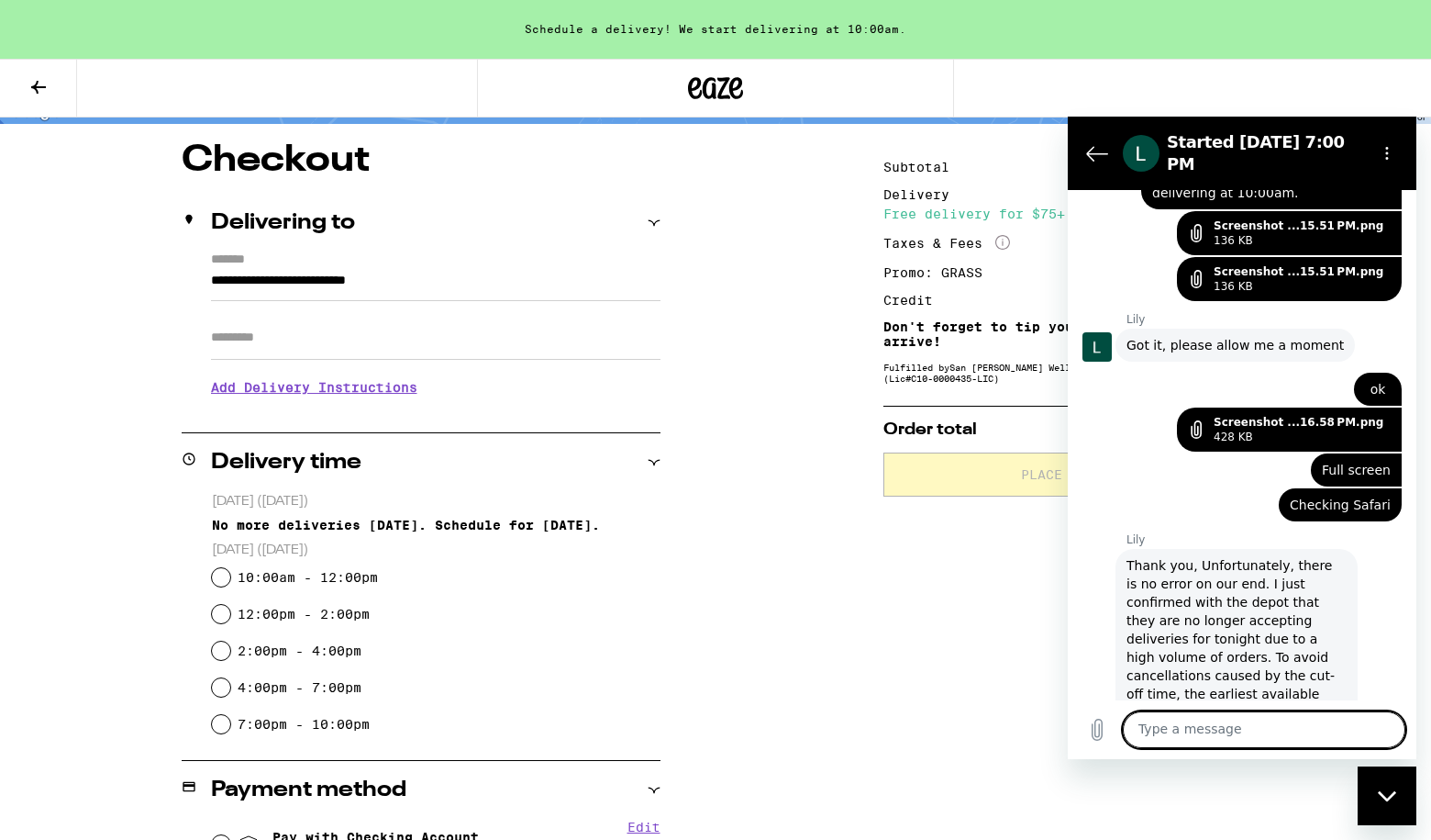
scroll to position [2776, 0]
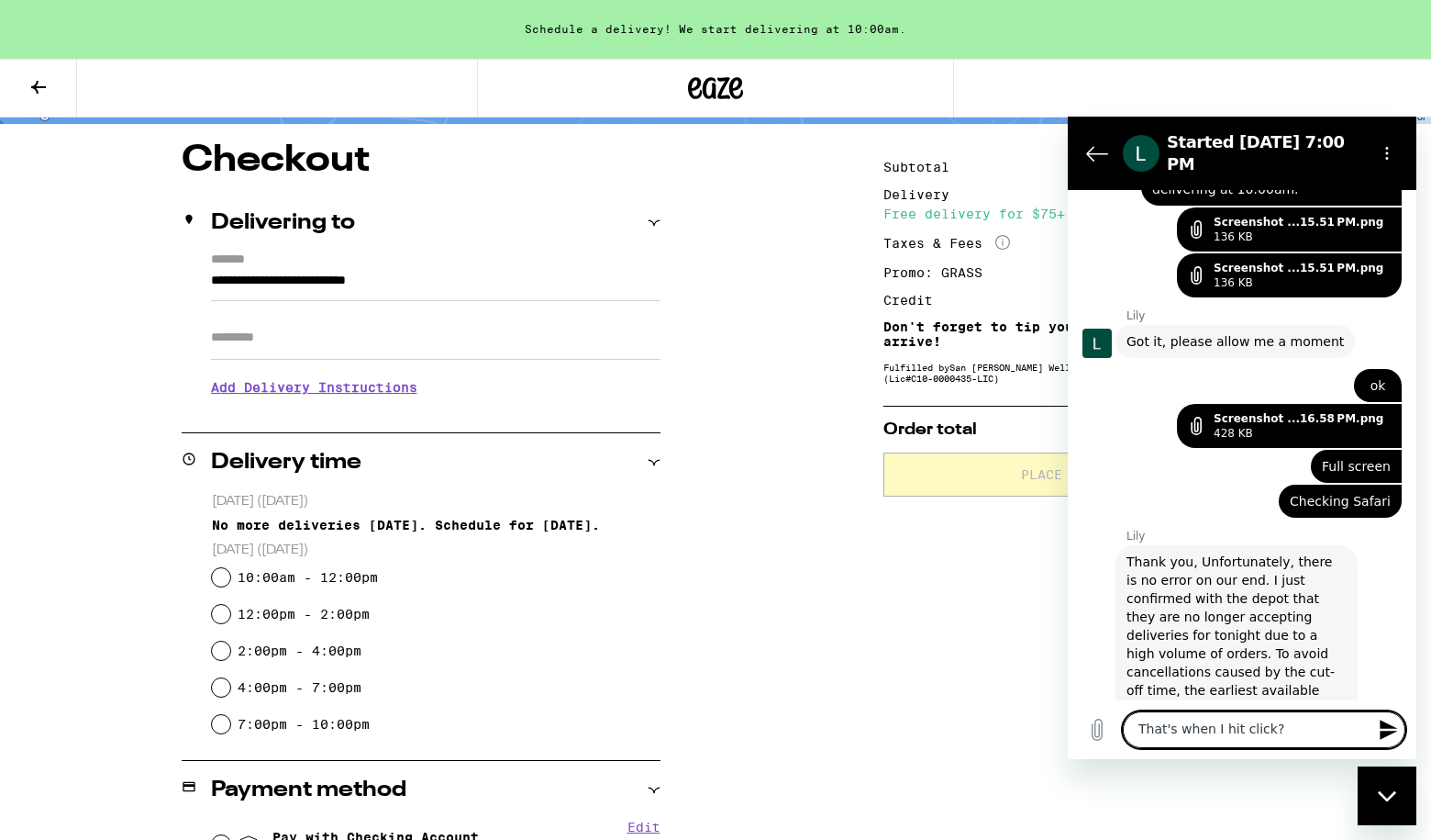
click at [1194, 735] on textarea "That's when I hit click?" at bounding box center [1264, 729] width 282 height 37
type textarea "That's when I hit click?"
click at [1388, 721] on icon "Send message" at bounding box center [1388, 729] width 22 height 22
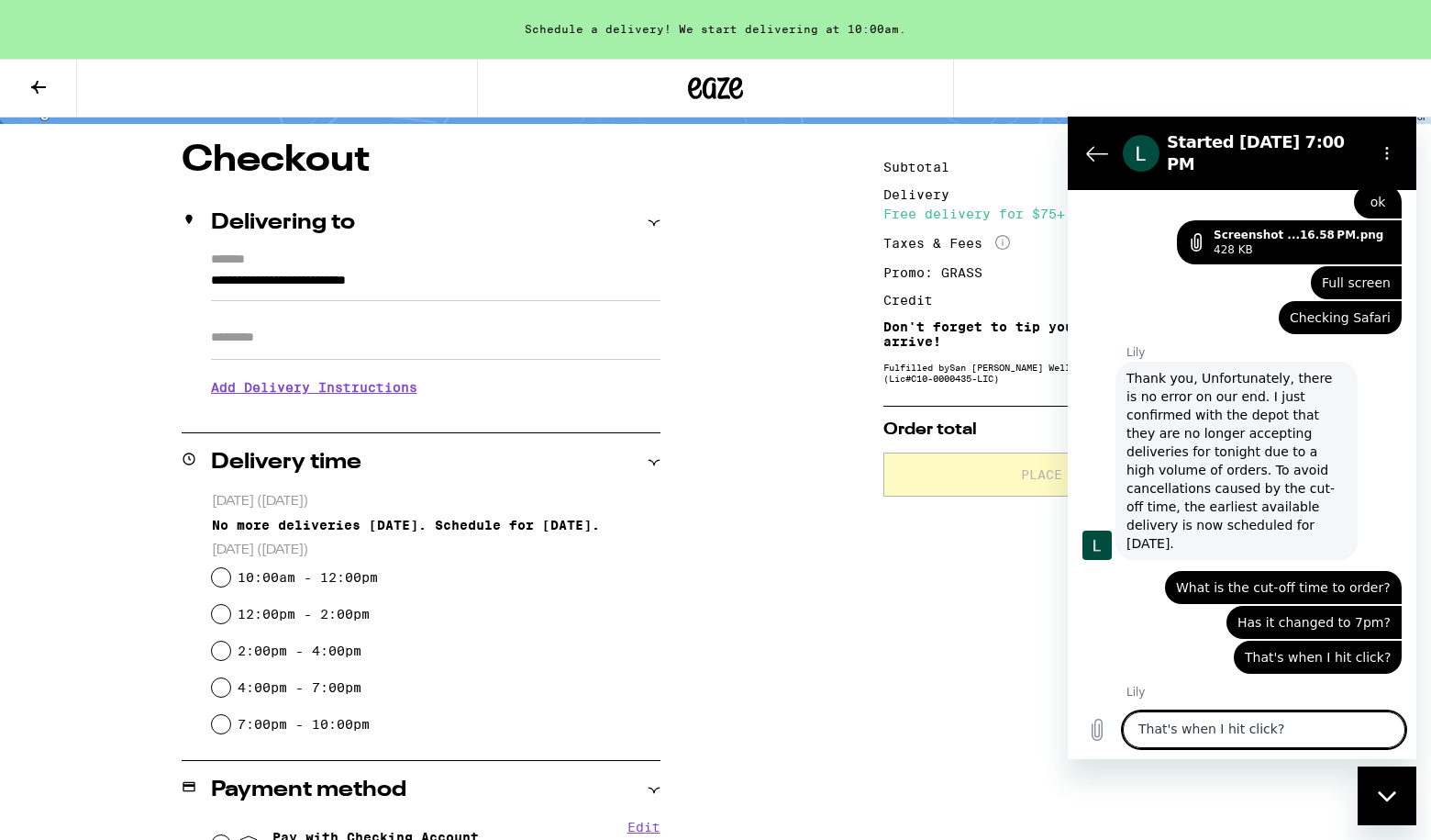
scroll to position [2963, 0]
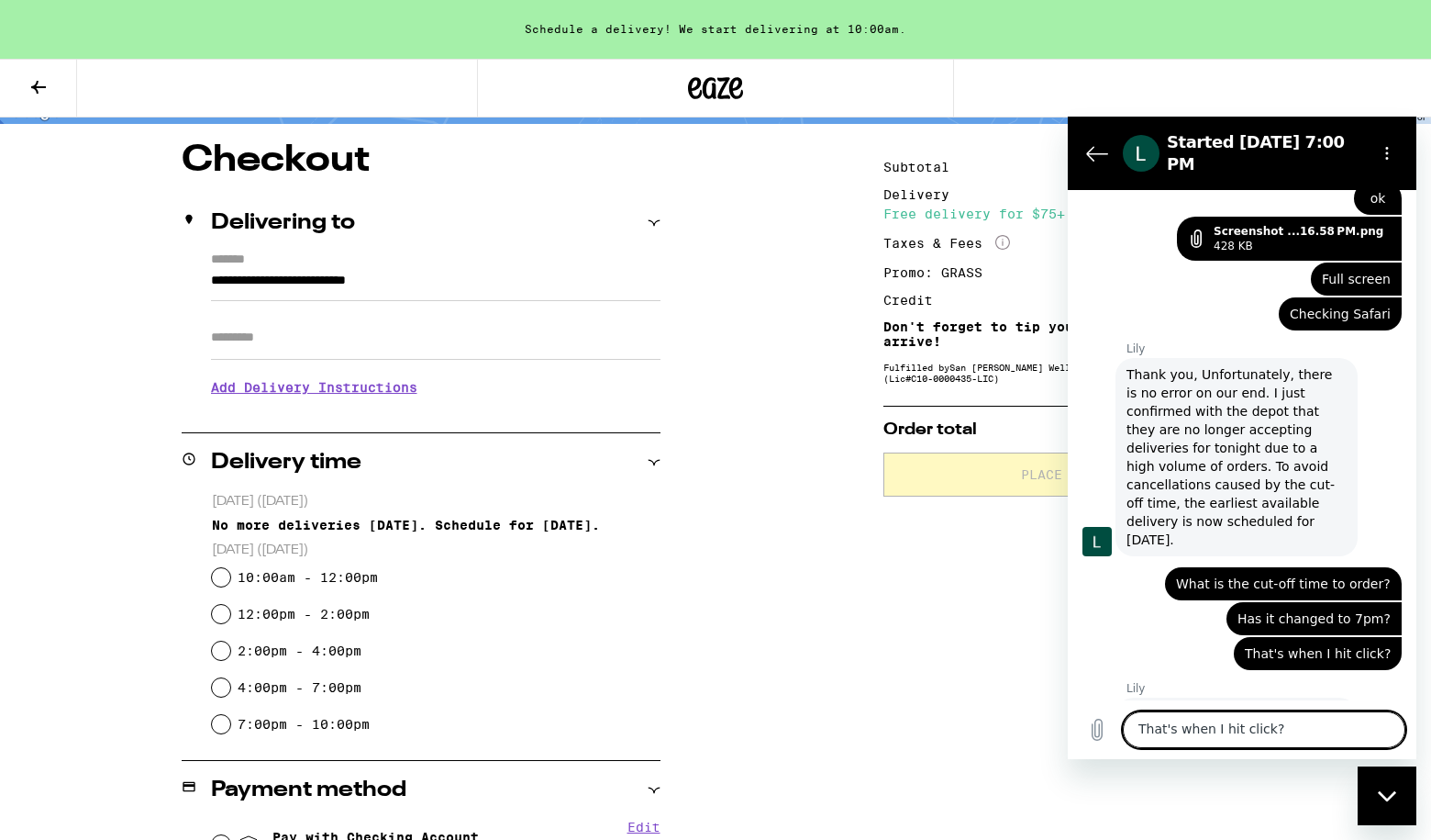
click at [1269, 729] on textarea "That's when I hit click?" at bounding box center [1264, 729] width 282 height 37
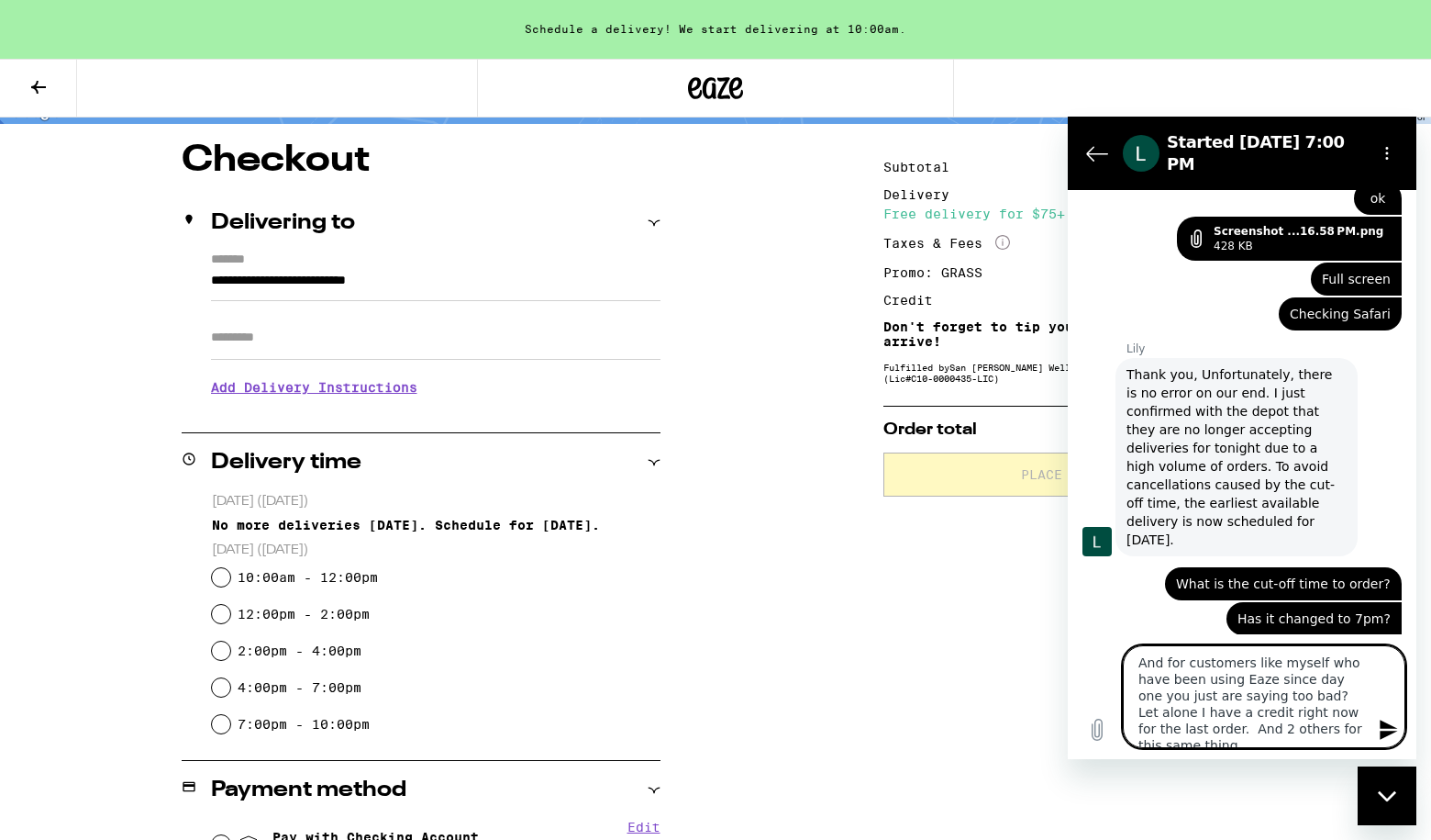
scroll to position [7, 0]
type textarea "And for customers like myself who have been using Eaze since day one you just a…"
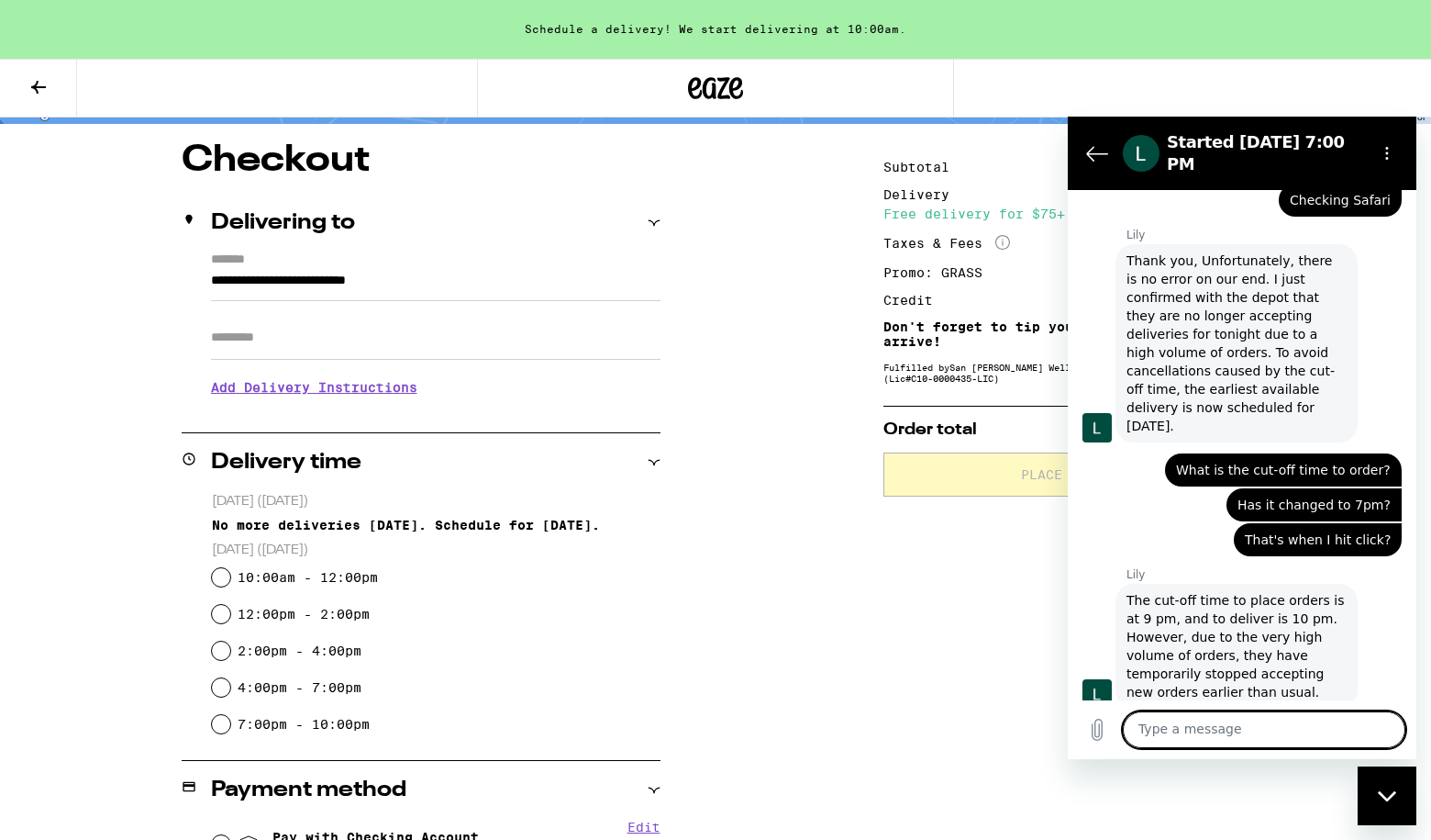
scroll to position [3081, 0]
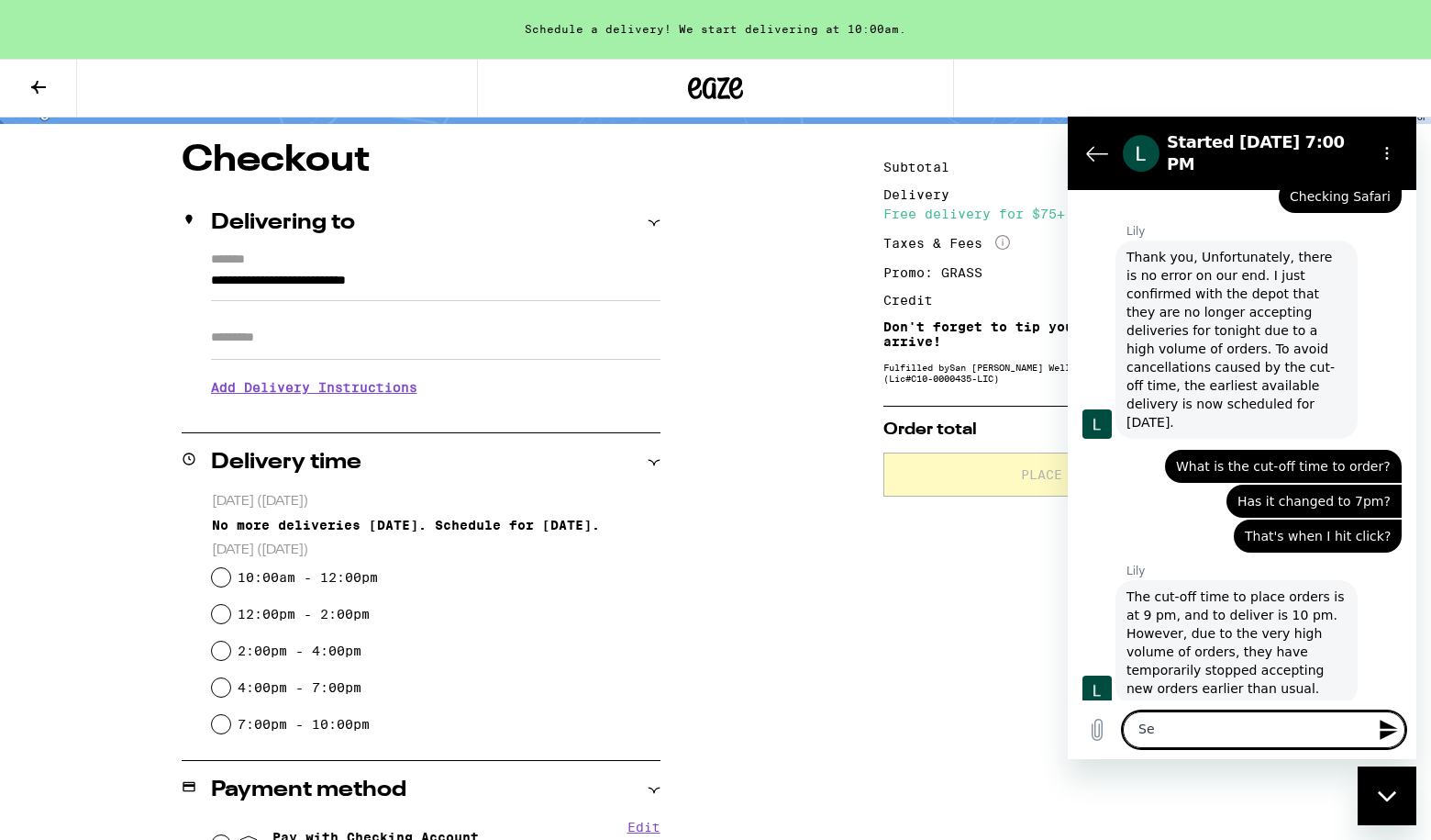
type textarea "S"
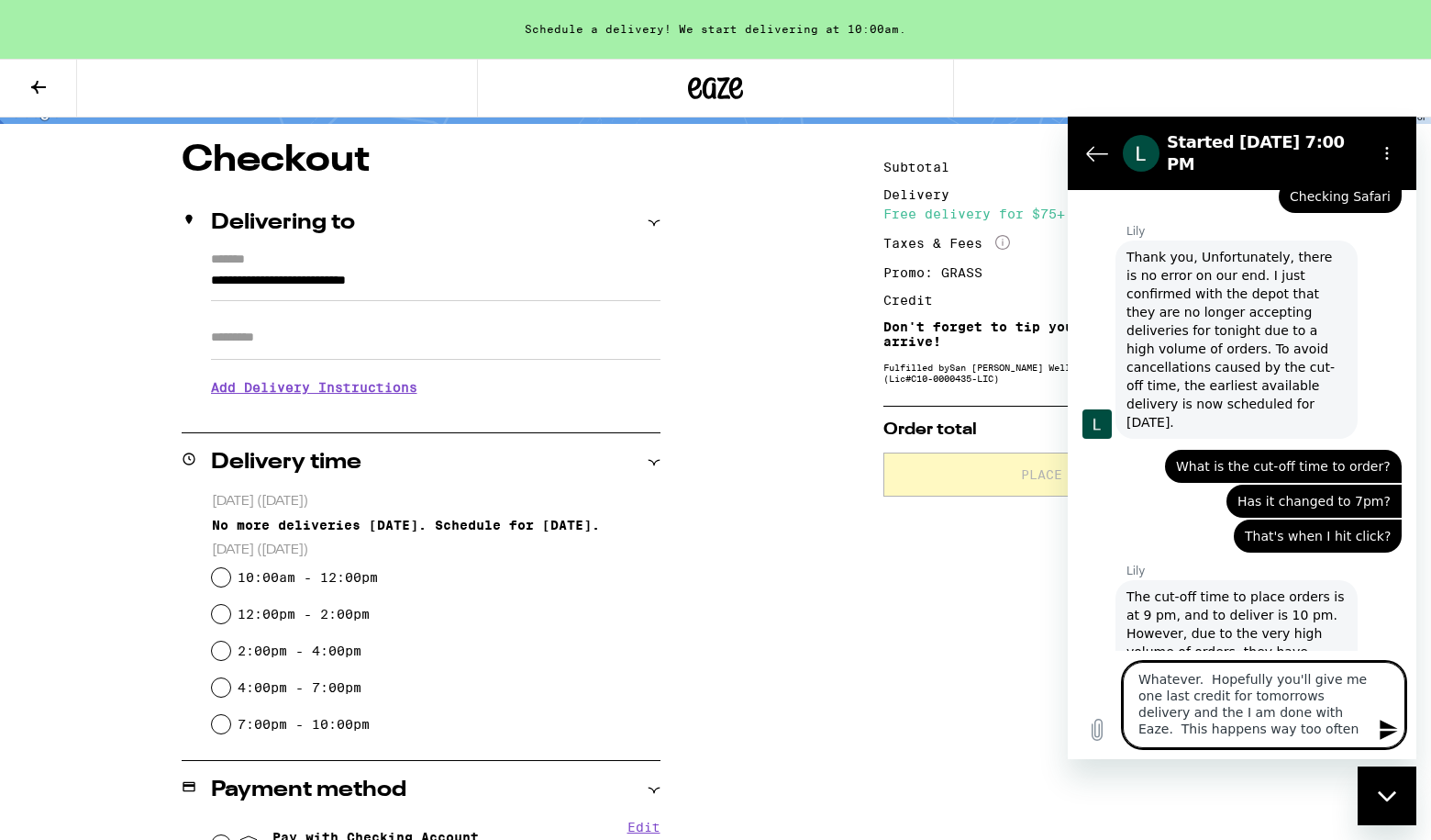
type textarea "Whatever. Hopefully you'll give me one last credit for tomorrows delivery and t…"
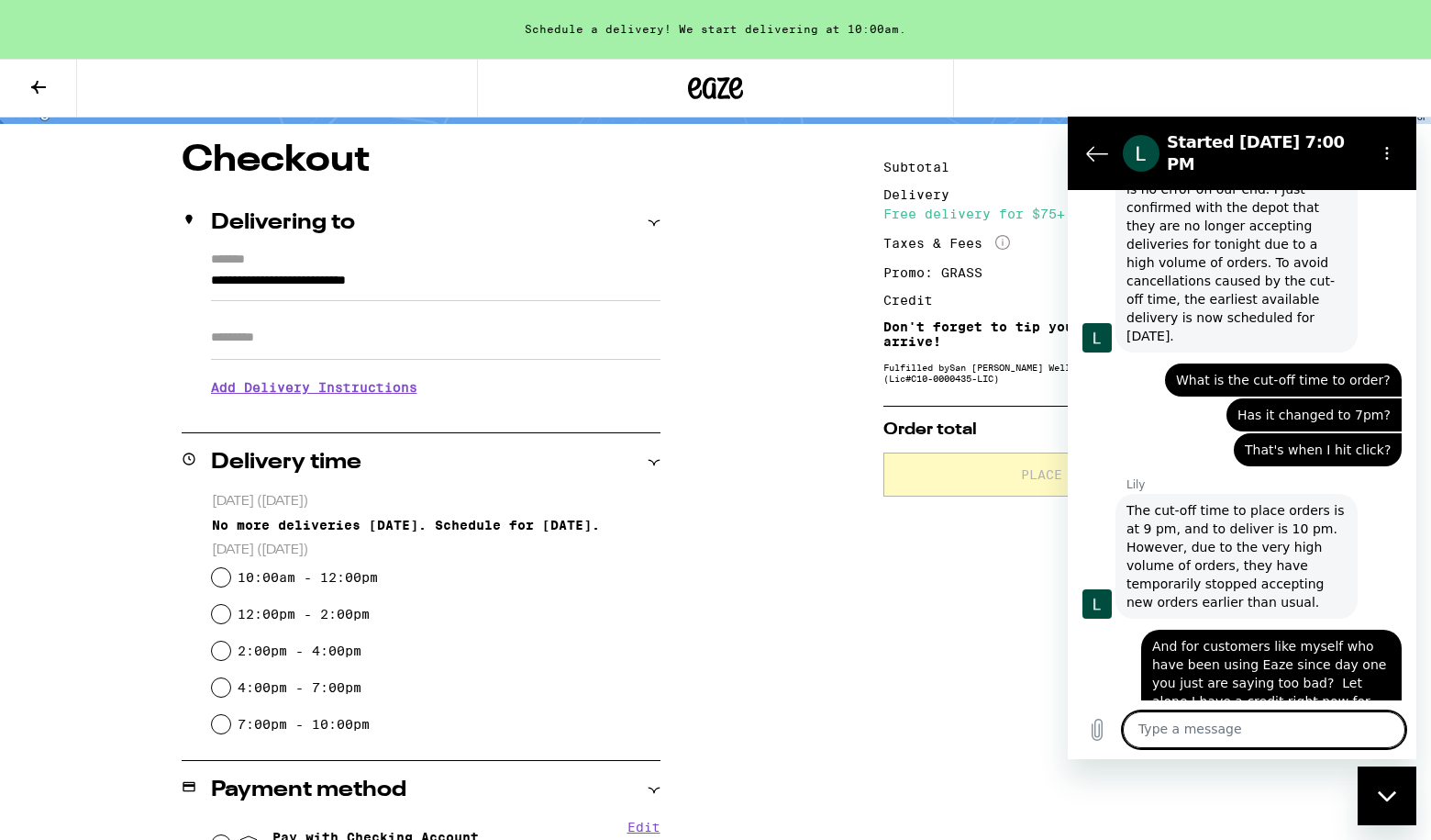
scroll to position [3170, 0]
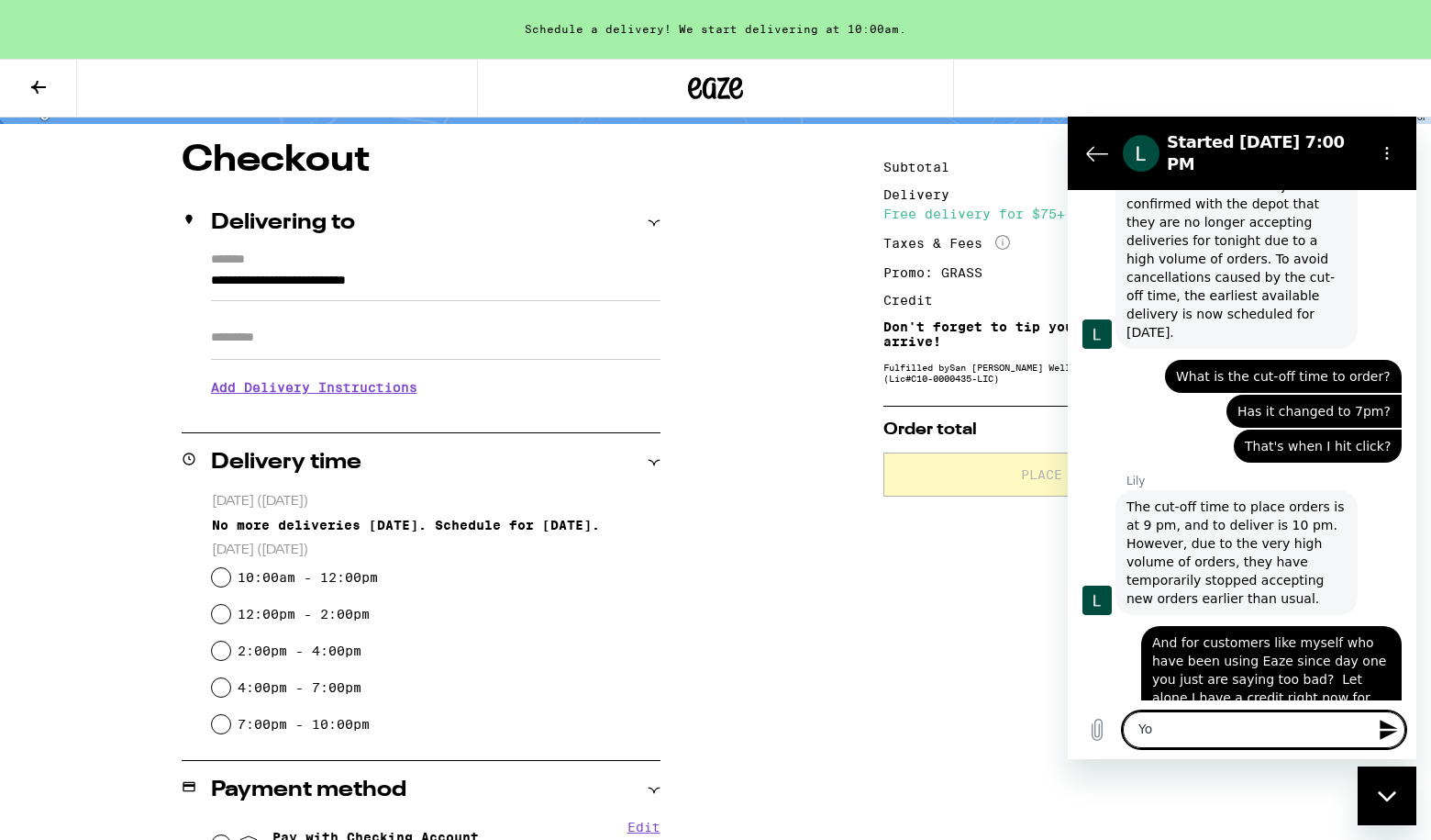
type textarea "Y"
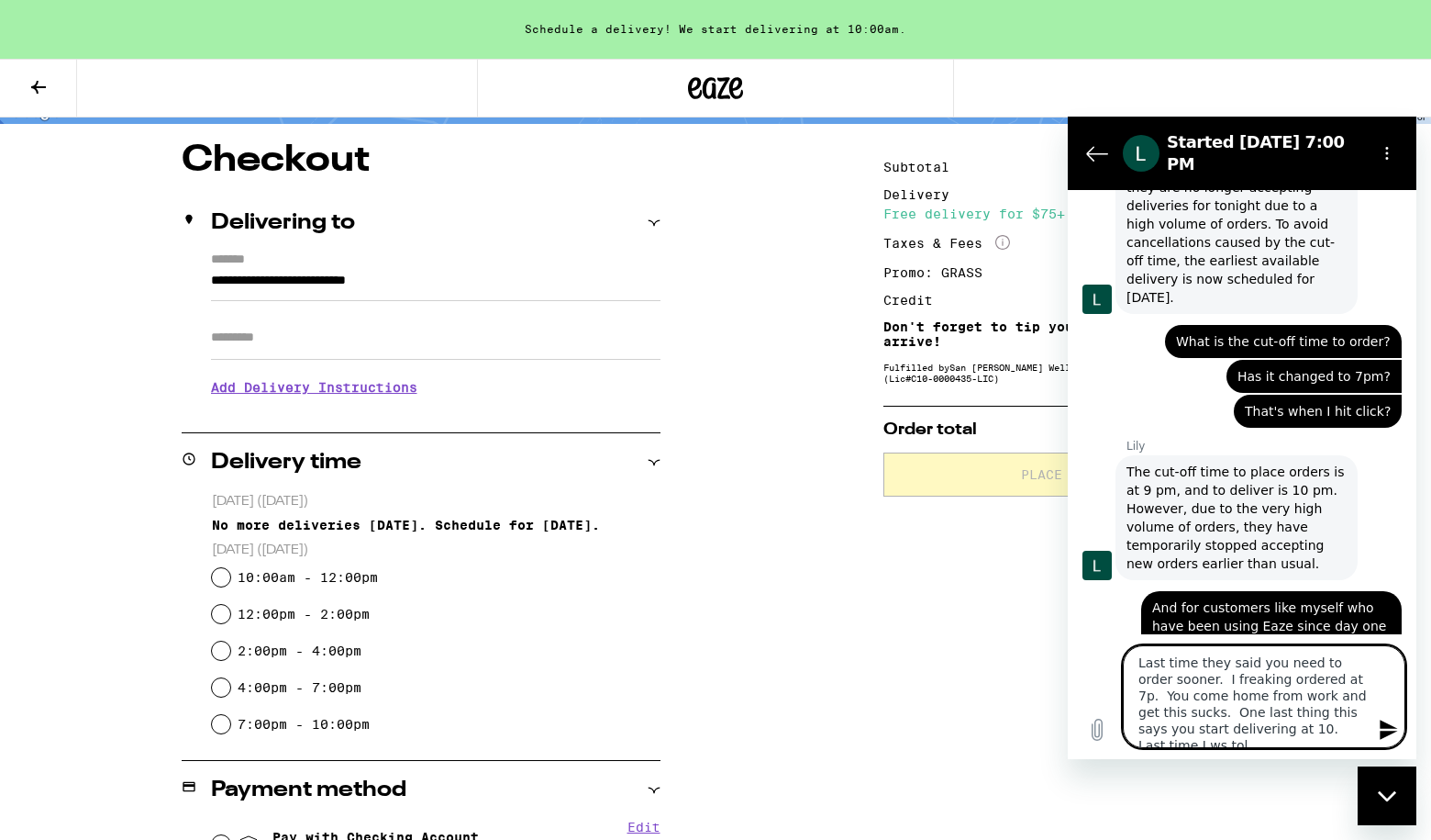
scroll to position [7, 0]
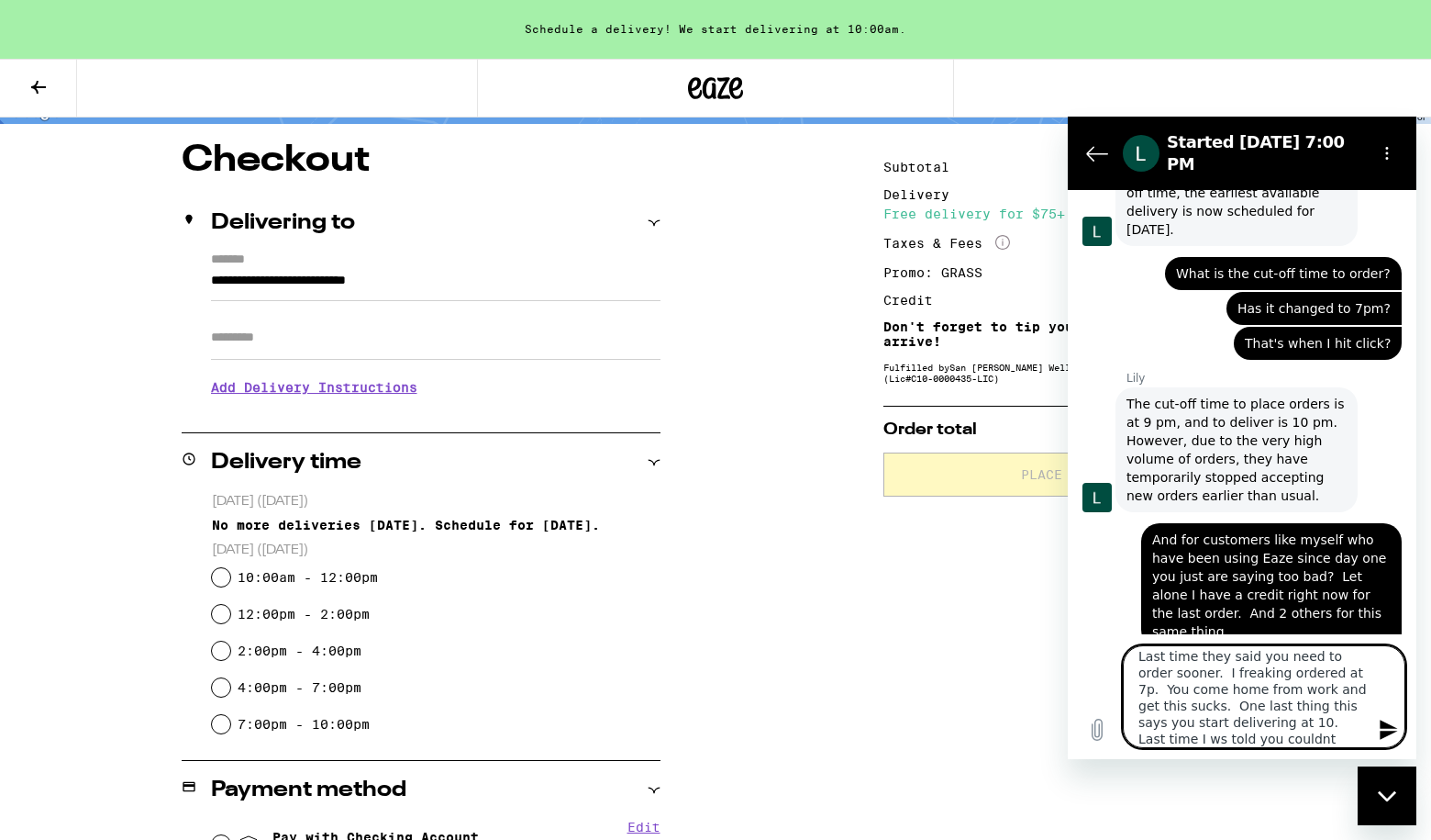
type textarea "Last time they said you need to order sooner. I freaking ordered at 7p. You com…"
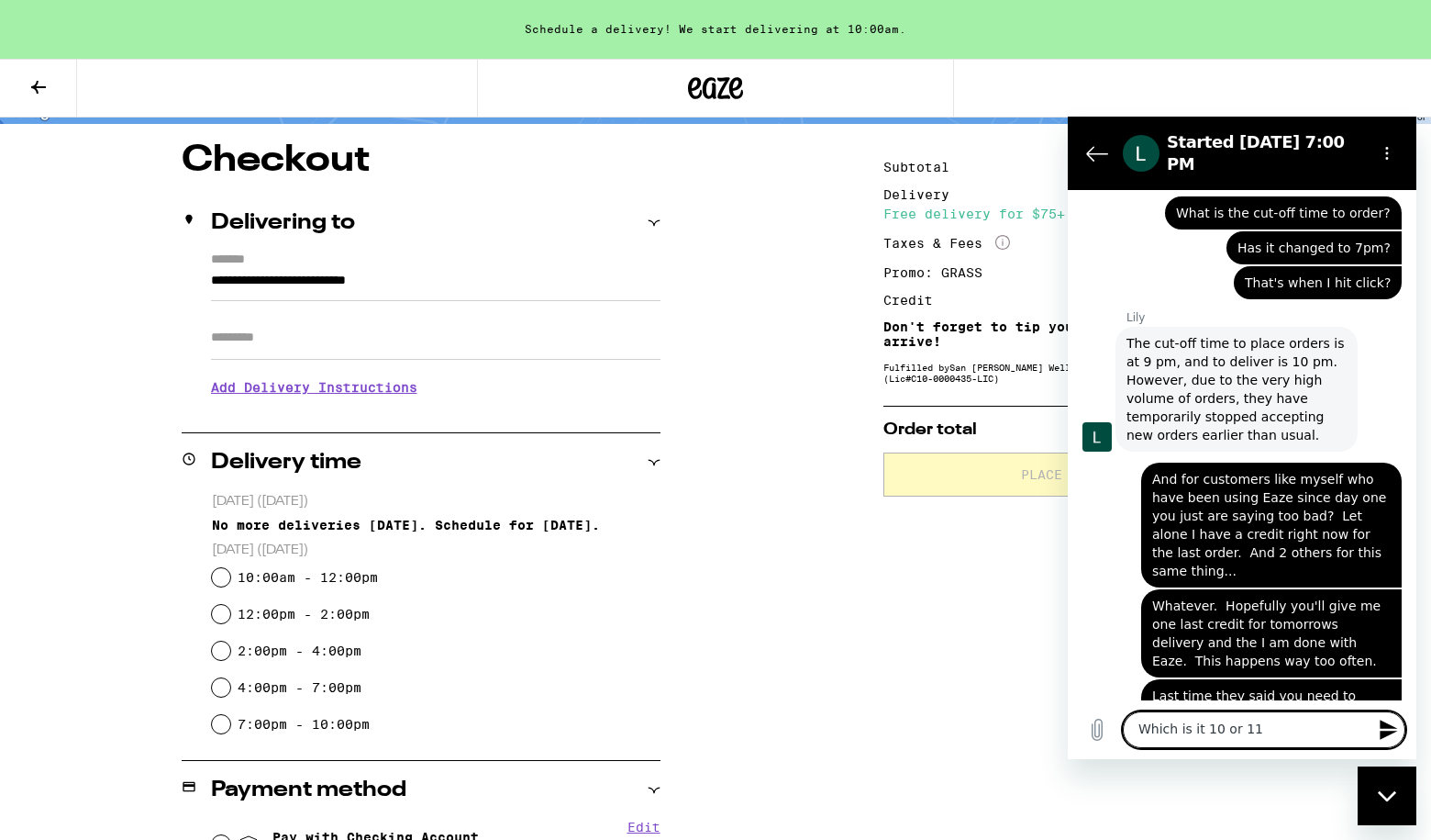
scroll to position [3331, 0]
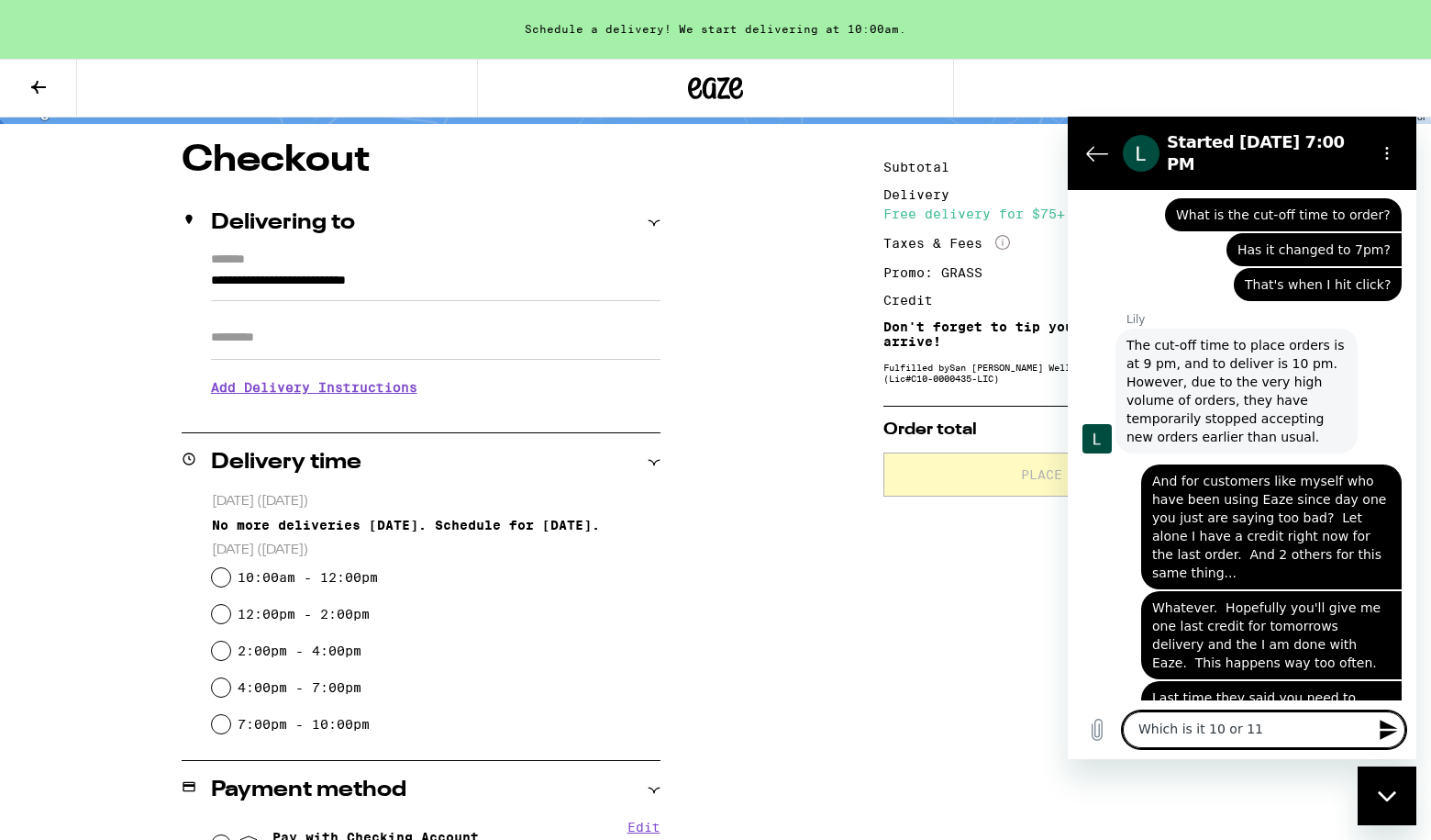
type textarea "Which is it 10 or 11?"
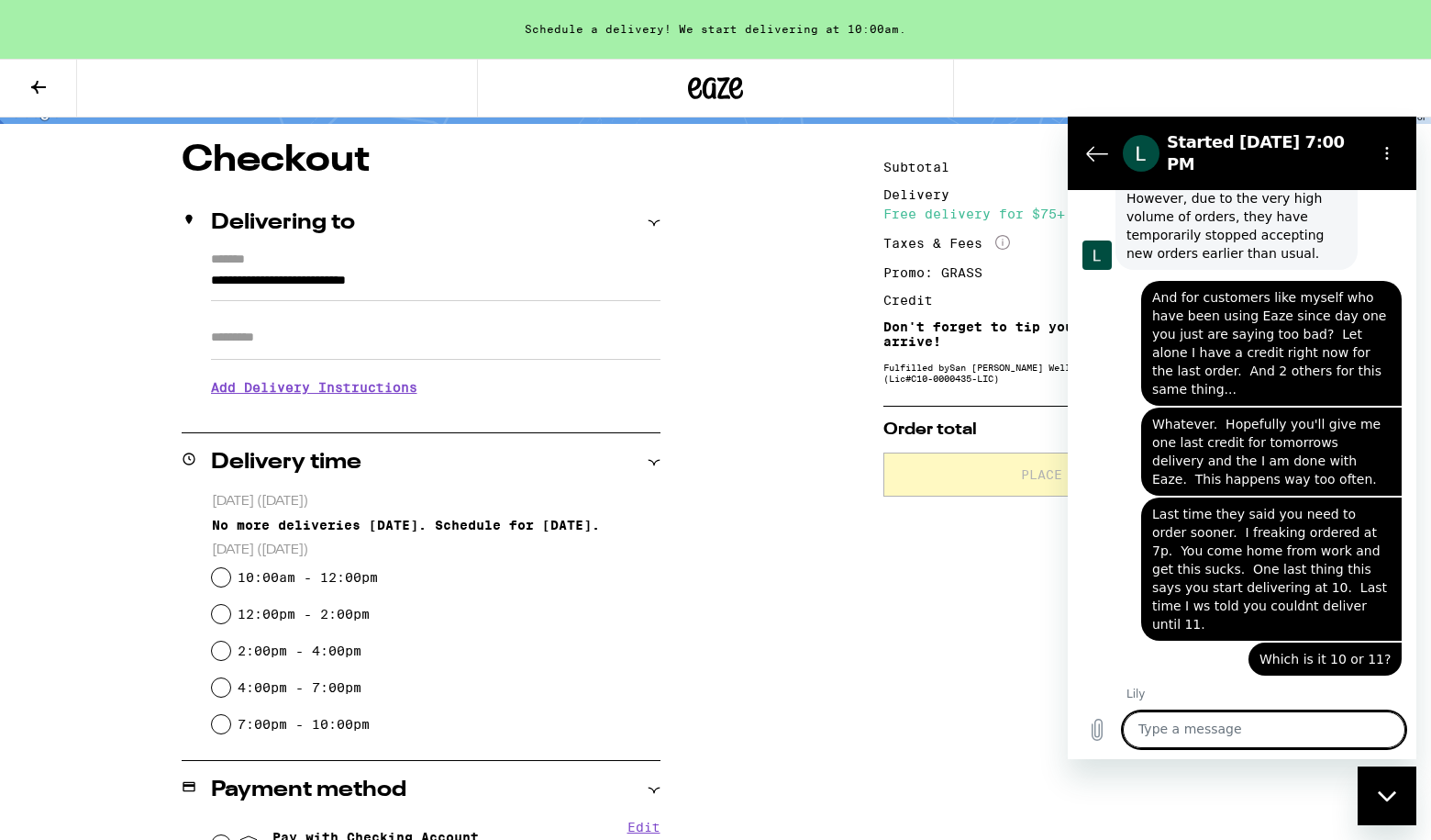
scroll to position [3519, 0]
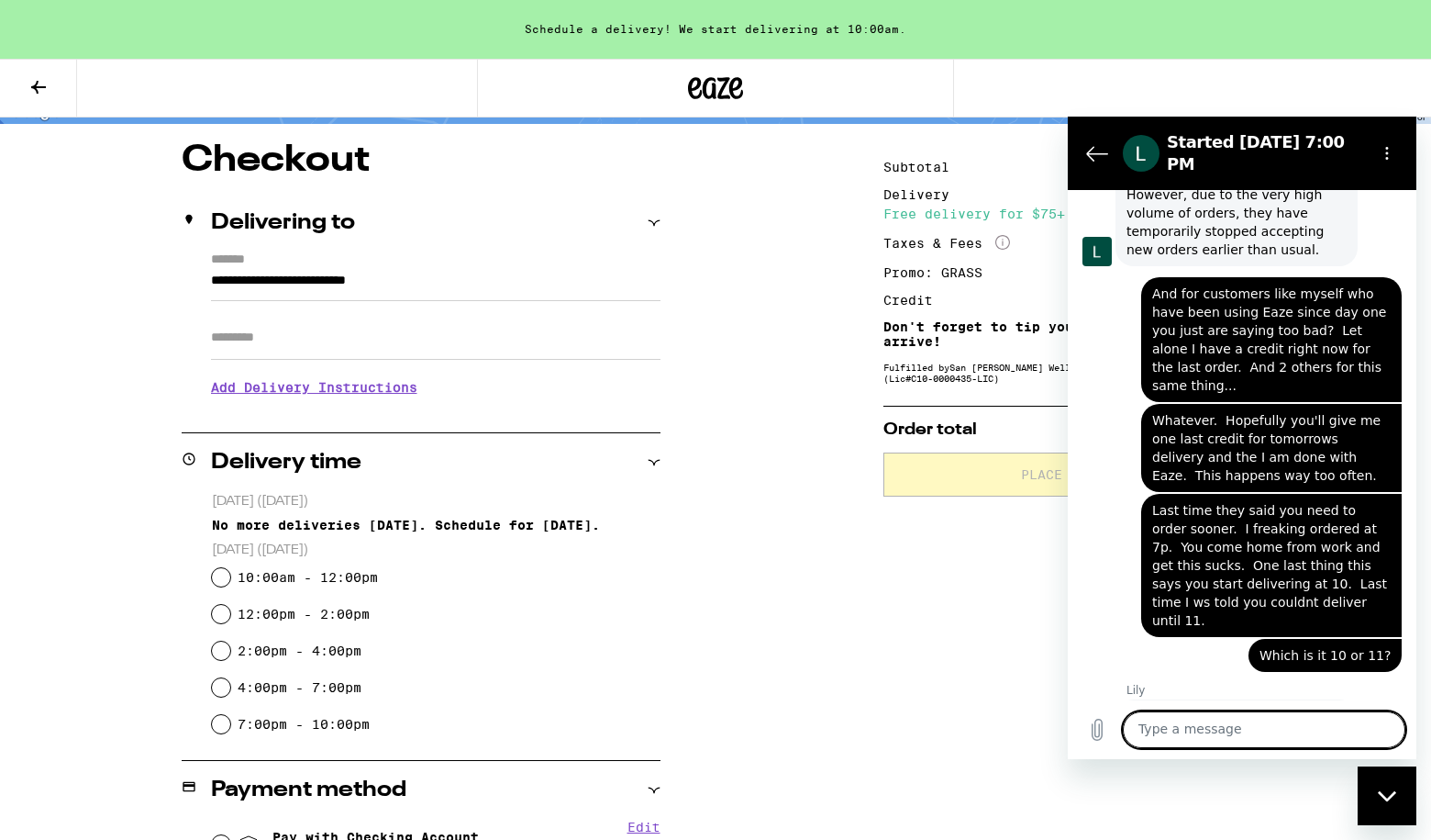
click at [1228, 723] on textarea at bounding box center [1264, 729] width 282 height 37
type textarea "10 am"
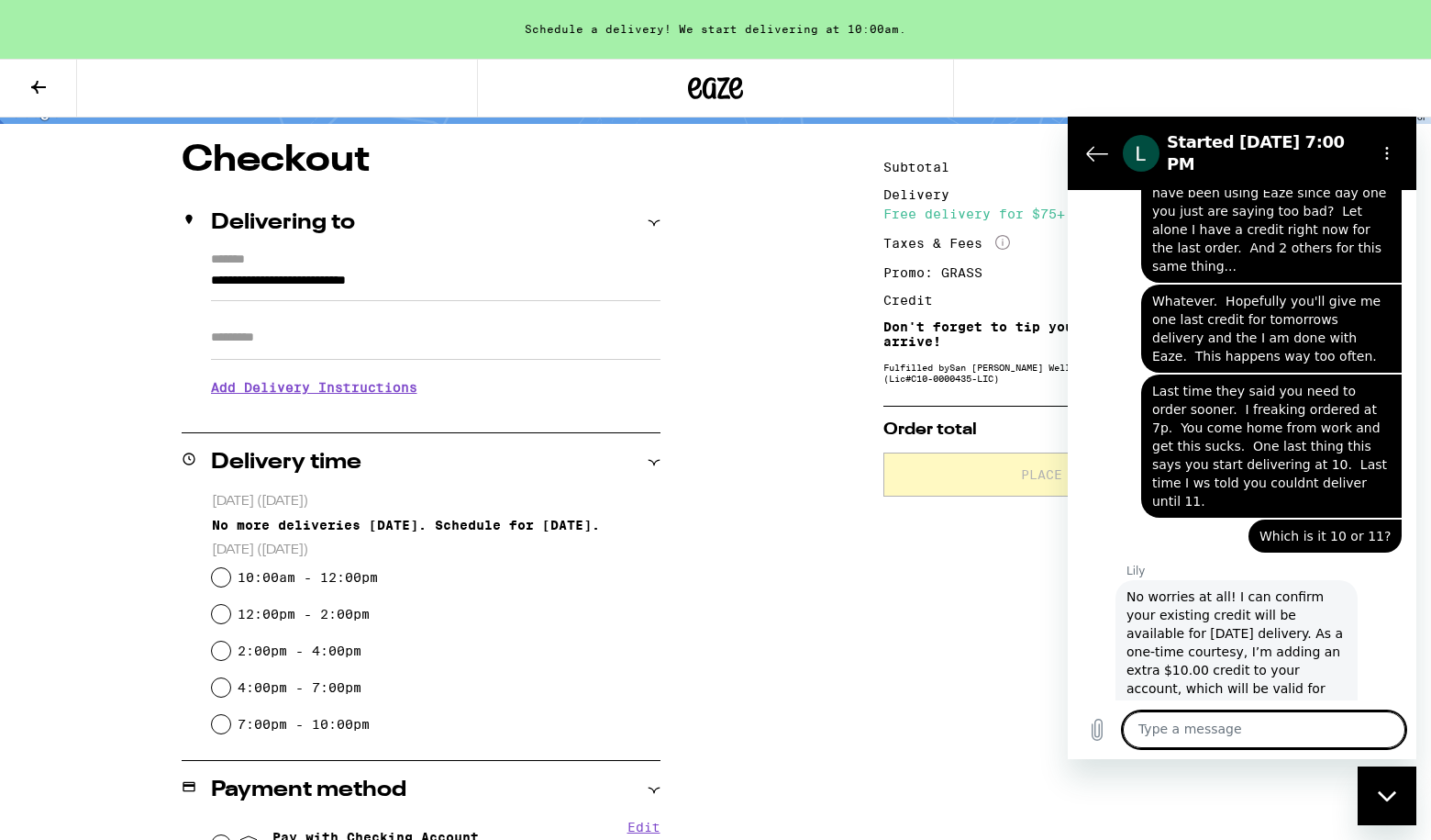
scroll to position [3642, 0]
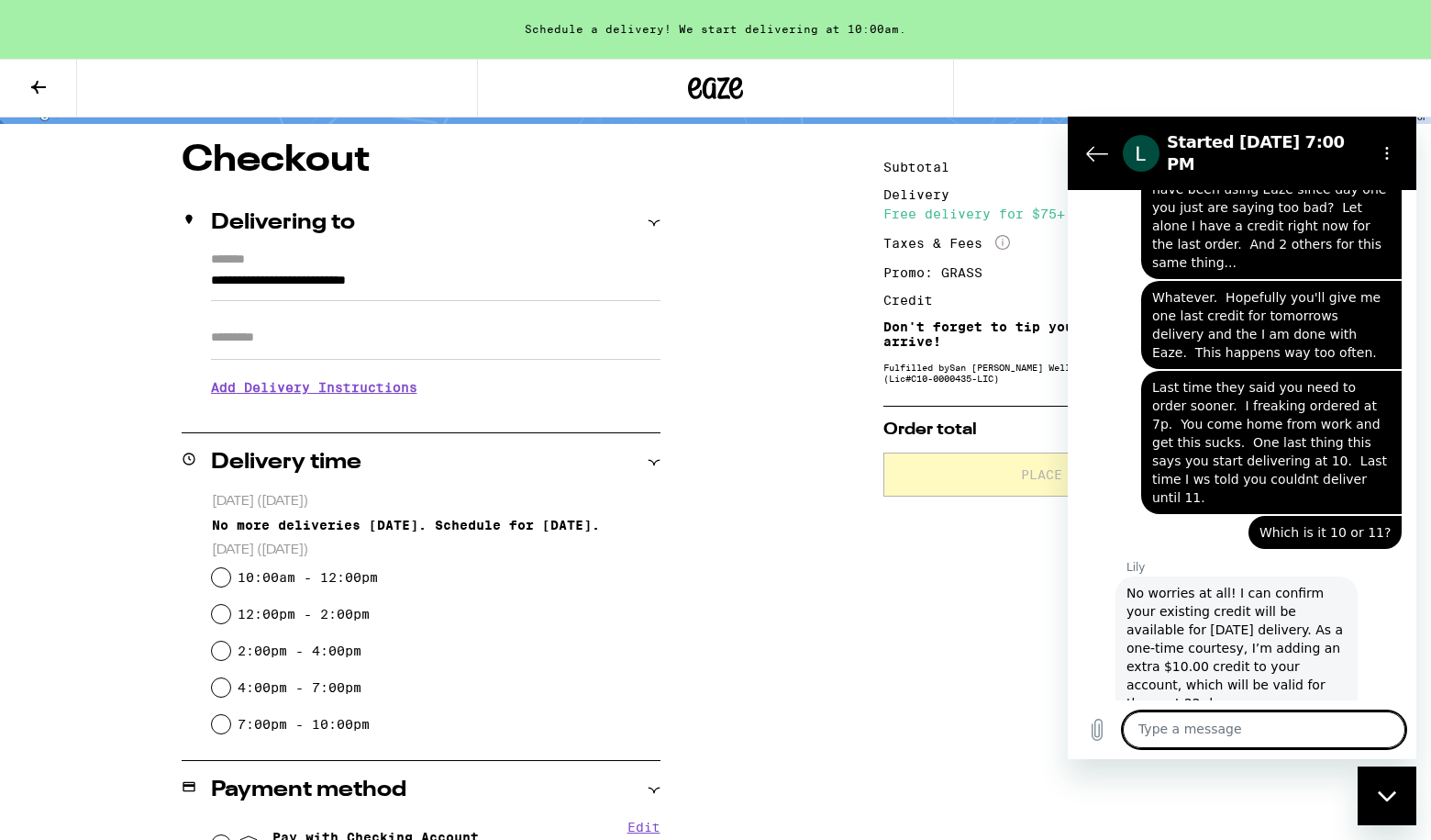
type textarea "W"
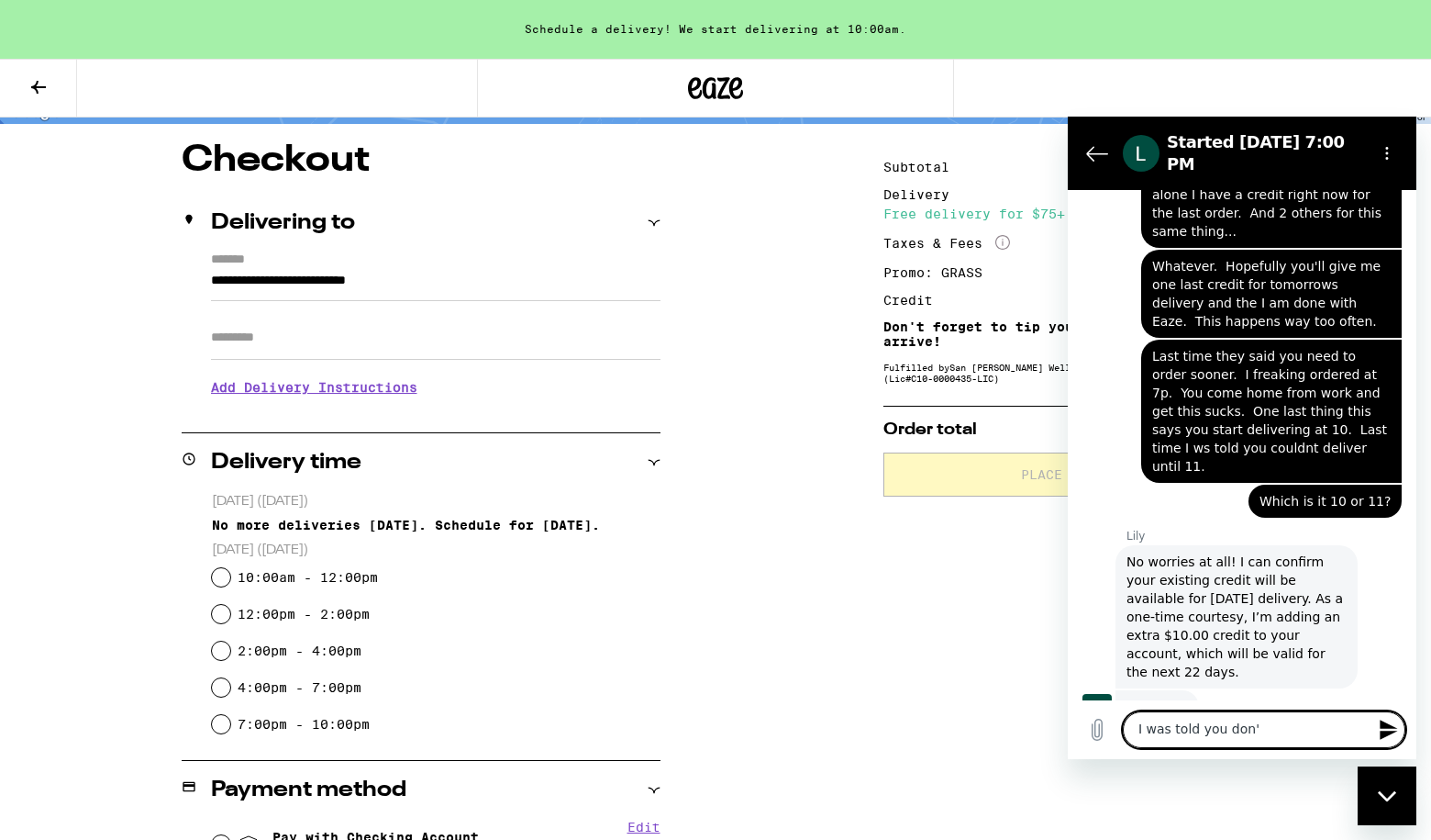
scroll to position [3676, 0]
type textarea "I"
type textarea "O"
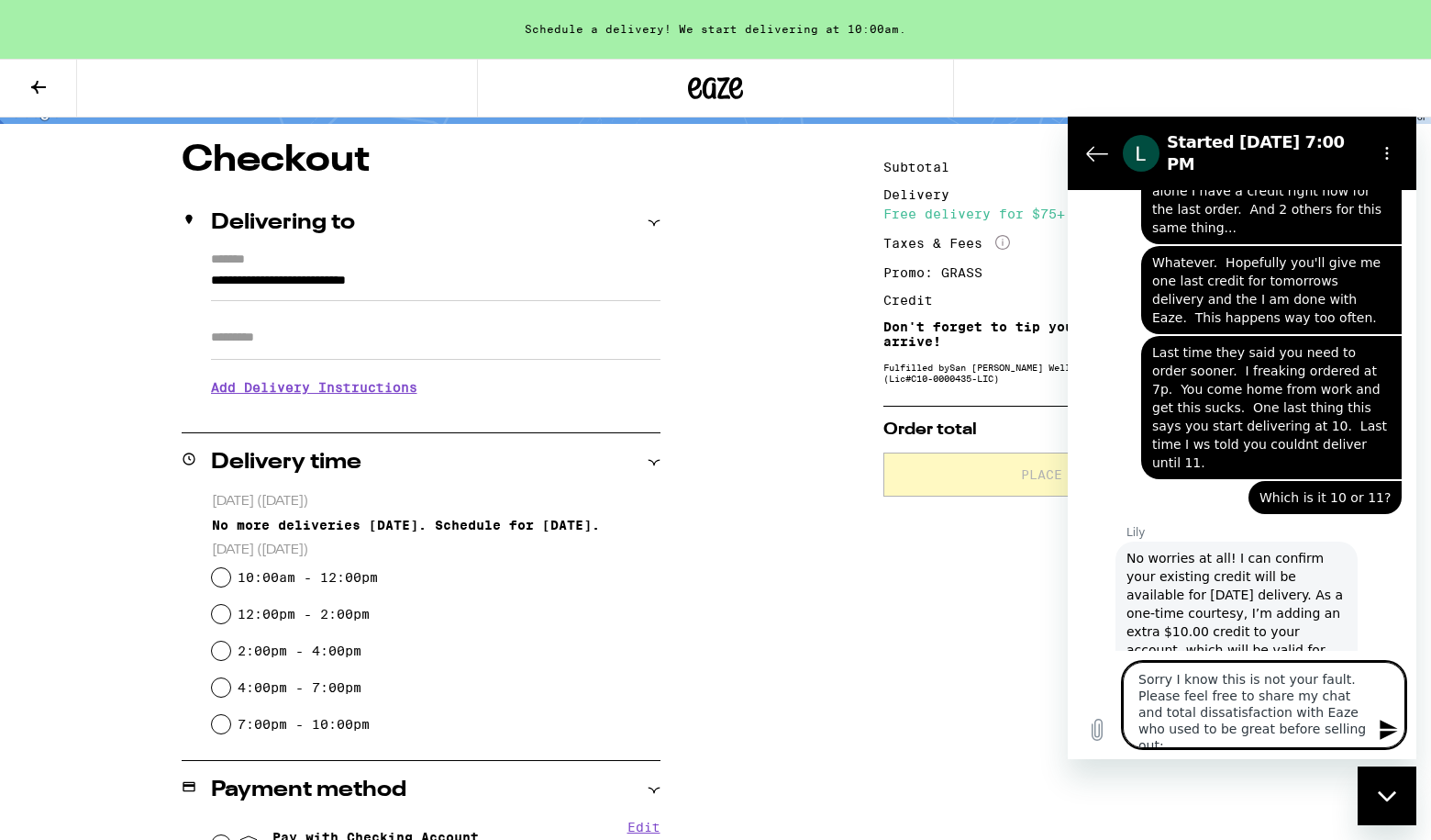
type textarea "Sorry I know this is not your fault. Please feel free to share my chat and tota…"
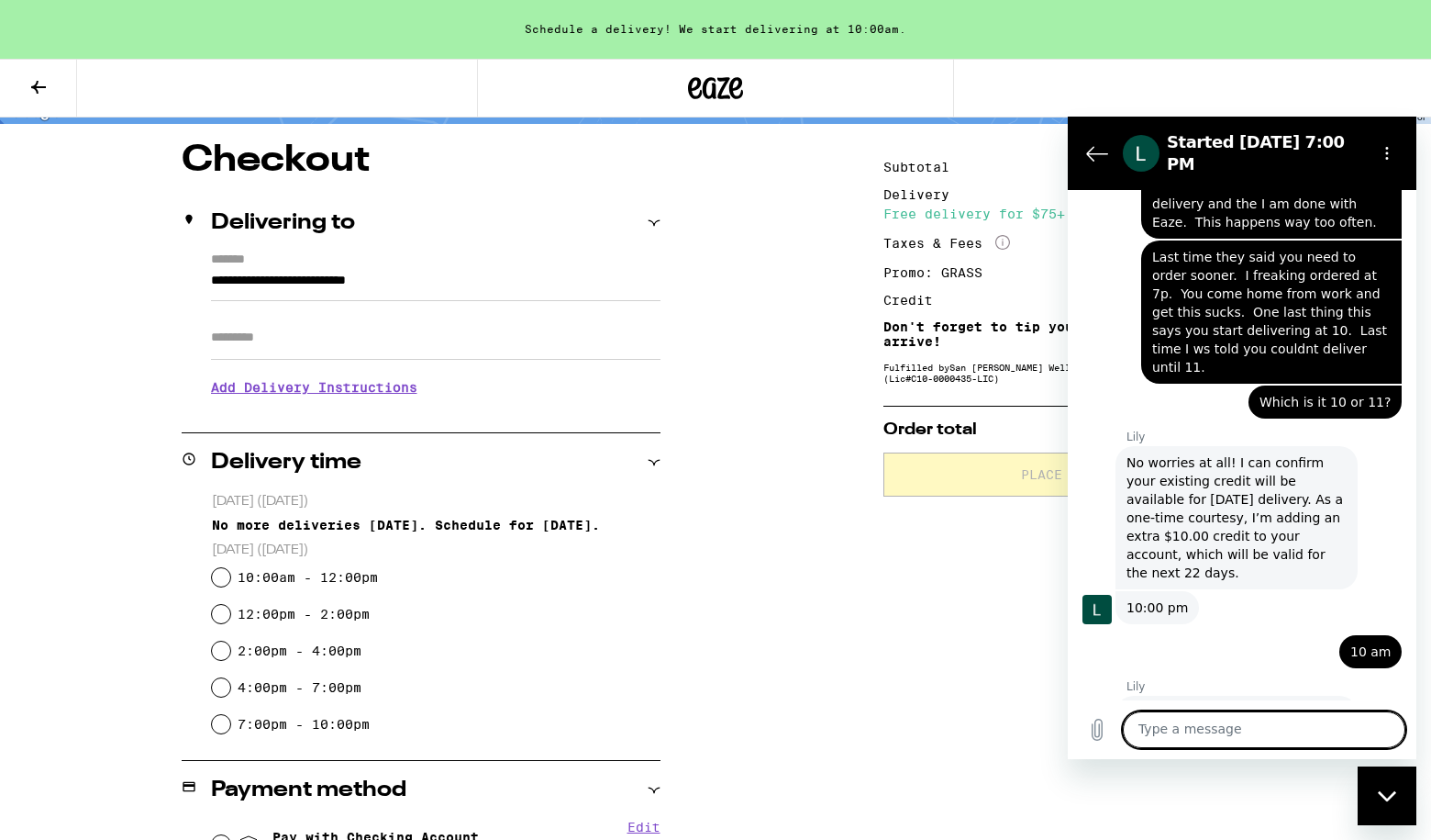
scroll to position [3776, 0]
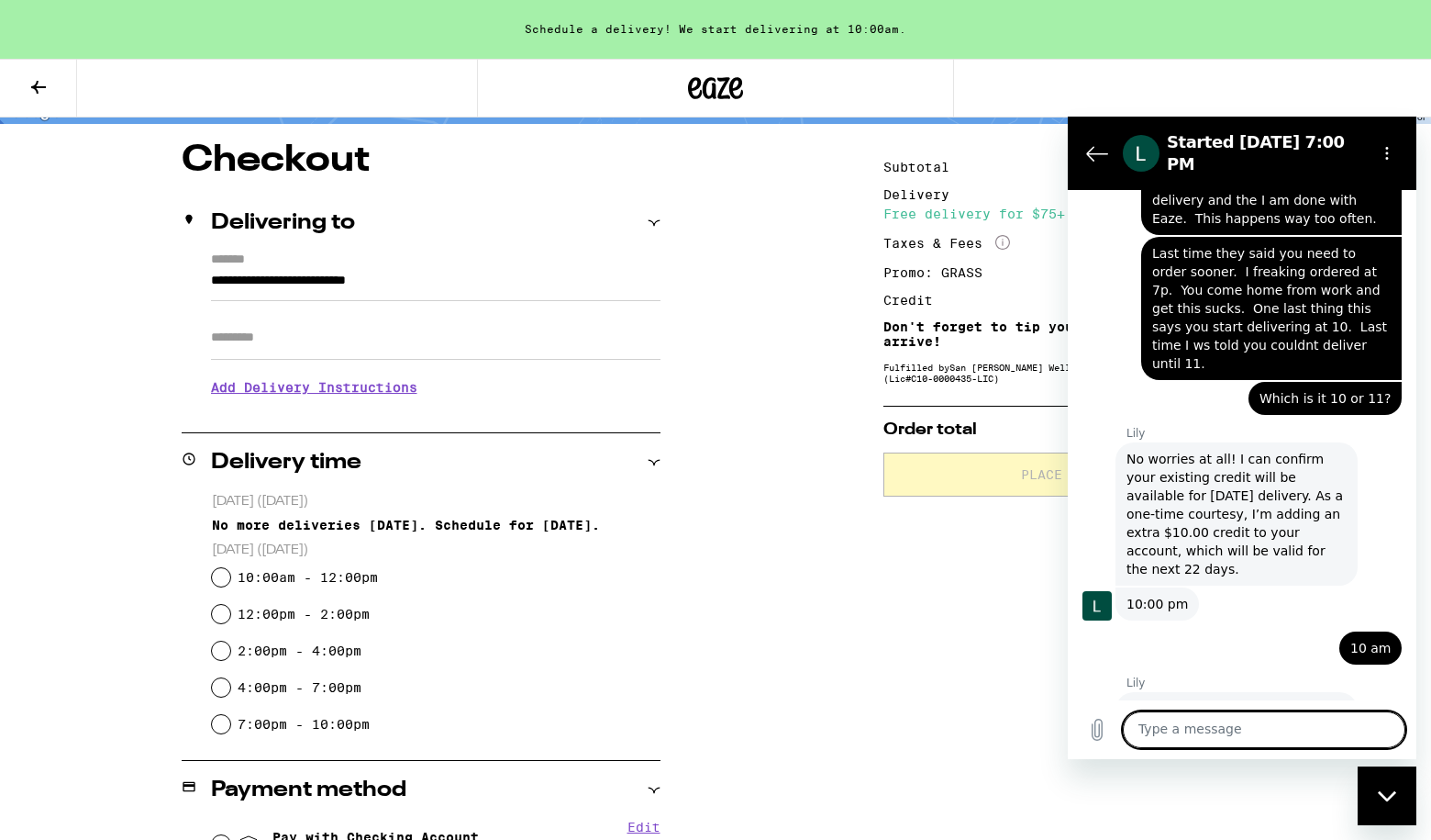
click at [1263, 733] on textarea at bounding box center [1264, 729] width 282 height 37
type textarea "Goodbye"
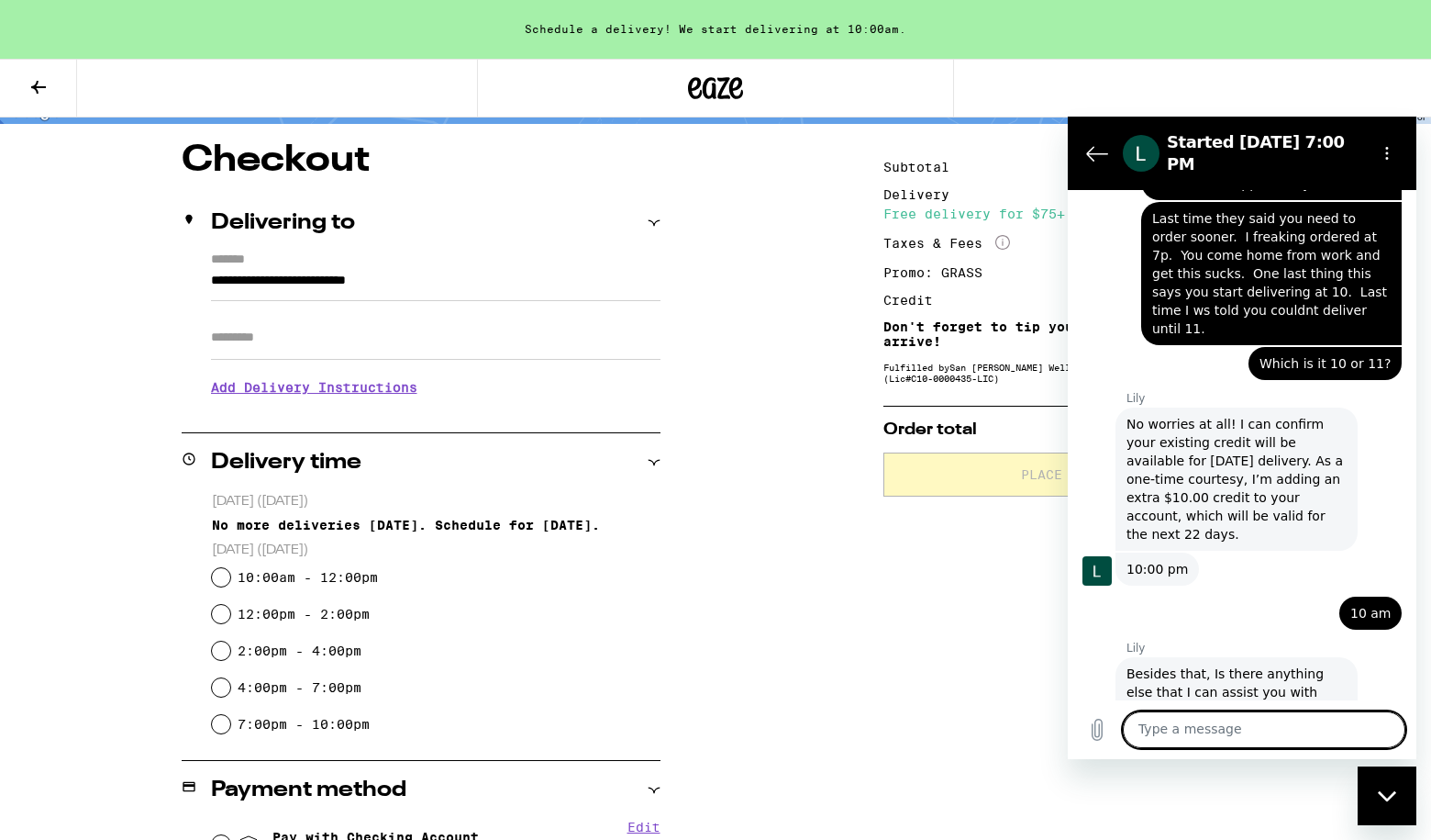
scroll to position [3809, 0]
click at [1387, 803] on div "Close messaging window" at bounding box center [1387, 795] width 55 height 55
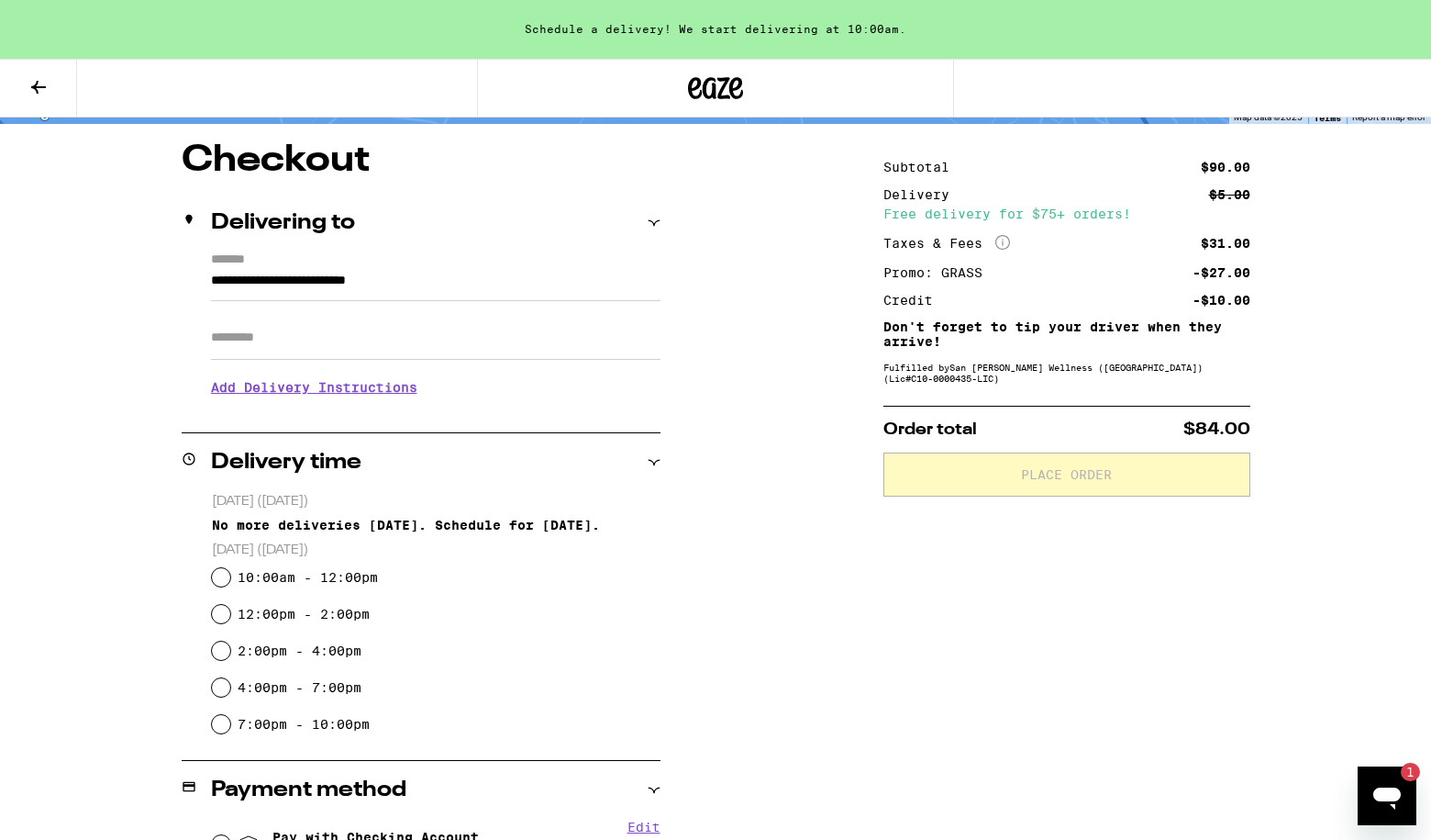
scroll to position [0, 0]
